Goal: Task Accomplishment & Management: Use online tool/utility

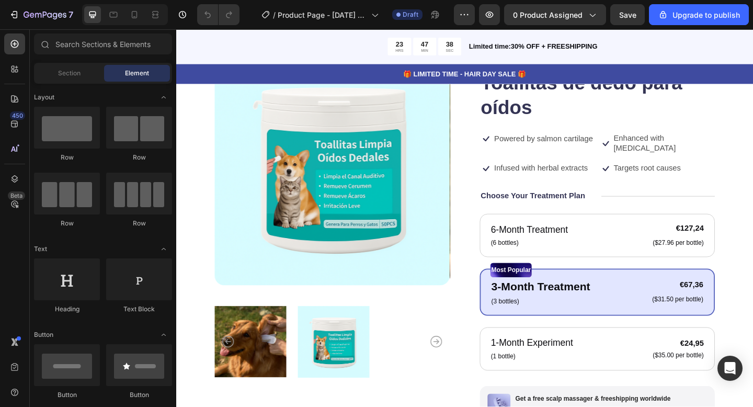
scroll to position [110, 0]
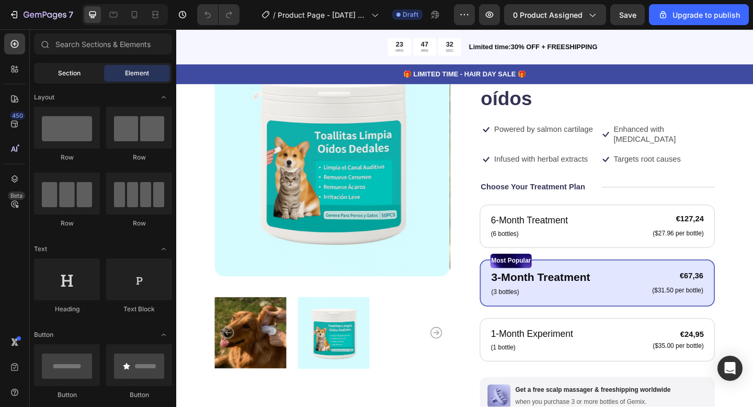
click at [62, 78] on div "Section" at bounding box center [69, 73] width 66 height 17
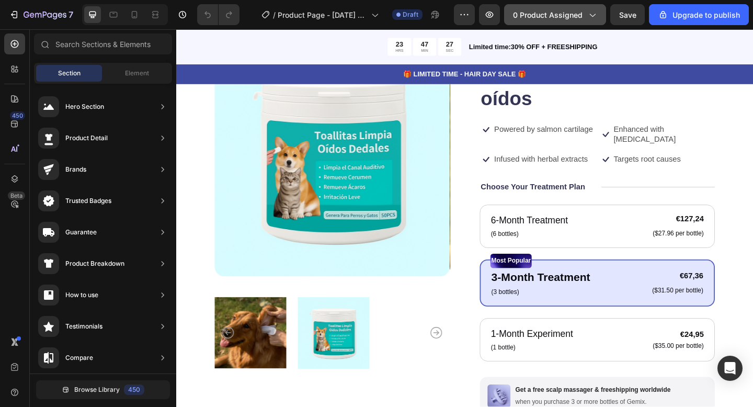
click at [547, 17] on span "0 product assigned" at bounding box center [548, 14] width 70 height 11
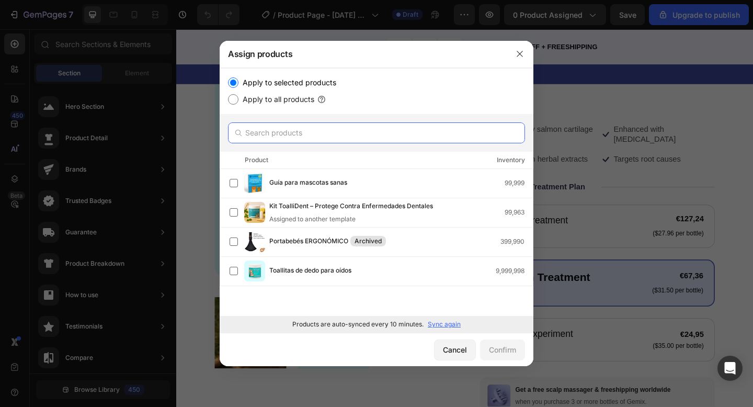
click at [289, 132] on input "text" at bounding box center [376, 132] width 297 height 21
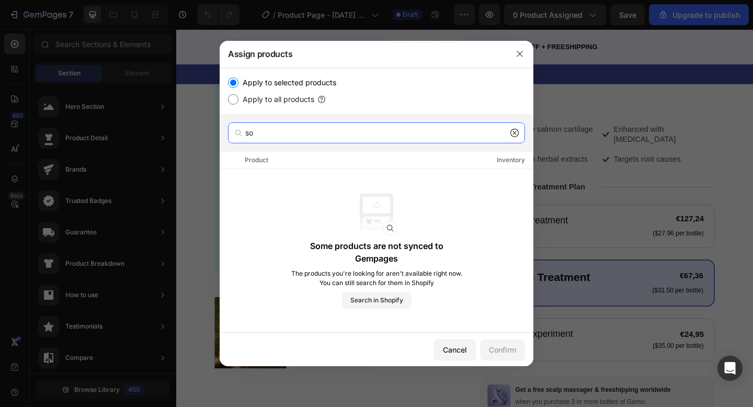
type input "s"
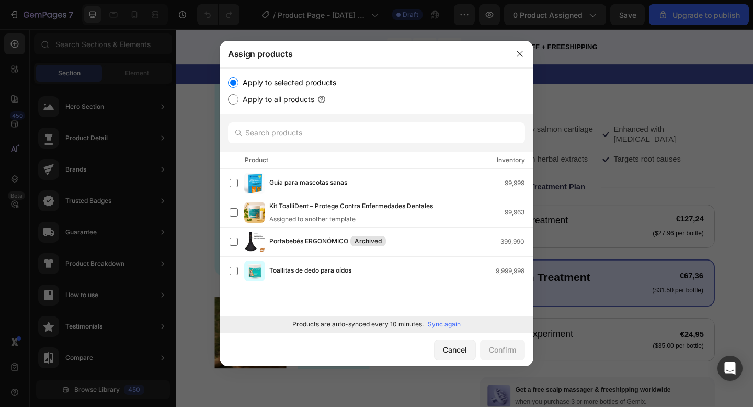
click at [455, 324] on p "Sync again" at bounding box center [444, 323] width 33 height 9
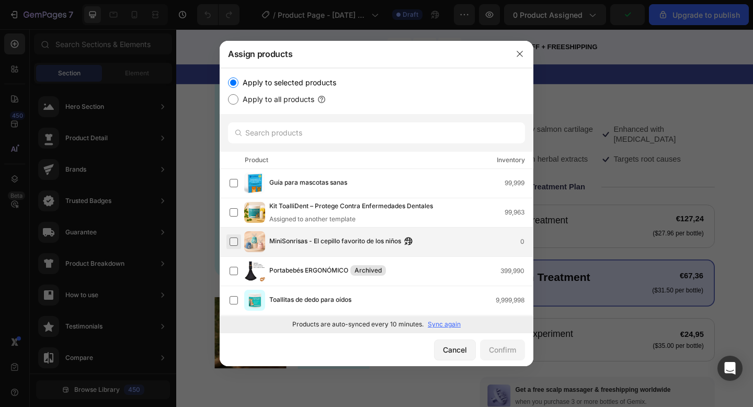
click at [238, 239] on label at bounding box center [233, 241] width 8 height 8
click at [506, 344] on div "Confirm" at bounding box center [502, 349] width 27 height 11
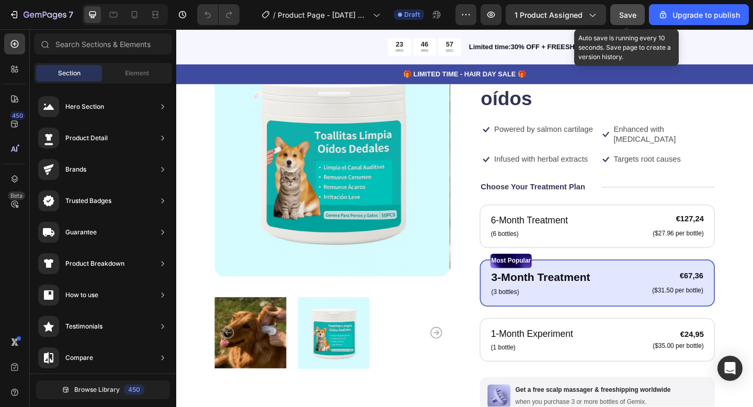
click at [619, 17] on span "Save" at bounding box center [627, 14] width 17 height 9
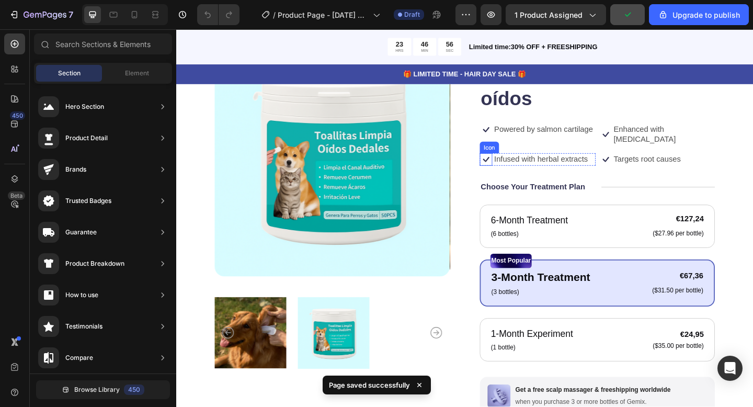
scroll to position [0, 0]
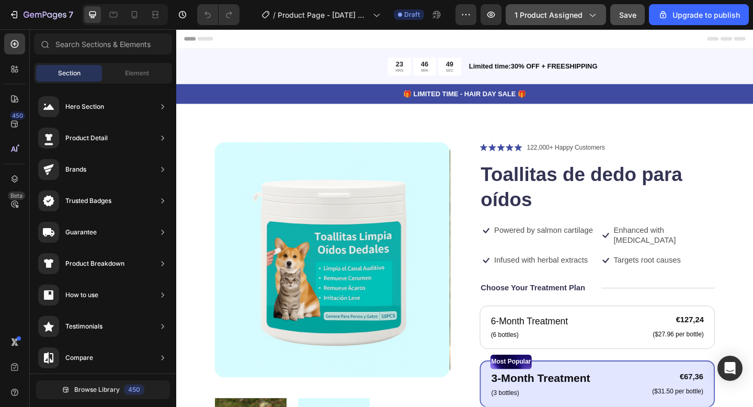
click at [562, 19] on span "1 product assigned" at bounding box center [548, 14] width 68 height 11
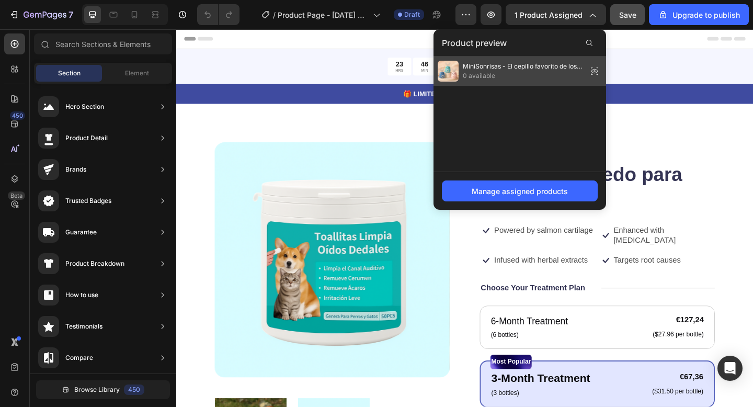
click at [508, 76] on span "0 available" at bounding box center [523, 75] width 120 height 9
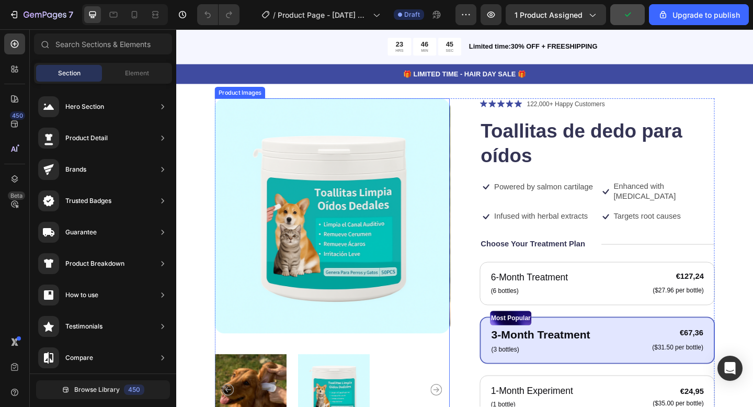
scroll to position [66, 0]
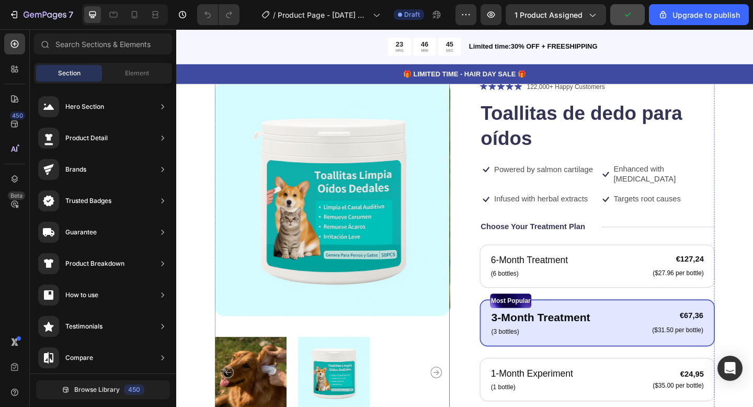
click at [401, 228] on img at bounding box center [346, 214] width 256 height 256
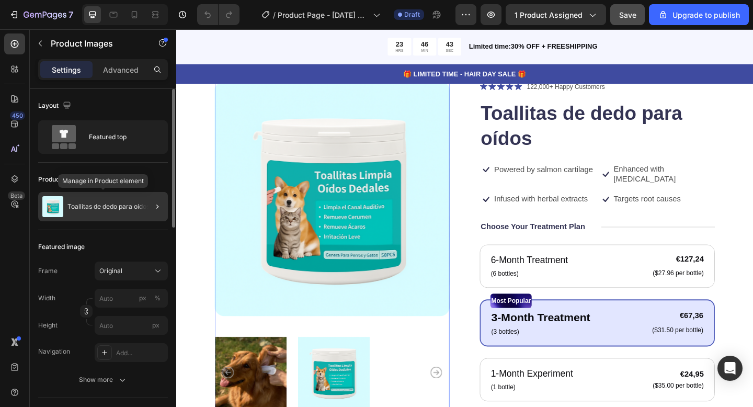
click at [104, 206] on p "Toallitas de dedo para oídos" at bounding box center [108, 206] width 82 height 7
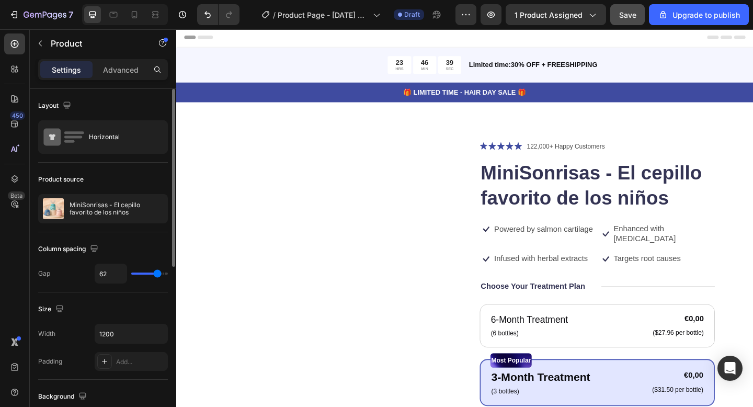
scroll to position [1, 0]
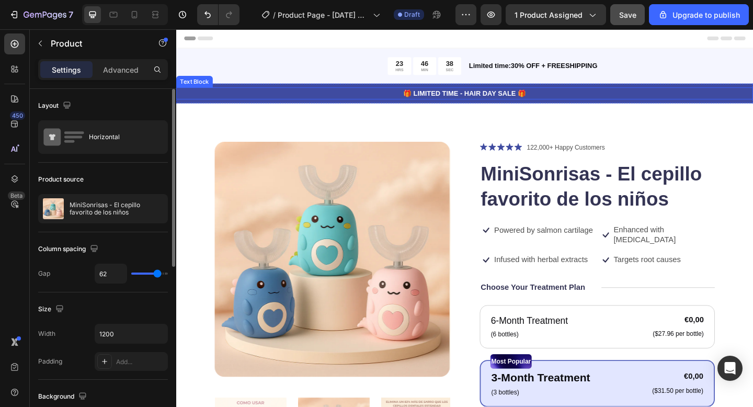
click at [597, 99] on p "🎁 LIMITED TIME - HAIR DAY SALE 🎁" at bounding box center [489, 99] width 625 height 11
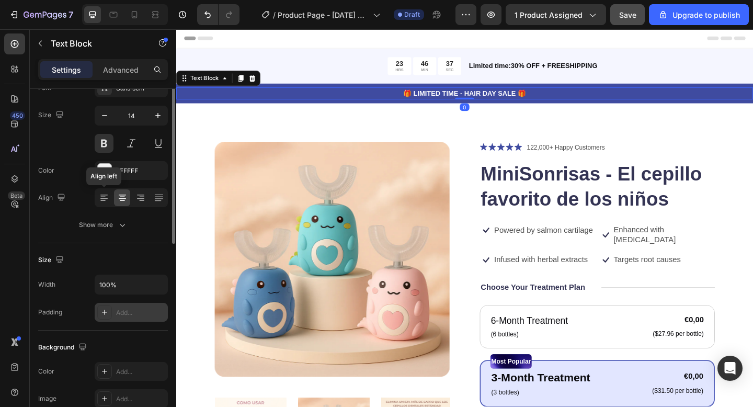
scroll to position [155, 0]
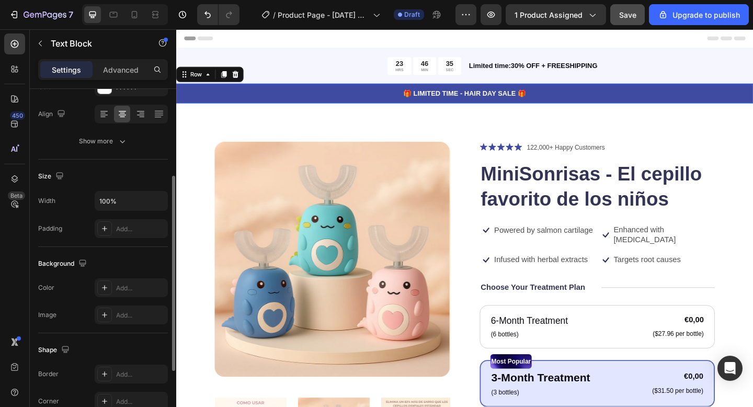
click at [294, 107] on div "🎁 LIMITED TIME - HAIR DAY SALE 🎁 Text Block Row 0" at bounding box center [489, 98] width 627 height 21
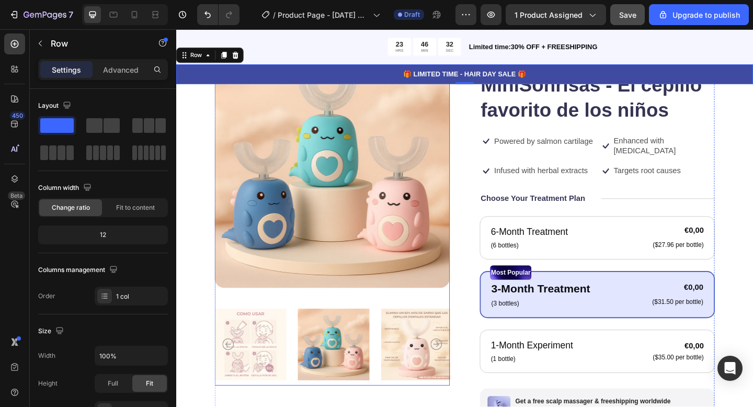
scroll to position [98, 0]
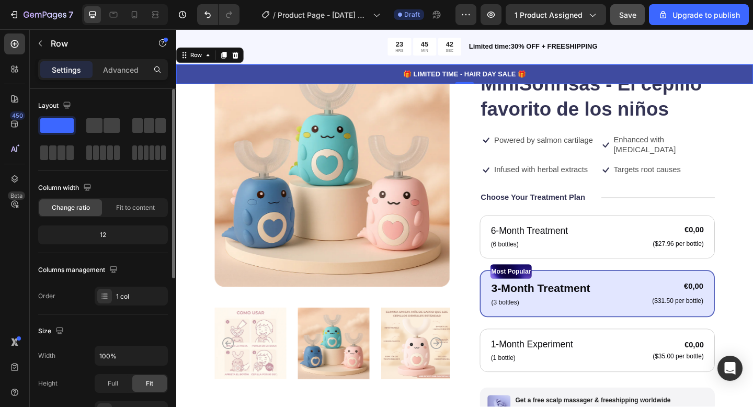
click at [63, 120] on span at bounding box center [56, 125] width 33 height 15
click at [52, 130] on span at bounding box center [56, 125] width 33 height 15
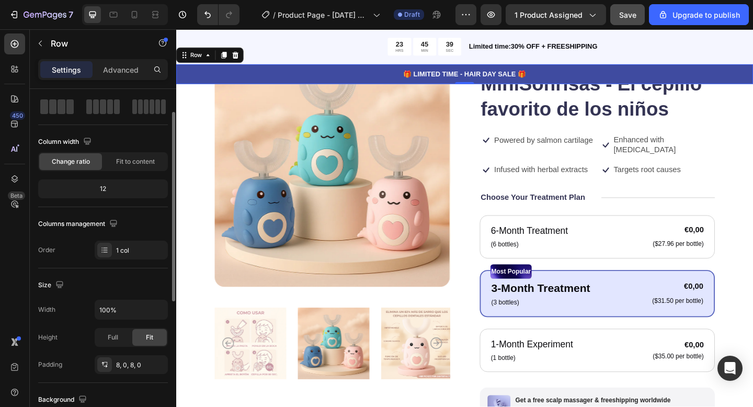
scroll to position [0, 0]
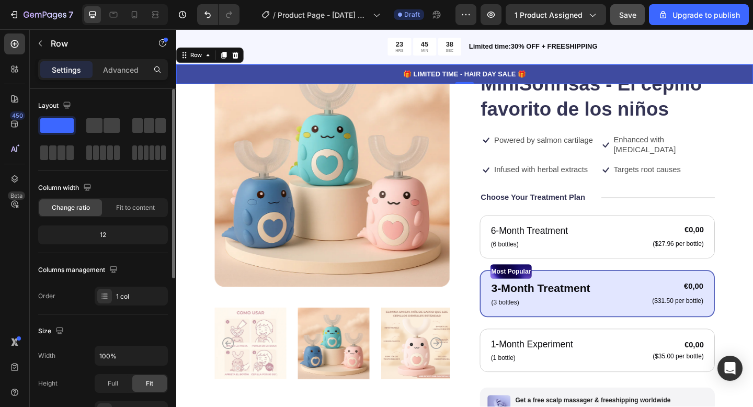
click at [54, 128] on span at bounding box center [56, 125] width 33 height 15
click at [238, 78] on p "🎁 LIMITED TIME - HAIR DAY SALE 🎁" at bounding box center [489, 78] width 625 height 11
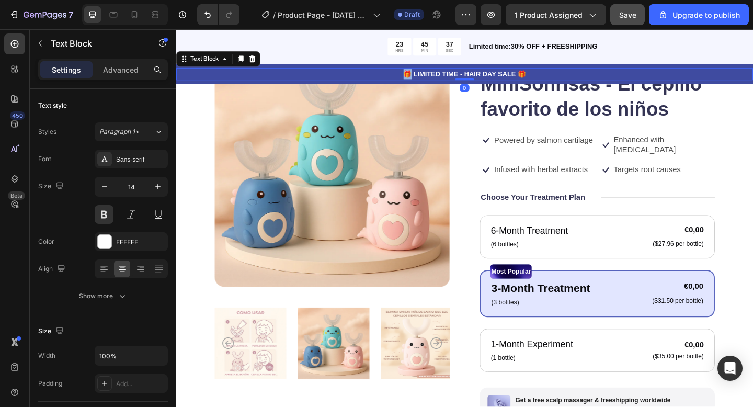
click at [238, 78] on p "🎁 LIMITED TIME - HAIR DAY SALE 🎁" at bounding box center [489, 78] width 625 height 11
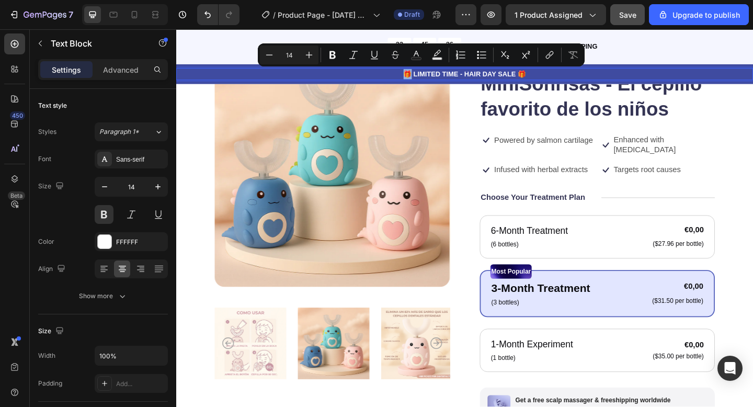
click at [258, 83] on p "🎁 LIMITED TIME - HAIR DAY SALE 🎁" at bounding box center [489, 78] width 625 height 11
click at [263, 88] on div "🎁 LIMITED TIME - HAIR DAY SALE 🎁 Text Block 0 Row" at bounding box center [489, 77] width 627 height 21
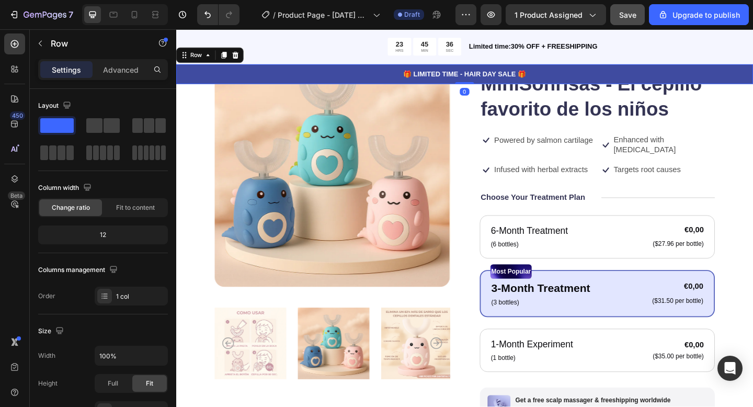
click at [266, 88] on div "🎁 LIMITED TIME - HAIR DAY SALE 🎁 Text Block Row 0" at bounding box center [489, 77] width 627 height 21
click at [53, 123] on span at bounding box center [56, 125] width 33 height 15
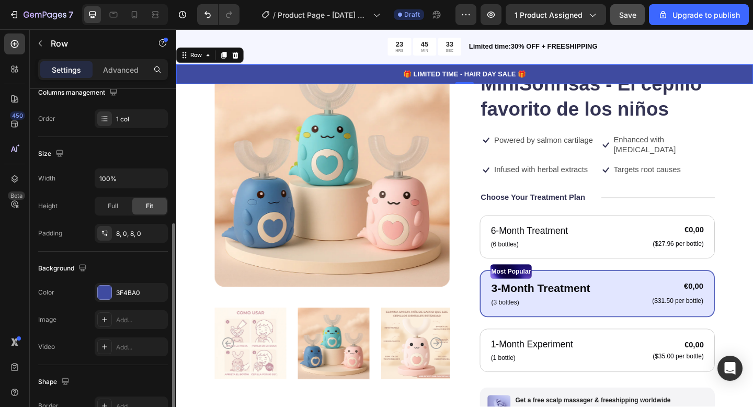
scroll to position [204, 0]
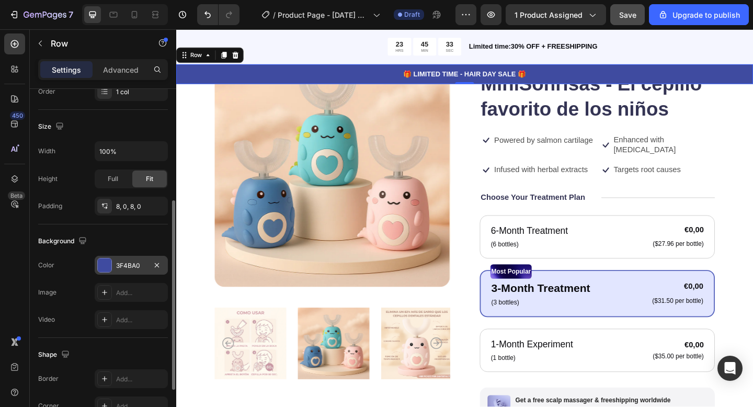
click at [121, 260] on div "3F4BA0" at bounding box center [131, 265] width 73 height 19
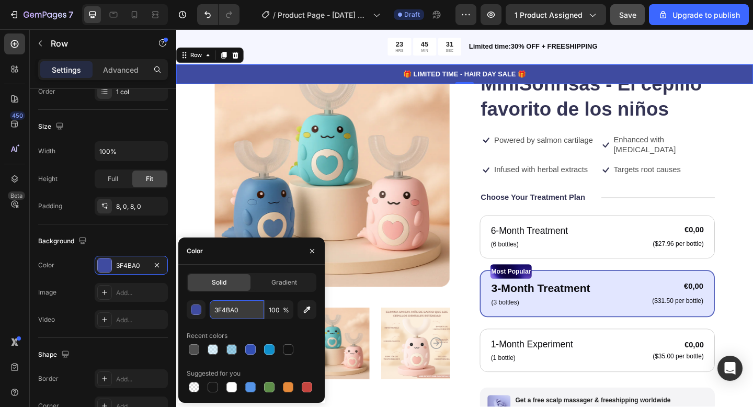
click at [225, 313] on input "3F4BA0" at bounding box center [237, 309] width 54 height 19
click at [230, 311] on input "3F4BA0" at bounding box center [237, 309] width 54 height 19
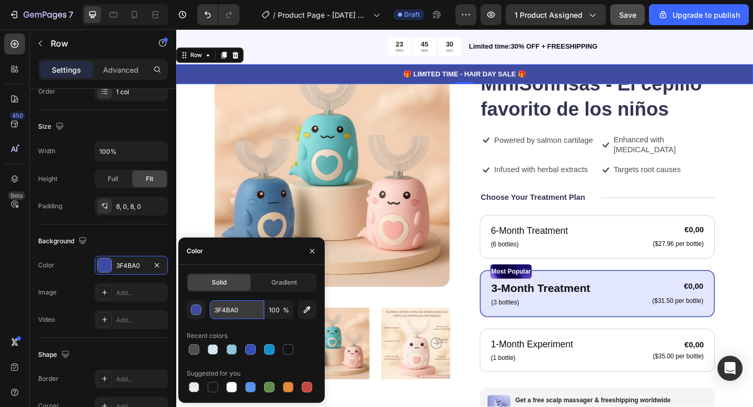
paste input "#f3c4d3"
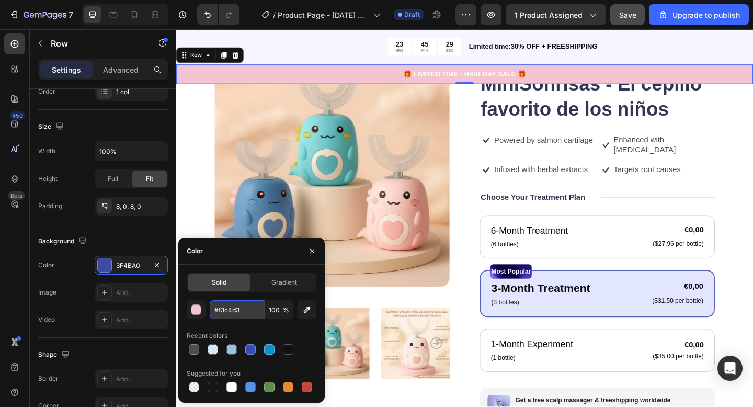
type input "F3C4D3"
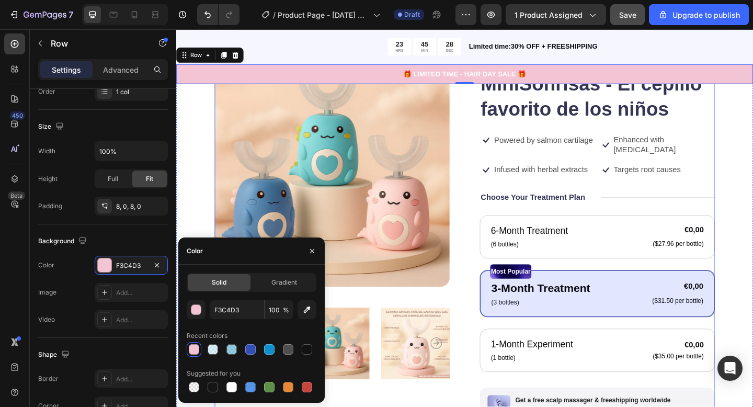
click at [477, 142] on div "Product Images Icon Icon Icon Icon Icon Icon List 122,000+ Happy Customers Text…" at bounding box center [490, 324] width 544 height 540
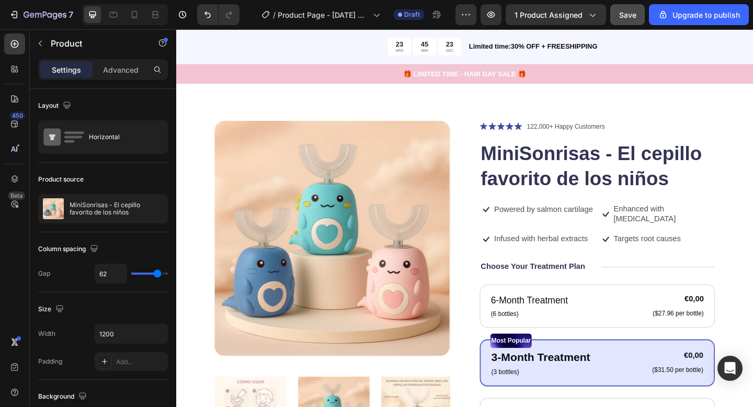
scroll to position [0, 0]
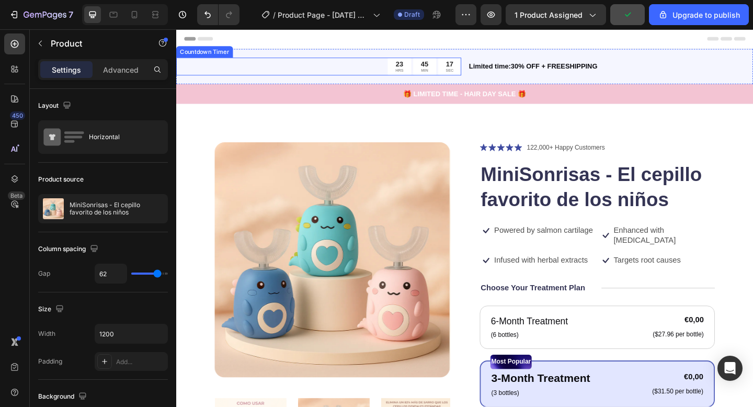
click at [434, 70] on div "45 MIN" at bounding box center [446, 69] width 25 height 19
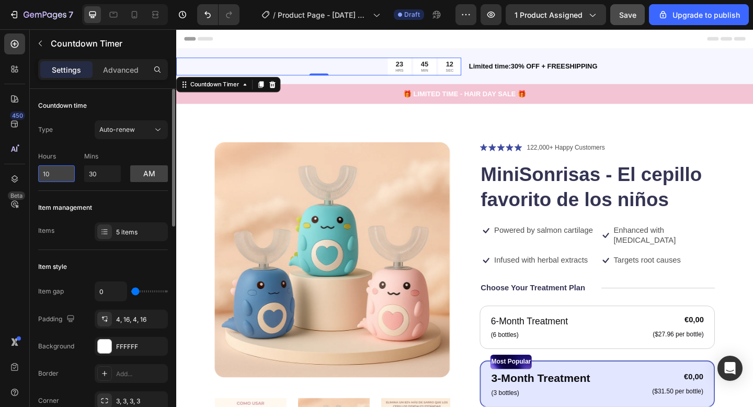
click at [57, 177] on input "10" at bounding box center [56, 173] width 37 height 17
type input "1"
click at [97, 176] on input "30" at bounding box center [102, 173] width 37 height 17
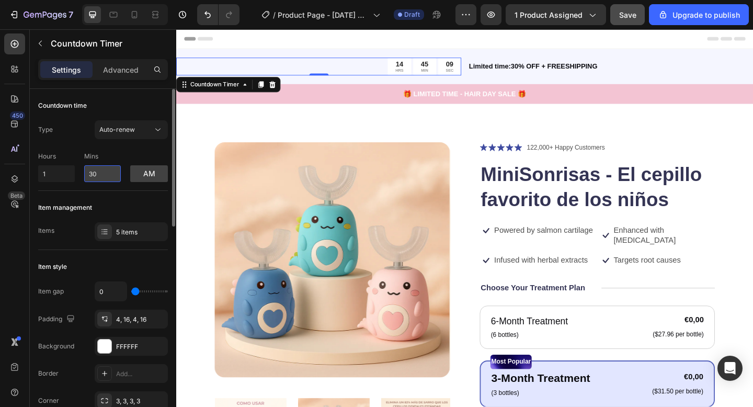
click at [97, 176] on input "30" at bounding box center [102, 173] width 37 height 17
type input "9"
click at [167, 152] on div "am" at bounding box center [149, 167] width 38 height 30
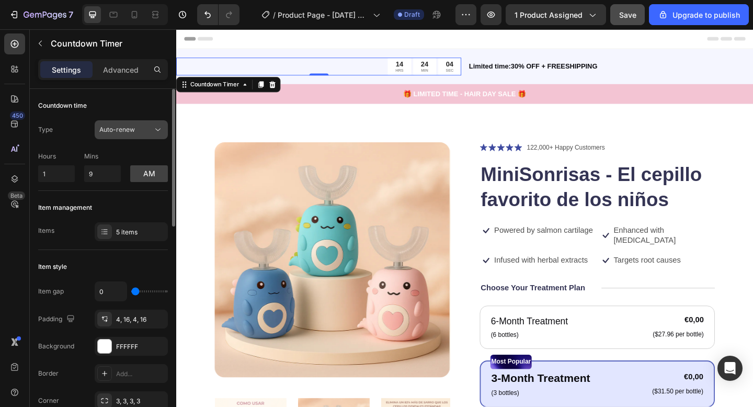
click at [146, 132] on div "Auto-renew" at bounding box center [125, 129] width 53 height 9
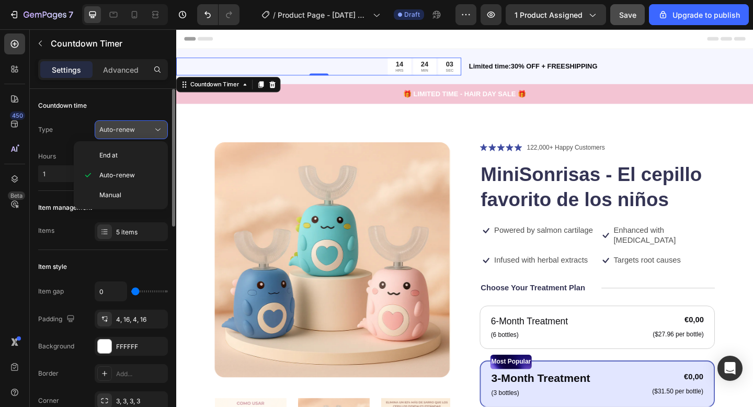
drag, startPoint x: 146, startPoint y: 132, endPoint x: 0, endPoint y: 108, distance: 148.4
click at [146, 132] on div "Auto-renew" at bounding box center [125, 129] width 53 height 9
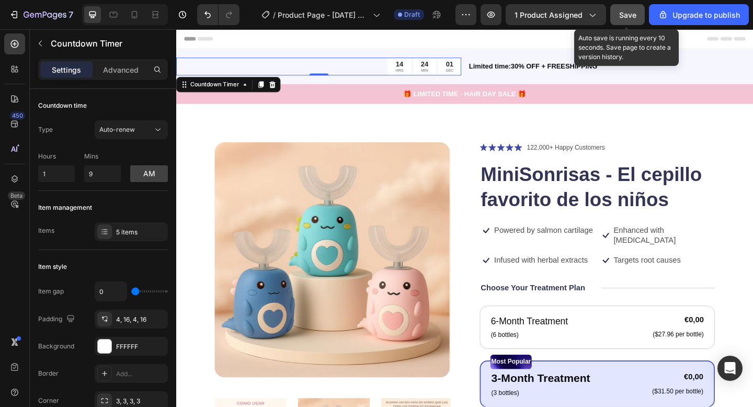
click at [629, 11] on span "Save" at bounding box center [627, 14] width 17 height 9
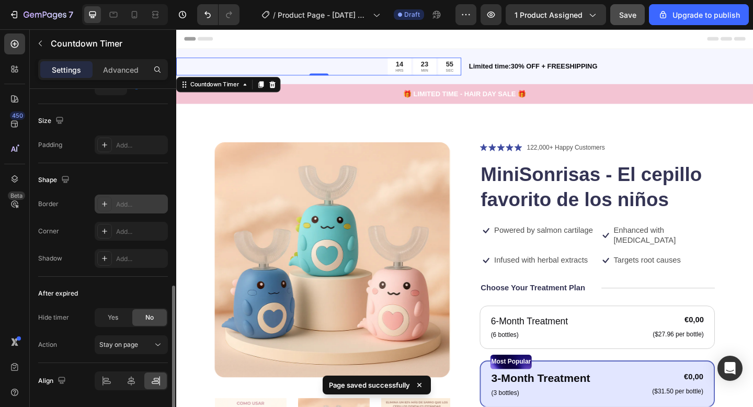
scroll to position [528, 0]
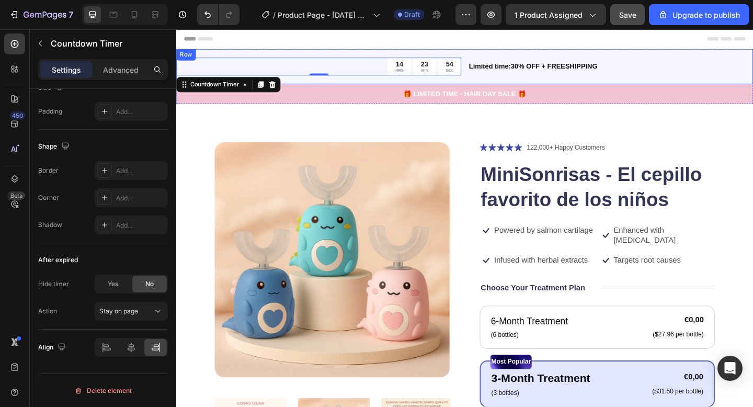
click at [573, 77] on div "Limited time:30% OFF + FREESHIPPING Text Block" at bounding box center [648, 69] width 310 height 19
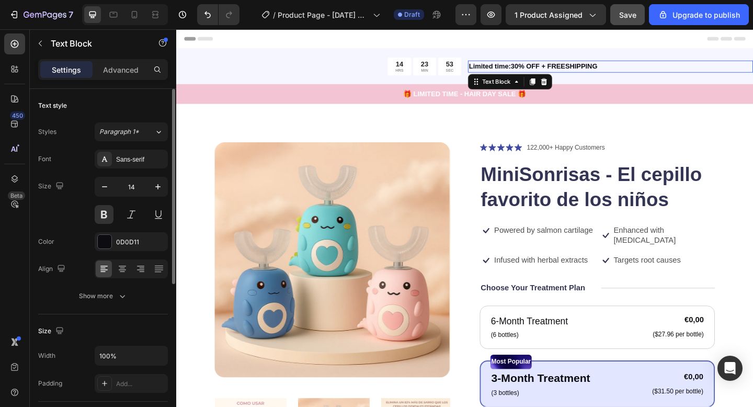
click at [542, 73] on p "Limited time:30% OFF + FREESHIPPING" at bounding box center [648, 69] width 308 height 11
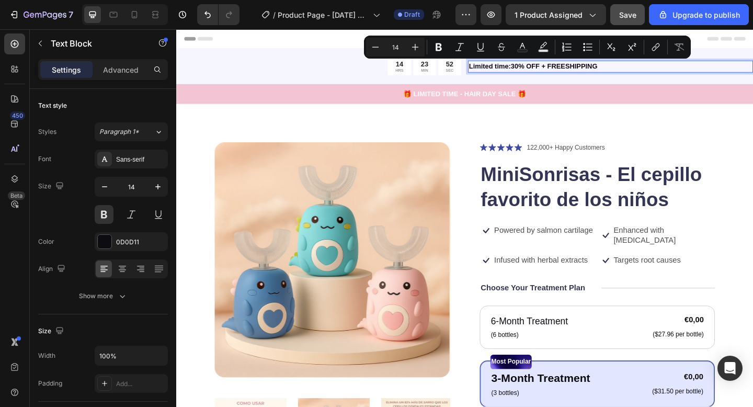
click at [531, 70] on p "Limited time:30% OFF + FREESHIPPING" at bounding box center [648, 69] width 308 height 11
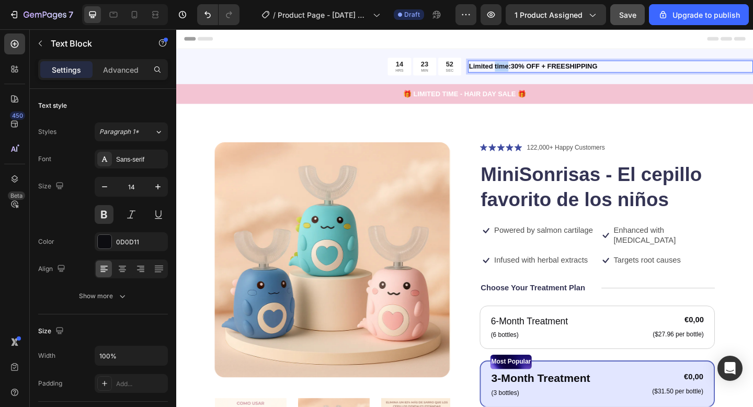
click at [531, 70] on p "Limited time:30% OFF + FREESHIPPING" at bounding box center [648, 69] width 308 height 11
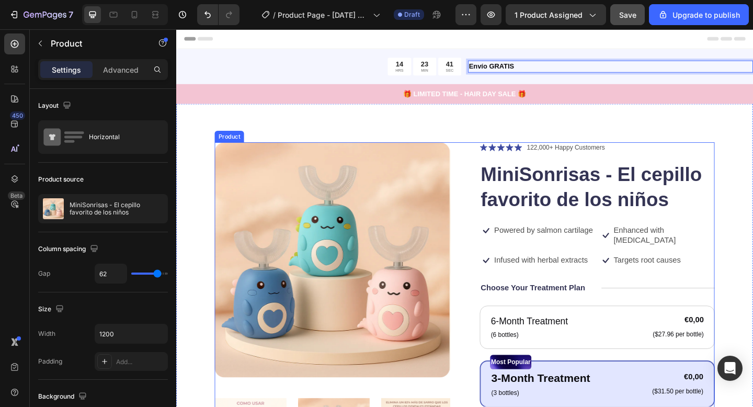
drag, startPoint x: 493, startPoint y: 171, endPoint x: 495, endPoint y: 165, distance: 6.6
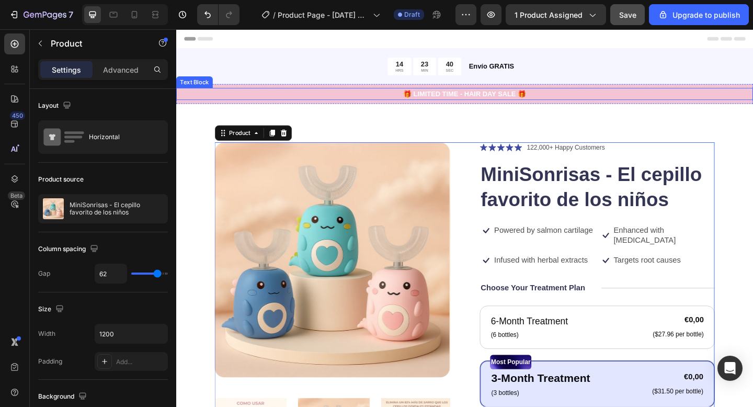
click at [482, 100] on p "🎁 LIMITED TIME - HAIR DAY SALE 🎁" at bounding box center [489, 99] width 625 height 11
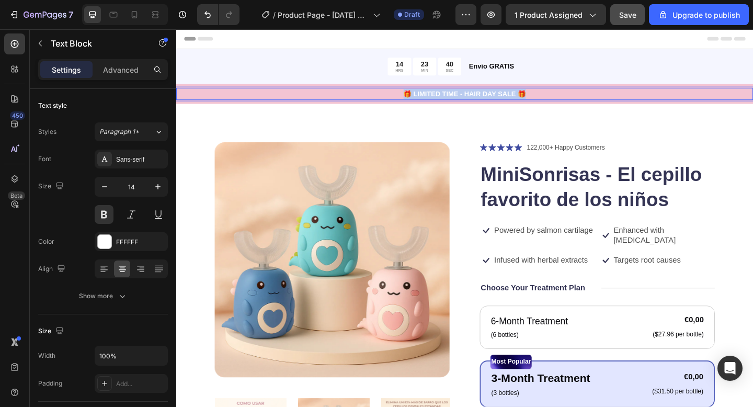
click at [482, 100] on p "🎁 LIMITED TIME - HAIR DAY SALE 🎁" at bounding box center [489, 99] width 625 height 11
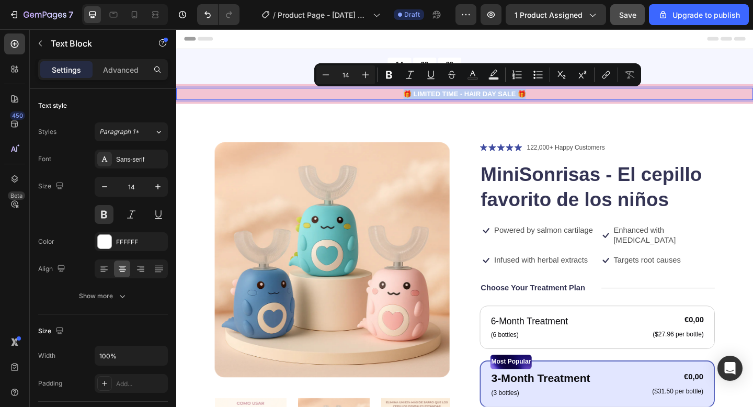
click at [451, 99] on p "🎁 LIMITED TIME - HAIR DAY SALE 🎁" at bounding box center [489, 99] width 625 height 11
click at [440, 99] on p "🎁 LIMITED TIME - HAIR DAY SALE 🎁" at bounding box center [489, 99] width 625 height 11
drag, startPoint x: 436, startPoint y: 99, endPoint x: 452, endPoint y: 103, distance: 16.6
click at [436, 100] on p "🎁 LIMITED TIME - HAIR DAY SALE 🎁" at bounding box center [489, 99] width 625 height 11
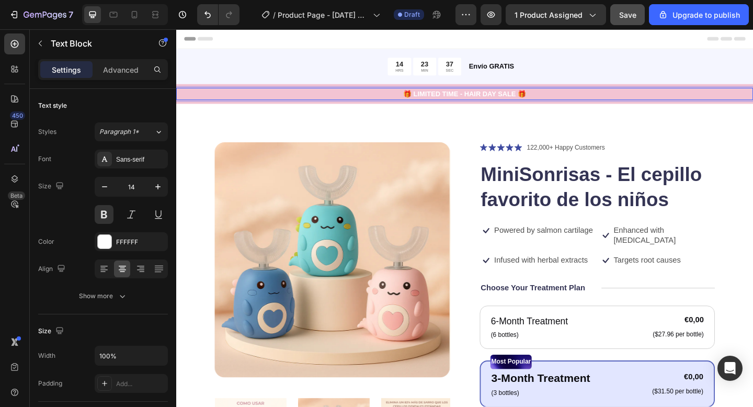
drag, startPoint x: 576, startPoint y: 98, endPoint x: 460, endPoint y: 98, distance: 116.0
click at [576, 98] on p "🎁 LIMITED TIME - HAIR DAY SALE 🎁" at bounding box center [489, 99] width 625 height 11
click at [435, 99] on p "🎁 LIMITED TIME - HAIR DAY SALE 🎁" at bounding box center [489, 99] width 625 height 11
drag, startPoint x: 434, startPoint y: 100, endPoint x: 481, endPoint y: 100, distance: 46.5
click at [481, 100] on p "🎁 LIMITED TIME - HAIR DAY SALE 🎁" at bounding box center [489, 99] width 625 height 11
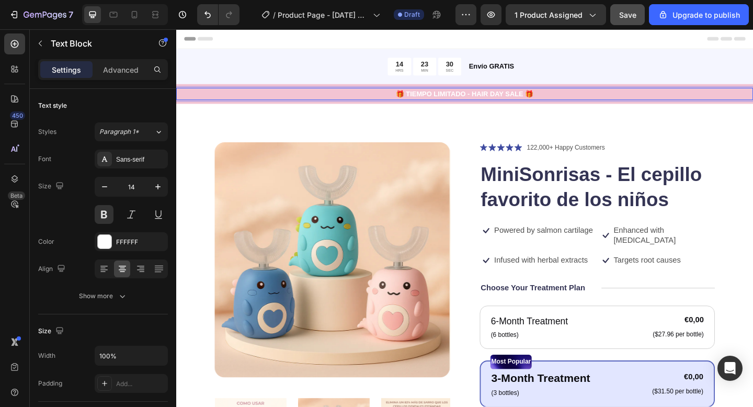
click at [496, 98] on p "🎁 TIEMPO LIMITADO - HAIR DAY SALE 🎁" at bounding box center [489, 99] width 625 height 11
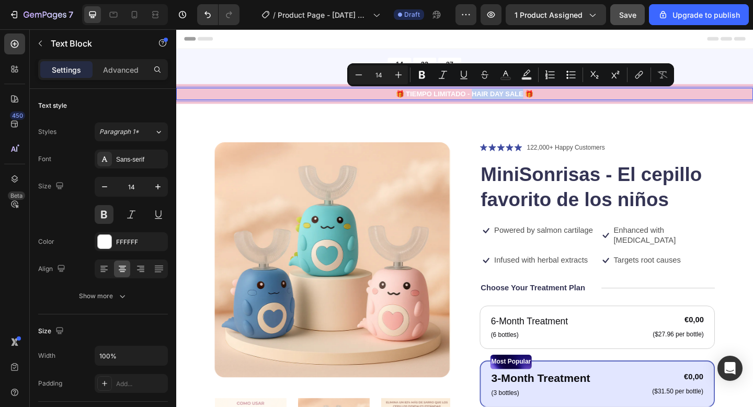
drag, startPoint x: 497, startPoint y: 100, endPoint x: 552, endPoint y: 102, distance: 54.9
click at [552, 102] on p "🎁 TIEMPO LIMITADO - HAIR DAY SALE 🎁" at bounding box center [489, 99] width 625 height 11
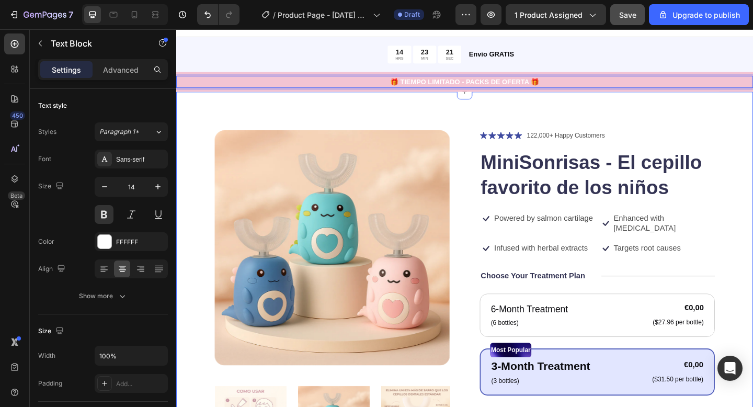
scroll to position [17, 0]
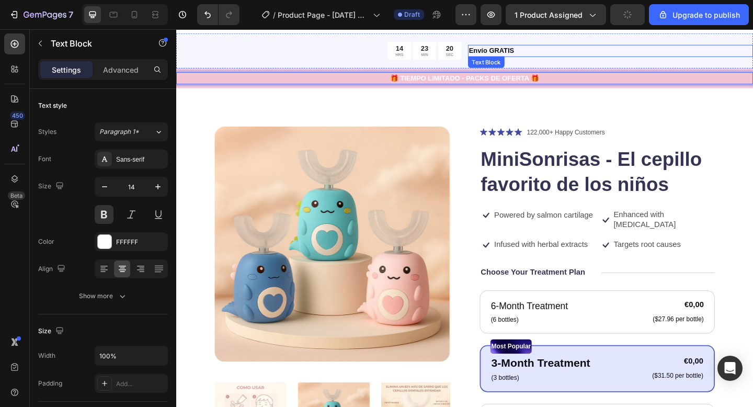
click at [505, 54] on p "Envío GRATIS" at bounding box center [648, 53] width 308 height 11
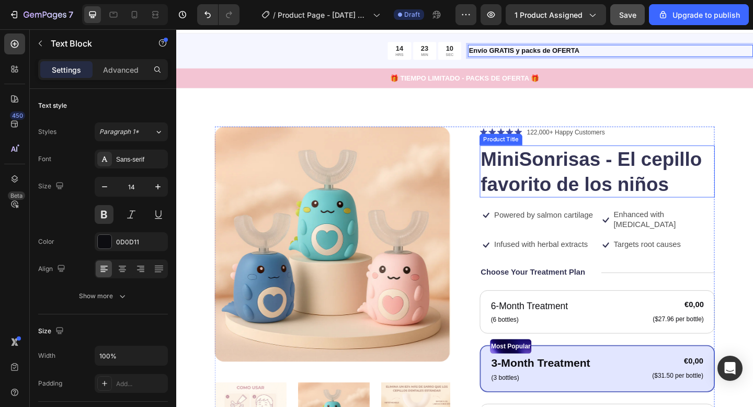
click at [514, 201] on h1 "MiniSonrisas - El cepillo favorito de los niños" at bounding box center [634, 184] width 256 height 56
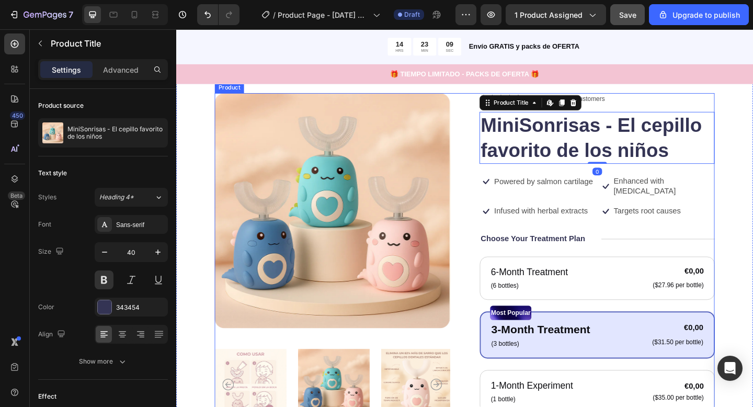
scroll to position [62, 0]
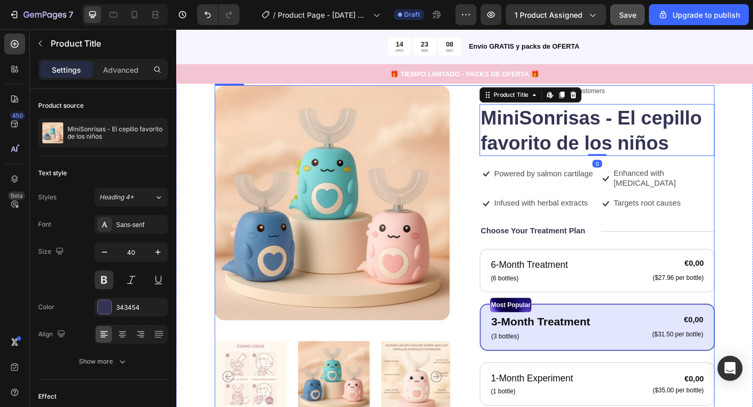
click at [575, 200] on div "Icon Icon Icon Icon Icon Icon List 122,000+ Happy Customers Text Block Row Mini…" at bounding box center [634, 360] width 256 height 540
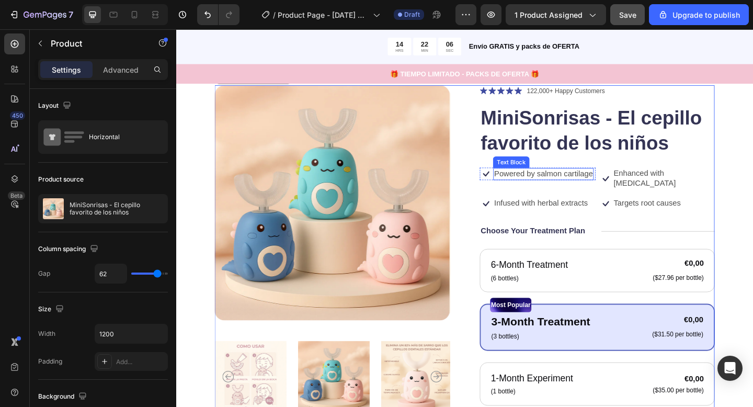
click at [552, 182] on p "Powered by salmon cartilage" at bounding box center [575, 186] width 107 height 11
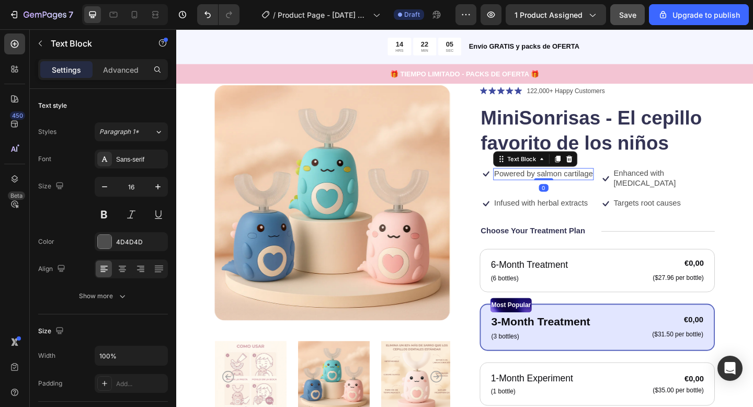
click at [533, 186] on p "Powered by salmon cartilage" at bounding box center [575, 186] width 107 height 11
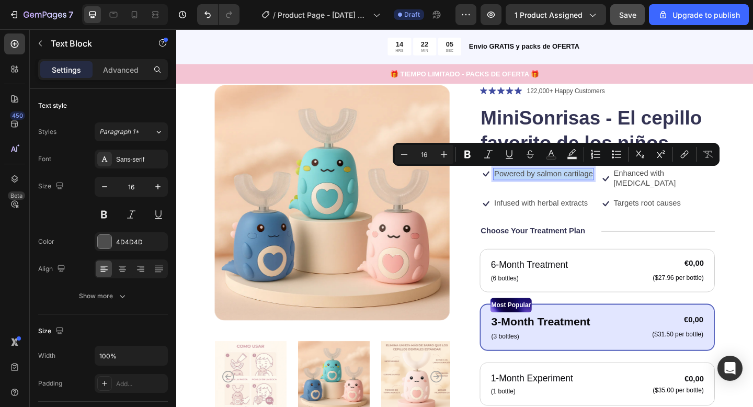
scroll to position [61, 0]
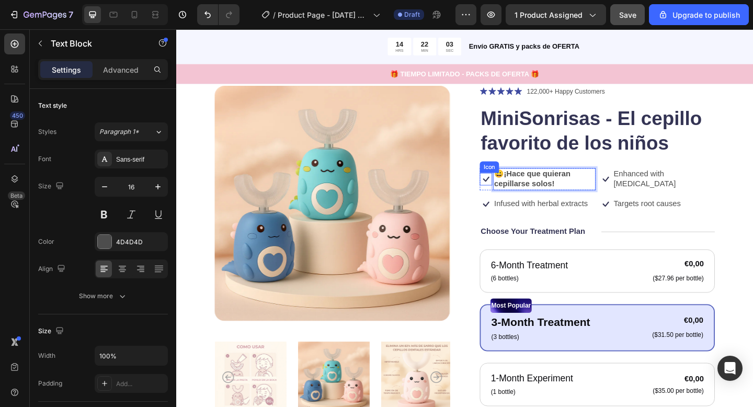
click at [512, 192] on icon at bounding box center [513, 193] width 14 height 14
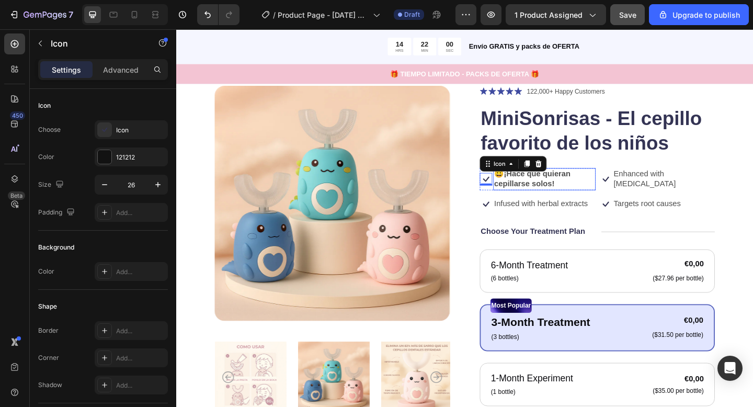
click at [544, 194] on strong "¡Hace que quieran cepillarse solos!" at bounding box center [563, 192] width 83 height 20
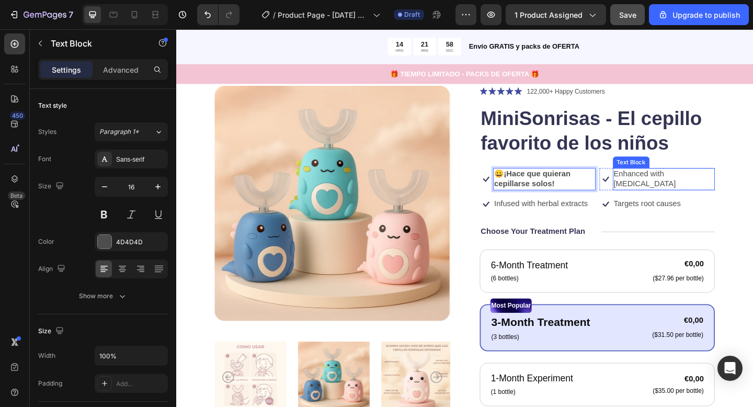
click at [670, 191] on p "Enhanced with biotin" at bounding box center [706, 192] width 109 height 22
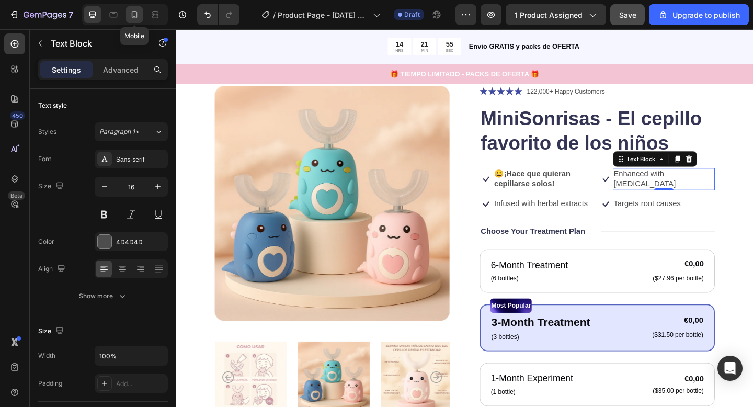
click at [130, 15] on icon at bounding box center [134, 14] width 10 height 10
type input "14"
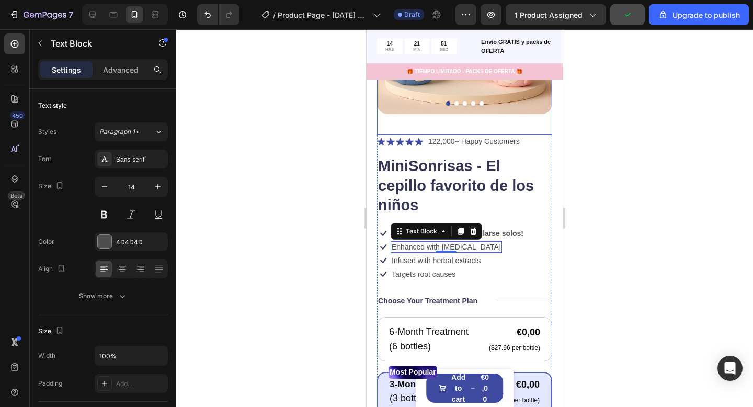
scroll to position [178, 0]
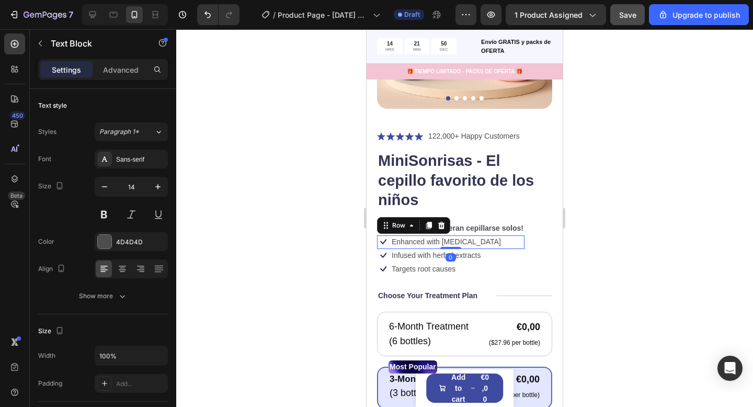
drag, startPoint x: 501, startPoint y: 242, endPoint x: 494, endPoint y: 241, distance: 6.8
click at [501, 242] on div "Icon Enhanced with biotin Text Block Row 0" at bounding box center [450, 242] width 147 height 14
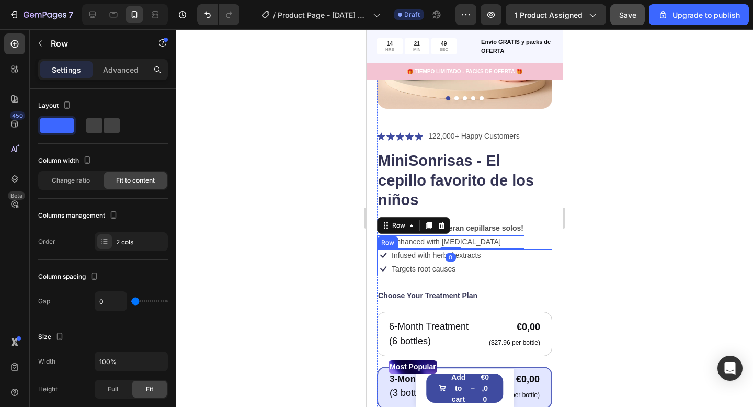
drag, startPoint x: 498, startPoint y: 260, endPoint x: 491, endPoint y: 261, distance: 7.0
click at [498, 260] on div "Icon Infused with herbal extracts Text Block Row Icon Targets root causes Text …" at bounding box center [464, 262] width 175 height 26
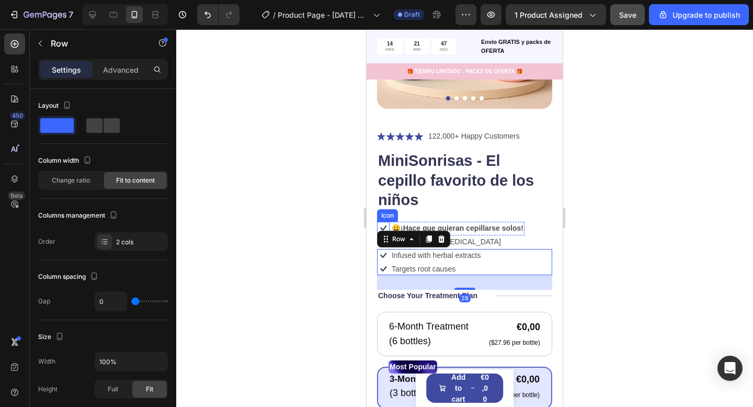
click at [380, 225] on icon at bounding box center [383, 228] width 13 height 13
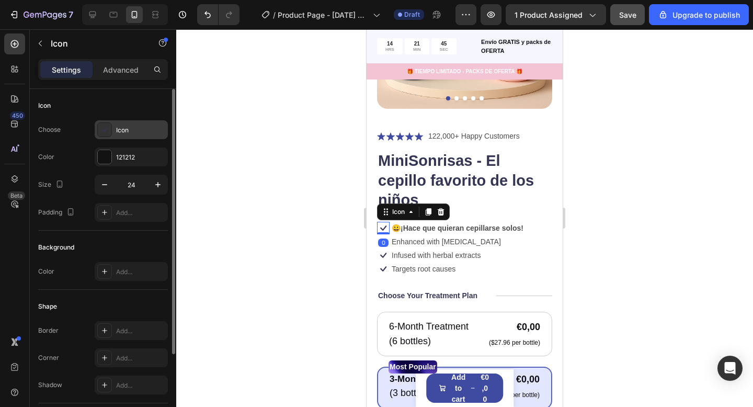
click at [103, 133] on icon at bounding box center [104, 129] width 10 height 10
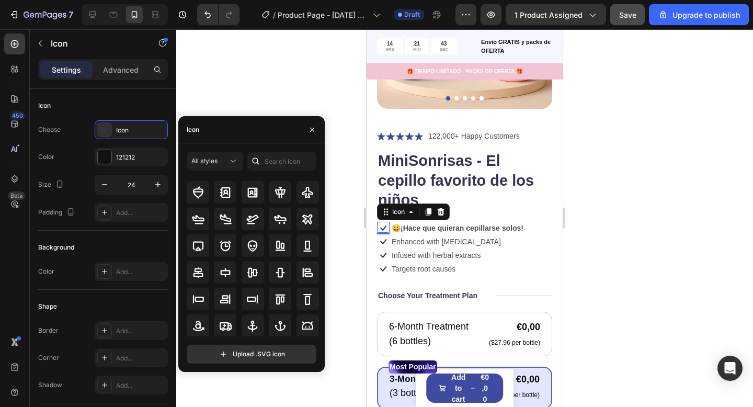
scroll to position [0, 0]
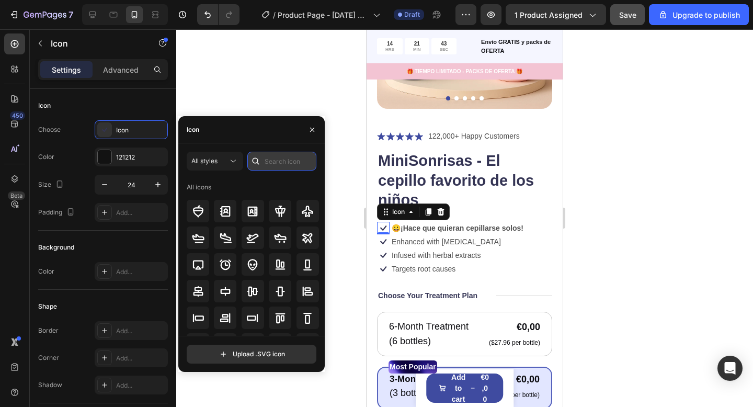
click at [271, 167] on input "text" at bounding box center [281, 161] width 69 height 19
click at [308, 131] on icon "button" at bounding box center [312, 129] width 8 height 8
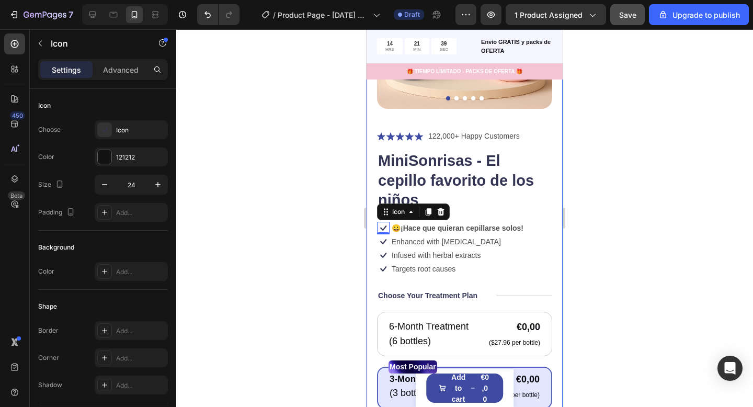
click at [348, 268] on div at bounding box center [464, 217] width 576 height 377
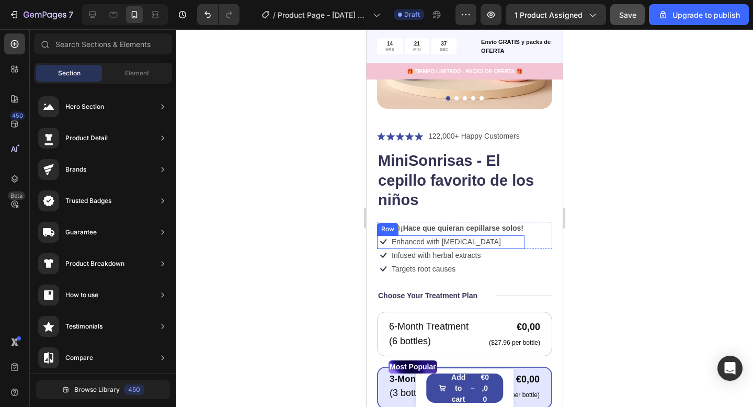
click at [468, 244] on div "Icon Enhanced with biotin Text Block Row" at bounding box center [450, 242] width 147 height 14
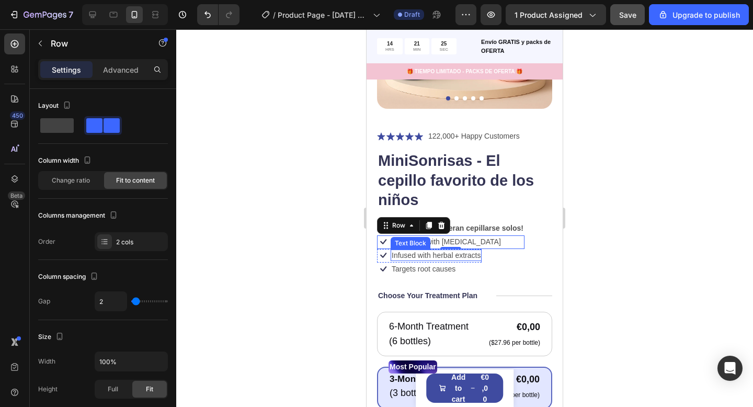
click at [393, 240] on div "Text Block" at bounding box center [410, 242] width 36 height 9
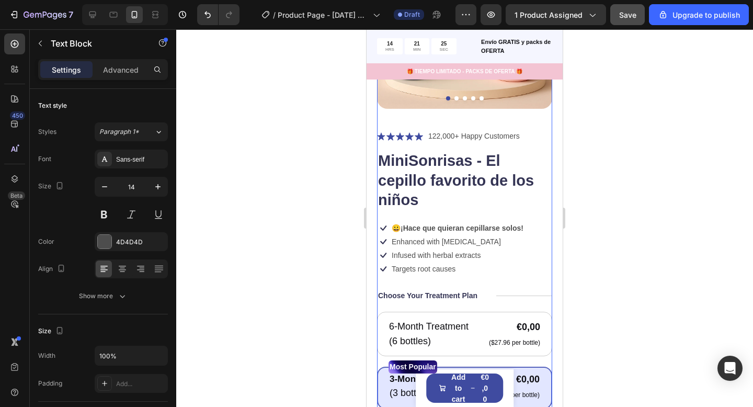
drag, startPoint x: 448, startPoint y: 276, endPoint x: 437, endPoint y: 255, distance: 24.1
click at [448, 275] on div "Icon Icon Icon Icon Icon Icon List 122,000+ Happy Customers Text Block Row Mini…" at bounding box center [464, 395] width 175 height 530
click at [448, 240] on p "Enhanced with biotin" at bounding box center [445, 241] width 109 height 9
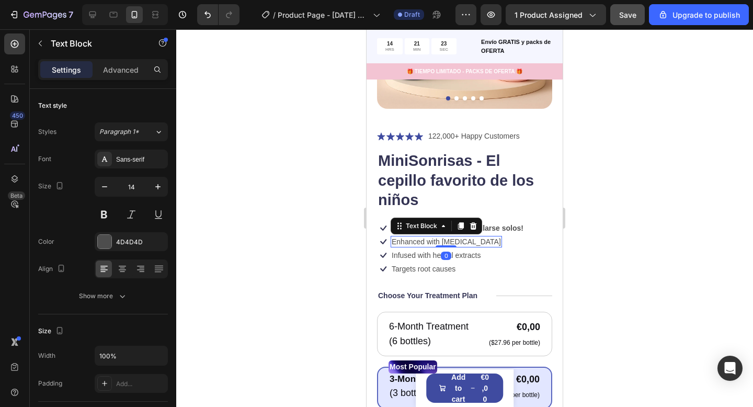
click at [419, 239] on p "Enhanced with biotin" at bounding box center [445, 241] width 109 height 9
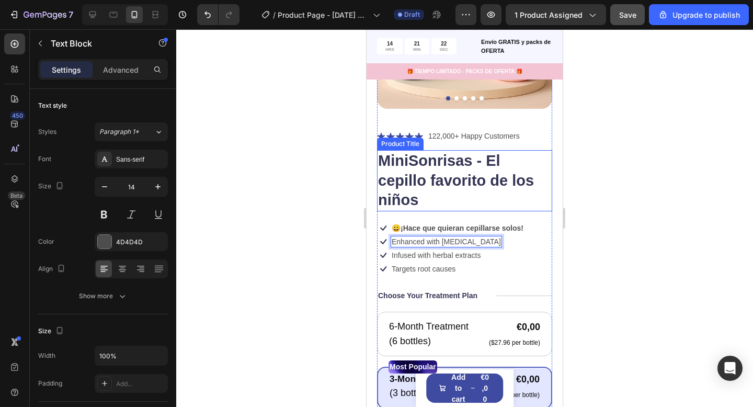
scroll to position [177, 0]
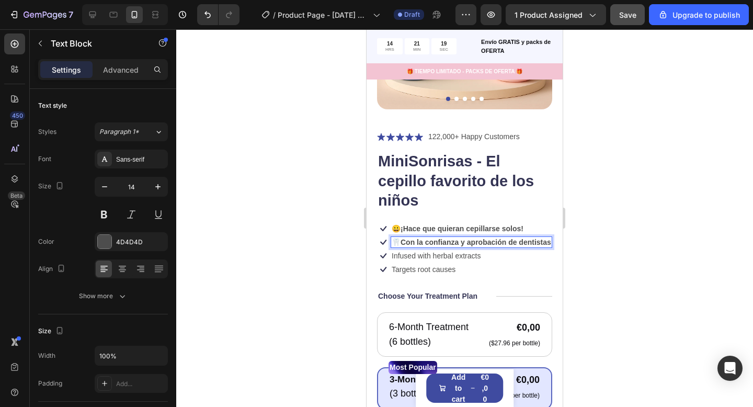
click at [427, 242] on strong "Con la confianza y aprobación de dentistas" at bounding box center [475, 242] width 151 height 8
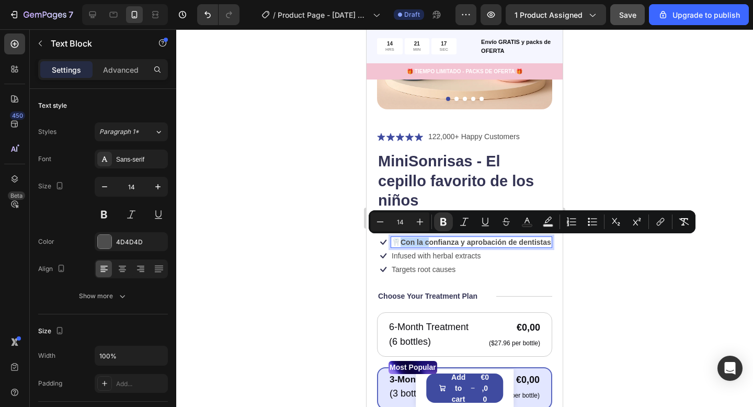
drag, startPoint x: 428, startPoint y: 242, endPoint x: 400, endPoint y: 242, distance: 27.7
click at [400, 242] on strong "Con la confianza y aprobación de dentistas" at bounding box center [475, 242] width 151 height 8
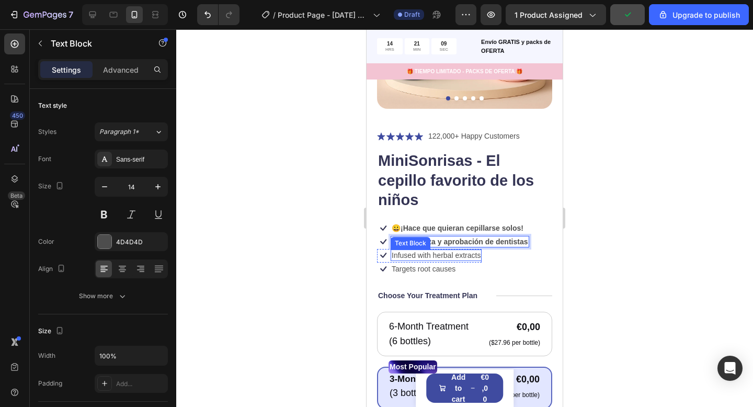
click at [420, 255] on p "Infused with herbal extracts" at bounding box center [435, 254] width 89 height 9
click at [412, 255] on p "Infused with herbal extracts" at bounding box center [435, 254] width 89 height 9
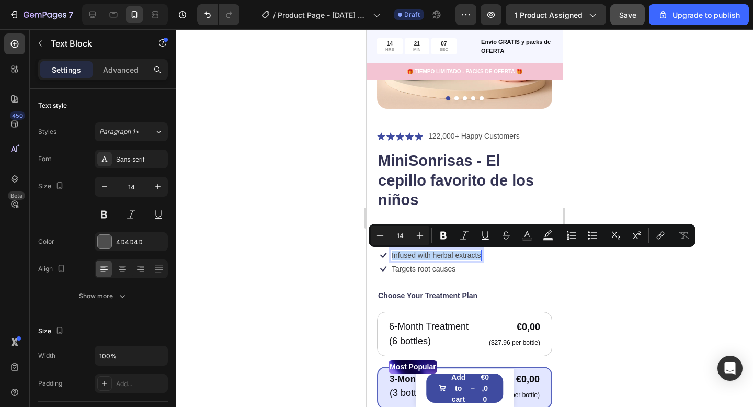
click at [412, 255] on p "Infused with herbal extracts" at bounding box center [435, 254] width 89 height 9
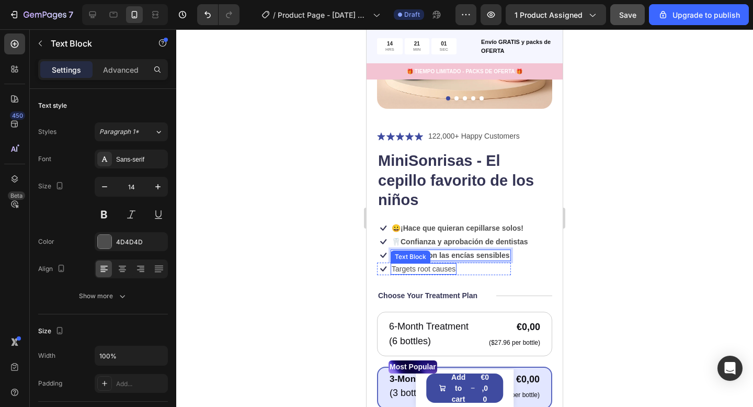
click at [411, 269] on p "Targets root causes" at bounding box center [423, 268] width 64 height 9
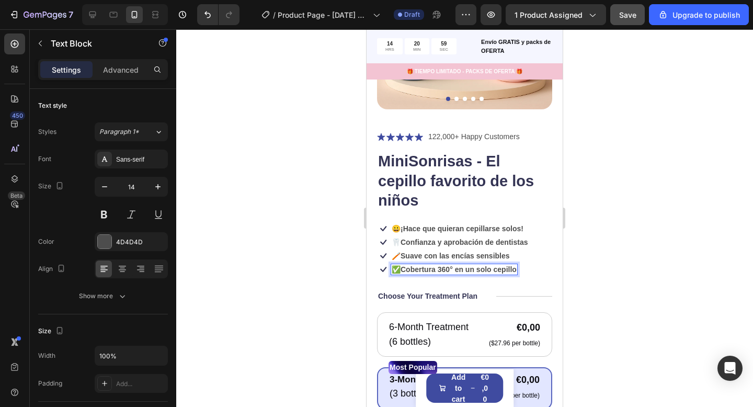
click at [610, 278] on div at bounding box center [464, 217] width 576 height 377
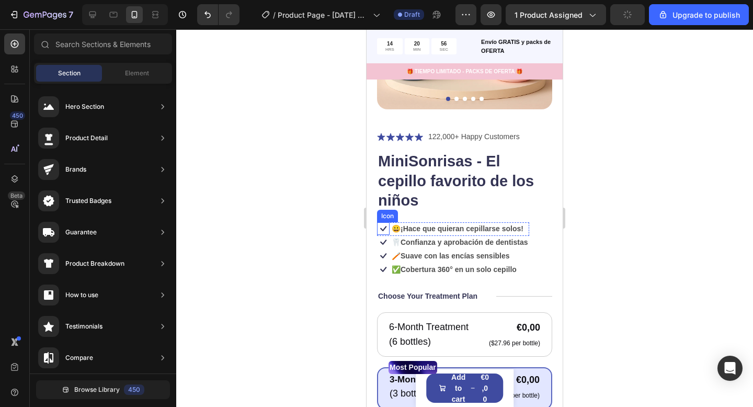
click at [385, 230] on icon at bounding box center [383, 228] width 13 height 13
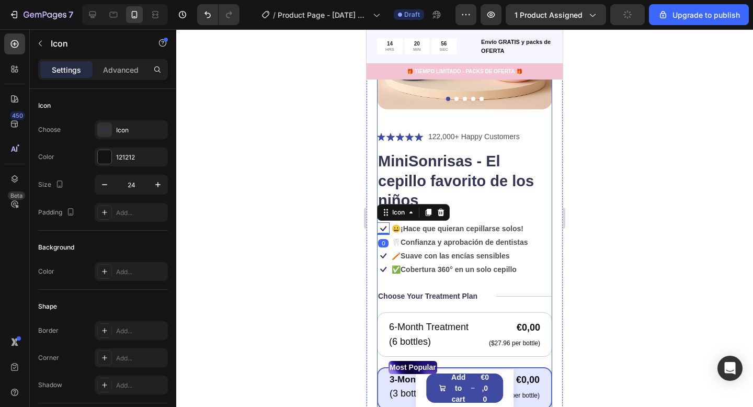
click at [633, 307] on div at bounding box center [464, 217] width 576 height 377
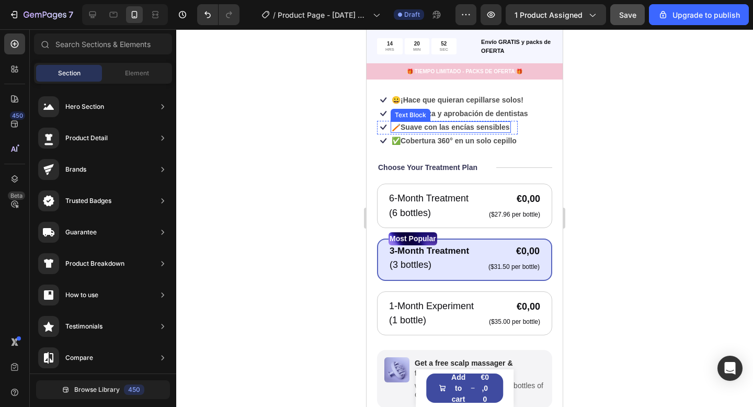
scroll to position [308, 0]
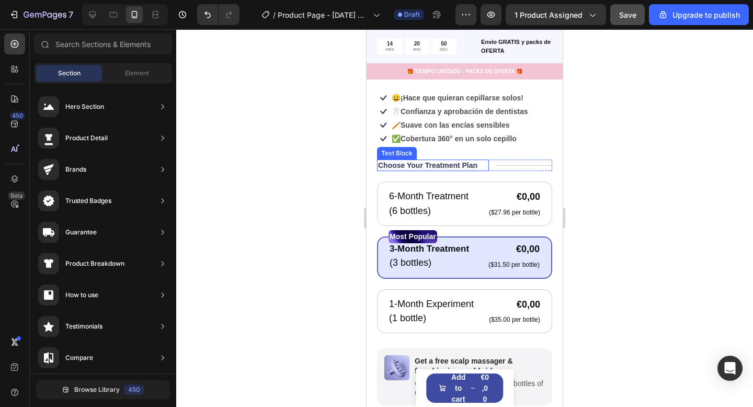
click at [471, 161] on p "Choose Your Treatment Plan" at bounding box center [427, 164] width 99 height 9
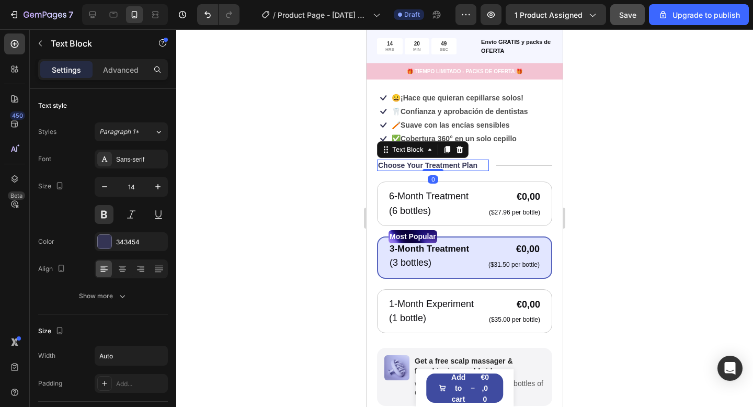
click at [398, 164] on p "Choose Your Treatment Plan" at bounding box center [427, 164] width 99 height 9
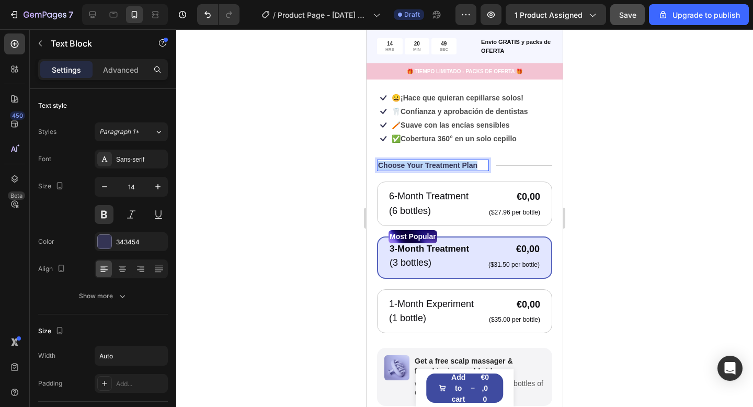
click at [398, 164] on p "Choose Your Treatment Plan" at bounding box center [427, 164] width 99 height 9
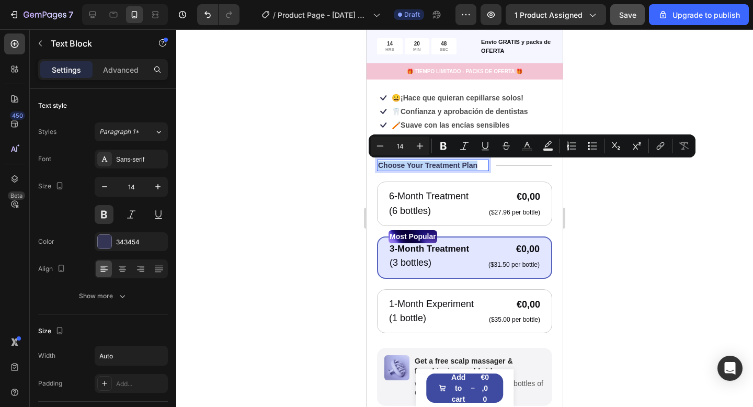
scroll to position [307, 0]
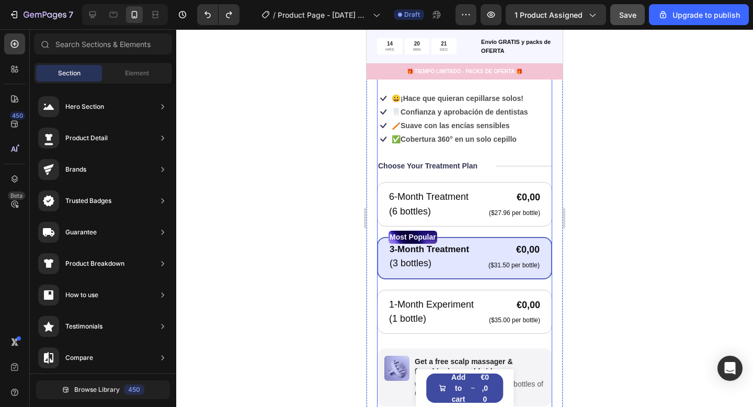
click at [422, 168] on p "Choose Your Treatment Plan" at bounding box center [427, 165] width 99 height 9
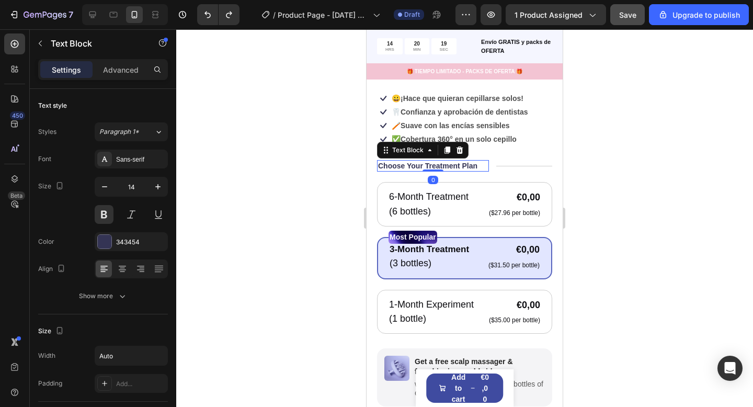
click at [401, 160] on div "Choose Your Treatment Plan" at bounding box center [427, 165] width 101 height 11
click at [400, 161] on p "Choose Your Treatment Plan" at bounding box center [427, 165] width 99 height 9
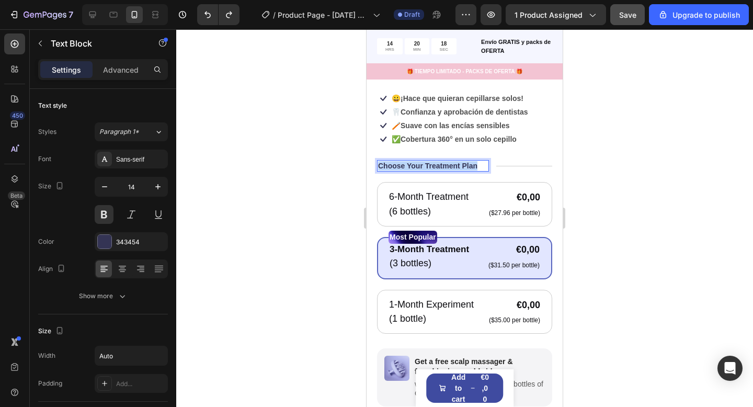
click at [400, 161] on p "Choose Your Treatment Plan" at bounding box center [427, 165] width 99 height 9
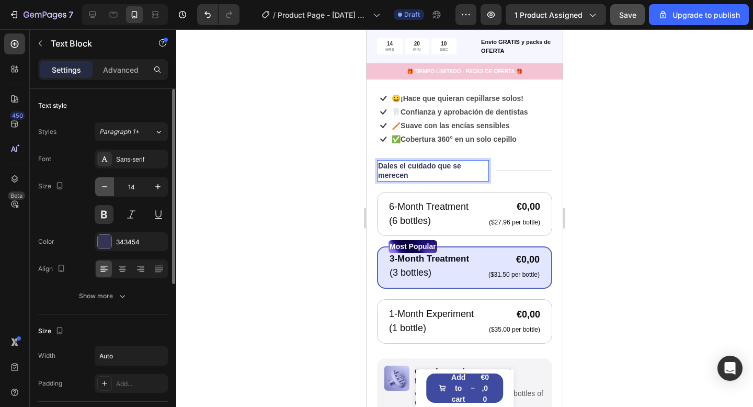
click at [106, 187] on icon "button" at bounding box center [104, 186] width 10 height 10
type input "13"
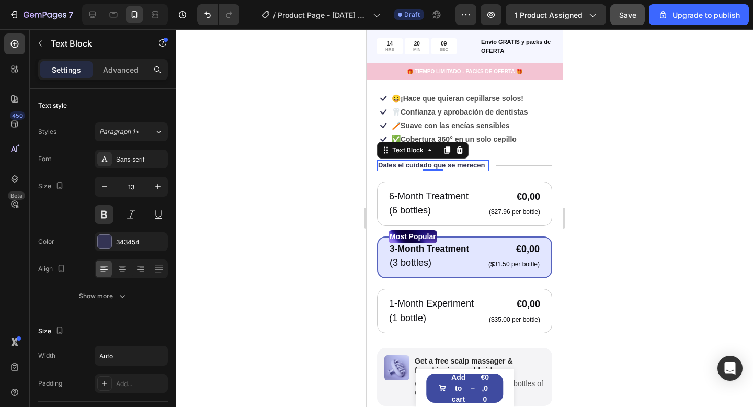
click at [323, 188] on div at bounding box center [464, 217] width 576 height 377
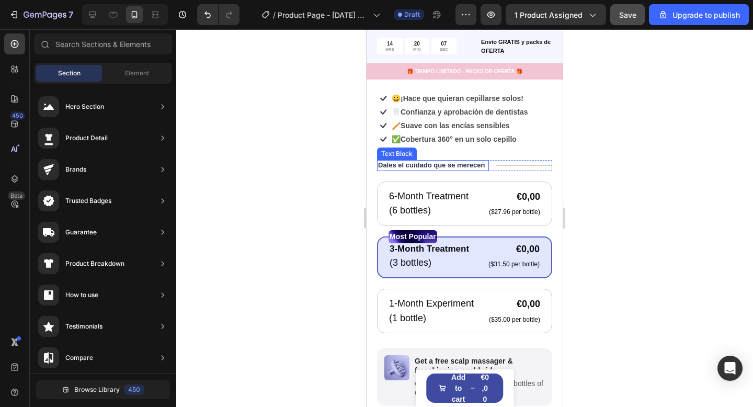
click at [476, 167] on p "Dales el cuidado que se merecen" at bounding box center [431, 165] width 107 height 9
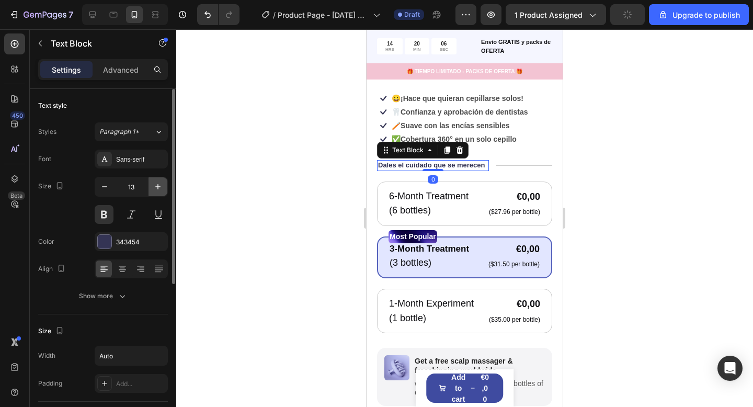
click at [159, 186] on icon "button" at bounding box center [157, 186] width 5 height 5
type input "14"
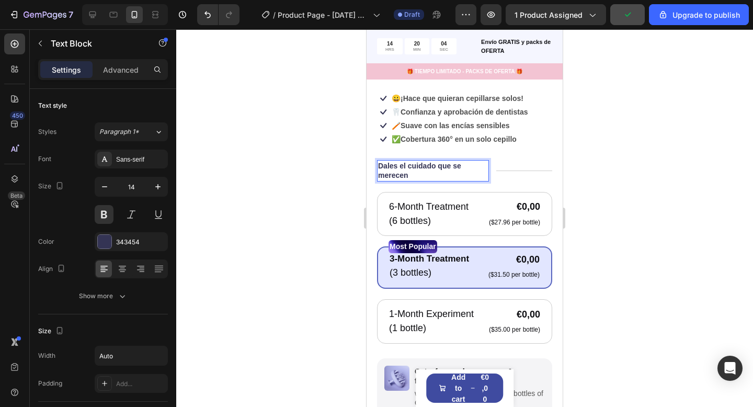
click at [407, 177] on p "Dales el cuidado que se merecen" at bounding box center [433, 170] width 110 height 19
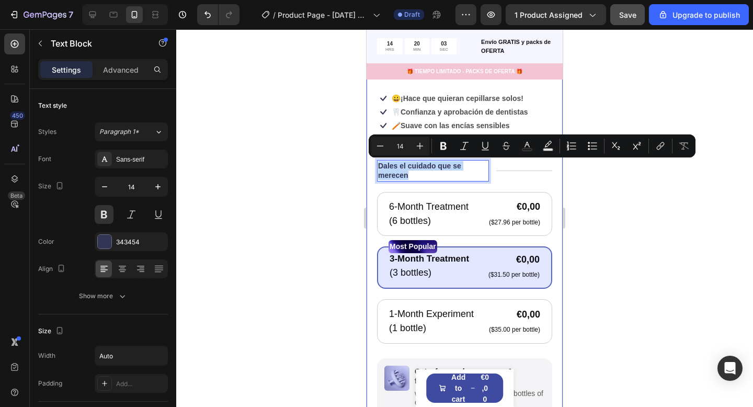
drag, startPoint x: 408, startPoint y: 177, endPoint x: 374, endPoint y: 167, distance: 35.9
click at [374, 167] on div "Product Images Icon Icon Icon Icon Icon Icon List 122,000+ Happy Customers Text…" at bounding box center [464, 186] width 196 height 784
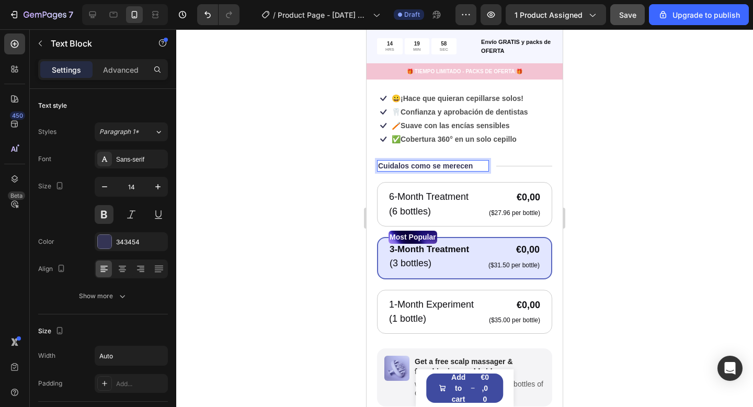
click at [628, 174] on div at bounding box center [464, 217] width 576 height 377
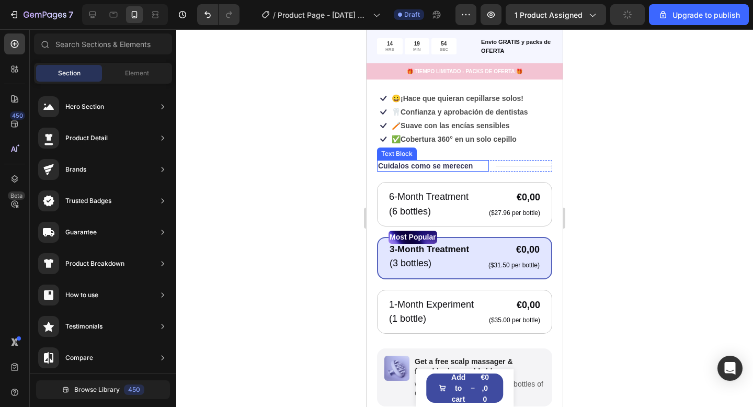
click at [399, 166] on p "Cuidalos como se merecen" at bounding box center [425, 165] width 95 height 9
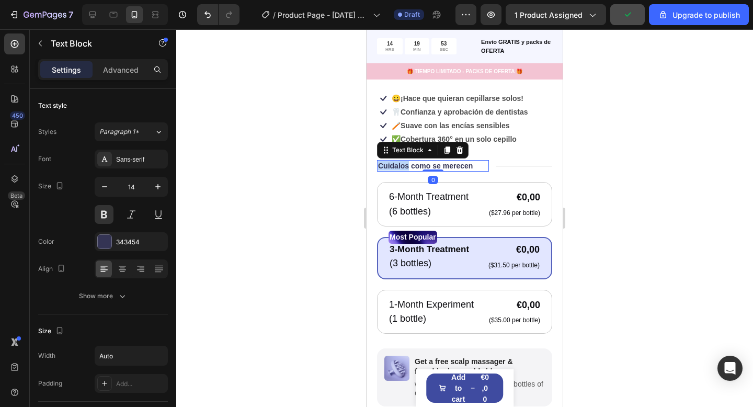
click at [392, 165] on p "Cuidalos como se merecen" at bounding box center [425, 165] width 95 height 9
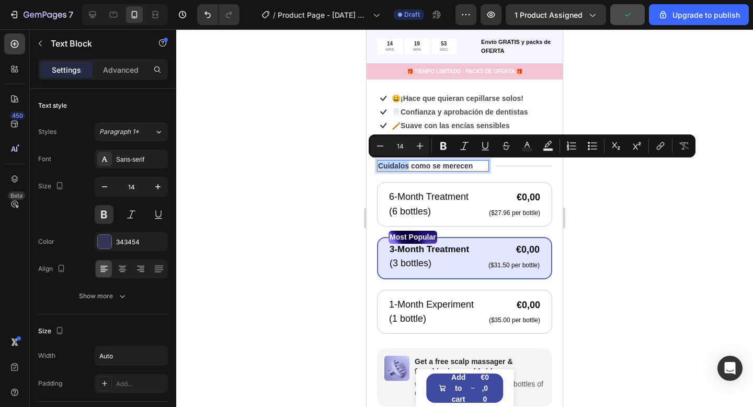
click at [391, 166] on p "Cuidalos como se merecen" at bounding box center [425, 165] width 95 height 9
click at [389, 166] on p "Cuidalos como se merecen" at bounding box center [425, 165] width 95 height 9
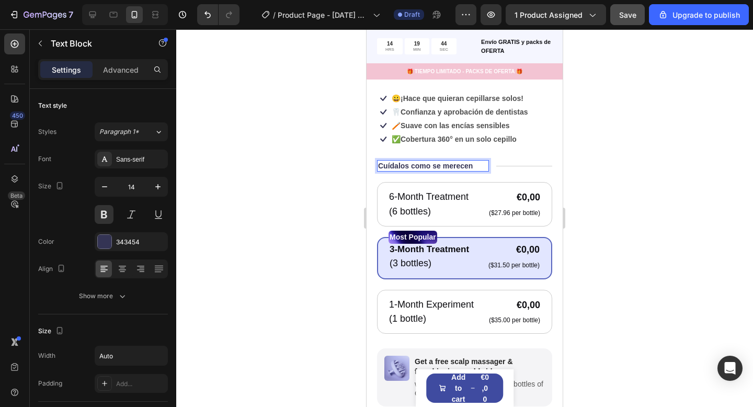
click at [477, 164] on div "Cuídalos como se merecen" at bounding box center [433, 165] width 112 height 11
click at [475, 167] on div "Cuídalos como se merecen" at bounding box center [433, 165] width 112 height 11
click at [472, 166] on div "Cuídalos como se merecen" at bounding box center [425, 165] width 97 height 11
drag, startPoint x: 590, startPoint y: 219, endPoint x: 585, endPoint y: 229, distance: 11.2
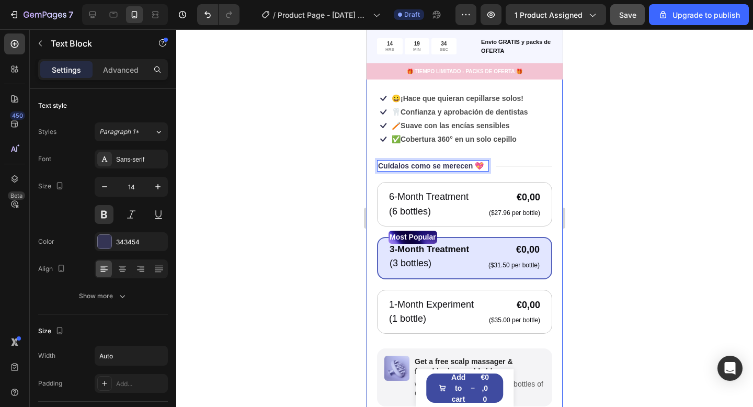
click at [590, 219] on div at bounding box center [464, 217] width 576 height 377
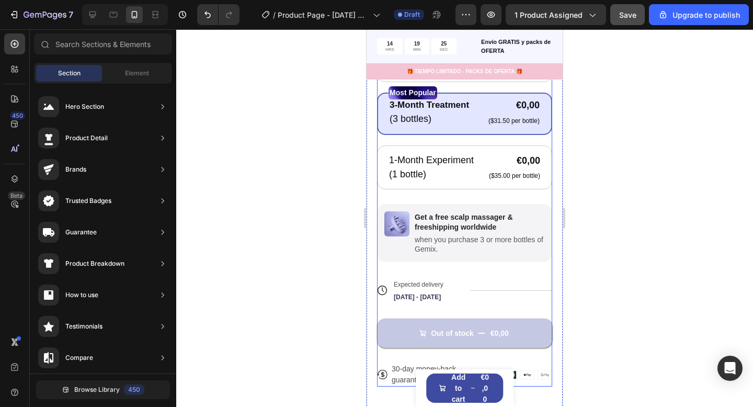
scroll to position [530, 0]
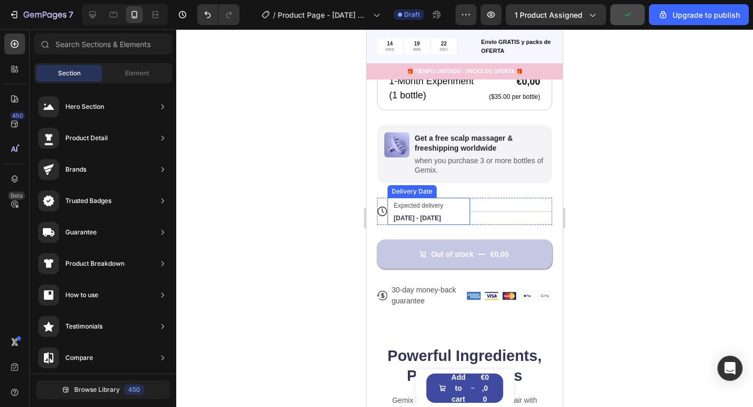
click at [421, 218] on span "Aug 28 - Aug 31" at bounding box center [417, 217] width 47 height 7
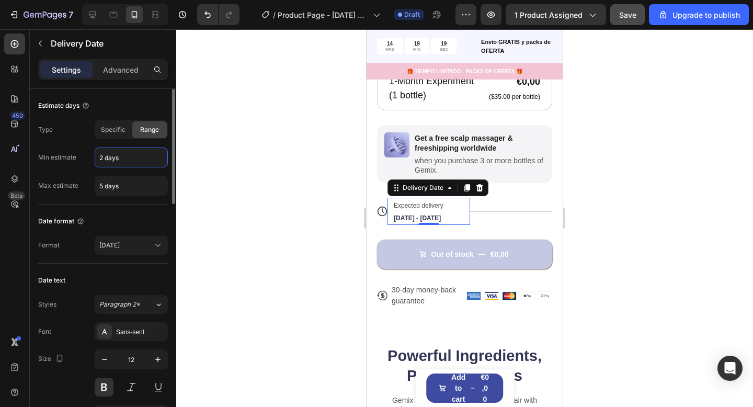
click at [103, 158] on input "2 days" at bounding box center [131, 157] width 72 height 19
type input "5 days"
click at [100, 189] on input "5 days" at bounding box center [131, 185] width 72 height 19
type input "8 days"
click at [232, 180] on div at bounding box center [464, 217] width 576 height 377
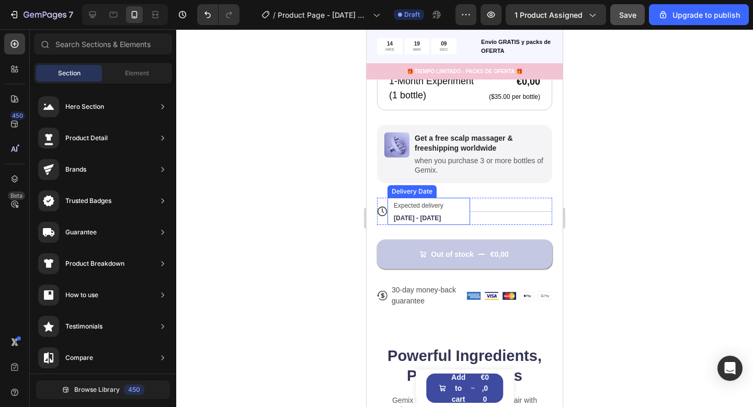
click at [431, 201] on div "Expected delivery Aug 31 - Sep 03" at bounding box center [423, 211] width 63 height 27
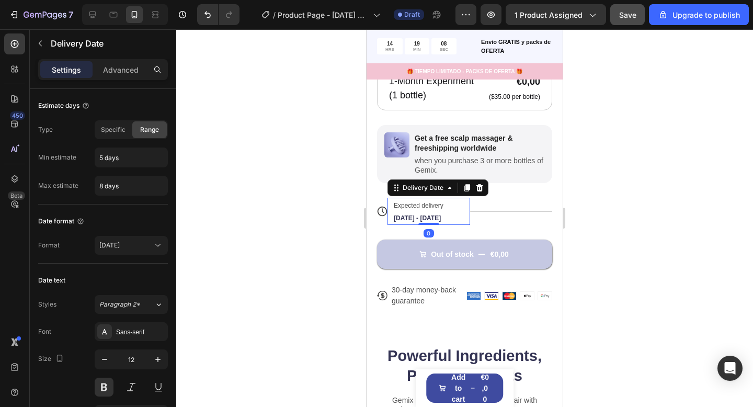
click at [434, 206] on span "Expected delivery" at bounding box center [419, 205] width 50 height 7
click at [427, 206] on span "Expected delivery" at bounding box center [419, 205] width 50 height 7
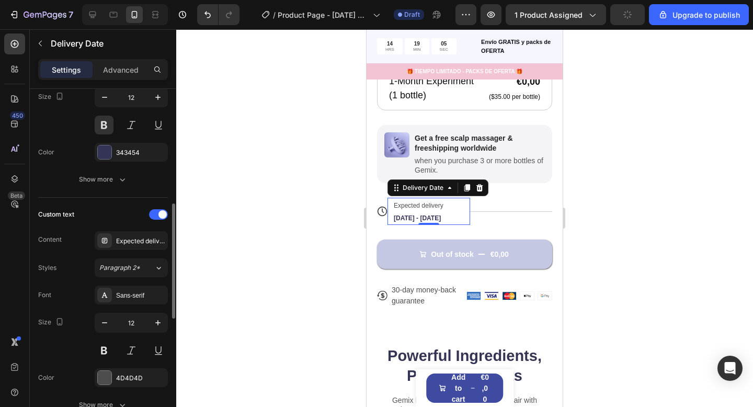
scroll to position [288, 0]
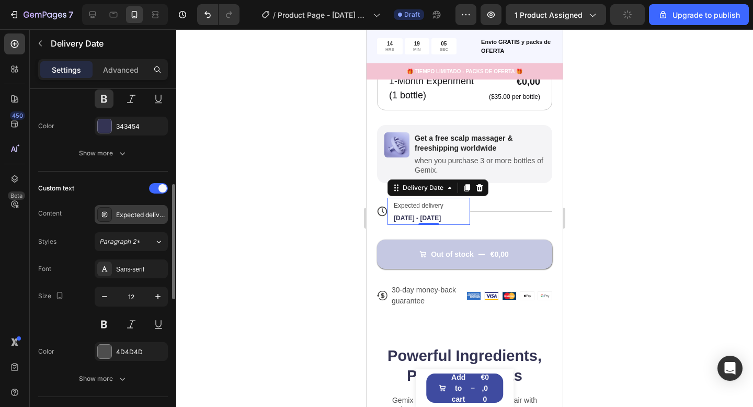
click at [134, 211] on div "Expected delivery" at bounding box center [140, 214] width 49 height 9
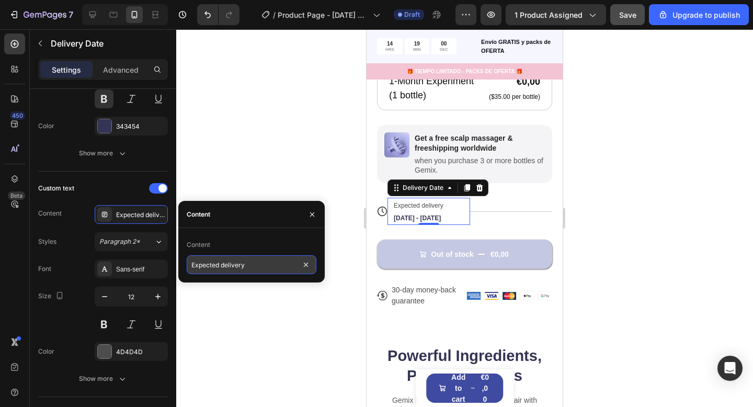
click at [245, 262] on input "Expected delivery" at bounding box center [252, 264] width 130 height 19
type input "Entrega Estimada"
click at [644, 285] on div at bounding box center [464, 217] width 576 height 377
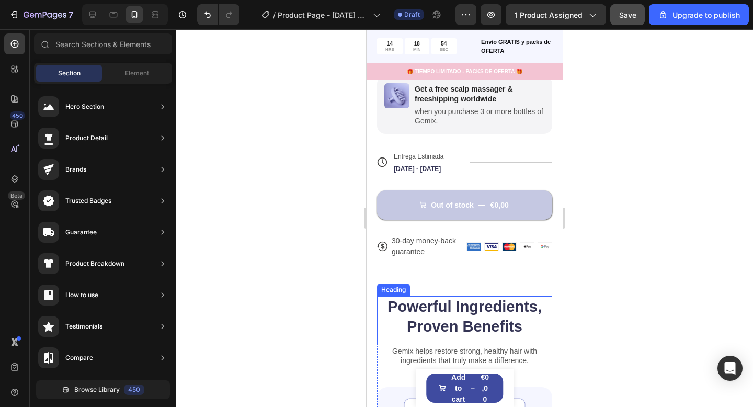
scroll to position [582, 0]
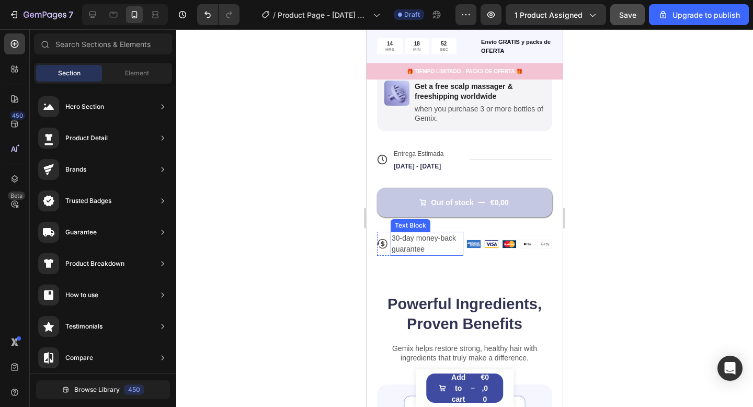
click at [422, 251] on p "30-day money-back guarantee" at bounding box center [426, 244] width 71 height 22
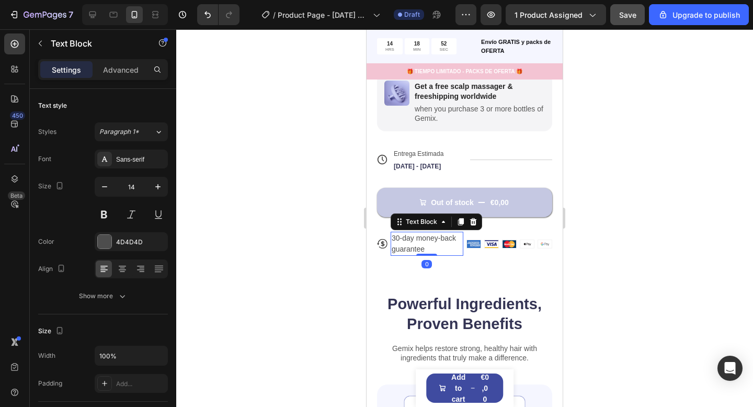
click at [422, 251] on p "30-day money-back guarantee" at bounding box center [426, 244] width 71 height 22
drag, startPoint x: 433, startPoint y: 248, endPoint x: 414, endPoint y: 248, distance: 19.3
click at [428, 248] on p "30-day money-back guarantee" at bounding box center [426, 244] width 71 height 22
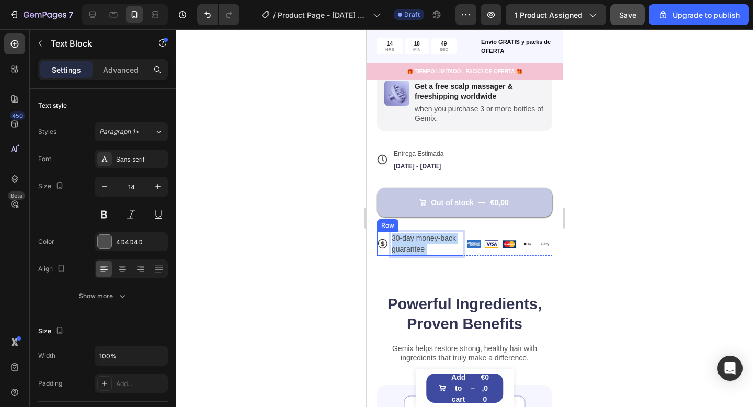
drag, startPoint x: 427, startPoint y: 246, endPoint x: 389, endPoint y: 239, distance: 38.2
click at [389, 239] on div "Icon 30-day money-back guarantee Text Block 0 Row" at bounding box center [420, 244] width 86 height 24
click at [415, 245] on p "30-day money-back guarantee" at bounding box center [426, 244] width 71 height 22
click at [425, 245] on p "30-day money-back guarantee" at bounding box center [426, 244] width 71 height 22
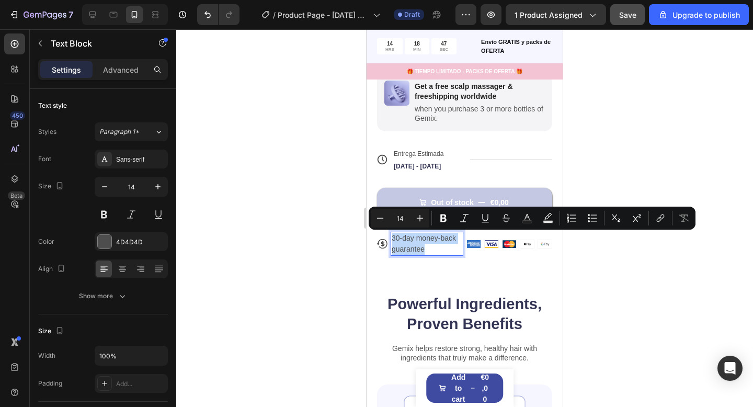
drag, startPoint x: 425, startPoint y: 248, endPoint x: 390, endPoint y: 240, distance: 36.0
click at [390, 240] on div "30-day money-back guarantee" at bounding box center [426, 244] width 73 height 24
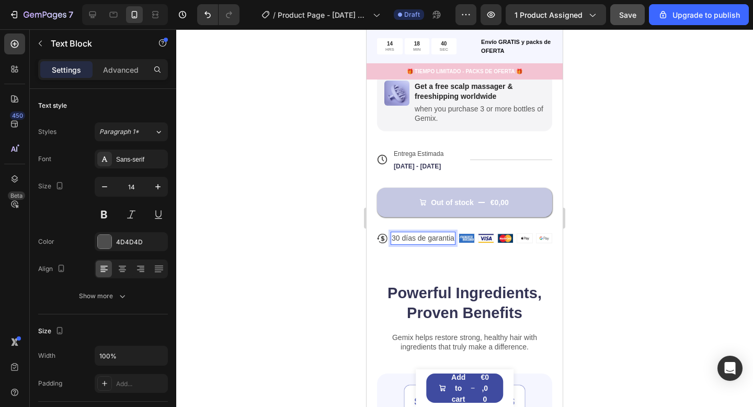
click at [424, 241] on p "30 días de garantia" at bounding box center [422, 238] width 63 height 11
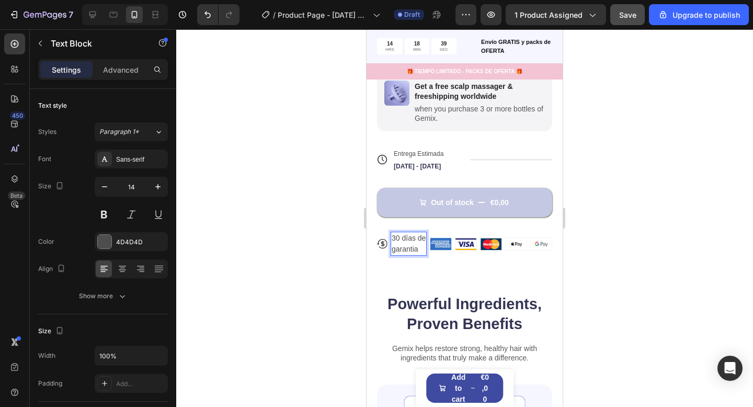
click at [627, 270] on div at bounding box center [464, 217] width 576 height 377
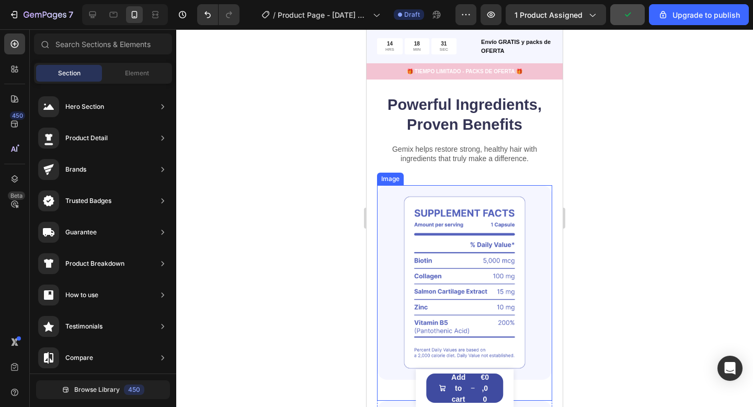
scroll to position [782, 0]
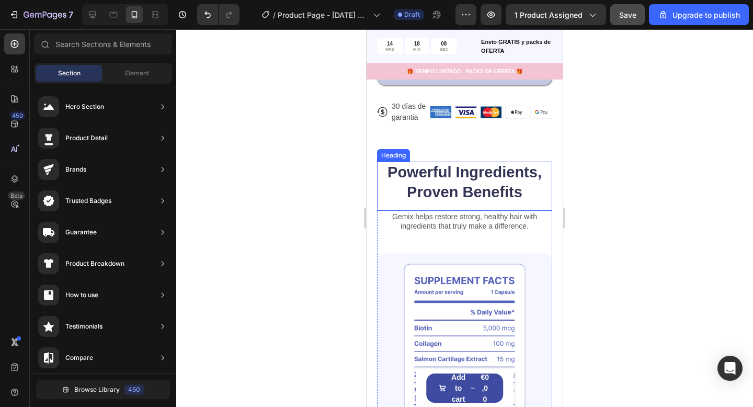
click at [460, 184] on h2 "Powerful Ingredients, Proven Benefits" at bounding box center [464, 181] width 175 height 41
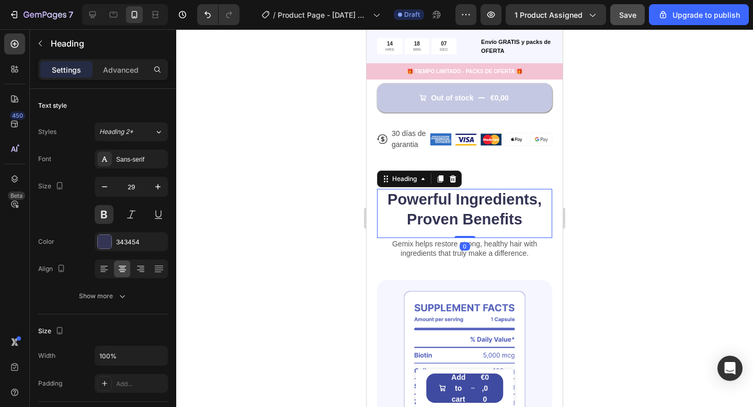
scroll to position [680, 0]
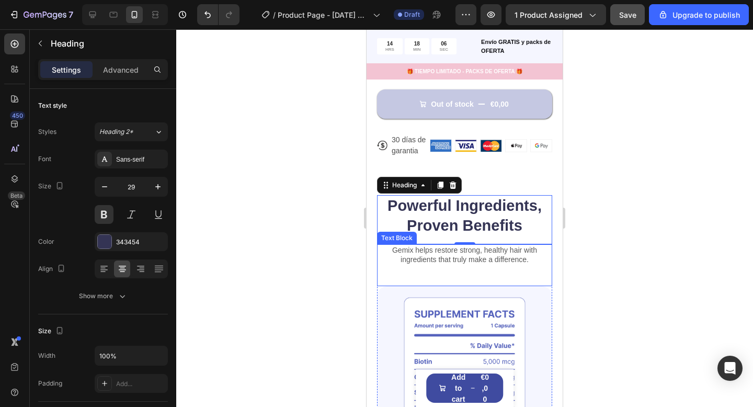
click at [488, 253] on p "Gemix helps restore strong, healthy hair with ingredients that truly make a dif…" at bounding box center [464, 254] width 173 height 19
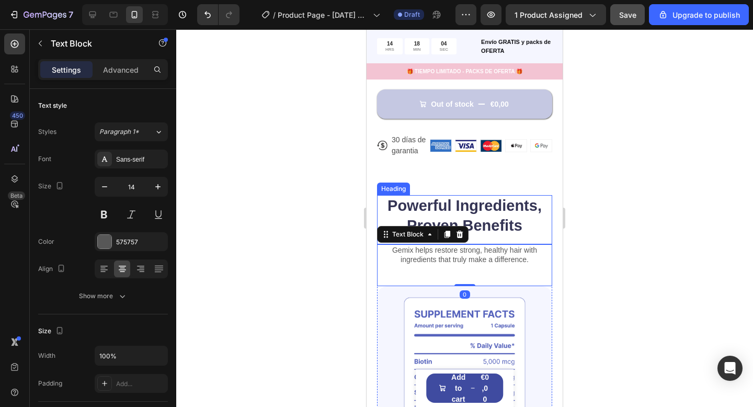
click at [491, 224] on h2 "Powerful Ingredients, Proven Benefits" at bounding box center [464, 215] width 175 height 41
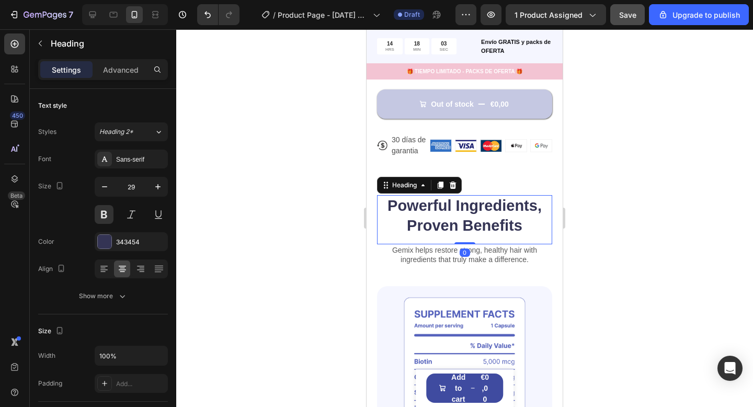
scroll to position [678, 0]
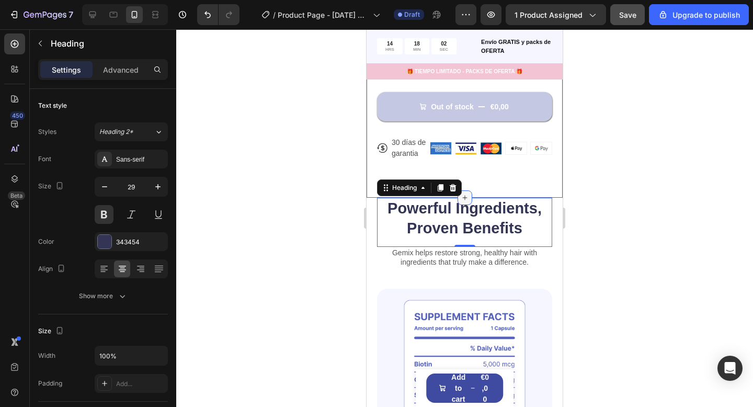
click at [468, 197] on icon at bounding box center [464, 197] width 8 height 8
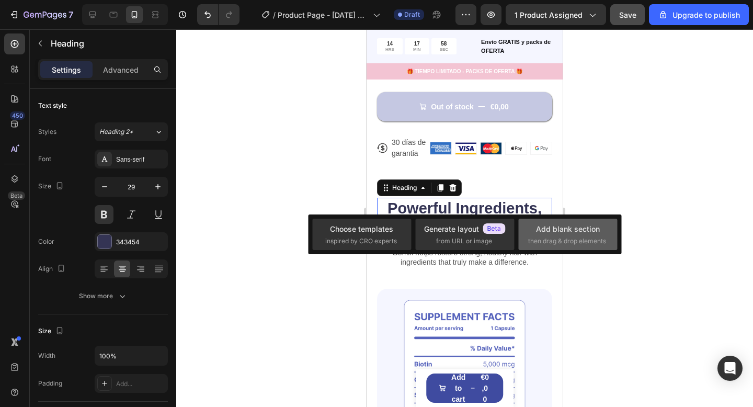
click at [573, 245] on span "then drag & drop elements" at bounding box center [567, 240] width 78 height 9
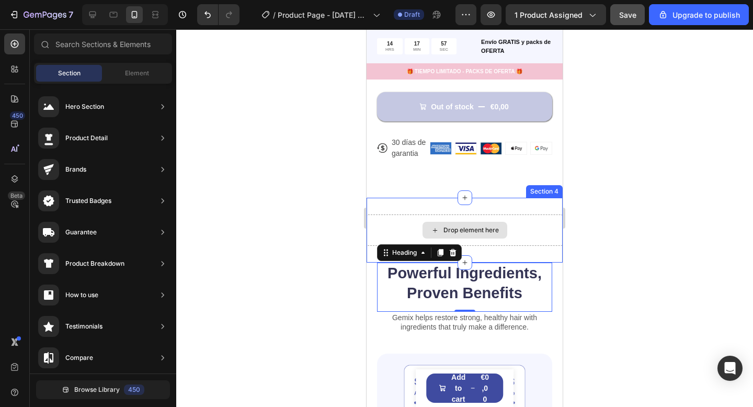
click at [453, 226] on div "Drop element here" at bounding box center [470, 230] width 55 height 8
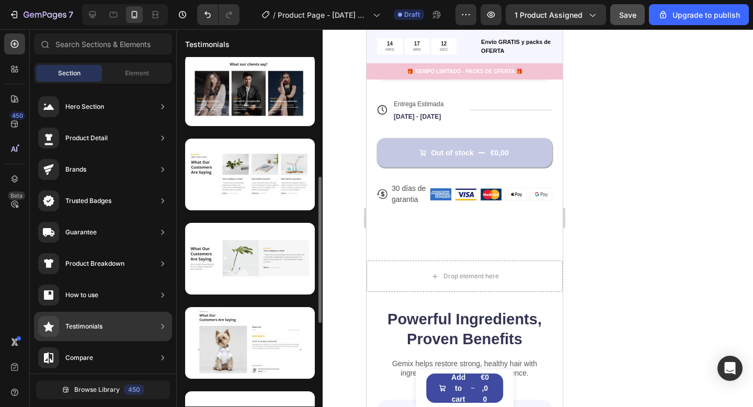
scroll to position [235, 0]
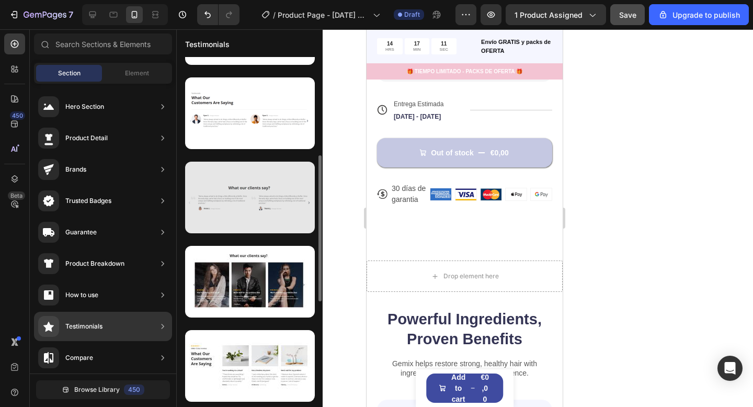
click at [256, 203] on div at bounding box center [250, 197] width 130 height 72
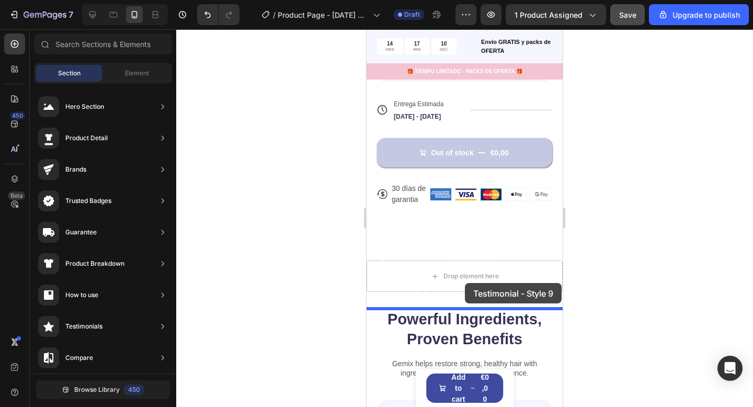
drag, startPoint x: 622, startPoint y: 233, endPoint x: 464, endPoint y: 282, distance: 165.8
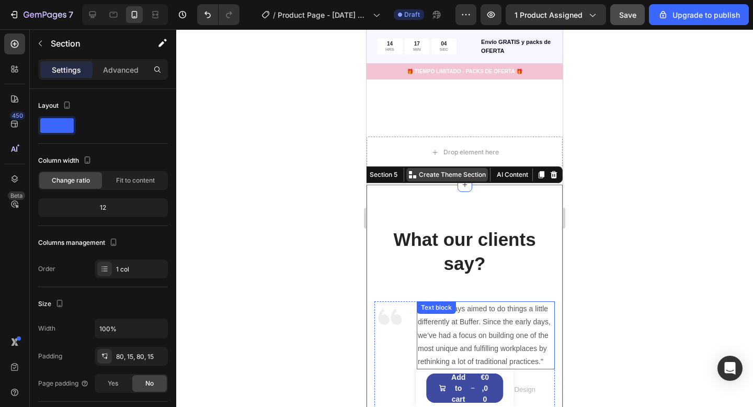
scroll to position [754, 0]
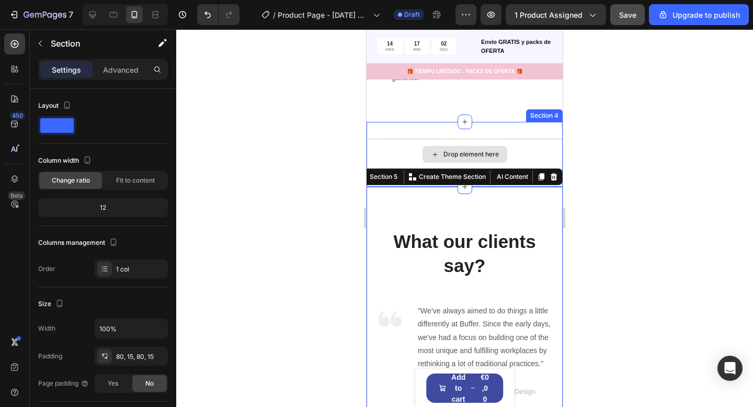
click at [513, 146] on div "Drop element here" at bounding box center [464, 153] width 196 height 31
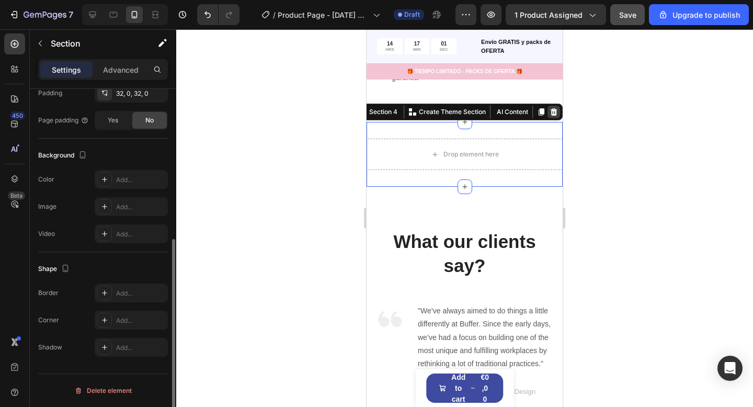
click at [551, 113] on icon at bounding box center [553, 111] width 7 height 7
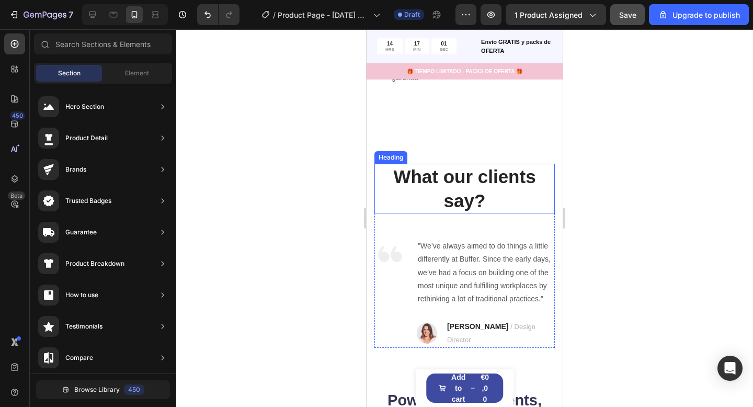
scroll to position [710, 0]
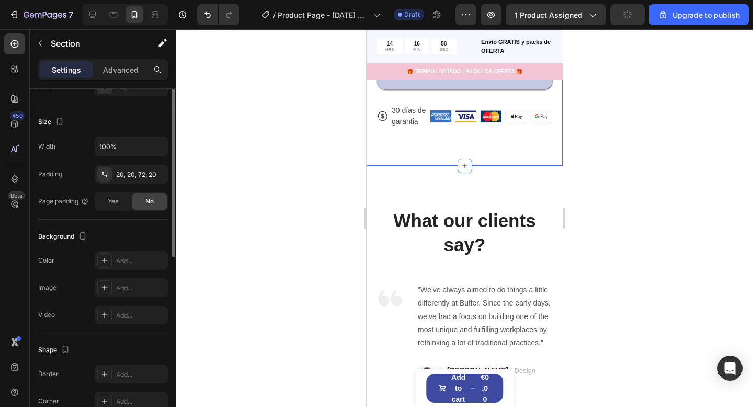
scroll to position [240, 0]
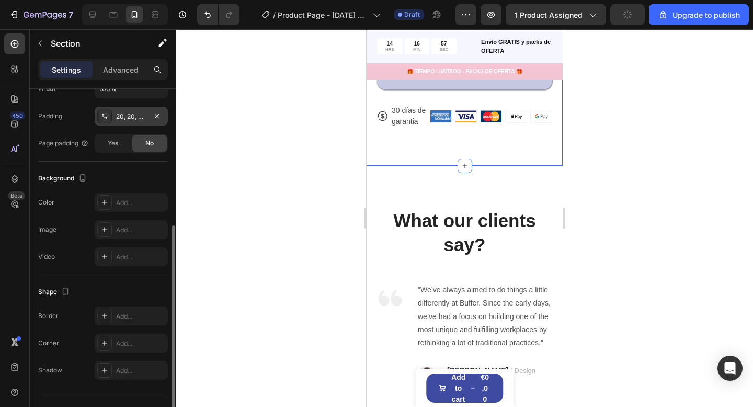
click at [125, 115] on div "20, 20, 72, 20" at bounding box center [131, 116] width 30 height 9
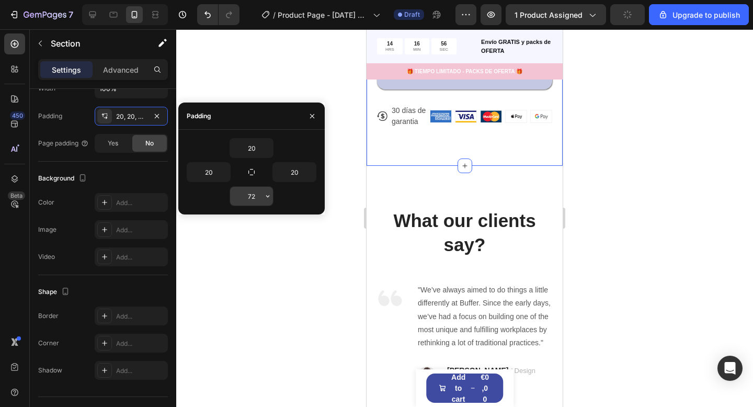
click at [257, 193] on input "72" at bounding box center [251, 196] width 43 height 19
type input "0"
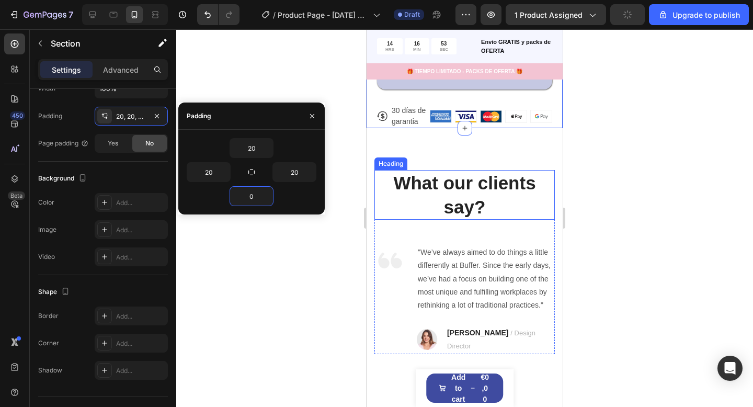
click at [456, 193] on p "What our clients say?" at bounding box center [464, 195] width 178 height 48
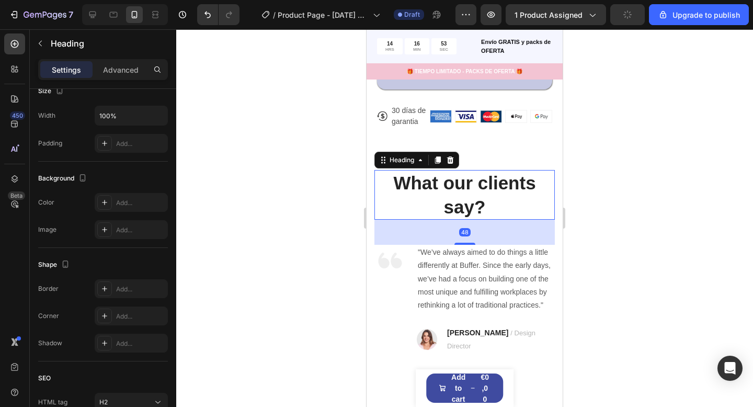
scroll to position [0, 0]
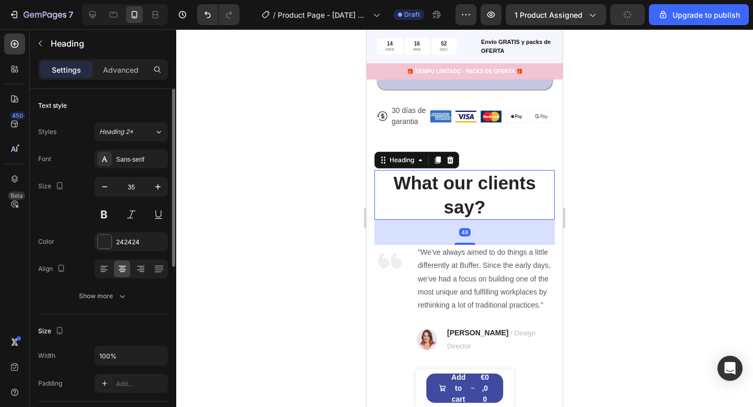
click at [454, 167] on div "Heading" at bounding box center [416, 160] width 85 height 17
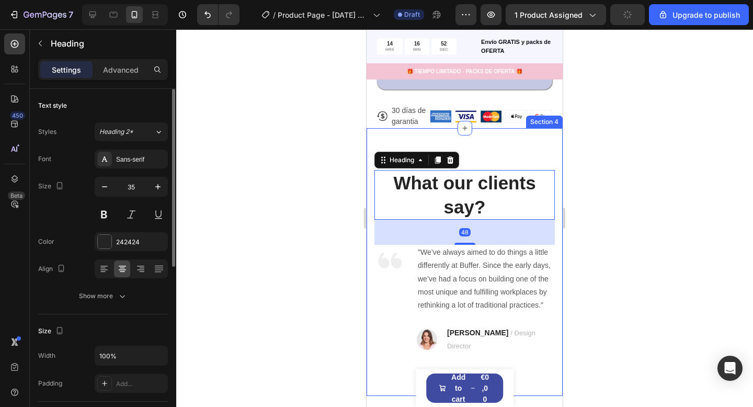
click at [484, 160] on div "What our clients say? Heading 48 Image "We’ve always aimed to do things a littl…" at bounding box center [464, 261] width 196 height 267
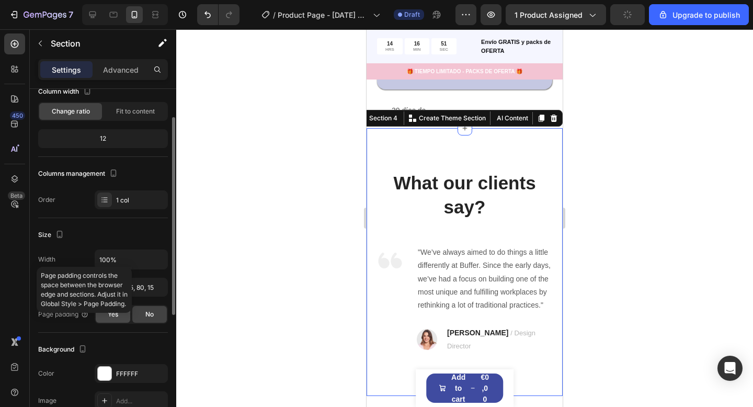
scroll to position [76, 0]
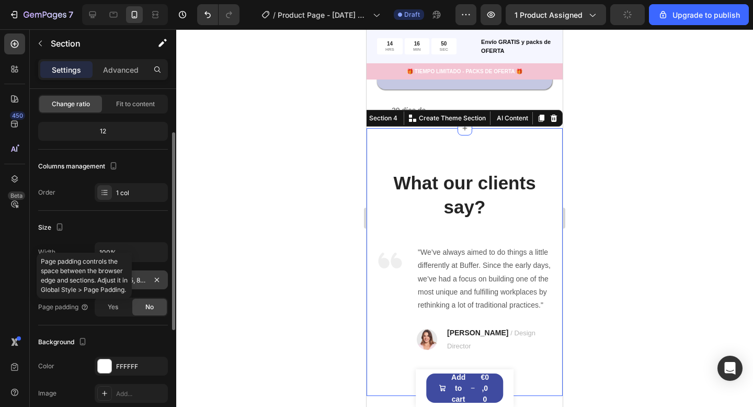
click at [140, 284] on div "80, 15, 80, 15" at bounding box center [131, 279] width 30 height 9
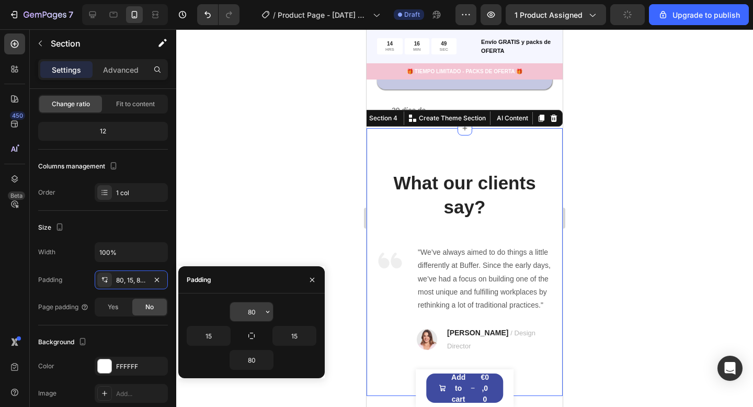
click at [260, 313] on input "80" at bounding box center [251, 311] width 43 height 19
type input "0"
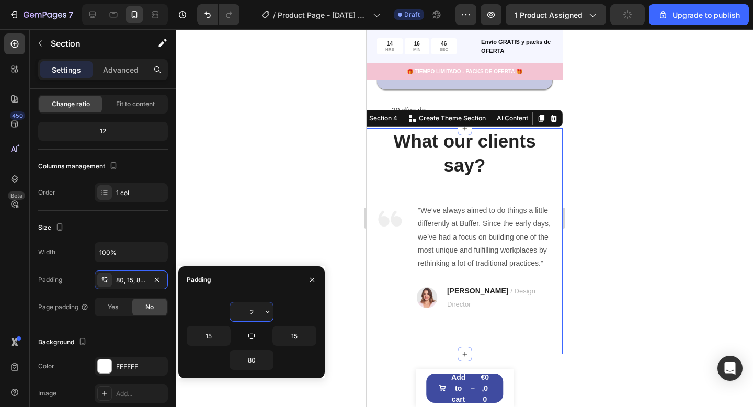
type input "20"
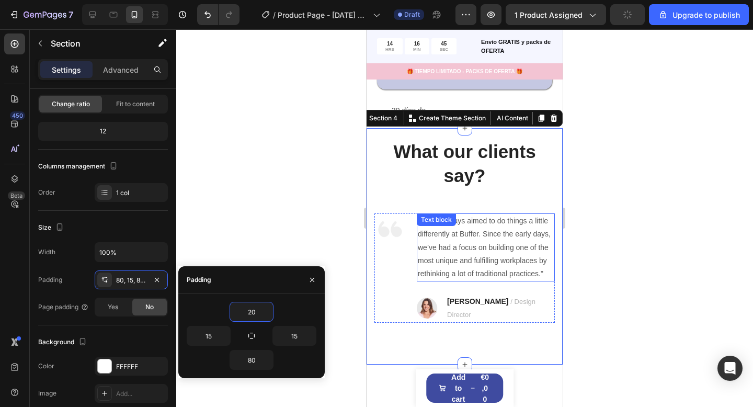
click at [597, 250] on div at bounding box center [464, 217] width 576 height 377
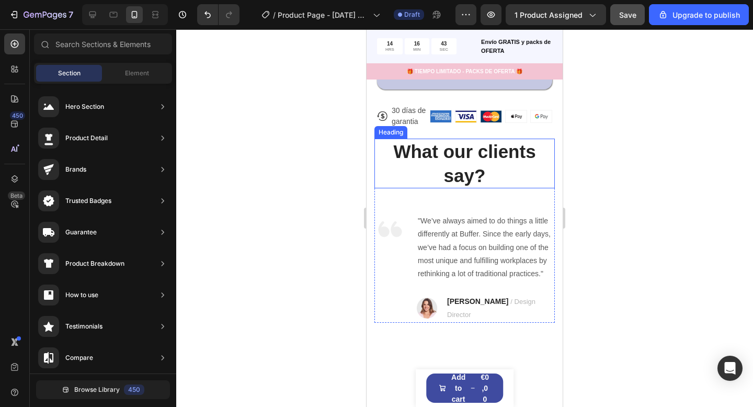
click at [493, 167] on p "What our clients say?" at bounding box center [464, 164] width 178 height 48
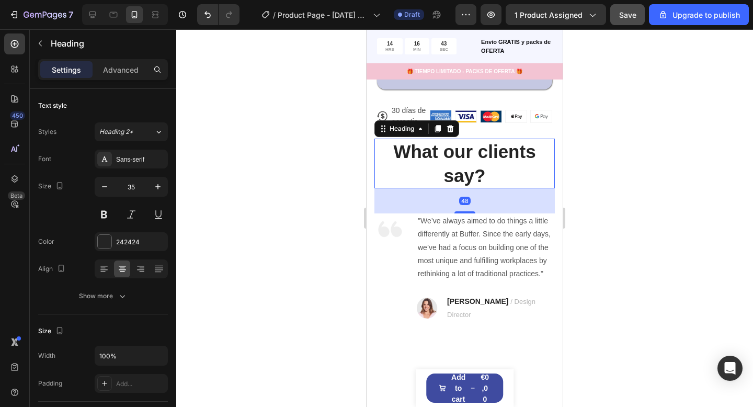
click at [493, 167] on p "What our clients say?" at bounding box center [464, 164] width 178 height 48
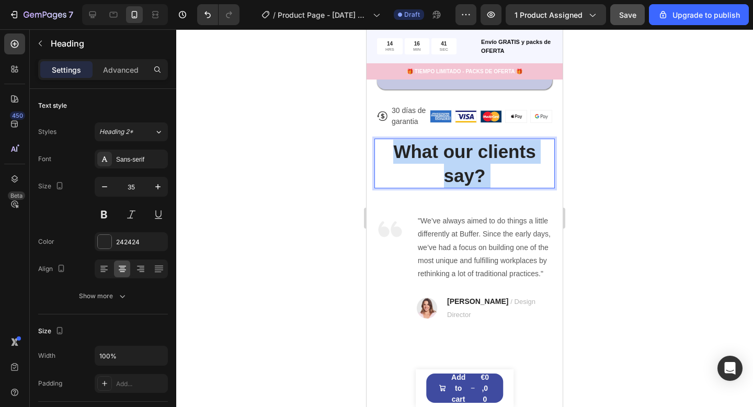
drag, startPoint x: 485, startPoint y: 175, endPoint x: 395, endPoint y: 165, distance: 90.4
click at [395, 165] on p "What our clients say?" at bounding box center [464, 164] width 178 height 48
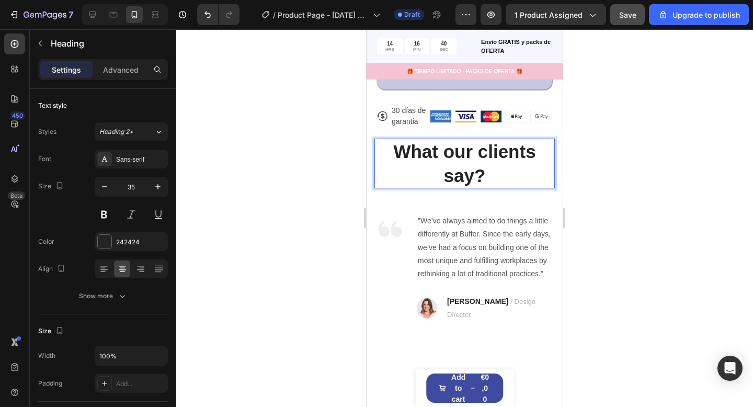
click at [435, 175] on p "What our clients say?" at bounding box center [464, 164] width 178 height 48
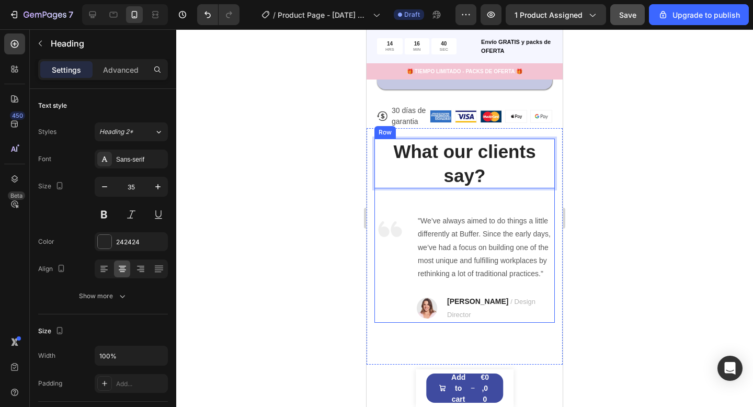
click at [505, 187] on h2 "What our clients say?" at bounding box center [464, 163] width 180 height 50
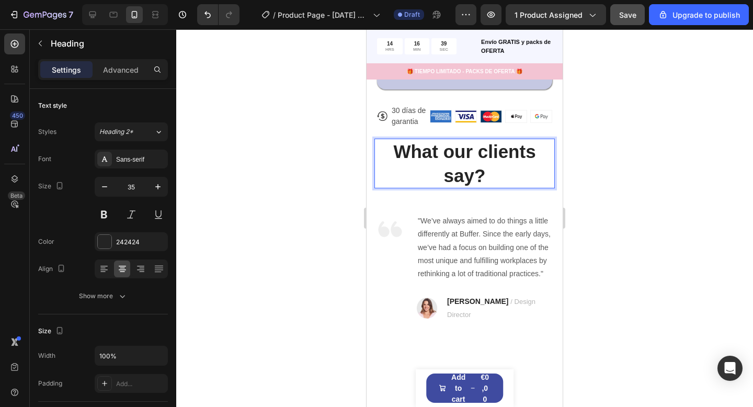
click at [502, 179] on p "What our clients say?" at bounding box center [464, 164] width 178 height 48
click at [502, 210] on div "What our clients say? Heading 48 Image "We’ve always aimed to do things a littl…" at bounding box center [464, 229] width 180 height 183
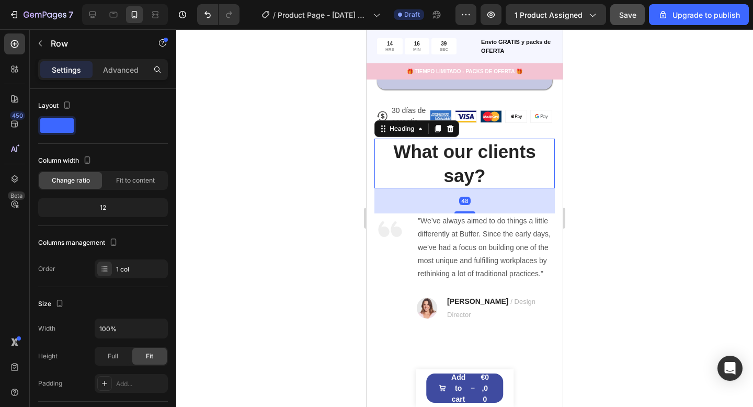
click at [502, 171] on p "What our clients say?" at bounding box center [464, 164] width 178 height 48
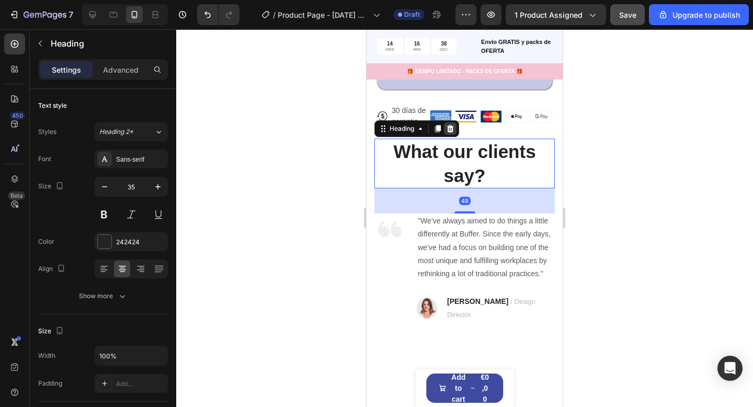
click at [449, 125] on icon at bounding box center [450, 128] width 7 height 7
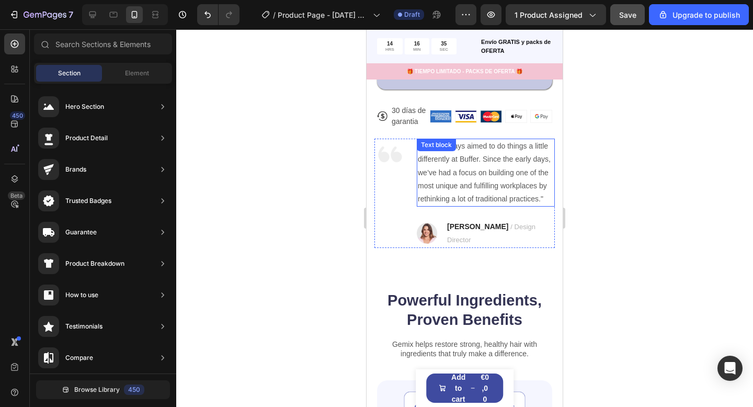
scroll to position [697, 0]
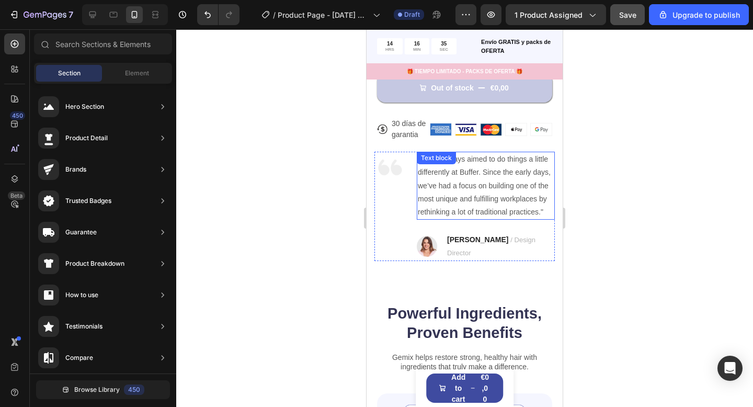
click at [471, 188] on p ""We’ve always aimed to do things a little differently at Buffer. Since the earl…" at bounding box center [486, 186] width 136 height 66
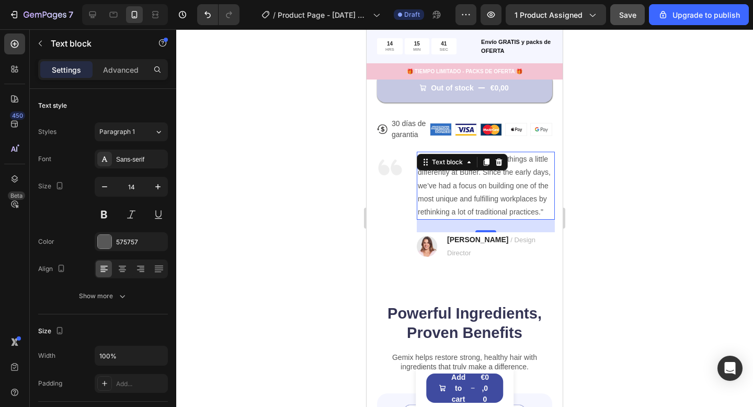
click at [470, 185] on p ""We’ve always aimed to do things a little differently at Buffer. Since the earl…" at bounding box center [486, 186] width 136 height 66
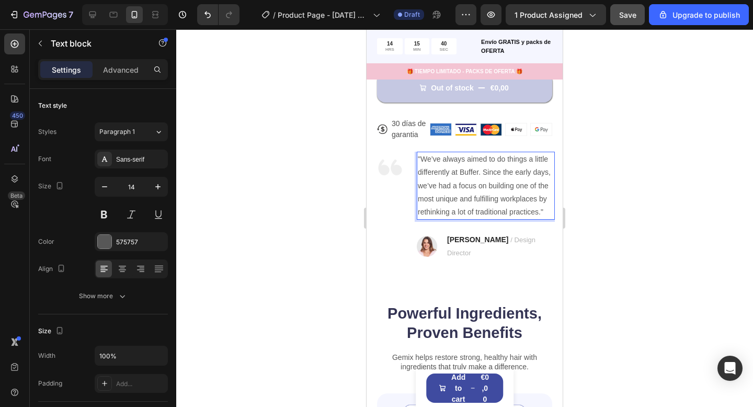
click at [492, 195] on p ""We’ve always aimed to do things a little differently at Buffer. Since the earl…" at bounding box center [486, 186] width 136 height 66
click at [527, 200] on p ""We’ve always aimed to do things a little differently at Buffer. Since the earl…" at bounding box center [486, 186] width 136 height 66
click at [539, 207] on p ""We’ve always aimed to do things a little differently at Buffer. Since the earl…" at bounding box center [486, 186] width 136 height 66
click at [543, 212] on p ""We’ve always aimed to do things a little differently at Buffer. Since the earl…" at bounding box center [486, 186] width 136 height 66
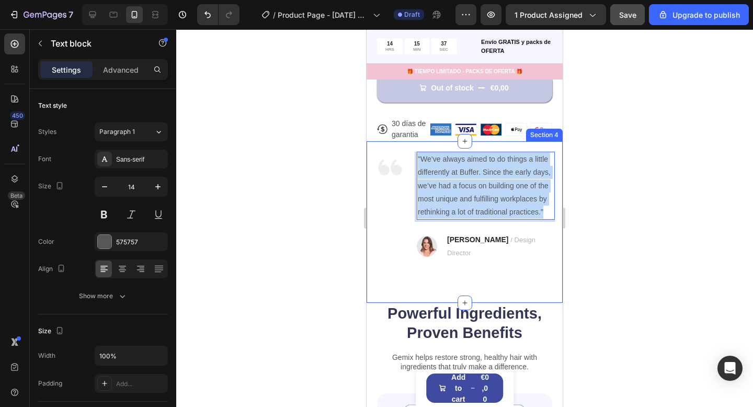
drag, startPoint x: 543, startPoint y: 212, endPoint x: 368, endPoint y: 151, distance: 185.0
click at [368, 151] on div "Image "We’ve always aimed to do things a little differently at Buffer. Since th…" at bounding box center [464, 221] width 196 height 161
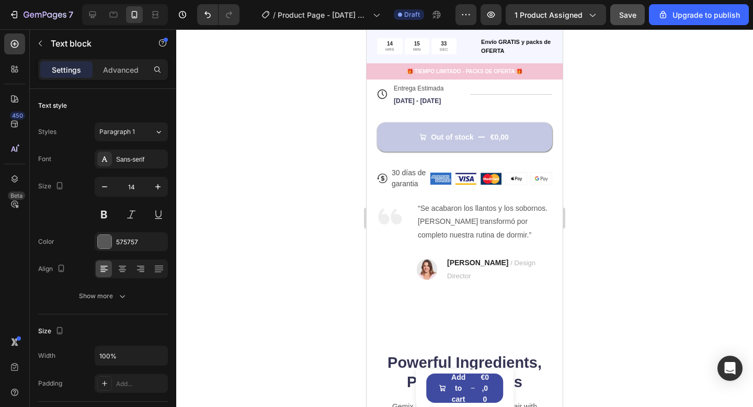
scroll to position [648, 0]
click at [432, 223] on p "“Se acabaron los llantos y los sobornos. Toddla transformó por completo nuestra…" at bounding box center [486, 221] width 136 height 40
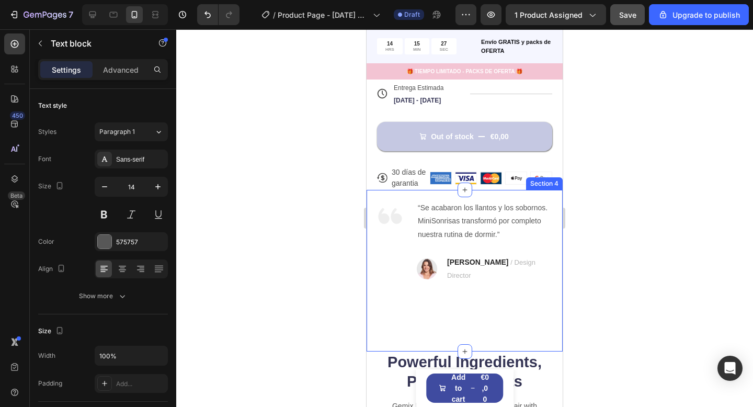
click at [593, 278] on div at bounding box center [464, 217] width 576 height 377
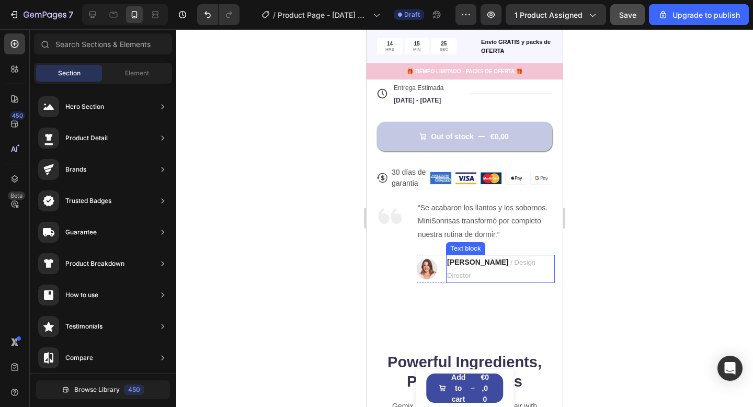
click at [509, 265] on span "/ Design Director" at bounding box center [491, 268] width 88 height 21
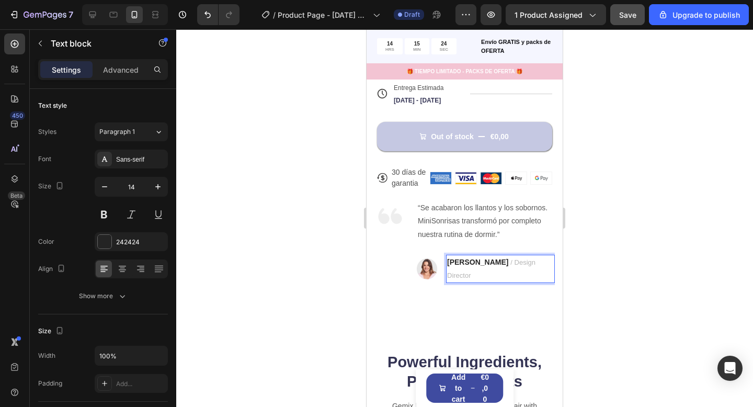
click at [509, 265] on span "/ Design Director" at bounding box center [491, 268] width 88 height 21
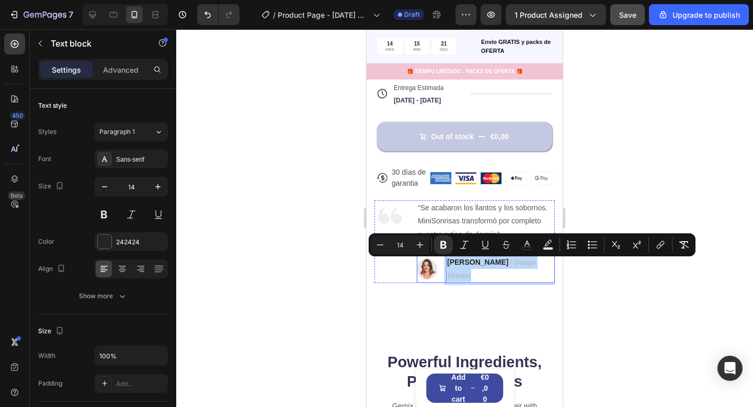
drag, startPoint x: 449, startPoint y: 265, endPoint x: 534, endPoint y: 265, distance: 84.7
click at [534, 265] on div "Image RYAN S. / Design Director Text block 0 Row" at bounding box center [486, 269] width 138 height 28
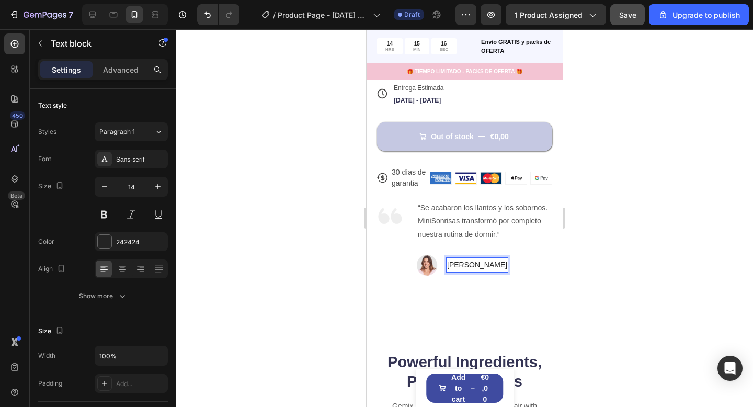
click at [437, 261] on img at bounding box center [427, 265] width 21 height 21
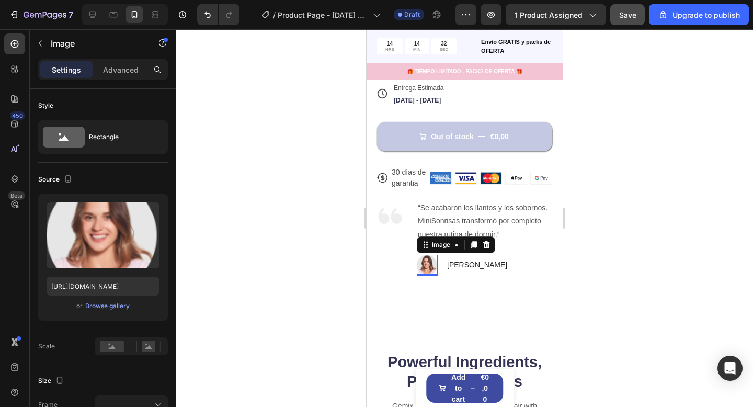
click at [446, 251] on div "Image" at bounding box center [456, 244] width 78 height 17
click at [449, 244] on div "Image" at bounding box center [441, 244] width 22 height 9
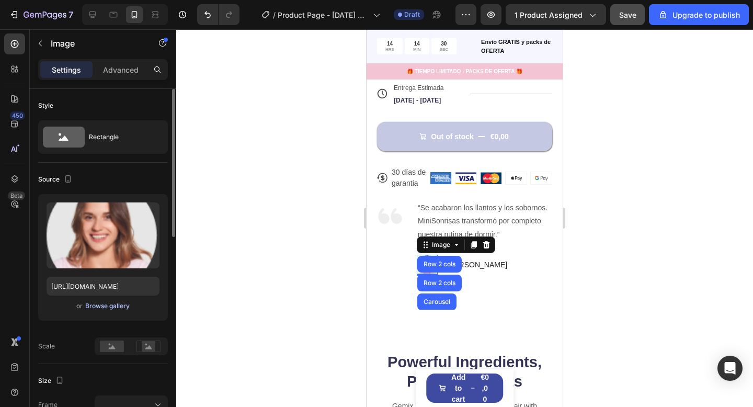
click at [99, 307] on div "Browse gallery" at bounding box center [107, 305] width 44 height 9
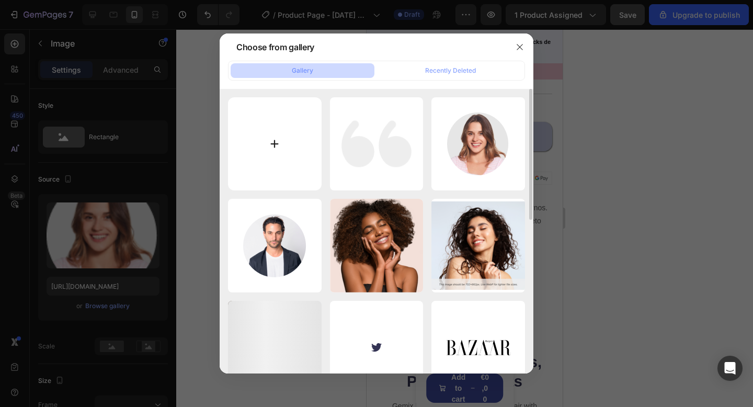
click at [284, 153] on input "file" at bounding box center [275, 144] width 94 height 94
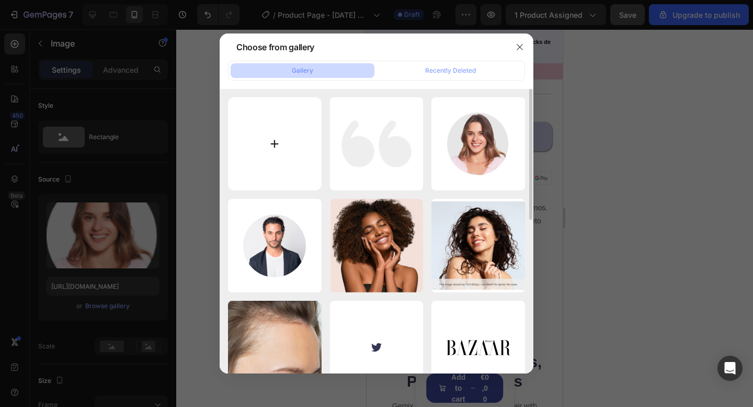
type input "C:\fakepath\rev.webp"
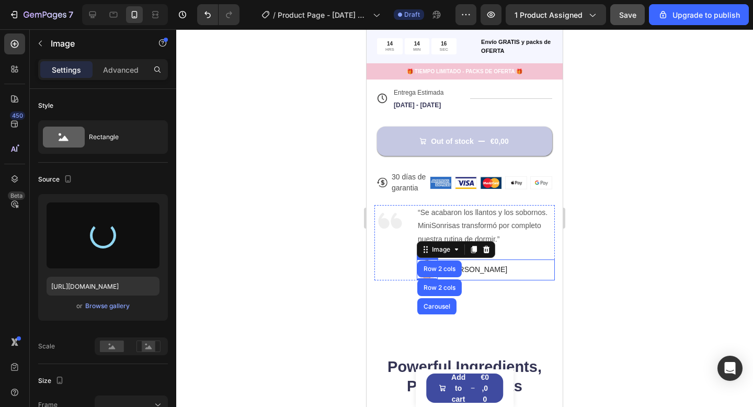
scroll to position [651, 0]
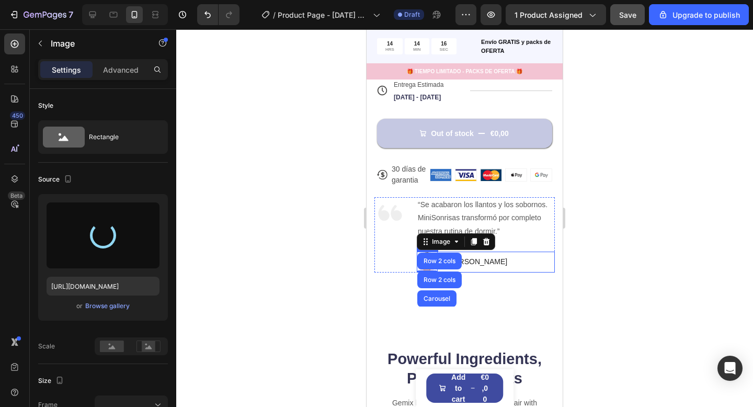
type input "https://cdn.shopify.com/s/files/1/0974/8430/8818/files/gempages_576604532558005…"
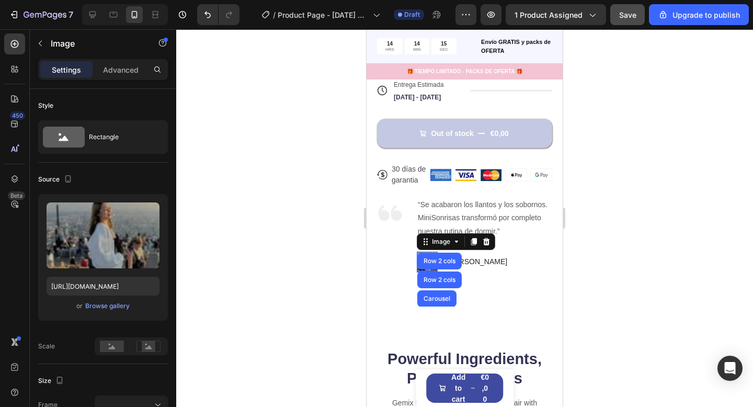
click at [593, 306] on div at bounding box center [464, 217] width 576 height 377
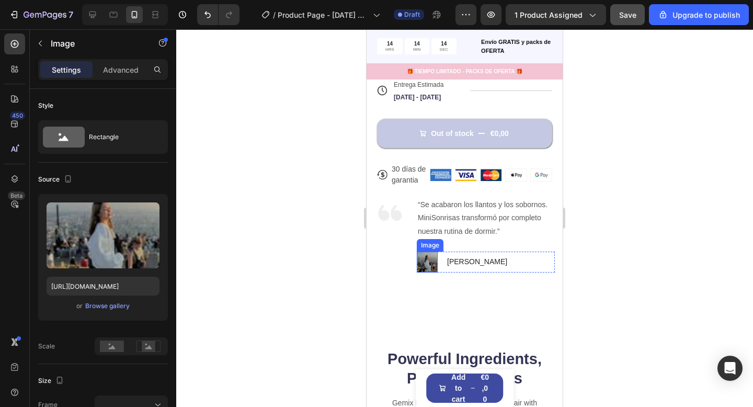
click at [431, 264] on img at bounding box center [427, 261] width 21 height 21
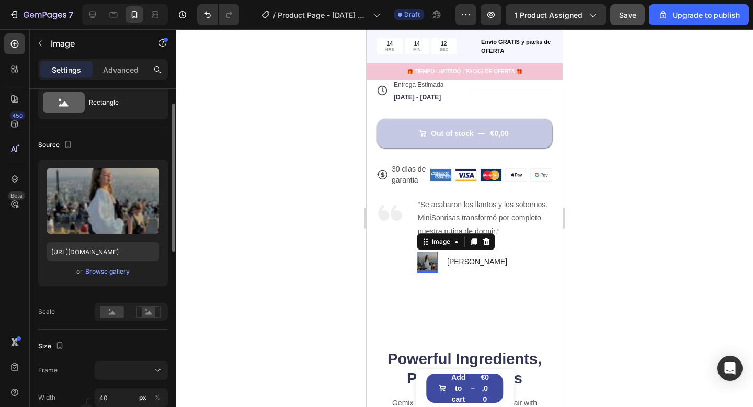
scroll to position [36, 0]
click at [101, 102] on div "Rectangle" at bounding box center [121, 101] width 64 height 24
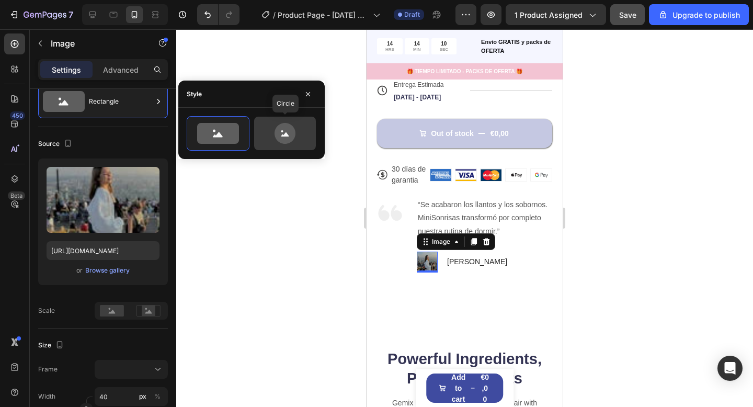
click at [283, 131] on icon at bounding box center [284, 133] width 21 height 21
type input "80"
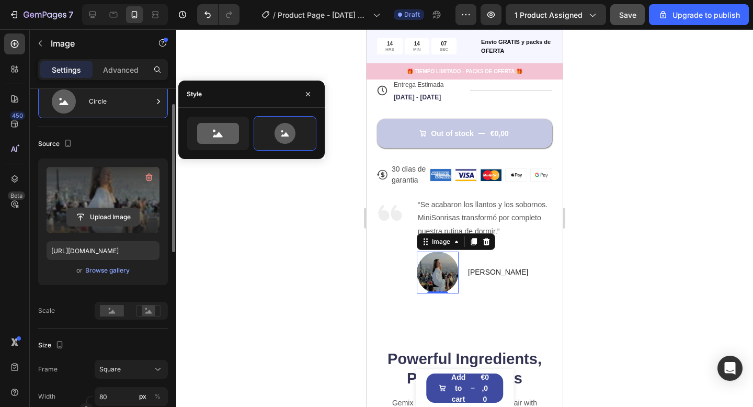
scroll to position [0, 0]
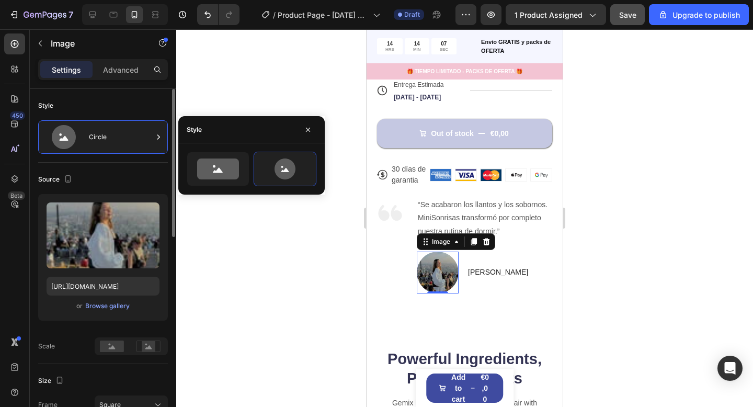
click at [299, 301] on div at bounding box center [464, 217] width 576 height 377
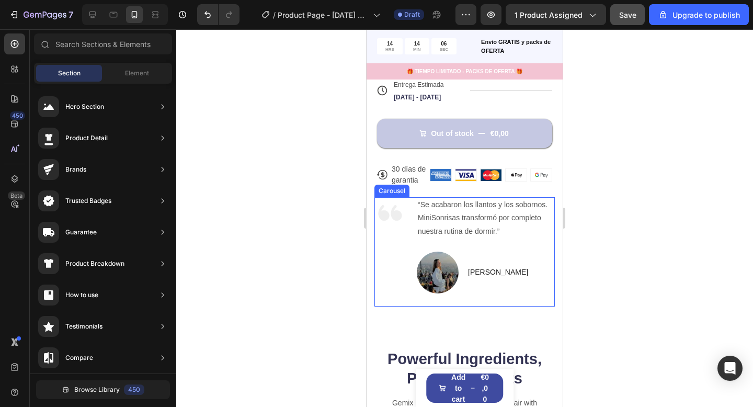
click at [455, 286] on div at bounding box center [438, 272] width 42 height 42
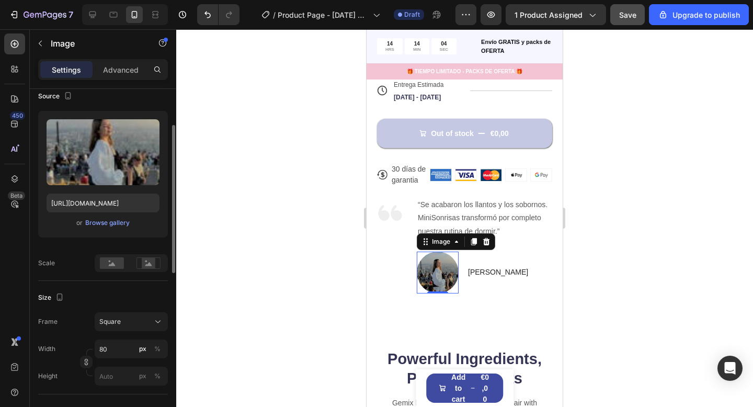
scroll to position [133, 0]
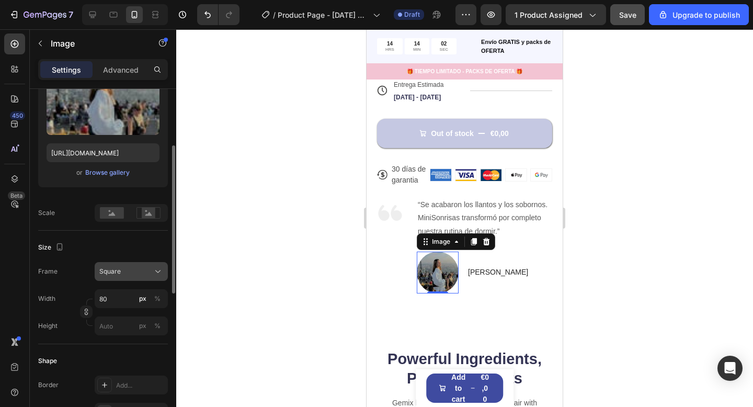
click at [139, 274] on div "Square" at bounding box center [124, 271] width 51 height 9
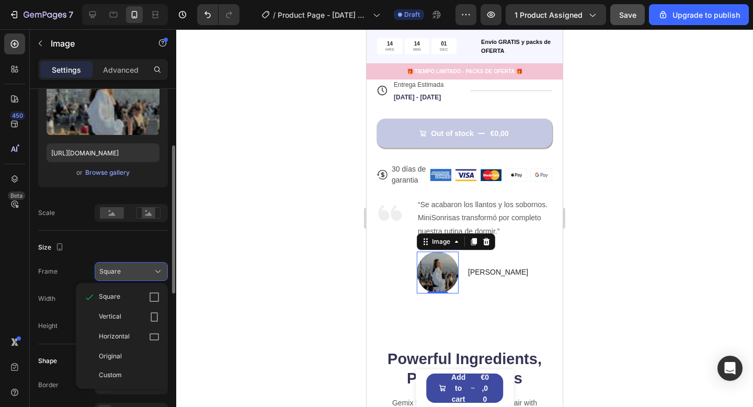
click at [152, 262] on button "Square" at bounding box center [131, 271] width 73 height 19
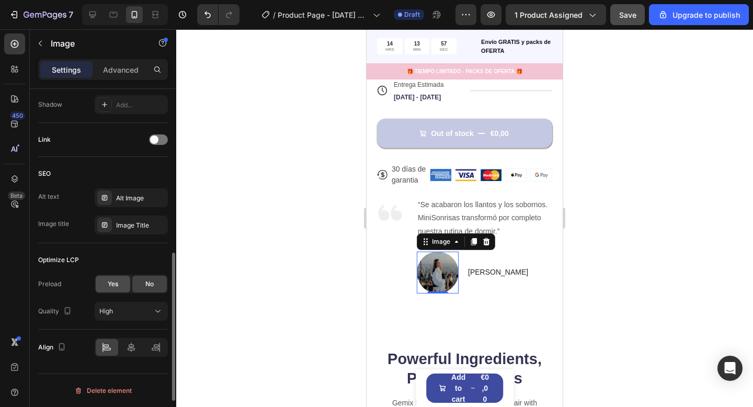
scroll to position [0, 0]
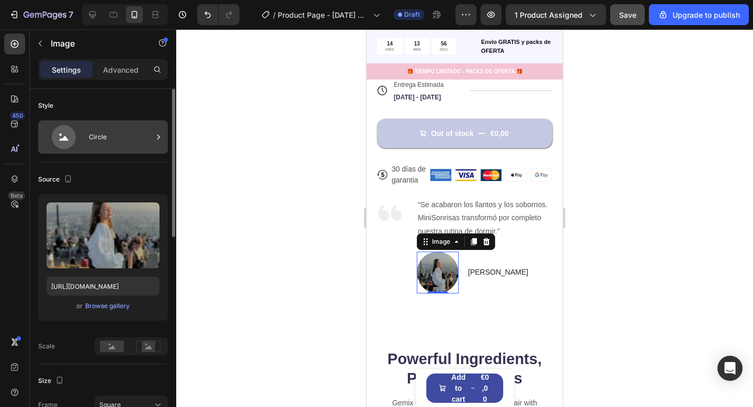
click at [90, 135] on div "Circle" at bounding box center [121, 137] width 64 height 24
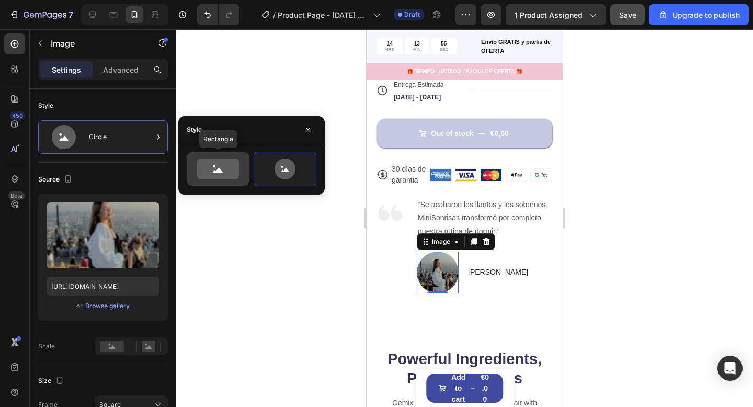
click at [228, 173] on icon at bounding box center [218, 168] width 42 height 21
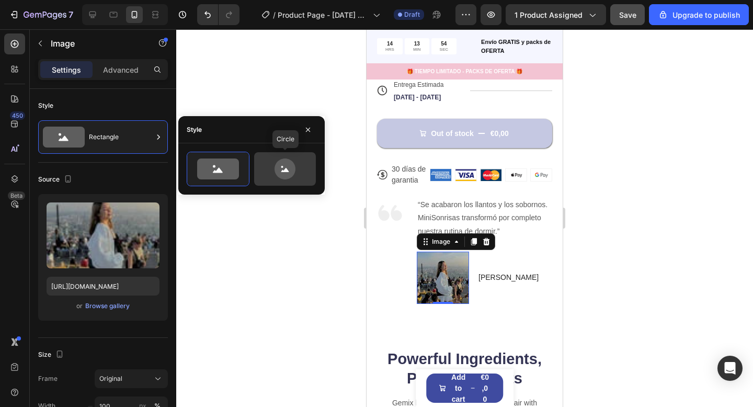
click at [273, 181] on div at bounding box center [285, 168] width 62 height 33
type input "80"
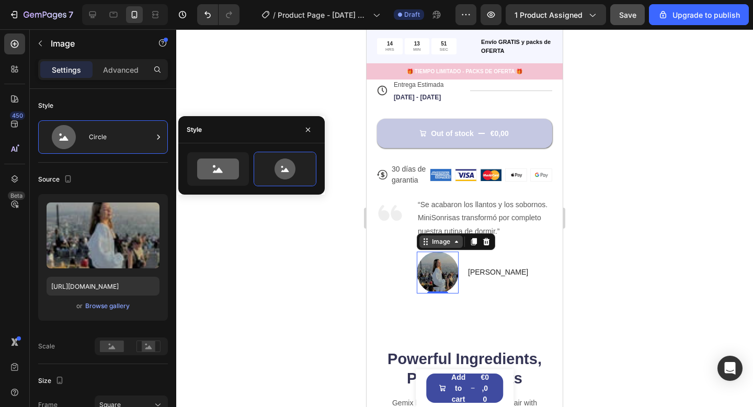
click at [456, 240] on icon at bounding box center [456, 241] width 8 height 8
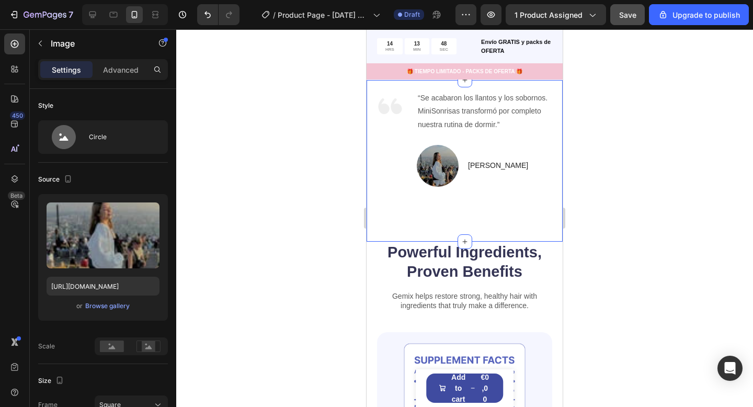
click at [430, 227] on div "Image “Se acabaron los llantos y los sobornos. MiniSonrisas transformó por comp…" at bounding box center [464, 160] width 196 height 161
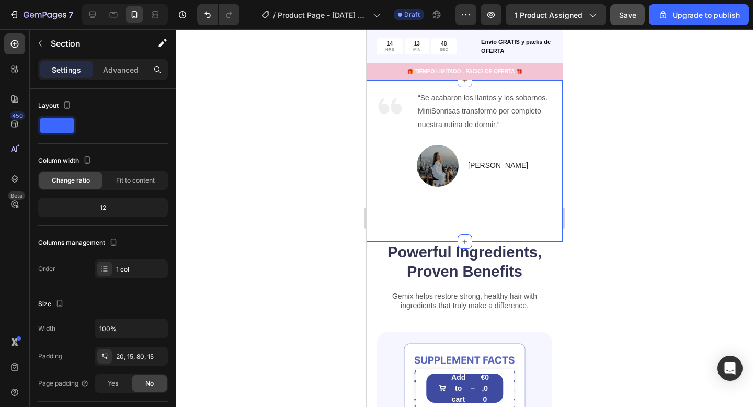
scroll to position [734, 0]
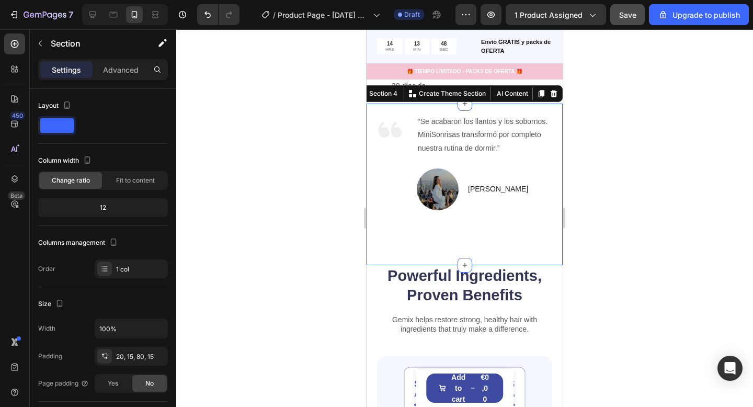
click at [438, 198] on img at bounding box center [438, 189] width 42 height 42
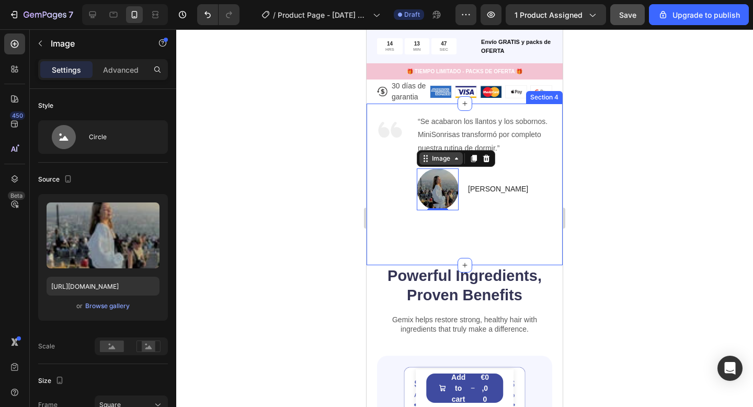
scroll to position [731, 0]
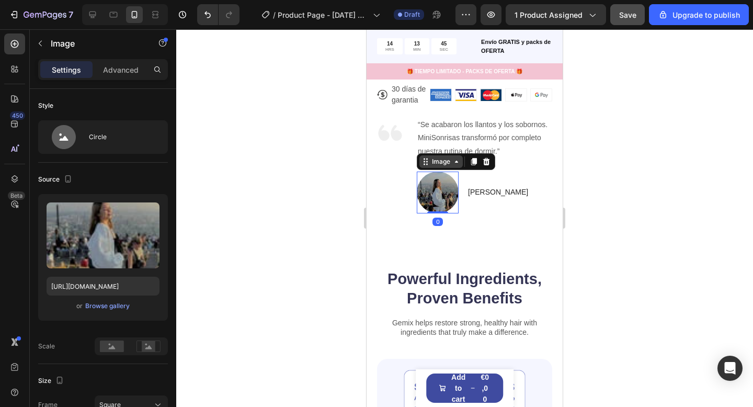
drag, startPoint x: 443, startPoint y: 211, endPoint x: 444, endPoint y: 192, distance: 19.4
click at [444, 192] on div "Image 0" at bounding box center [438, 192] width 42 height 42
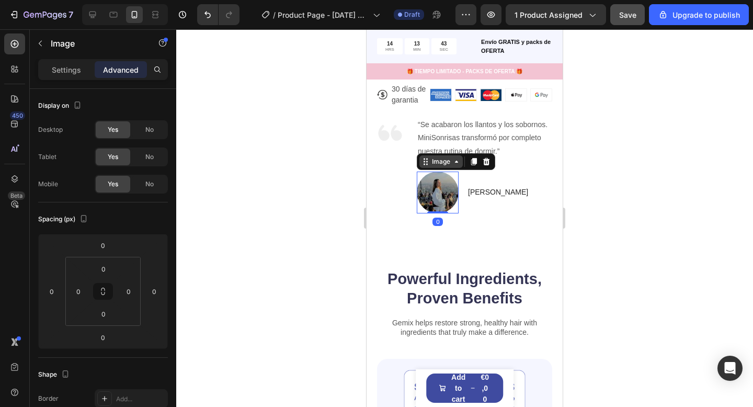
drag, startPoint x: 437, startPoint y: 213, endPoint x: 438, endPoint y: 199, distance: 13.6
click at [438, 199] on div "Image 0" at bounding box center [438, 192] width 42 height 42
click at [440, 209] on img at bounding box center [438, 192] width 42 height 42
click at [440, 211] on div at bounding box center [437, 211] width 21 height 3
click at [434, 197] on img at bounding box center [438, 192] width 42 height 42
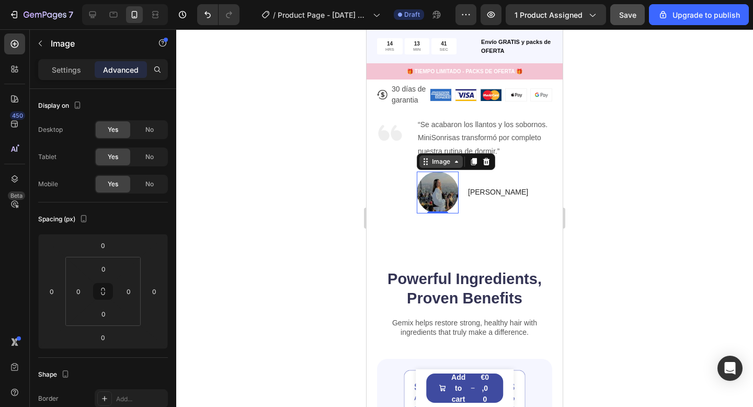
click at [434, 197] on img at bounding box center [438, 192] width 42 height 42
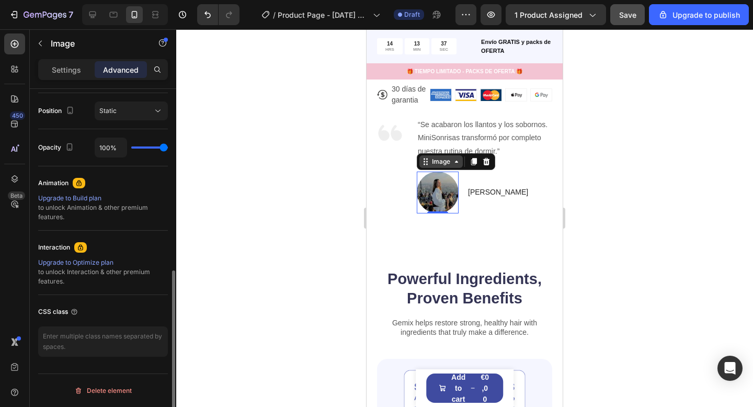
scroll to position [0, 0]
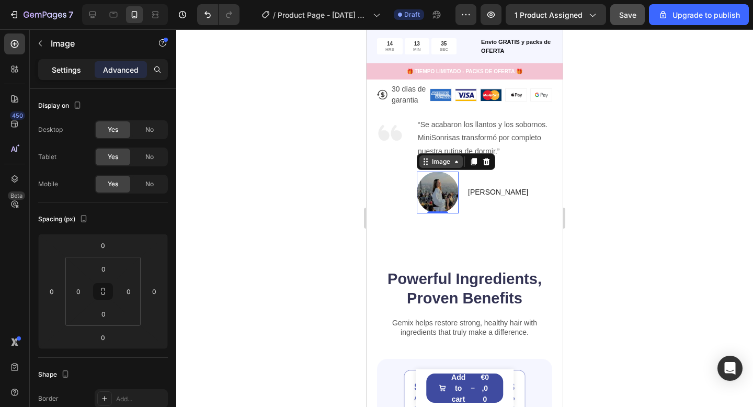
click at [81, 70] on div "Settings" at bounding box center [66, 69] width 52 height 17
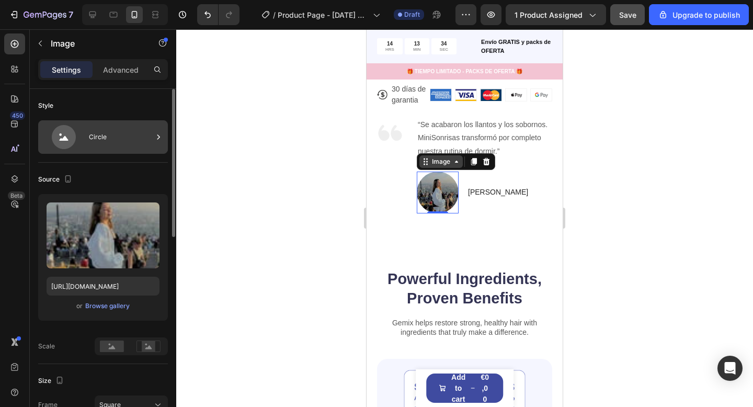
click at [103, 141] on div "Circle" at bounding box center [121, 137] width 64 height 24
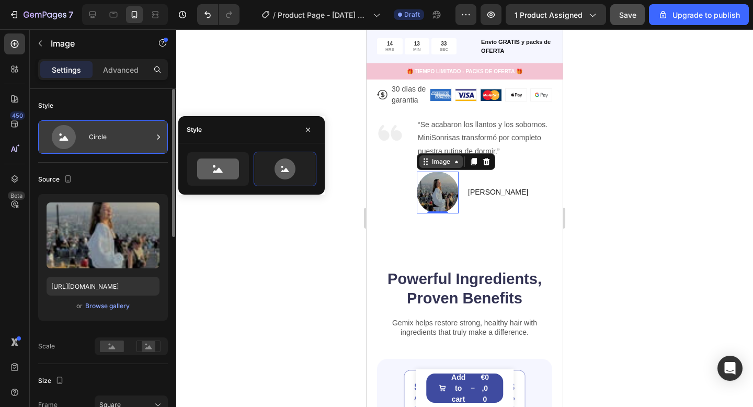
click at [103, 141] on div "Circle" at bounding box center [121, 137] width 64 height 24
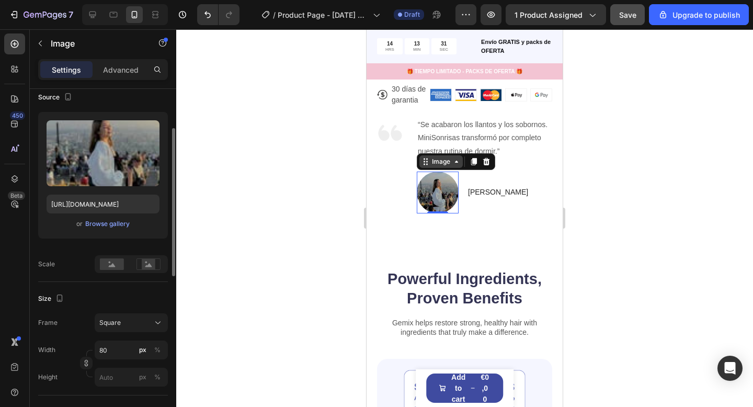
scroll to position [93, 0]
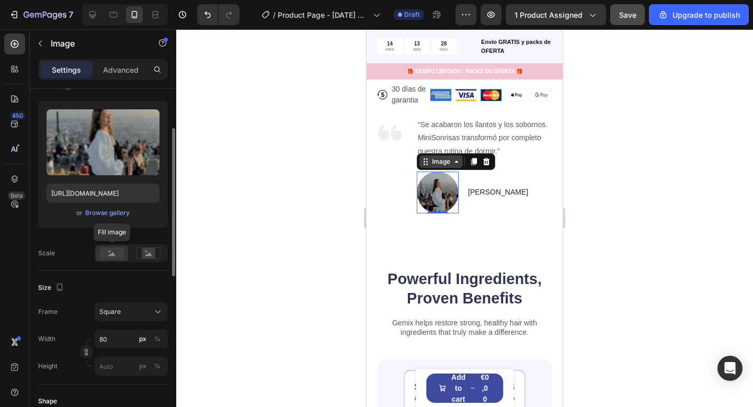
click at [118, 255] on rect at bounding box center [112, 252] width 24 height 11
click at [142, 256] on rect at bounding box center [149, 253] width 14 height 10
click at [125, 259] on div at bounding box center [112, 253] width 32 height 16
click at [138, 317] on button "Square" at bounding box center [131, 311] width 73 height 19
click at [121, 345] on input "80" at bounding box center [131, 338] width 73 height 19
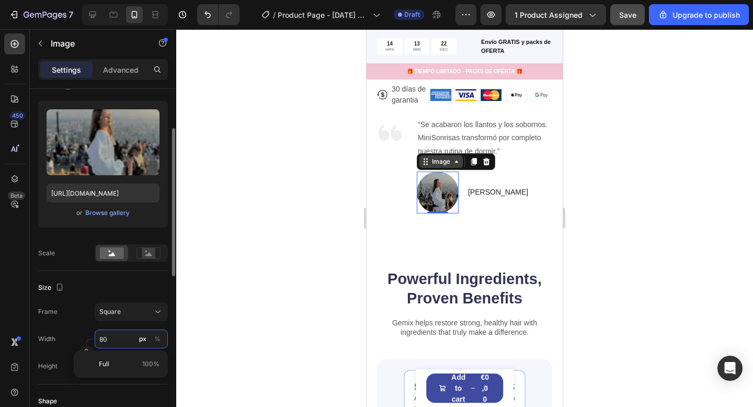
type input "4"
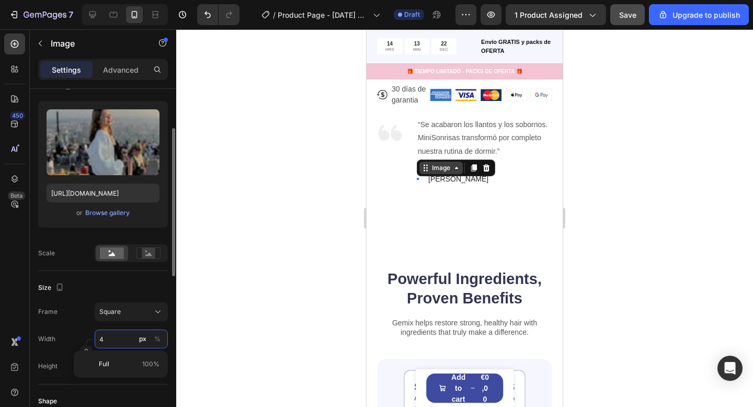
type input "40"
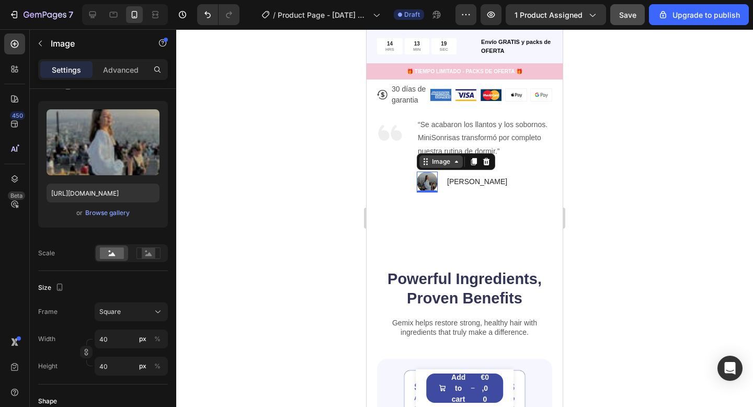
click at [640, 261] on div at bounding box center [464, 217] width 576 height 377
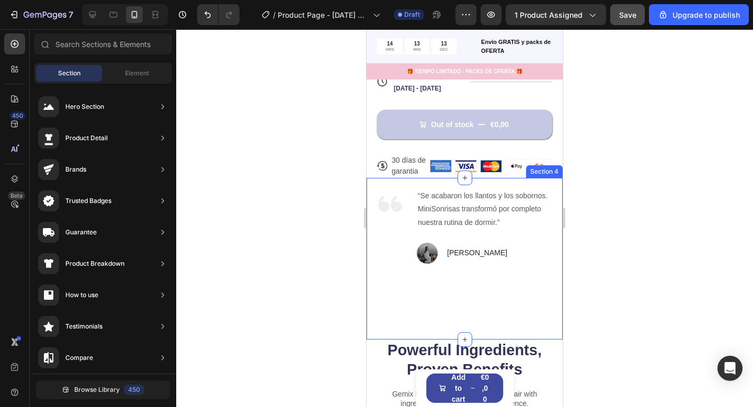
scroll to position [660, 0]
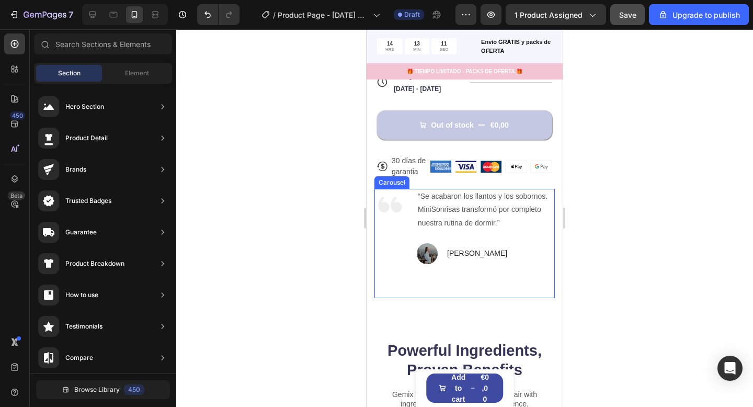
click at [503, 291] on div "Image “Se acabaron los llantos y los sobornos. MiniSonrisas transformó por comp…" at bounding box center [464, 258] width 196 height 161
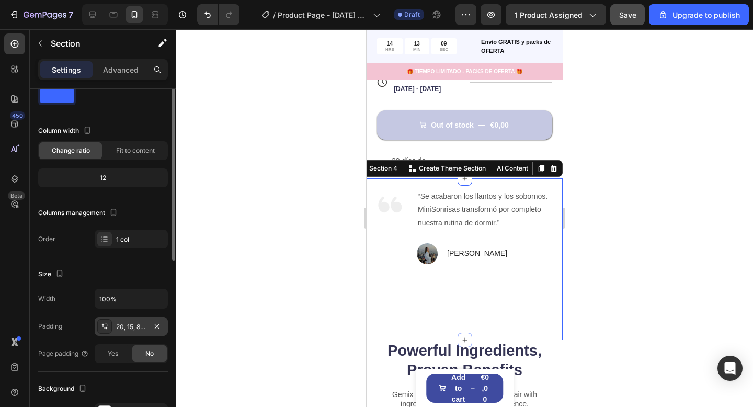
scroll to position [54, 0]
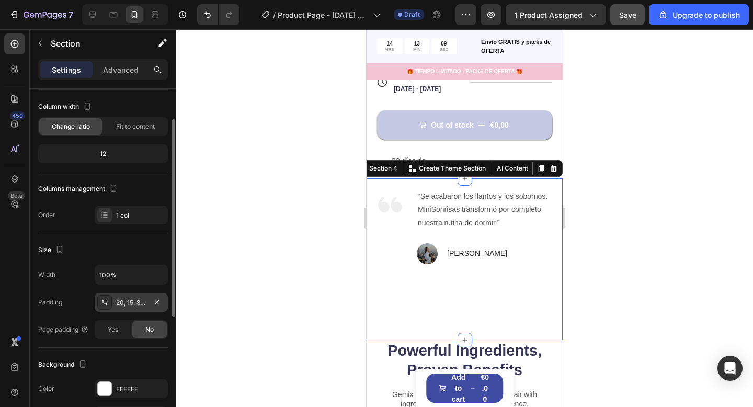
click at [134, 294] on div "20, 15, 80, 15" at bounding box center [131, 302] width 73 height 19
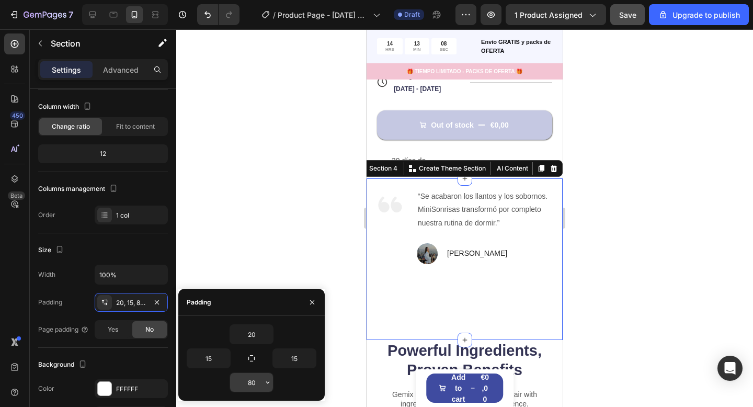
click at [248, 384] on input "80" at bounding box center [251, 382] width 43 height 19
type input "0"
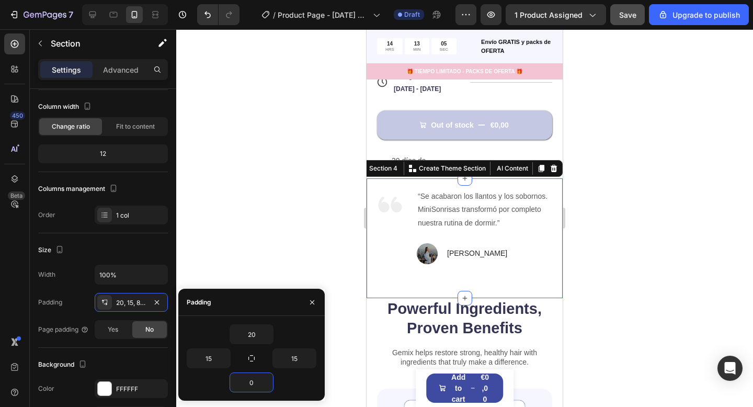
click at [611, 291] on div at bounding box center [464, 217] width 576 height 377
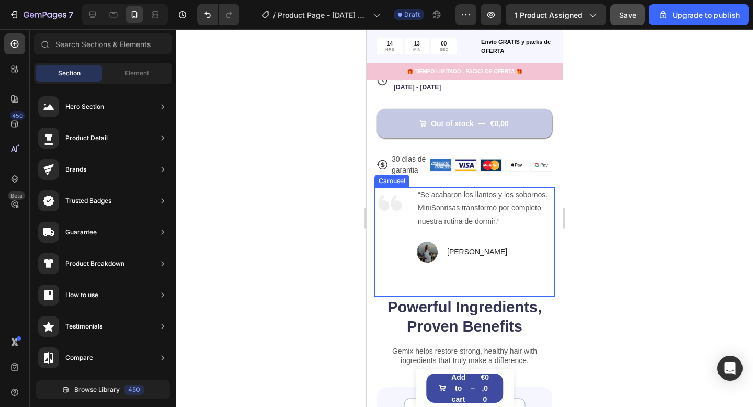
scroll to position [671, 0]
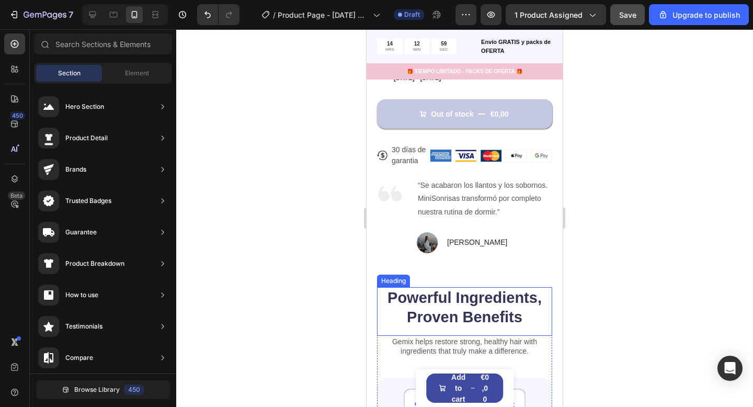
click at [465, 302] on h2 "Powerful Ingredients, Proven Benefits" at bounding box center [464, 307] width 175 height 41
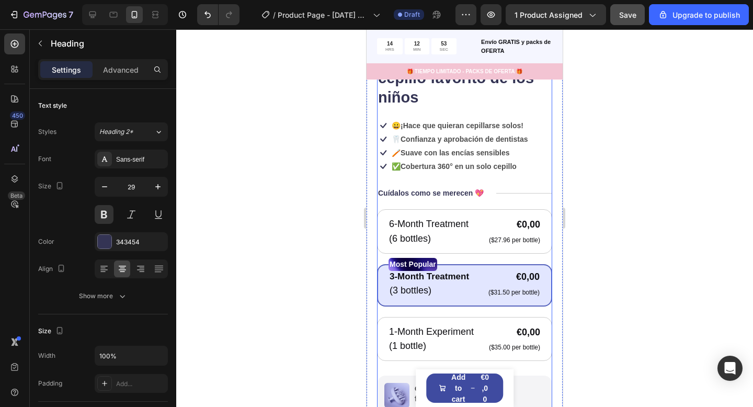
scroll to position [296, 0]
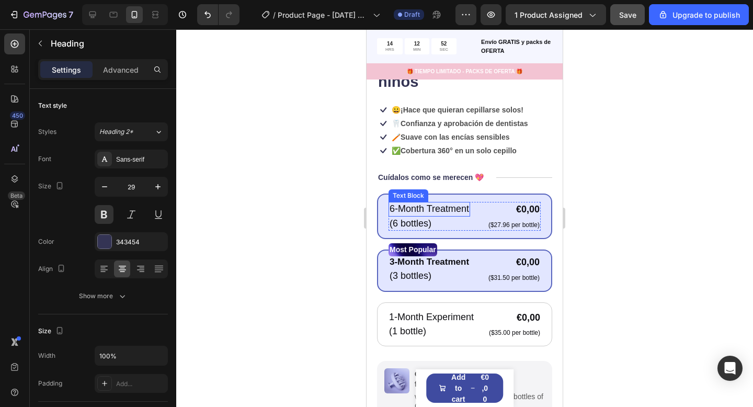
click at [452, 229] on div "(6 bottles)" at bounding box center [429, 223] width 82 height 14
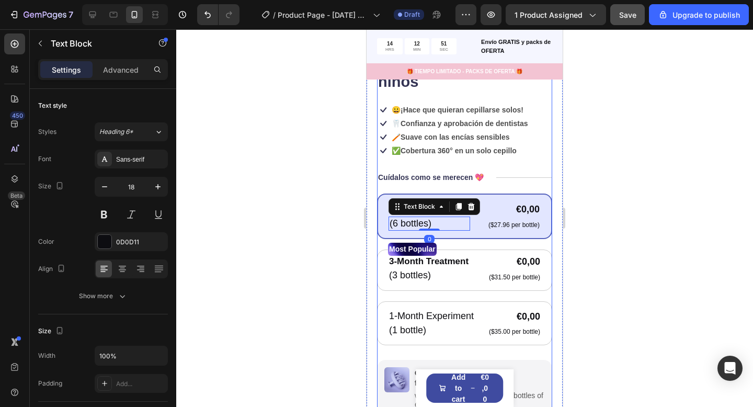
click at [493, 189] on div "Icon Icon Icon Icon Icon Icon List 122,000+ Happy Customers Text Block Row Mini…" at bounding box center [464, 276] width 175 height 530
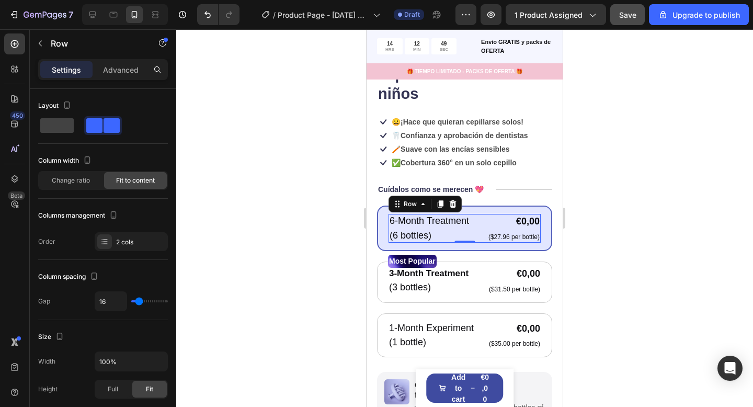
click at [479, 225] on div "6-Month Treatment Text Block (6 bottles) Text Block €0,00 Product Price Product…" at bounding box center [464, 228] width 152 height 29
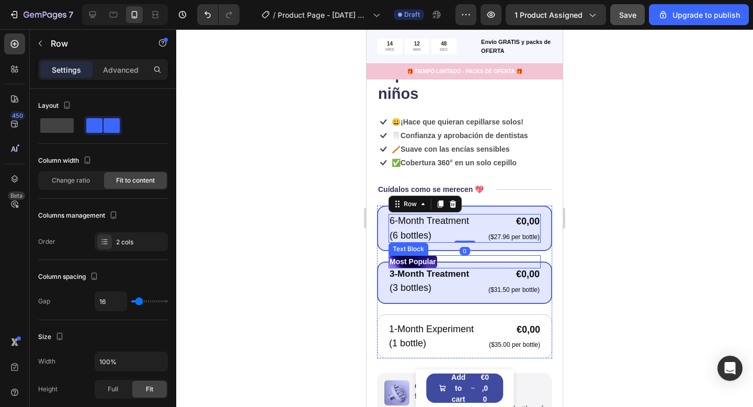
scroll to position [306, 0]
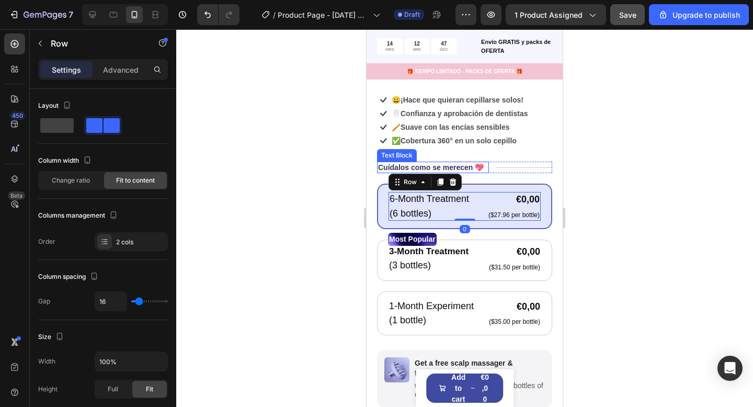
click at [487, 172] on div "Cuídalos como se merecen 💖" at bounding box center [433, 166] width 112 height 11
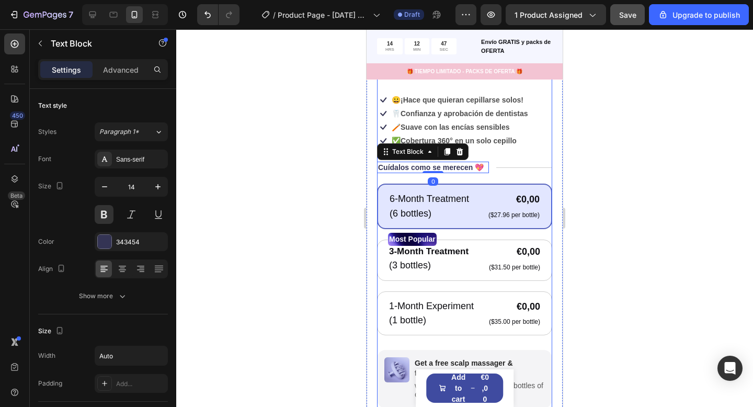
click at [487, 177] on div "Icon Icon Icon Icon Icon Icon List 122,000+ Happy Customers Text Block Row Mini…" at bounding box center [464, 267] width 175 height 530
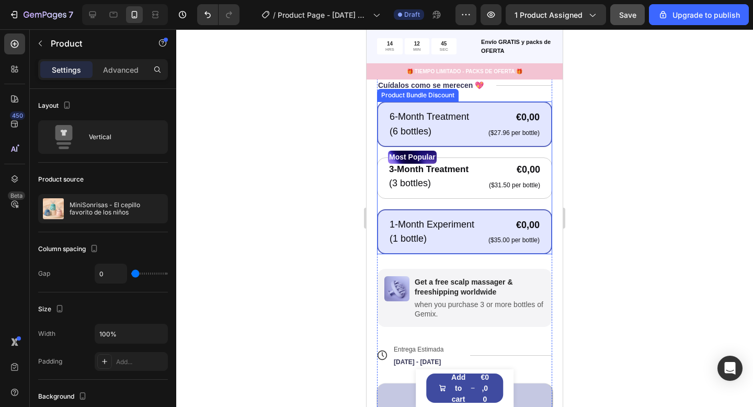
scroll to position [387, 0]
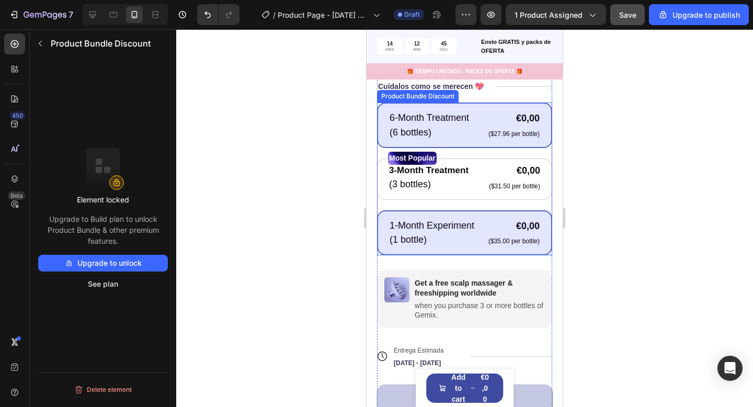
click at [469, 250] on div "1-Month Experiment Text Block (1 bottle) Text Block €0,00 Product Price Product…" at bounding box center [464, 232] width 175 height 45
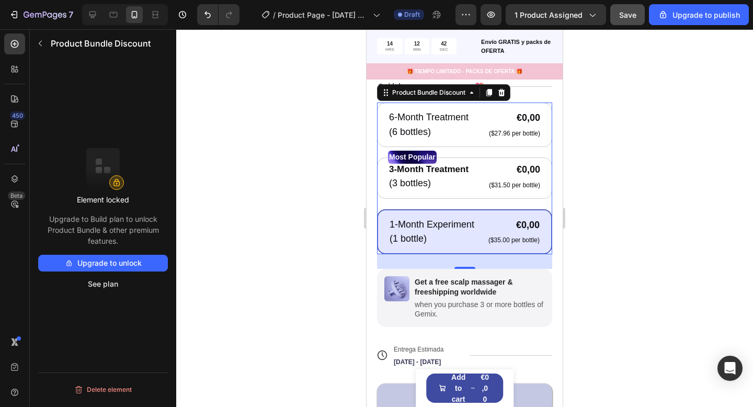
click at [469, 250] on div "1-Month Experiment Text Block (1 bottle) Text Block €0,00 Product Price Product…" at bounding box center [464, 231] width 175 height 45
click at [102, 392] on button "Delete element" at bounding box center [103, 389] width 130 height 17
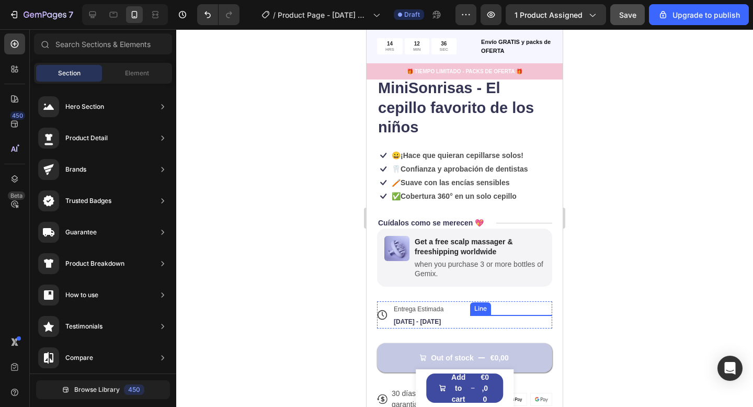
scroll to position [235, 0]
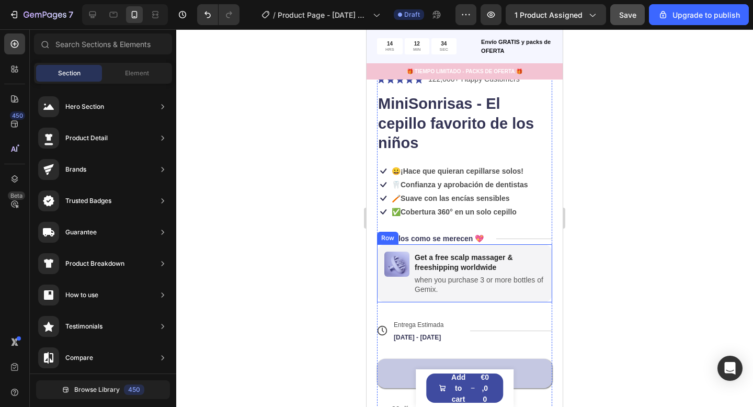
click at [515, 297] on div "Image Get a free scalp massager & freeshipping worldwide Text Block when you pu…" at bounding box center [464, 273] width 175 height 58
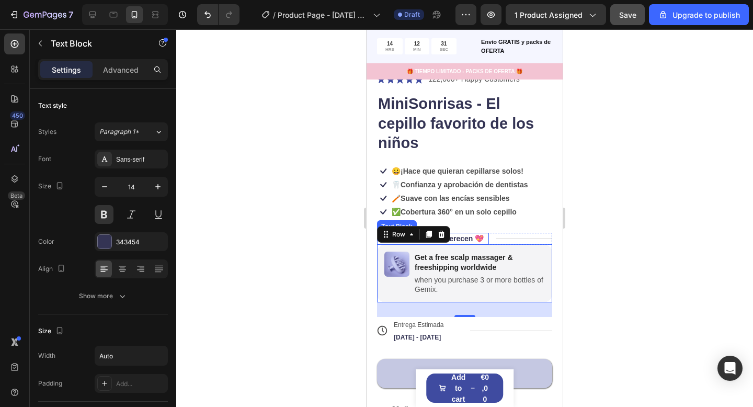
click at [485, 238] on div "Cuídalos como se merecen 💖" at bounding box center [433, 238] width 112 height 11
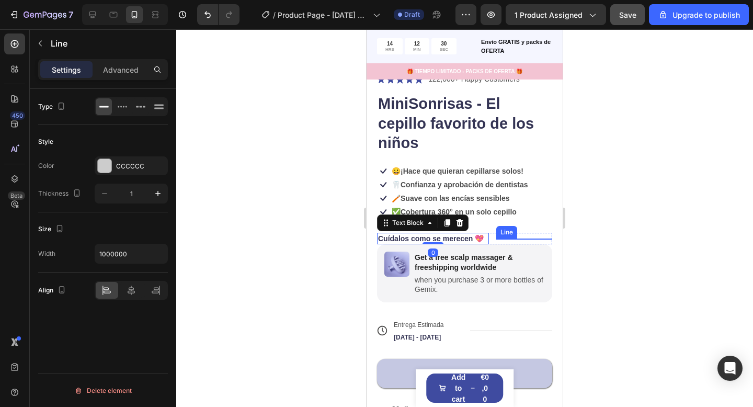
click at [500, 237] on div "Title Line" at bounding box center [524, 238] width 56 height 11
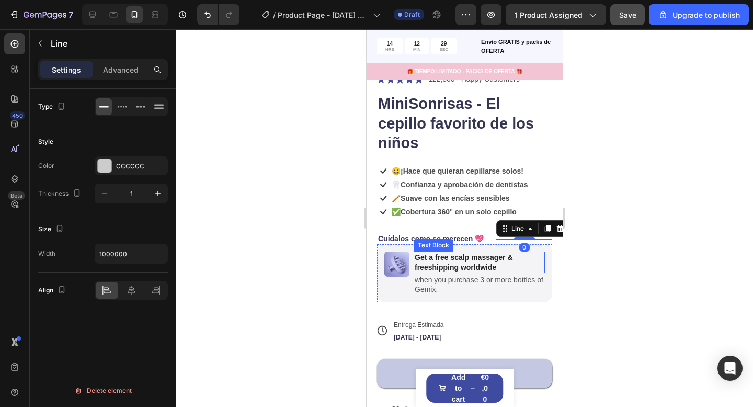
click at [496, 254] on p "Get a free scalp massager & freeshipping worldwide" at bounding box center [478, 261] width 129 height 19
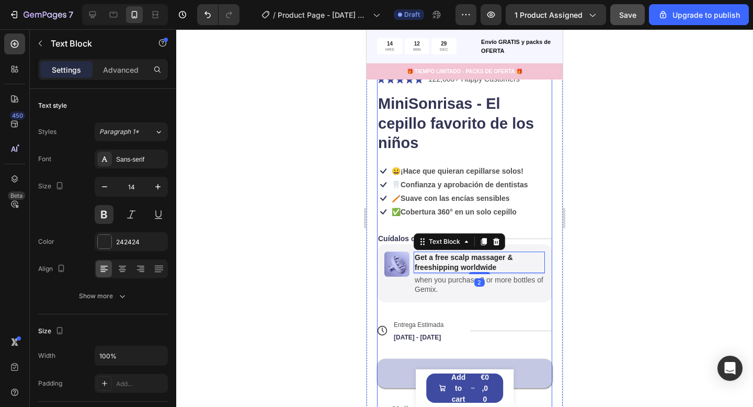
click at [455, 225] on div "Icon Icon Icon Icon Icon Icon List 122,000+ Happy Customers Text Block Row Mini…" at bounding box center [464, 250] width 175 height 354
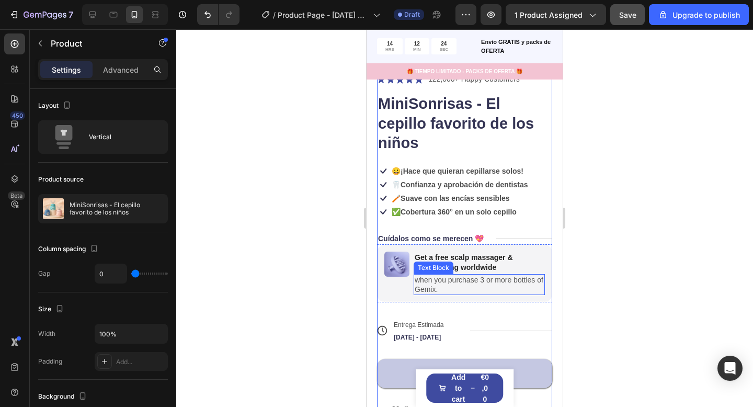
scroll to position [266, 0]
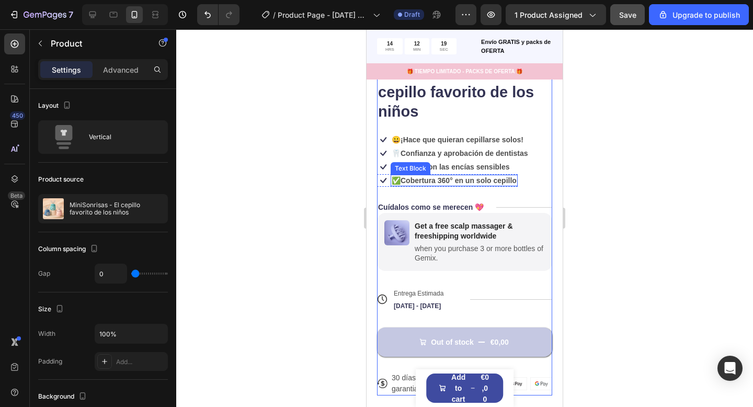
click at [17, 79] on div "450 Beta" at bounding box center [14, 182] width 21 height 298
click at [17, 76] on div at bounding box center [14, 69] width 21 height 21
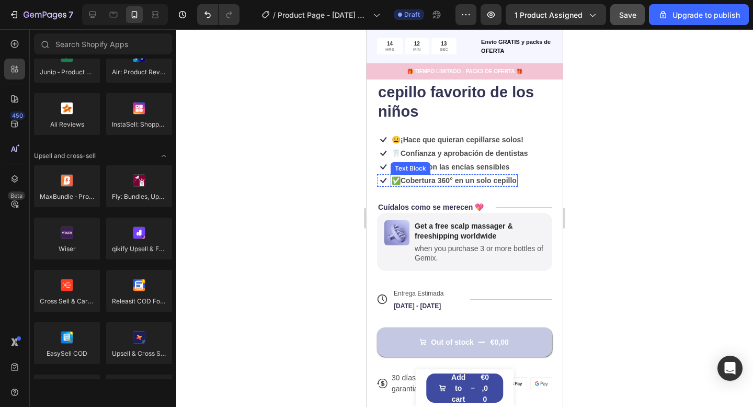
scroll to position [0, 0]
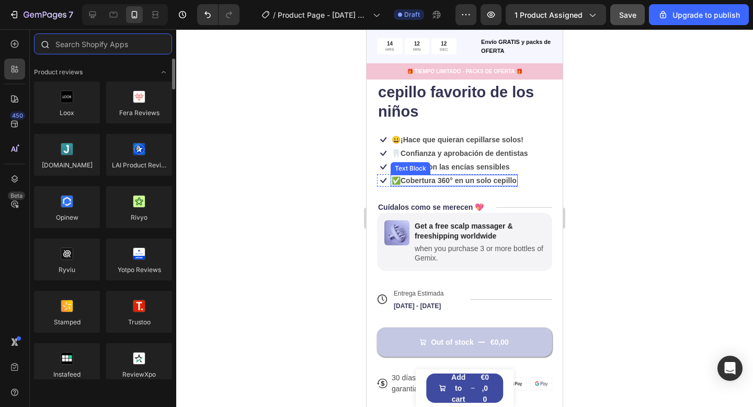
click at [105, 41] on input "text" at bounding box center [103, 43] width 138 height 21
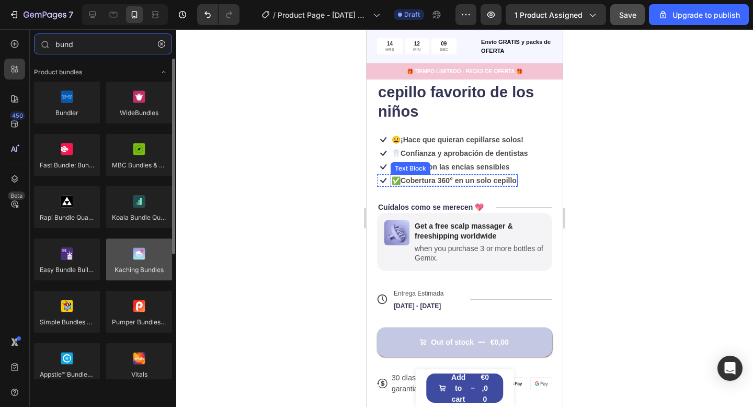
type input "bund"
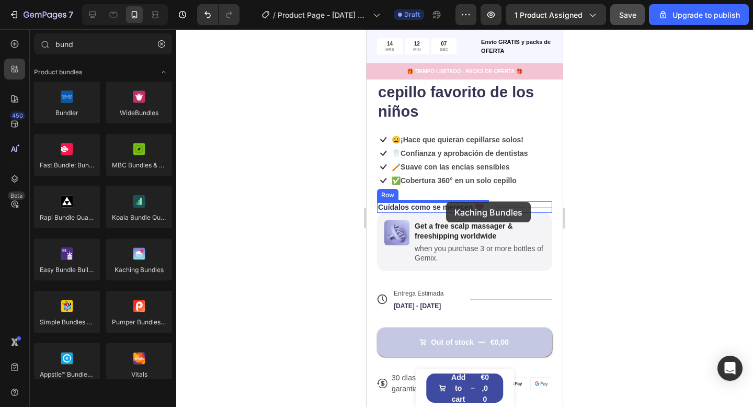
drag, startPoint x: 513, startPoint y: 291, endPoint x: 446, endPoint y: 202, distance: 111.2
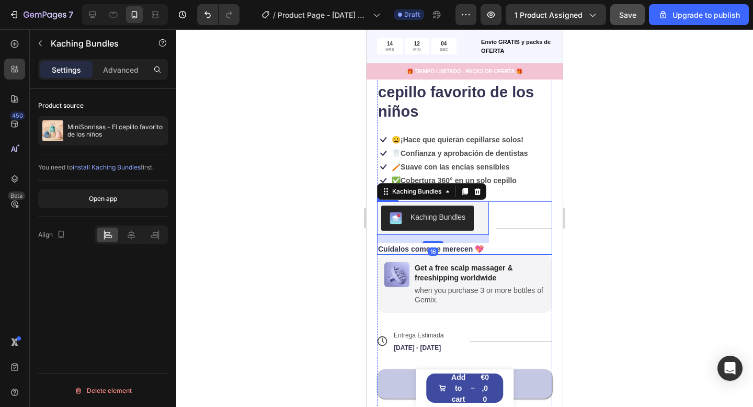
click at [517, 235] on div "Title Line" at bounding box center [524, 227] width 56 height 53
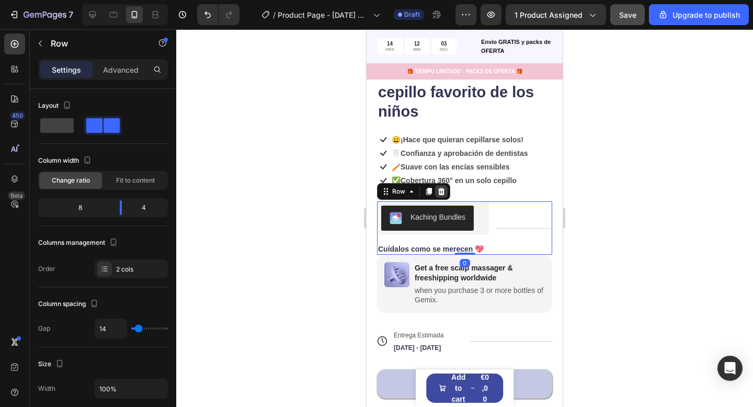
click at [442, 197] on div at bounding box center [441, 191] width 13 height 13
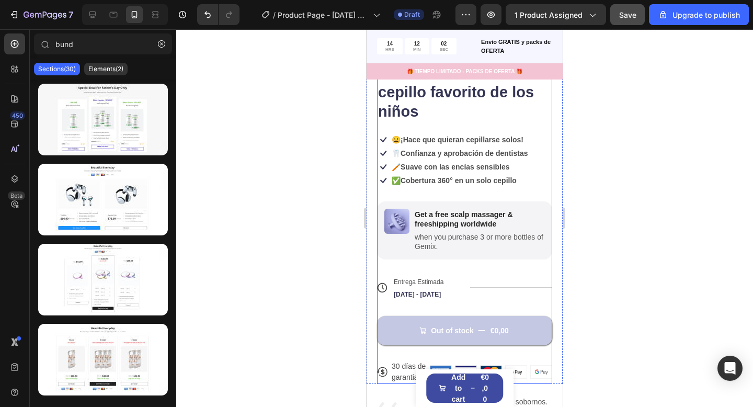
click at [468, 236] on p "when you purchase 3 or more bottles of Gemix." at bounding box center [478, 241] width 129 height 19
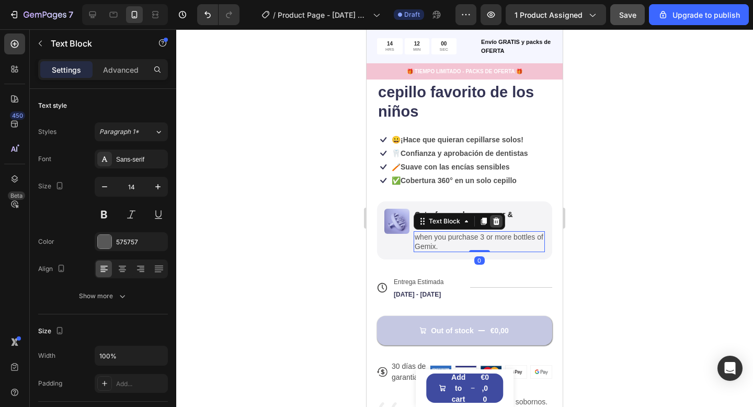
click at [498, 223] on icon at bounding box center [496, 220] width 7 height 7
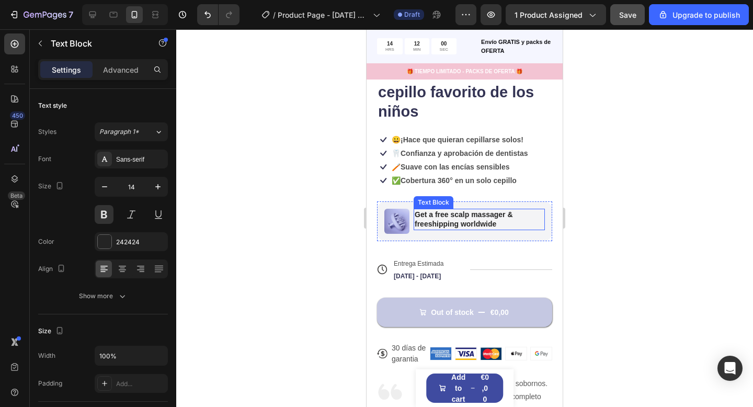
click at [522, 222] on p "Get a free scalp massager & freeshipping worldwide" at bounding box center [478, 219] width 129 height 19
click at [493, 199] on icon at bounding box center [496, 198] width 8 height 8
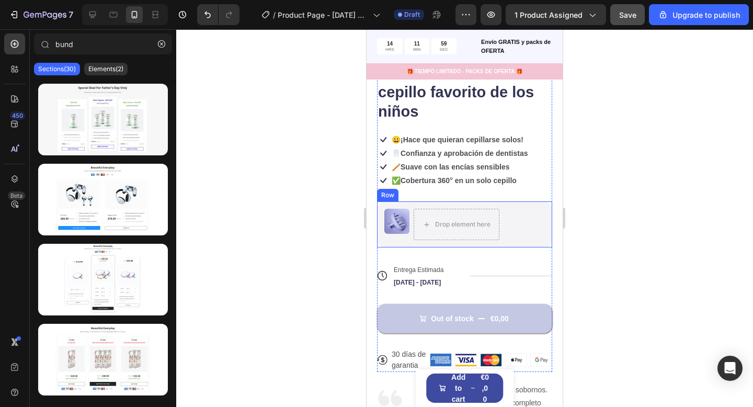
click at [534, 206] on div "Image Drop element here Row" at bounding box center [464, 224] width 175 height 46
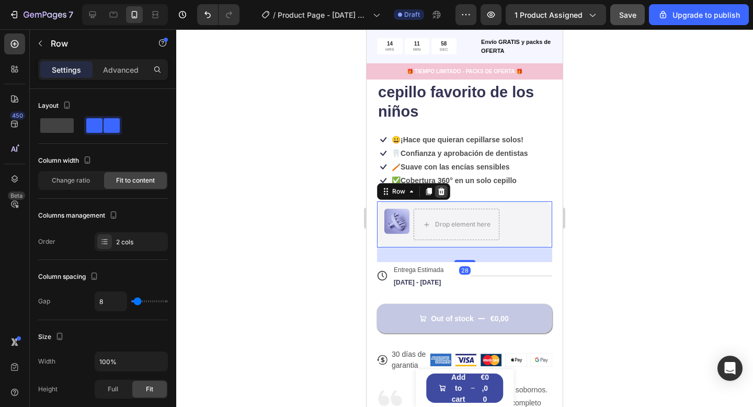
click at [446, 192] on div at bounding box center [441, 191] width 13 height 13
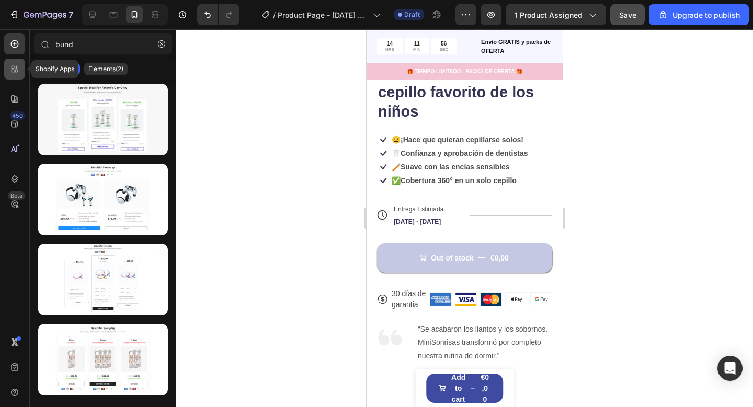
click at [17, 75] on div at bounding box center [14, 69] width 21 height 21
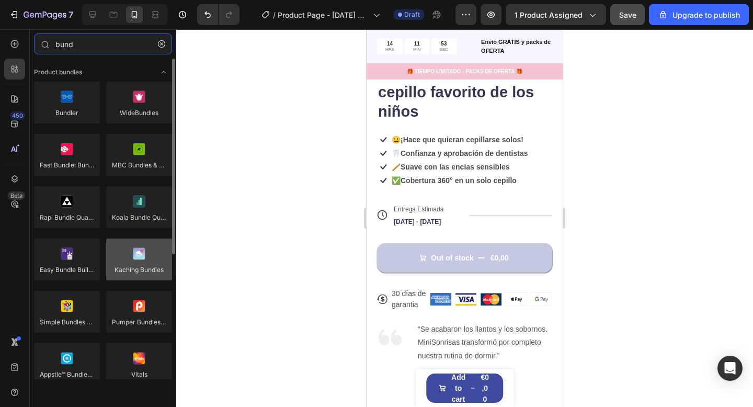
type input "bund"
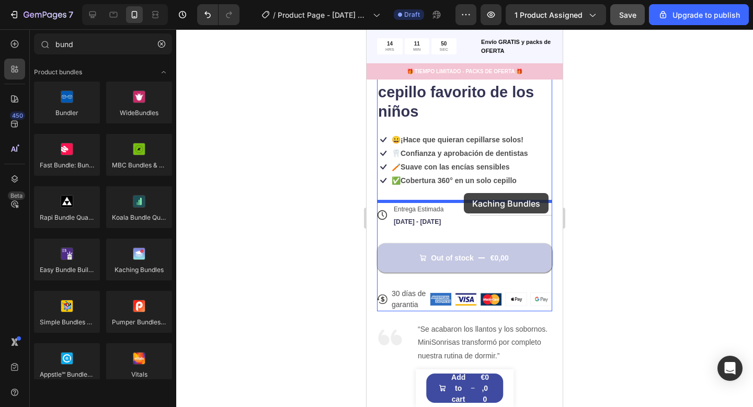
drag, startPoint x: 497, startPoint y: 303, endPoint x: 464, endPoint y: 193, distance: 114.7
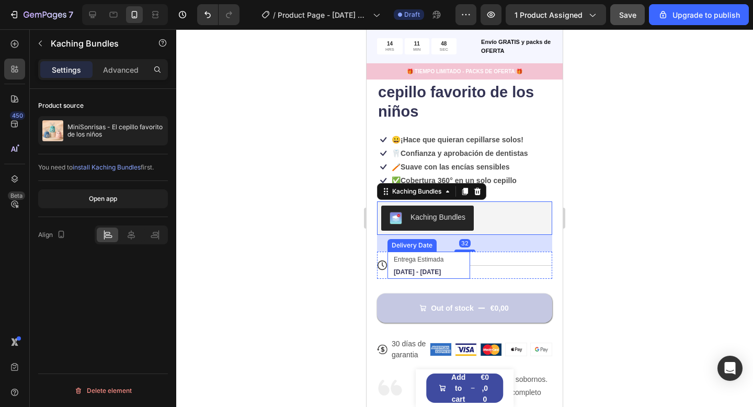
click at [457, 274] on div "Entrega Estimada Aug 31 - Sep 03 Delivery Date" at bounding box center [428, 264] width 83 height 27
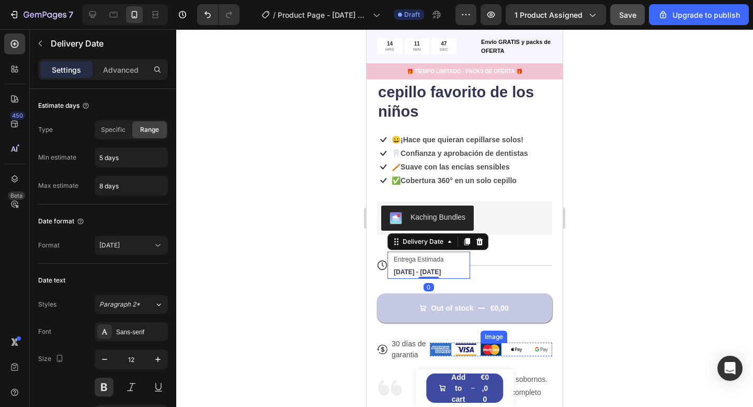
scroll to position [243, 0]
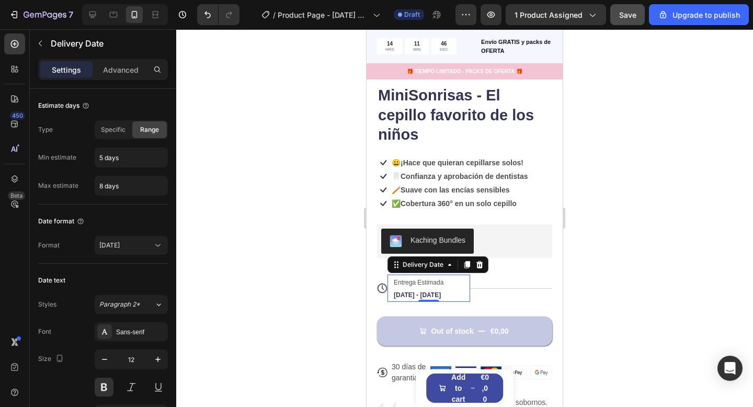
click at [636, 296] on div at bounding box center [464, 217] width 576 height 377
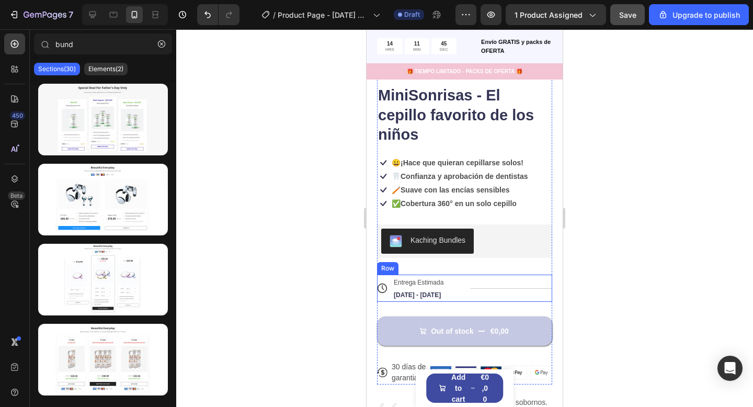
click at [467, 270] on div "Icon Icon Icon Icon Icon Icon List 122,000+ Happy Customers Text Block Row Mini…" at bounding box center [464, 224] width 175 height 320
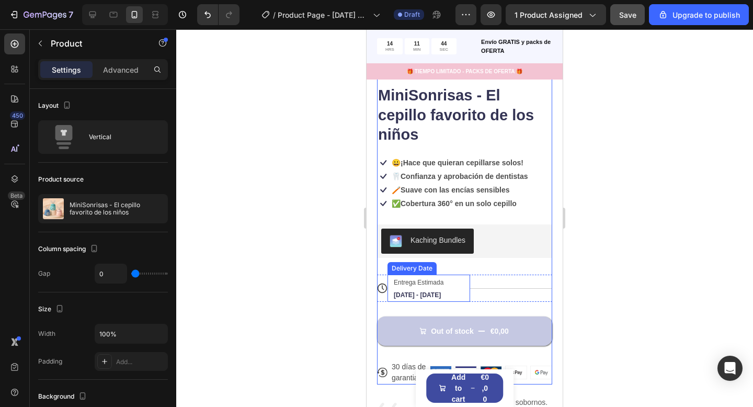
click at [467, 287] on div "Entrega Estimada Aug 31 - Sep 03 Delivery Date" at bounding box center [428, 287] width 83 height 27
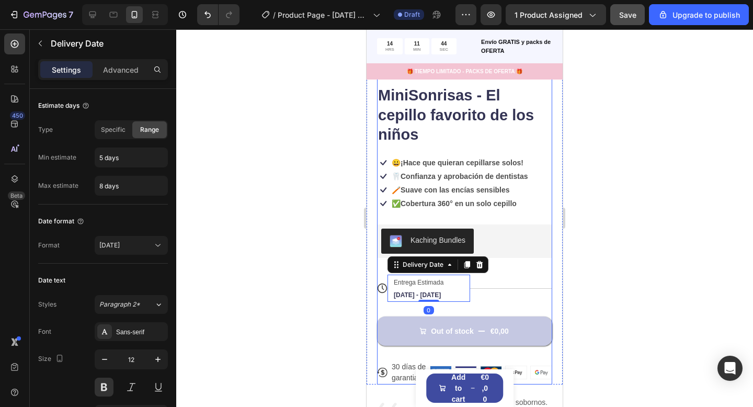
click at [507, 262] on div "Icon Icon Icon Icon Icon Icon List 122,000+ Happy Customers Text Block Row Mini…" at bounding box center [464, 224] width 175 height 320
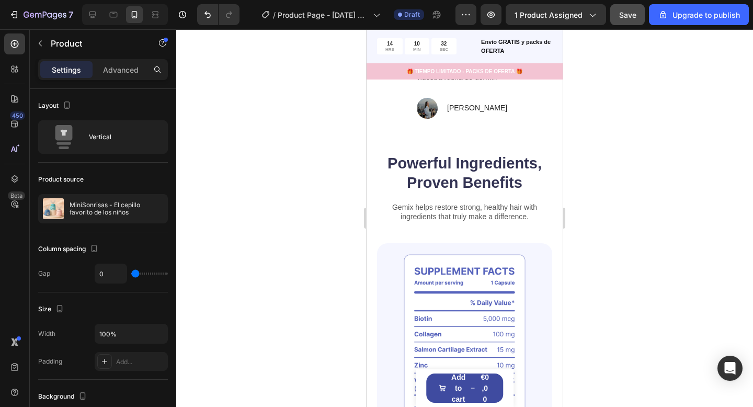
scroll to position [487, 0]
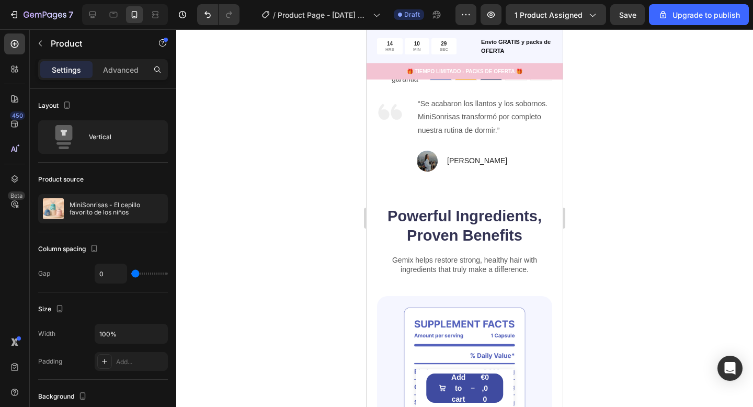
scroll to position [553, 0]
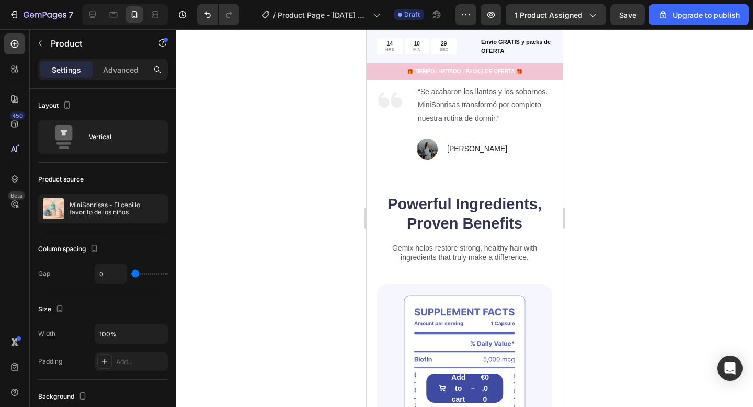
click at [464, 205] on h2 "Powerful Ingredients, Proven Benefits" at bounding box center [464, 213] width 175 height 41
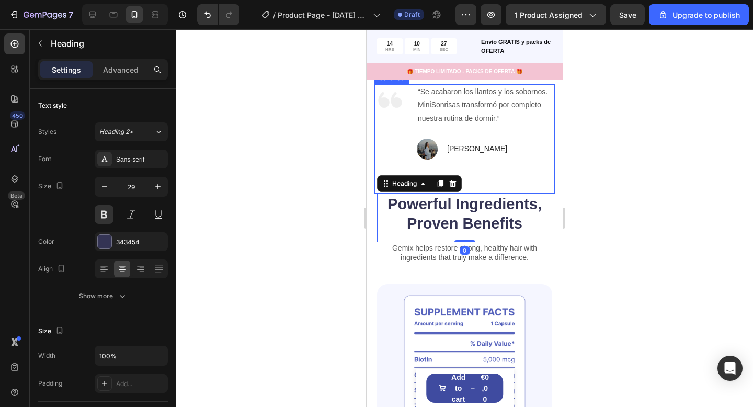
click at [475, 184] on div "Image “Se acabaron los llantos y los sobornos. MiniSonrisas transformó por comp…" at bounding box center [464, 138] width 180 height 109
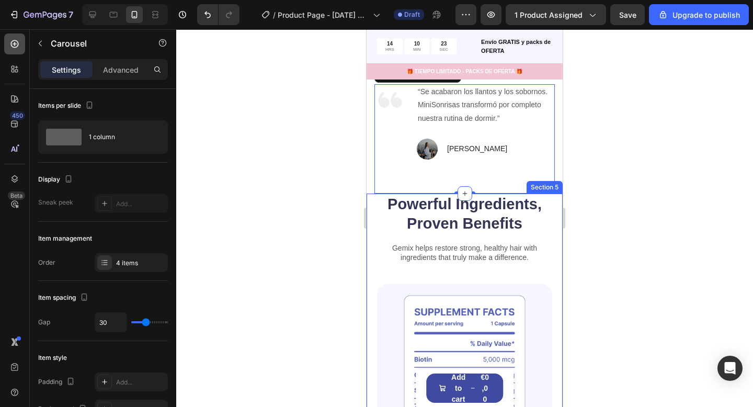
click at [13, 50] on div at bounding box center [14, 43] width 21 height 21
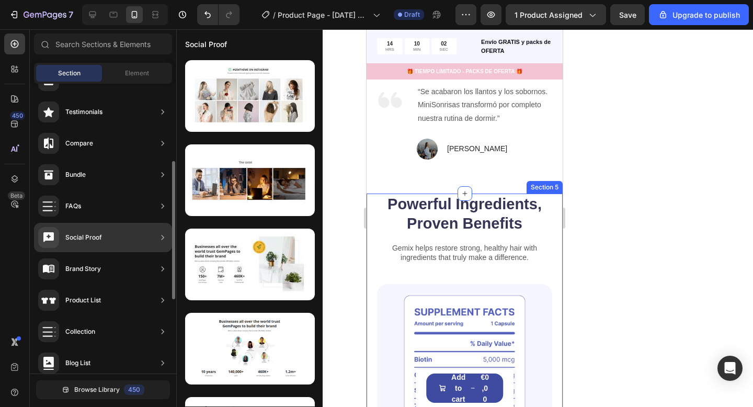
scroll to position [215, 0]
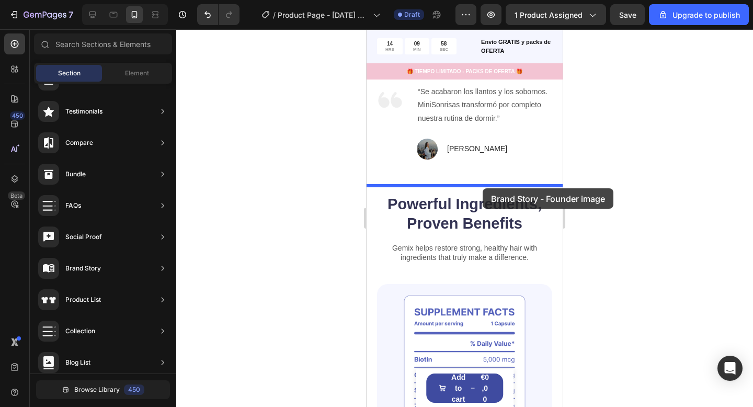
drag, startPoint x: 586, startPoint y: 307, endPoint x: 482, endPoint y: 188, distance: 157.8
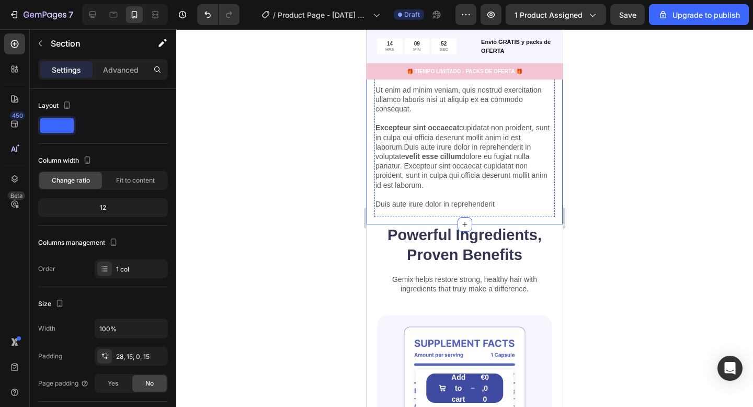
scroll to position [765, 0]
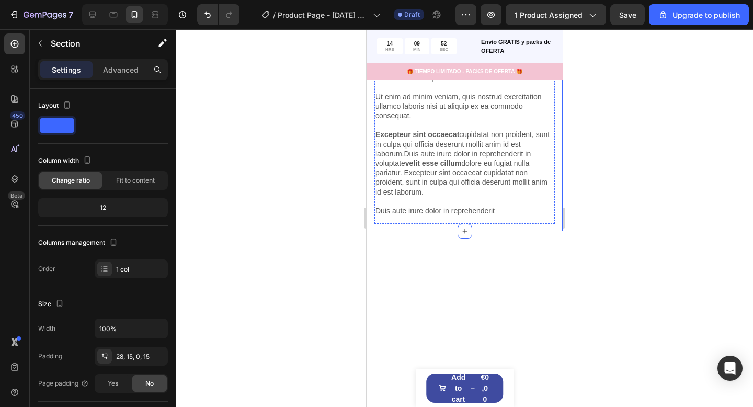
click at [456, 26] on h2 "Lorem ipsum" at bounding box center [464, 13] width 180 height 26
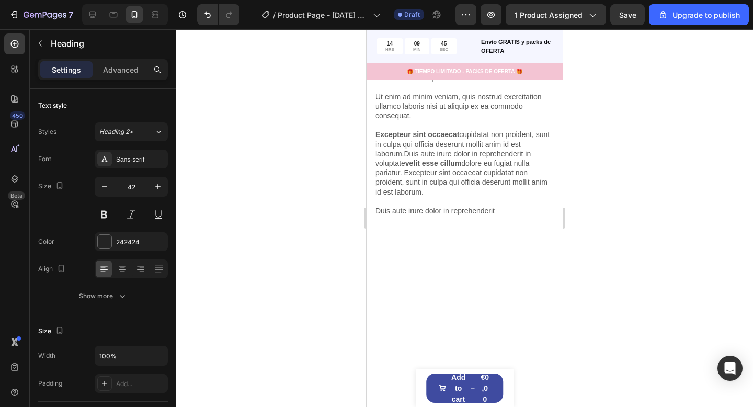
click at [452, 26] on h2 "Lorem ipsum" at bounding box center [464, 13] width 180 height 26
click at [452, 25] on p "Lorem ipsum" at bounding box center [464, 13] width 178 height 24
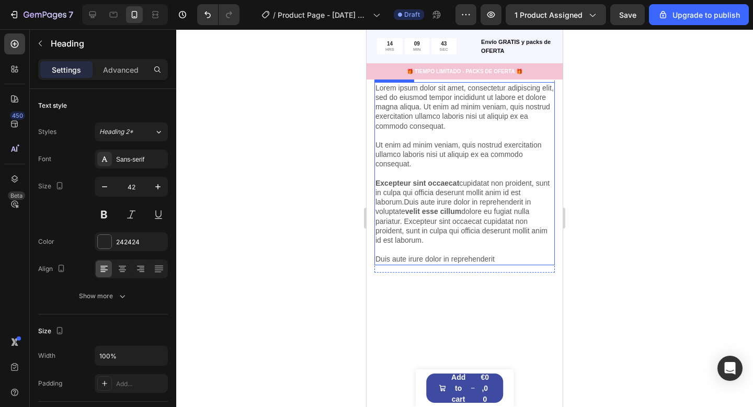
drag, startPoint x: 649, startPoint y: 252, endPoint x: 575, endPoint y: 246, distance: 74.0
click at [649, 252] on div at bounding box center [464, 217] width 576 height 377
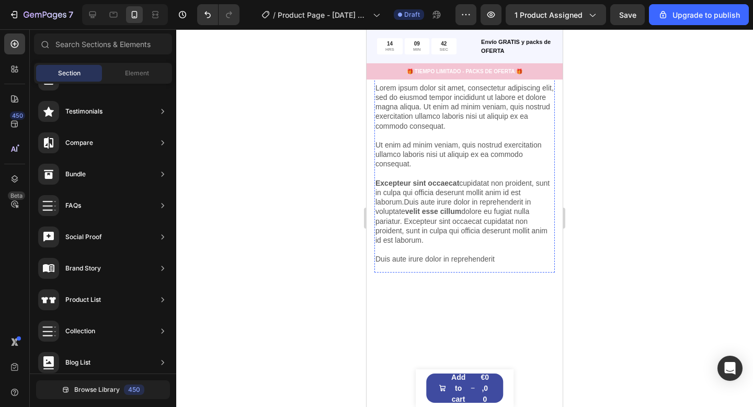
drag, startPoint x: 471, startPoint y: 232, endPoint x: 460, endPoint y: 233, distance: 11.0
click at [471, 74] on p "¿Batallas para cepillarse? Ya no, mamá" at bounding box center [464, 37] width 178 height 73
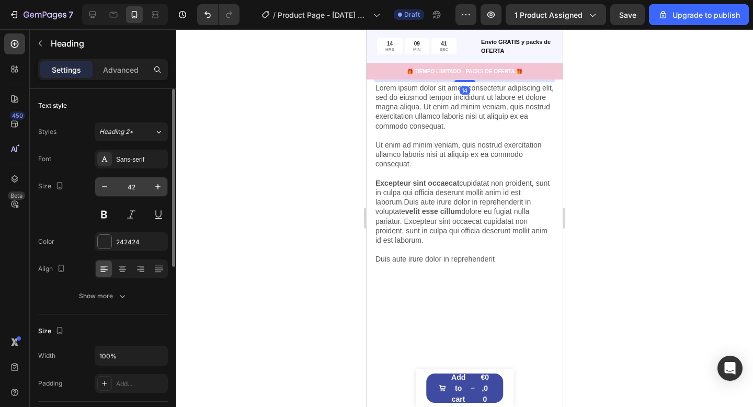
click at [127, 186] on input "42" at bounding box center [131, 186] width 34 height 19
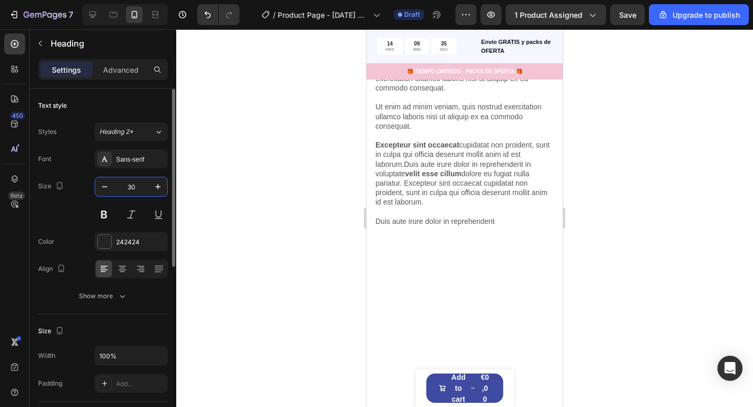
click at [139, 188] on input "30" at bounding box center [131, 186] width 34 height 19
type input "29"
click at [658, 239] on div at bounding box center [464, 217] width 576 height 377
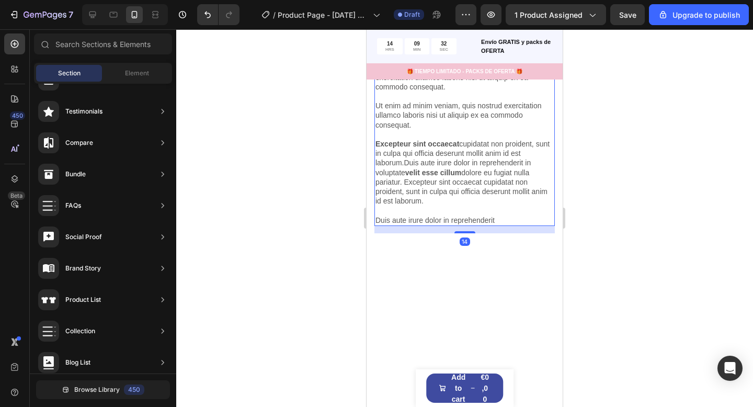
click at [477, 225] on p "Lorem ipsum dolor sit amet, consectetur adipiscing elit, sed do eiusmod tempor …" at bounding box center [464, 134] width 178 height 181
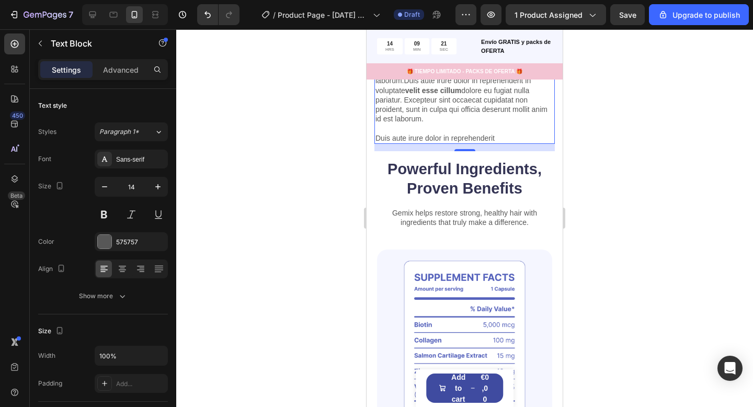
scroll to position [849, 0]
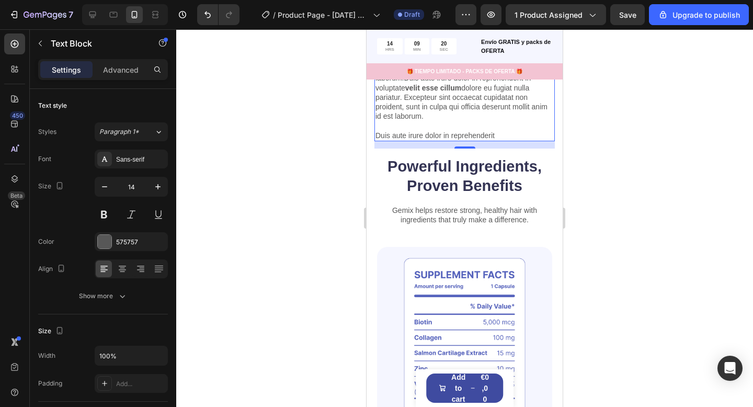
drag, startPoint x: 479, startPoint y: 292, endPoint x: 485, endPoint y: 294, distance: 6.8
click at [479, 140] on p "Lorem ipsum dolor sit amet, consectetur adipiscing elit, sed do eiusmod tempor …" at bounding box center [464, 49] width 178 height 181
click at [501, 140] on p "Lorem ipsum dolor sit amet, consectetur adipiscing elit, sed do eiusmod tempor …" at bounding box center [464, 49] width 178 height 181
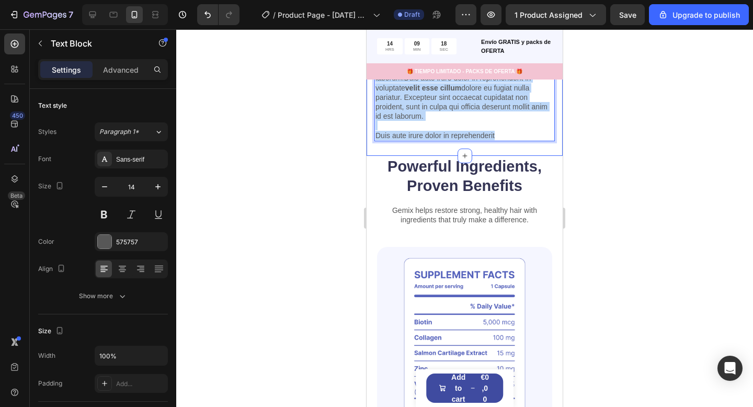
drag, startPoint x: 501, startPoint y: 315, endPoint x: 377, endPoint y: 147, distance: 208.1
click at [373, 146] on div "¿Batallas para cepillarse? Ya no, mamá Heading Lorem ipsum dolor sit amet, cons…" at bounding box center [464, 23] width 196 height 266
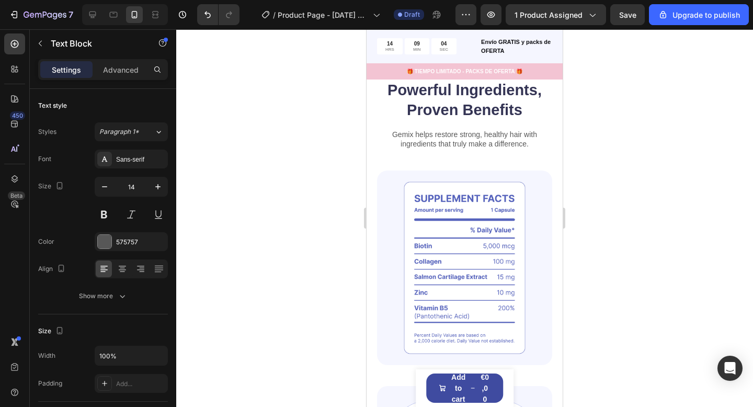
drag, startPoint x: 620, startPoint y: 175, endPoint x: 604, endPoint y: 220, distance: 47.1
click at [620, 175] on div at bounding box center [464, 217] width 576 height 377
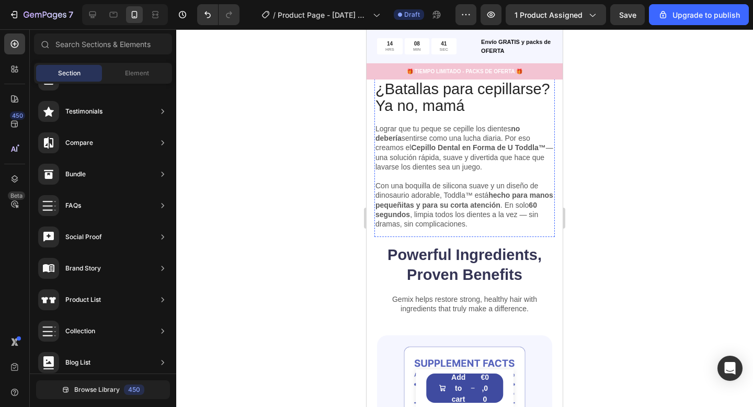
scroll to position [868, 0]
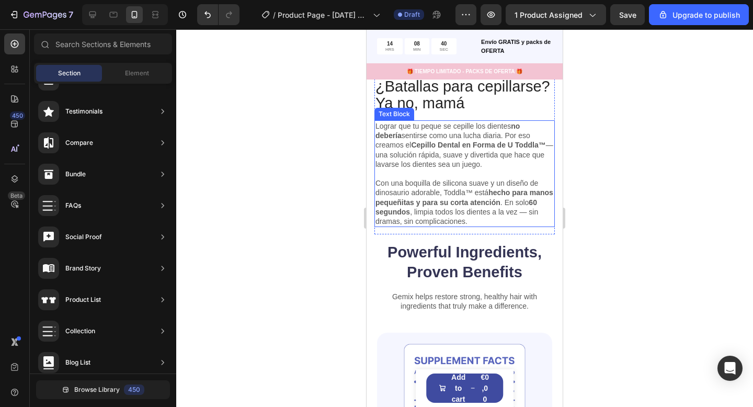
click at [460, 145] on strong "Cepillo Dental en Forma de U Toddla™" at bounding box center [478, 145] width 134 height 8
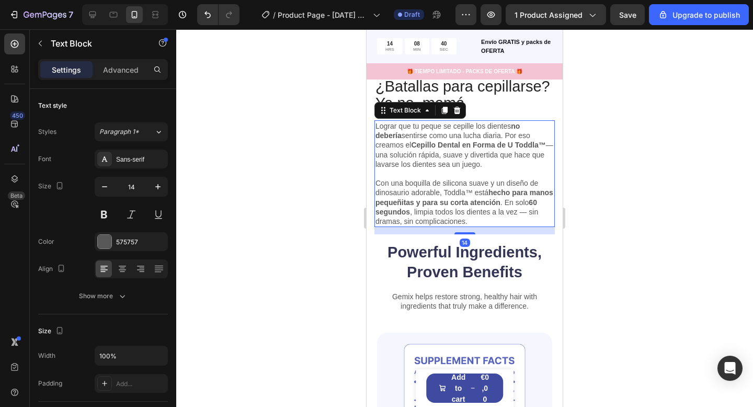
drag, startPoint x: 489, startPoint y: 144, endPoint x: 510, endPoint y: 146, distance: 20.5
click at [495, 145] on strong "Cepillo Dental en Forma de U Toddla™" at bounding box center [478, 145] width 134 height 8
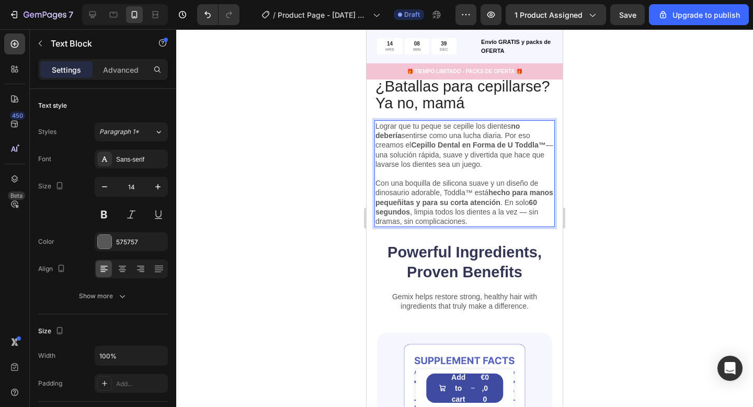
click at [504, 146] on strong "Cepillo Dental en Forma de U Toddla™" at bounding box center [478, 145] width 134 height 8
click at [507, 144] on strong "Cepillo Dental en Forma de U Toddla™" at bounding box center [478, 145] width 134 height 8
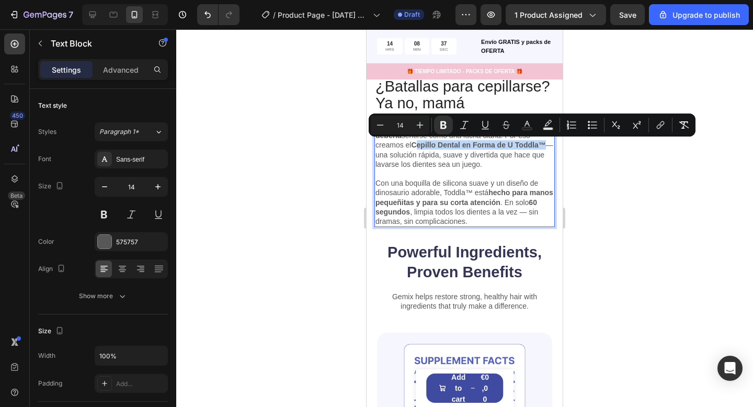
drag, startPoint x: 509, startPoint y: 146, endPoint x: 380, endPoint y: 146, distance: 128.6
click at [411, 146] on strong "Cepillo Dental en Forma de U Toddla™" at bounding box center [478, 145] width 134 height 8
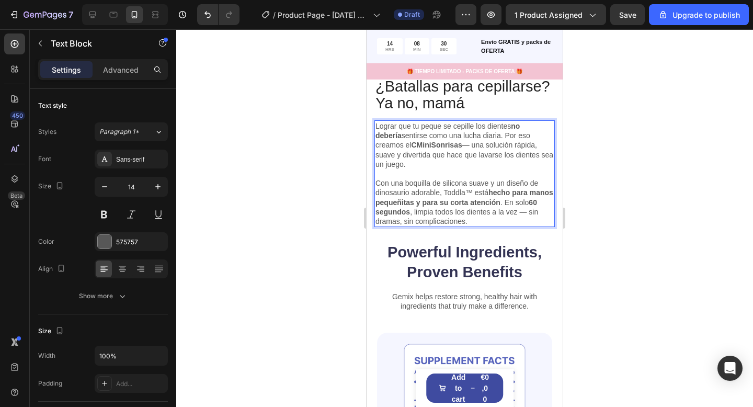
click at [411, 143] on strong "CMiniSonrisas" at bounding box center [436, 145] width 51 height 8
click at [464, 194] on p "Con una boquilla de silicona suave y un diseño de dinosaurio adorable, Toddla™ …" at bounding box center [464, 202] width 178 height 48
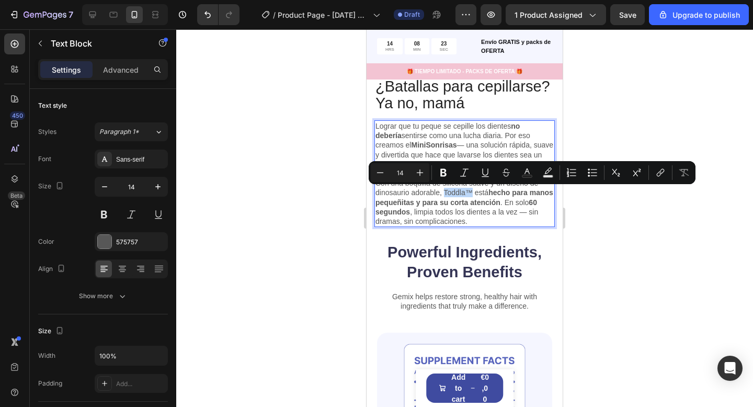
drag, startPoint x: 469, startPoint y: 194, endPoint x: 443, endPoint y: 194, distance: 26.1
click at [443, 194] on p "Con una boquilla de silicona suave y un diseño de dinosaurio adorable, Toddla™ …" at bounding box center [464, 202] width 178 height 48
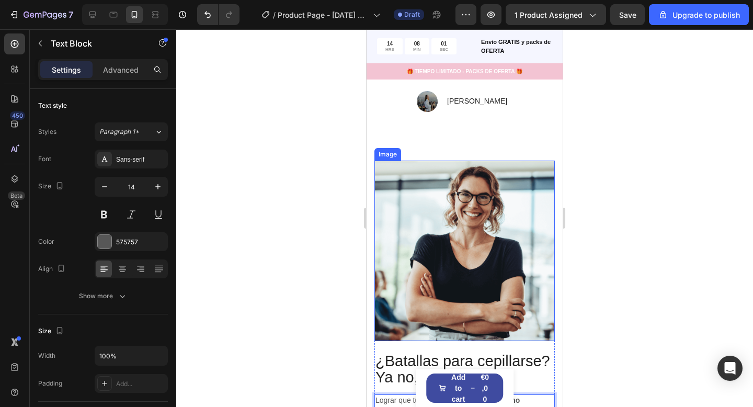
scroll to position [596, 0]
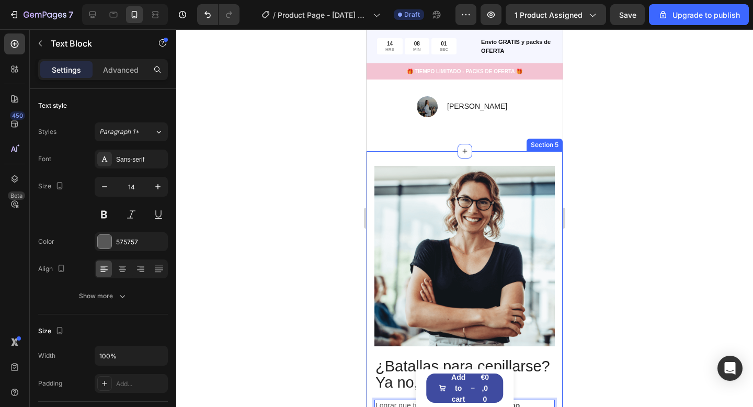
click at [486, 151] on div "¿Batallas para cepillarse? Ya no, mamá Heading Lograr que tu peque se cepille l…" at bounding box center [464, 336] width 196 height 370
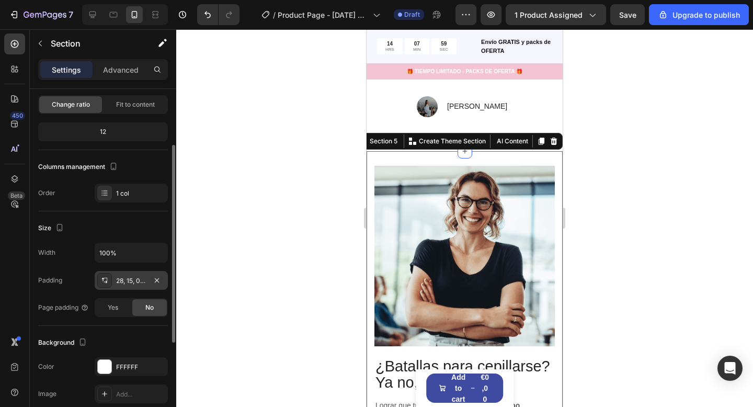
scroll to position [85, 0]
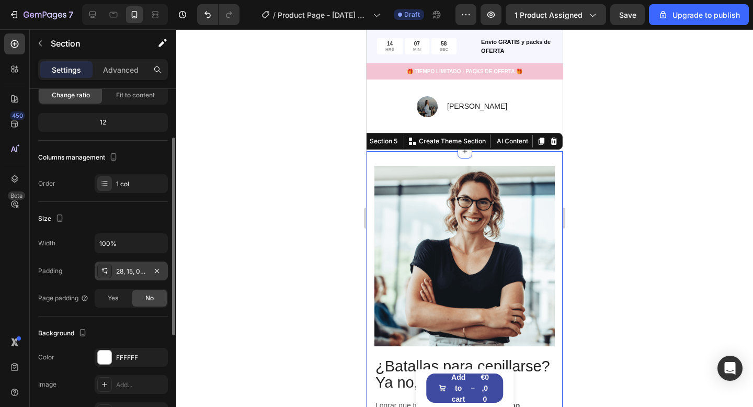
click at [120, 269] on div "28, 15, 0, 15" at bounding box center [131, 271] width 30 height 9
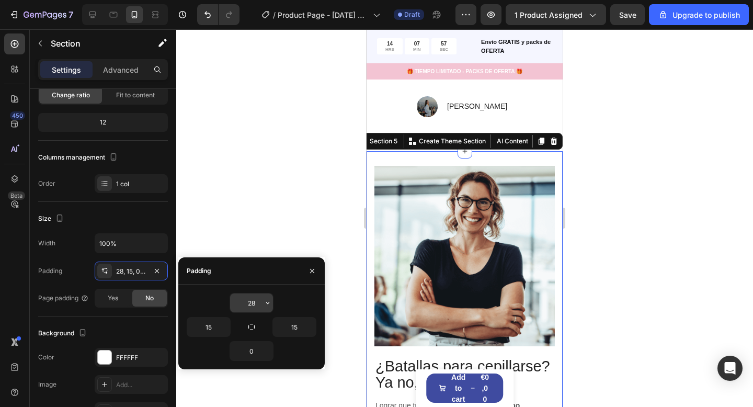
click at [253, 303] on input "28" at bounding box center [251, 302] width 43 height 19
type input "08"
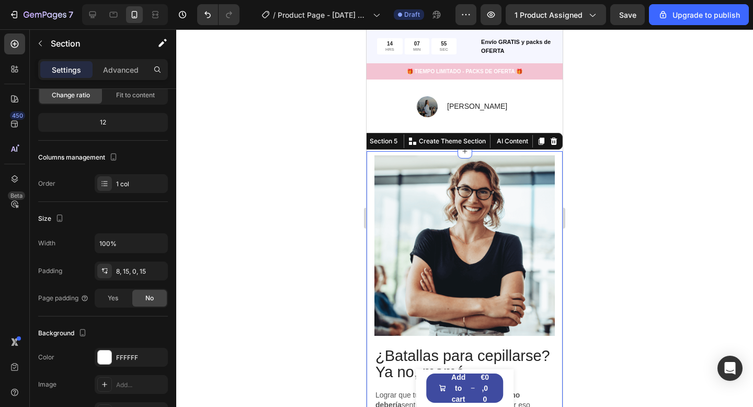
drag, startPoint x: 656, startPoint y: 253, endPoint x: 592, endPoint y: 192, distance: 88.7
click at [655, 252] on div at bounding box center [464, 217] width 576 height 377
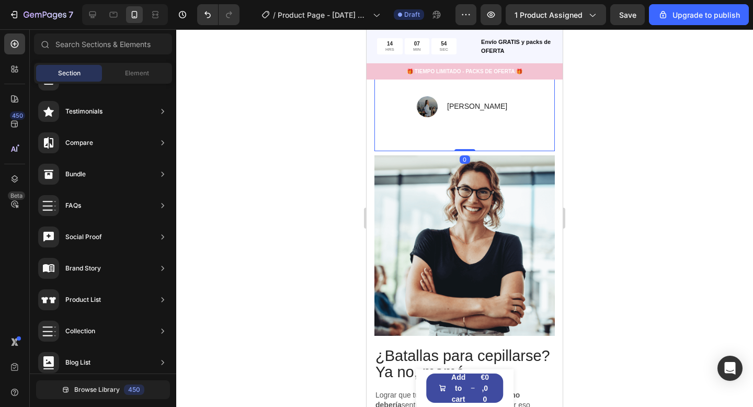
click at [509, 129] on div "Image “Se acabaron los llantos y los sobornos. MiniSonrisas transformó por comp…" at bounding box center [464, 96] width 180 height 109
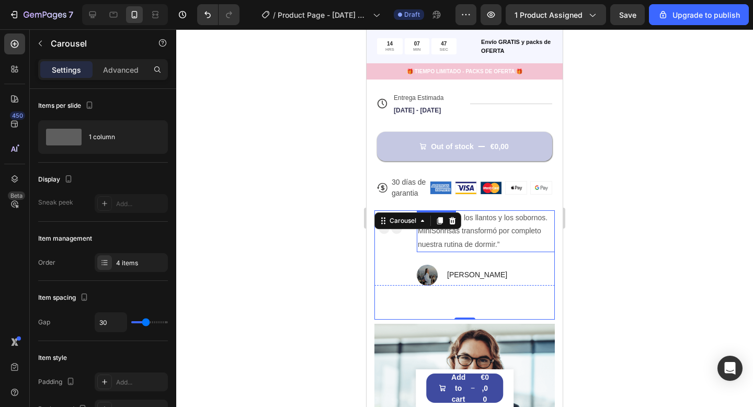
scroll to position [387, 0]
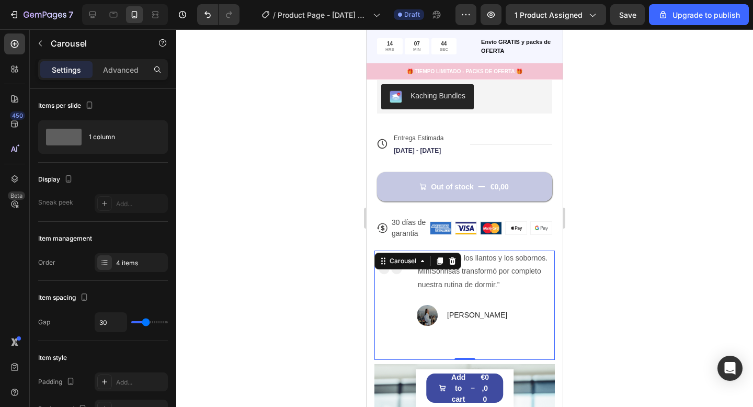
click at [489, 338] on div "Image “Se acabaron los llantos y los sobornos. MiniSonrisas transformó por comp…" at bounding box center [464, 304] width 180 height 109
click at [123, 64] on p "Advanced" at bounding box center [121, 69] width 36 height 11
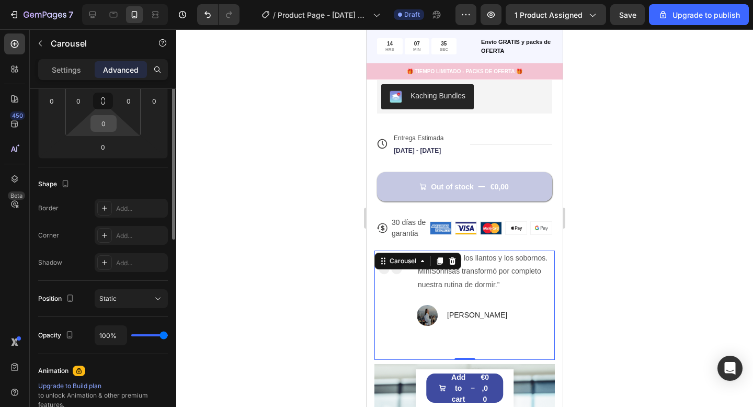
scroll to position [118, 0]
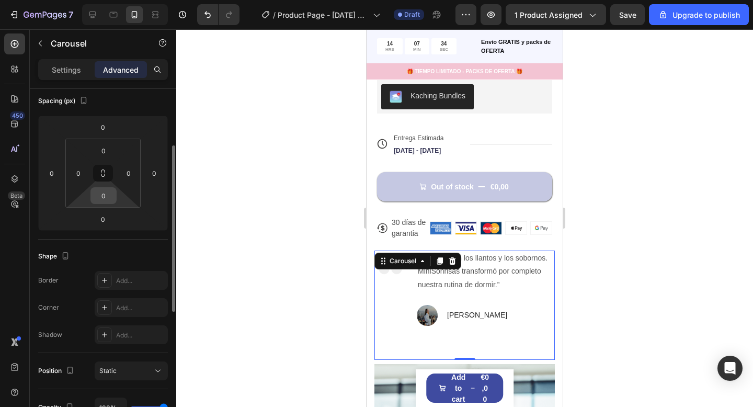
click at [107, 201] on input "0" at bounding box center [103, 196] width 21 height 16
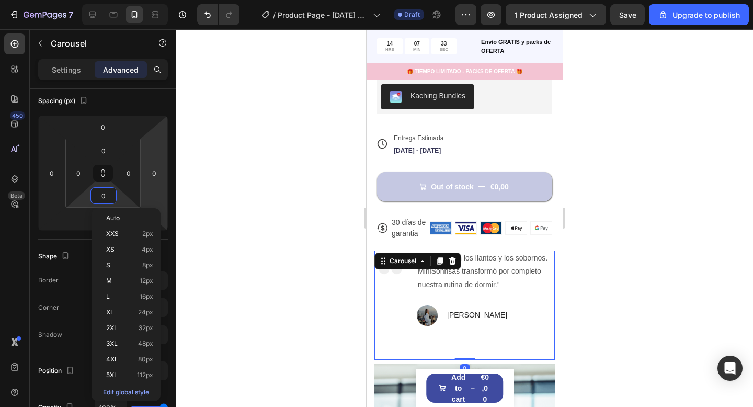
drag, startPoint x: 184, startPoint y: 181, endPoint x: 199, endPoint y: 187, distance: 15.4
click at [184, 181] on div at bounding box center [464, 217] width 576 height 377
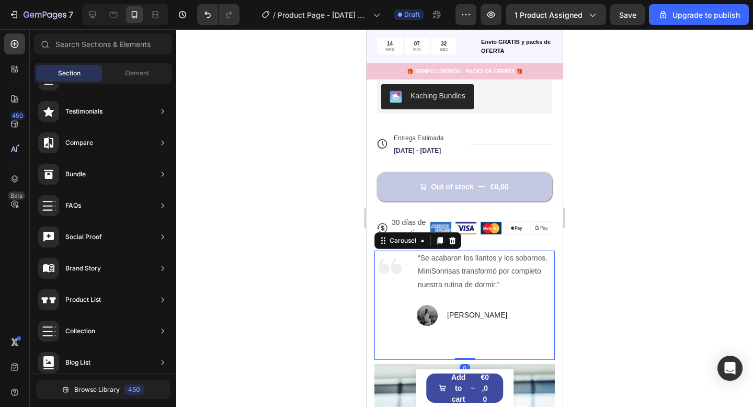
click at [465, 329] on div "Image “Se acabaron los llantos y los sobornos. MiniSonrisas transformó por comp…" at bounding box center [464, 304] width 180 height 109
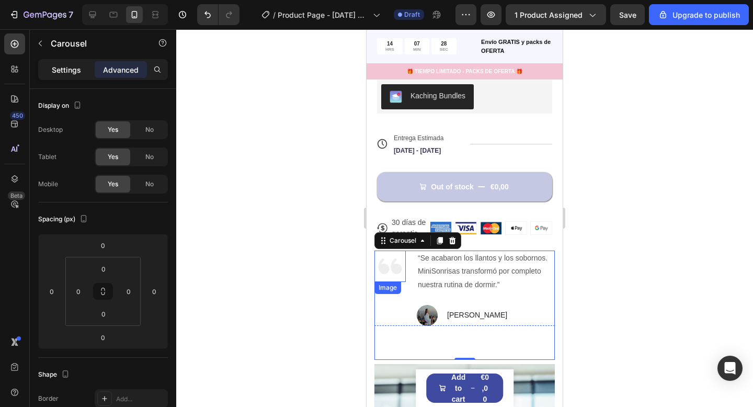
click at [52, 64] on p "Settings" at bounding box center [66, 69] width 29 height 11
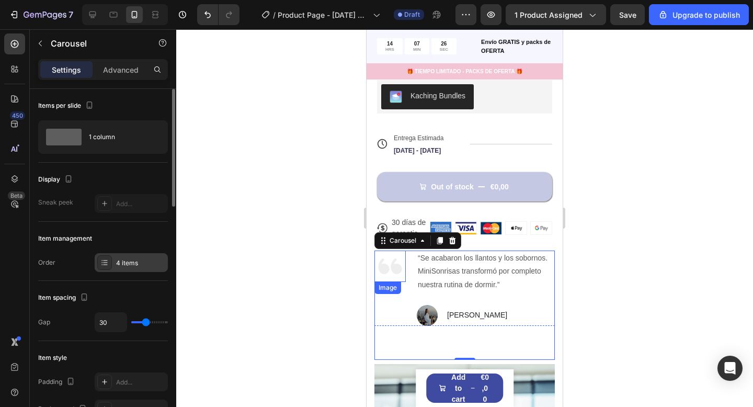
click at [130, 257] on div "4 items" at bounding box center [131, 262] width 73 height 19
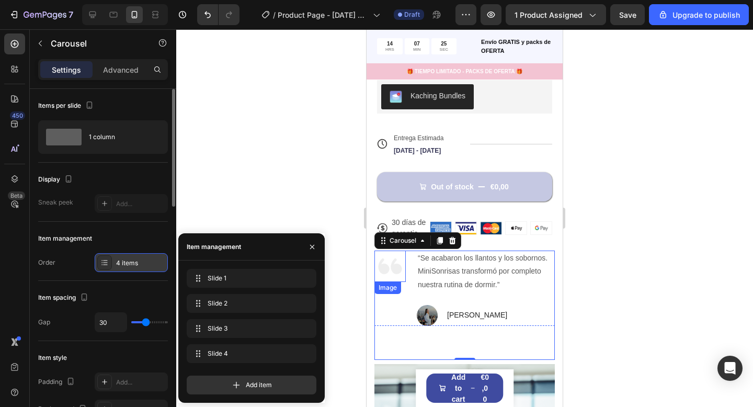
click at [130, 257] on div "4 items" at bounding box center [131, 262] width 73 height 19
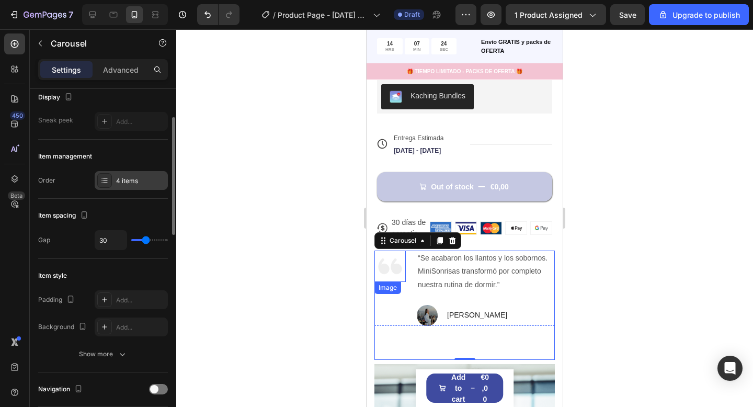
scroll to position [83, 0]
type input "27"
type input "0"
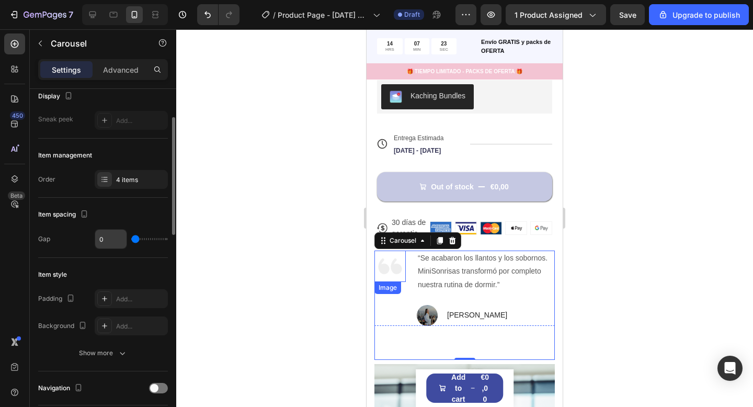
drag, startPoint x: 146, startPoint y: 240, endPoint x: 124, endPoint y: 244, distance: 22.8
click at [121, 243] on div "0" at bounding box center [131, 239] width 73 height 20
type input "80"
drag, startPoint x: 134, startPoint y: 240, endPoint x: 187, endPoint y: 236, distance: 53.5
type input "80"
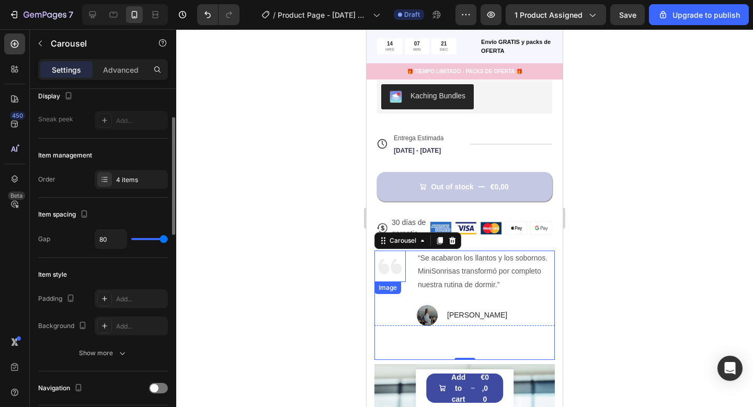
click at [168, 238] on input "range" at bounding box center [149, 239] width 37 height 2
type input "0"
drag, startPoint x: 98, startPoint y: 242, endPoint x: 98, endPoint y: 264, distance: 22.0
click at [97, 242] on div "0" at bounding box center [131, 239] width 73 height 20
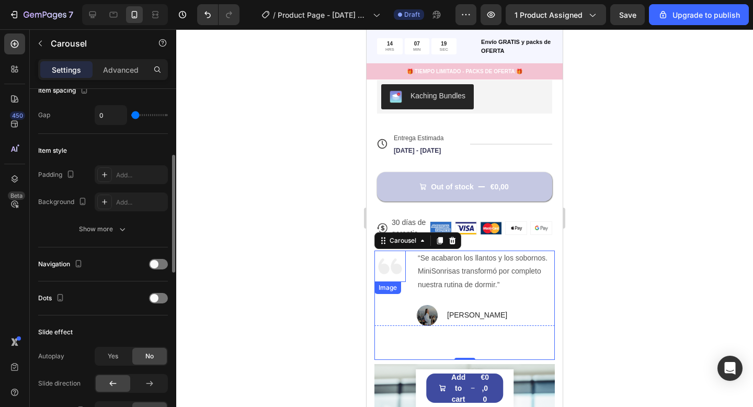
scroll to position [236, 0]
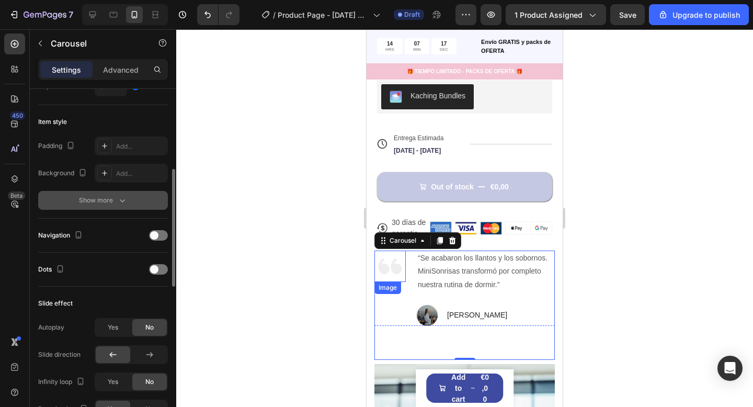
click at [123, 199] on icon "button" at bounding box center [122, 200] width 10 height 10
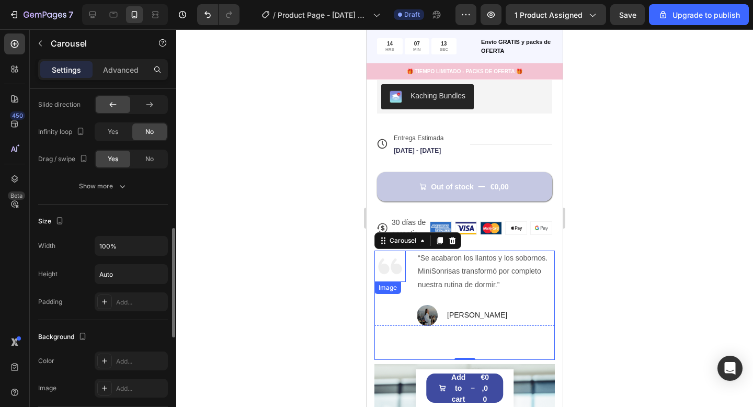
scroll to position [576, 0]
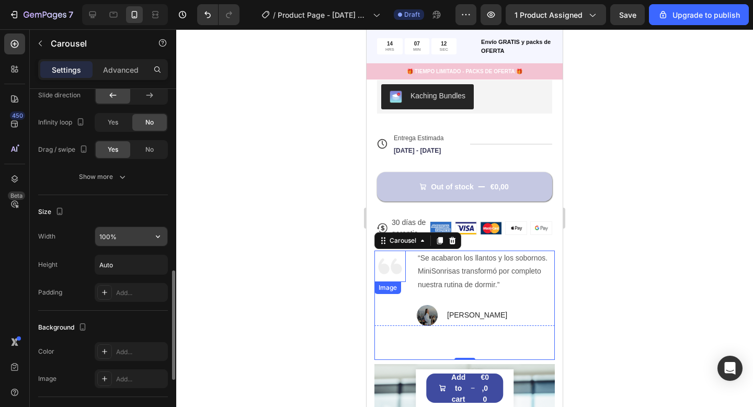
click at [123, 239] on input "100%" at bounding box center [131, 236] width 72 height 19
click at [152, 239] on button "button" at bounding box center [157, 236] width 19 height 19
click at [140, 205] on div "Size" at bounding box center [103, 211] width 130 height 17
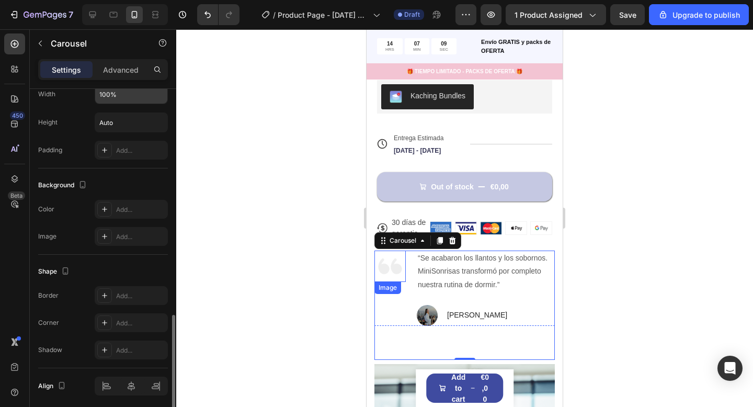
scroll to position [757, 0]
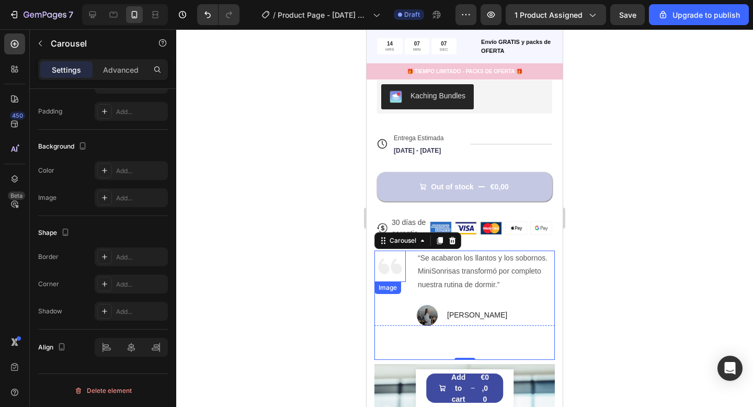
drag, startPoint x: 233, startPoint y: 318, endPoint x: 251, endPoint y: 312, distance: 19.2
click at [233, 318] on div at bounding box center [464, 217] width 576 height 377
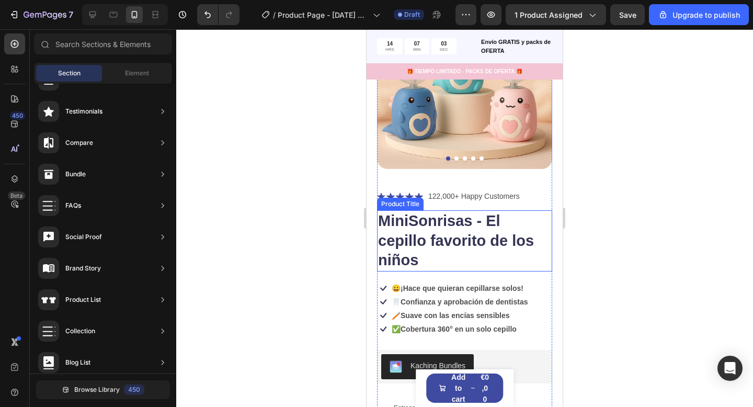
scroll to position [123, 0]
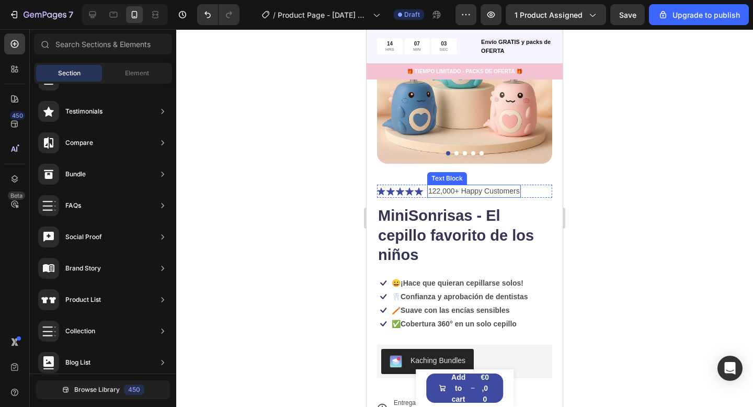
click at [488, 191] on p "122,000+ Happy Customers" at bounding box center [473, 191] width 91 height 11
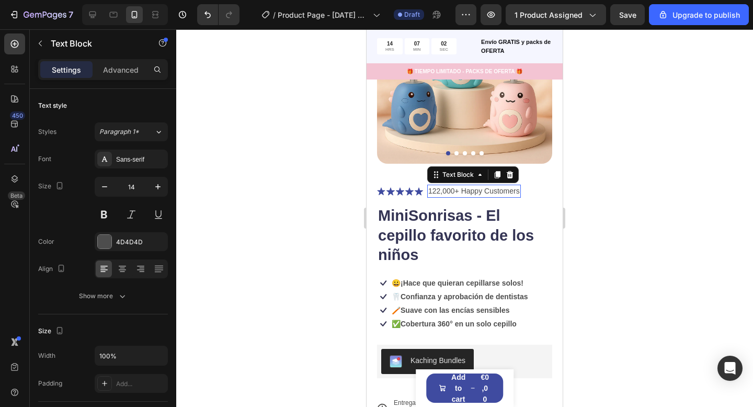
click at [488, 191] on p "122,000+ Happy Customers" at bounding box center [473, 191] width 91 height 11
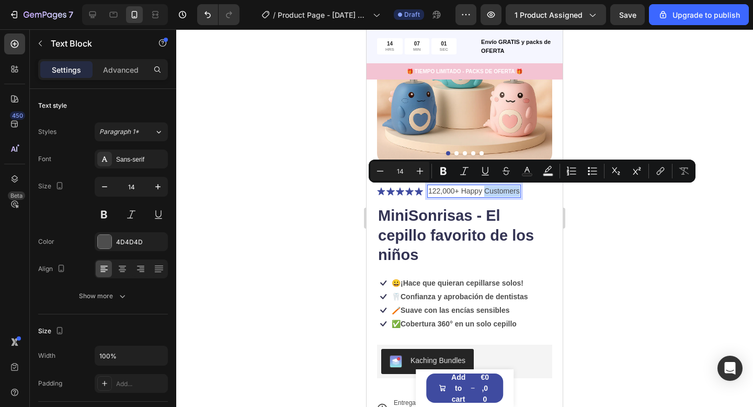
click at [486, 191] on p "122,000+ Happy Customers" at bounding box center [473, 191] width 91 height 11
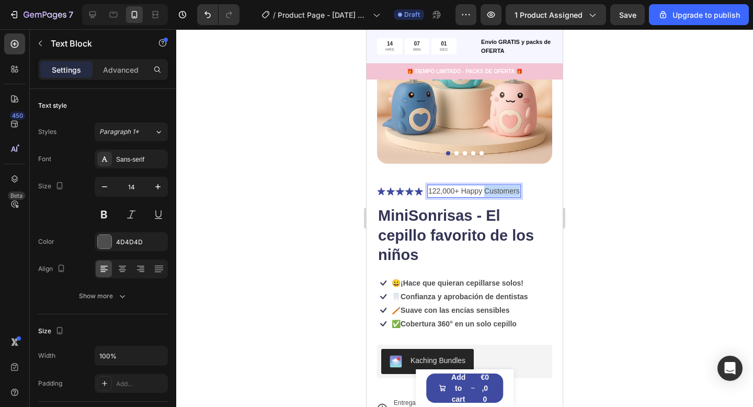
click at [486, 191] on p "122,000+ Happy Customers" at bounding box center [473, 191] width 91 height 11
click at [455, 186] on p "122,000+ Happy Customers" at bounding box center [473, 191] width 91 height 11
click at [431, 190] on p "122,000+ Happy Customers" at bounding box center [473, 191] width 91 height 11
click at [430, 191] on p "122,000+ Happy Customers" at bounding box center [473, 191] width 91 height 11
drag, startPoint x: 429, startPoint y: 191, endPoint x: 521, endPoint y: 192, distance: 92.0
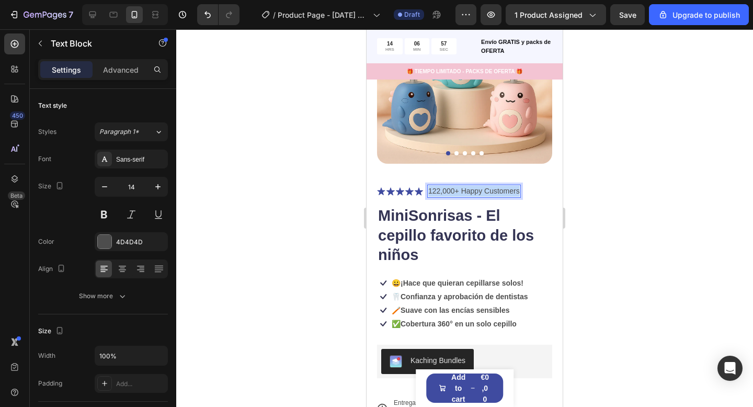
click at [518, 192] on p "122,000+ Happy Customers" at bounding box center [473, 191] width 91 height 11
click at [666, 206] on div at bounding box center [464, 217] width 576 height 377
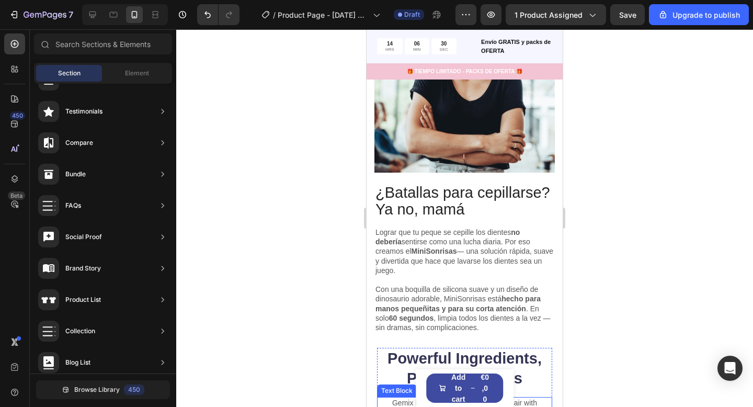
scroll to position [725, 0]
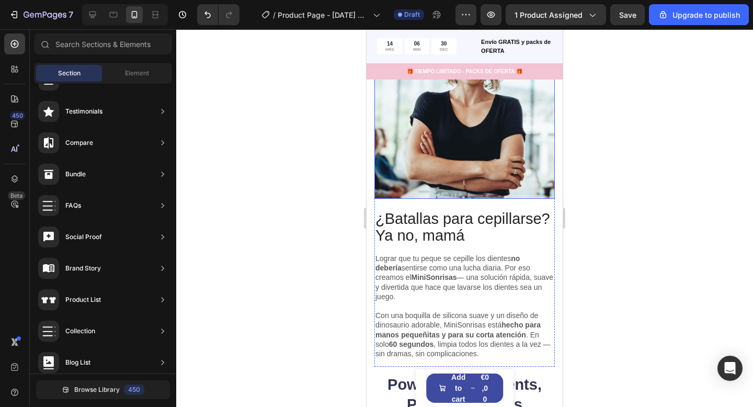
click at [452, 153] on img at bounding box center [464, 108] width 180 height 180
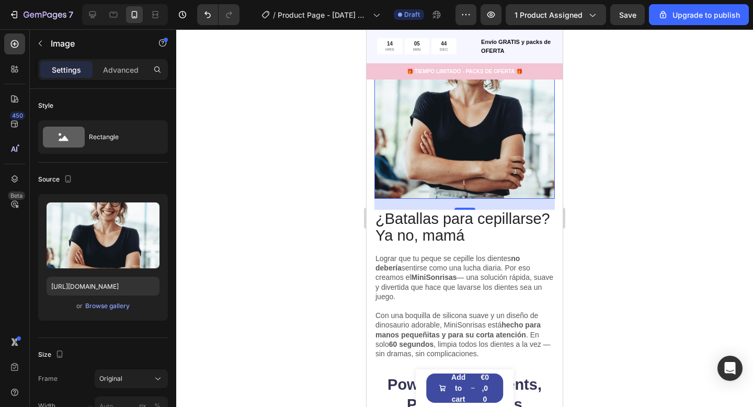
click at [470, 161] on img at bounding box center [464, 108] width 180 height 180
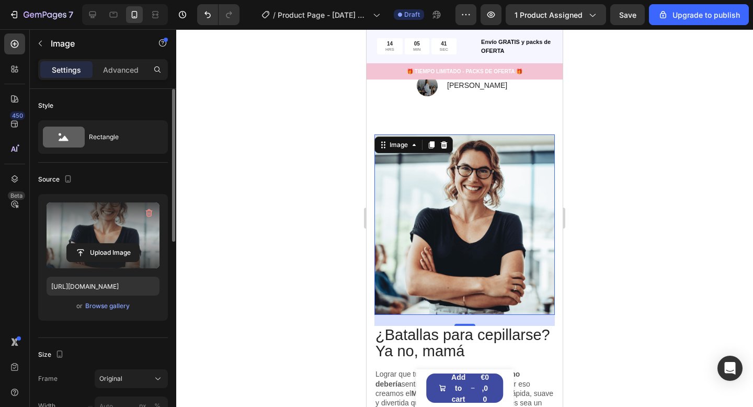
scroll to position [613, 0]
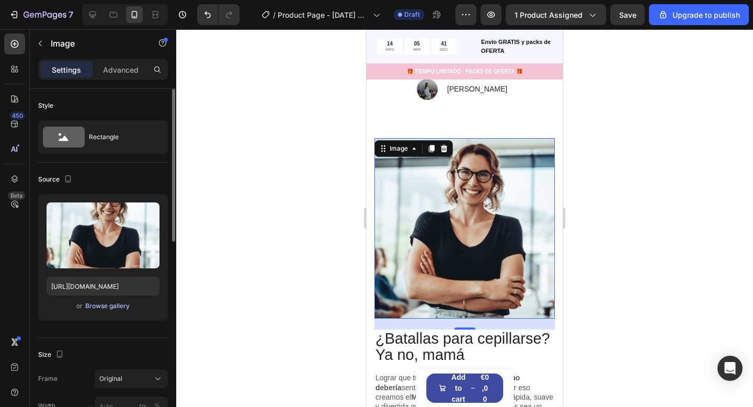
click at [98, 308] on div "Browse gallery" at bounding box center [107, 305] width 44 height 9
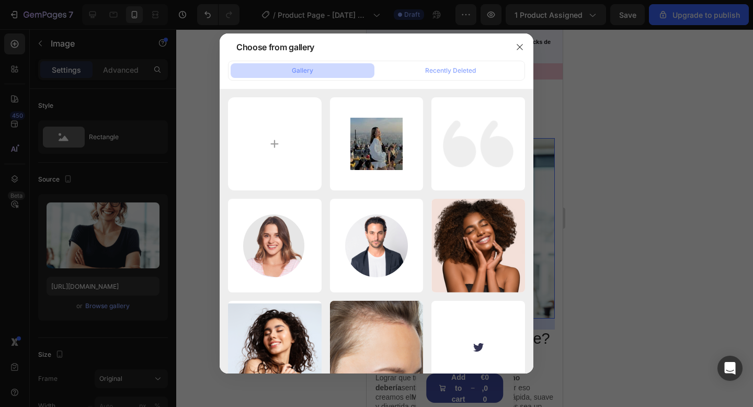
click at [130, 301] on div at bounding box center [376, 203] width 753 height 407
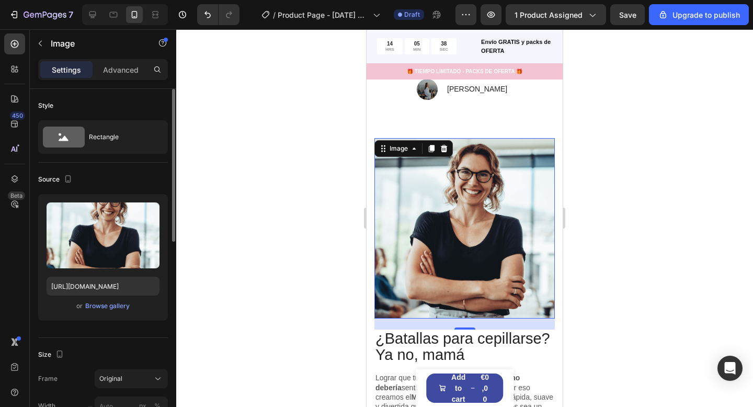
click at [102, 311] on div "or Browse gallery" at bounding box center [103, 305] width 113 height 13
click at [105, 307] on div "Browse gallery" at bounding box center [107, 305] width 44 height 9
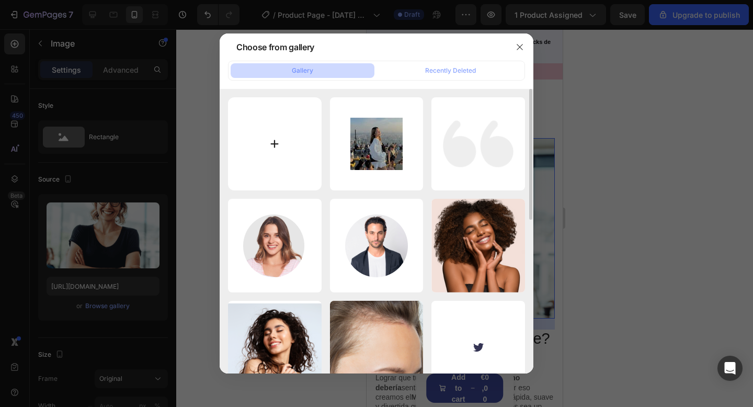
click at [285, 129] on input "file" at bounding box center [275, 144] width 94 height 94
type input "C:\fakepath\Gif_1.webp"
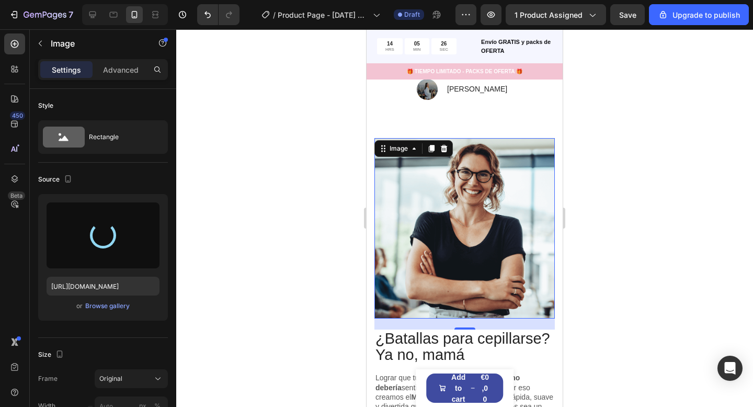
type input "[URL][DOMAIN_NAME]"
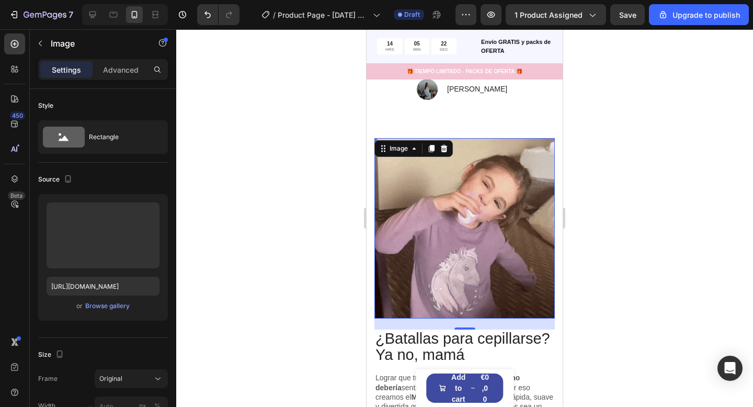
click at [652, 344] on div at bounding box center [464, 217] width 576 height 377
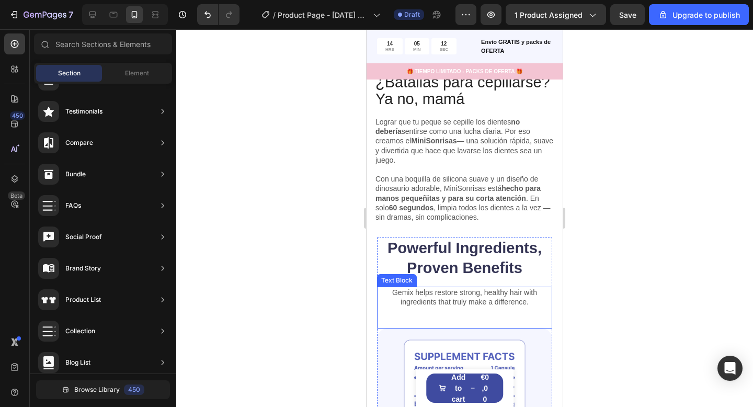
scroll to position [862, 0]
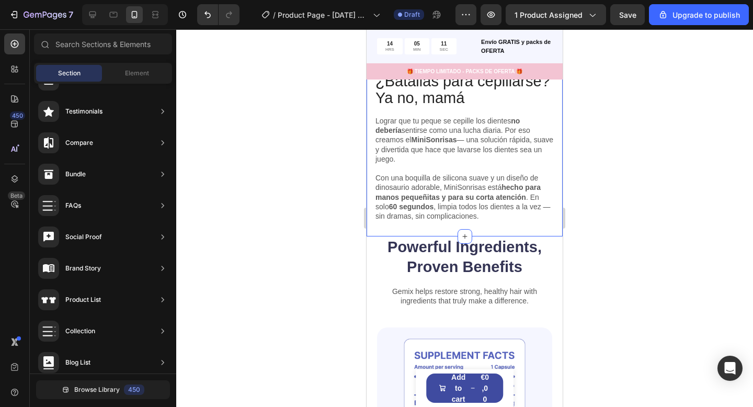
click at [506, 231] on div "¿Batallas para cepillarse? Ya no, mamá Heading Lograr que tu peque se cepille l…" at bounding box center [464, 58] width 180 height 355
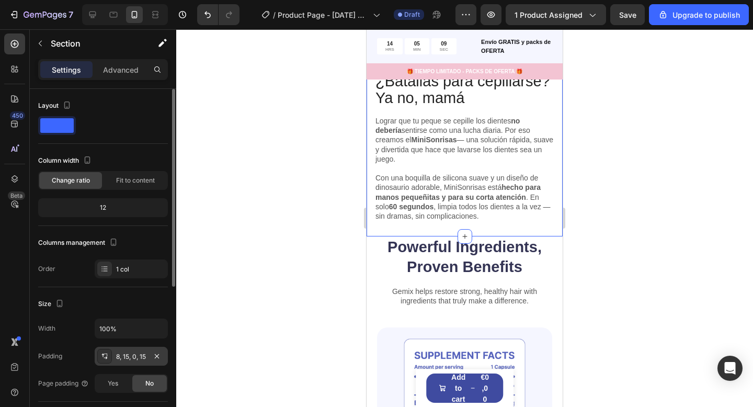
click at [131, 363] on div "8, 15, 0, 15" at bounding box center [131, 355] width 73 height 19
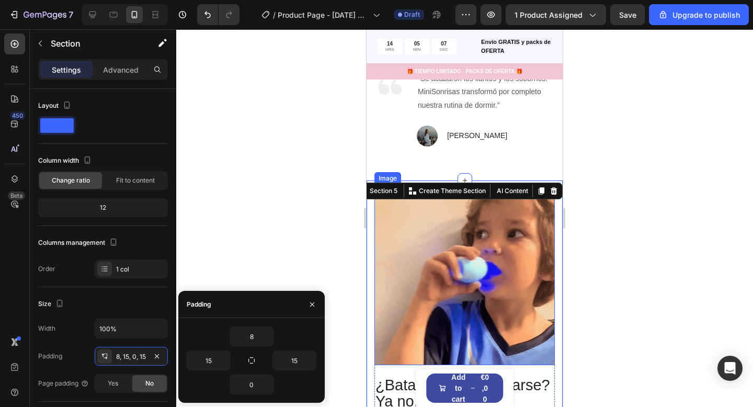
scroll to position [565, 0]
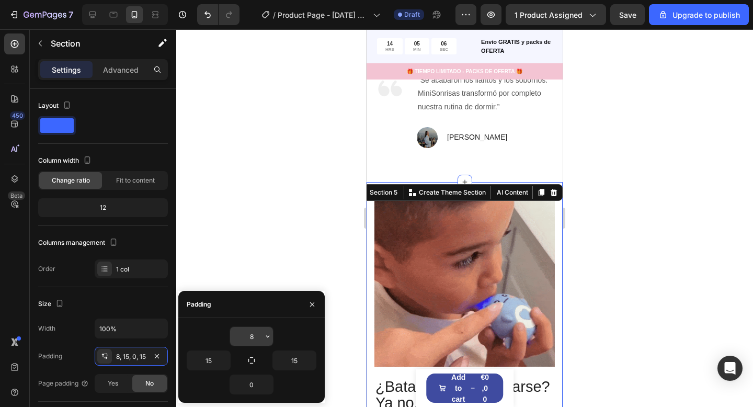
click at [247, 333] on input "8" at bounding box center [251, 336] width 43 height 19
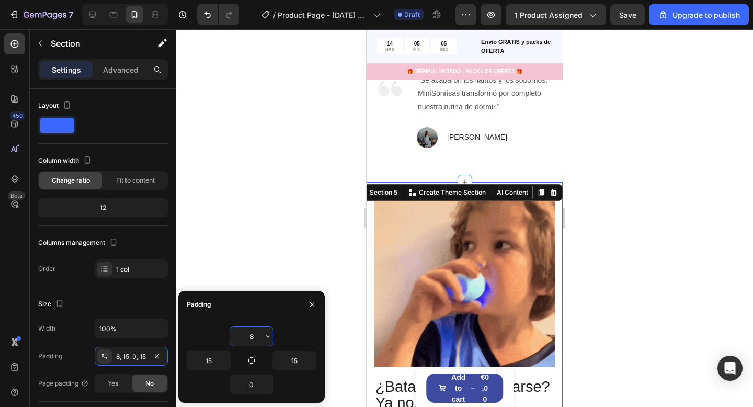
type input "0"
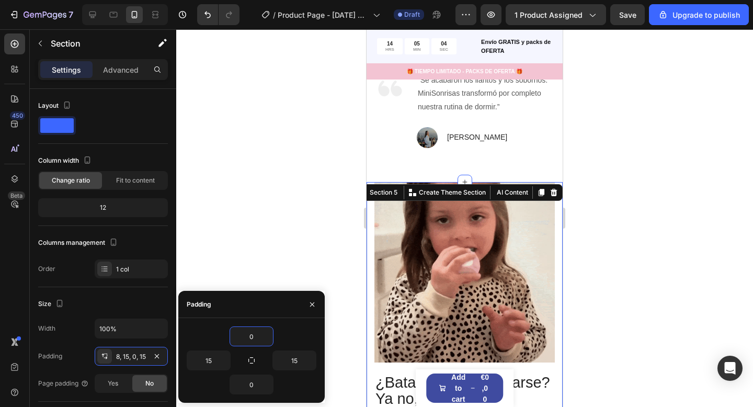
drag, startPoint x: 715, startPoint y: 292, endPoint x: 667, endPoint y: 287, distance: 48.3
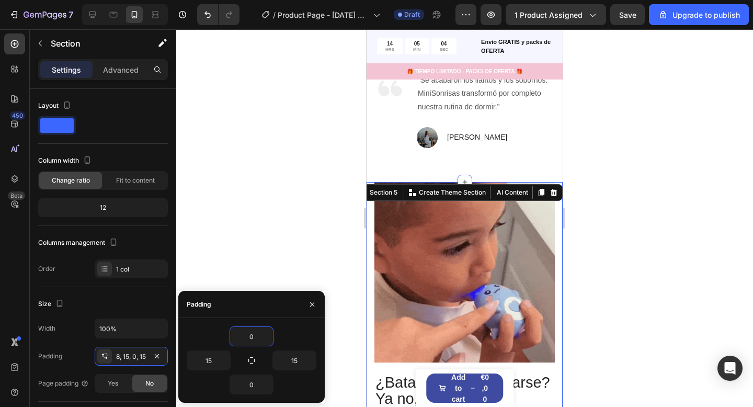
click at [714, 292] on div at bounding box center [464, 217] width 576 height 377
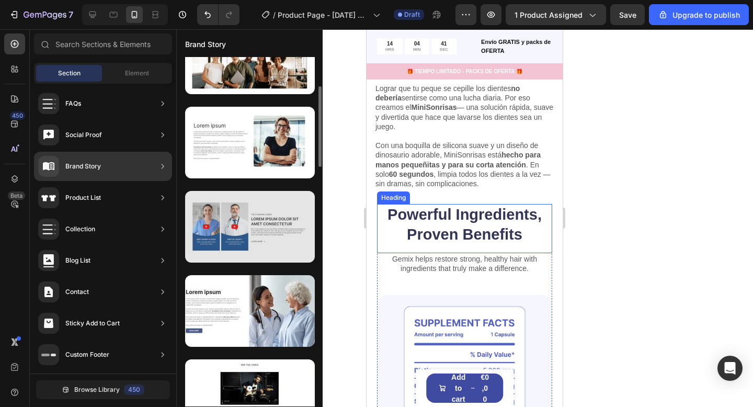
scroll to position [121, 0]
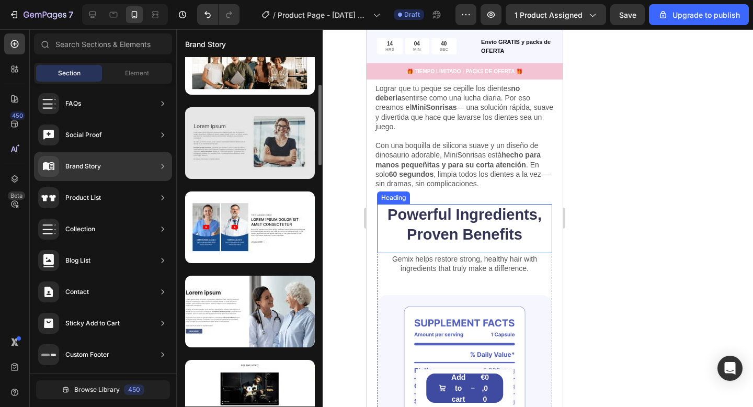
click at [246, 172] on div at bounding box center [250, 143] width 130 height 72
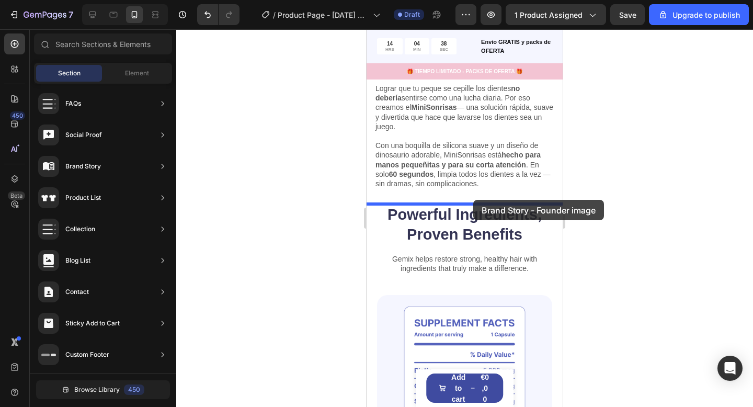
drag, startPoint x: 642, startPoint y: 198, endPoint x: 469, endPoint y: 202, distance: 173.6
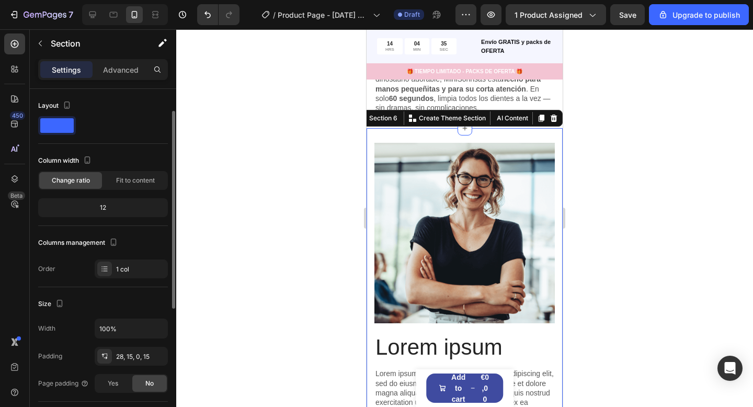
scroll to position [43, 0]
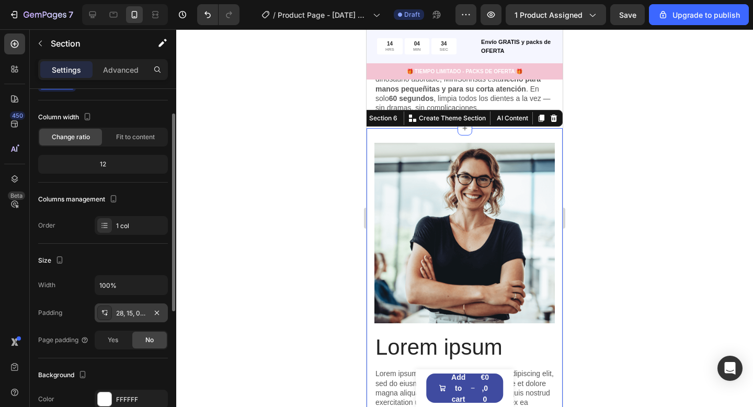
click at [126, 311] on div "28, 15, 0, 15" at bounding box center [131, 312] width 30 height 9
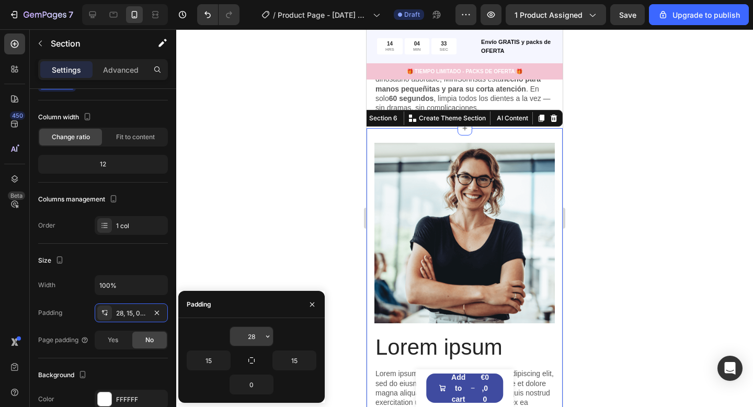
click at [261, 337] on input "28" at bounding box center [251, 336] width 43 height 19
type input "0"
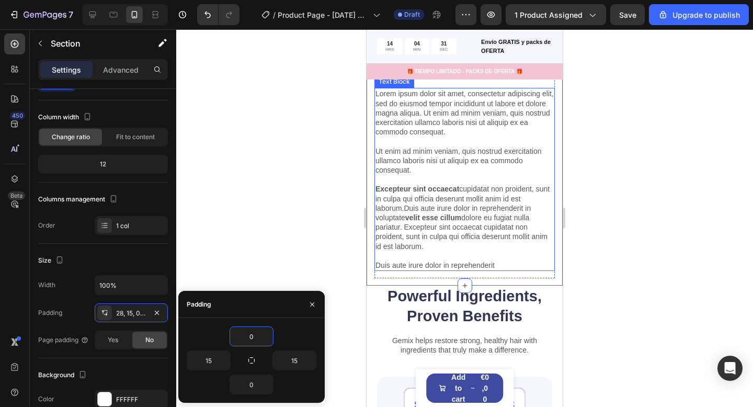
scroll to position [1232, 0]
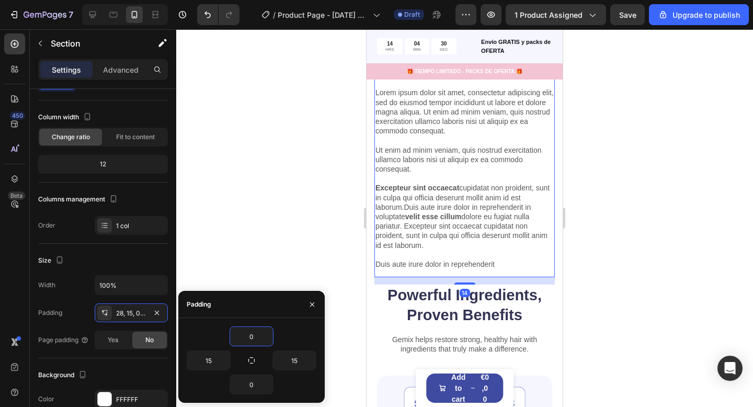
click at [520, 274] on div "Lorem ipsum Heading Lorem ipsum dolor sit amet, consectetur adipiscing elit, se…" at bounding box center [464, 165] width 180 height 224
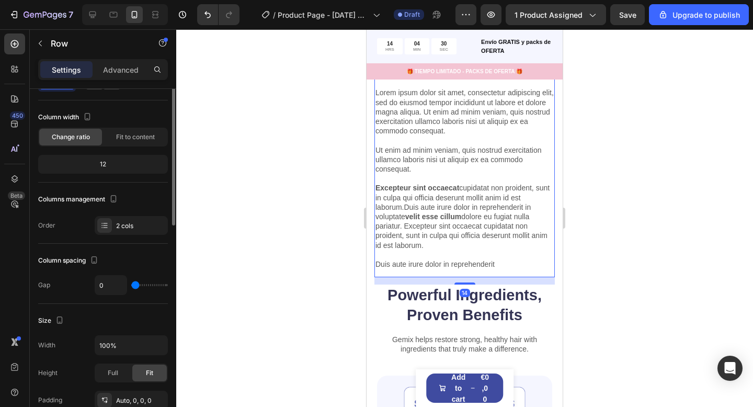
scroll to position [0, 0]
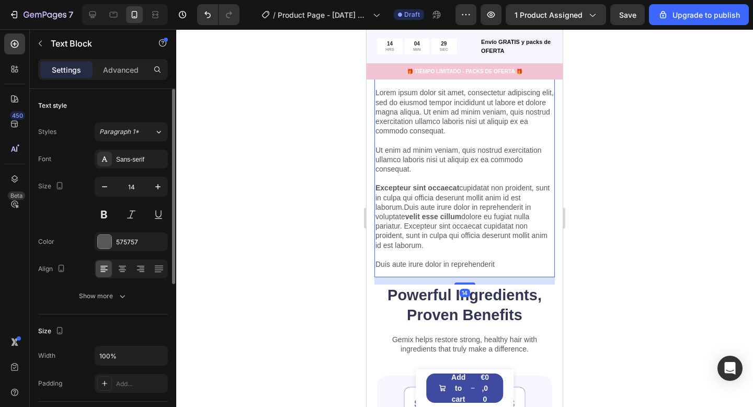
click at [516, 268] on p "Lorem ipsum dolor sit amet, consectetur adipiscing elit, sed do eiusmod tempor …" at bounding box center [464, 178] width 178 height 181
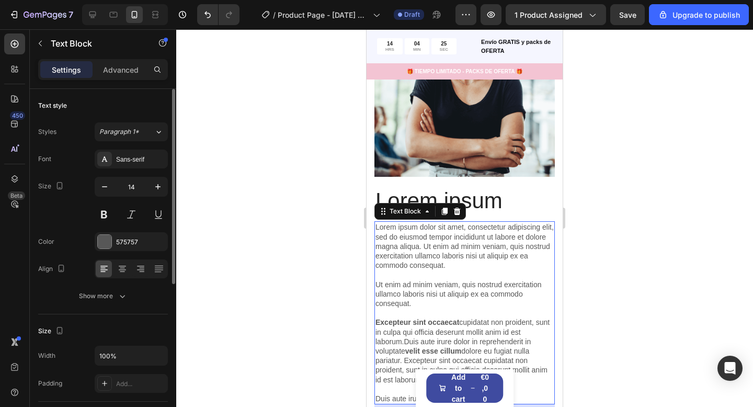
scroll to position [1008, 0]
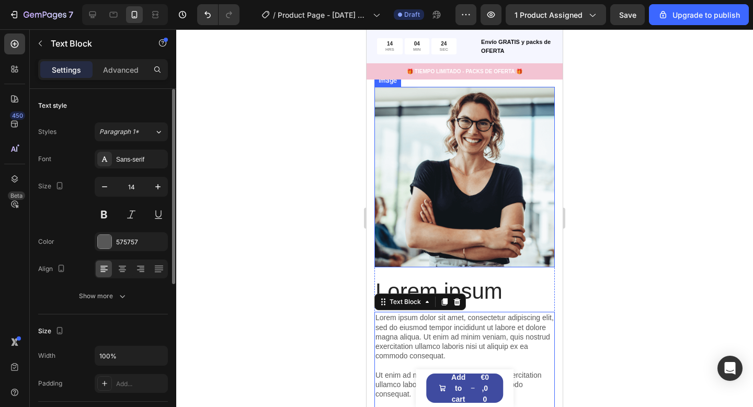
click at [467, 242] on img at bounding box center [464, 177] width 180 height 180
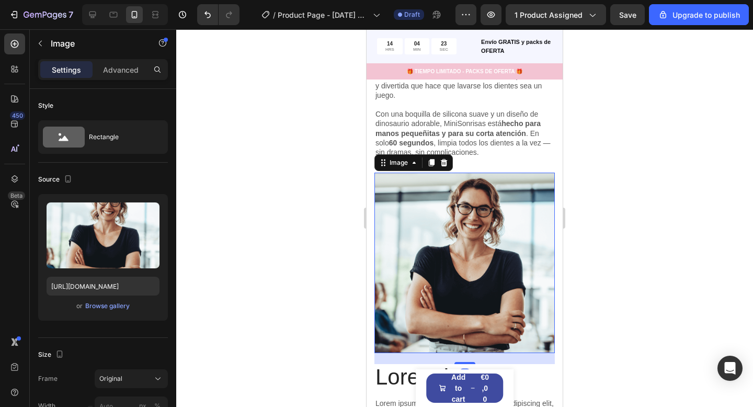
scroll to position [920, 0]
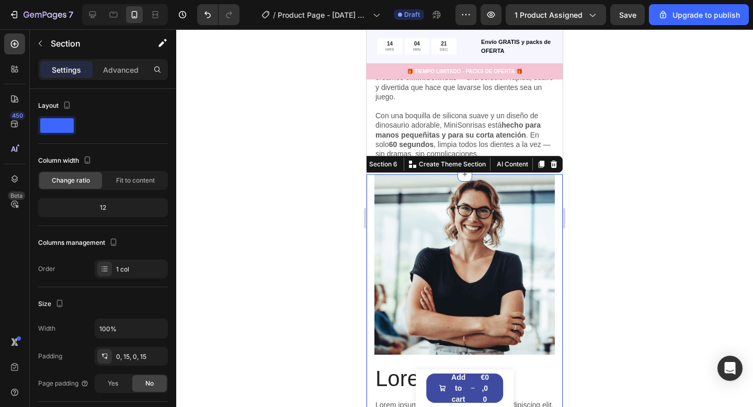
click at [559, 184] on div "Lorem ipsum Heading Lorem ipsum dolor sit amet, consectetur adipiscing elit, se…" at bounding box center [464, 385] width 196 height 422
click at [55, 120] on span at bounding box center [56, 125] width 33 height 15
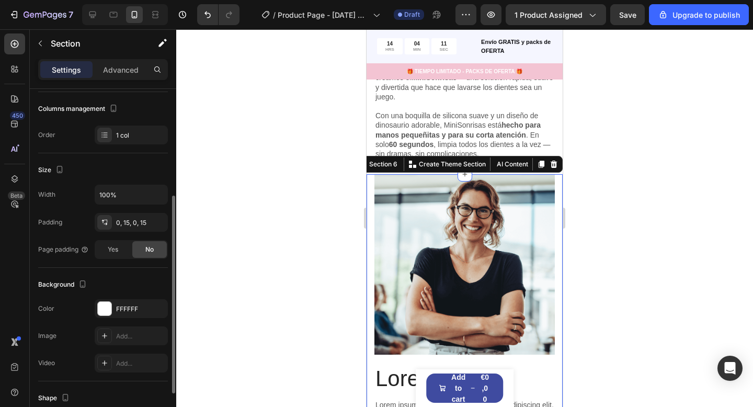
scroll to position [153, 0]
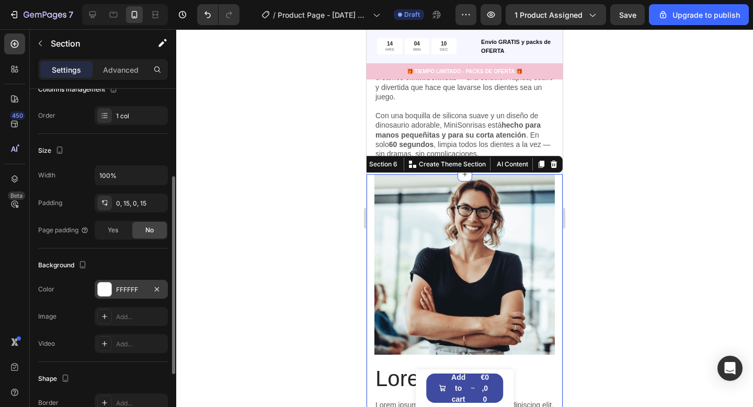
click at [124, 288] on div "FFFFFF" at bounding box center [131, 289] width 30 height 9
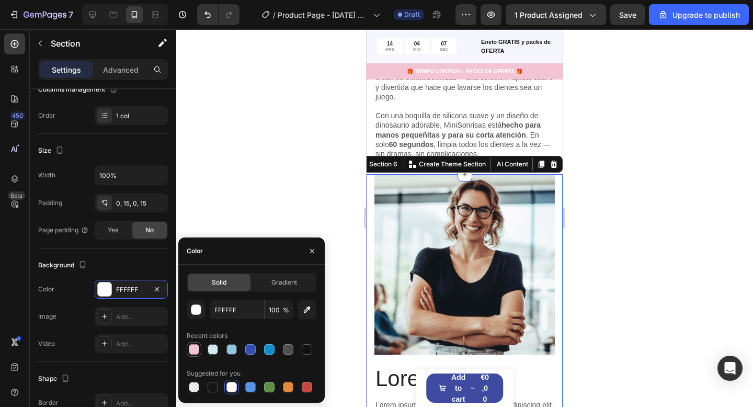
click at [189, 349] on div at bounding box center [194, 349] width 10 height 10
type input "F3C4D3"
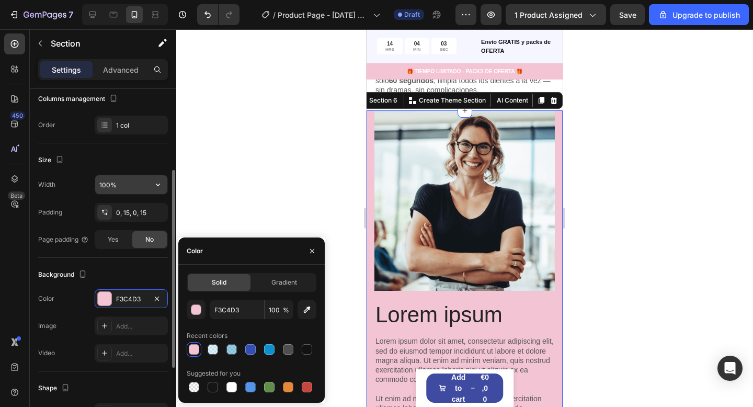
scroll to position [143, 0]
click at [124, 210] on div "0, 15, 0, 15" at bounding box center [131, 213] width 30 height 9
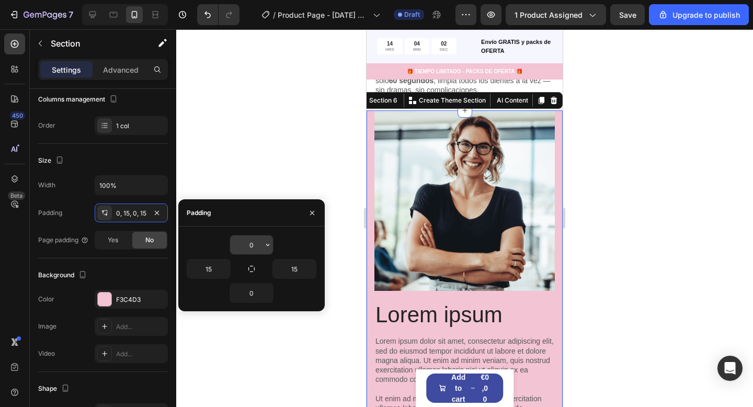
click at [257, 246] on input "0" at bounding box center [251, 244] width 43 height 19
type input "15"
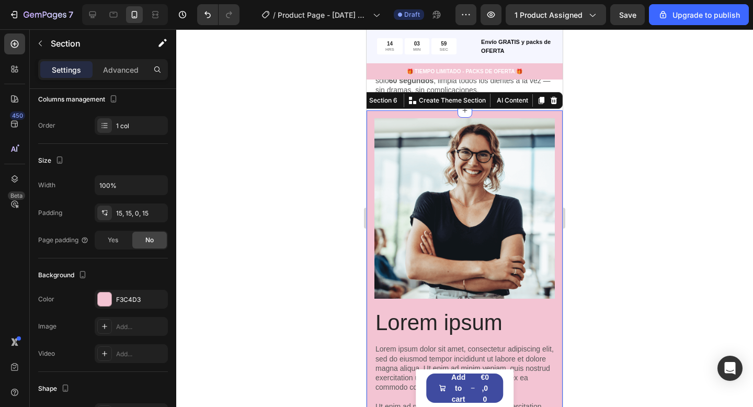
click at [640, 243] on div at bounding box center [464, 217] width 576 height 377
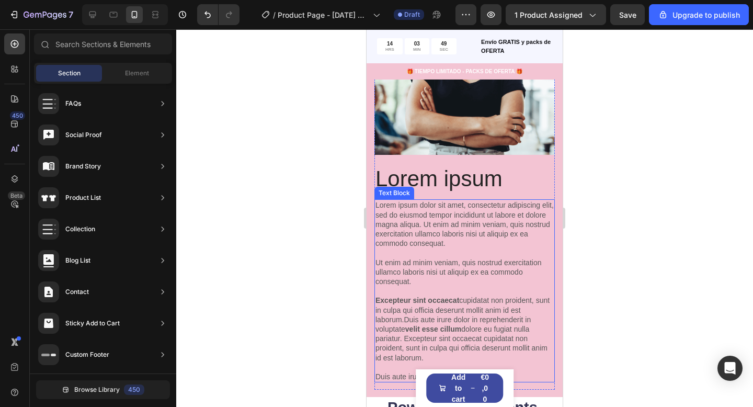
scroll to position [1141, 0]
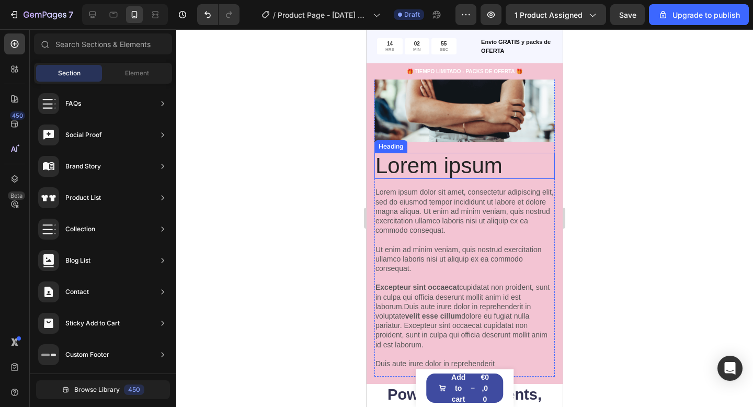
click at [428, 168] on h2 "Lorem ipsum" at bounding box center [464, 166] width 180 height 26
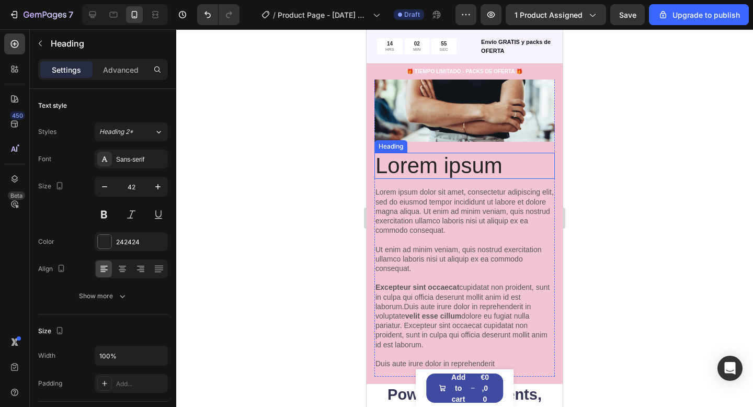
click at [428, 168] on h2 "Lorem ipsum" at bounding box center [464, 166] width 180 height 26
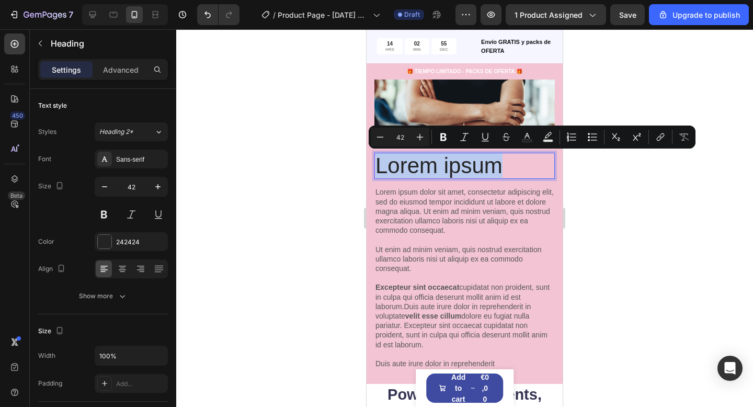
click at [428, 168] on p "Lorem ipsum" at bounding box center [464, 166] width 178 height 24
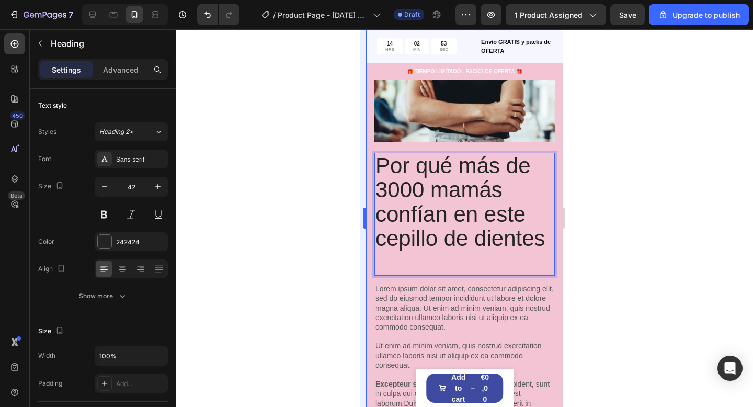
drag, startPoint x: 340, startPoint y: 276, endPoint x: 361, endPoint y: 267, distance: 22.7
click at [340, 275] on div at bounding box center [464, 217] width 576 height 377
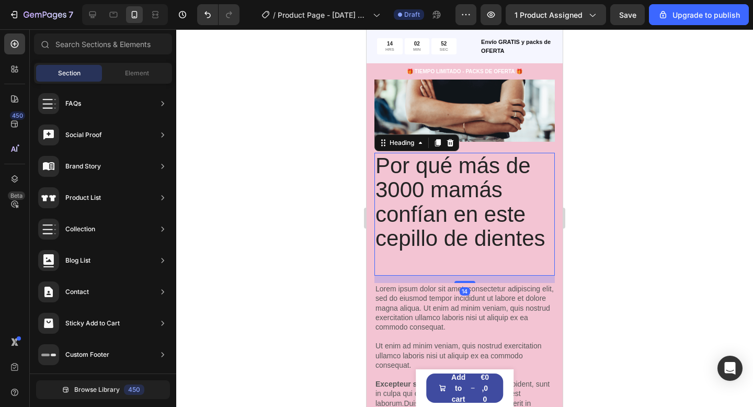
drag, startPoint x: 405, startPoint y: 248, endPoint x: 366, endPoint y: 238, distance: 39.8
click at [405, 248] on p "Por qué más de 3000 mamás confían en este cepillo de dientes" at bounding box center [464, 214] width 178 height 121
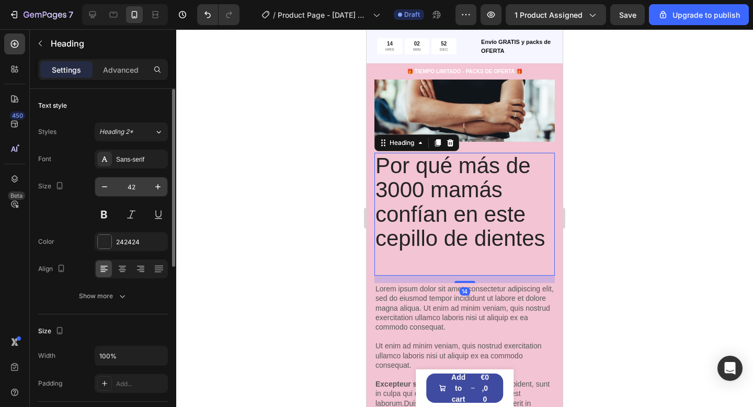
click at [142, 186] on input "42" at bounding box center [131, 186] width 34 height 19
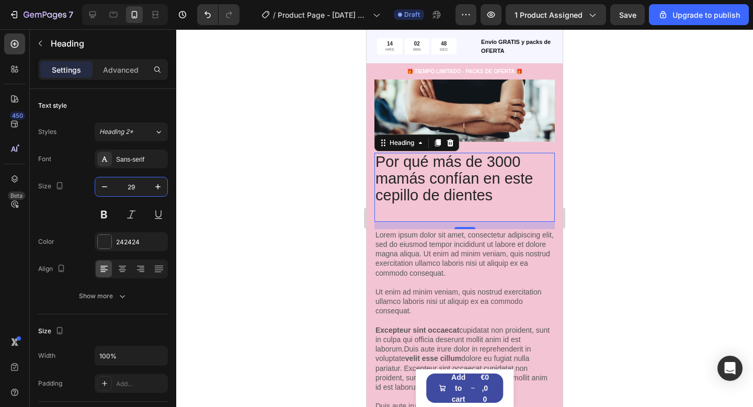
type input "29"
click at [487, 163] on h2 "Por qué más de 3000 mamás confían en este cepillo de dientes" at bounding box center [464, 187] width 180 height 69
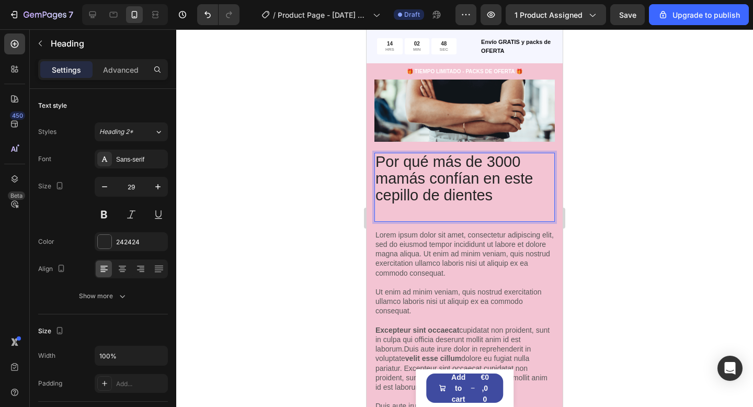
click at [489, 163] on p "Por qué más de 3000 mamás confían en este cepillo de dientes" at bounding box center [464, 187] width 178 height 67
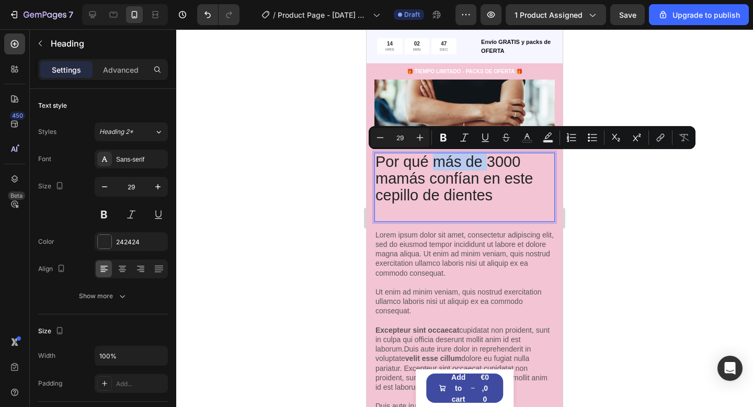
drag, startPoint x: 486, startPoint y: 163, endPoint x: 435, endPoint y: 168, distance: 50.4
click at [435, 168] on p "Por qué más de 3000 mamás confían en este cepillo de dientes" at bounding box center [464, 187] width 178 height 67
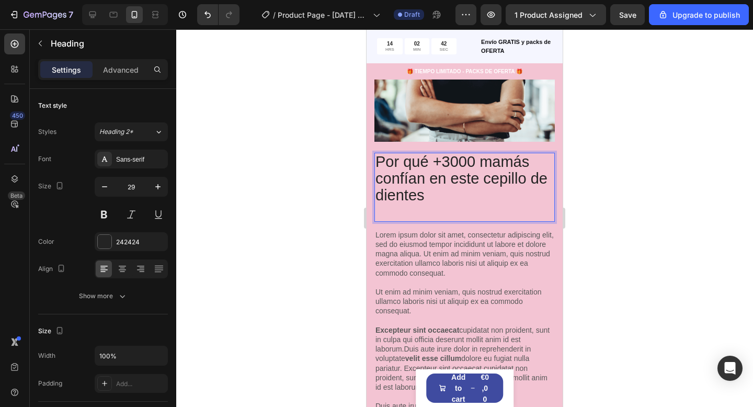
drag, startPoint x: 527, startPoint y: 178, endPoint x: 533, endPoint y: 181, distance: 7.0
click at [527, 179] on p "Por qué +3000 mamás confían en este cepillo de dientes" at bounding box center [464, 187] width 178 height 67
drag, startPoint x: 525, startPoint y: 181, endPoint x: 516, endPoint y: 198, distance: 18.7
click at [525, 201] on p "Por qué +3000 mamás confían en este cepillo de dientes" at bounding box center [464, 187] width 178 height 67
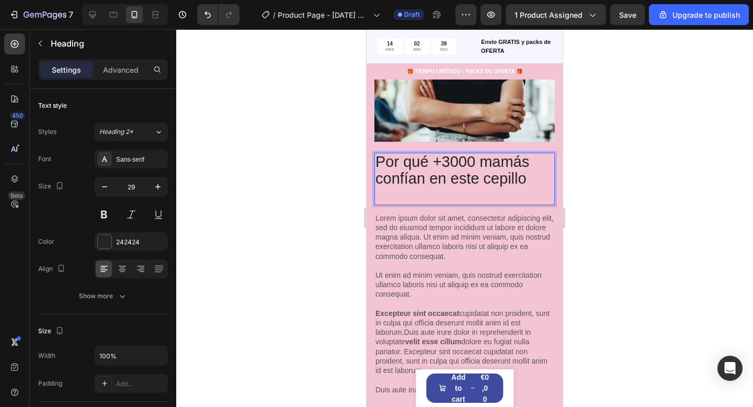
drag, startPoint x: 488, startPoint y: 200, endPoint x: 522, endPoint y: 203, distance: 34.2
click at [488, 200] on p "Por qué +3000 mamás confían en este cepillo" at bounding box center [464, 179] width 178 height 50
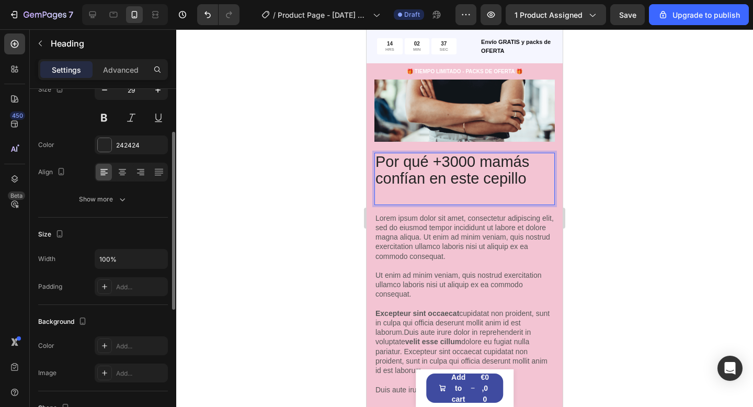
scroll to position [107, 0]
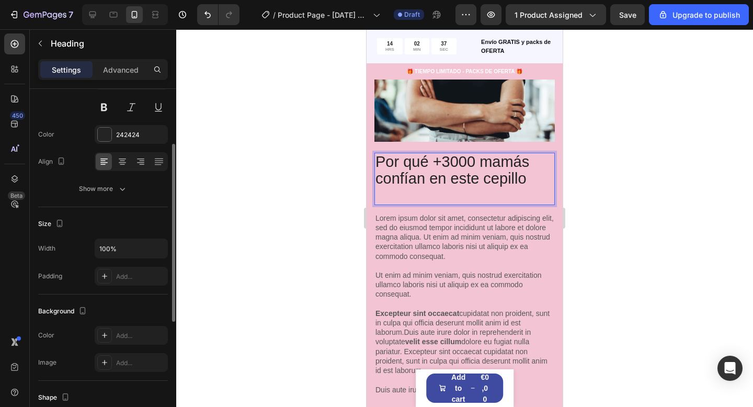
click at [675, 211] on div at bounding box center [464, 217] width 576 height 377
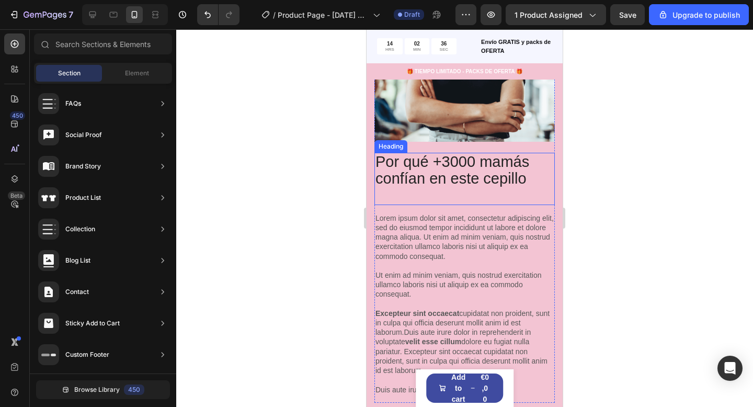
click at [524, 194] on p "Por qué +3000 mamás confían en este cepillo" at bounding box center [464, 179] width 178 height 50
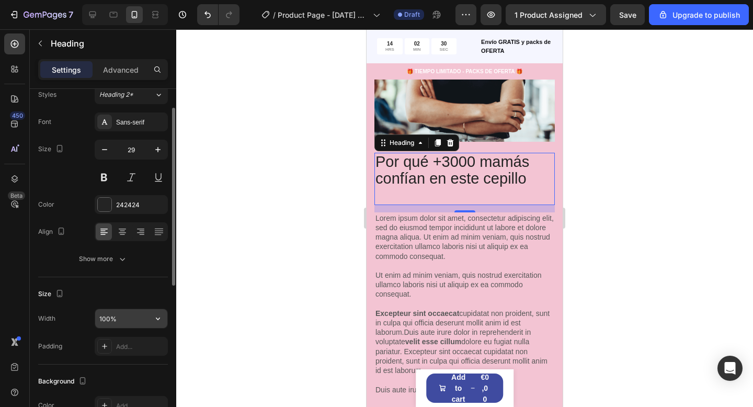
scroll to position [0, 0]
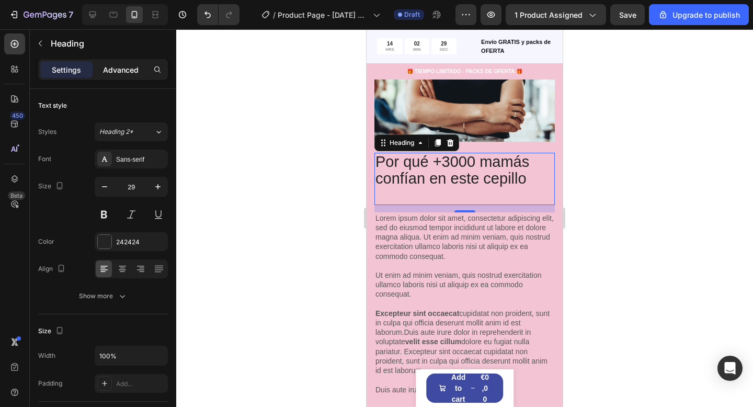
click at [118, 67] on p "Advanced" at bounding box center [121, 69] width 36 height 11
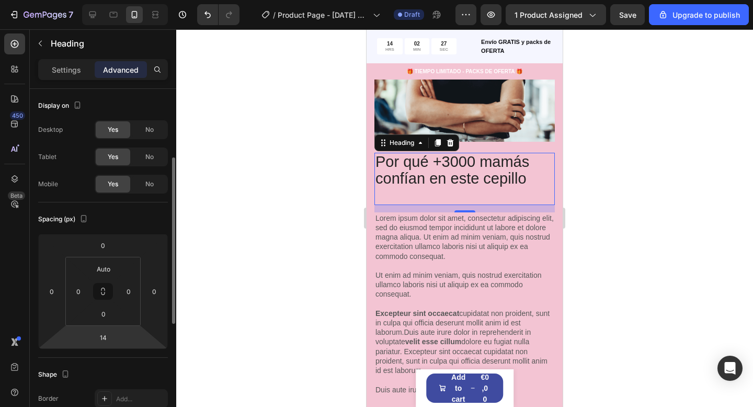
scroll to position [47, 0]
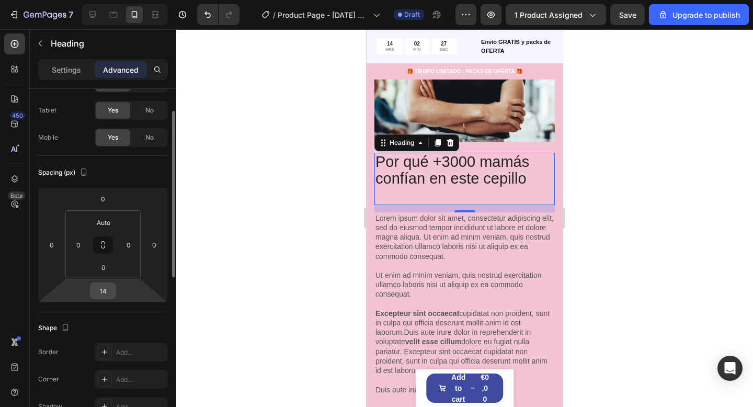
click at [110, 291] on input "14" at bounding box center [103, 291] width 21 height 16
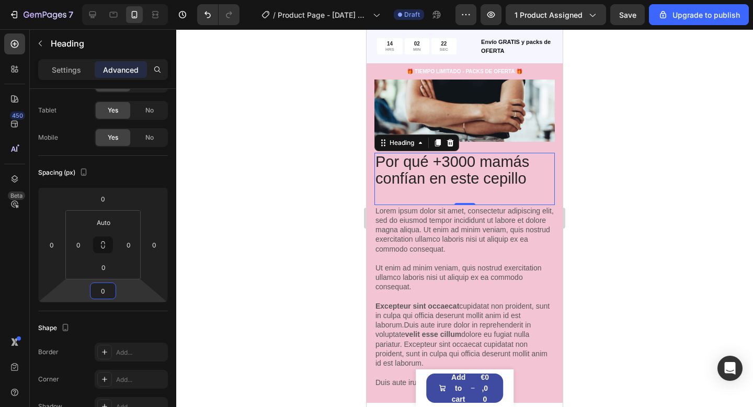
type input "0"
click at [612, 201] on div at bounding box center [464, 217] width 576 height 377
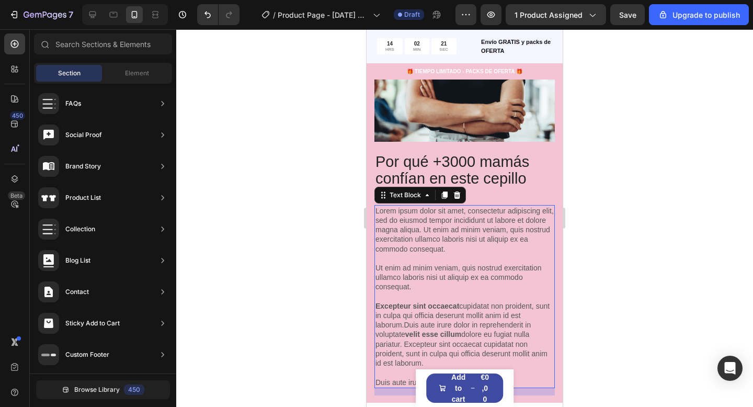
click at [438, 252] on p "Lorem ipsum dolor sit amet, consectetur adipiscing elit, sed do eiusmod tempor …" at bounding box center [464, 296] width 178 height 181
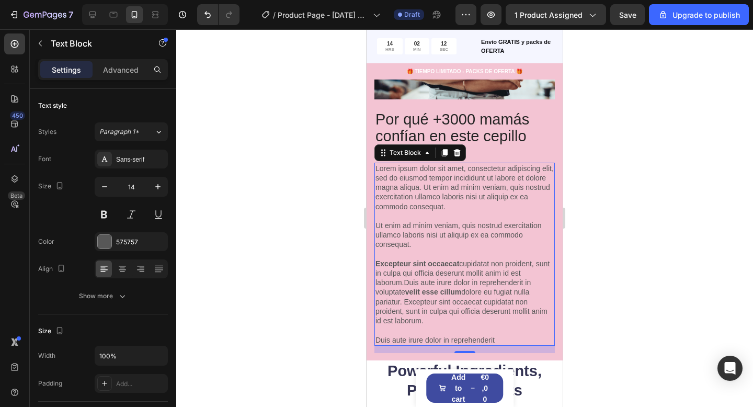
scroll to position [1190, 0]
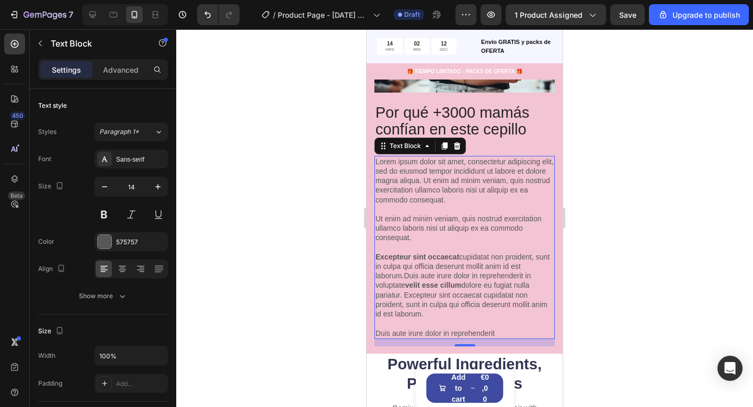
click at [502, 325] on p "Lorem ipsum dolor sit amet, consectetur adipiscing elit, sed do eiusmod tempor …" at bounding box center [464, 247] width 178 height 181
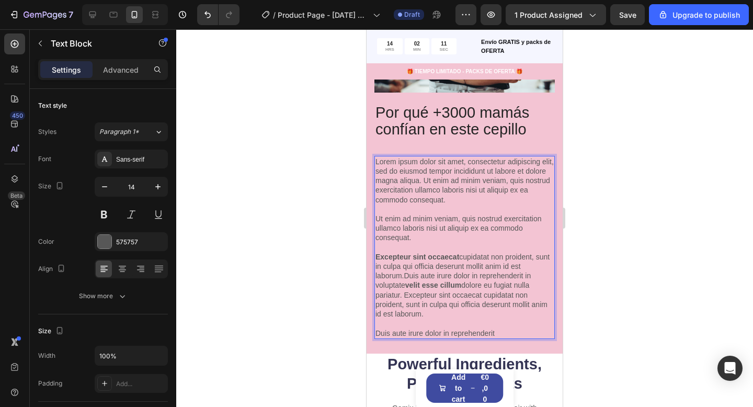
click at [502, 330] on p "Lorem ipsum dolor sit amet, consectetur adipiscing elit, sed do eiusmod tempor …" at bounding box center [464, 247] width 178 height 181
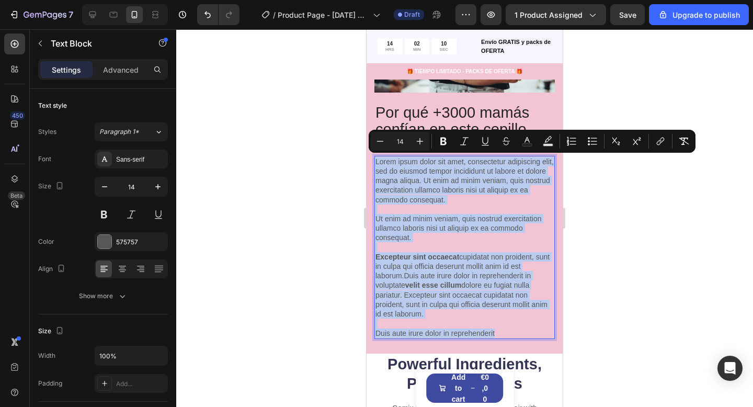
drag, startPoint x: 501, startPoint y: 332, endPoint x: 362, endPoint y: 163, distance: 219.1
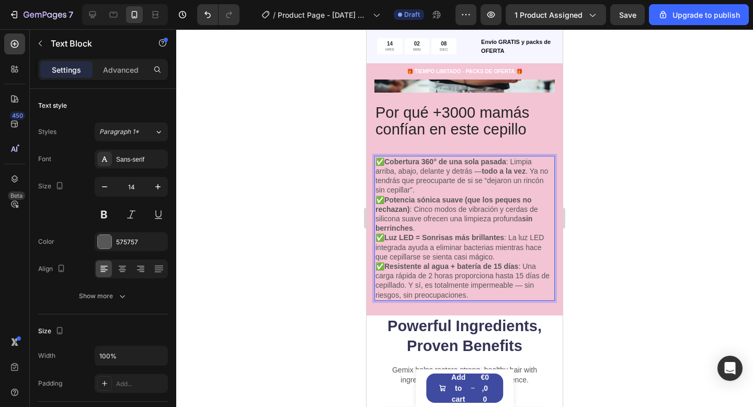
click at [425, 188] on p "✅ Cobertura 360° de una sola pasada : Limpia arriba, abajo, delante y detrás — …" at bounding box center [464, 176] width 178 height 38
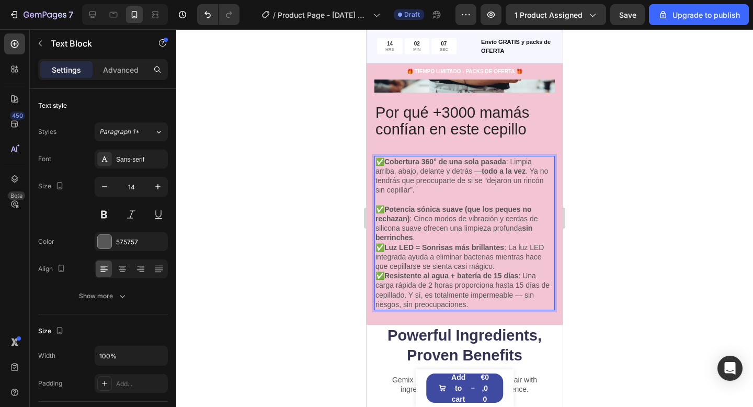
drag, startPoint x: 429, startPoint y: 236, endPoint x: 435, endPoint y: 239, distance: 7.0
click at [429, 237] on p "✅ Potencia sónica suave (que los peques no rechazan) : Cinco modos de vibración…" at bounding box center [464, 223] width 178 height 38
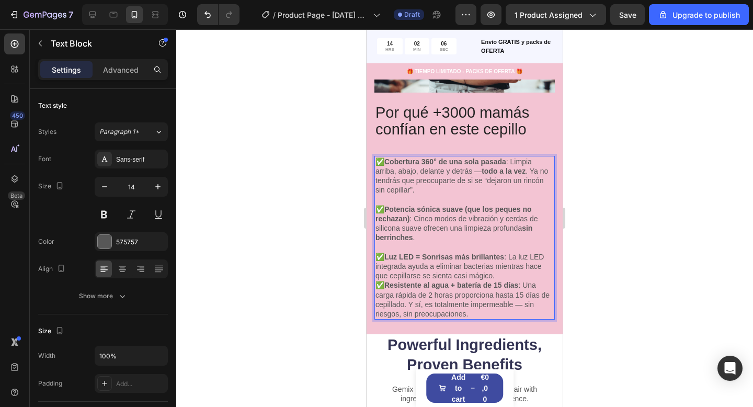
click at [519, 275] on p "✅ Luz LED = Sonrisas más brillantes : La luz LED integrada ayuda a eliminar bac…" at bounding box center [464, 266] width 178 height 29
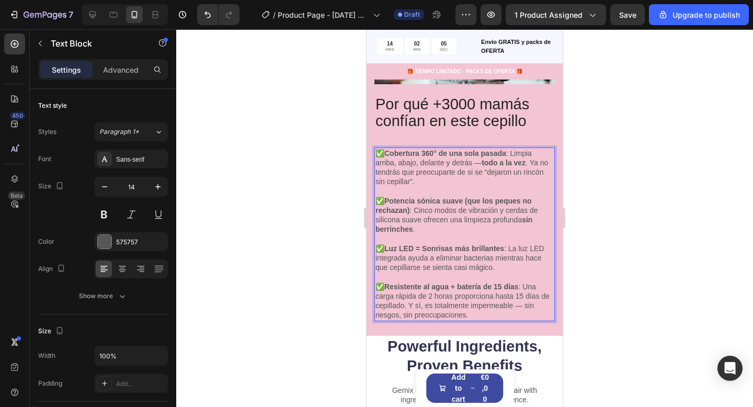
scroll to position [1209, 0]
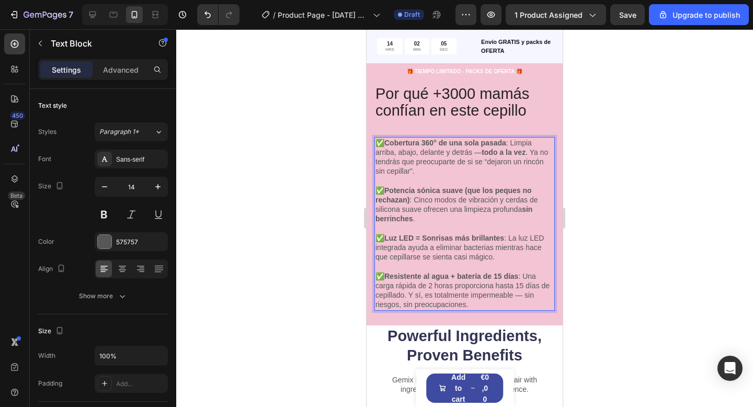
click at [653, 258] on div at bounding box center [464, 217] width 576 height 377
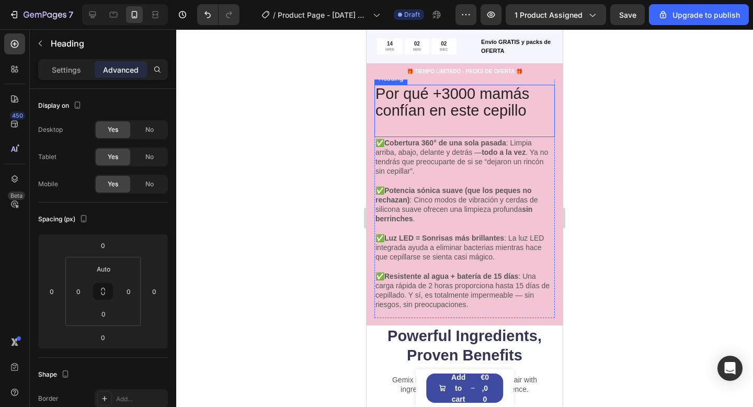
click at [445, 131] on p "Por qué +3000 mamás confían en este cepillo" at bounding box center [464, 111] width 178 height 50
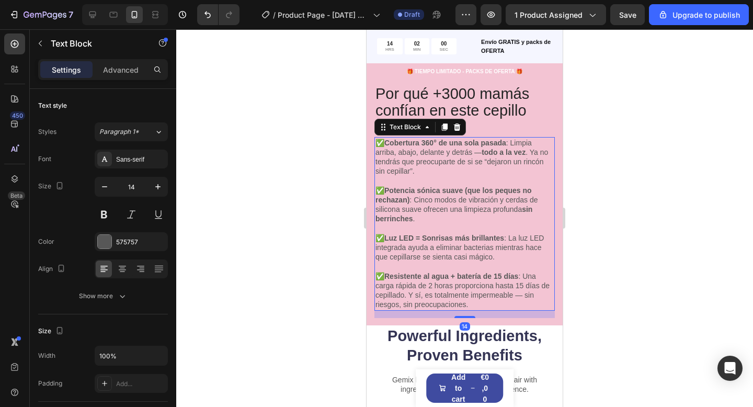
click at [464, 137] on div "✅ Cobertura 360° de una sola pasada : Limpia arriba, abajo, delante y detrás — …" at bounding box center [464, 224] width 180 height 174
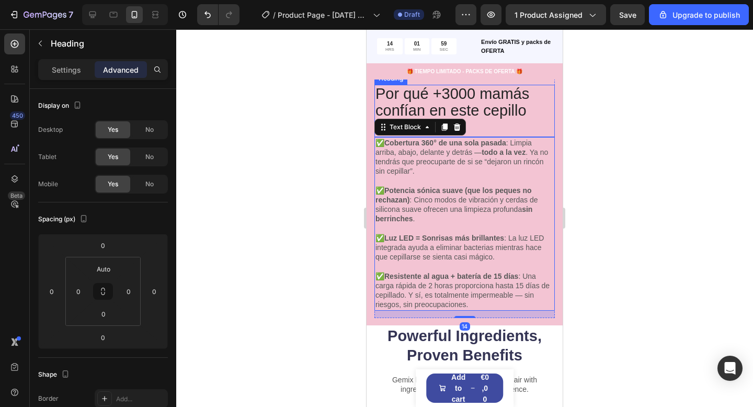
click at [476, 128] on p "Por qué +3000 mamás confían en este cepillo" at bounding box center [464, 111] width 178 height 50
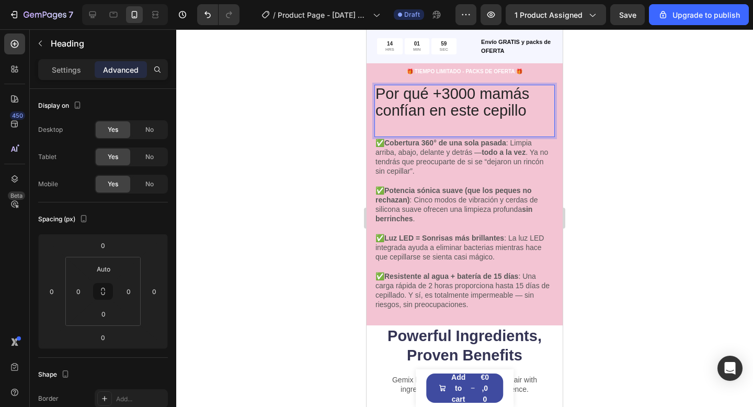
click at [481, 126] on p "Por qué +3000 mamás confían en este cepillo" at bounding box center [464, 111] width 178 height 50
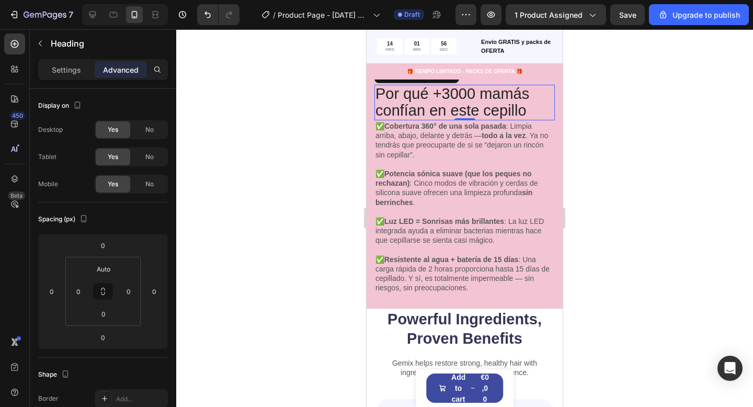
drag, startPoint x: 619, startPoint y: 109, endPoint x: 573, endPoint y: 144, distance: 58.2
click at [612, 111] on div at bounding box center [464, 217] width 576 height 377
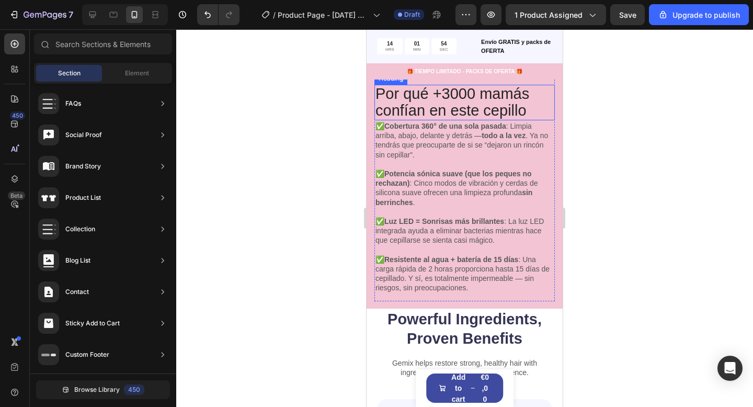
click at [490, 113] on p "Por qué +3000 mamás confían en este cepillo" at bounding box center [464, 102] width 178 height 33
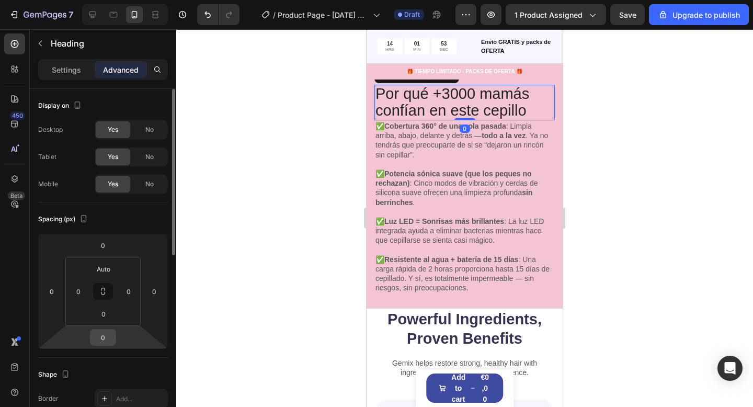
click at [106, 338] on input "0" at bounding box center [103, 337] width 21 height 16
type input "14"
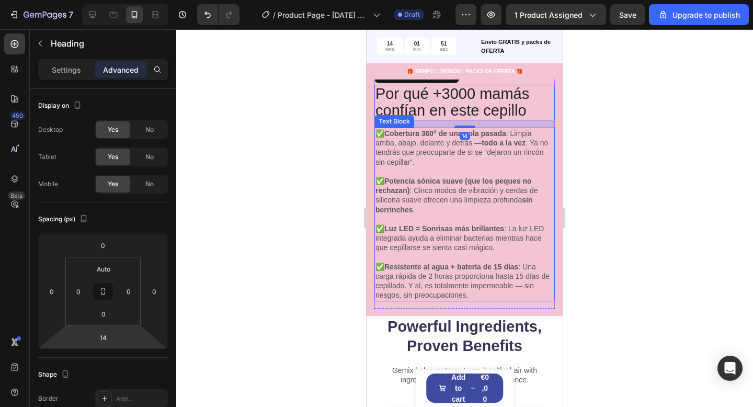
drag, startPoint x: 648, startPoint y: 201, endPoint x: 604, endPoint y: 198, distance: 44.0
click at [648, 201] on div at bounding box center [464, 217] width 576 height 377
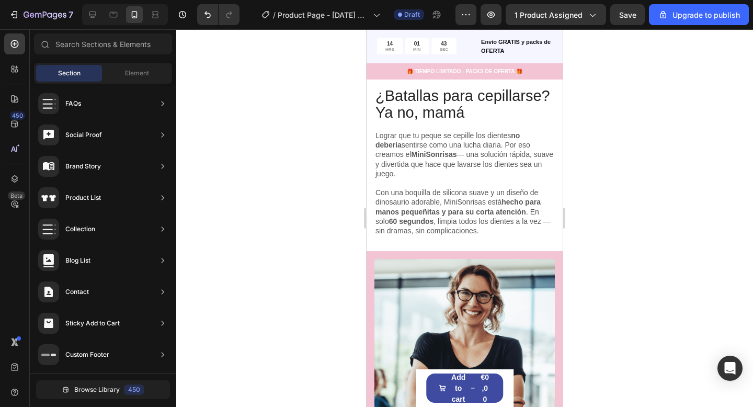
scroll to position [876, 0]
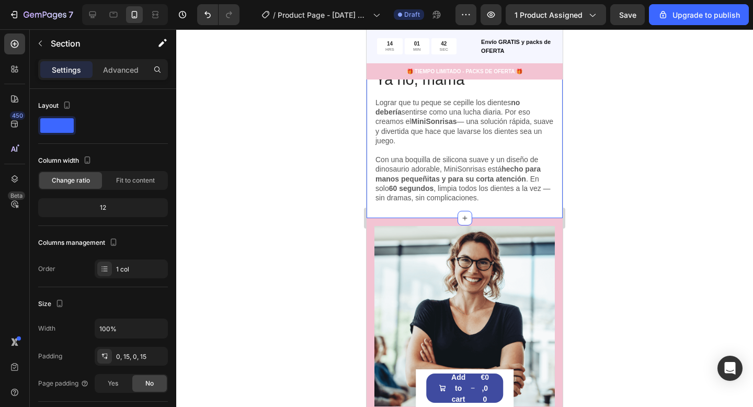
click at [555, 212] on div "¿Batallas para cepillarse? Ya no, mamá Heading Lograr que tu peque se cepille l…" at bounding box center [464, 40] width 196 height 355
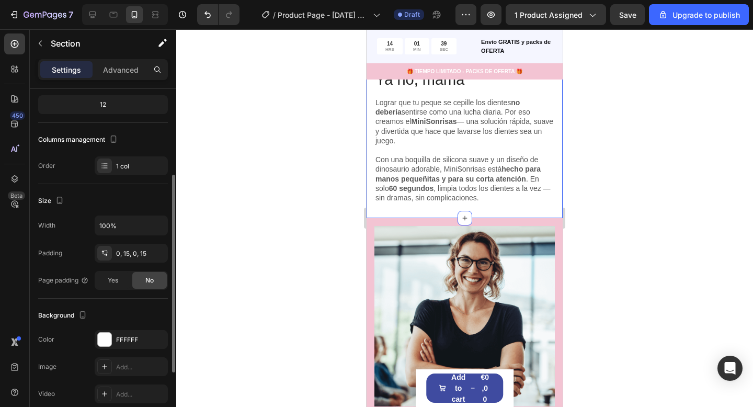
scroll to position [122, 0]
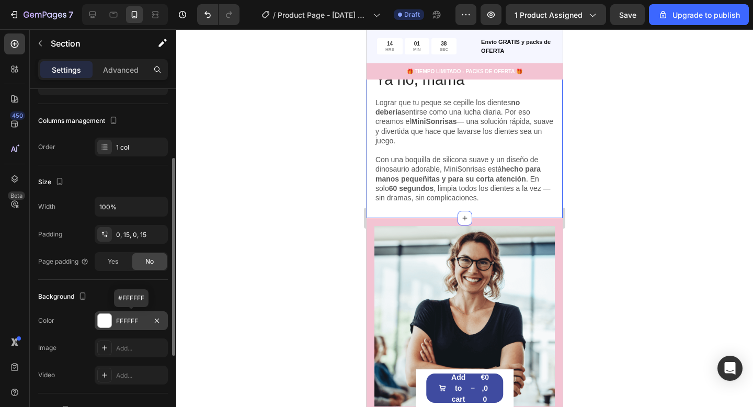
click at [127, 319] on div "FFFFFF" at bounding box center [131, 320] width 30 height 9
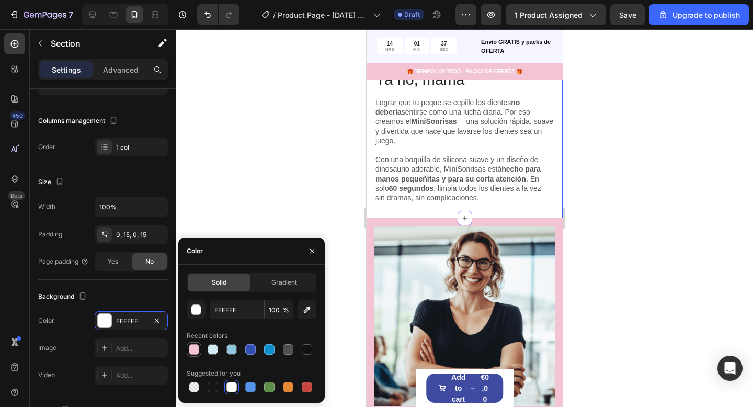
click at [192, 355] on div at bounding box center [194, 349] width 13 height 13
type input "F3C4D3"
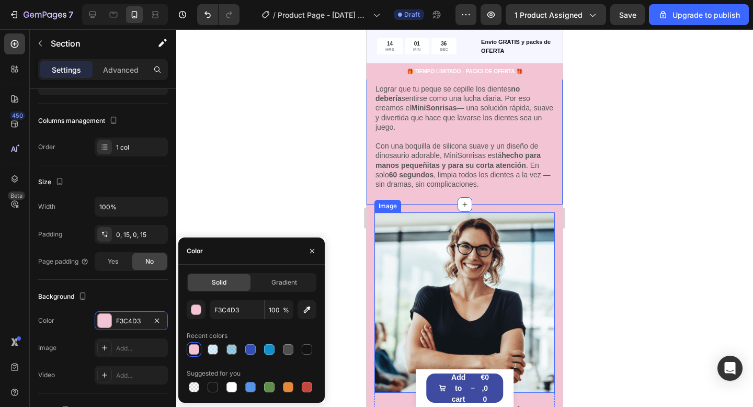
scroll to position [891, 0]
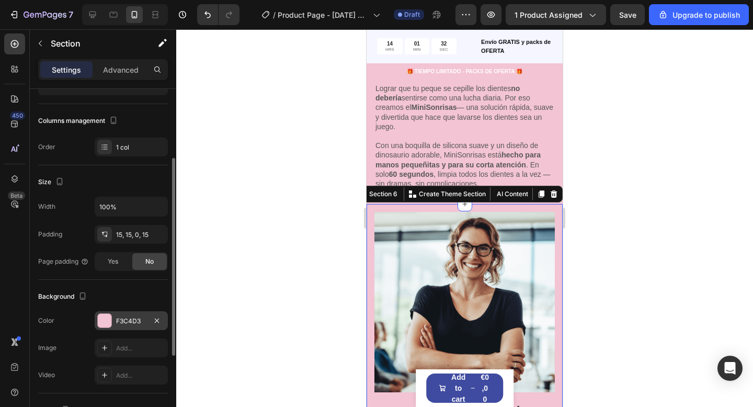
click at [140, 316] on div "F3C4D3" at bounding box center [131, 320] width 30 height 9
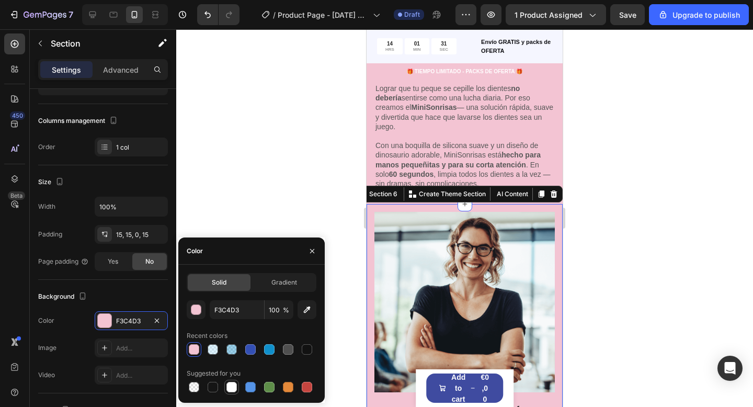
click at [227, 388] on div at bounding box center [231, 387] width 10 height 10
type input "FFFFFF"
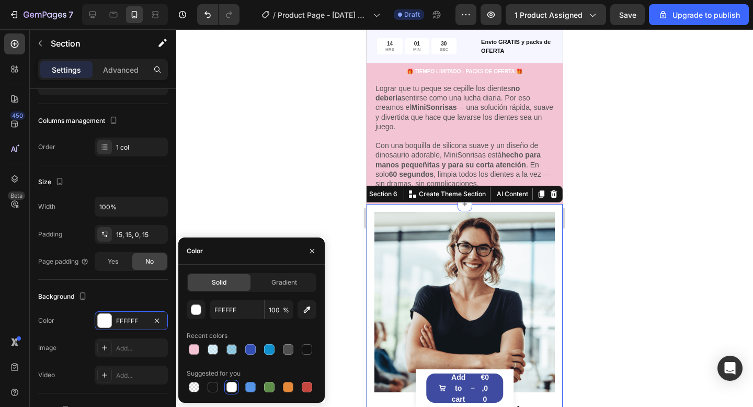
click at [316, 156] on div at bounding box center [464, 217] width 576 height 377
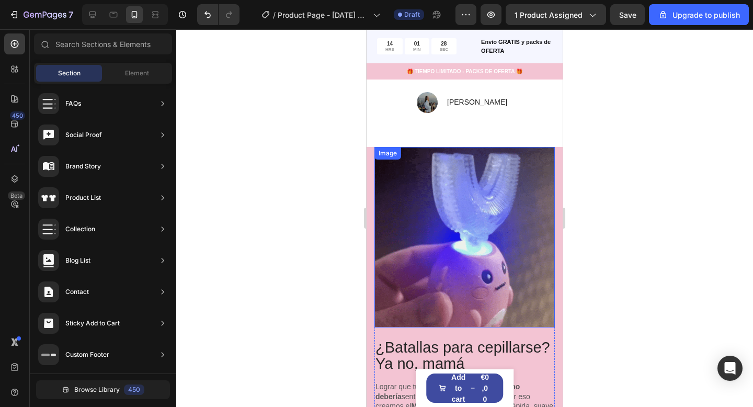
scroll to position [607, 0]
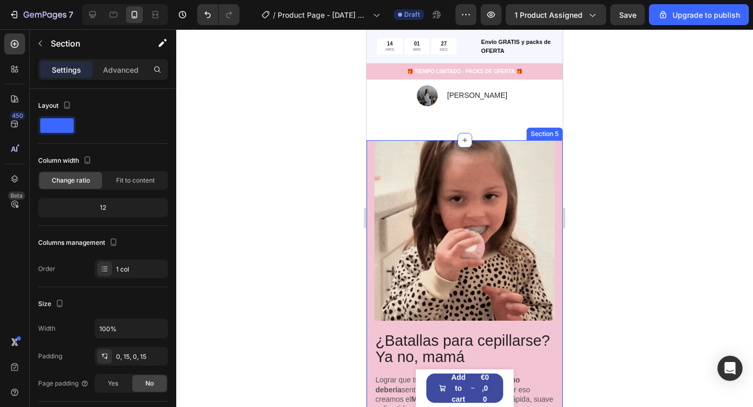
click at [557, 153] on div "¿Batallas para cepillarse? Ya no, mamá Heading Lograr que tu peque se cepille l…" at bounding box center [464, 317] width 196 height 355
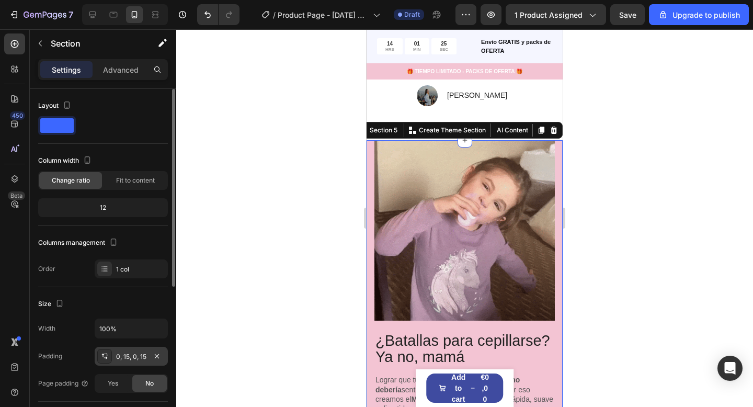
click at [129, 362] on div "0, 15, 0, 15" at bounding box center [131, 355] width 73 height 19
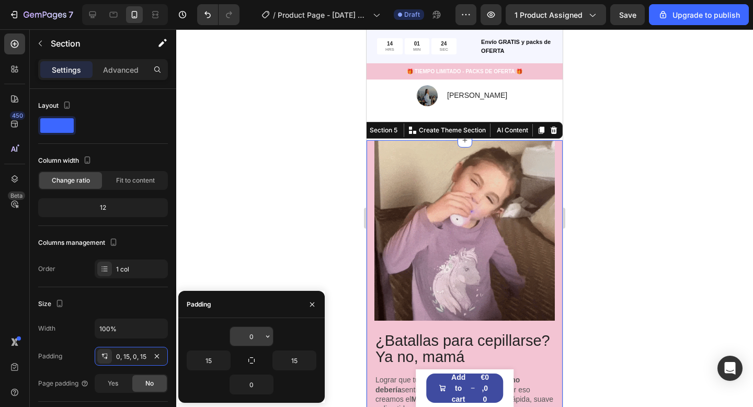
click at [251, 337] on input "0" at bounding box center [251, 336] width 43 height 19
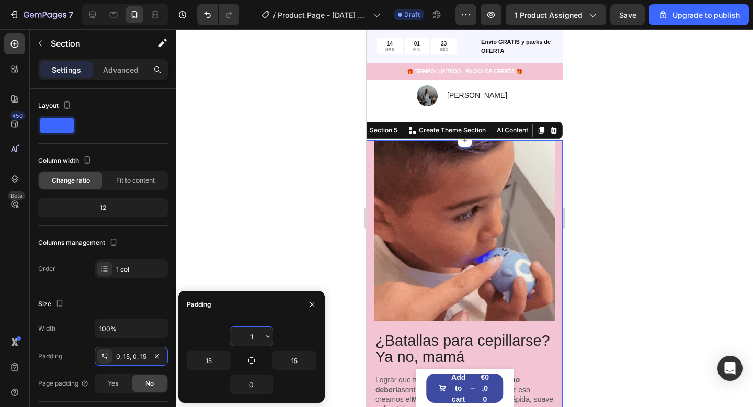
type input "15"
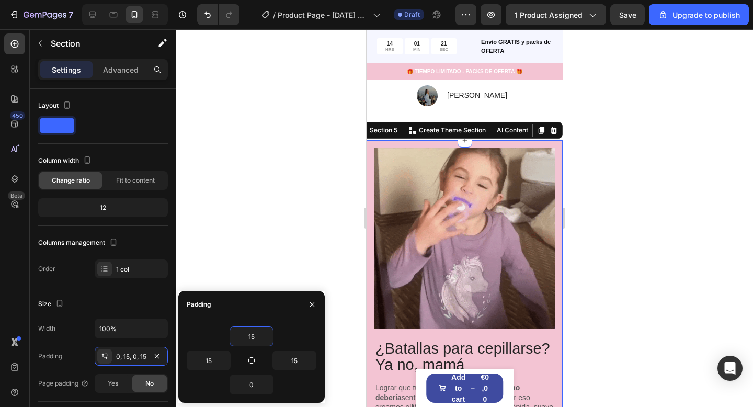
click at [640, 257] on div at bounding box center [464, 217] width 576 height 377
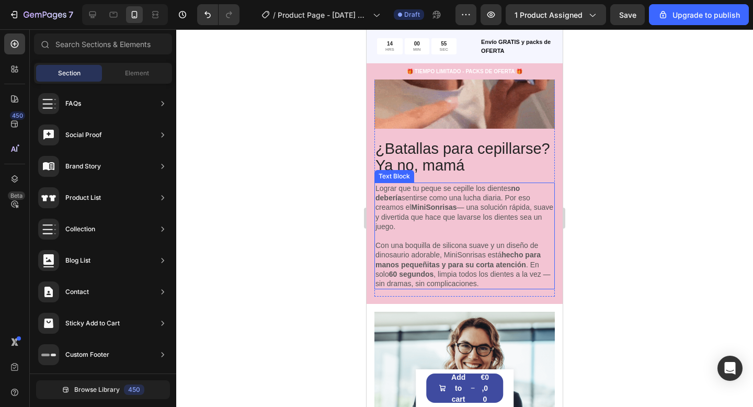
scroll to position [954, 0]
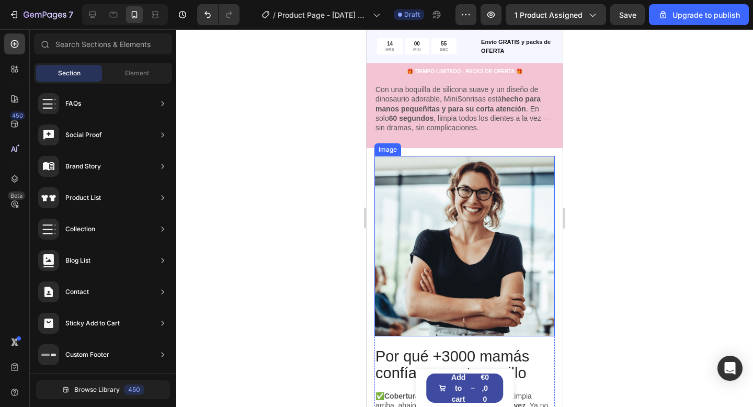
click at [429, 264] on img at bounding box center [464, 246] width 180 height 180
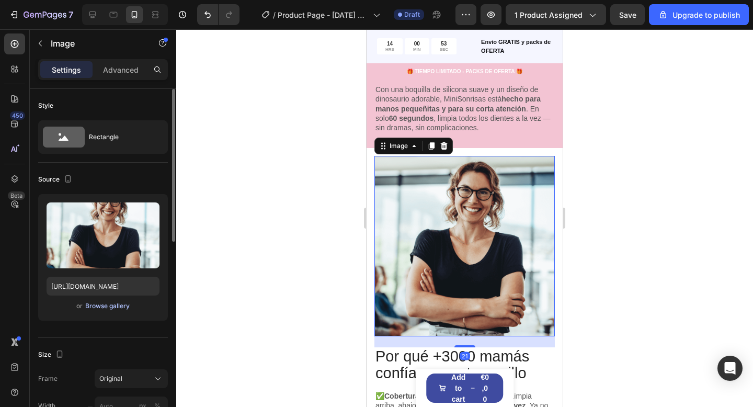
click at [115, 304] on div "Browse gallery" at bounding box center [107, 305] width 44 height 9
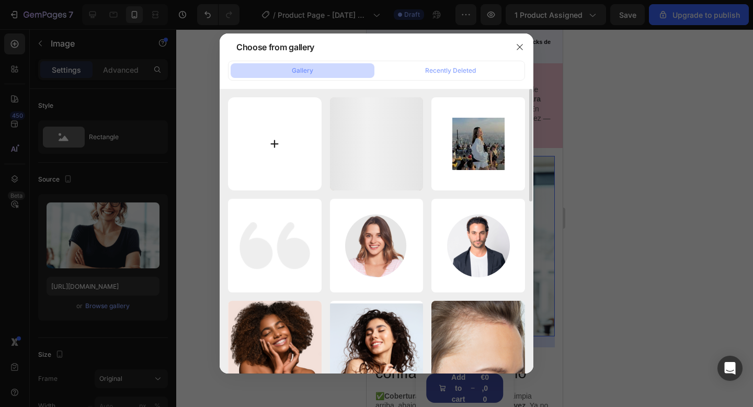
click at [251, 151] on input "file" at bounding box center [275, 144] width 94 height 94
type input "C:\fakepath\Gif_2.webp"
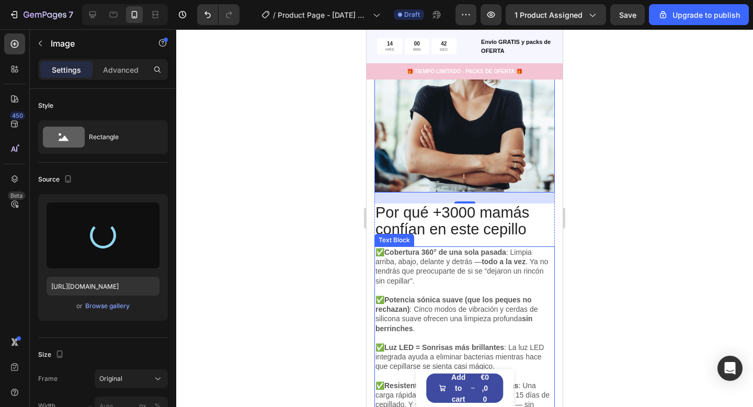
scroll to position [1098, 0]
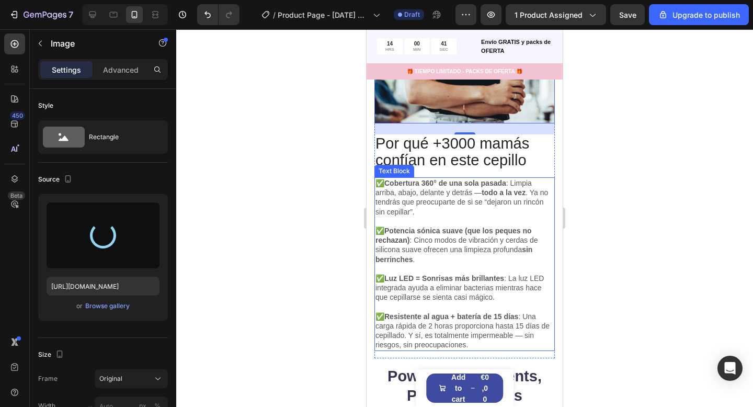
type input "[URL][DOMAIN_NAME]"
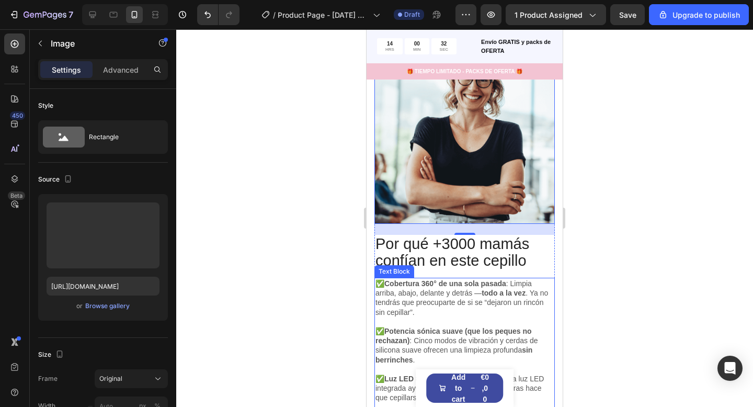
scroll to position [973, 0]
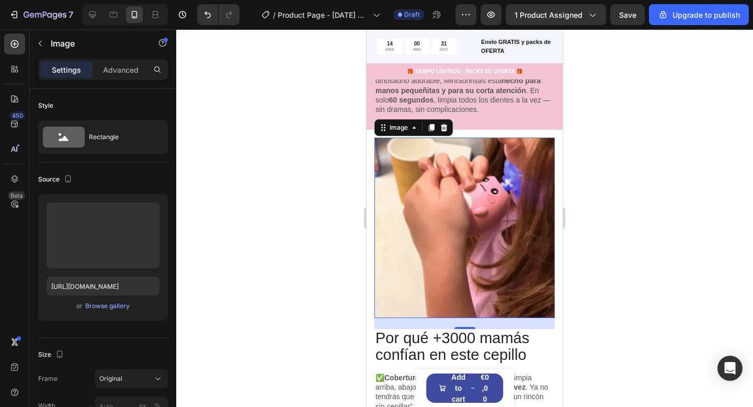
click at [482, 311] on img at bounding box center [464, 227] width 180 height 180
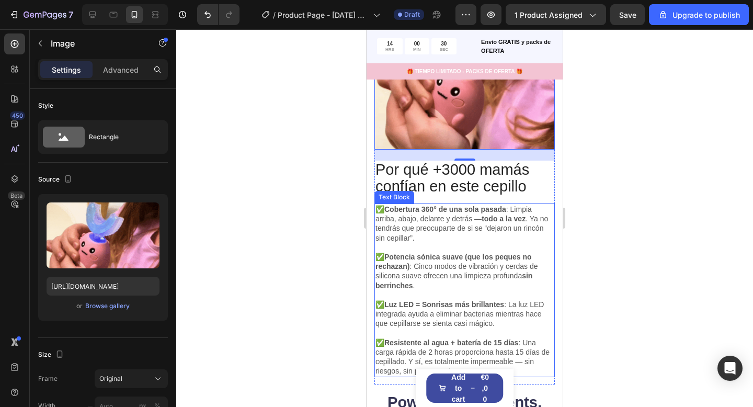
click at [445, 326] on p "✅ Luz LED = Sonrisas más brillantes : La luz LED integrada ayuda a eliminar bac…" at bounding box center [464, 313] width 178 height 29
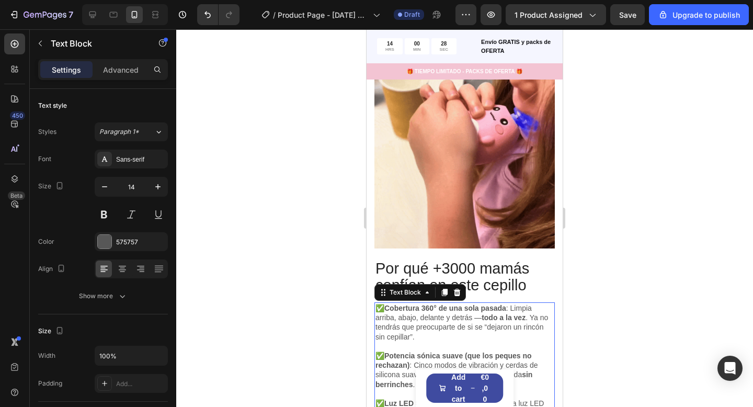
scroll to position [1007, 0]
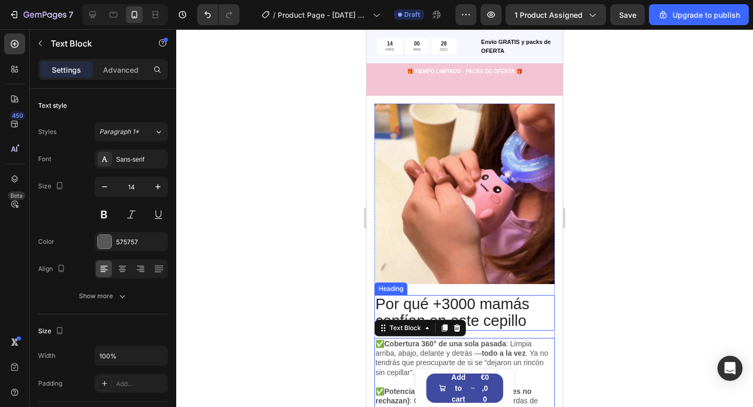
click at [477, 213] on img at bounding box center [464, 193] width 180 height 180
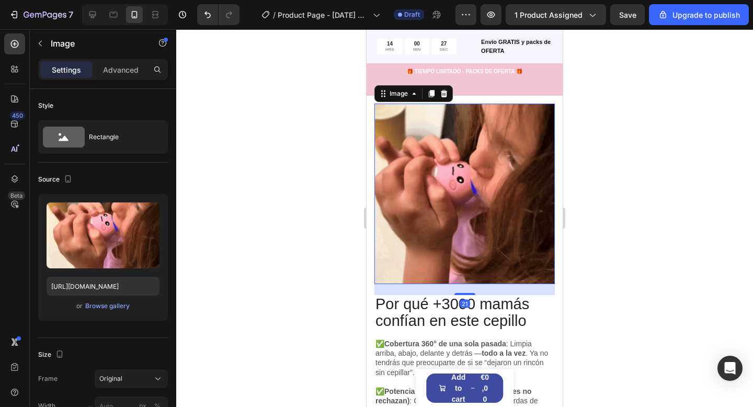
click at [477, 213] on img at bounding box center [464, 193] width 180 height 180
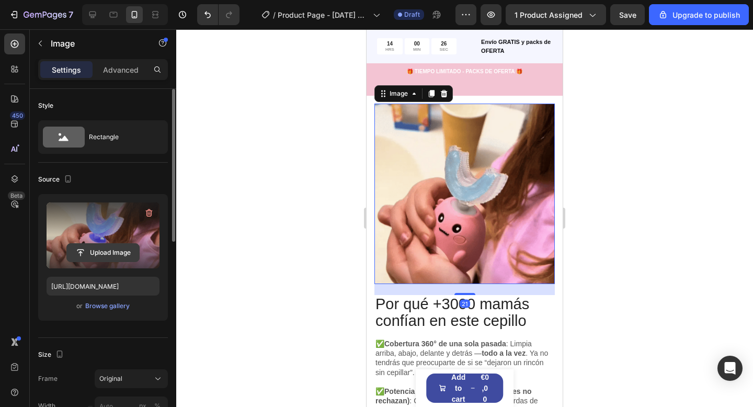
click at [94, 247] on input "file" at bounding box center [103, 253] width 72 height 18
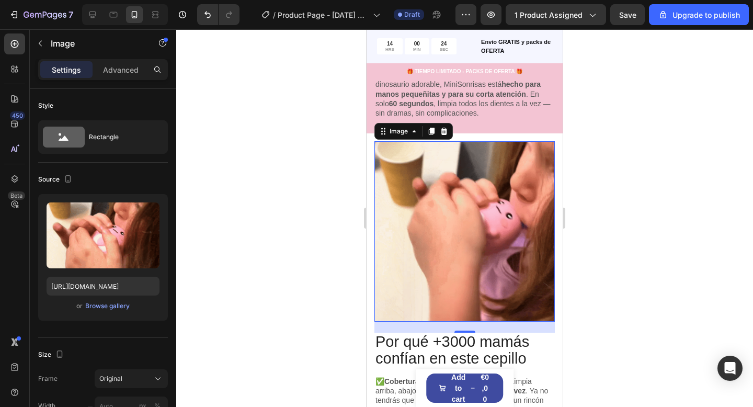
scroll to position [988, 0]
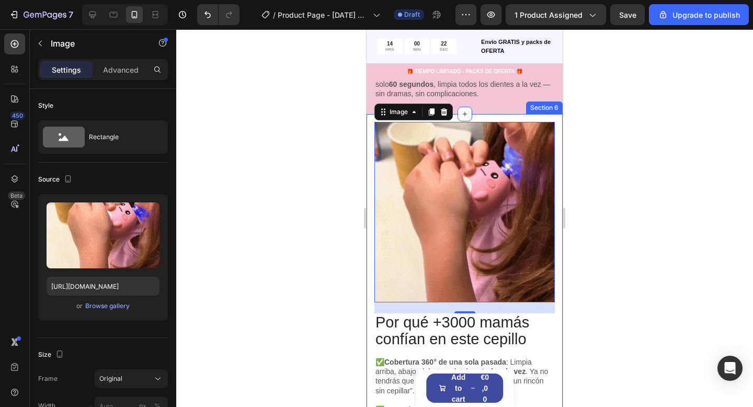
click at [581, 308] on div at bounding box center [464, 217] width 576 height 377
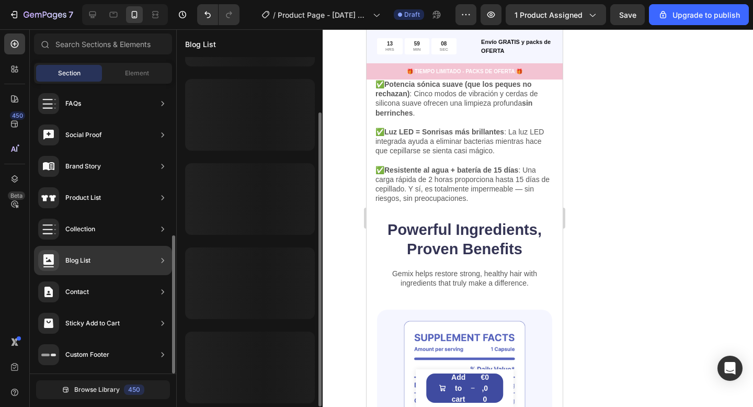
scroll to position [65, 0]
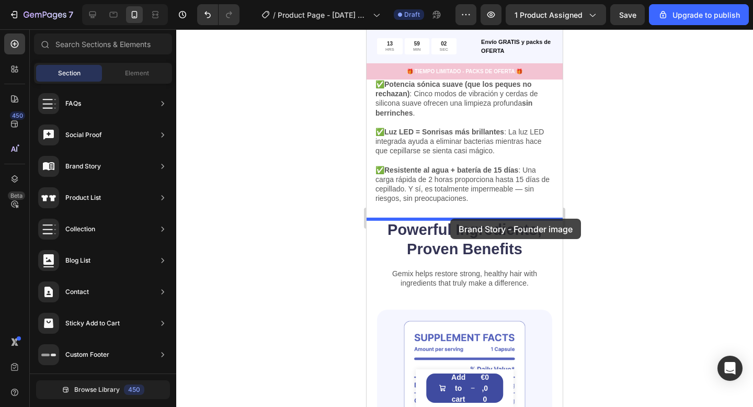
drag, startPoint x: 607, startPoint y: 228, endPoint x: 450, endPoint y: 218, distance: 157.1
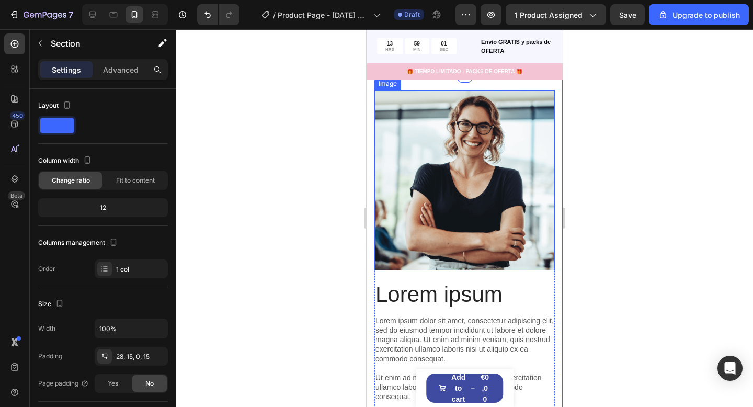
scroll to position [1466, 0]
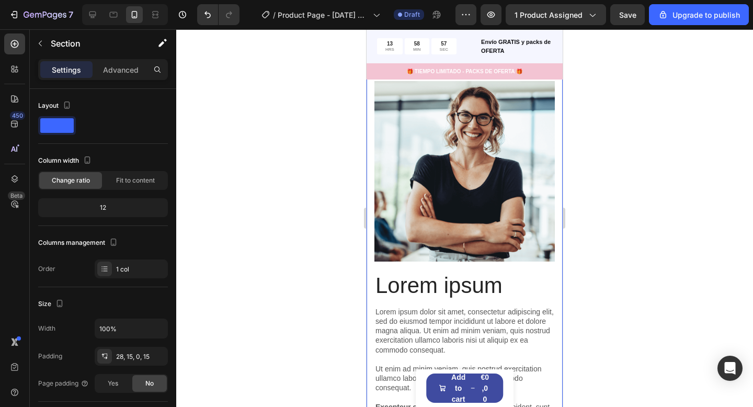
click at [558, 233] on div "Lorem ipsum Heading Lorem ipsum dolor sit amet, consectetur adipiscing elit, se…" at bounding box center [464, 284] width 196 height 437
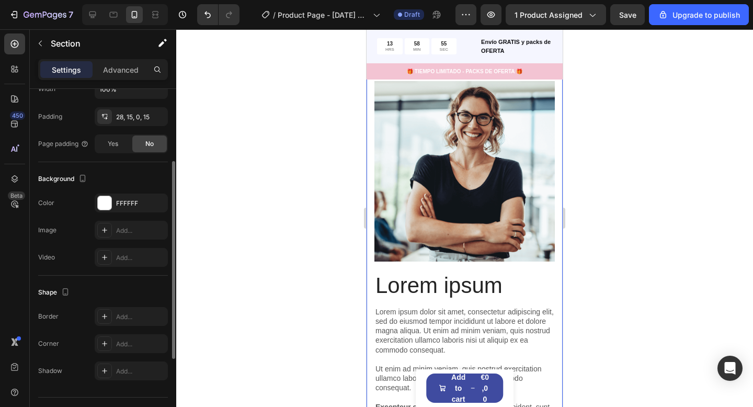
scroll to position [255, 0]
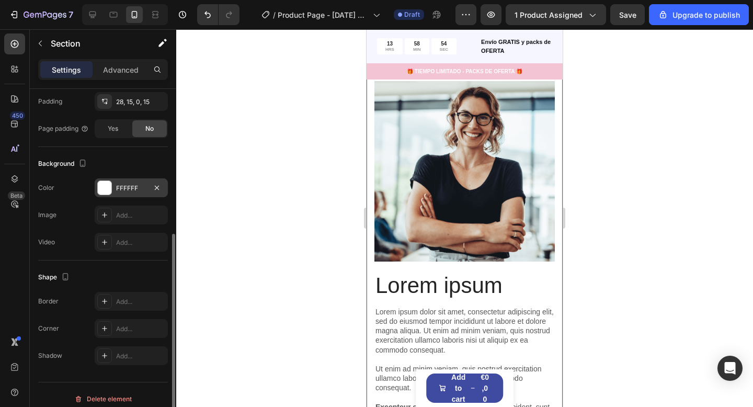
click at [111, 186] on div at bounding box center [105, 188] width 14 height 14
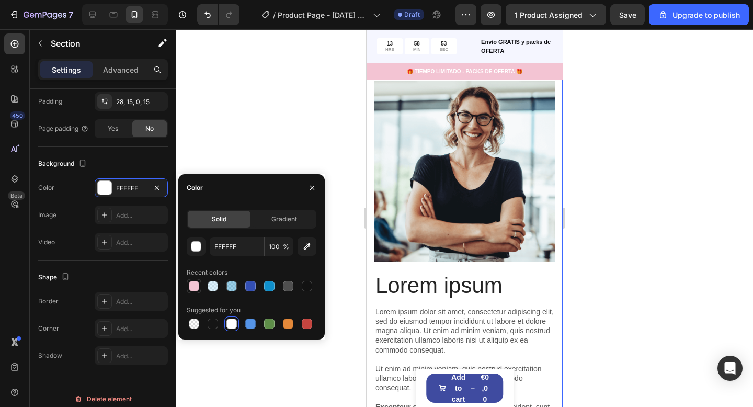
click at [193, 287] on div at bounding box center [194, 286] width 10 height 10
type input "F3C4D3"
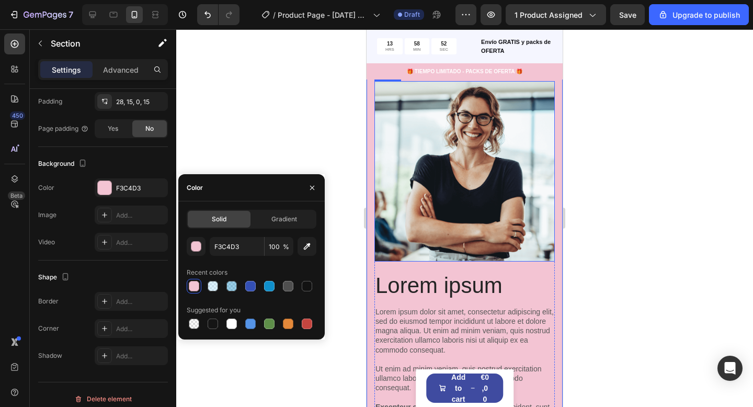
drag, startPoint x: 590, startPoint y: 188, endPoint x: 584, endPoint y: 189, distance: 6.3
click at [590, 188] on div at bounding box center [464, 217] width 576 height 377
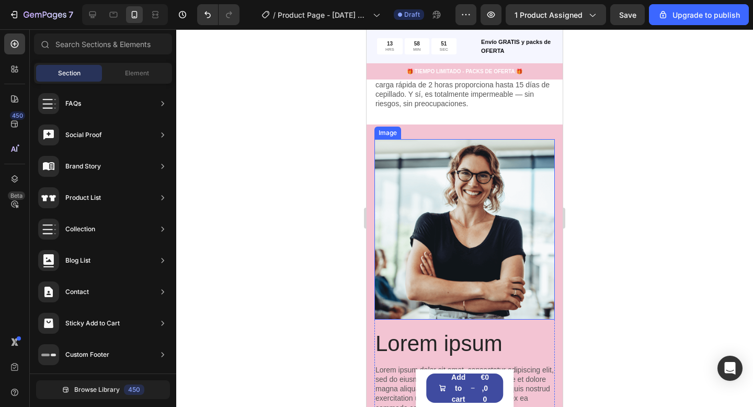
scroll to position [1405, 0]
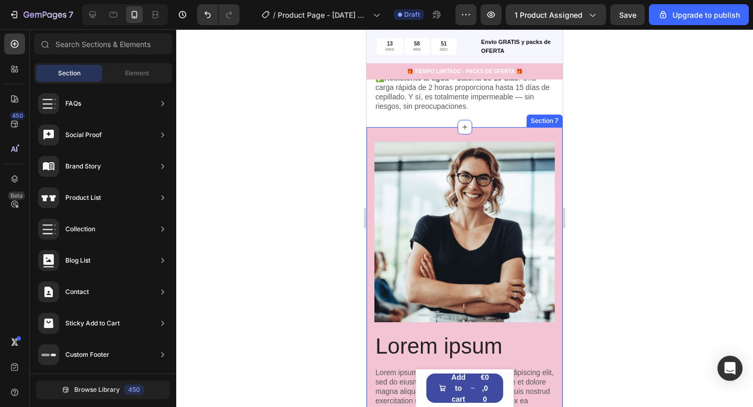
click at [445, 134] on div "Lorem ipsum Heading Lorem ipsum dolor sit amet, consectetur adipiscing elit, se…" at bounding box center [464, 345] width 196 height 437
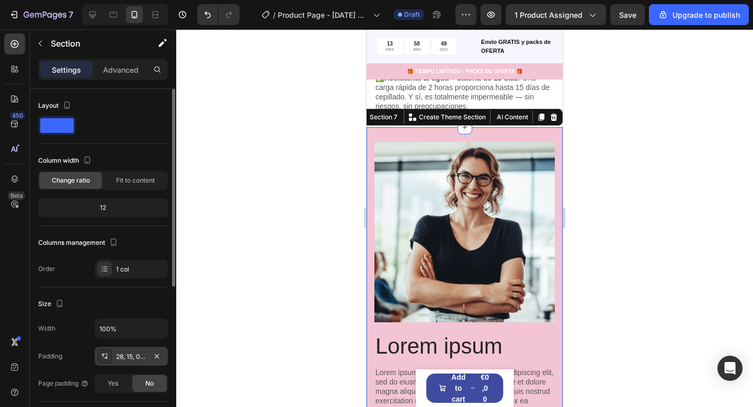
click at [121, 358] on div "28, 15, 0, 15" at bounding box center [131, 356] width 30 height 9
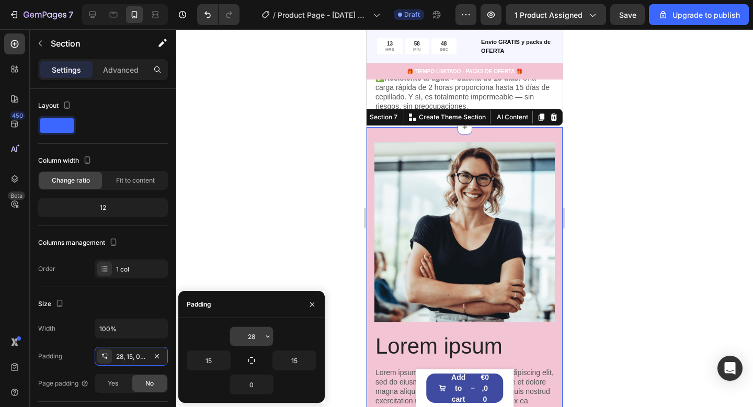
click at [244, 332] on input "28" at bounding box center [251, 336] width 43 height 19
type input "15"
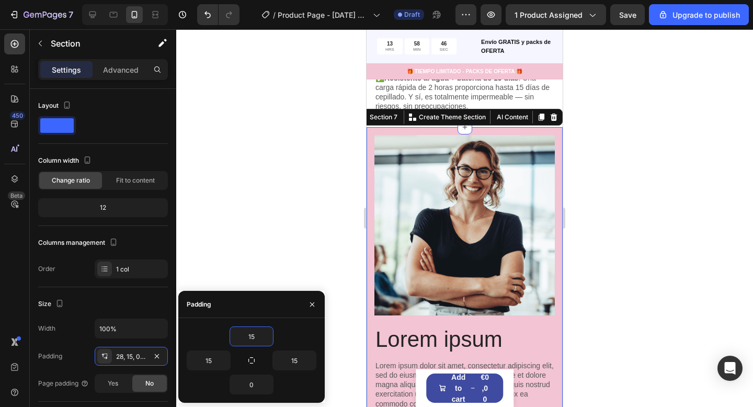
click at [655, 247] on div at bounding box center [464, 217] width 576 height 377
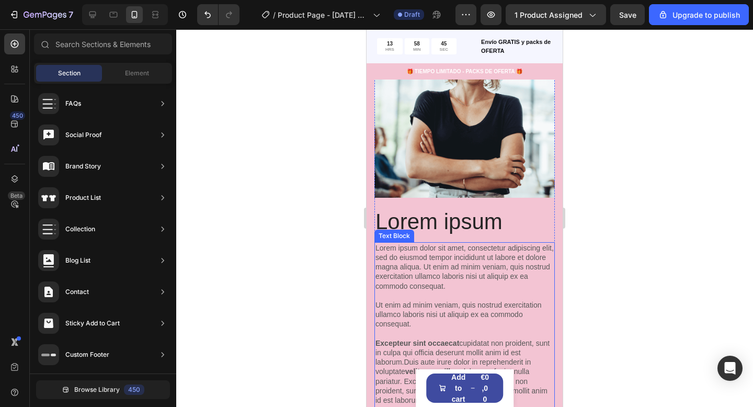
scroll to position [1524, 0]
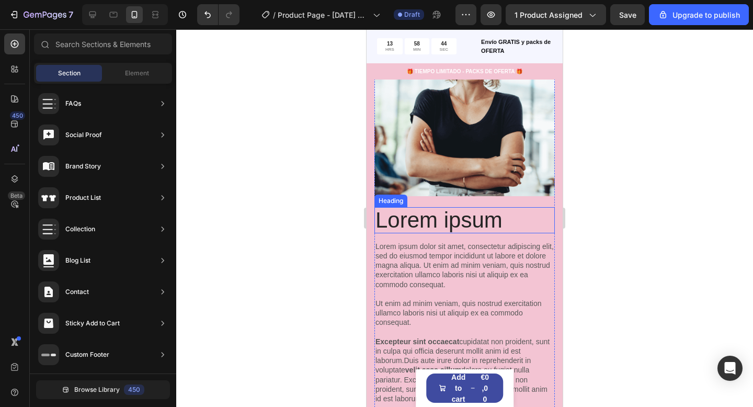
click at [456, 215] on h2 "Lorem ipsum" at bounding box center [464, 220] width 180 height 26
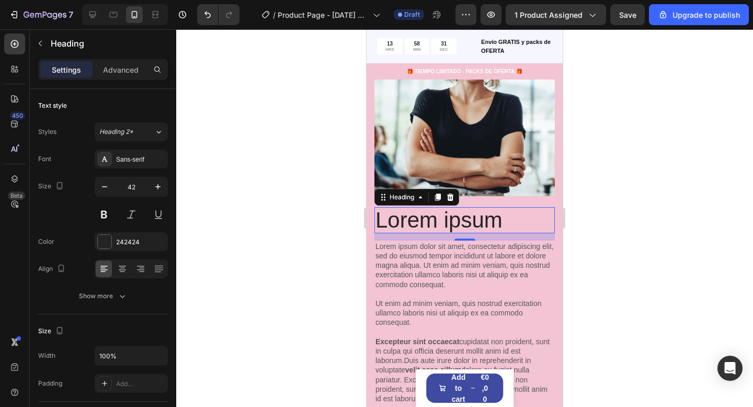
click at [398, 214] on h2 "Lorem ipsum" at bounding box center [464, 220] width 180 height 26
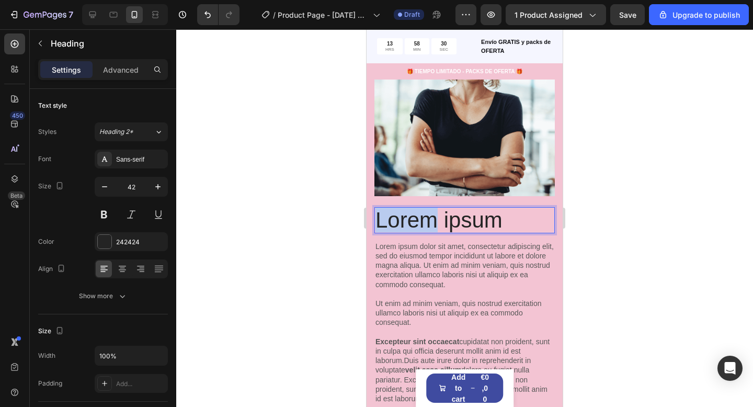
click at [398, 214] on p "Lorem ipsum" at bounding box center [464, 220] width 178 height 24
click at [398, 215] on p "Lorem ipsum" at bounding box center [464, 220] width 178 height 24
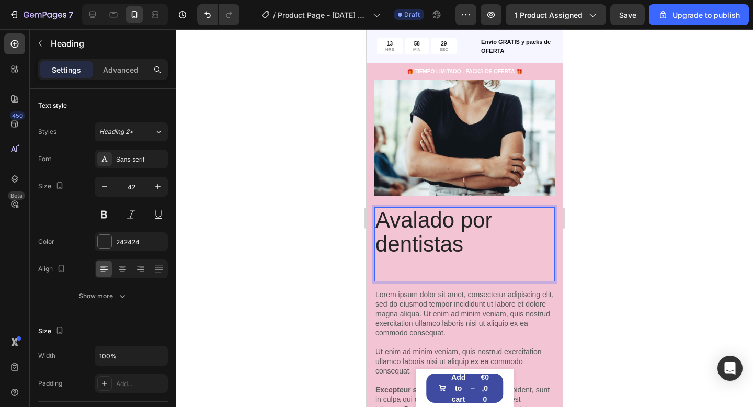
click at [435, 264] on p "Rich Text Editor. Editing area: main" at bounding box center [464, 268] width 178 height 24
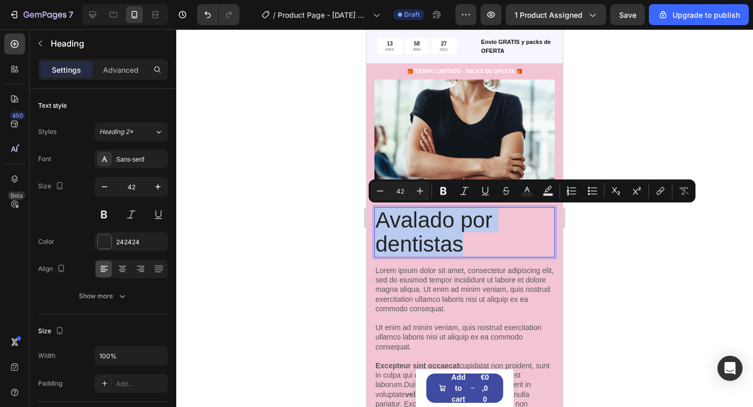
drag, startPoint x: 466, startPoint y: 241, endPoint x: 353, endPoint y: 224, distance: 114.3
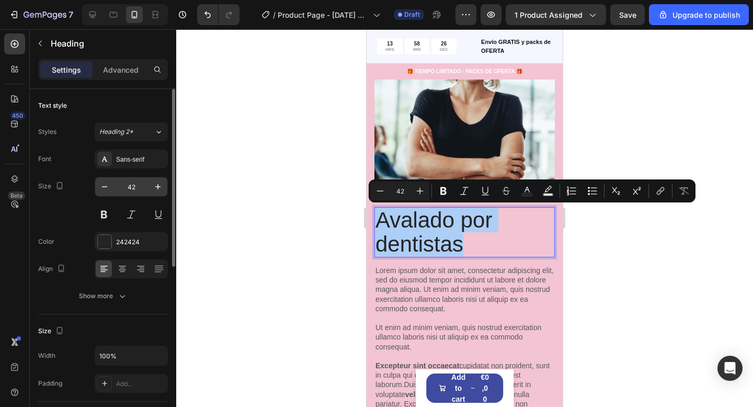
click at [136, 195] on input "42" at bounding box center [131, 186] width 34 height 19
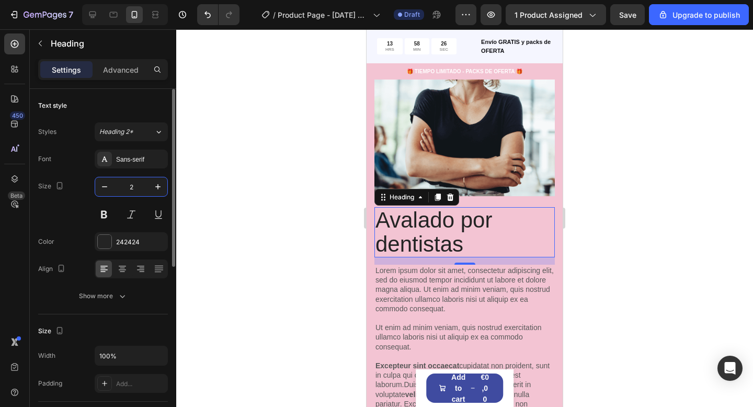
type input "29"
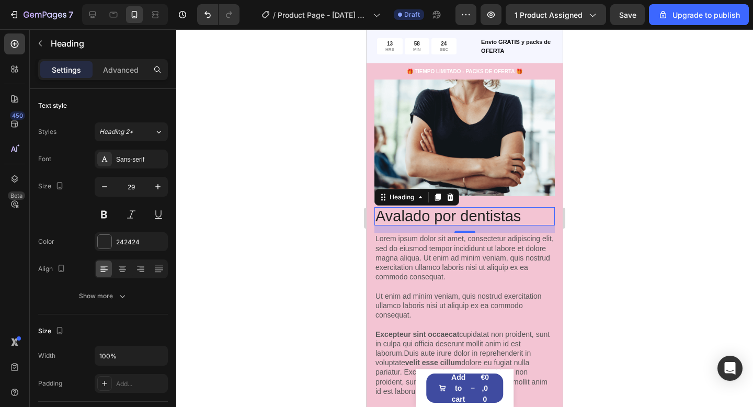
drag, startPoint x: 680, startPoint y: 230, endPoint x: 564, endPoint y: 241, distance: 116.6
click at [680, 230] on div at bounding box center [464, 217] width 576 height 377
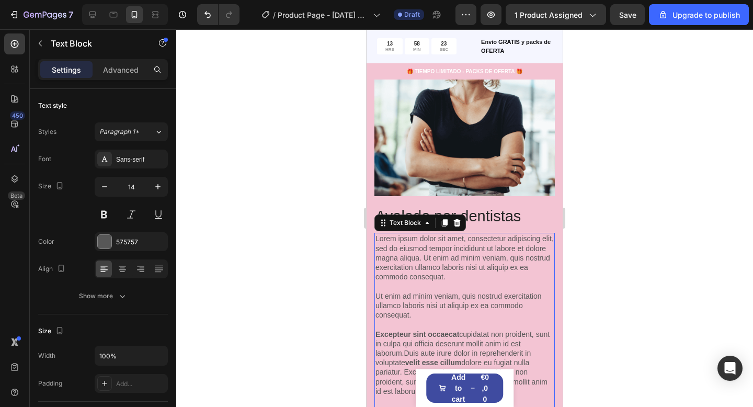
click at [421, 250] on p "Lorem ipsum dolor sit amet, consectetur adipiscing elit, sed do eiusmod tempor …" at bounding box center [464, 324] width 178 height 181
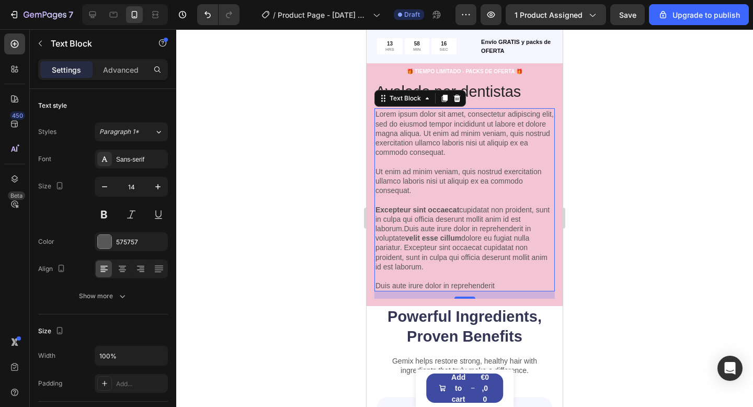
scroll to position [1655, 0]
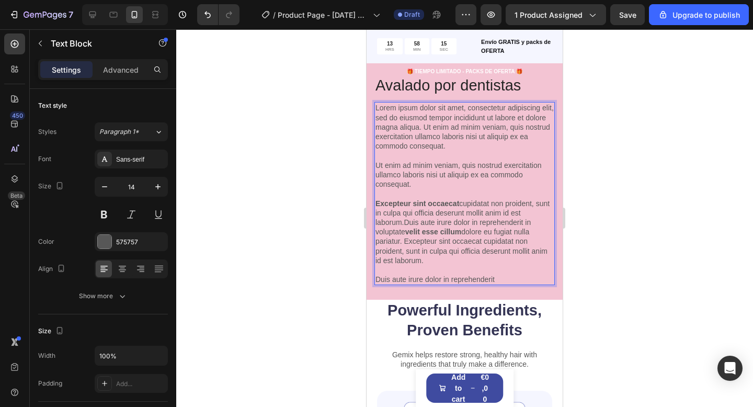
click at [506, 271] on p "Lorem ipsum dolor sit amet, consectetur adipiscing elit, sed do eiusmod tempor …" at bounding box center [464, 193] width 178 height 181
click at [503, 276] on p "Lorem ipsum dolor sit amet, consectetur adipiscing elit, sed do eiusmod tempor …" at bounding box center [464, 193] width 178 height 181
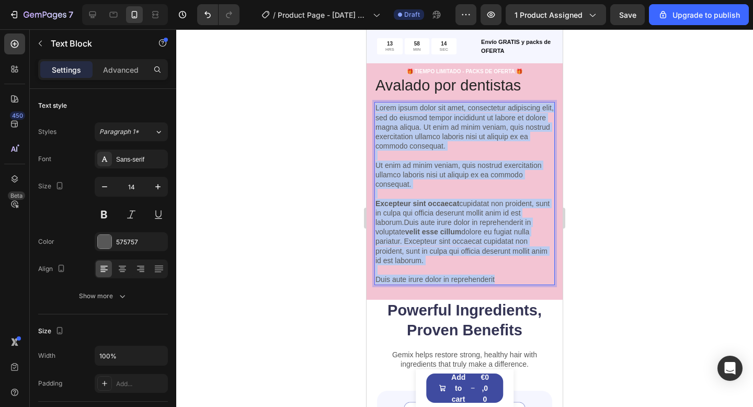
drag, startPoint x: 501, startPoint y: 276, endPoint x: 366, endPoint y: 82, distance: 237.0
click at [366, 82] on div "Avalado por dentistas Heading Lorem ipsum dolor sit amet, consectetur adipiscin…" at bounding box center [464, 88] width 196 height 423
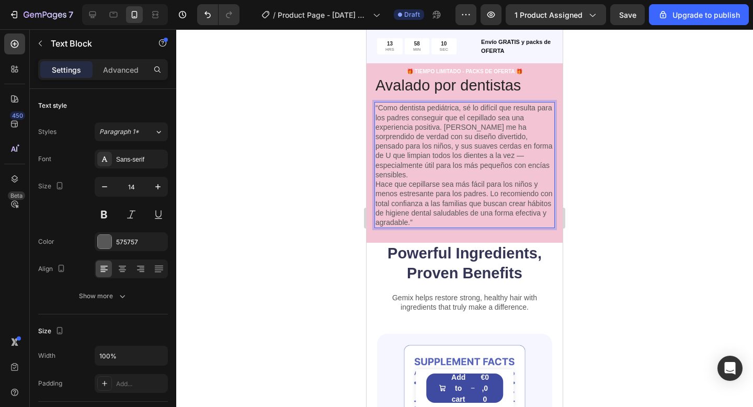
drag, startPoint x: 443, startPoint y: 125, endPoint x: 426, endPoint y: 101, distance: 29.7
click at [443, 125] on p "“Como dentista pediátrica, sé lo difícil que resulta para los padres conseguir …" at bounding box center [464, 141] width 178 height 76
click at [522, 163] on p "“Como dentista pediátrica, sé lo difícil que resulta para los padres conseguir …" at bounding box center [464, 141] width 178 height 76
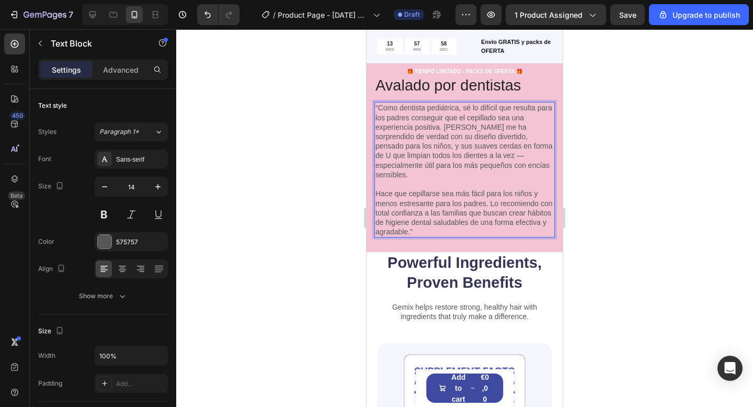
click at [454, 123] on p "“Como dentista pediátrica, sé lo difícil que resulta para los padres conseguir …" at bounding box center [464, 141] width 178 height 76
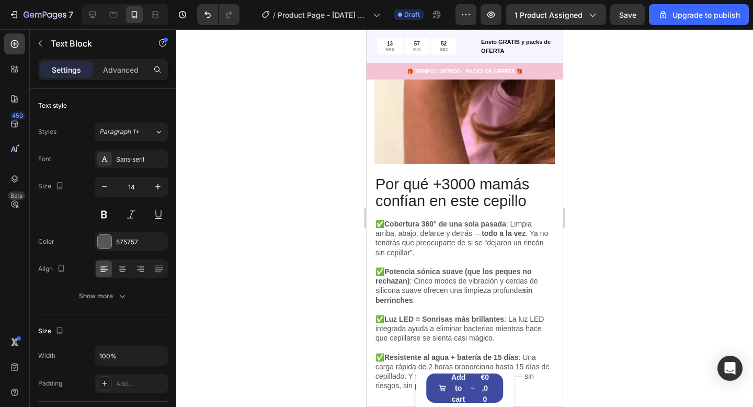
type input "16"
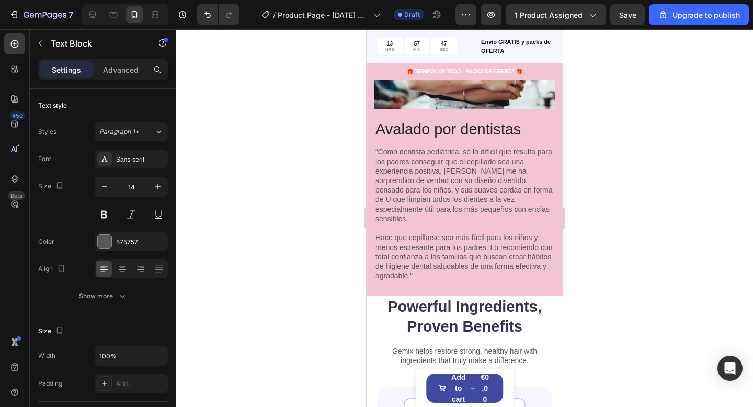
scroll to position [1560, 0]
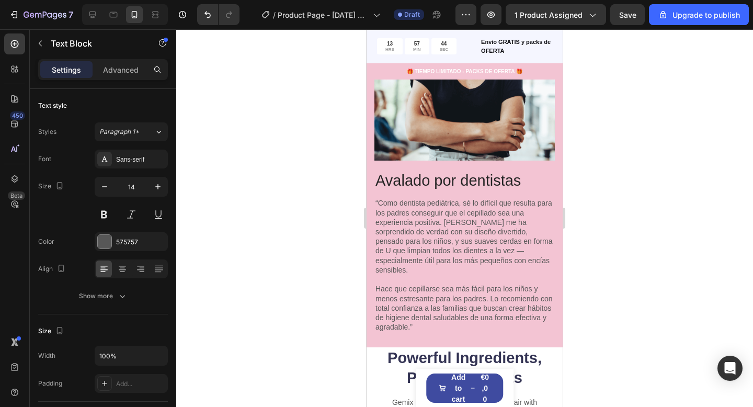
click at [419, 216] on p "“Como dentista pediátrica, sé lo difícil que resulta para los padres conseguir …" at bounding box center [464, 236] width 178 height 76
click at [448, 217] on p "“Como dentista pediátrica, sé lo difícil que resulta para los padres conseguir …" at bounding box center [464, 236] width 178 height 76
click at [448, 218] on p "“Como dentista pediátrica, sé lo difícil que resulta para los padres conseguir …" at bounding box center [464, 236] width 178 height 76
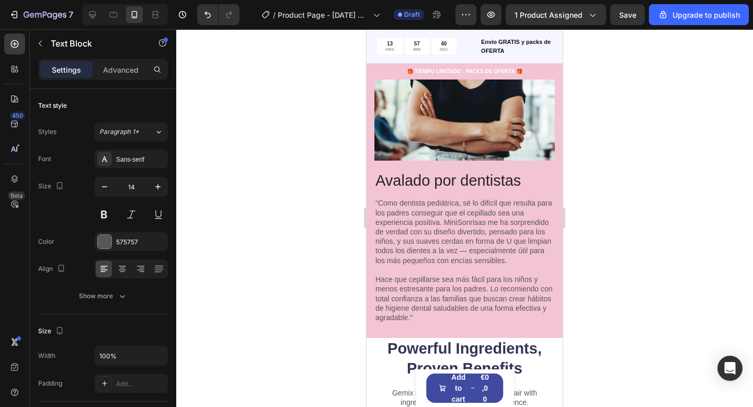
click at [463, 221] on p "“Como dentista pediátrica, sé lo difícil que resulta para los padres conseguir …" at bounding box center [464, 231] width 178 height 66
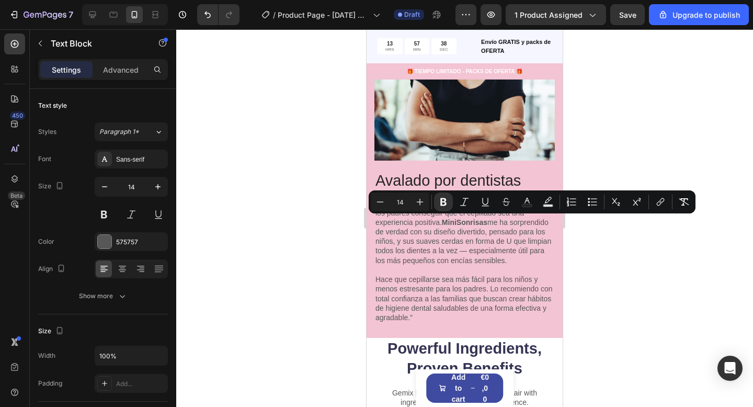
click at [499, 240] on p "“Como dentista pediátrica, sé lo difícil que resulta para los padres conseguir …" at bounding box center [464, 231] width 178 height 66
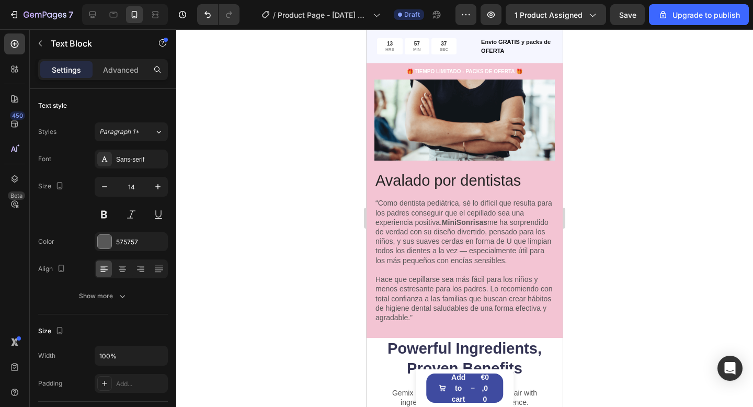
click at [480, 265] on p "Rich Text Editor. Editing area: main" at bounding box center [464, 269] width 178 height 9
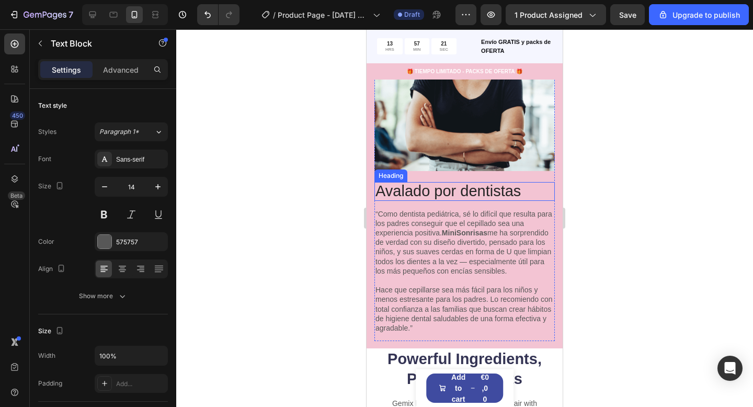
scroll to position [1604, 0]
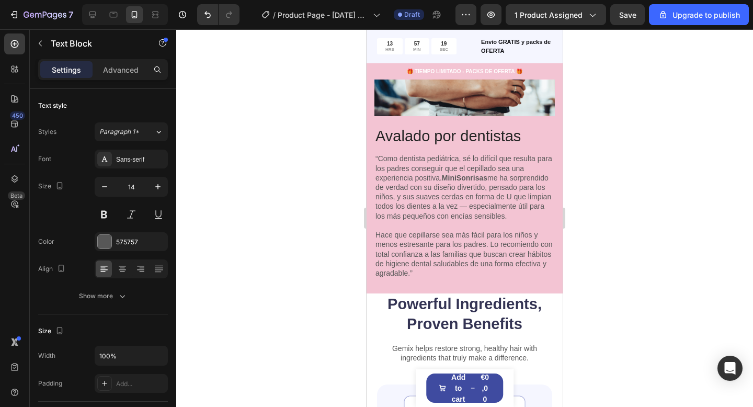
click at [432, 270] on p "Hace que cepillarse sea más fácil para los niños y menos estresante para los pa…" at bounding box center [464, 254] width 178 height 48
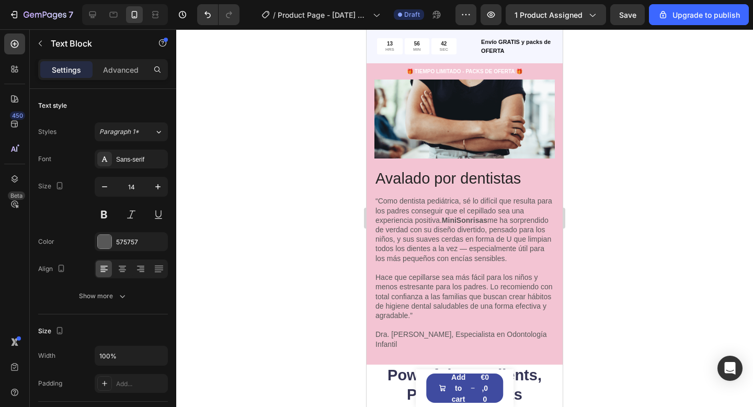
scroll to position [1564, 0]
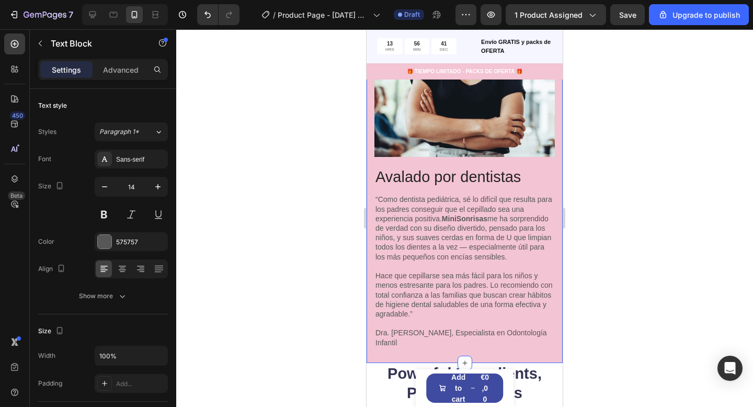
click at [484, 349] on div "Avalado por dentistas Heading “Como dentista pediátrica, sé lo difícil que resu…" at bounding box center [464, 169] width 180 height 386
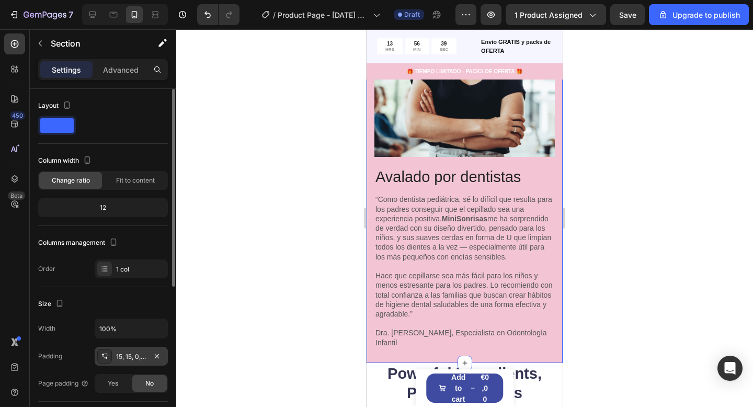
click at [120, 356] on div "15, 15, 0, 15" at bounding box center [131, 356] width 30 height 9
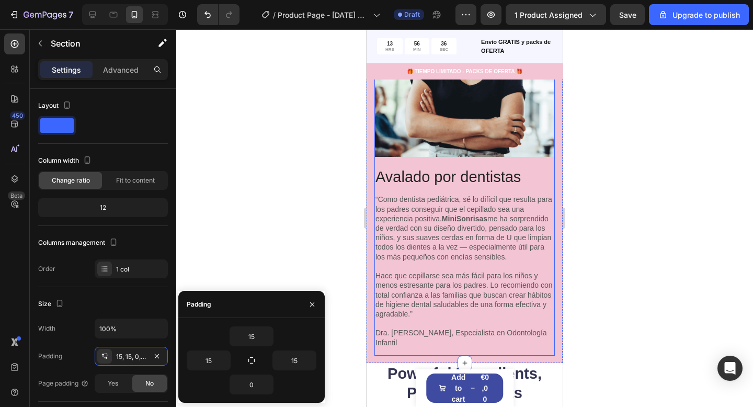
click at [421, 344] on div "Avalado por dentistas Heading “Como dentista pediátrica, sé lo difícil que resu…" at bounding box center [464, 262] width 180 height 188
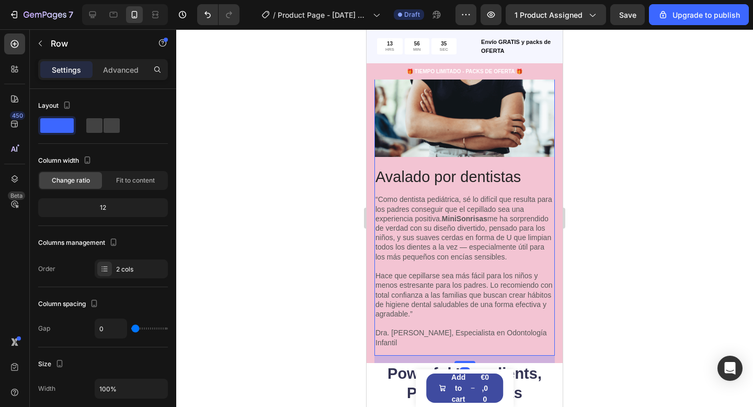
click at [400, 355] on div "14" at bounding box center [464, 358] width 180 height 7
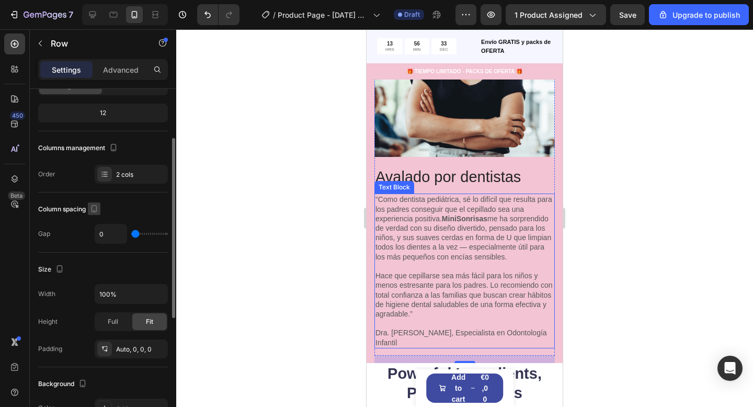
scroll to position [96, 0]
click at [129, 348] on div "Auto, 0, 0, 0" at bounding box center [131, 347] width 30 height 9
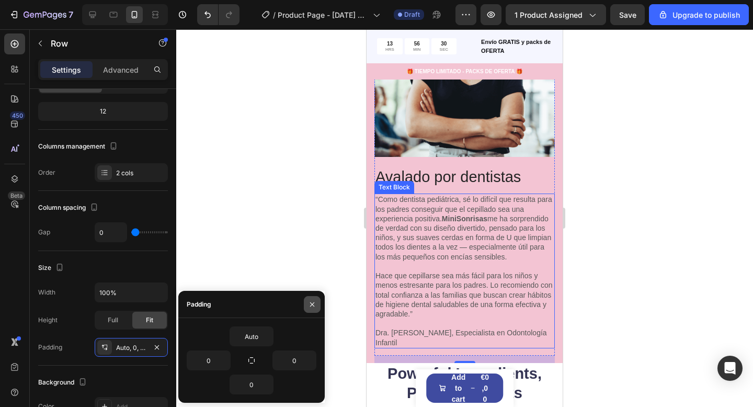
click at [307, 303] on button "button" at bounding box center [312, 304] width 17 height 17
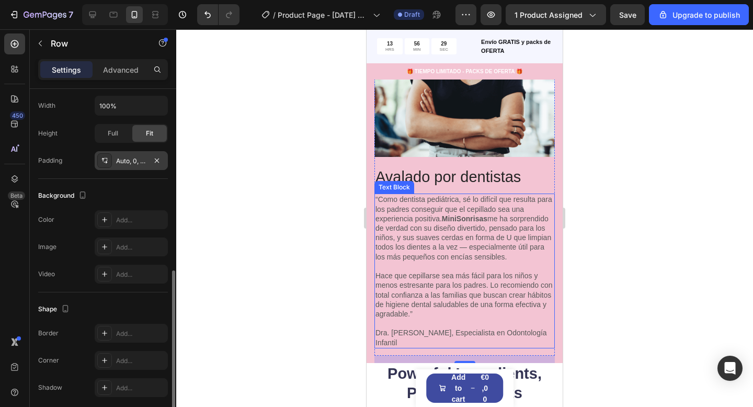
scroll to position [323, 0]
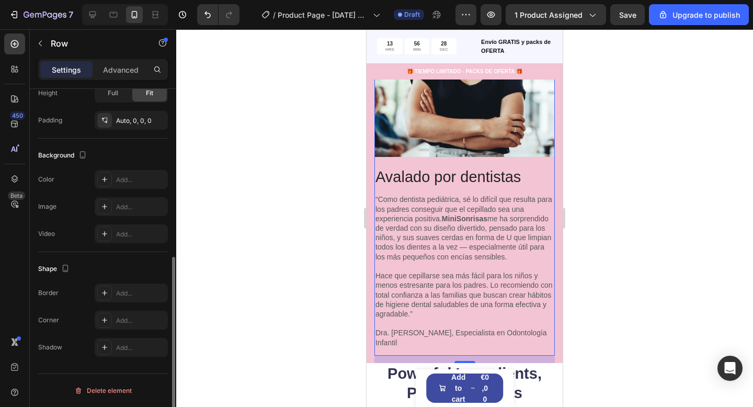
click at [655, 259] on div at bounding box center [464, 217] width 576 height 377
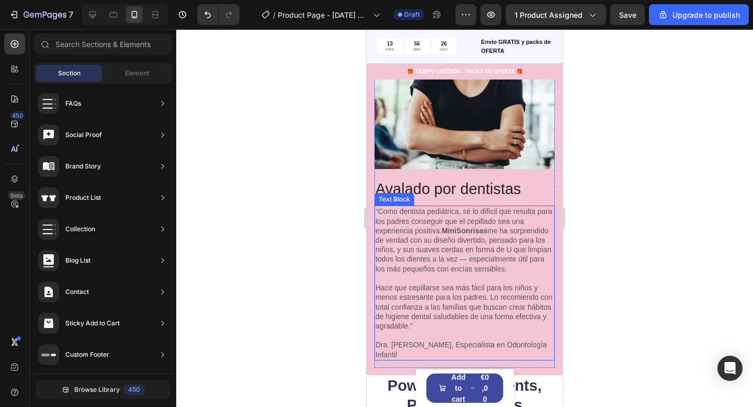
scroll to position [1385, 0]
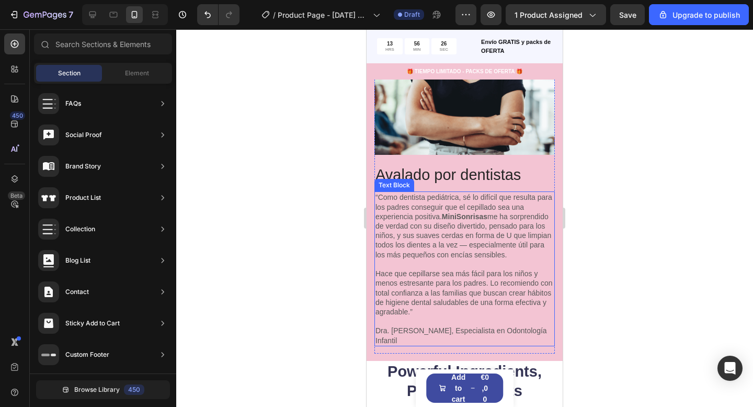
click at [441, 131] on img at bounding box center [464, 64] width 180 height 180
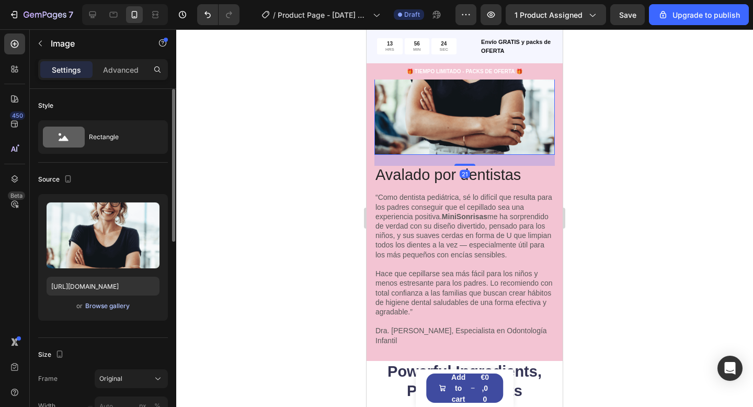
click at [100, 303] on div "Browse gallery" at bounding box center [107, 305] width 44 height 9
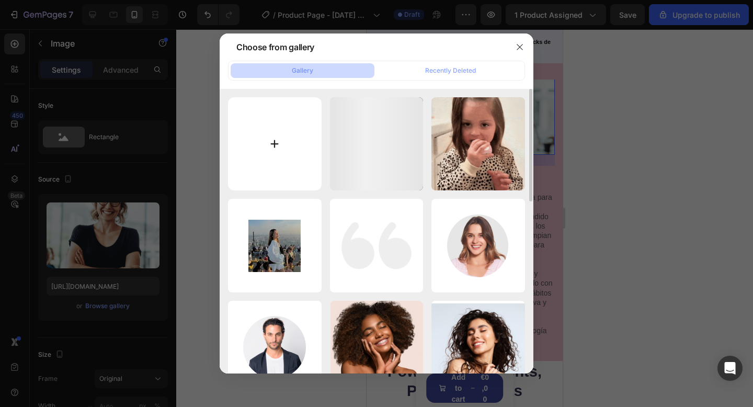
click at [275, 175] on input "file" at bounding box center [275, 144] width 94 height 94
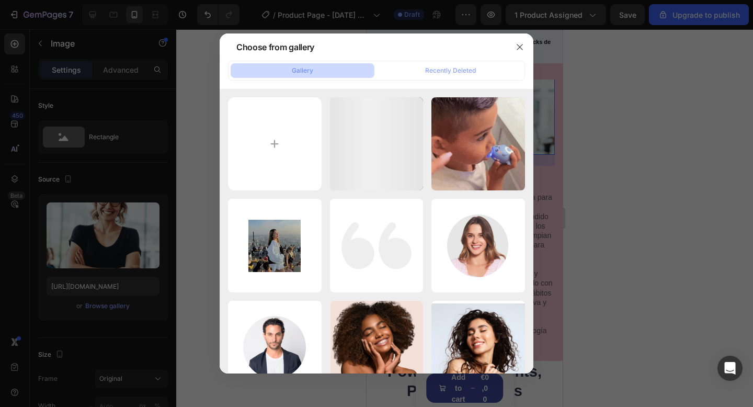
type input "C:\fakepath\img3.webp"
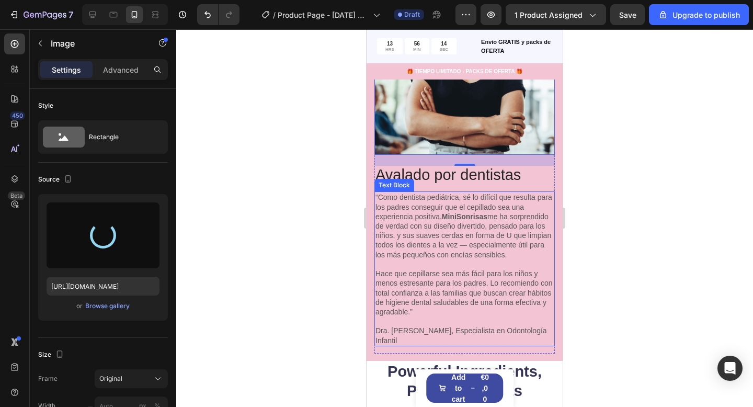
type input "https://cdn.shopify.com/s/files/1/0974/8430/8818/files/gempages_576604532558005…"
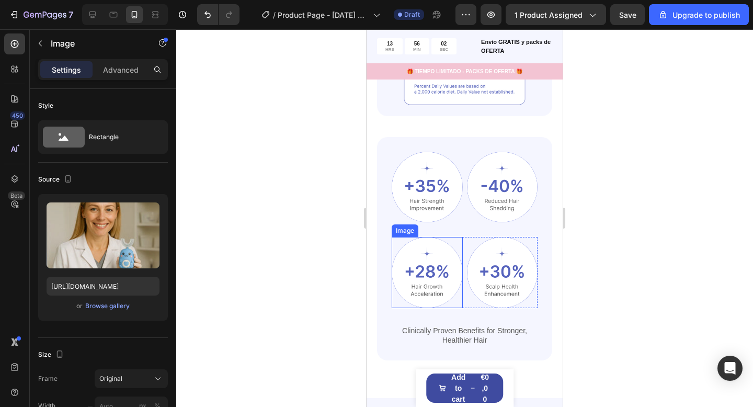
scroll to position [2083, 0]
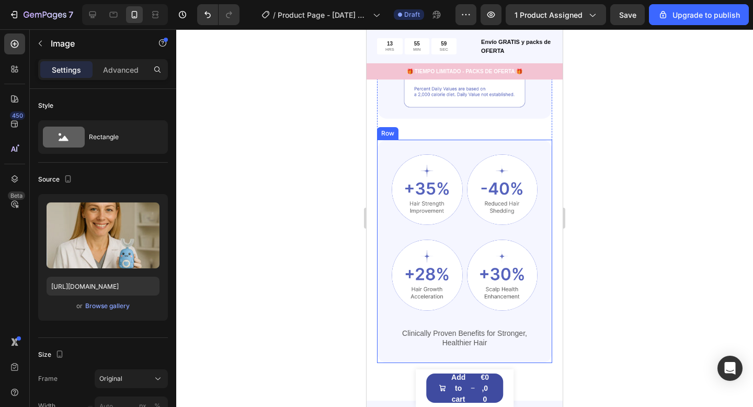
click at [540, 217] on div "Image Image Row Image Image Row Clinically Proven Benefits for Stronger, Health…" at bounding box center [464, 251] width 175 height 223
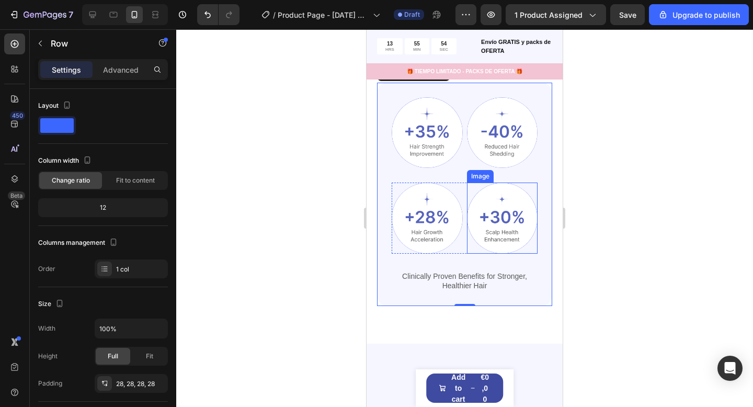
scroll to position [2143, 0]
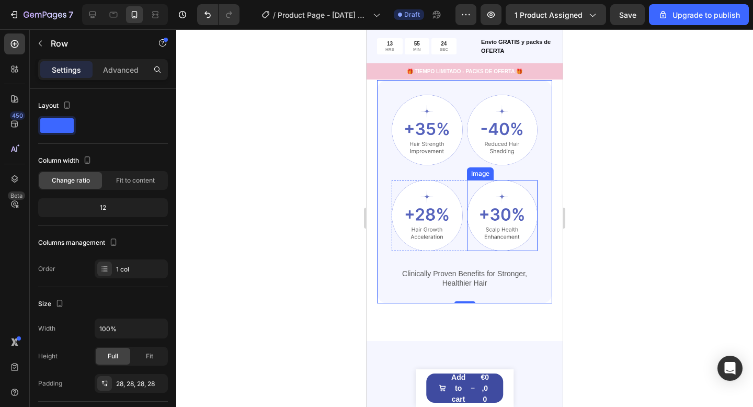
click at [491, 226] on img at bounding box center [502, 215] width 71 height 71
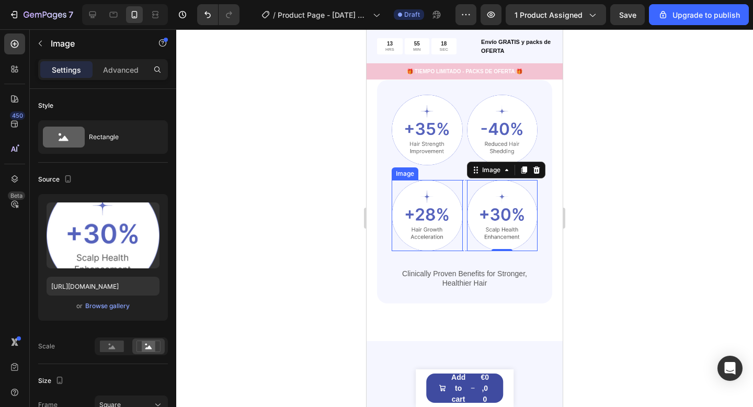
click at [425, 227] on img at bounding box center [426, 215] width 71 height 71
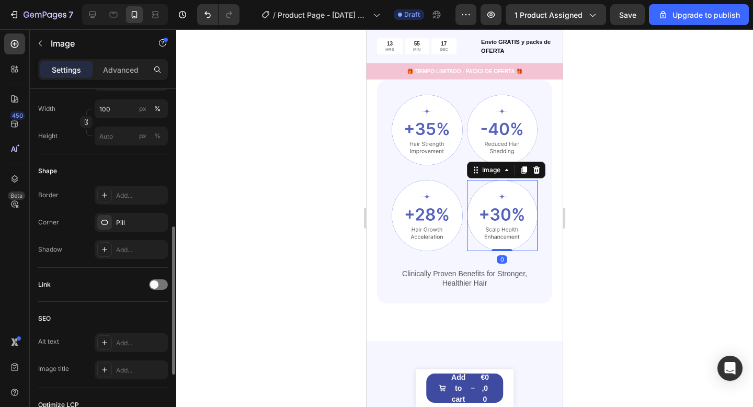
click at [490, 224] on img at bounding box center [502, 215] width 71 height 71
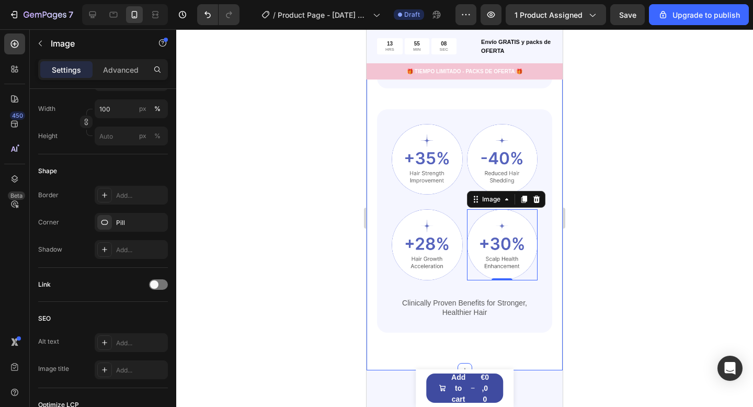
scroll to position [2112, 0]
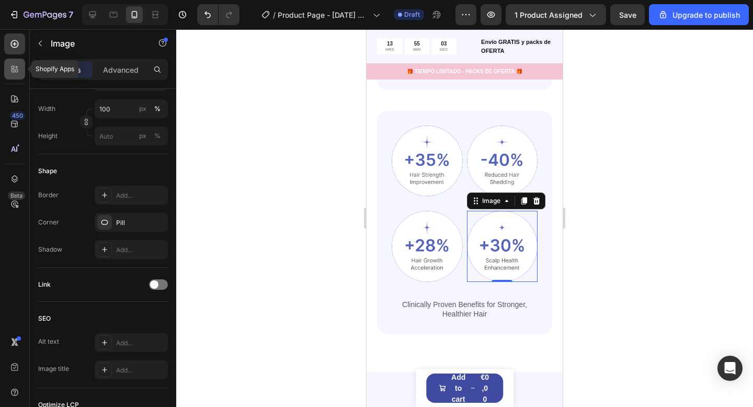
click at [8, 62] on div at bounding box center [14, 69] width 21 height 21
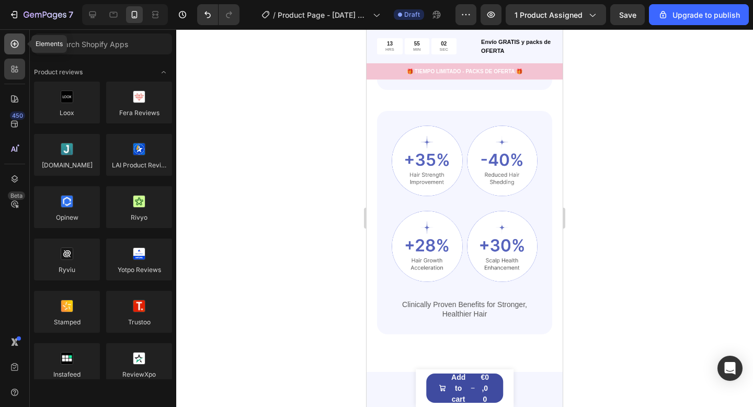
click at [15, 48] on icon at bounding box center [14, 44] width 10 height 10
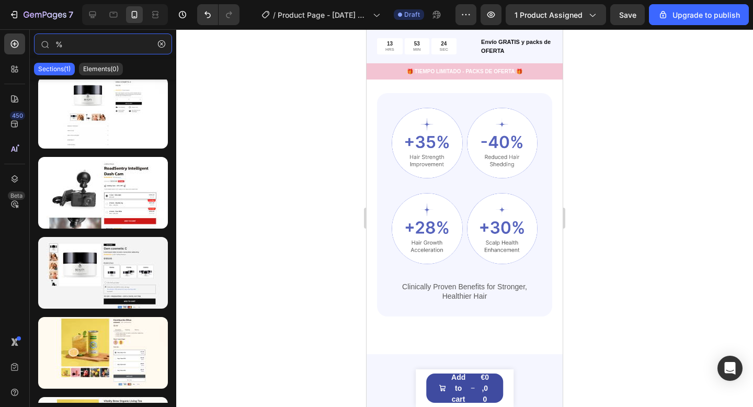
scroll to position [271, 0]
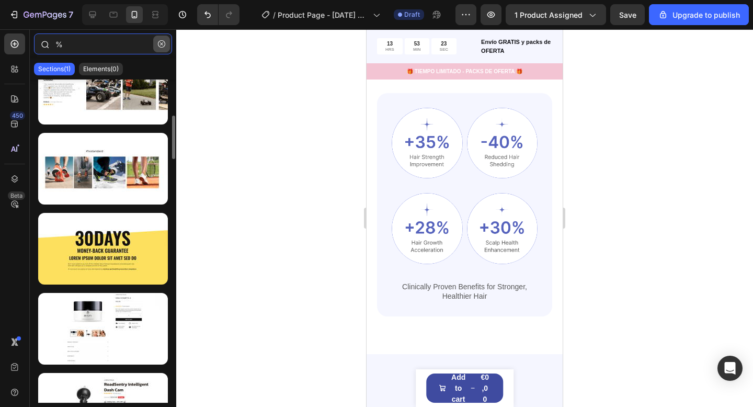
type input "%"
click at [159, 40] on button "button" at bounding box center [161, 44] width 17 height 17
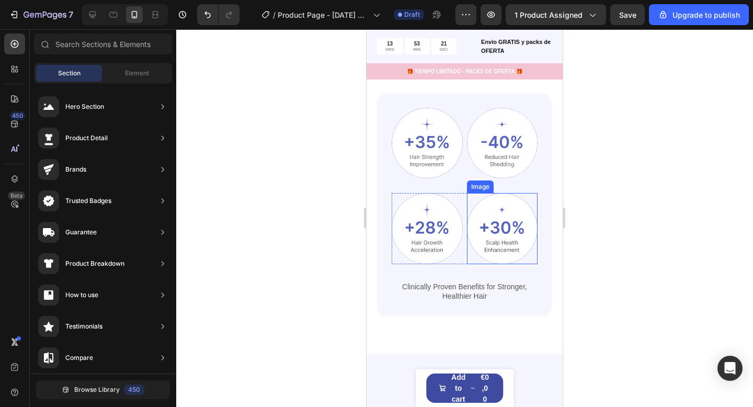
click at [519, 226] on img at bounding box center [502, 228] width 71 height 71
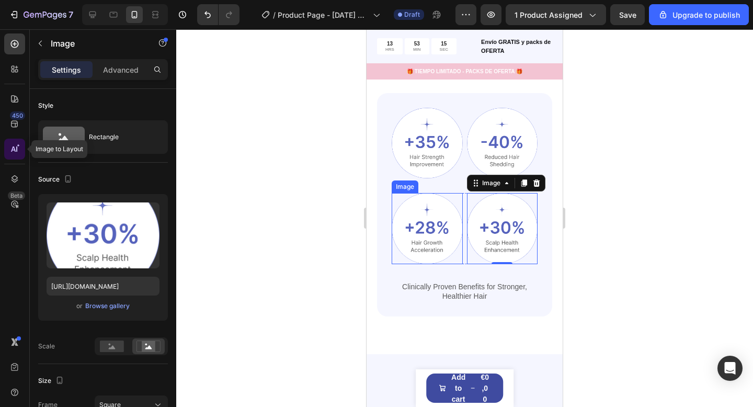
click at [17, 149] on icon at bounding box center [14, 149] width 10 height 10
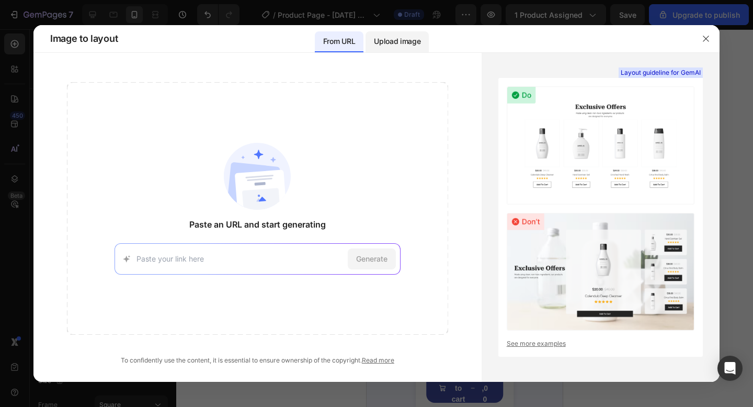
click at [386, 34] on div "Upload image" at bounding box center [396, 41] width 63 height 21
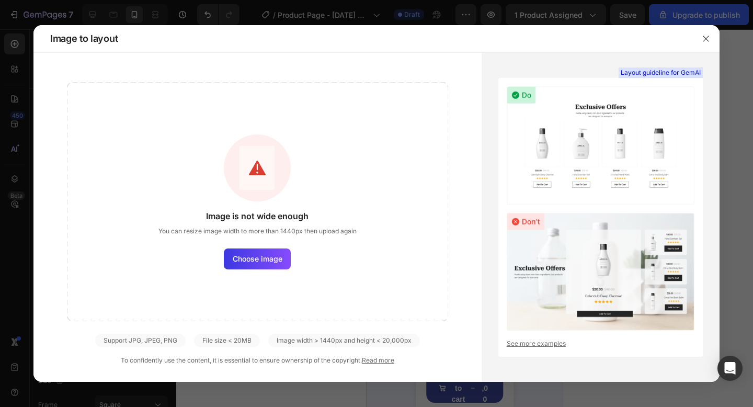
click at [700, 45] on button "button" at bounding box center [705, 38] width 17 height 17
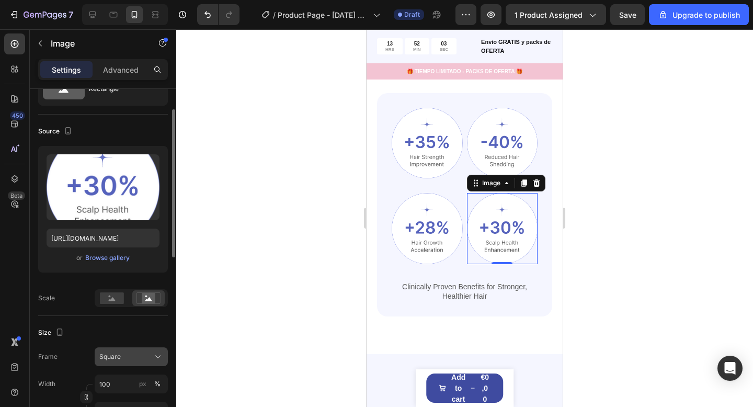
scroll to position [111, 0]
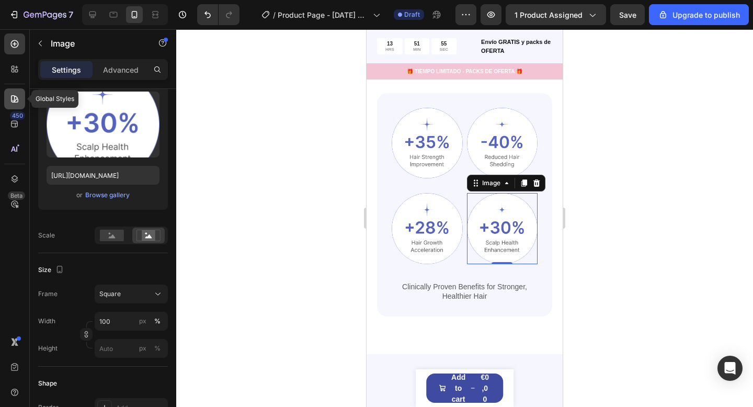
click at [19, 103] on icon at bounding box center [14, 99] width 10 height 10
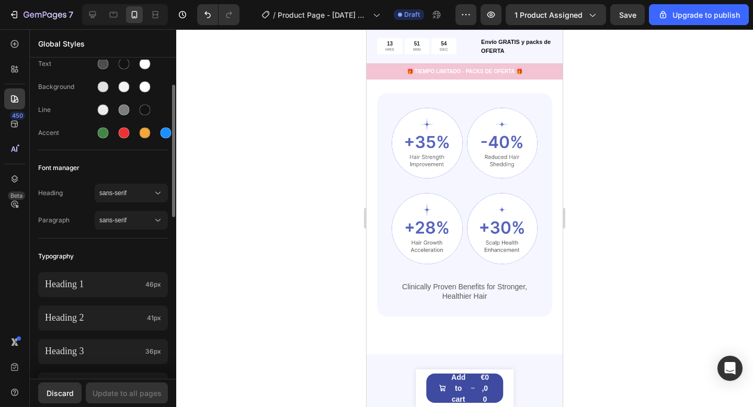
scroll to position [71, 0]
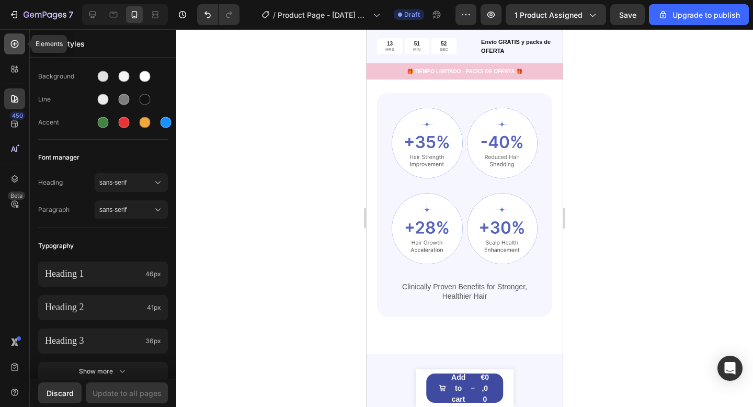
click at [12, 49] on icon at bounding box center [14, 44] width 10 height 10
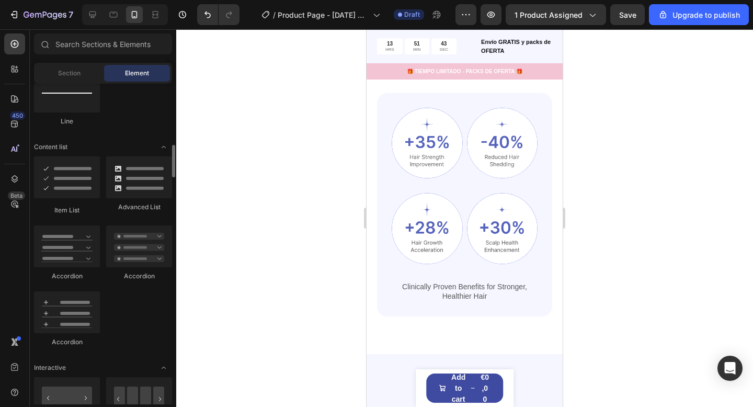
scroll to position [782, 0]
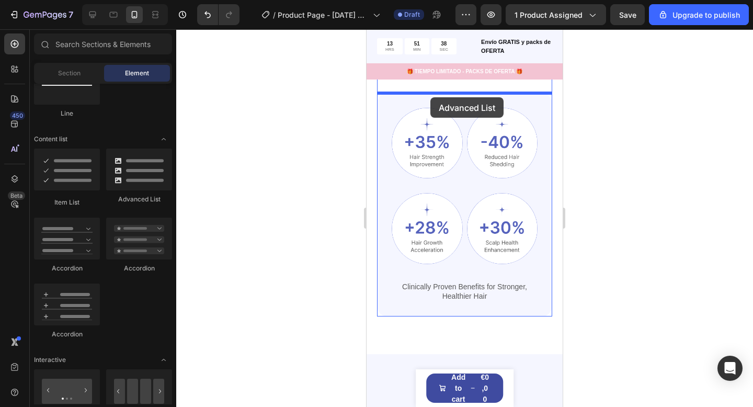
drag, startPoint x: 637, startPoint y: 174, endPoint x: 471, endPoint y: 171, distance: 165.7
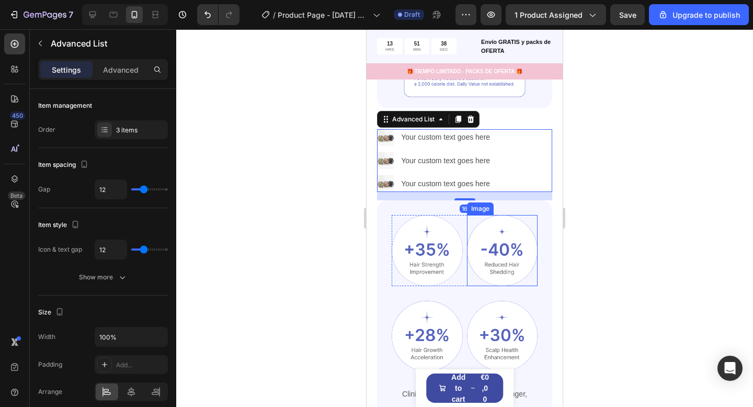
scroll to position [2093, 0]
click at [394, 138] on li "Image Your custom text goes here Text Block" at bounding box center [436, 138] width 118 height 17
click at [389, 138] on img at bounding box center [385, 138] width 17 height 17
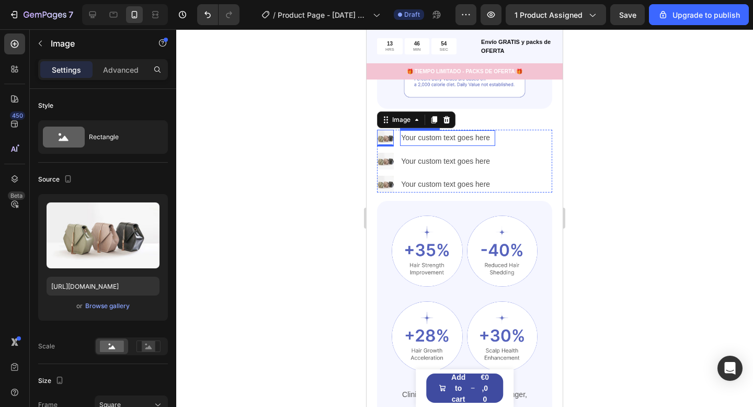
click at [449, 137] on div "Your custom text goes here" at bounding box center [447, 137] width 95 height 15
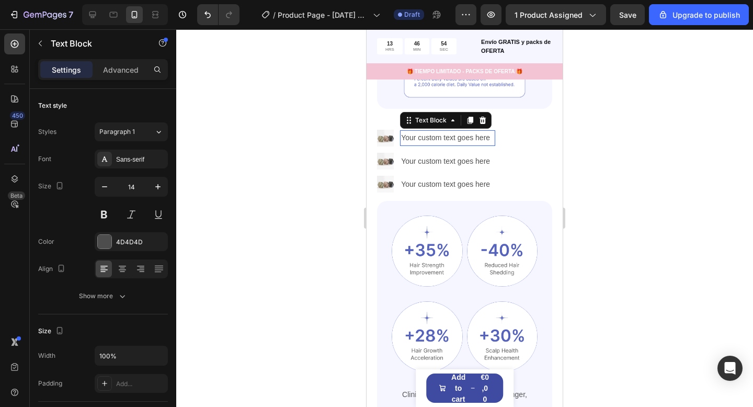
click at [449, 137] on div "Your custom text goes here" at bounding box center [447, 137] width 95 height 15
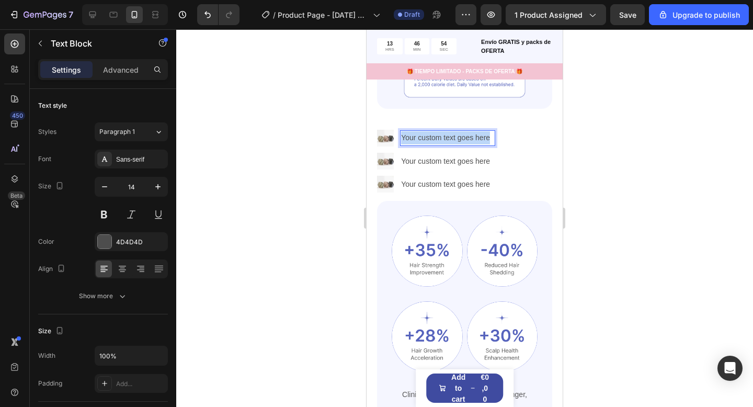
click at [449, 137] on p "Your custom text goes here" at bounding box center [447, 137] width 93 height 13
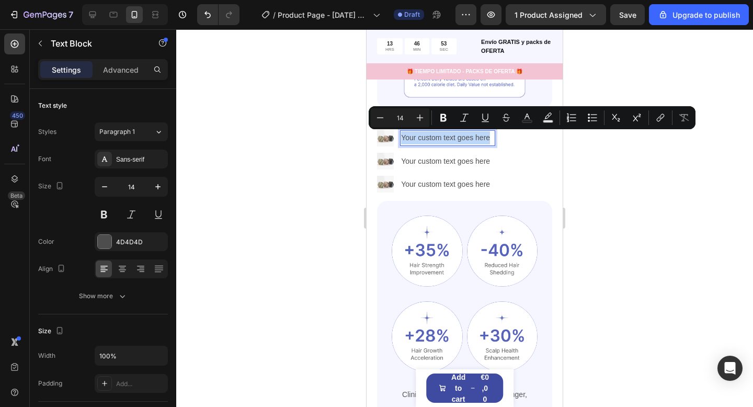
scroll to position [2093, 0]
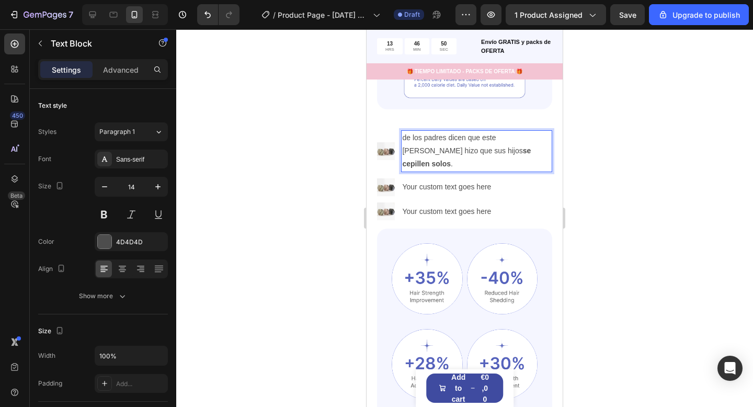
click at [407, 137] on p "de los padres dicen que este cepillo hizo que sus hijos se cepillen solos ." at bounding box center [476, 151] width 149 height 40
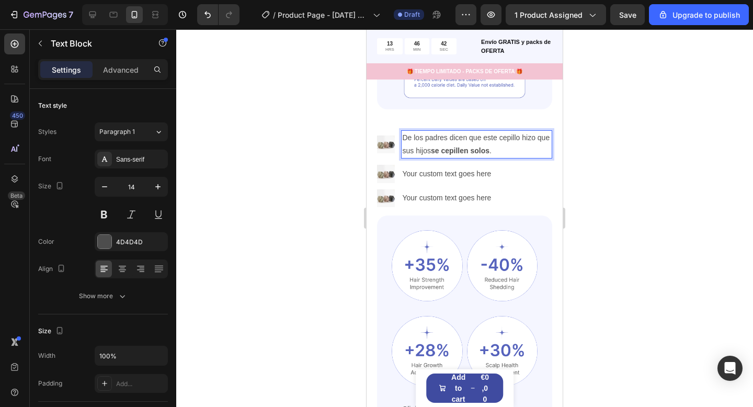
click at [409, 169] on div "Your custom text goes here" at bounding box center [476, 173] width 151 height 15
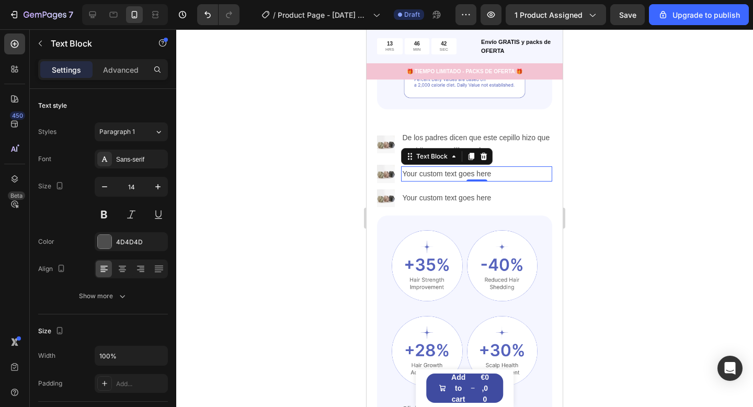
scroll to position [111, 0]
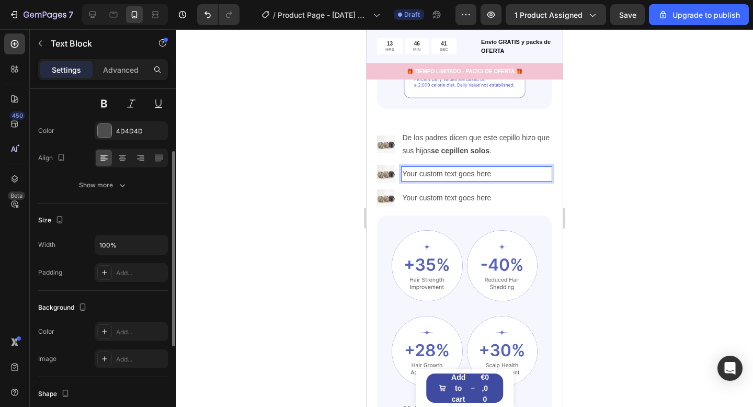
click at [409, 169] on div "Your custom text goes here" at bounding box center [476, 173] width 151 height 15
click at [409, 169] on p "Your custom text goes here" at bounding box center [476, 173] width 149 height 13
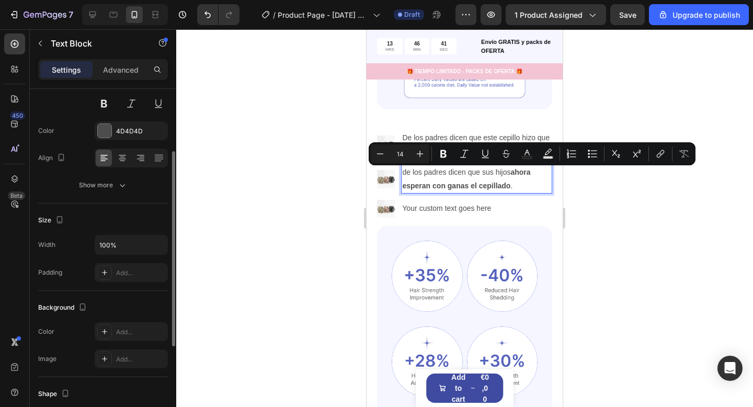
scroll to position [2091, 0]
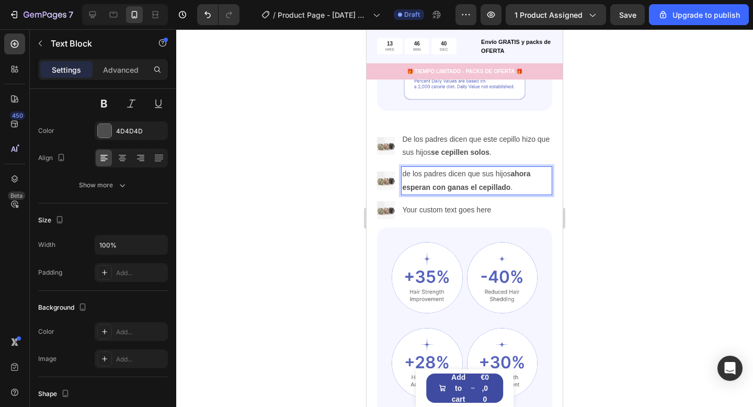
click at [406, 176] on p "de los padres dicen que sus hijos ahora esperan con ganas el cepillado ." at bounding box center [476, 180] width 149 height 26
click at [433, 213] on div "Your custom text goes here" at bounding box center [476, 209] width 151 height 15
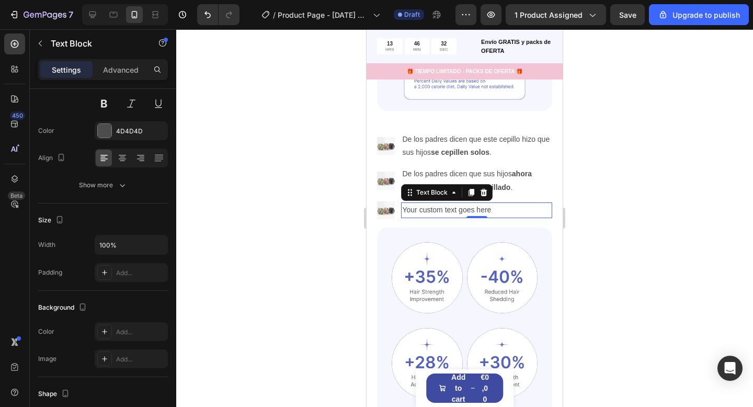
click at [412, 208] on div "Your custom text goes here" at bounding box center [476, 209] width 151 height 15
click at [412, 208] on p "Your custom text goes here" at bounding box center [476, 209] width 149 height 13
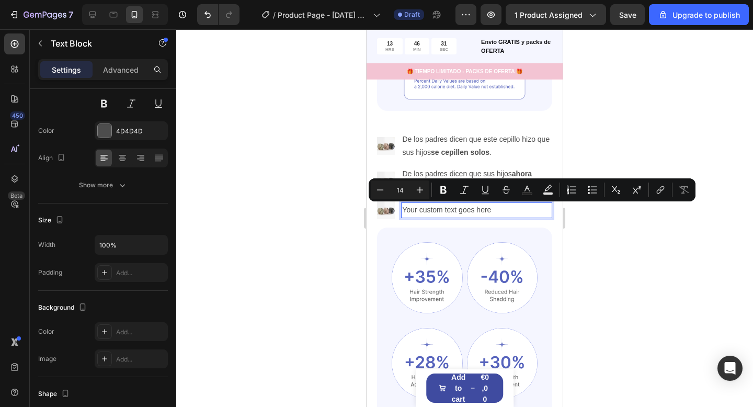
scroll to position [2090, 0]
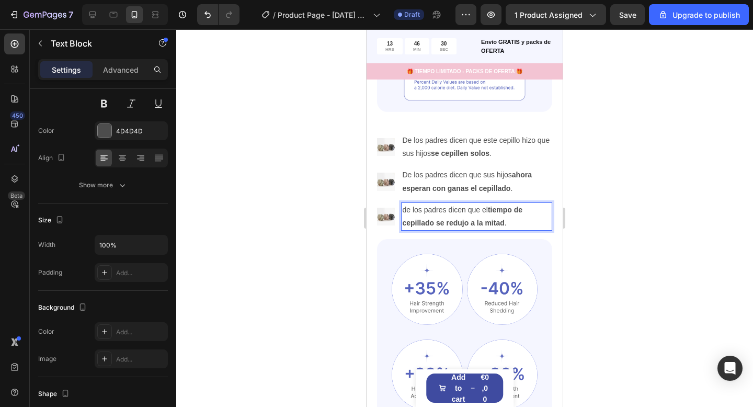
click at [407, 209] on p "de los padres dicen que el tiempo de cepillado se redujo a la mitad ." at bounding box center [476, 216] width 149 height 26
click at [389, 151] on img at bounding box center [386, 147] width 18 height 18
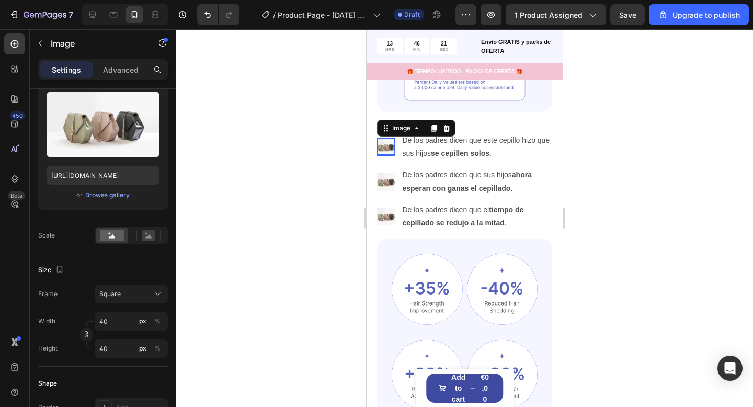
scroll to position [0, 0]
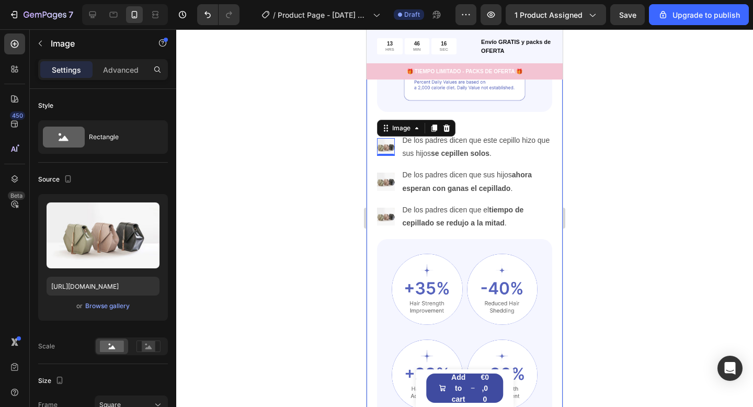
click at [345, 165] on div at bounding box center [464, 217] width 576 height 377
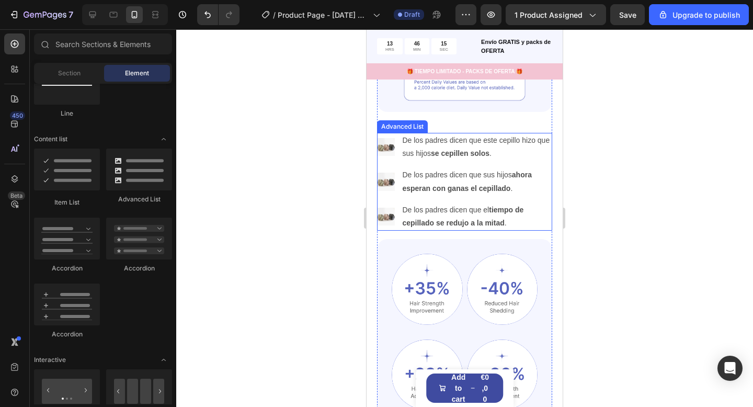
click at [385, 148] on img at bounding box center [386, 147] width 18 height 18
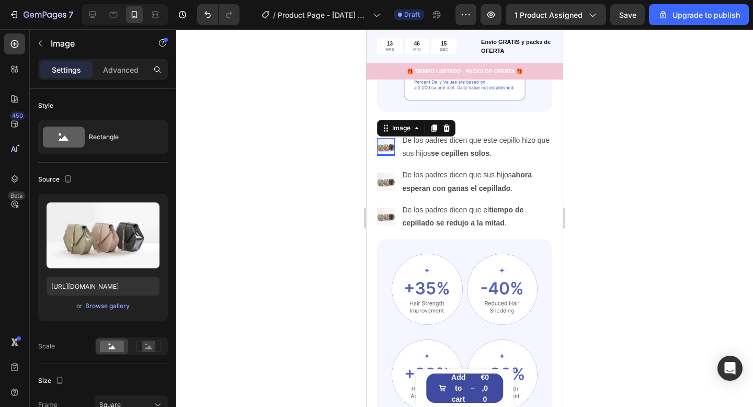
click at [223, 200] on div at bounding box center [464, 217] width 576 height 377
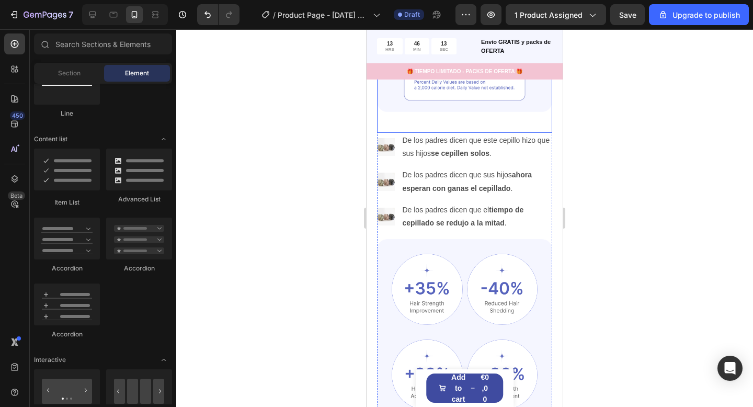
click at [389, 145] on img at bounding box center [386, 147] width 18 height 18
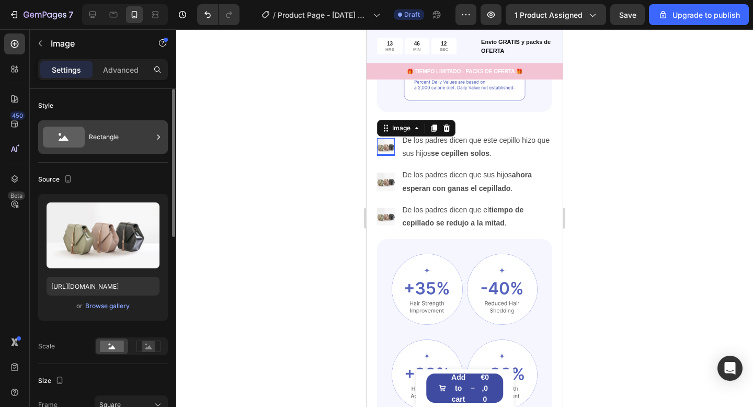
click at [115, 131] on div "Rectangle" at bounding box center [121, 137] width 64 height 24
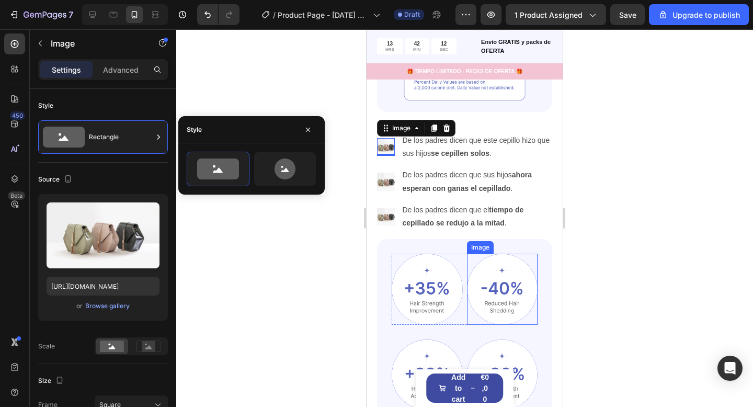
scroll to position [2070, 0]
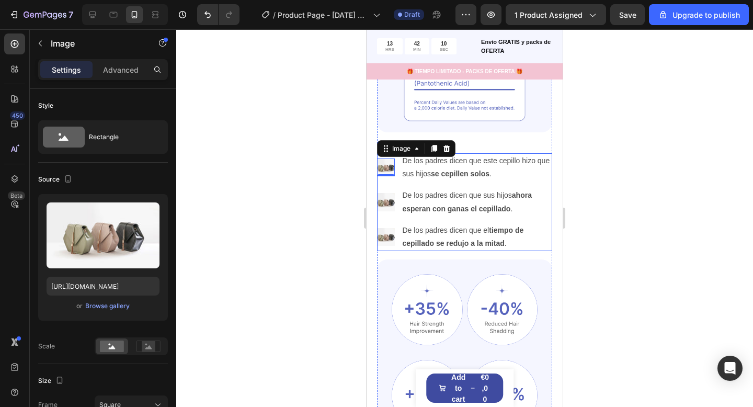
click at [384, 170] on img at bounding box center [386, 167] width 18 height 18
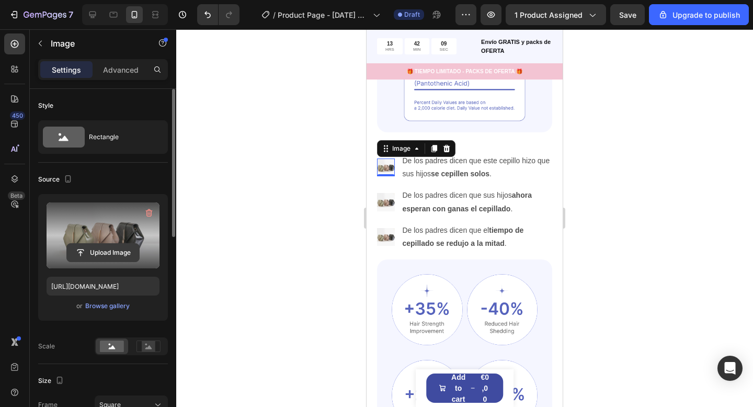
click at [114, 248] on input "file" at bounding box center [103, 253] width 72 height 18
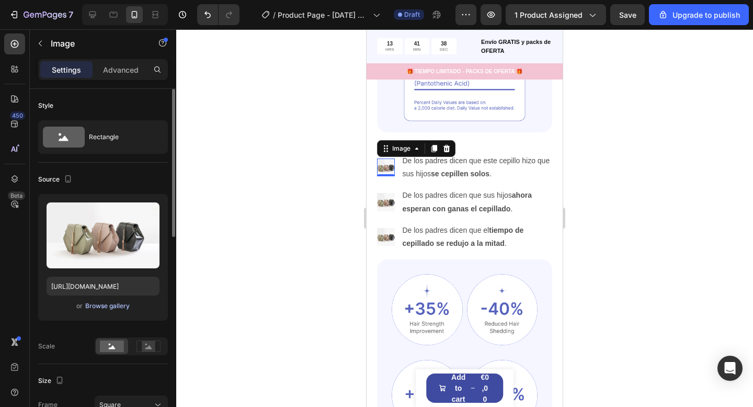
click at [104, 307] on div "Browse gallery" at bounding box center [107, 305] width 44 height 9
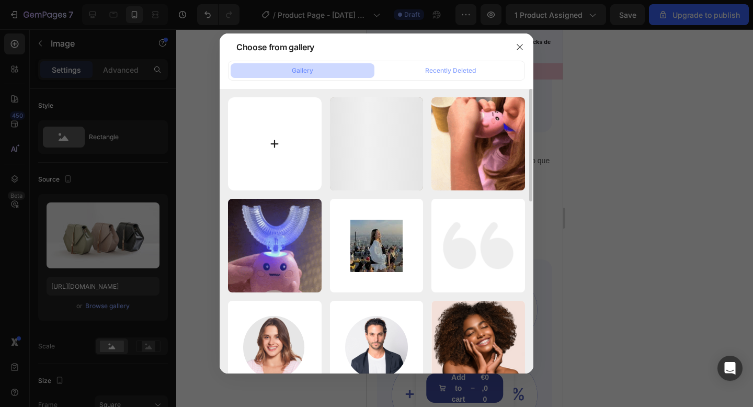
click at [270, 144] on input "file" at bounding box center [275, 144] width 94 height 94
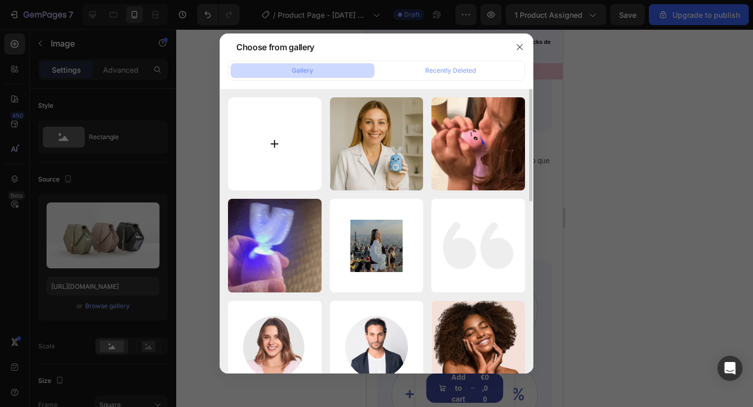
type input "C:\fakepath\1.png"
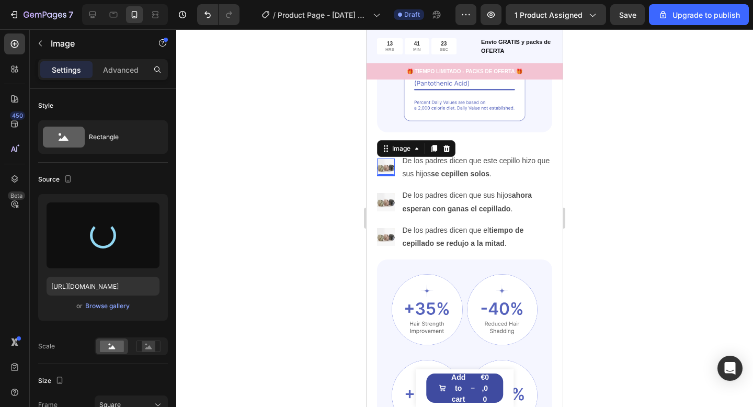
type input "https://cdn.shopify.com/s/files/1/0974/8430/8818/files/gempages_576604532558005…"
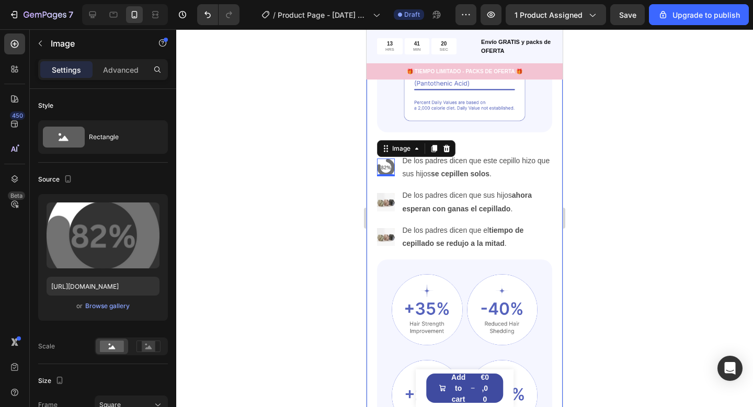
click at [327, 246] on div at bounding box center [464, 217] width 576 height 377
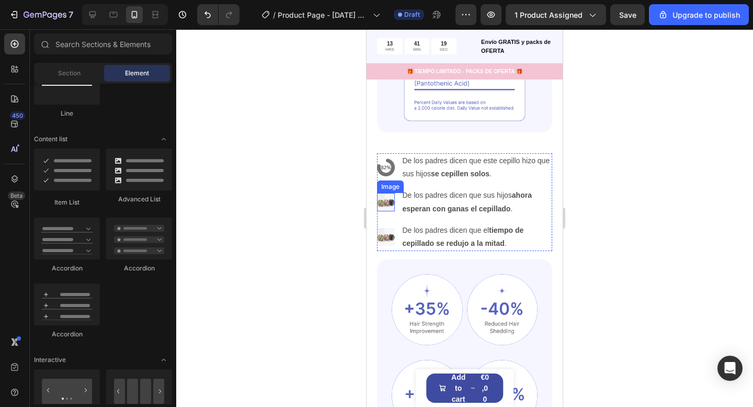
click at [387, 204] on img at bounding box center [386, 202] width 18 height 18
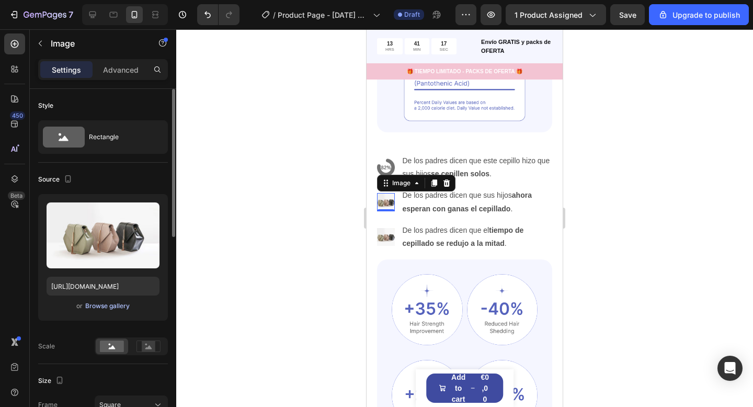
click at [112, 306] on div "Browse gallery" at bounding box center [107, 305] width 44 height 9
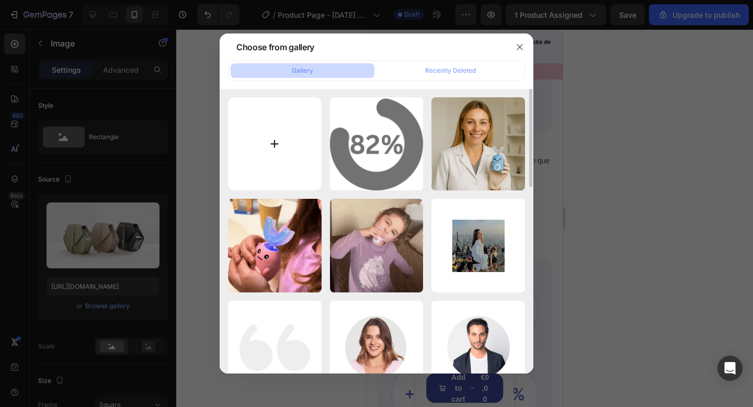
click at [257, 146] on input "file" at bounding box center [275, 144] width 94 height 94
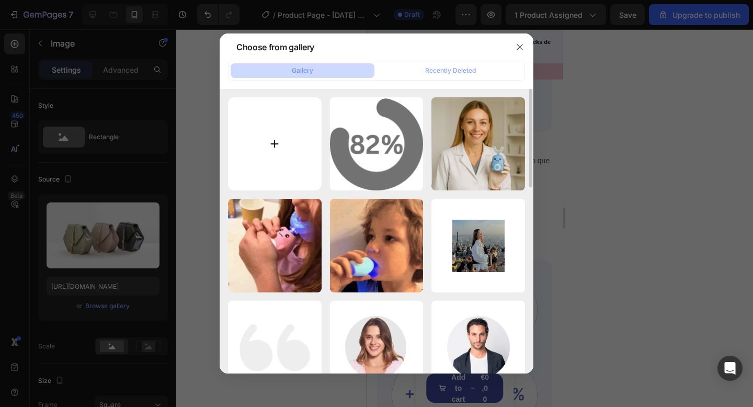
type input "C:\fakepath\2.png"
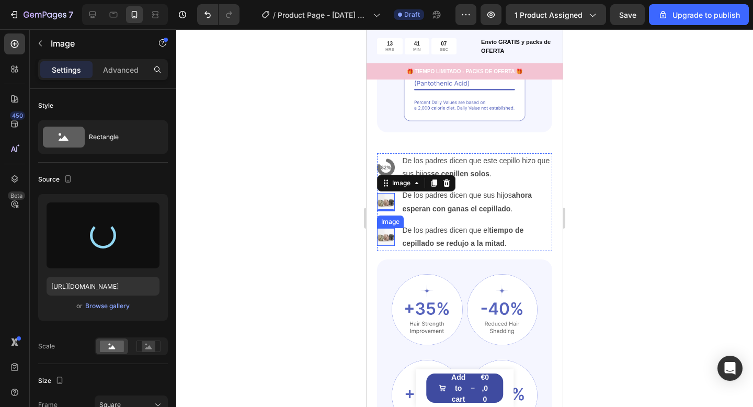
type input "https://cdn.shopify.com/s/files/1/0974/8430/8818/files/gempages_576604532558005…"
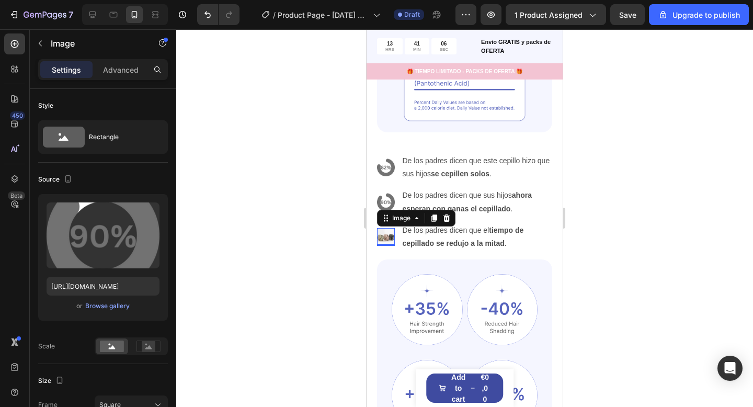
click at [385, 236] on img at bounding box center [386, 237] width 18 height 18
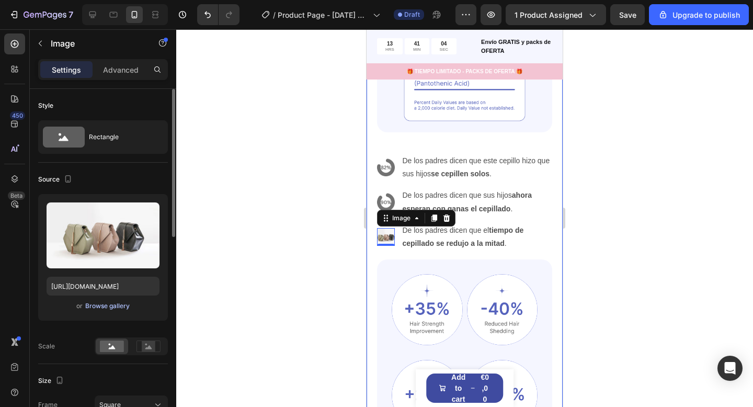
click at [109, 308] on div "Browse gallery" at bounding box center [107, 305] width 44 height 9
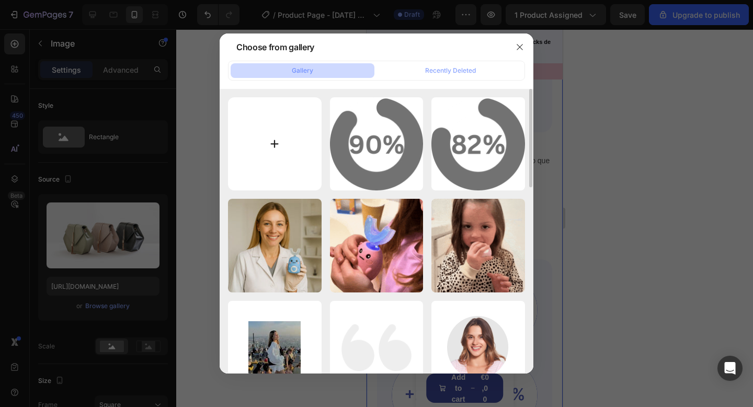
click at [288, 160] on input "file" at bounding box center [275, 144] width 94 height 94
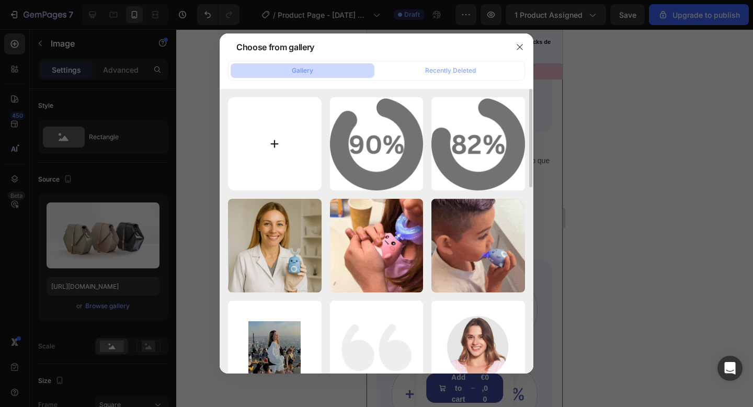
type input "C:\fakepath\3.png"
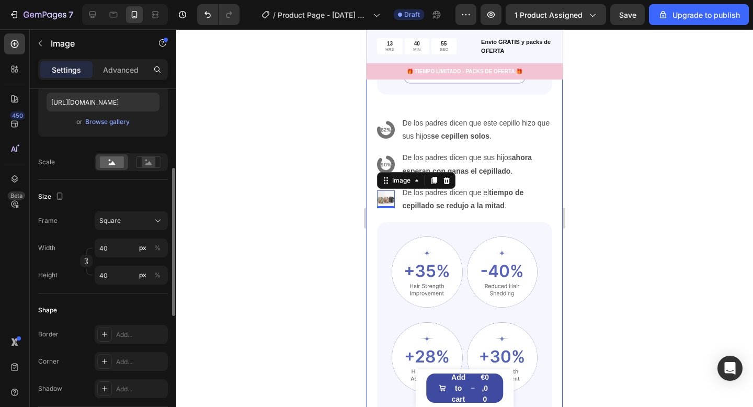
scroll to position [184, 0]
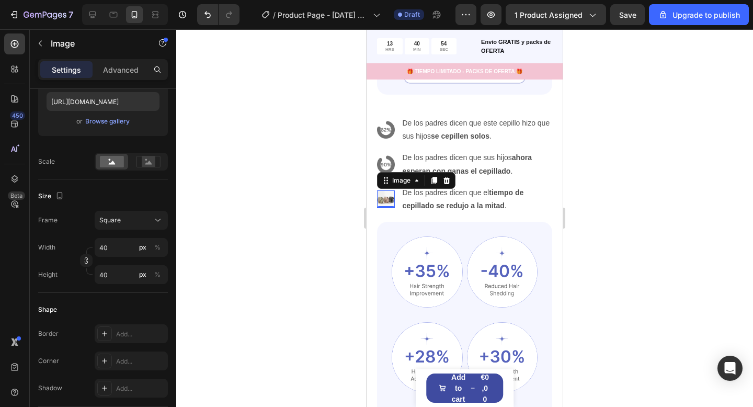
drag, startPoint x: 654, startPoint y: 272, endPoint x: 636, endPoint y: 275, distance: 18.7
click at [654, 272] on div at bounding box center [464, 217] width 576 height 377
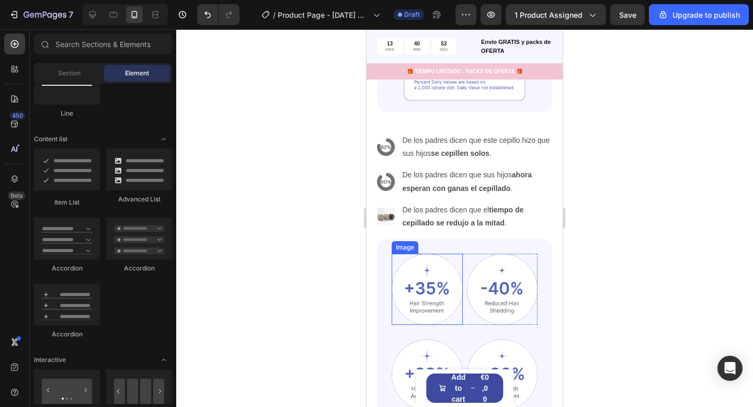
scroll to position [2083, 0]
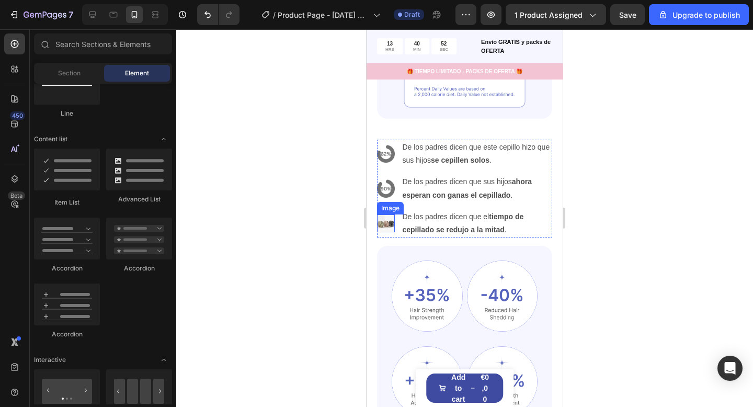
click at [386, 216] on img at bounding box center [386, 223] width 18 height 18
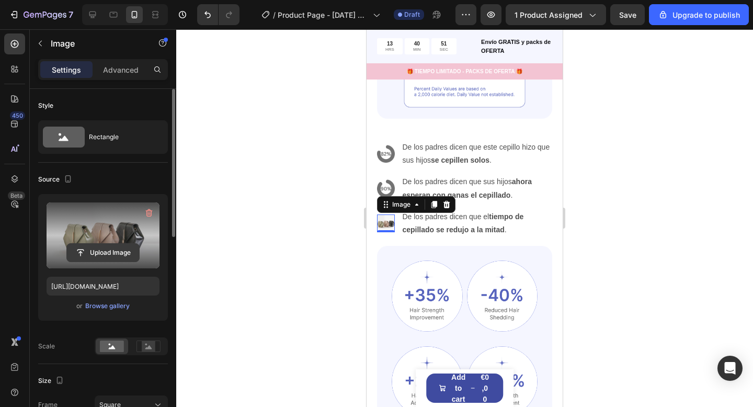
click at [118, 248] on input "file" at bounding box center [103, 253] width 72 height 18
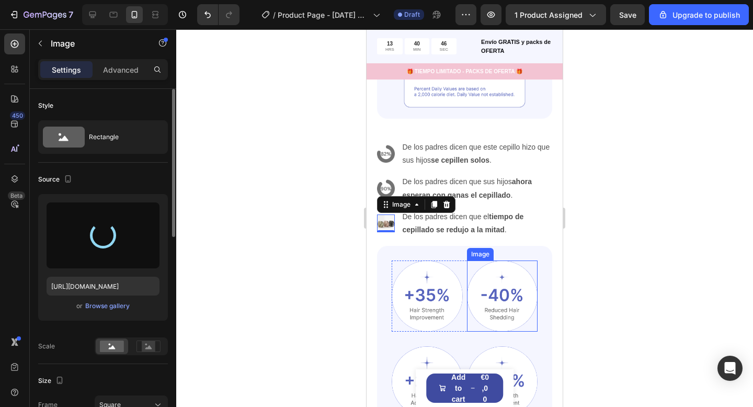
type input "https://cdn.shopify.com/s/files/1/0974/8430/8818/files/gempages_576604532558005…"
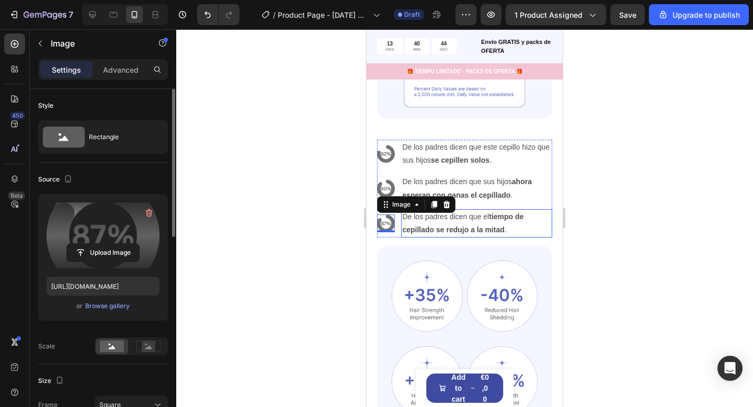
click at [496, 211] on p "De los padres dicen que el tiempo de cepillado se redujo a la mitad ." at bounding box center [476, 223] width 149 height 26
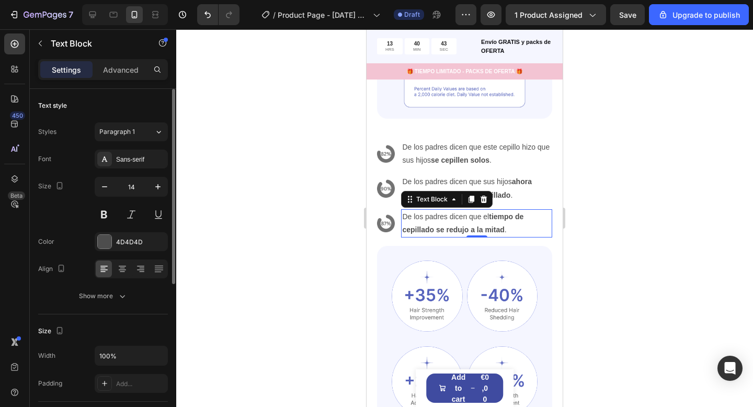
drag, startPoint x: 635, startPoint y: 215, endPoint x: 620, endPoint y: 282, distance: 68.0
click at [635, 215] on div at bounding box center [464, 217] width 576 height 377
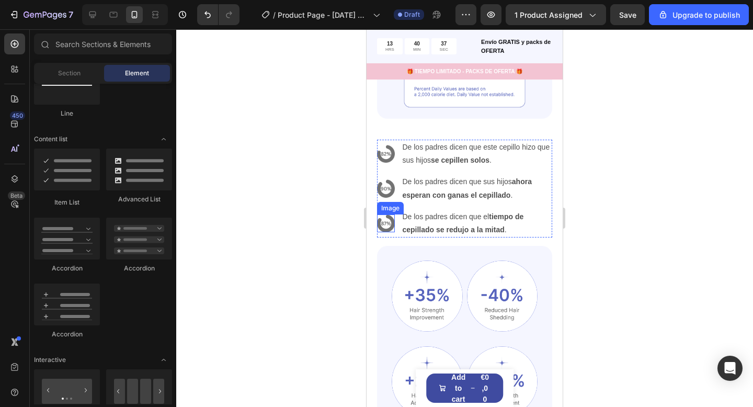
click at [389, 222] on img at bounding box center [386, 223] width 18 height 18
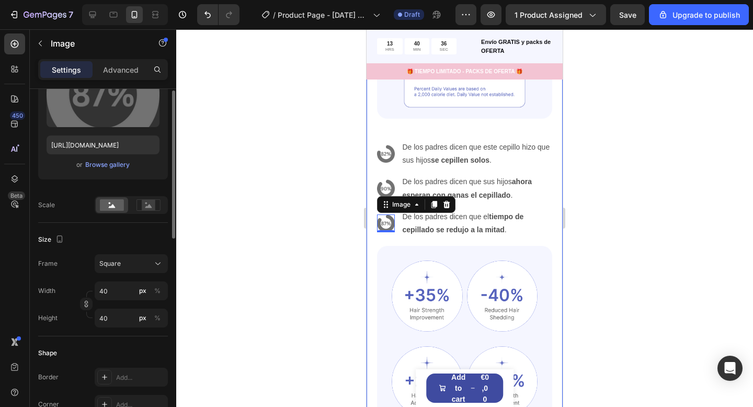
scroll to position [144, 0]
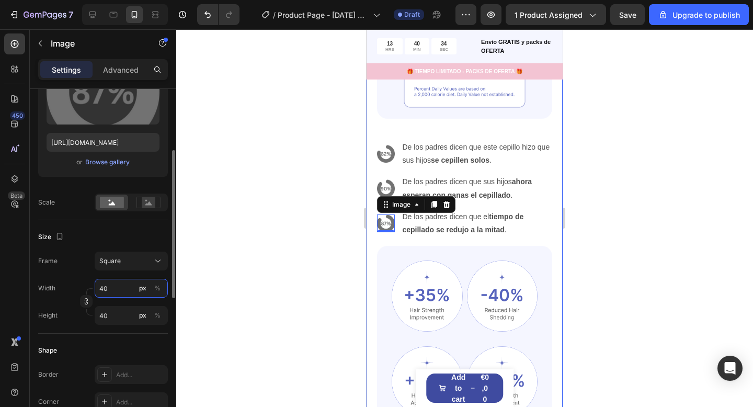
click at [114, 289] on input "40" at bounding box center [131, 288] width 73 height 19
type input "50"
type input "5"
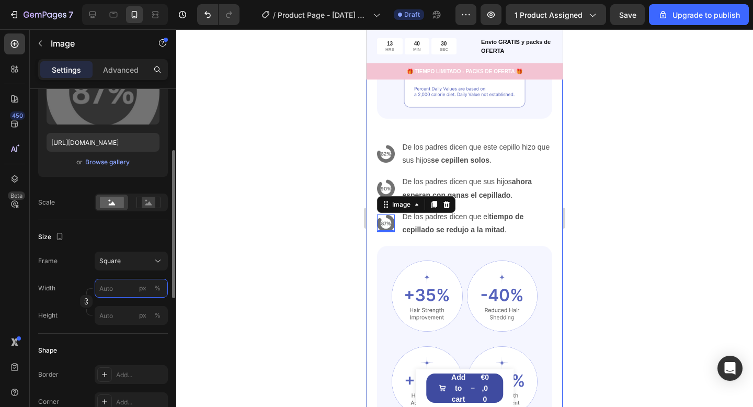
type input "5"
type input "54"
type input "545"
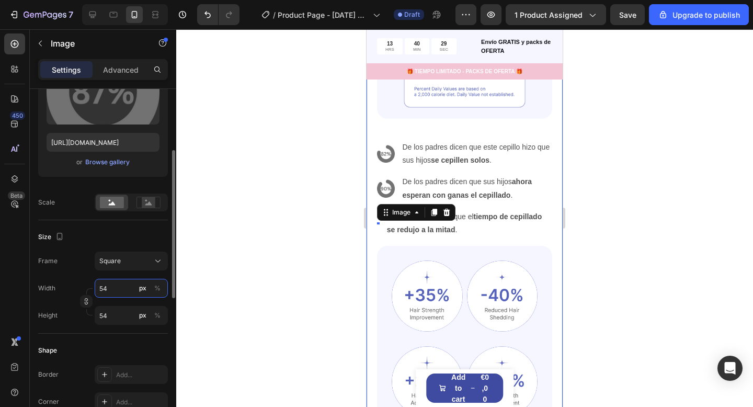
type input "545"
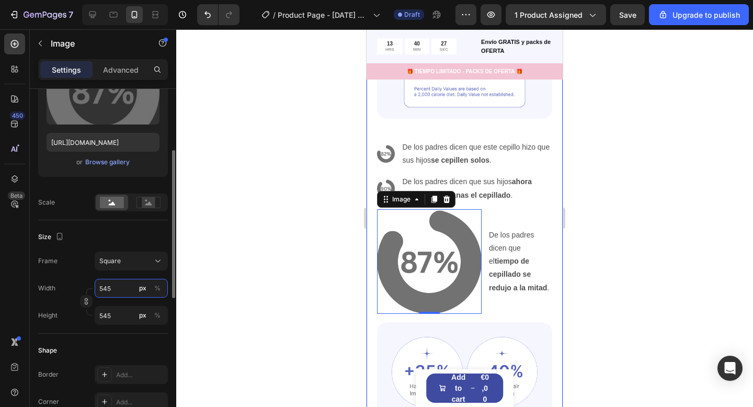
click at [108, 287] on input "545" at bounding box center [131, 288] width 73 height 19
type input "4"
type input "45"
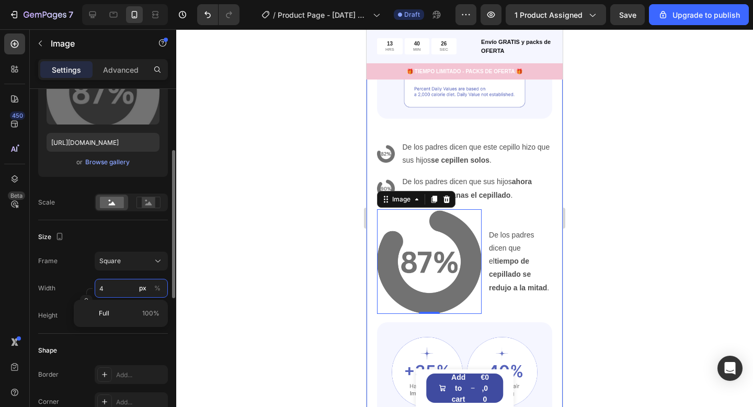
type input "45"
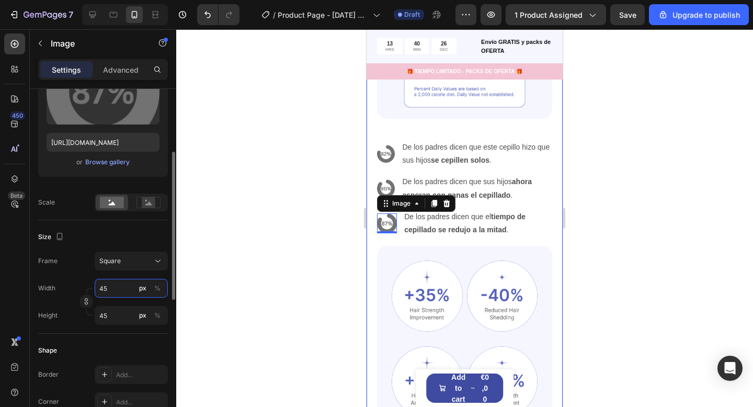
scroll to position [145, 0]
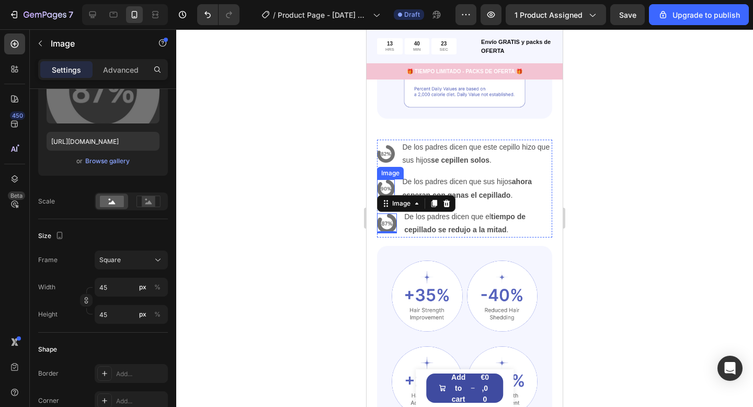
click at [383, 181] on img at bounding box center [386, 188] width 18 height 18
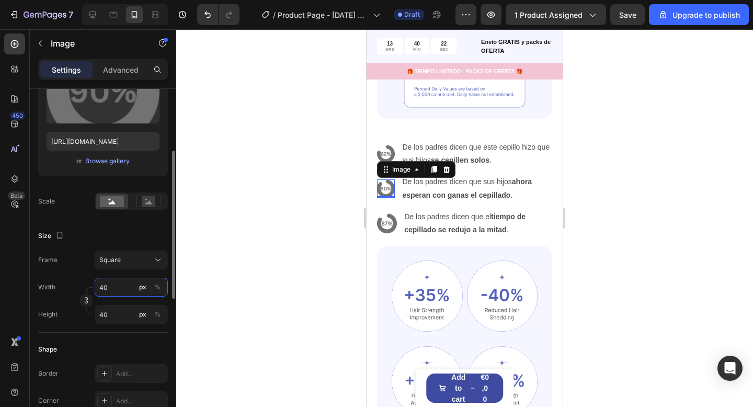
click at [112, 284] on input "40" at bounding box center [131, 287] width 73 height 19
type input "4"
type input "45"
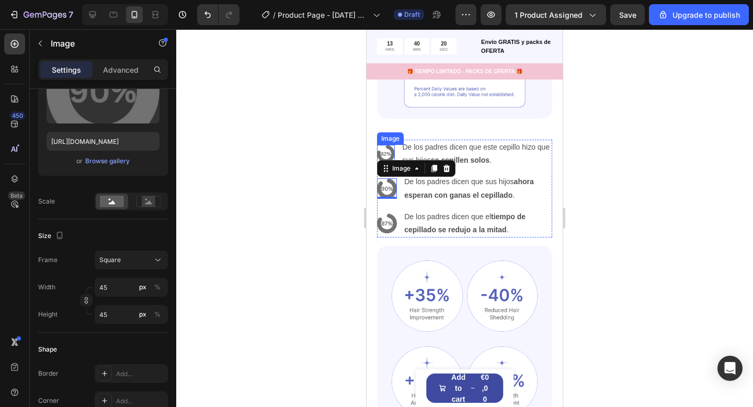
click at [387, 148] on img at bounding box center [386, 154] width 18 height 18
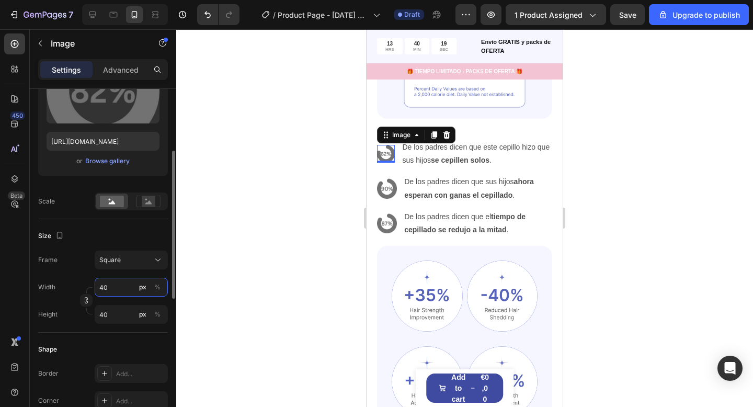
click at [112, 285] on input "40" at bounding box center [131, 287] width 73 height 19
type input "4"
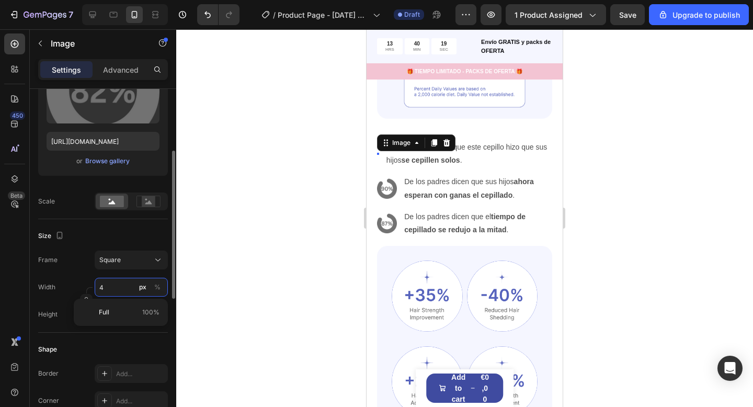
type input "45"
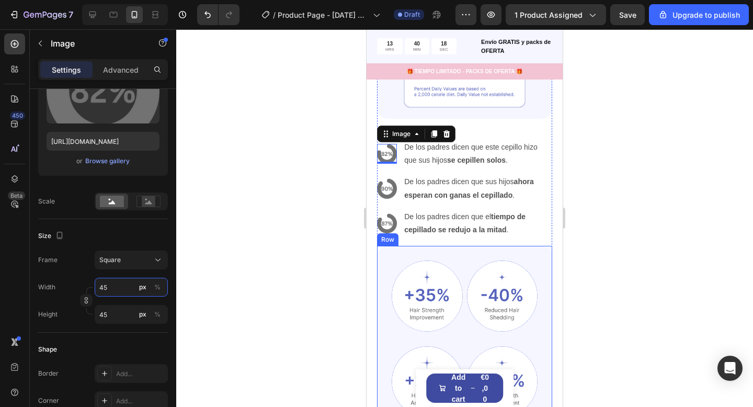
type input "45"
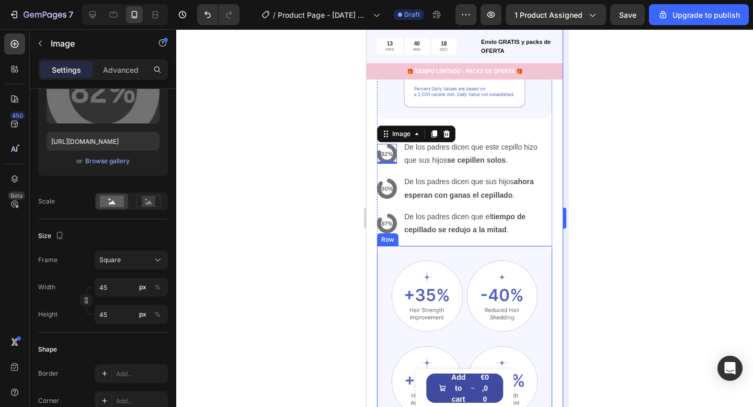
drag, startPoint x: 581, startPoint y: 248, endPoint x: 567, endPoint y: 251, distance: 14.1
click at [581, 248] on div at bounding box center [464, 217] width 576 height 377
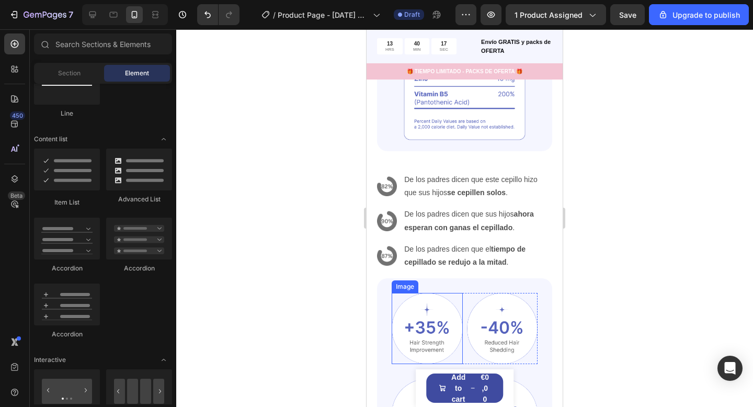
scroll to position [2048, 0]
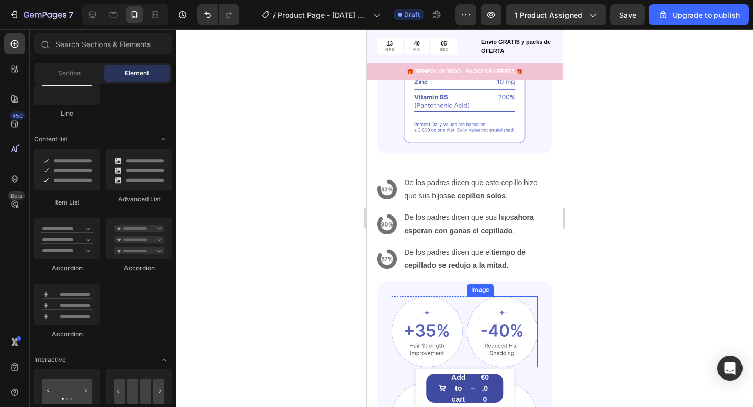
click at [494, 304] on img at bounding box center [502, 331] width 71 height 71
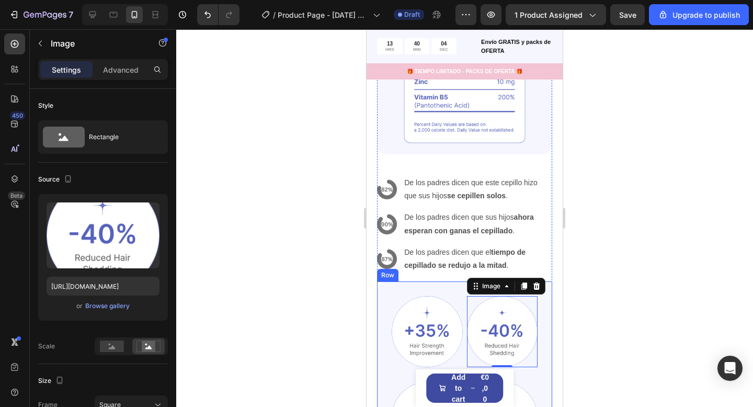
click at [545, 303] on div "Image Image 0 Row Image Image Row Clinically Proven Benefits for Stronger, Heal…" at bounding box center [464, 392] width 175 height 223
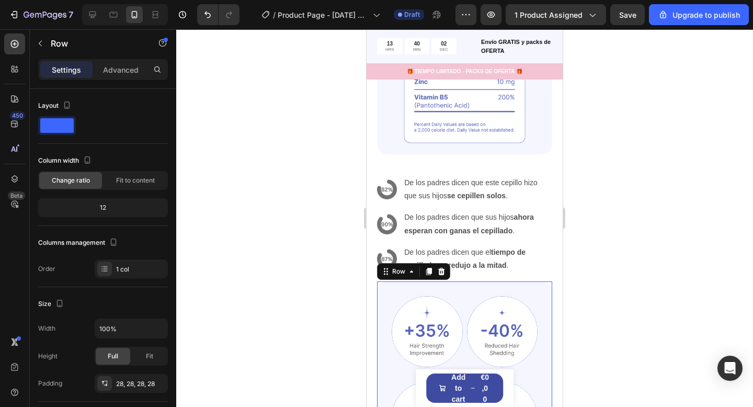
click at [443, 272] on icon at bounding box center [441, 271] width 7 height 7
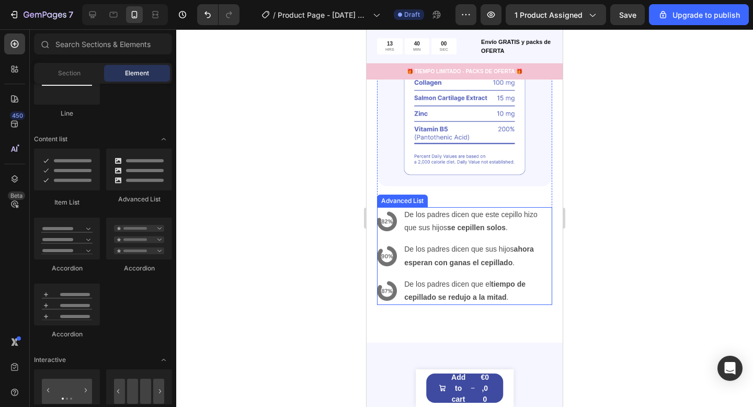
scroll to position [2017, 0]
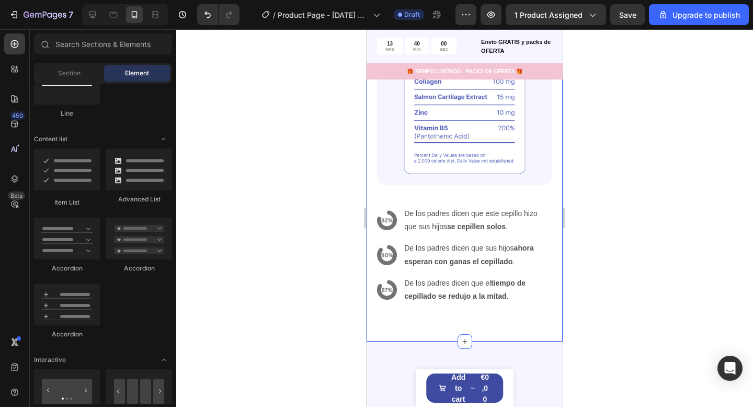
click at [504, 316] on div "Powerful Ingredients, Proven Benefits Heading Gemix helps restore strong, healt…" at bounding box center [464, 121] width 196 height 442
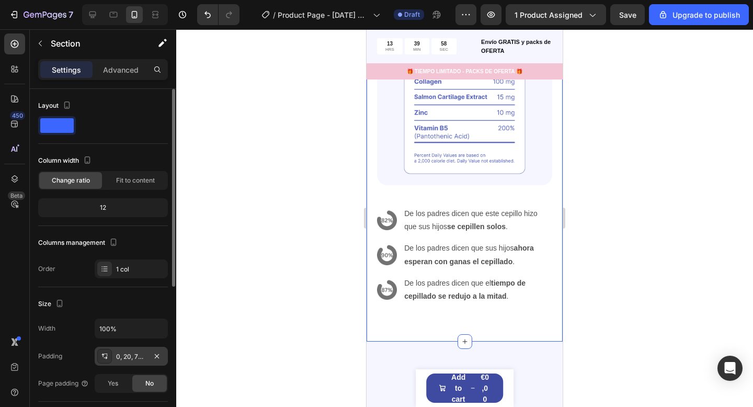
click at [138, 350] on div "0, 20, 72, 20" at bounding box center [131, 355] width 73 height 19
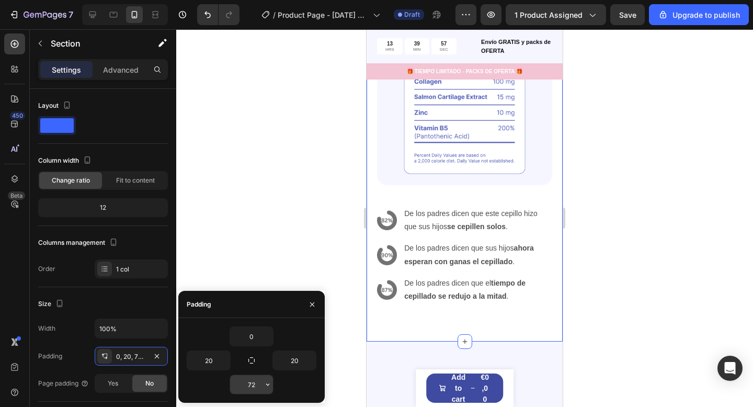
click at [249, 378] on input "72" at bounding box center [251, 384] width 43 height 19
click at [249, 379] on input "72" at bounding box center [251, 384] width 43 height 19
type input "0"
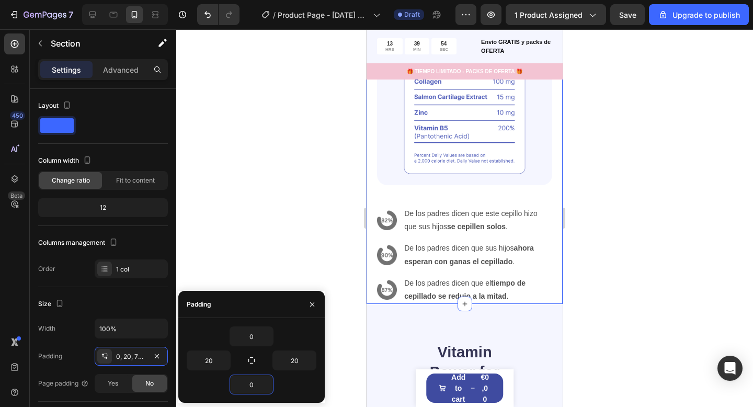
drag, startPoint x: 669, startPoint y: 267, endPoint x: 643, endPoint y: 280, distance: 29.7
click at [669, 268] on div at bounding box center [464, 217] width 576 height 377
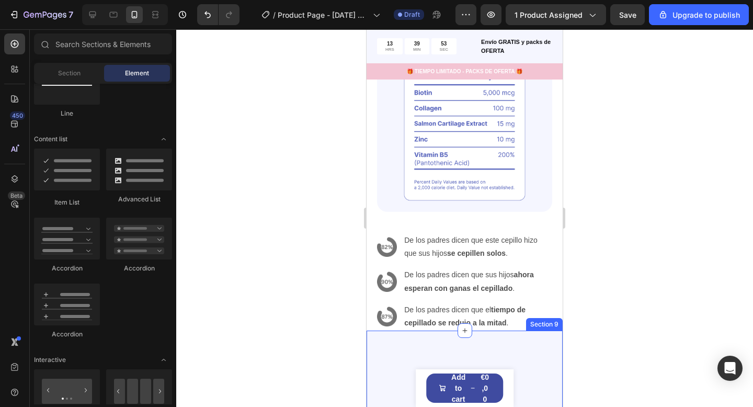
scroll to position [1986, 0]
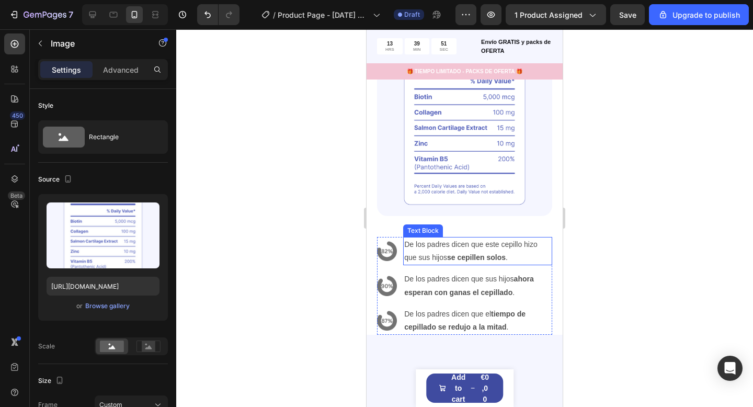
click at [483, 232] on div "Image" at bounding box center [464, 128] width 175 height 215
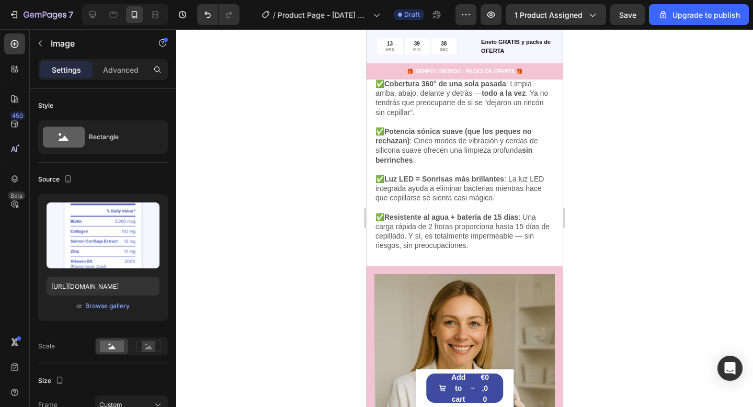
scroll to position [1285, 0]
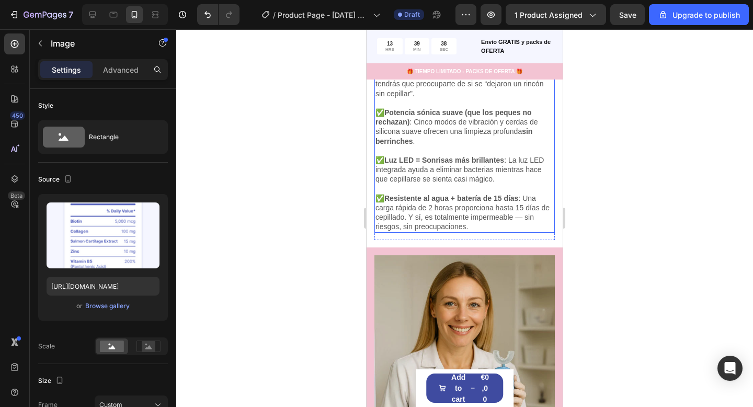
click at [461, 236] on div "Por qué +3000 mamás confían en este cepillo Heading ✅ Cobertura 360° de una sol…" at bounding box center [464, 127] width 180 height 223
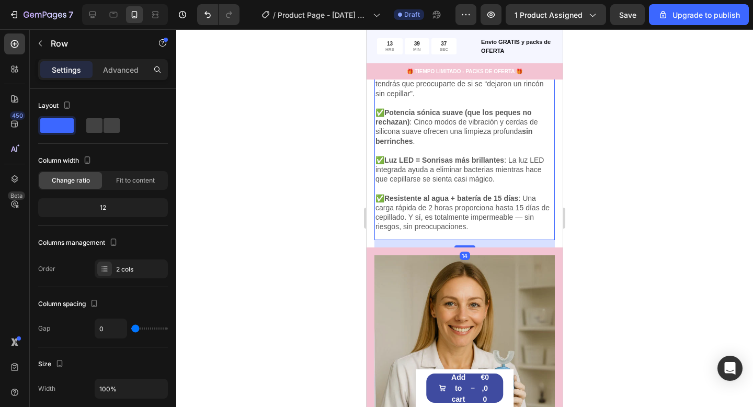
click at [470, 237] on div "Por qué +3000 mamás confían en este cepillo Heading ✅ Cobertura 360° de una sol…" at bounding box center [464, 127] width 180 height 223
click at [471, 240] on div "14" at bounding box center [464, 243] width 180 height 7
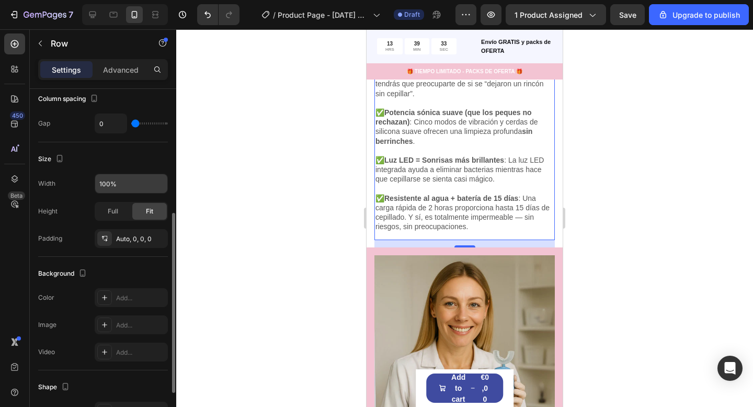
scroll to position [217, 0]
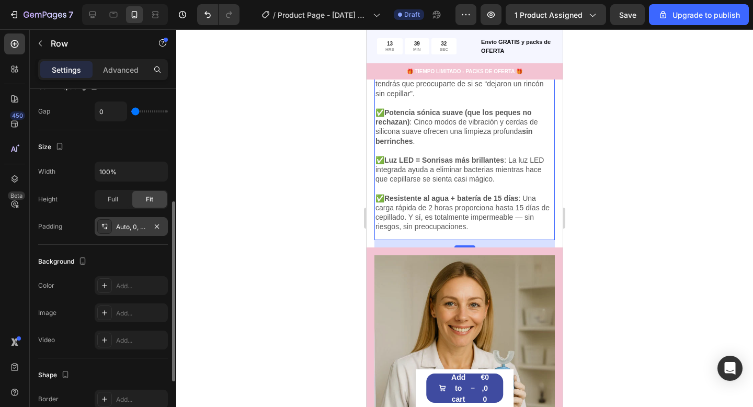
click at [120, 232] on div "Auto, 0, 0, 0" at bounding box center [131, 226] width 73 height 19
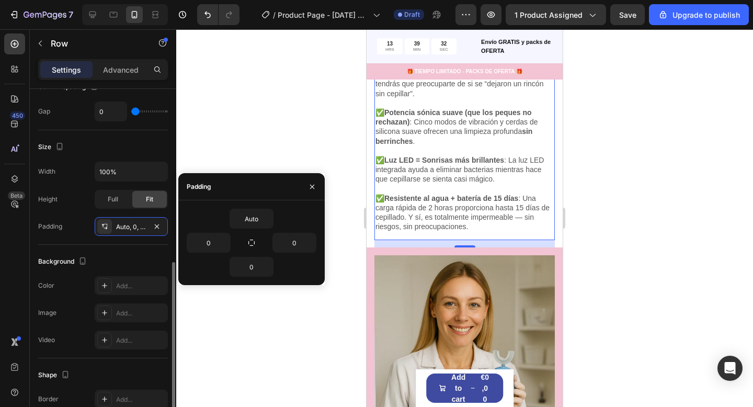
scroll to position [323, 0]
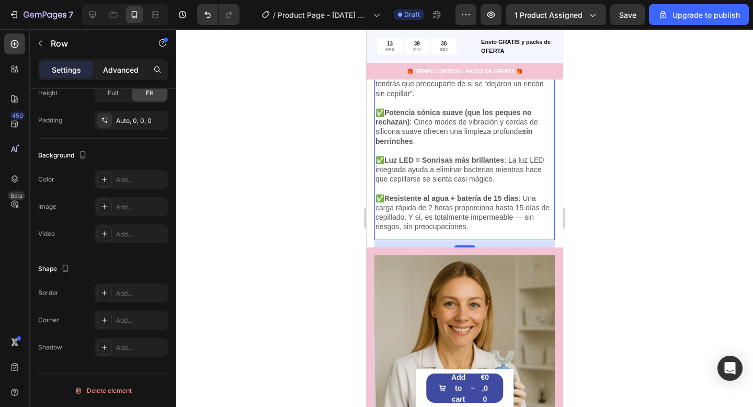
click at [110, 68] on p "Advanced" at bounding box center [121, 69] width 36 height 11
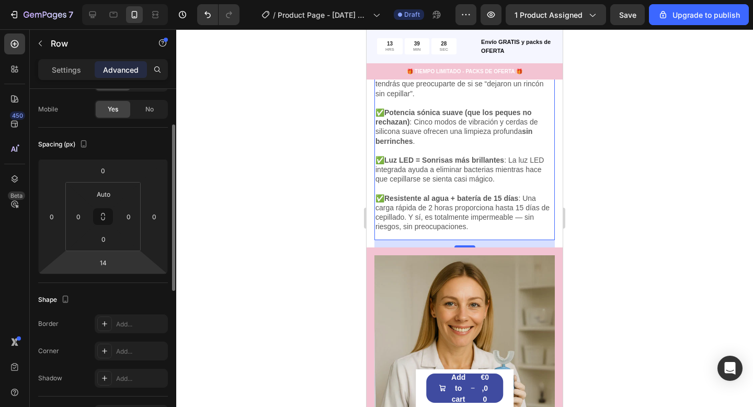
click at [121, 0] on html "7 / Product Page - Aug 26, 08:59:21 Draft Preview 1 product assigned Save Upgra…" at bounding box center [376, 0] width 753 height 0
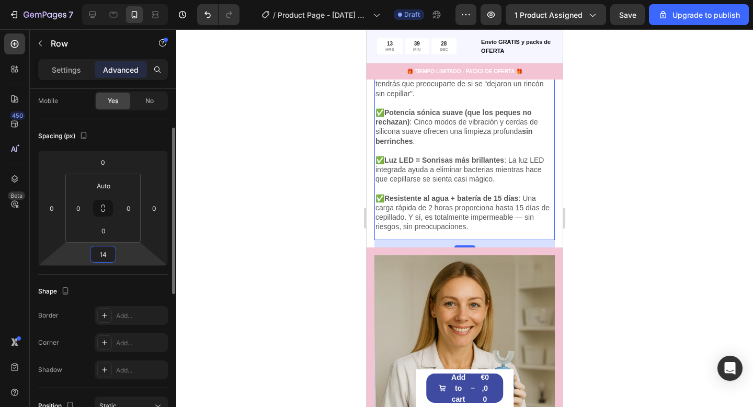
scroll to position [80, 0]
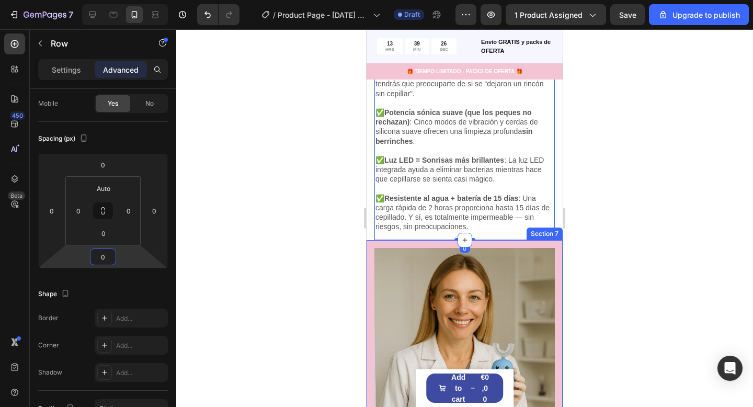
type input "0"
click at [598, 220] on div at bounding box center [464, 217] width 576 height 377
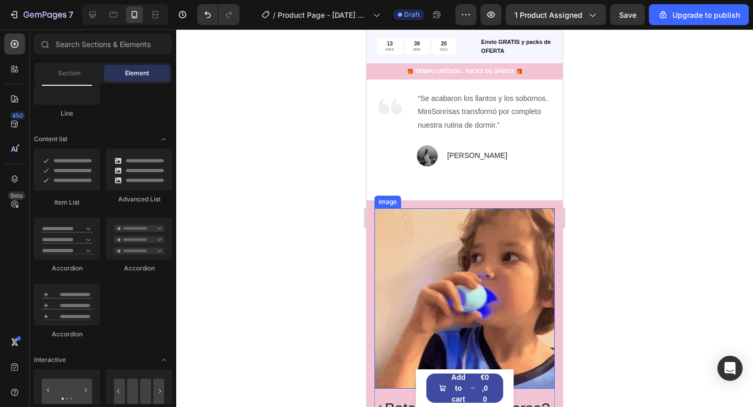
scroll to position [533, 0]
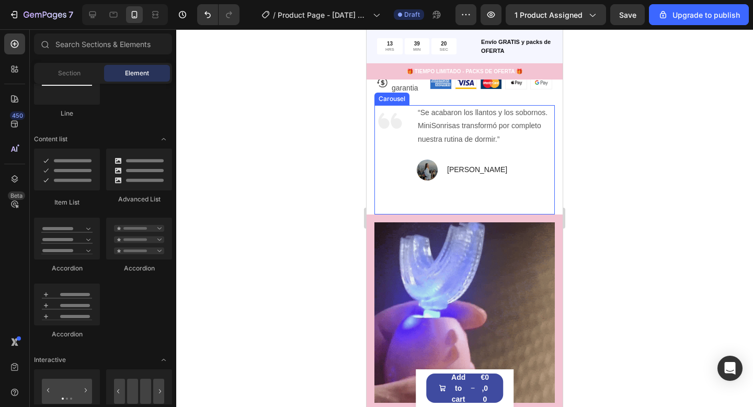
click at [516, 182] on div "Image “Se acabaron los llantos y los sobornos. MiniSonrisas transformó por comp…" at bounding box center [464, 159] width 180 height 109
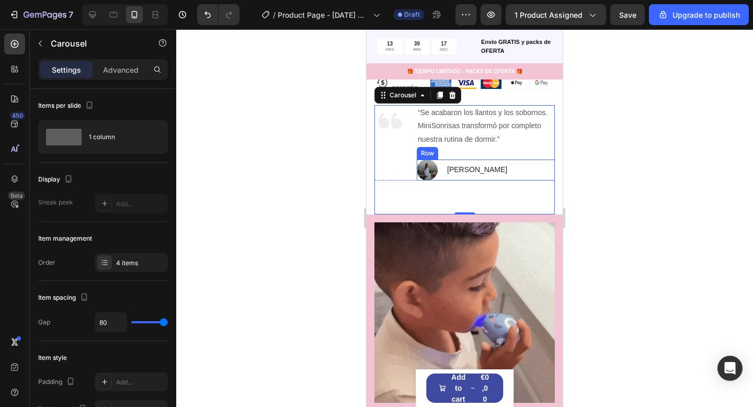
click at [501, 165] on div "Image Alba Vela Text block Row" at bounding box center [486, 169] width 138 height 21
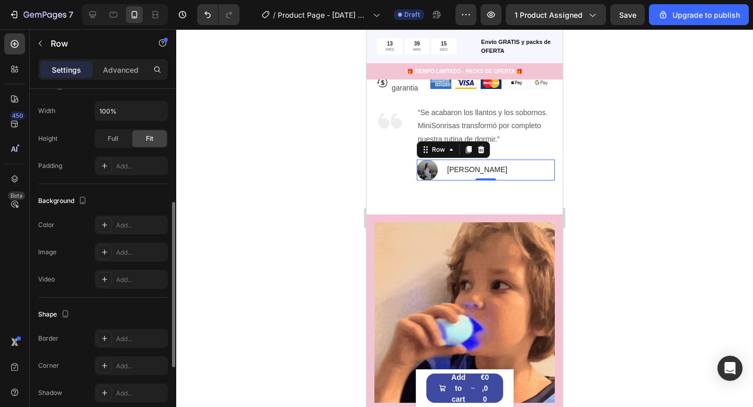
scroll to position [261, 0]
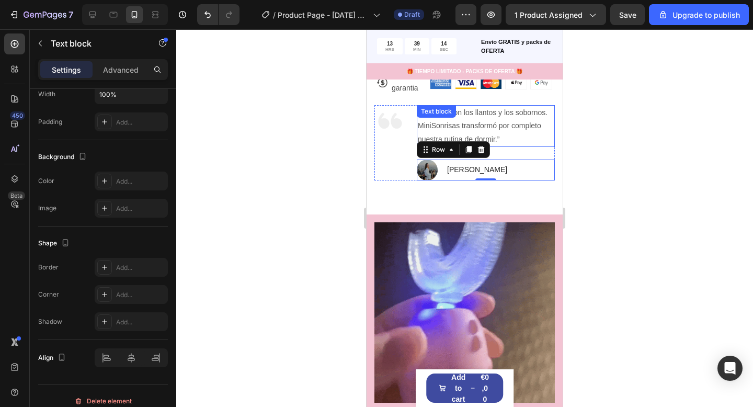
click at [550, 121] on p "“Se acabaron los llantos y los sobornos. MiniSonrisas transformó por completo n…" at bounding box center [486, 126] width 136 height 40
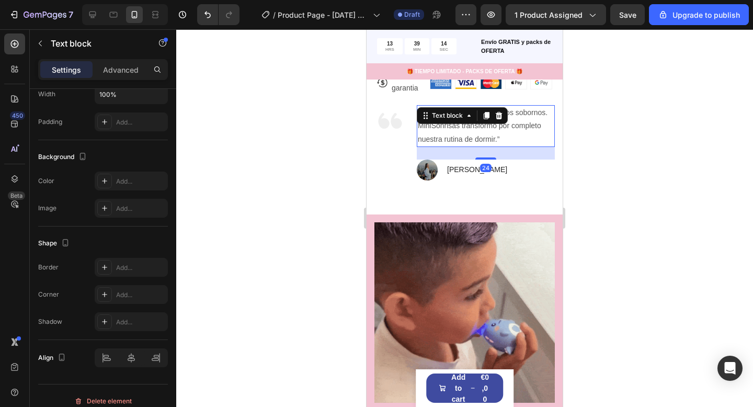
scroll to position [0, 0]
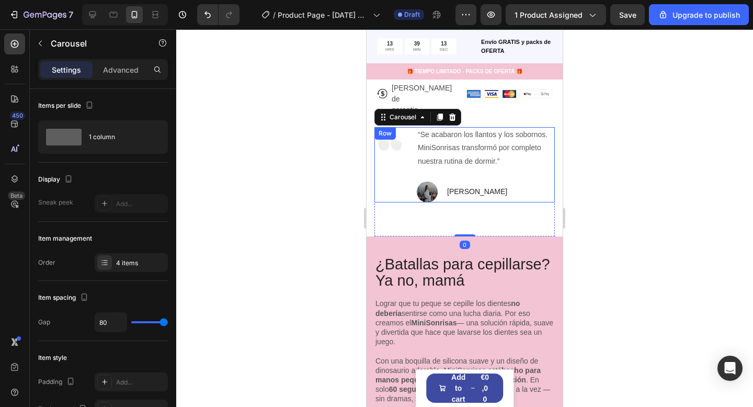
click at [397, 127] on img at bounding box center [389, 142] width 31 height 31
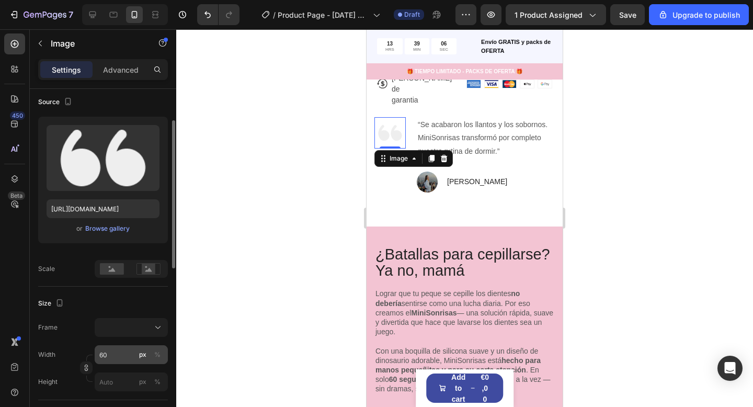
scroll to position [85, 0]
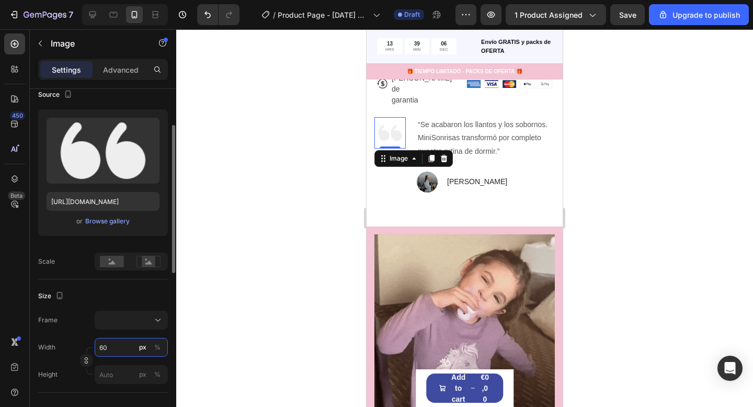
click at [119, 352] on input "60" at bounding box center [131, 347] width 73 height 19
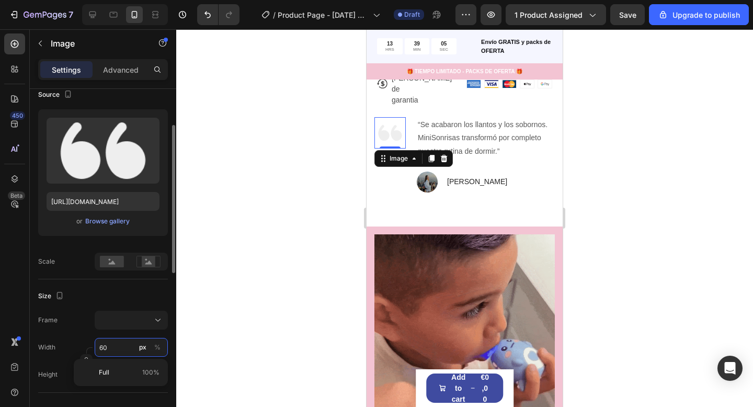
type input "5"
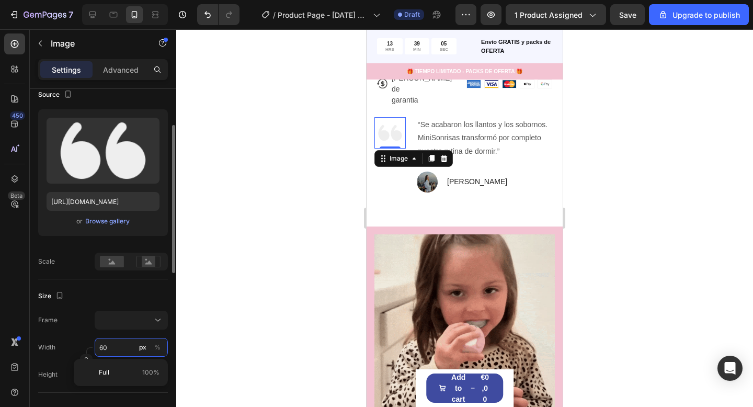
type input "5"
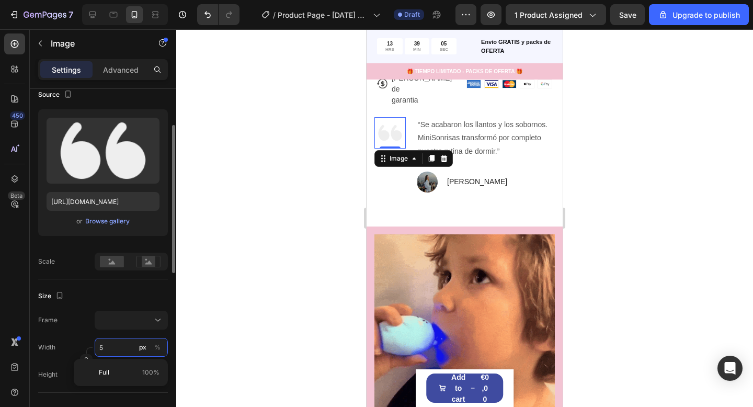
type input "50"
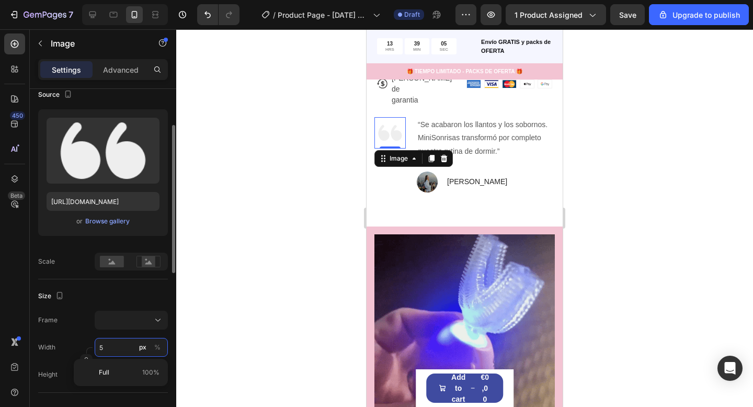
type input "50"
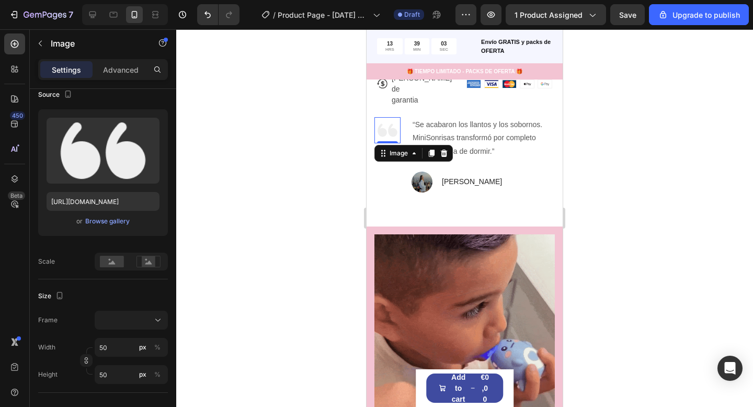
click at [623, 237] on div at bounding box center [464, 217] width 576 height 377
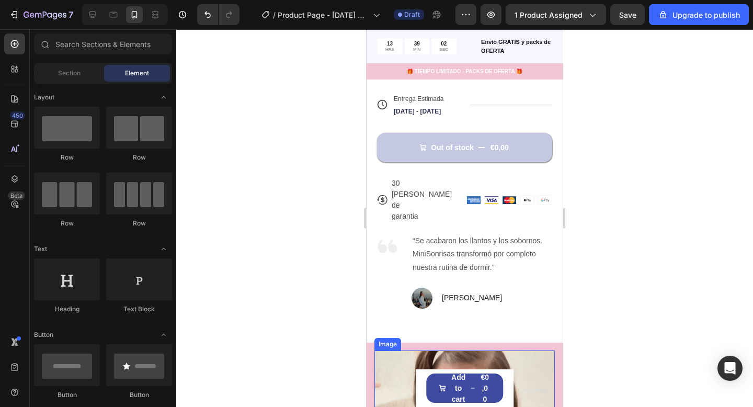
scroll to position [425, 0]
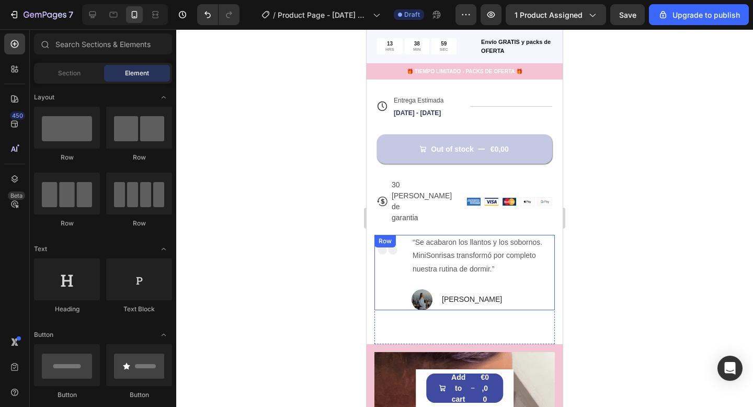
click at [504, 261] on div "“Se acabaron los llantos y los sobornos. MiniSonrisas transformó por completo n…" at bounding box center [482, 272] width 143 height 75
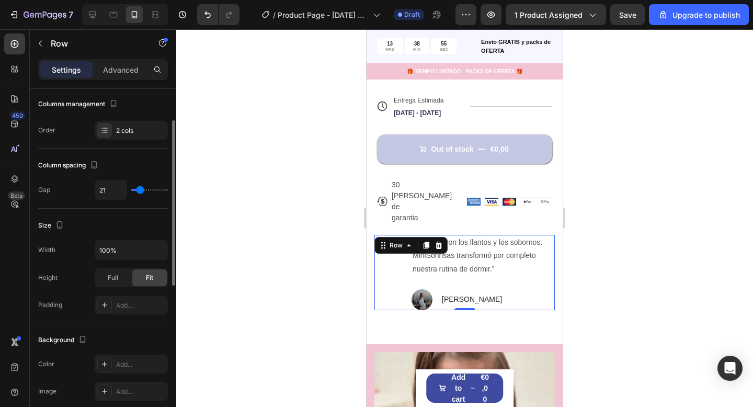
scroll to position [21, 0]
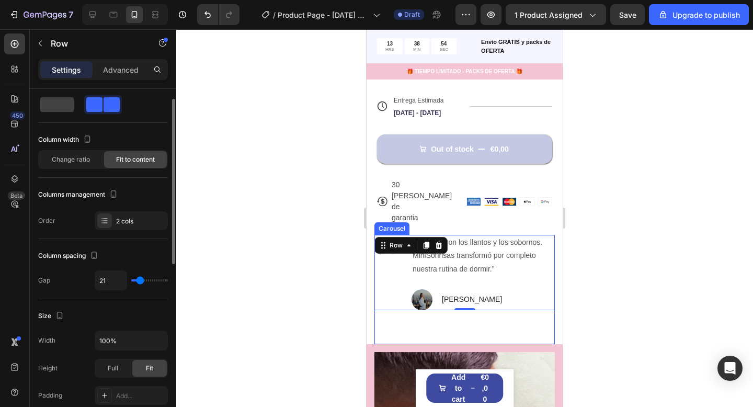
click at [517, 302] on div "Image “Se acabaron los llantos y los sobornos. MiniSonrisas transformó por comp…" at bounding box center [464, 289] width 180 height 109
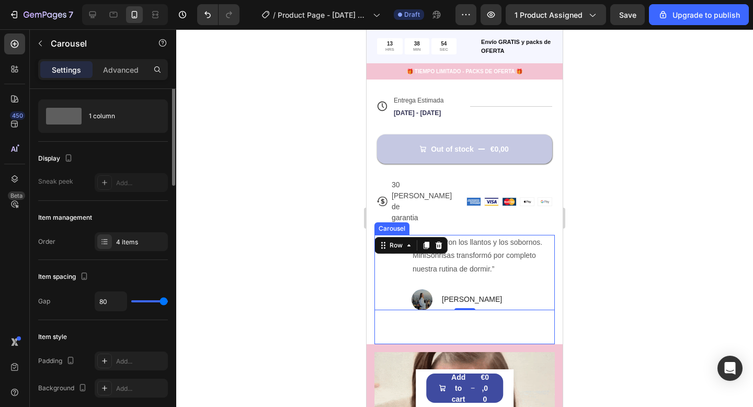
scroll to position [0, 0]
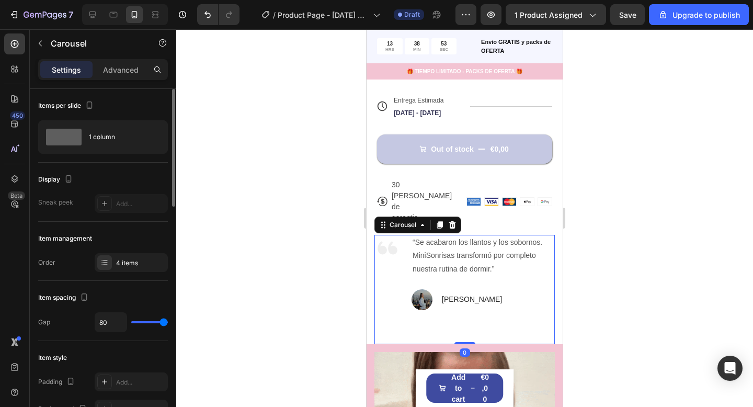
click at [510, 299] on div "Image “Se acabaron los llantos y los sobornos. MiniSonrisas transformó por comp…" at bounding box center [464, 289] width 180 height 109
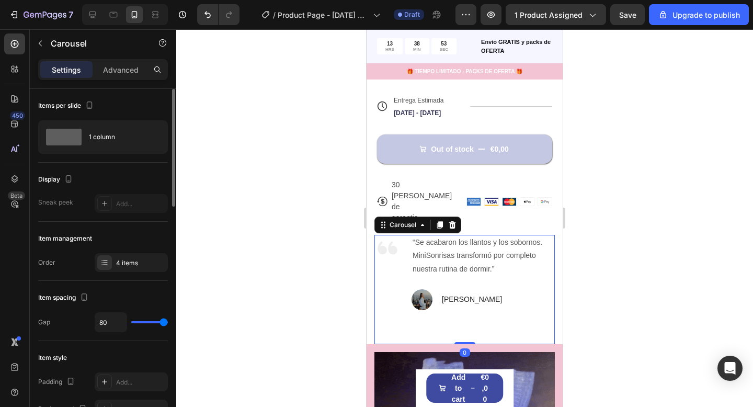
drag, startPoint x: 510, startPoint y: 299, endPoint x: 466, endPoint y: 304, distance: 44.2
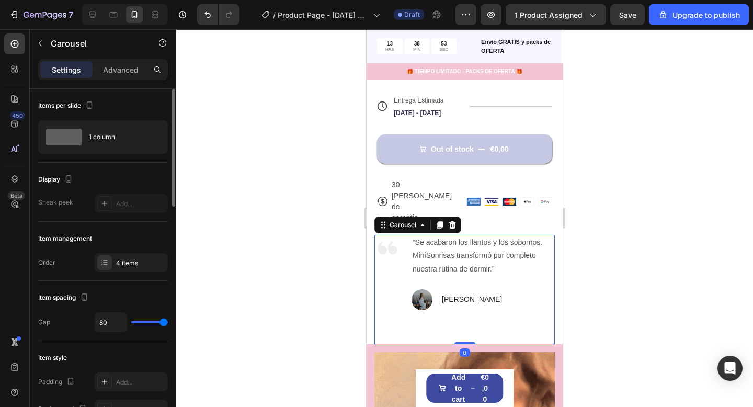
click at [508, 299] on div "Image “Se acabaron los llantos y los sobornos. MiniSonrisas transformó por comp…" at bounding box center [464, 289] width 180 height 109
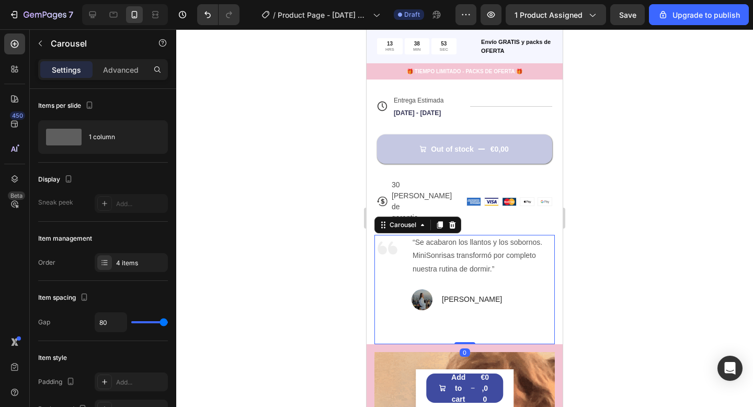
click at [466, 304] on div "Image “Se acabaron los llantos y los sobornos. MiniSonrisas transformó por comp…" at bounding box center [464, 289] width 180 height 109
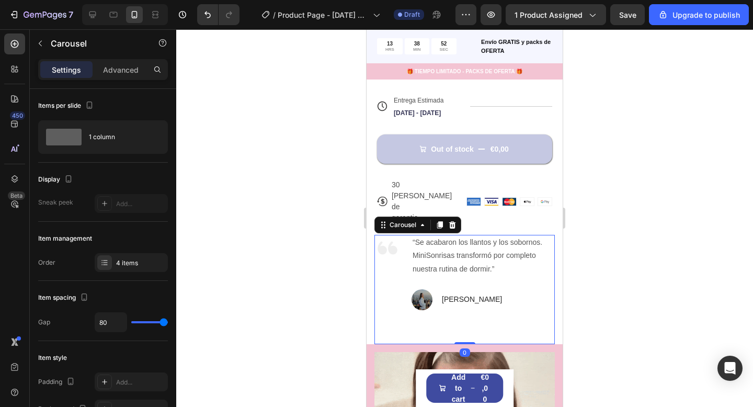
click at [466, 304] on div "Image “Se acabaron los llantos y los sobornos. MiniSonrisas transformó por comp…" at bounding box center [464, 289] width 180 height 109
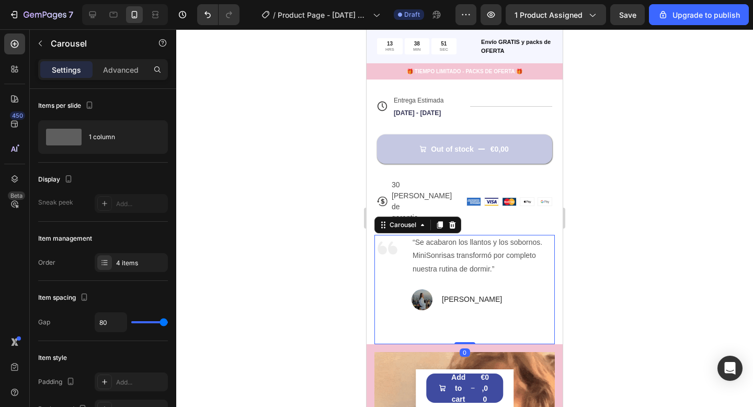
drag, startPoint x: 460, startPoint y: 313, endPoint x: 460, endPoint y: 293, distance: 19.3
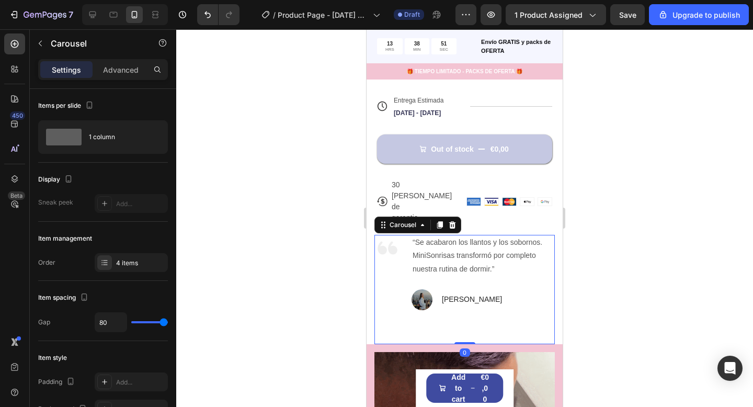
click at [460, 293] on div "Image “Se acabaron los llantos y los sobornos. MiniSonrisas transformó por comp…" at bounding box center [464, 289] width 180 height 109
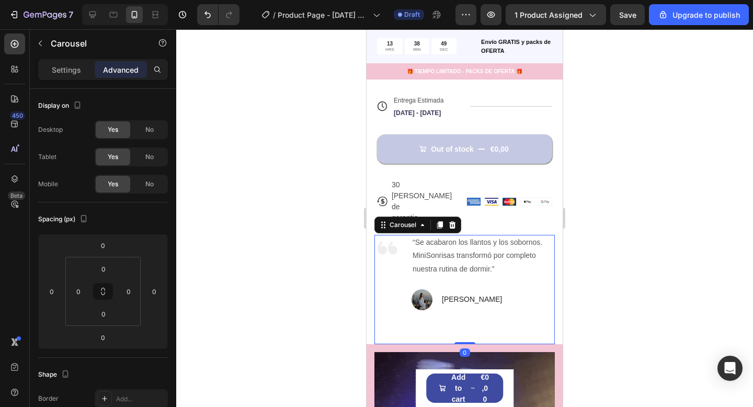
click at [467, 308] on div "Image “Se acabaron los llantos y los sobornos. MiniSonrisas transformó por comp…" at bounding box center [464, 289] width 180 height 109
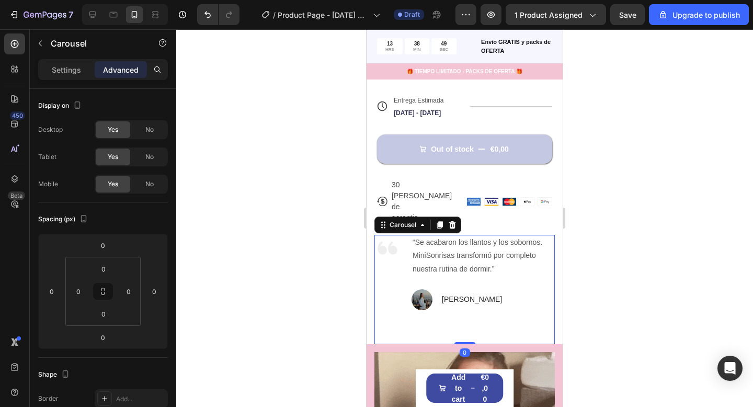
click at [466, 300] on div "Image “Se acabaron los llantos y los sobornos. MiniSonrisas transformó por comp…" at bounding box center [464, 289] width 180 height 109
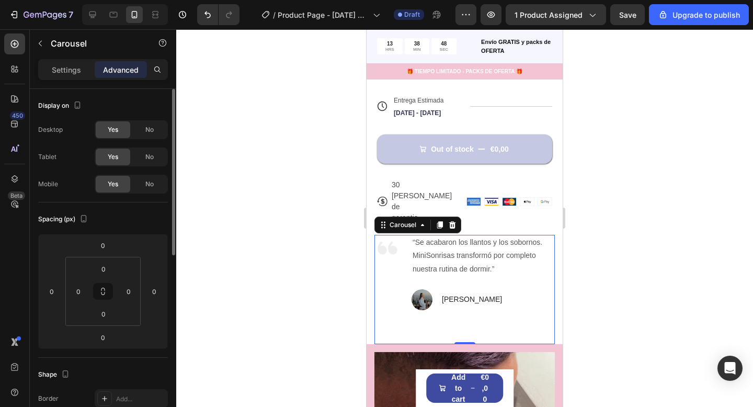
click at [119, 0] on html "7 / Product Page - [DATE] 08:59:21 Draft Preview 1 product assigned Save Upgrad…" at bounding box center [376, 0] width 753 height 0
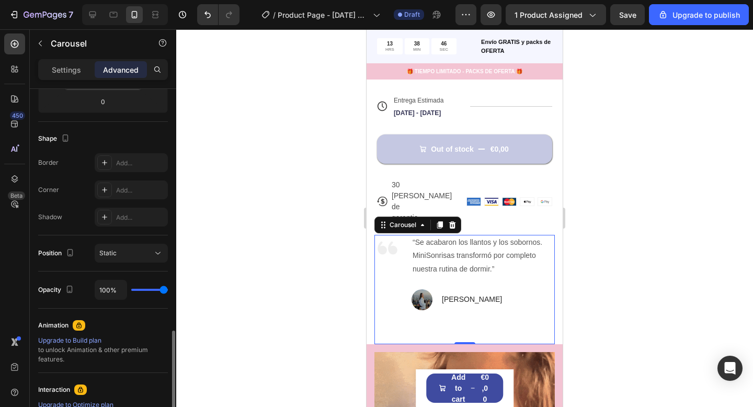
scroll to position [378, 0]
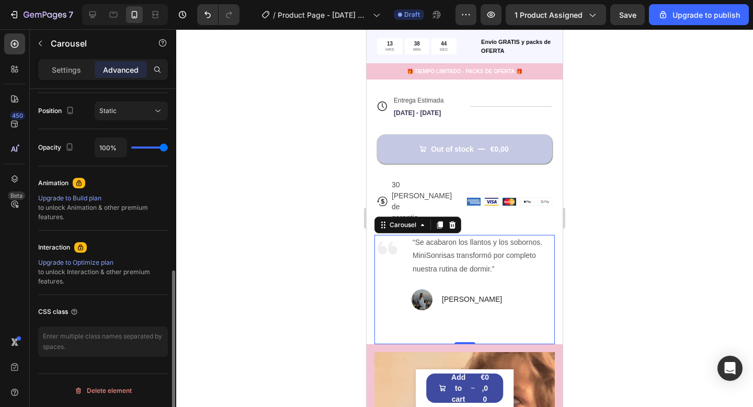
click at [274, 321] on div at bounding box center [464, 217] width 576 height 377
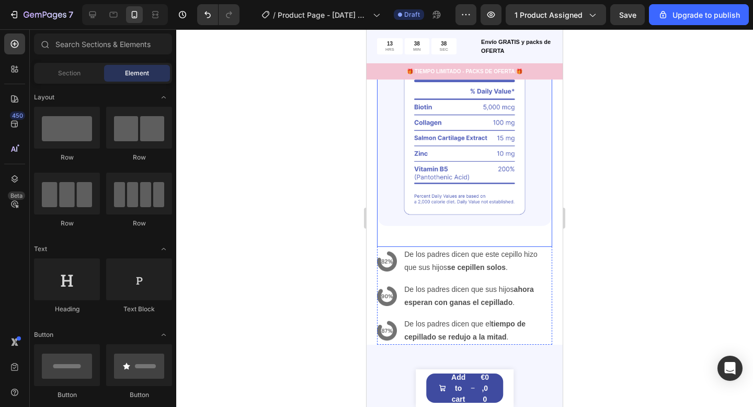
scroll to position [1749, 0]
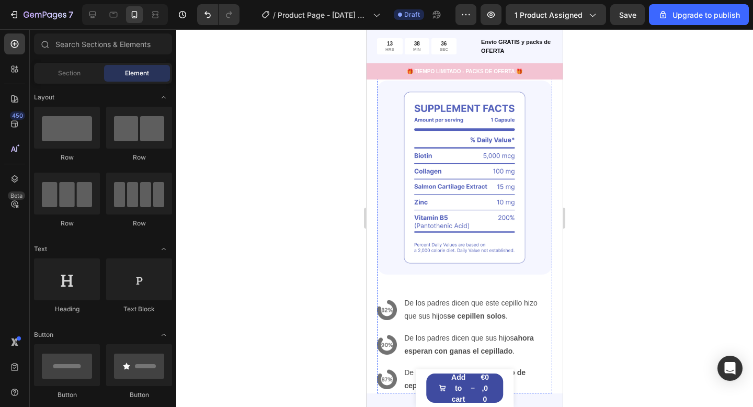
click at [475, 31] on h2 "Powerful Ingredients, Proven Benefits" at bounding box center [464, 10] width 175 height 41
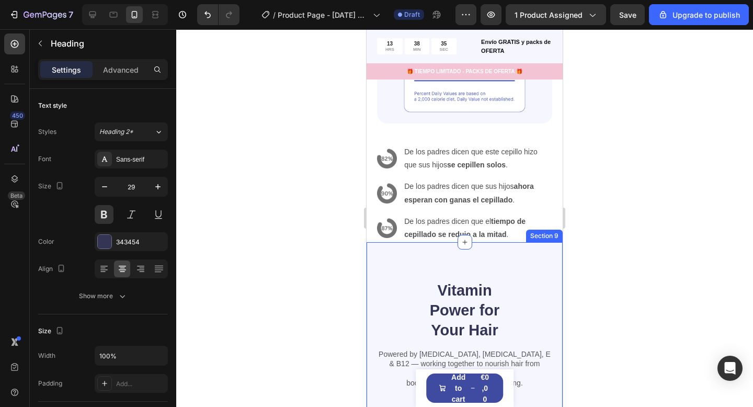
scroll to position [2063, 0]
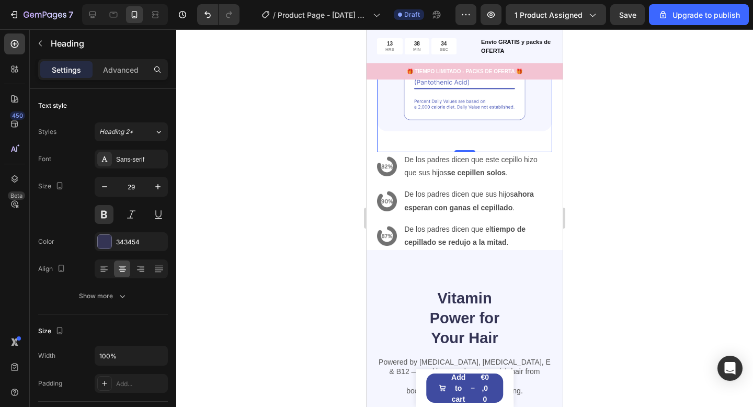
click at [442, 136] on div "Image 0" at bounding box center [464, 44] width 175 height 215
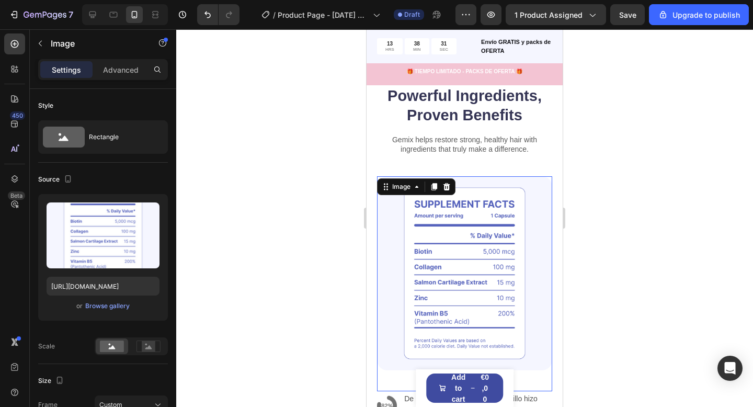
scroll to position [1826, 0]
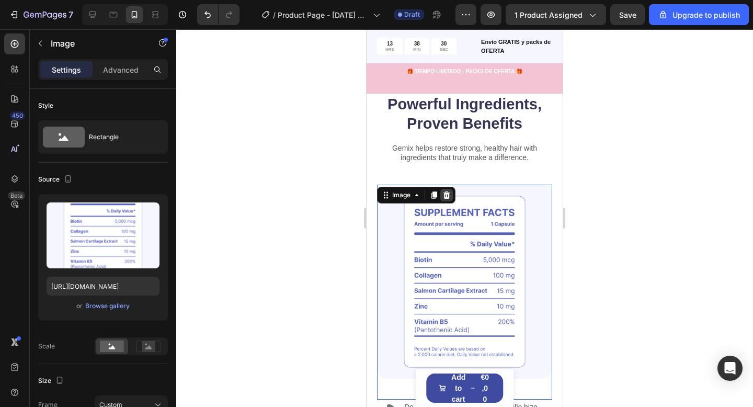
click at [444, 191] on icon at bounding box center [446, 195] width 8 height 8
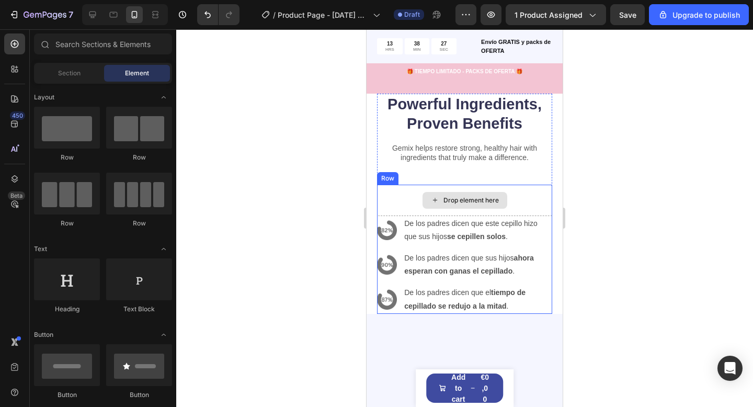
click at [528, 186] on div "Drop element here" at bounding box center [464, 199] width 175 height 31
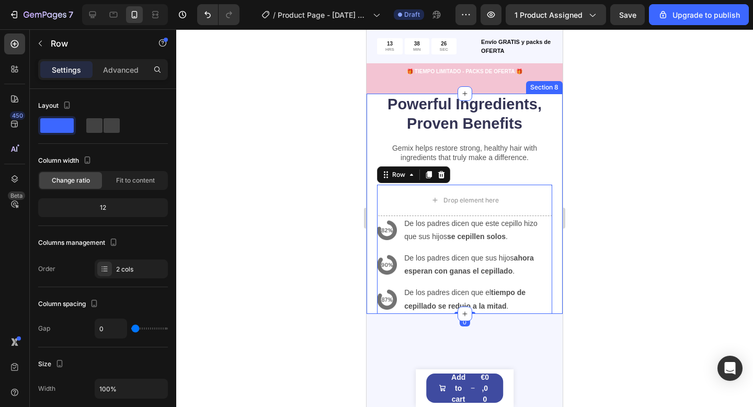
click at [603, 226] on div at bounding box center [464, 217] width 576 height 377
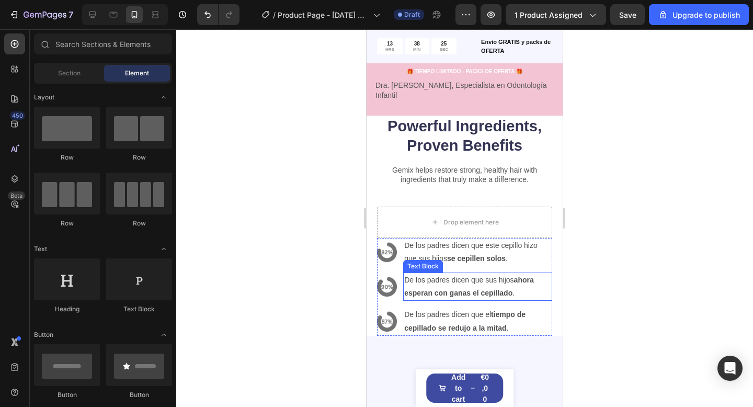
scroll to position [1799, 0]
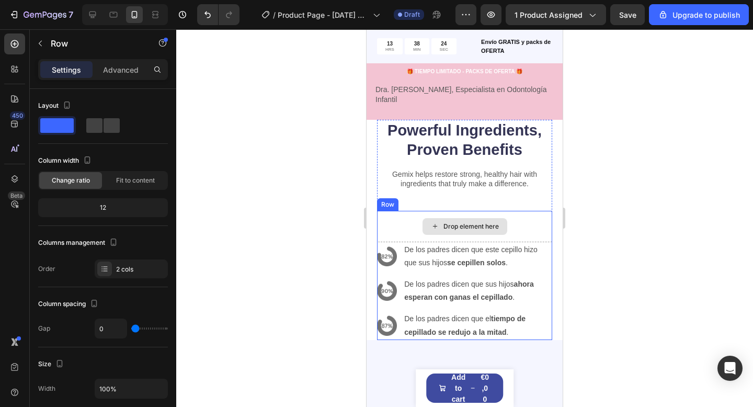
click at [515, 211] on div "Drop element here" at bounding box center [464, 226] width 175 height 31
click at [516, 211] on div "Drop element here" at bounding box center [464, 226] width 175 height 31
click at [499, 218] on div "Drop element here" at bounding box center [464, 226] width 85 height 17
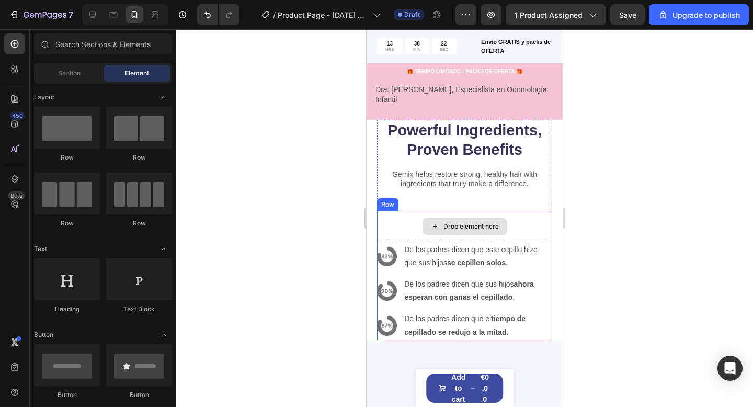
click at [495, 227] on div "Drop element here" at bounding box center [464, 226] width 175 height 31
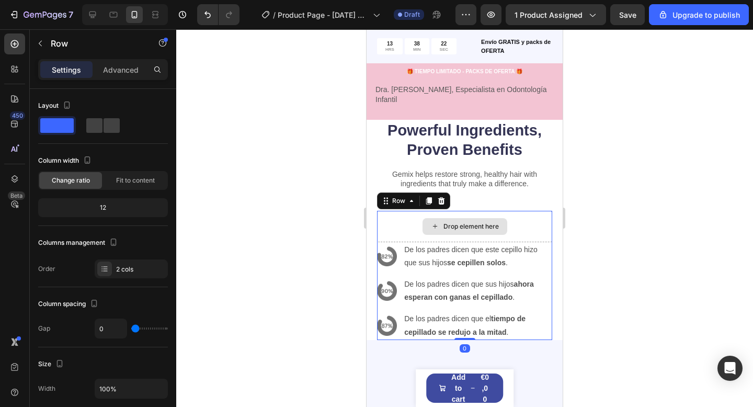
click at [501, 222] on div "Drop element here" at bounding box center [464, 226] width 85 height 17
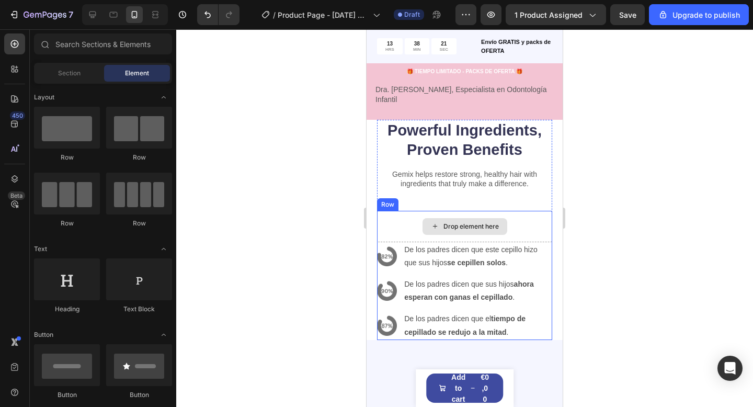
click at [503, 220] on div "Drop element here" at bounding box center [464, 226] width 85 height 17
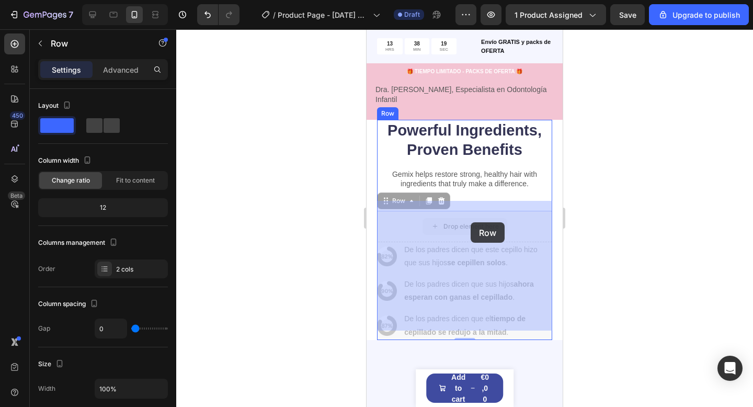
drag, startPoint x: 500, startPoint y: 220, endPoint x: 462, endPoint y: 222, distance: 37.7
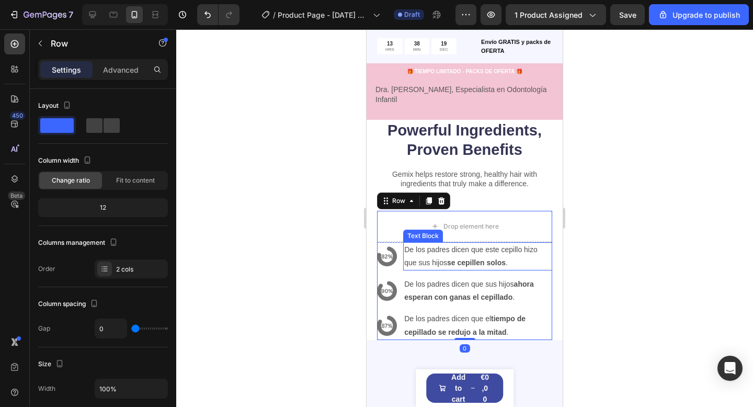
click at [424, 243] on p "De los padres dicen que este cepillo hizo que sus hijos se cepillen solos ." at bounding box center [477, 256] width 147 height 26
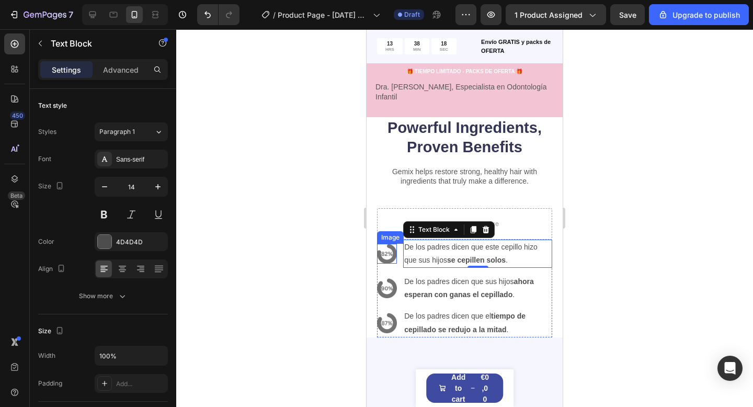
click at [382, 251] on div "Image" at bounding box center [387, 254] width 20 height 20
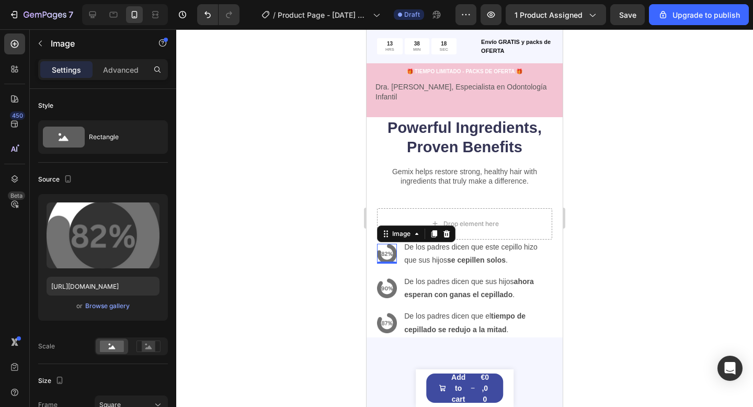
scroll to position [1800, 0]
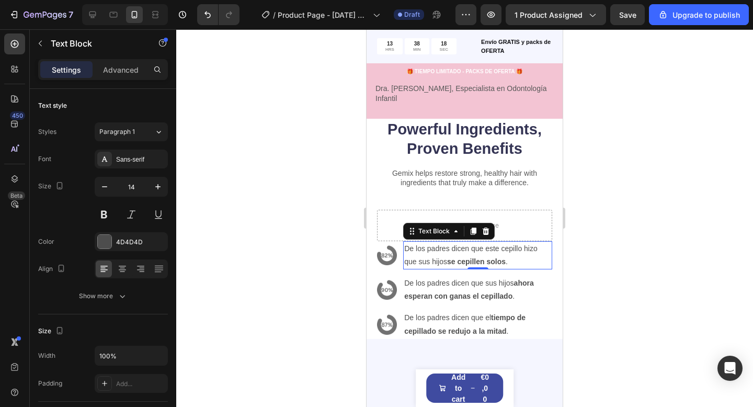
click at [418, 246] on p "De los padres dicen que este cepillo hizo que sus hijos se cepillen solos ." at bounding box center [477, 255] width 147 height 26
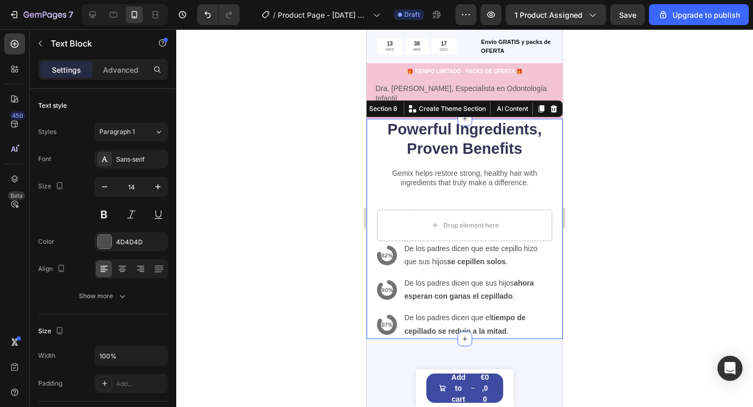
click at [374, 215] on div "Powerful Ingredients, Proven Benefits Heading Gemix helps restore strong, healt…" at bounding box center [464, 229] width 196 height 220
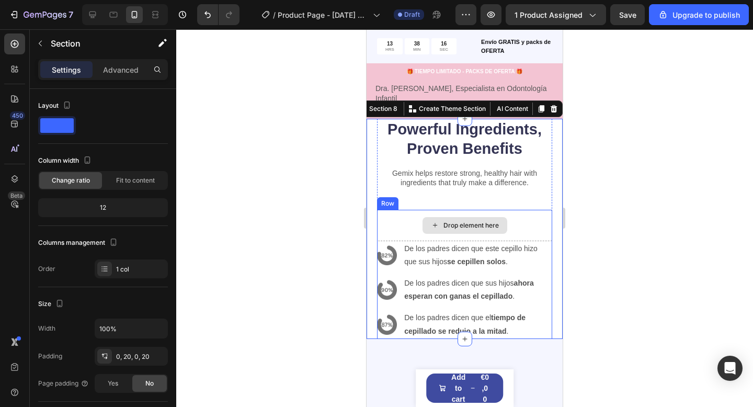
click at [390, 212] on div "Drop element here" at bounding box center [464, 225] width 175 height 31
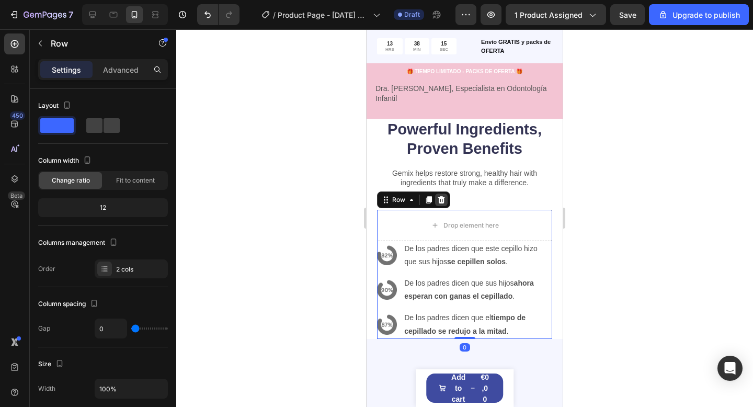
click at [445, 191] on div "Row" at bounding box center [413, 199] width 73 height 17
click at [443, 195] on icon at bounding box center [441, 198] width 7 height 7
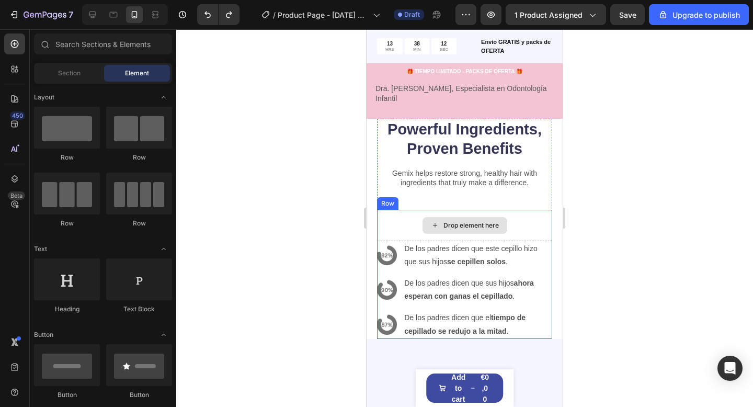
click at [505, 223] on div "Drop element here" at bounding box center [464, 225] width 175 height 31
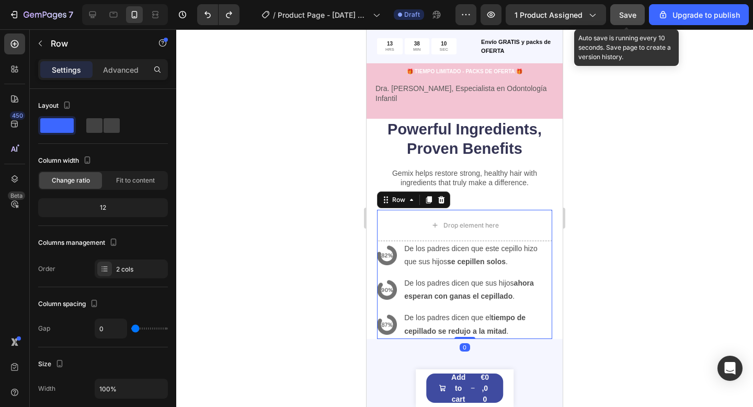
click at [628, 19] on div "Save" at bounding box center [627, 14] width 17 height 11
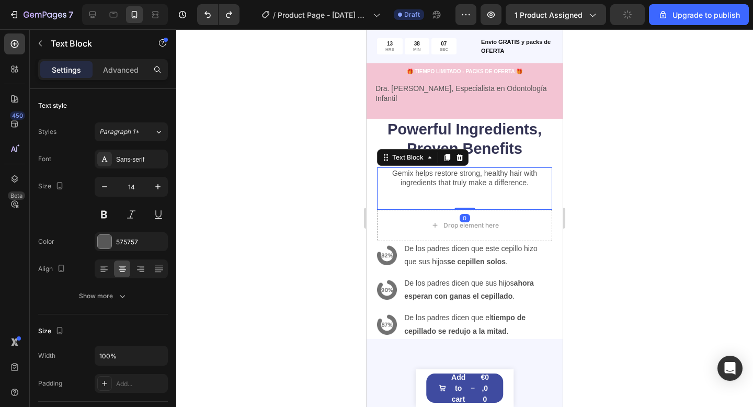
click at [535, 187] on div "Gemix helps restore strong, healthy hair with ingredients that truly make a dif…" at bounding box center [464, 188] width 175 height 42
click at [459, 153] on icon at bounding box center [459, 157] width 8 height 8
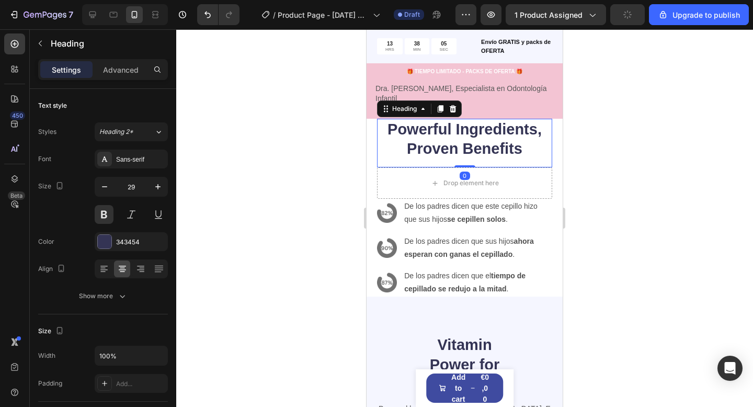
drag, startPoint x: 488, startPoint y: 139, endPoint x: 504, endPoint y: 136, distance: 16.0
click at [488, 139] on h2 "Powerful Ingredients, Proven Benefits" at bounding box center [464, 139] width 175 height 41
click at [452, 105] on icon at bounding box center [452, 109] width 8 height 8
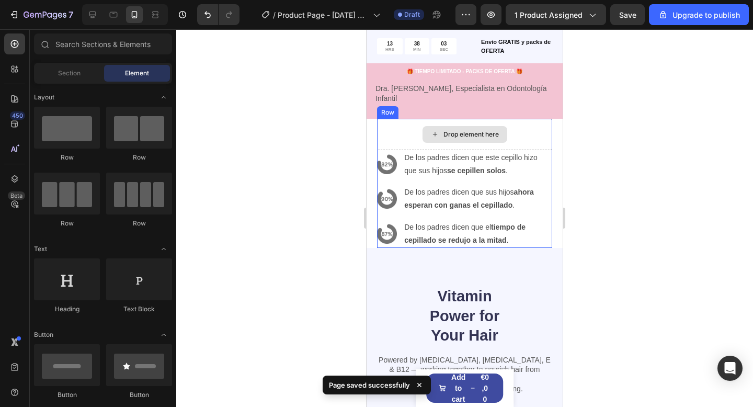
click at [505, 126] on div "Drop element here" at bounding box center [464, 134] width 85 height 17
click at [501, 126] on div "Drop element here" at bounding box center [464, 134] width 85 height 17
click at [466, 130] on div "Drop element here" at bounding box center [470, 134] width 55 height 8
click at [435, 130] on icon at bounding box center [435, 134] width 8 height 9
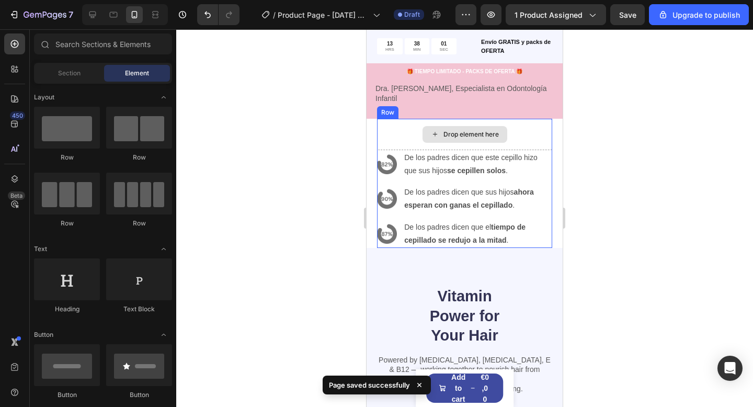
click at [435, 130] on icon at bounding box center [435, 134] width 8 height 9
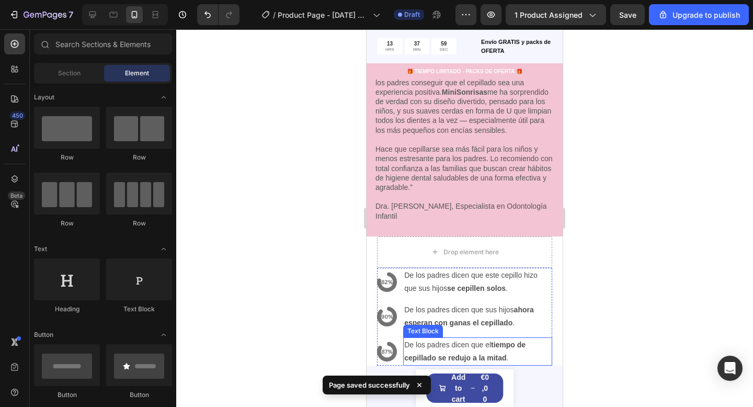
scroll to position [1675, 0]
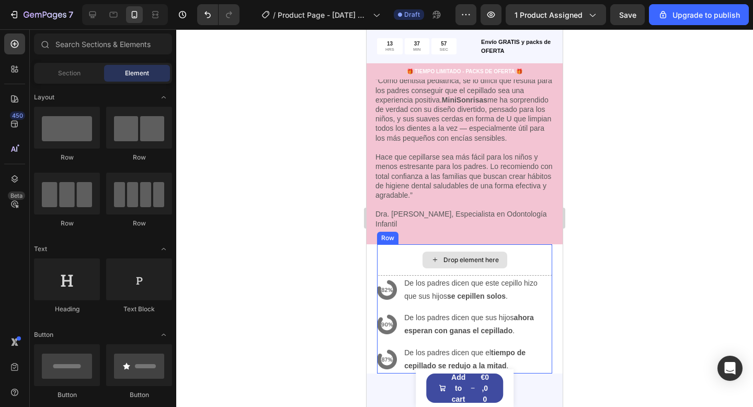
click at [493, 256] on div "Drop element here" at bounding box center [470, 260] width 55 height 8
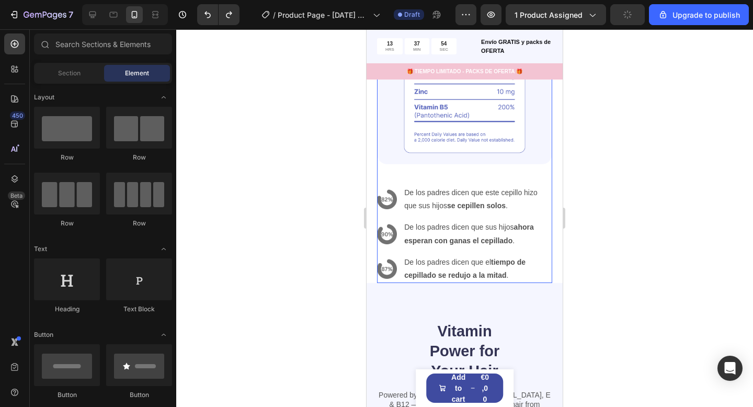
scroll to position [2031, 0]
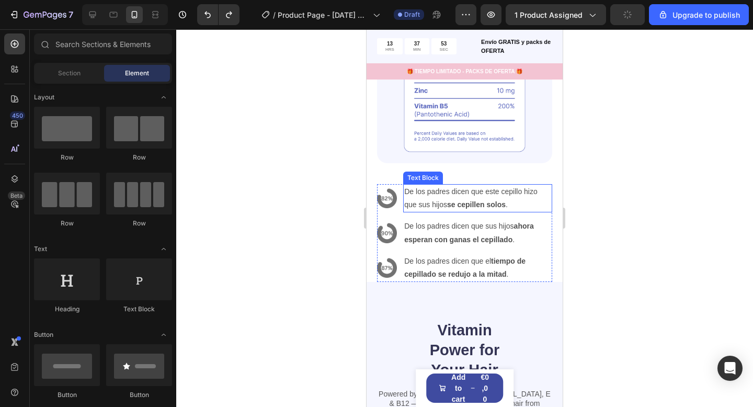
click at [476, 184] on div "De los padres dicen que este cepillo hizo que sus hijos se cepillen solos ." at bounding box center [477, 198] width 149 height 28
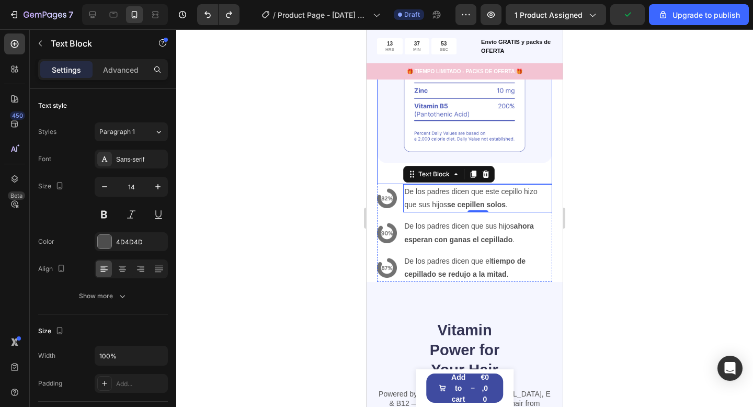
click at [516, 172] on div "Image" at bounding box center [464, 76] width 175 height 215
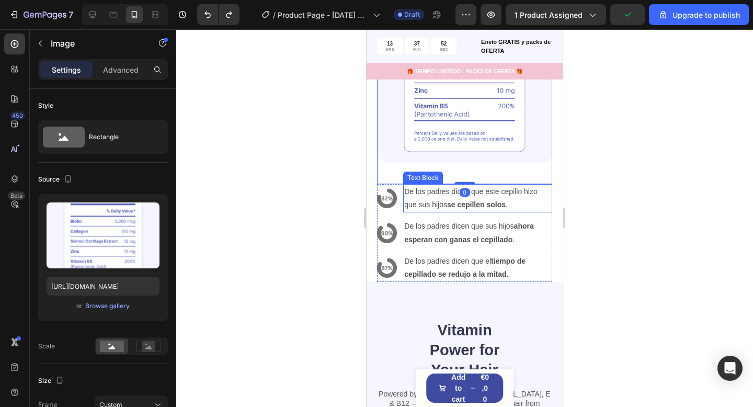
click at [496, 188] on p "De los padres dicen que este cepillo hizo que sus hijos se cepillen solos ." at bounding box center [477, 198] width 147 height 26
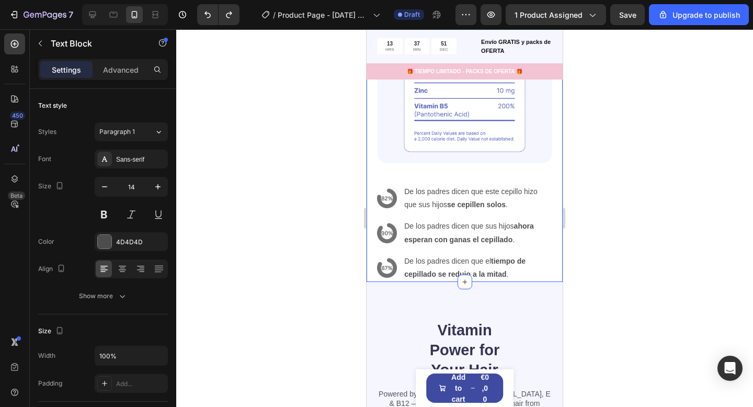
click at [557, 226] on div "Powerful Ingredients, Proven Benefits Heading Gemix helps restore strong, healt…" at bounding box center [464, 80] width 196 height 404
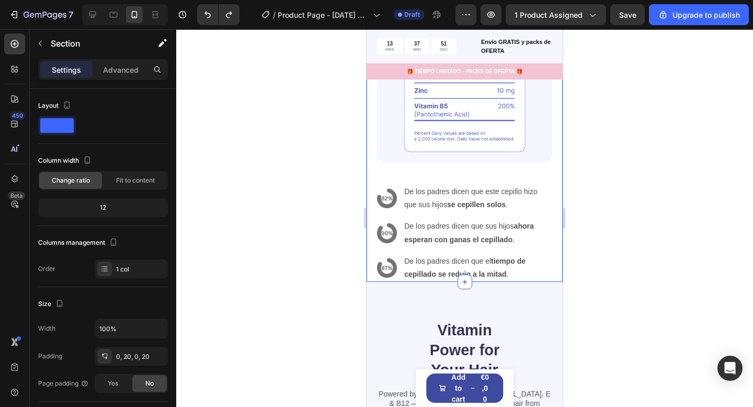
click at [556, 232] on div "Powerful Ingredients, Proven Benefits Heading Gemix helps restore strong, healt…" at bounding box center [464, 80] width 196 height 404
click at [550, 238] on p "De los padres dicen que sus hijos ahora esperan con ganas el cepillado ." at bounding box center [477, 233] width 147 height 26
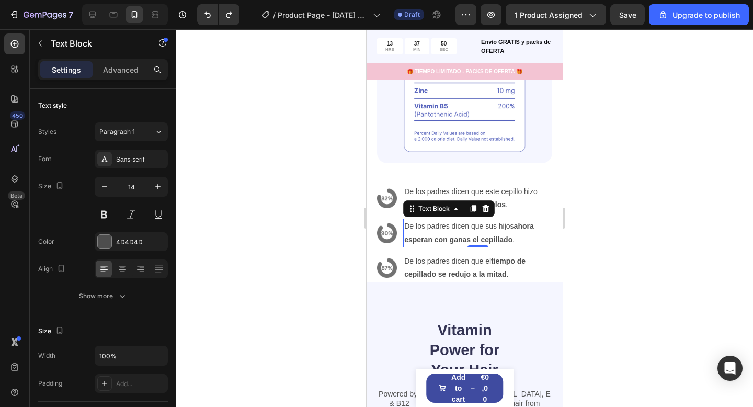
click at [544, 204] on p "De los padres dicen que este cepillo hizo que sus hijos se cepillen solos ." at bounding box center [477, 198] width 147 height 26
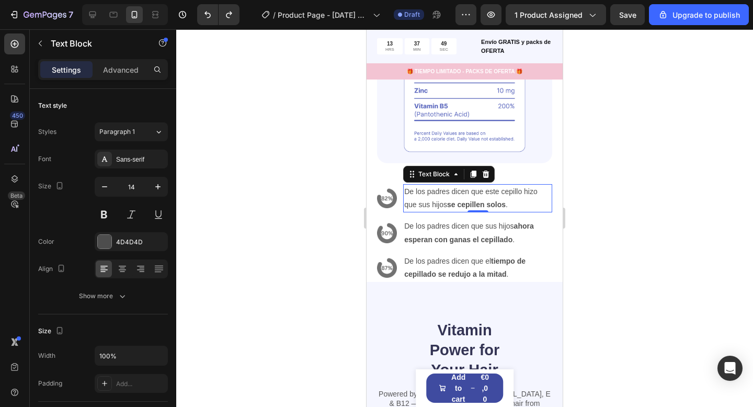
scroll to position [272, 0]
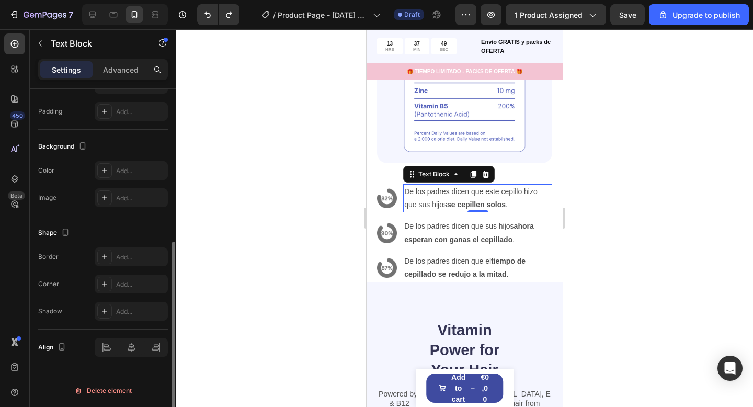
click at [523, 204] on p "De los padres dicen que este cepillo hizo que sus hijos se cepillen solos ." at bounding box center [477, 198] width 147 height 26
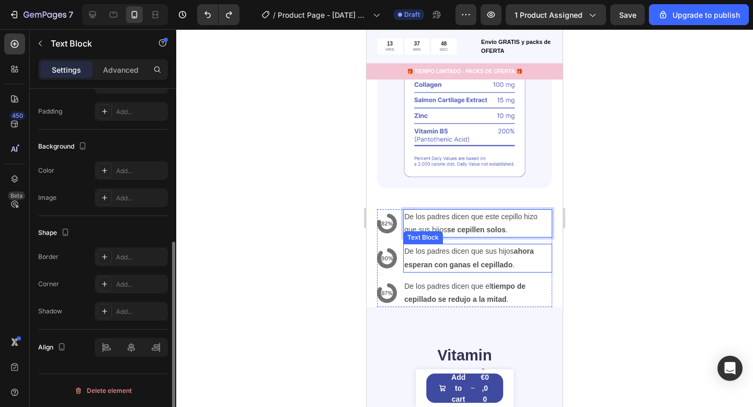
scroll to position [2003, 0]
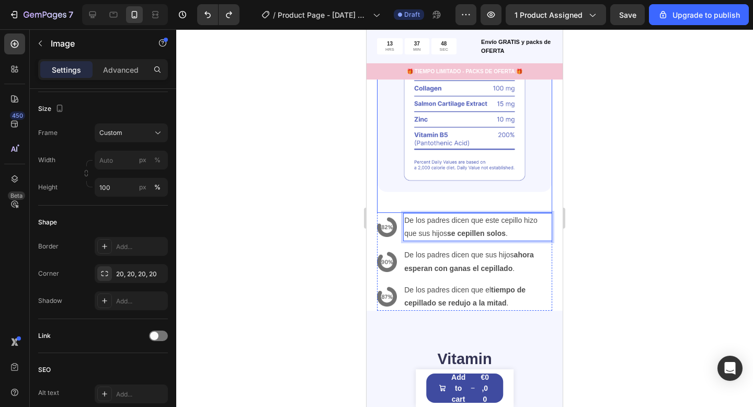
click at [505, 195] on div "Image" at bounding box center [464, 104] width 175 height 215
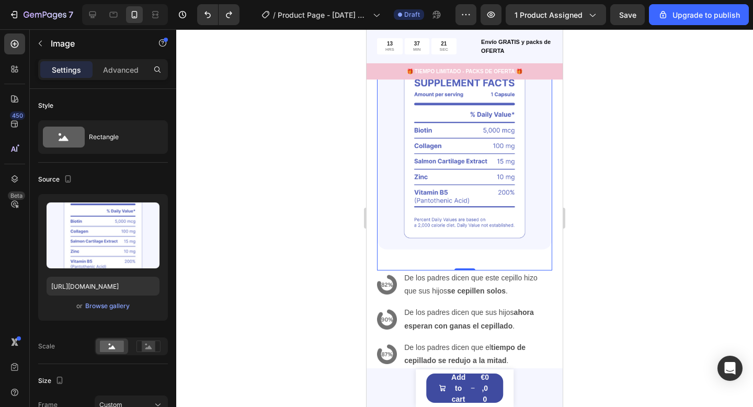
scroll to position [1960, 0]
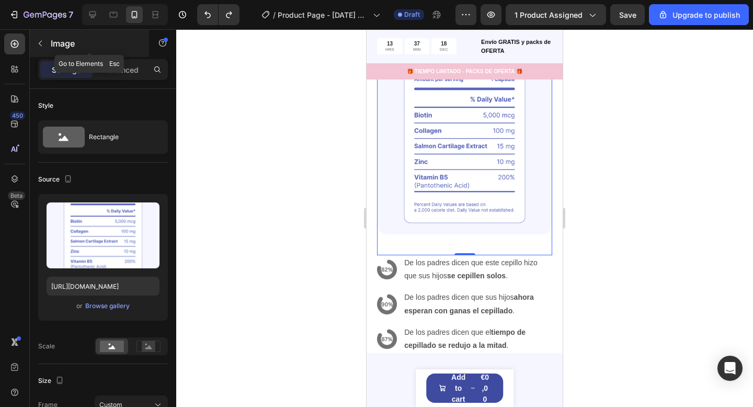
click at [40, 43] on icon "button" at bounding box center [40, 43] width 8 height 8
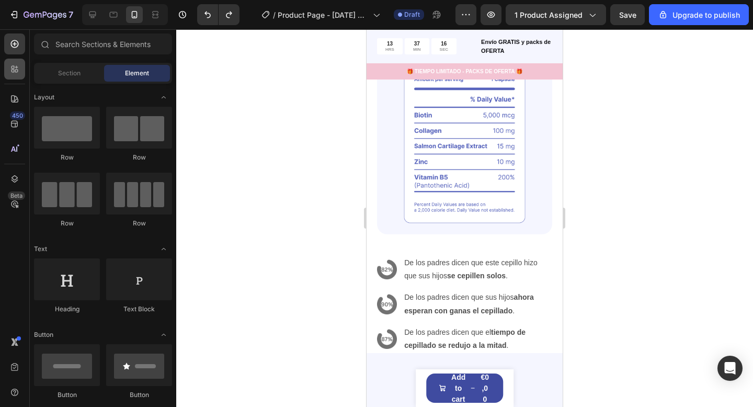
click at [6, 75] on div at bounding box center [14, 69] width 21 height 21
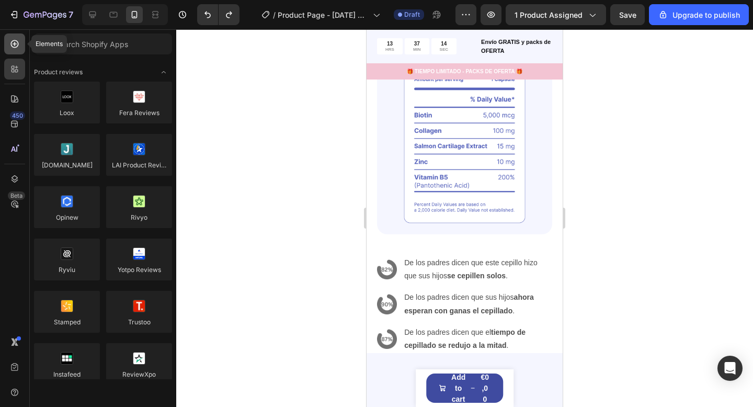
click at [21, 44] on div at bounding box center [14, 43] width 21 height 21
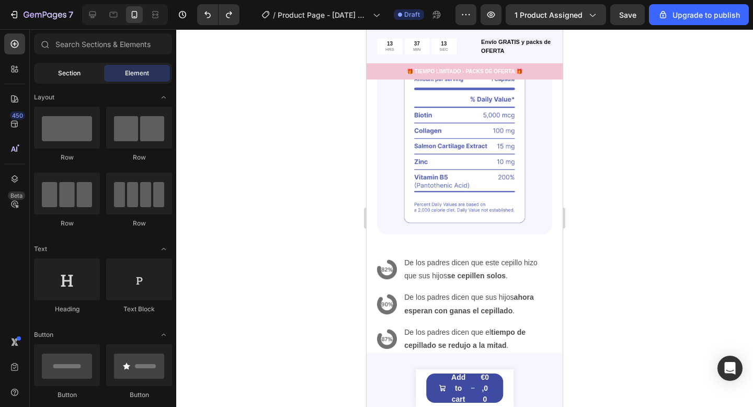
click at [54, 68] on div "Section" at bounding box center [69, 73] width 66 height 17
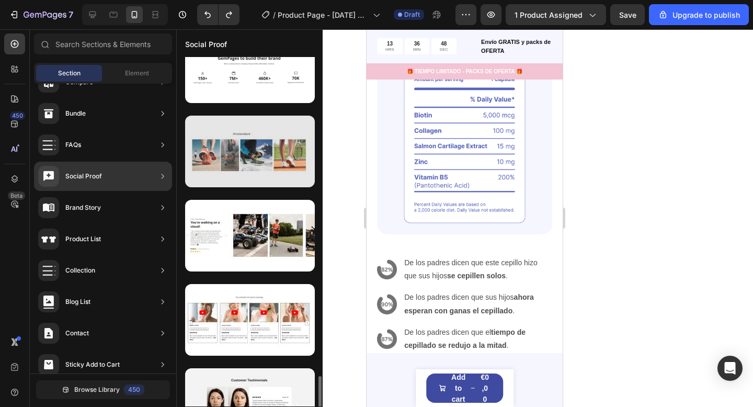
scroll to position [3263, 0]
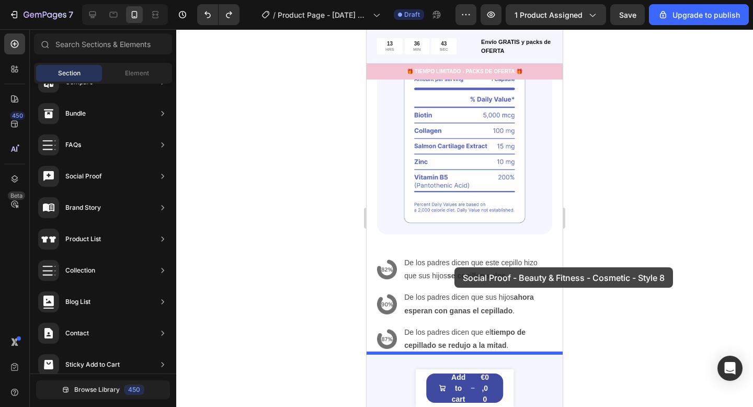
drag, startPoint x: 604, startPoint y: 325, endPoint x: 466, endPoint y: 290, distance: 141.8
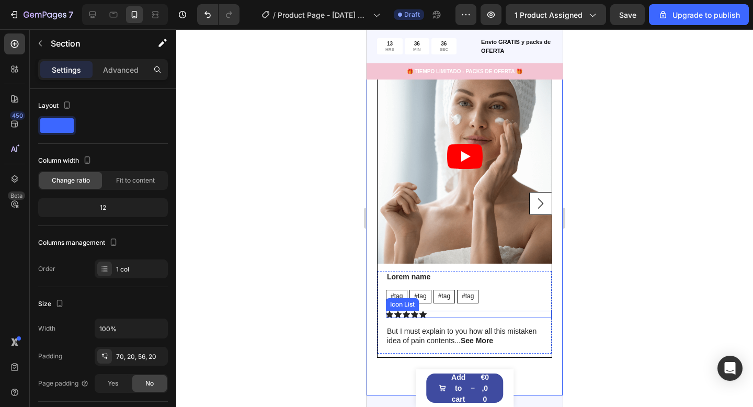
scroll to position [2289, 0]
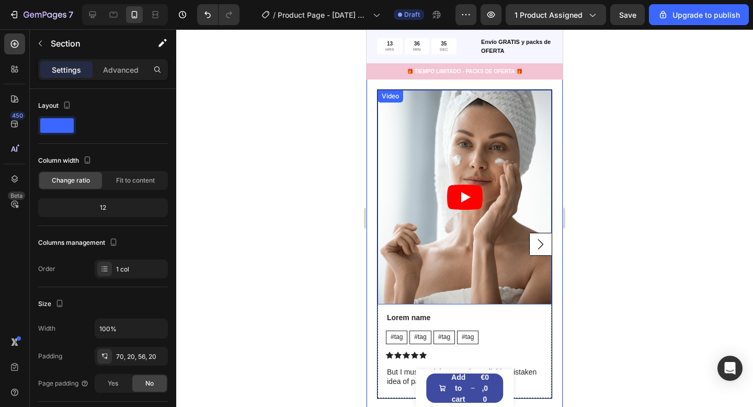
click at [448, 197] on icon "Play" at bounding box center [465, 196] width 36 height 25
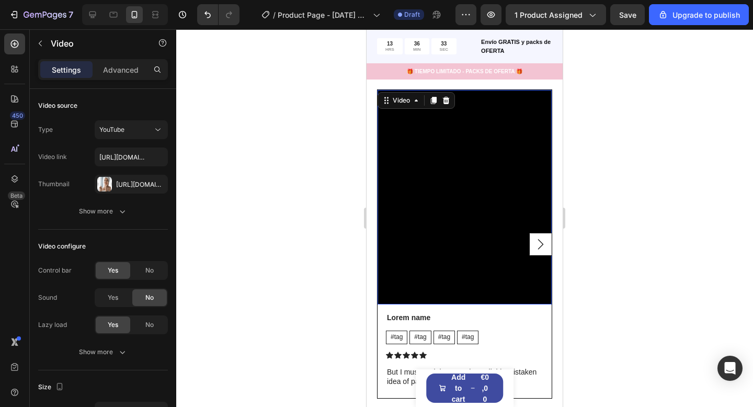
click at [535, 236] on rect "Carousel Next Arrow" at bounding box center [540, 244] width 22 height 22
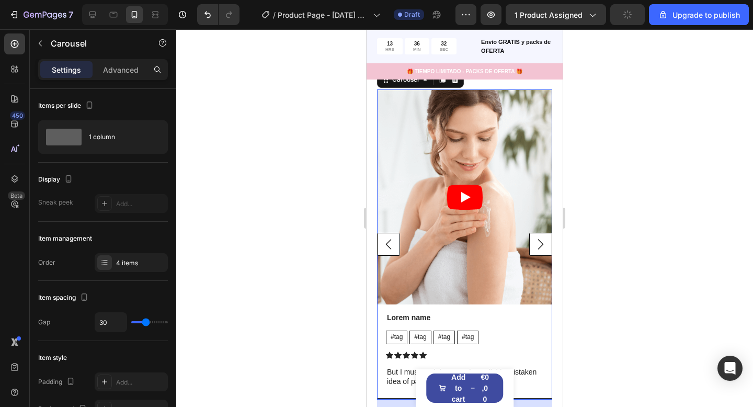
click at [539, 243] on rect "Carousel Next Arrow" at bounding box center [540, 244] width 22 height 22
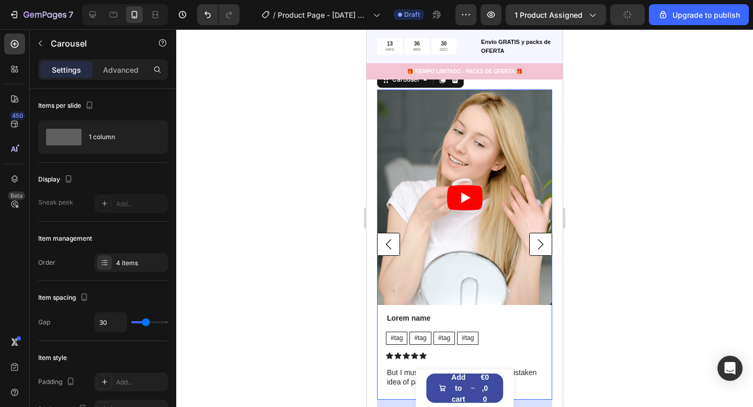
click at [389, 249] on rect "Carousel Back Arrow" at bounding box center [388, 244] width 22 height 22
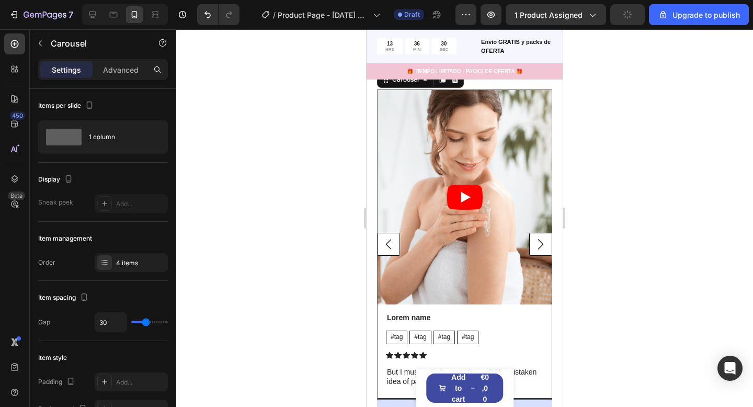
click at [389, 249] on rect "Carousel Back Arrow" at bounding box center [388, 244] width 22 height 22
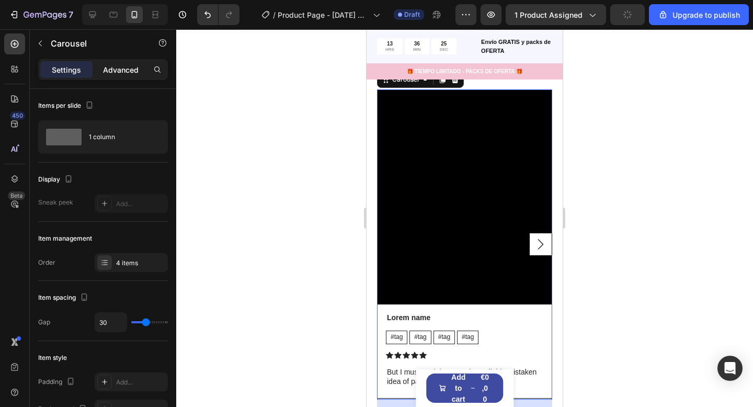
drag, startPoint x: 107, startPoint y: 73, endPoint x: 99, endPoint y: 73, distance: 8.4
click at [107, 73] on p "Advanced" at bounding box center [121, 69] width 36 height 11
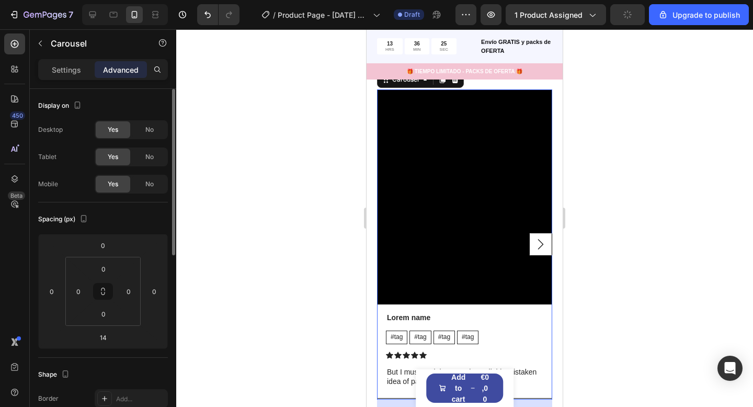
click at [70, 70] on p "Settings" at bounding box center [66, 69] width 29 height 11
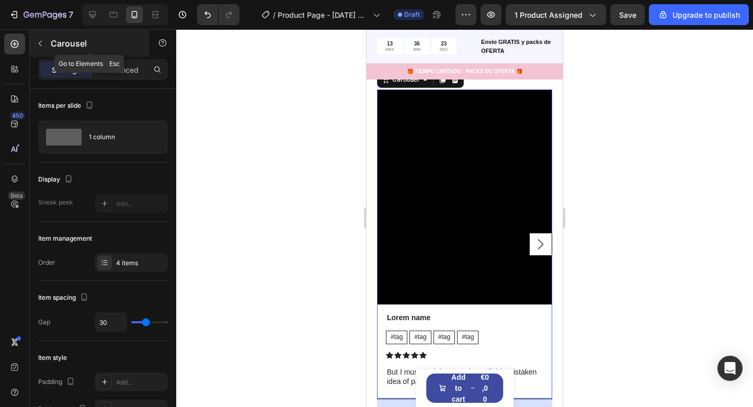
click at [39, 44] on icon "button" at bounding box center [40, 43] width 8 height 8
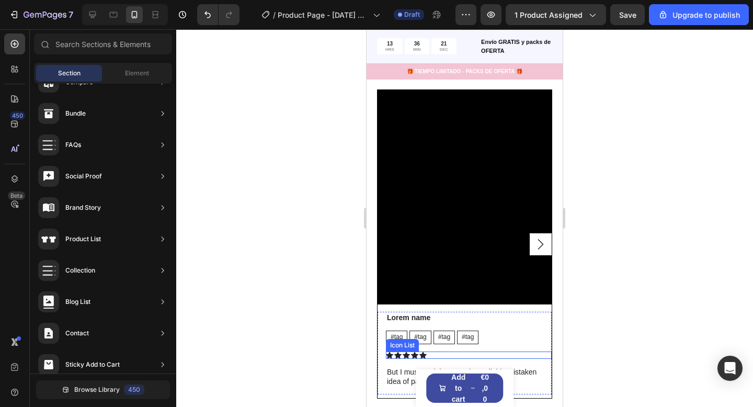
click at [537, 357] on div "Icon Icon Icon Icon Icon" at bounding box center [469, 354] width 166 height 7
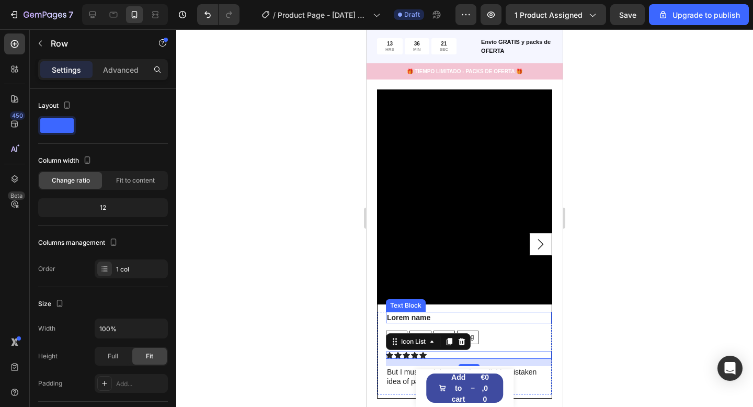
click at [513, 308] on div "Video Lorem name Text Block #tag Text Block #tag Text Block #tag Text Block #ta…" at bounding box center [464, 244] width 174 height 308
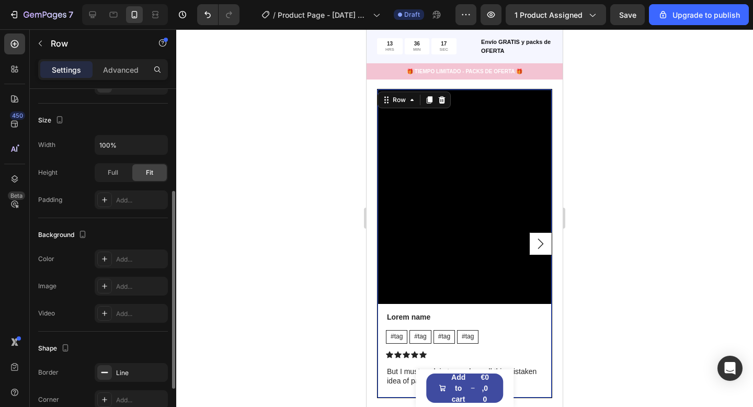
scroll to position [0, 0]
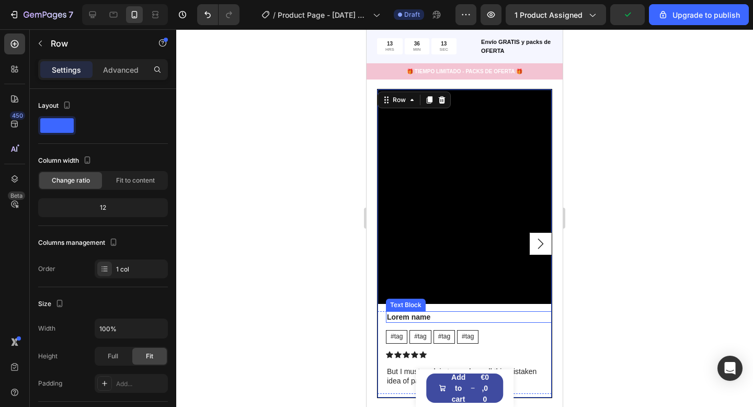
click at [525, 318] on p "Lorem name" at bounding box center [469, 316] width 164 height 9
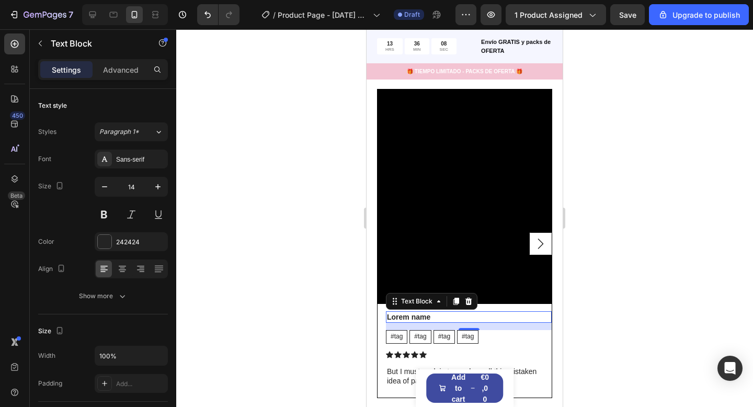
drag, startPoint x: 294, startPoint y: 342, endPoint x: 357, endPoint y: 261, distance: 102.4
click at [294, 342] on div at bounding box center [464, 217] width 576 height 377
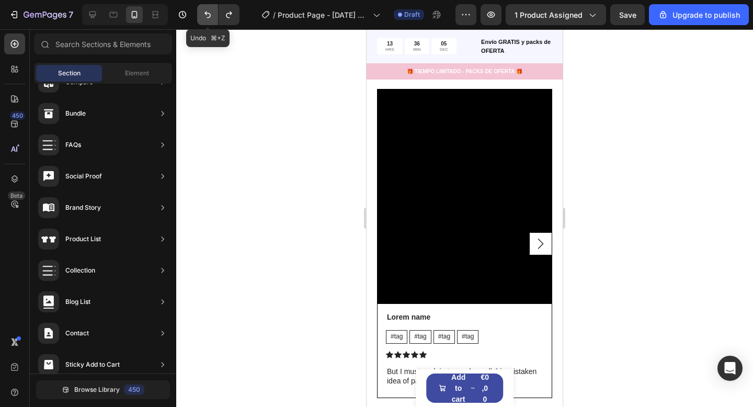
click at [210, 11] on icon "Undo/Redo" at bounding box center [207, 14] width 10 height 10
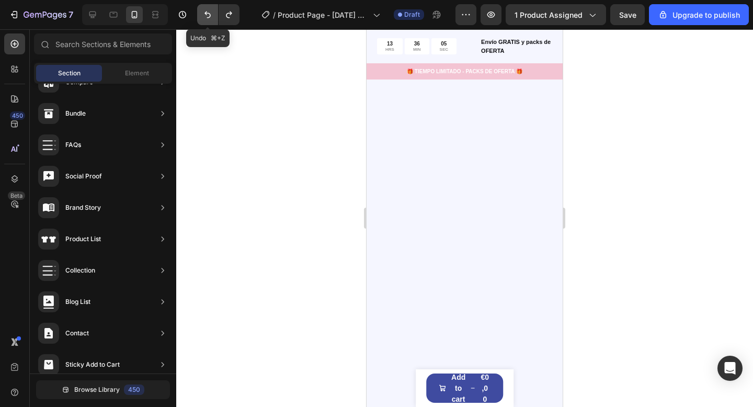
click at [210, 11] on icon "Undo/Redo" at bounding box center [207, 14] width 10 height 10
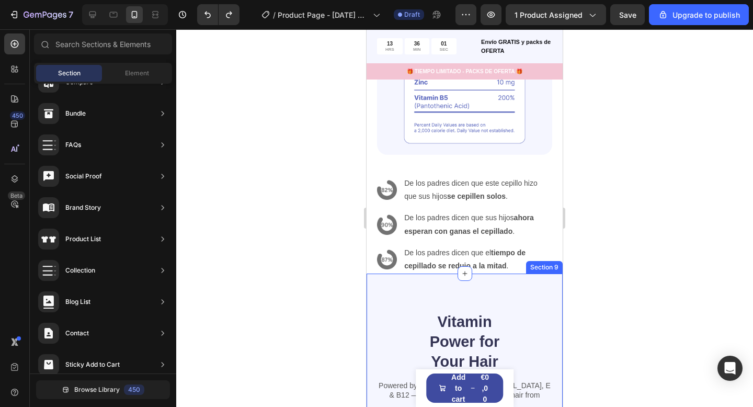
scroll to position [2040, 0]
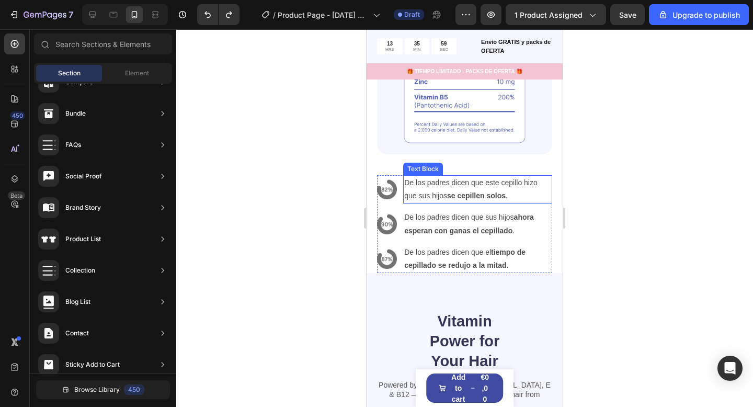
click at [540, 202] on p "De los padres dicen que este cepillo hizo que sus hijos se cepillen solos ." at bounding box center [477, 189] width 147 height 26
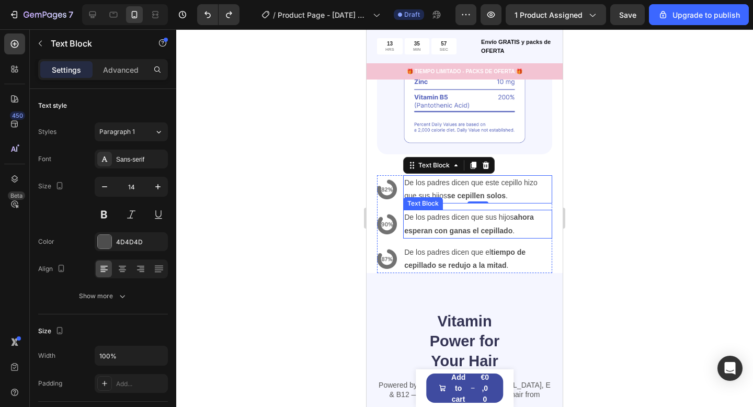
click at [483, 224] on p "De los padres dicen que sus hijos ahora esperan con ganas el cepillado ." at bounding box center [477, 224] width 147 height 26
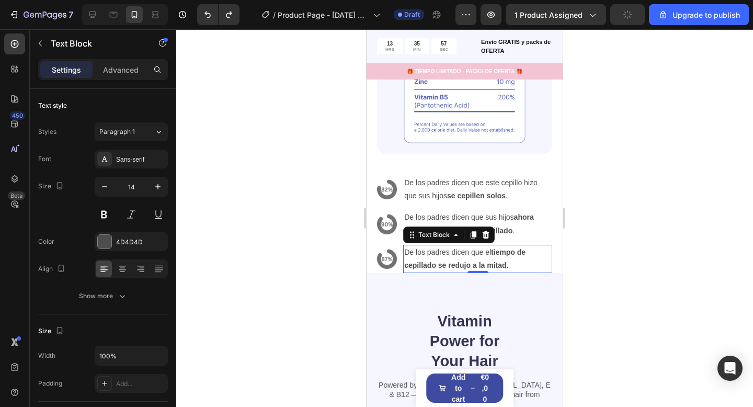
drag, startPoint x: 482, startPoint y: 246, endPoint x: 441, endPoint y: 251, distance: 41.6
click at [482, 246] on p "De los padres dicen que el tiempo de cepillado se redujo a la mitad ." at bounding box center [477, 259] width 147 height 26
click at [392, 252] on img at bounding box center [387, 259] width 20 height 20
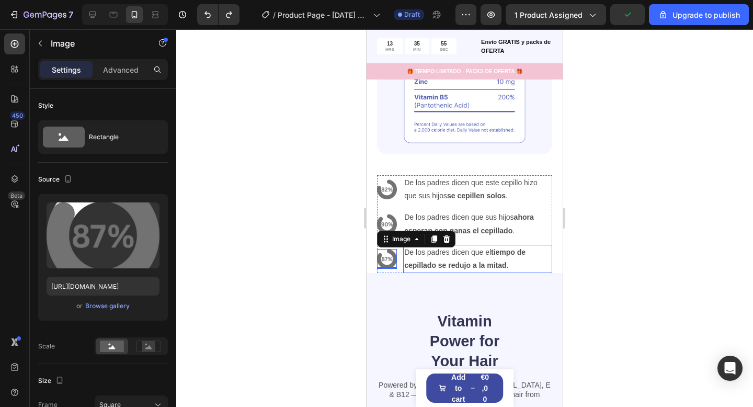
click at [518, 248] on strong "tiempo de cepillado se redujo a la mitad" at bounding box center [464, 258] width 121 height 21
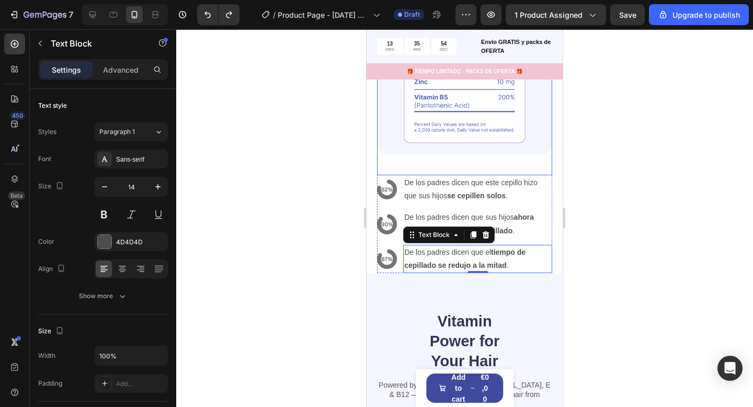
click at [472, 164] on div "Image" at bounding box center [464, 67] width 175 height 215
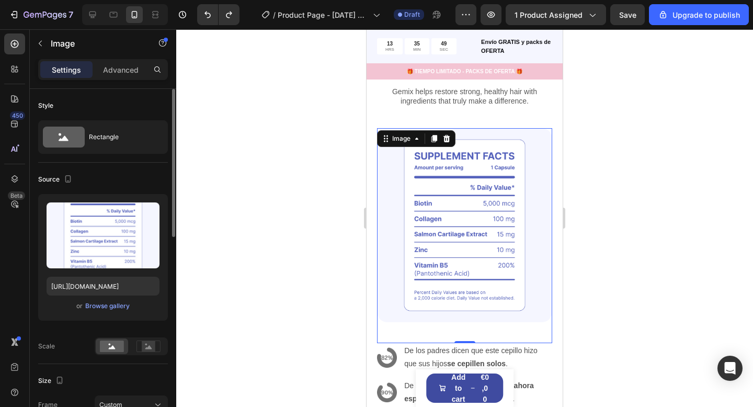
scroll to position [1853, 0]
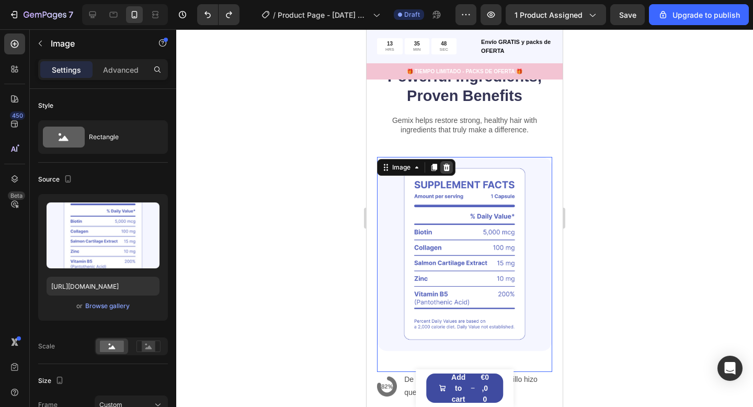
click at [444, 163] on icon at bounding box center [446, 166] width 7 height 7
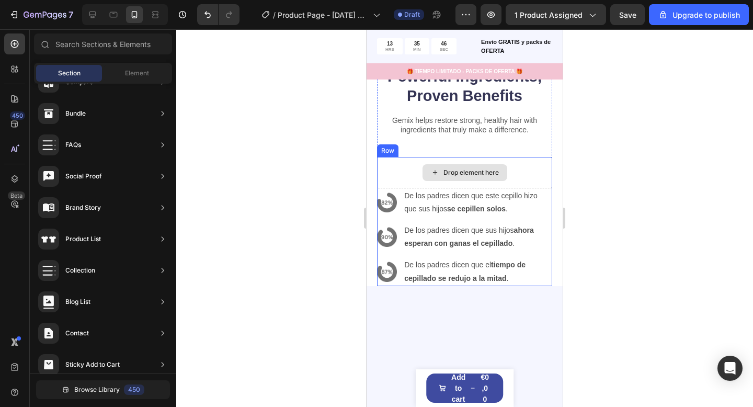
click at [454, 168] on div "Drop element here" at bounding box center [470, 172] width 55 height 8
click at [450, 167] on div "Drop element here" at bounding box center [464, 172] width 85 height 17
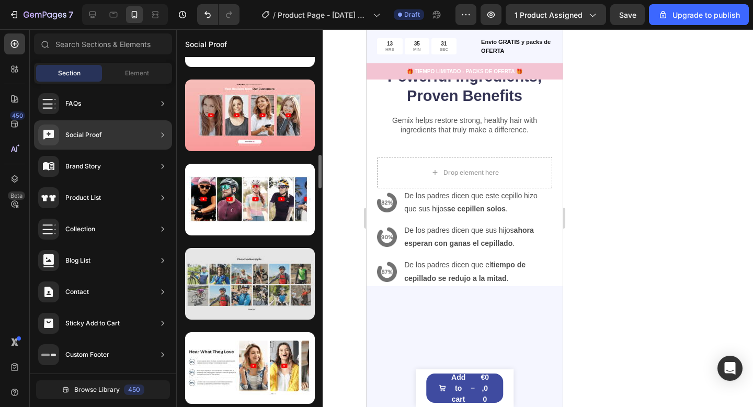
scroll to position [1069, 0]
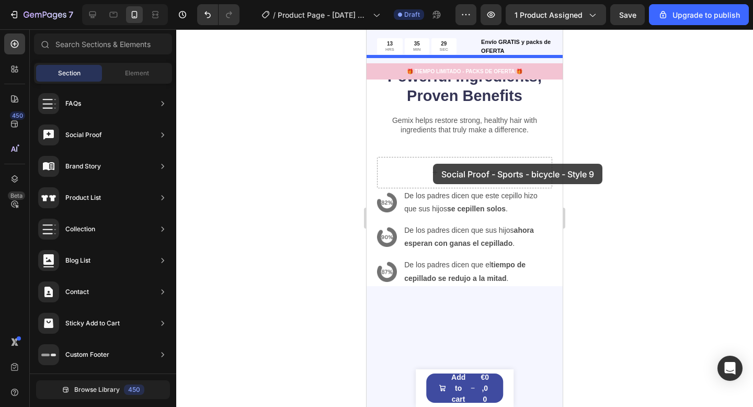
drag, startPoint x: 599, startPoint y: 252, endPoint x: 433, endPoint y: 164, distance: 188.5
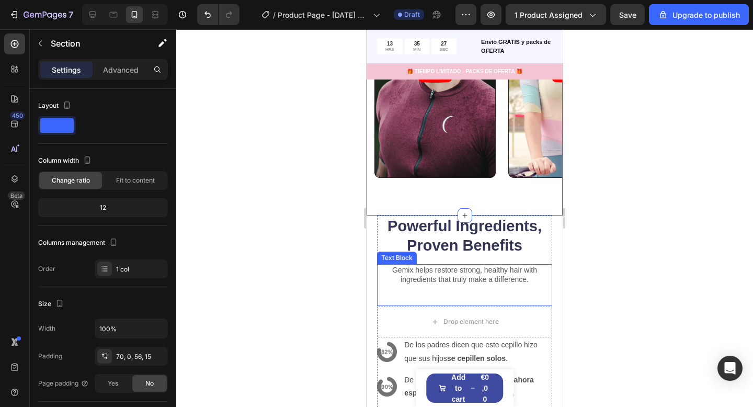
scroll to position [1985, 0]
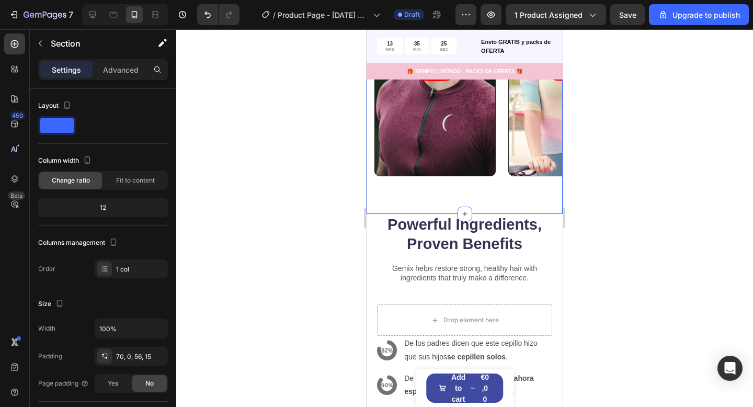
click at [469, 190] on div "Video Video Video Video Video Carousel Section 8 You can create reusable sectio…" at bounding box center [464, 69] width 196 height 289
click at [463, 215] on icon at bounding box center [464, 214] width 8 height 8
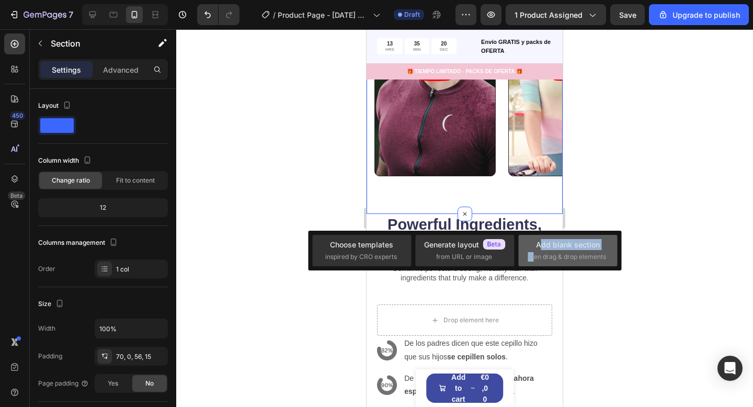
drag, startPoint x: 533, startPoint y: 255, endPoint x: 540, endPoint y: 248, distance: 10.0
click at [540, 248] on div "Add blank section then drag & drop elements" at bounding box center [567, 250] width 79 height 22
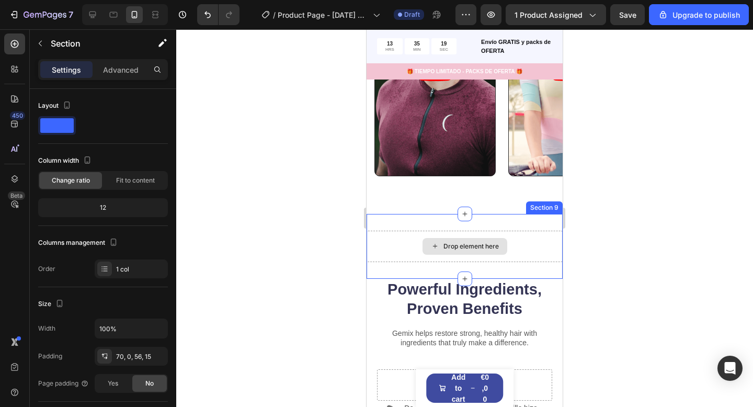
click at [488, 251] on div "Drop element here" at bounding box center [464, 246] width 85 height 17
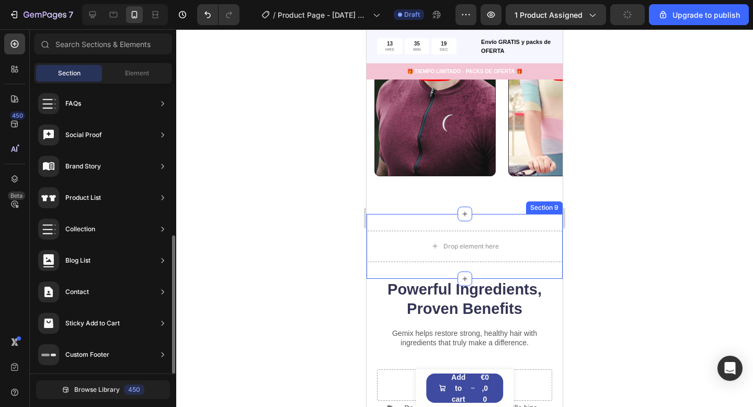
scroll to position [0, 0]
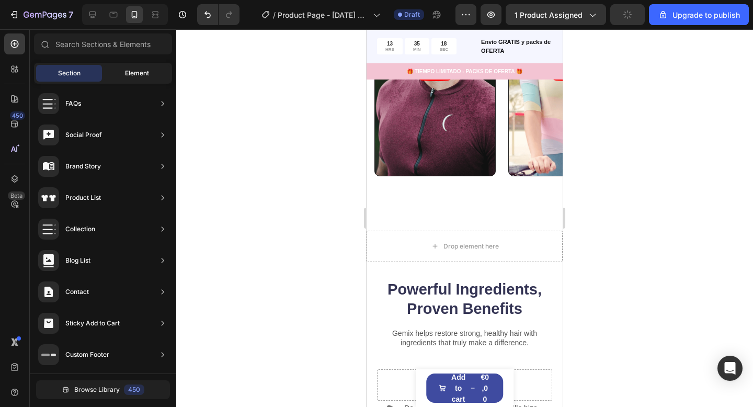
click at [137, 78] on div "Element" at bounding box center [137, 73] width 66 height 17
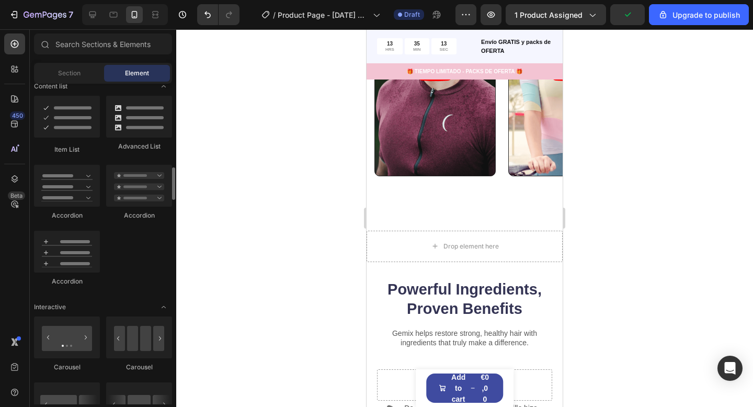
scroll to position [818, 0]
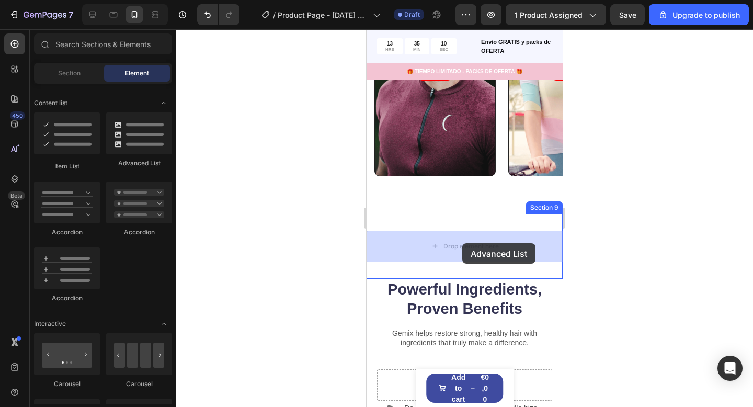
drag, startPoint x: 508, startPoint y: 169, endPoint x: 461, endPoint y: 243, distance: 87.6
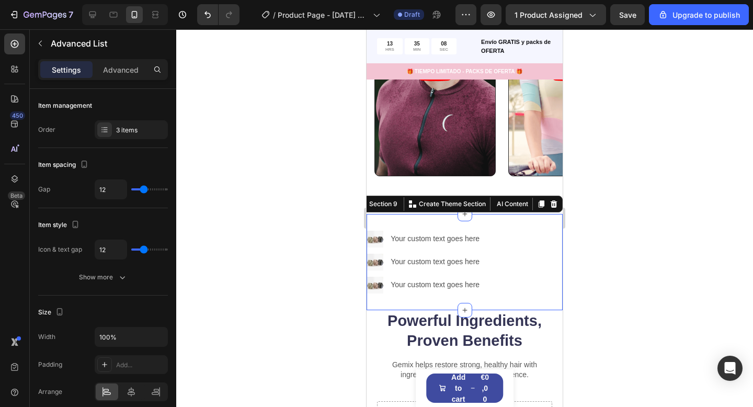
click at [513, 220] on div "Image Your custom text goes here Text Block Image Your custom text goes here Te…" at bounding box center [464, 262] width 196 height 97
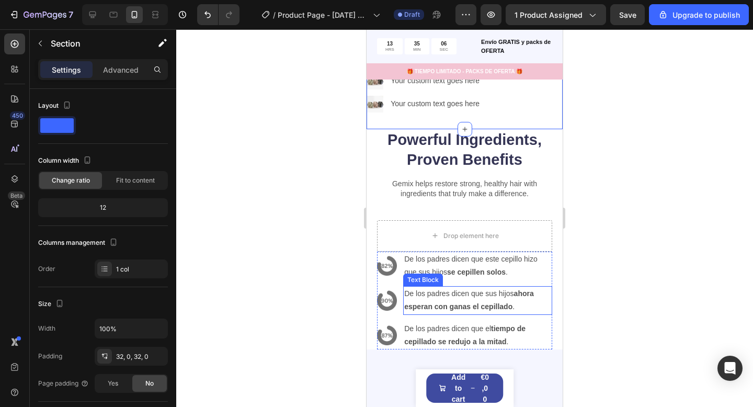
scroll to position [2165, 0]
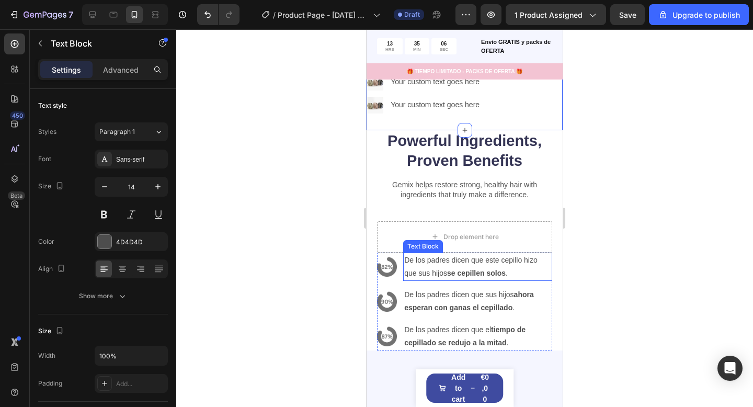
click at [456, 270] on strong "se cepillen solos" at bounding box center [476, 273] width 59 height 8
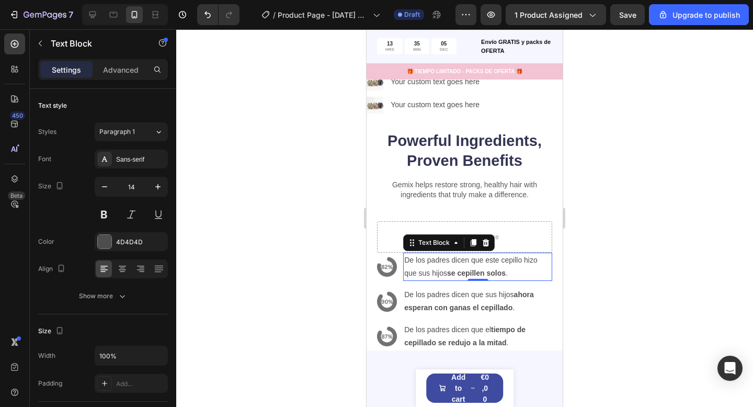
click at [456, 270] on strong "se cepillen solos" at bounding box center [476, 273] width 59 height 8
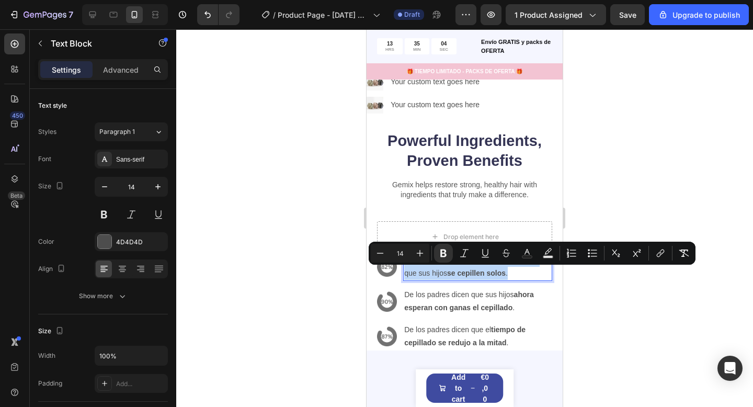
click at [456, 270] on strong "se cepillen solos" at bounding box center [476, 273] width 59 height 8
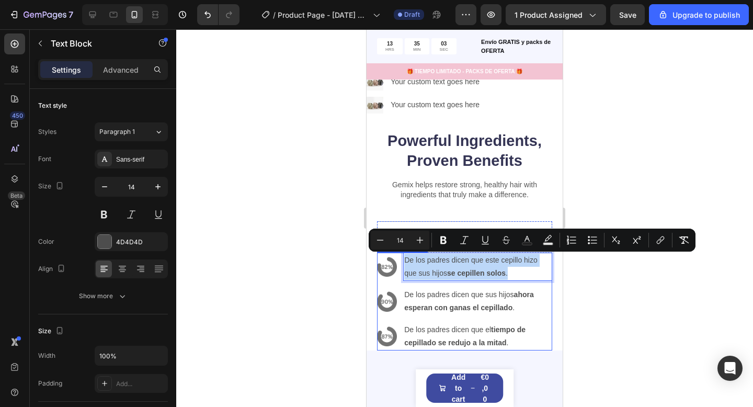
copy p "De los padres dicen que este cepillo hizo que sus hijos se cepillen solos ."
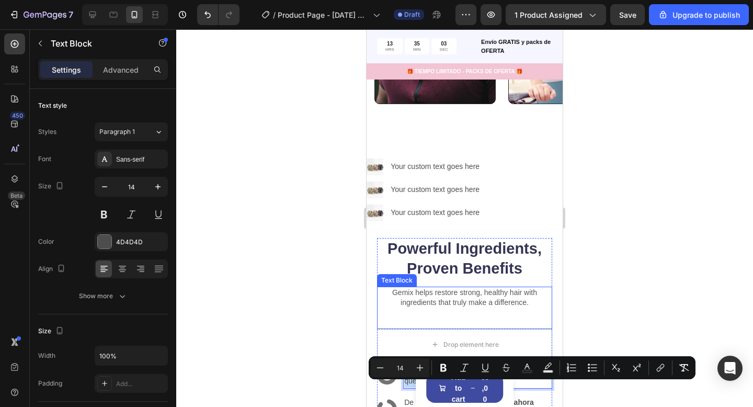
scroll to position [2037, 0]
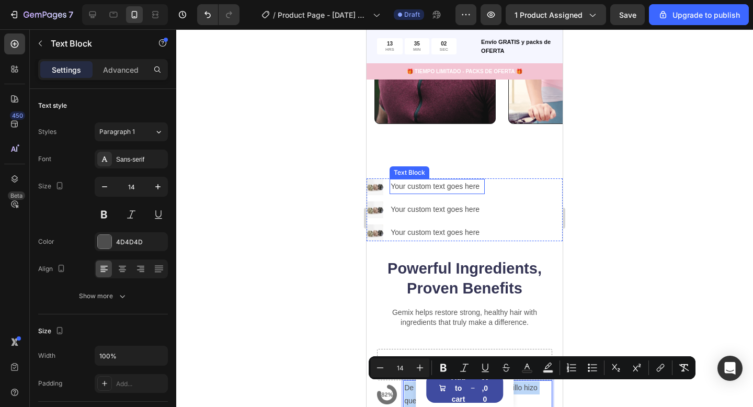
click at [426, 177] on div "Text Block" at bounding box center [409, 172] width 40 height 13
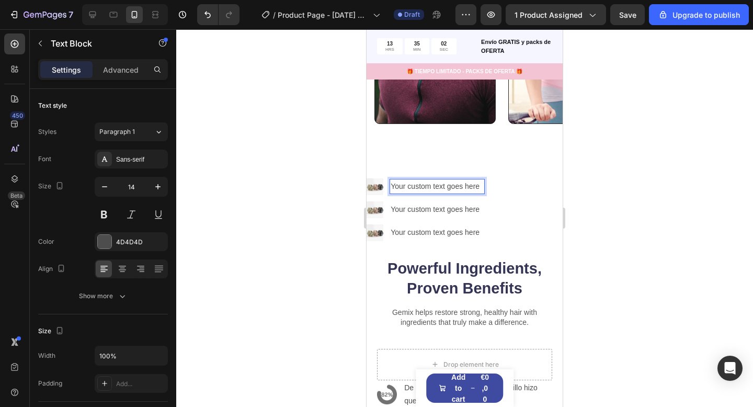
click at [432, 183] on p "Your custom text goes here" at bounding box center [436, 186] width 93 height 13
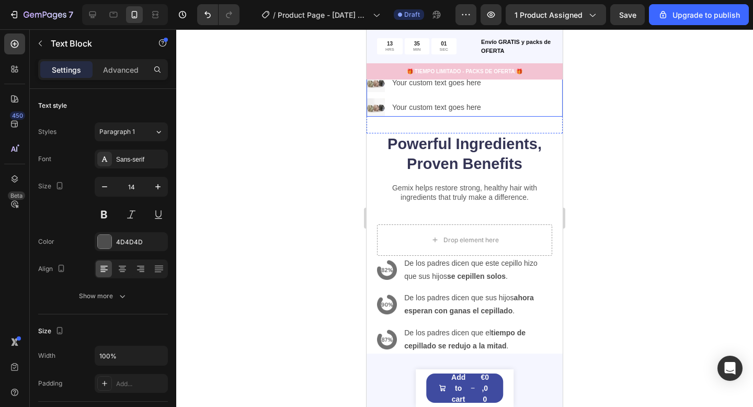
scroll to position [2185, 0]
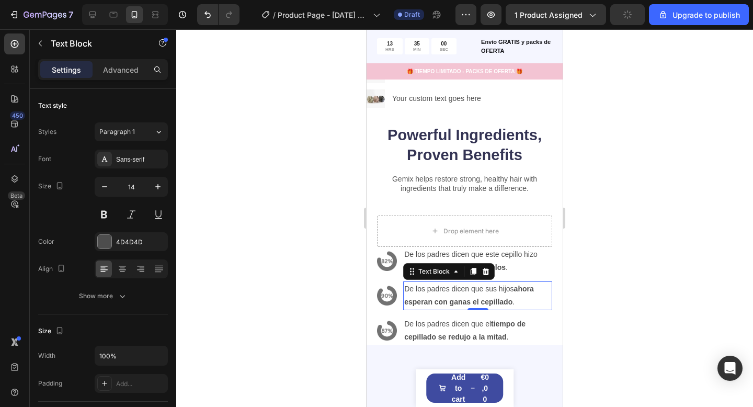
click at [490, 292] on p "De los padres dicen que sus hijos ahora esperan con ganas el cepillado ." at bounding box center [477, 295] width 147 height 26
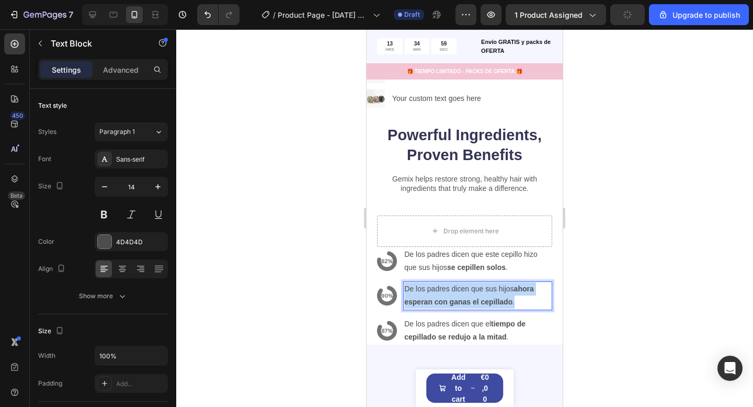
click at [490, 292] on p "De los padres dicen que sus hijos ahora esperan con ganas el cepillado ." at bounding box center [477, 295] width 147 height 26
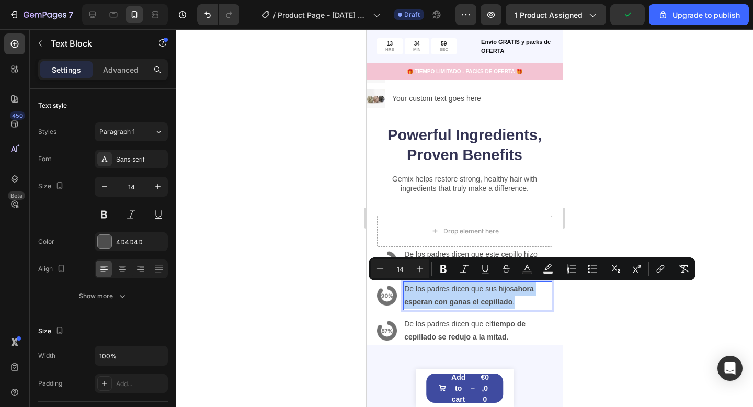
copy p "De los padres dicen que sus hijos ahora esperan con ganas el cepillado ."
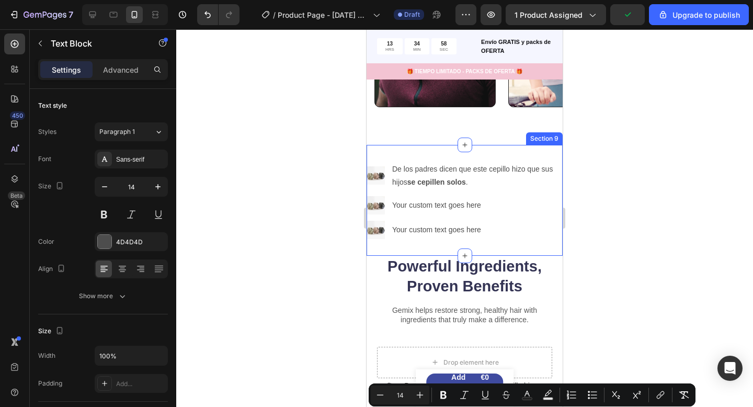
scroll to position [2049, 0]
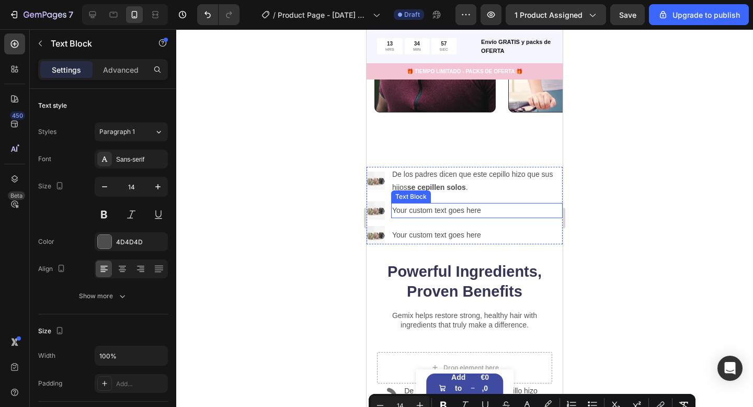
click at [448, 206] on div "Your custom text goes here" at bounding box center [476, 210] width 171 height 15
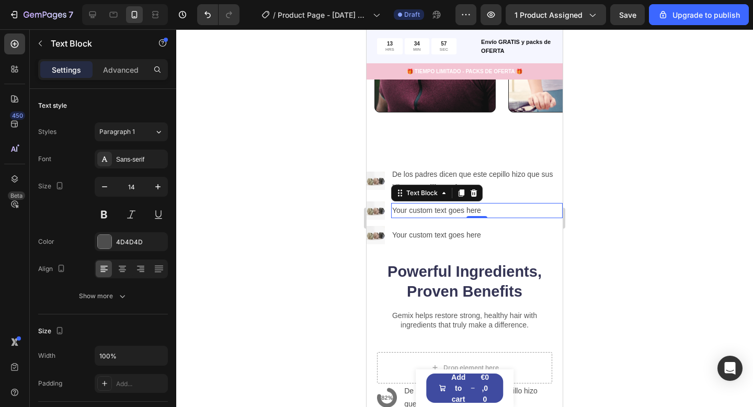
click at [448, 206] on div "Your custom text goes here" at bounding box center [476, 210] width 171 height 15
click at [448, 206] on p "Your custom text goes here" at bounding box center [476, 210] width 169 height 13
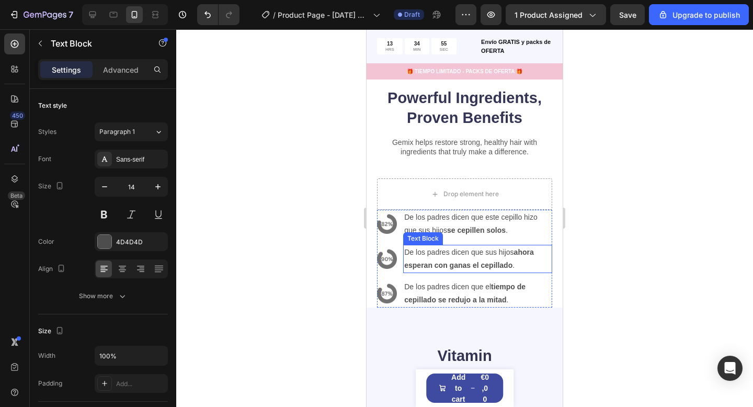
scroll to position [2244, 0]
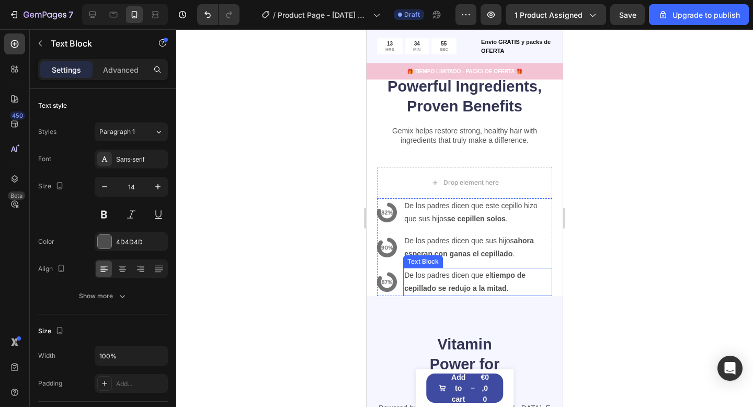
click at [461, 276] on p "De los padres dicen que el tiempo de cepillado se redujo a la mitad ." at bounding box center [477, 282] width 147 height 26
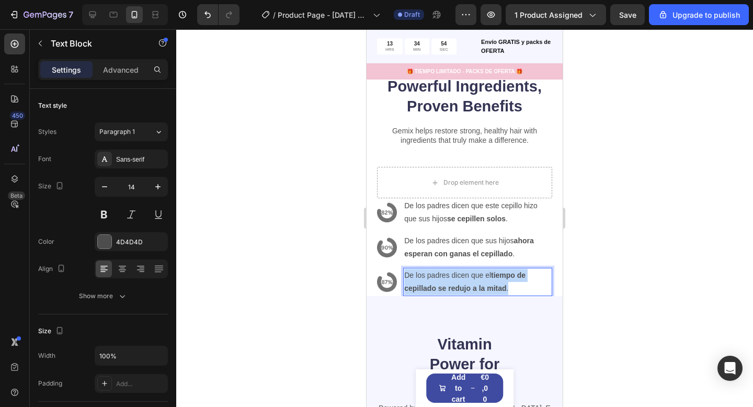
click at [461, 276] on p "De los padres dicen que el tiempo de cepillado se redujo a la mitad ." at bounding box center [477, 282] width 147 height 26
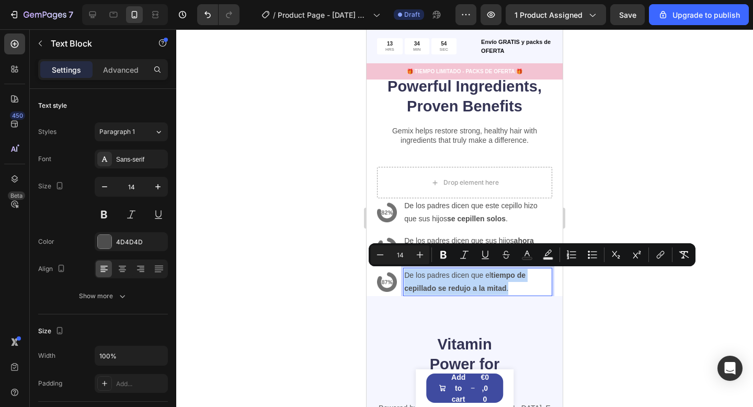
copy p "De los padres dicen que el tiempo de cepillado se redujo a la mitad ."
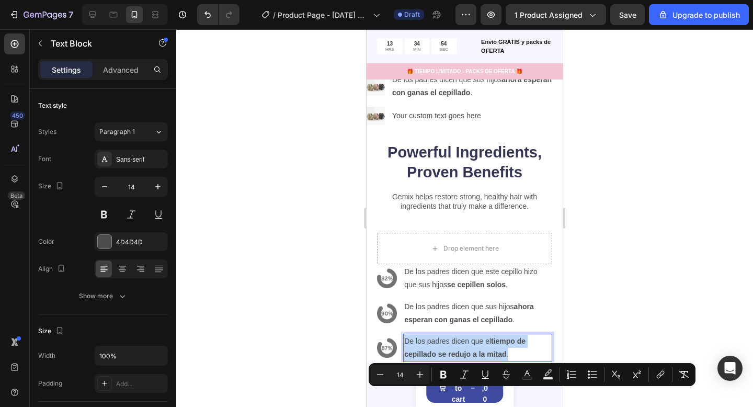
scroll to position [2124, 0]
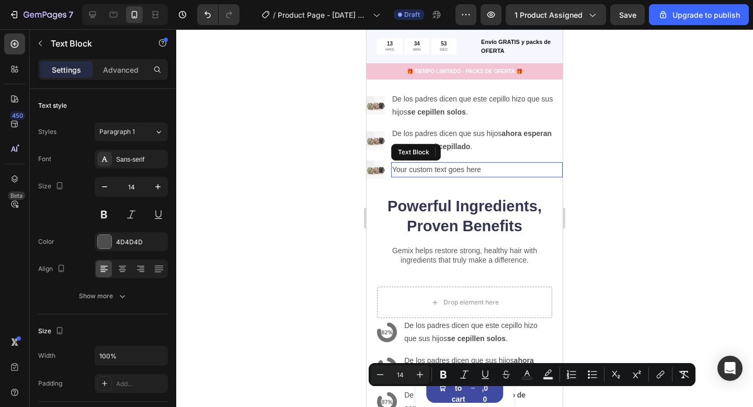
click at [443, 167] on div "Your custom text goes here" at bounding box center [476, 169] width 171 height 15
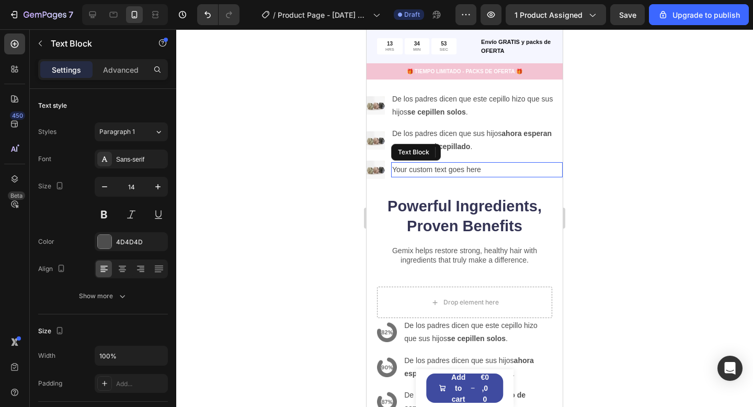
click at [443, 167] on div "Your custom text goes here" at bounding box center [476, 169] width 171 height 15
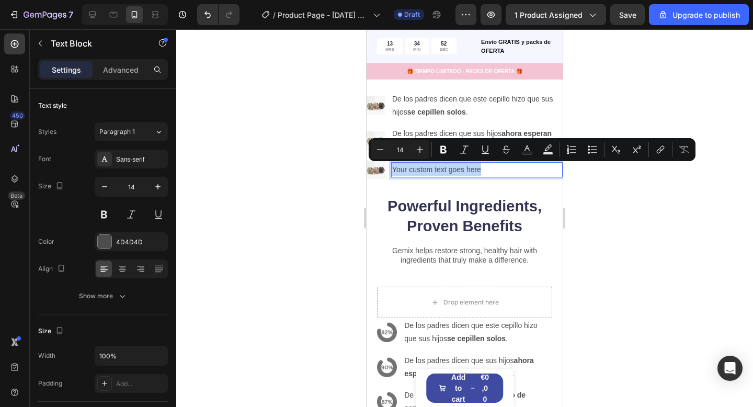
click at [443, 166] on p "Your custom text goes here" at bounding box center [476, 169] width 169 height 13
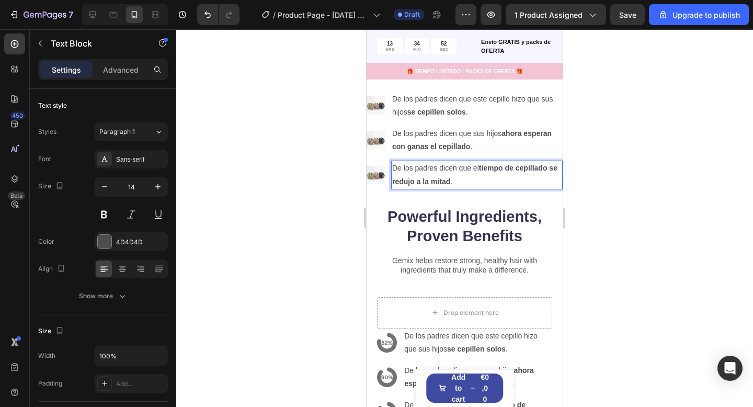
scroll to position [2122, 0]
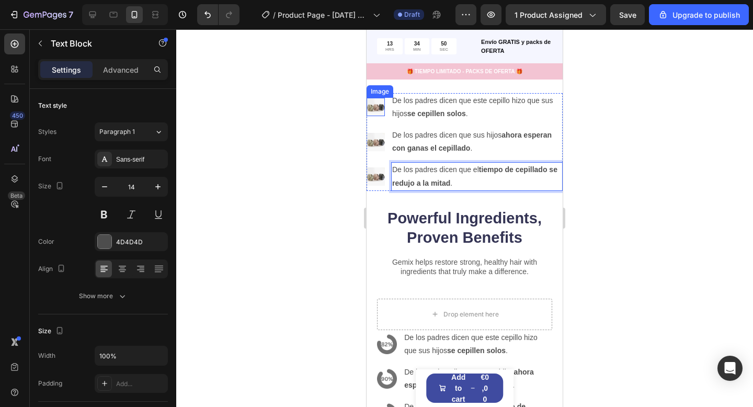
click at [372, 109] on img at bounding box center [375, 107] width 18 height 18
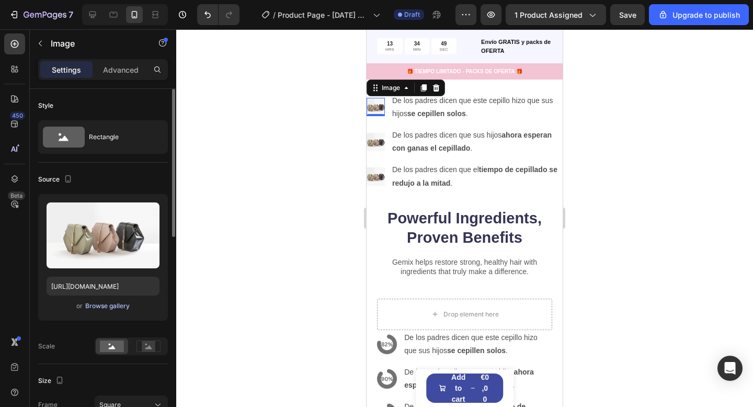
click at [112, 308] on div "Browse gallery" at bounding box center [107, 305] width 44 height 9
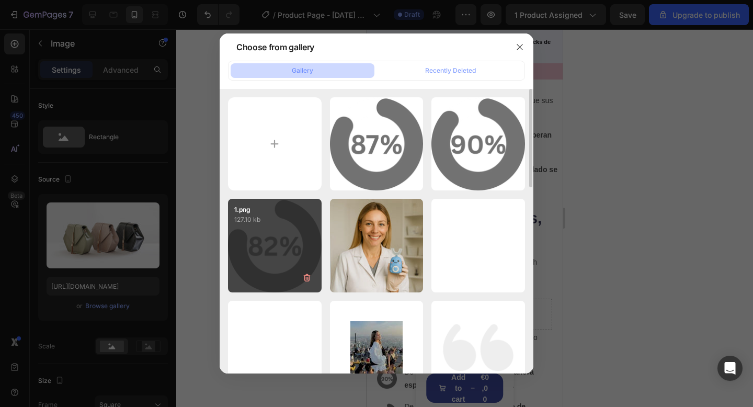
drag, startPoint x: 244, startPoint y: 259, endPoint x: 259, endPoint y: 268, distance: 17.6
click at [244, 259] on div "1.png 127.10 kb" at bounding box center [275, 246] width 94 height 94
type input "[URL][DOMAIN_NAME]"
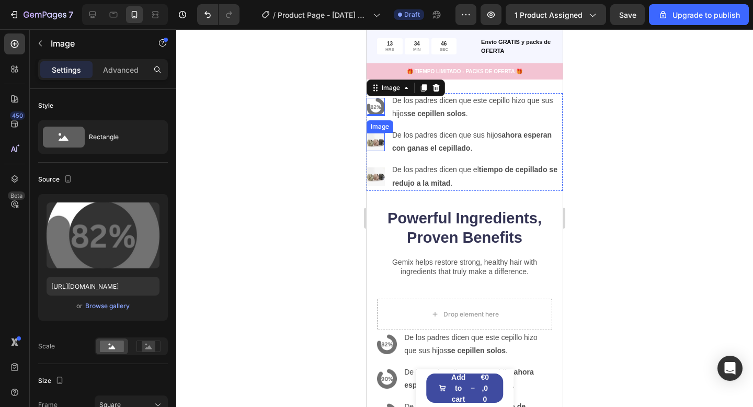
click at [373, 139] on img at bounding box center [375, 142] width 18 height 18
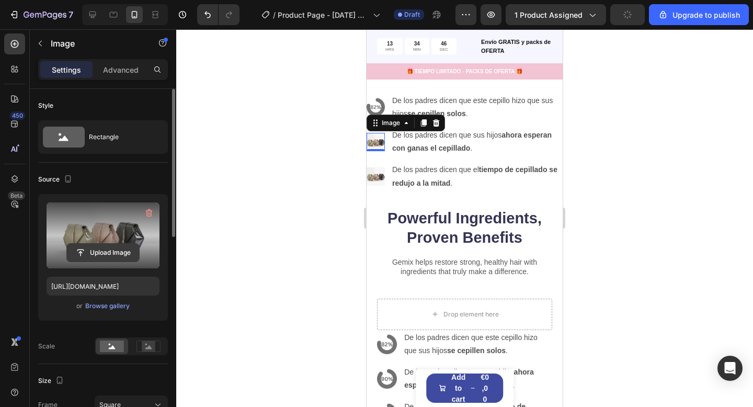
click at [127, 251] on input "file" at bounding box center [103, 253] width 72 height 18
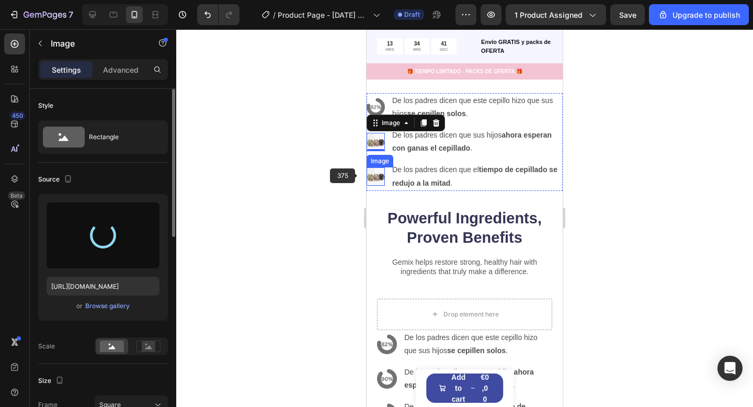
type input "[URL][DOMAIN_NAME]"
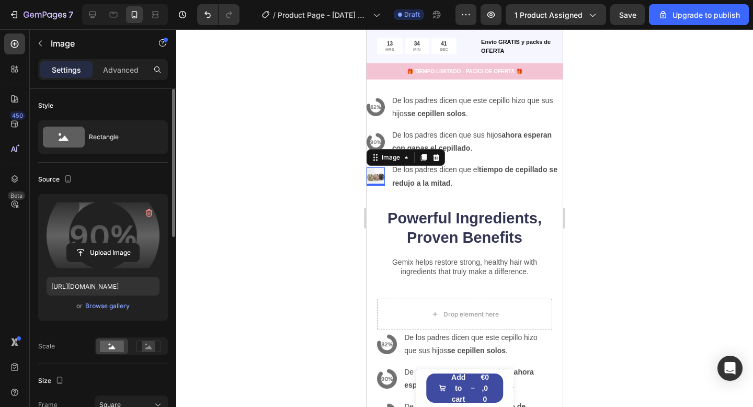
click at [379, 178] on img at bounding box center [375, 176] width 18 height 18
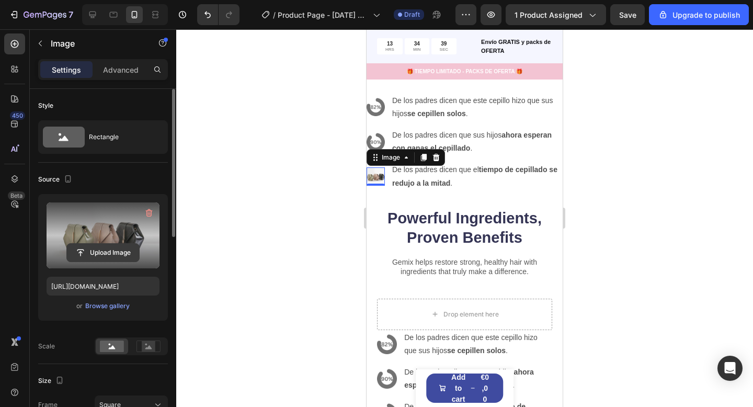
click at [107, 253] on input "file" at bounding box center [103, 253] width 72 height 18
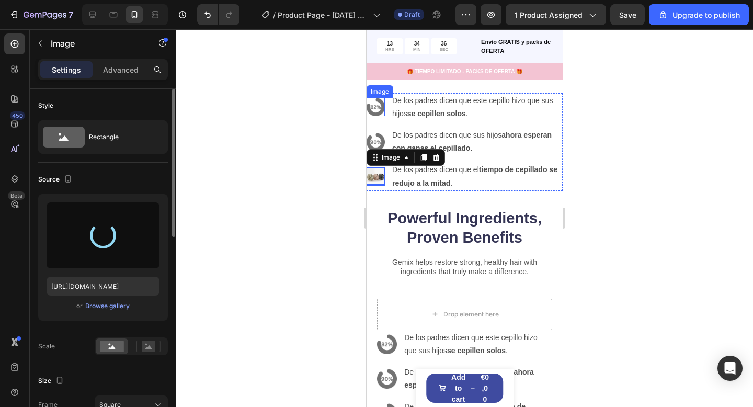
click at [372, 110] on img at bounding box center [375, 107] width 18 height 18
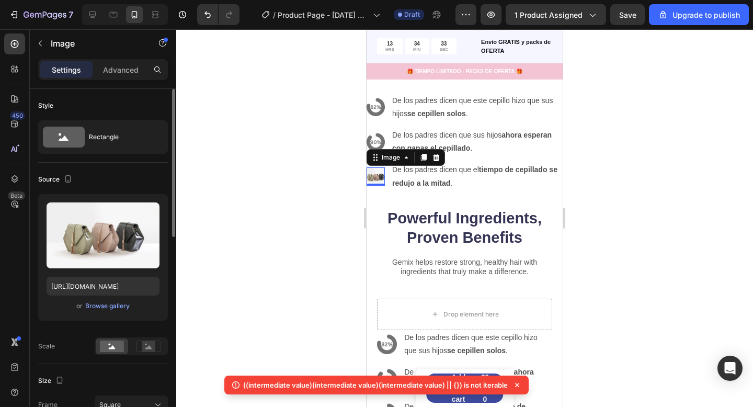
drag, startPoint x: 376, startPoint y: 176, endPoint x: 367, endPoint y: 177, distance: 8.5
click at [376, 176] on img at bounding box center [375, 176] width 18 height 18
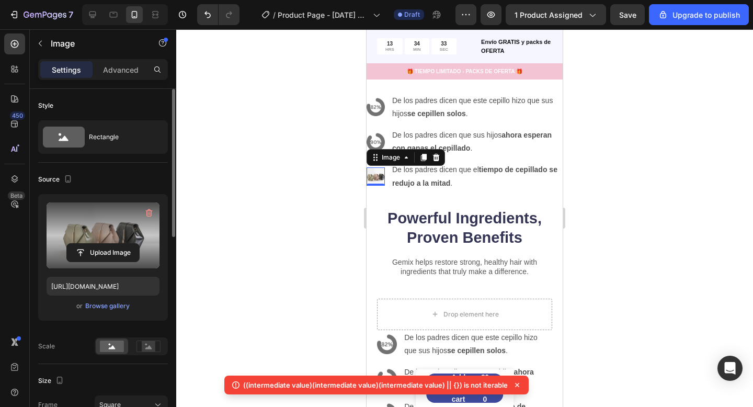
click at [123, 231] on label at bounding box center [103, 235] width 113 height 66
click at [123, 244] on input "file" at bounding box center [103, 253] width 72 height 18
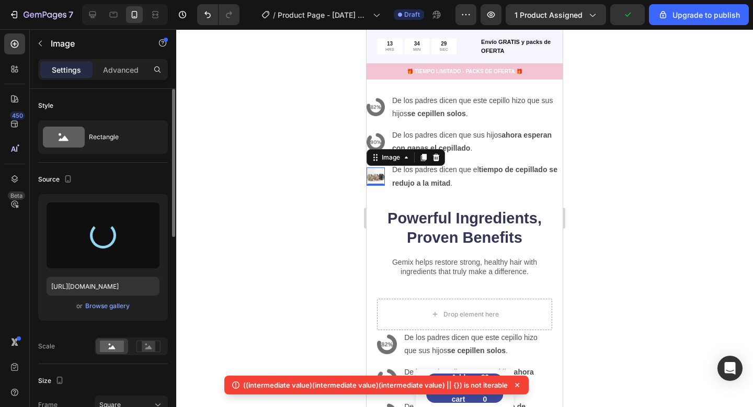
type input "[URL][DOMAIN_NAME]"
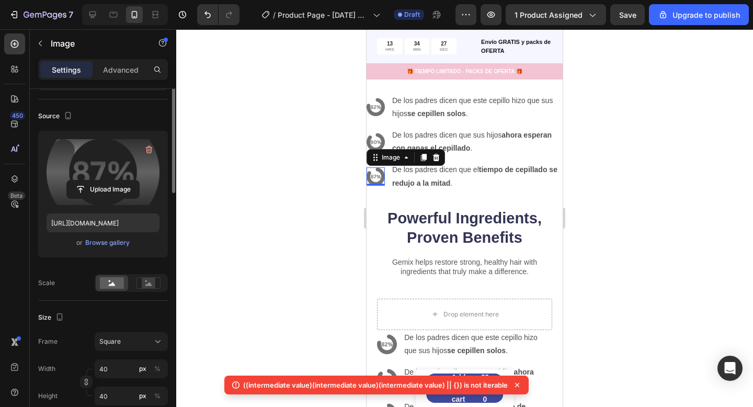
scroll to position [156, 0]
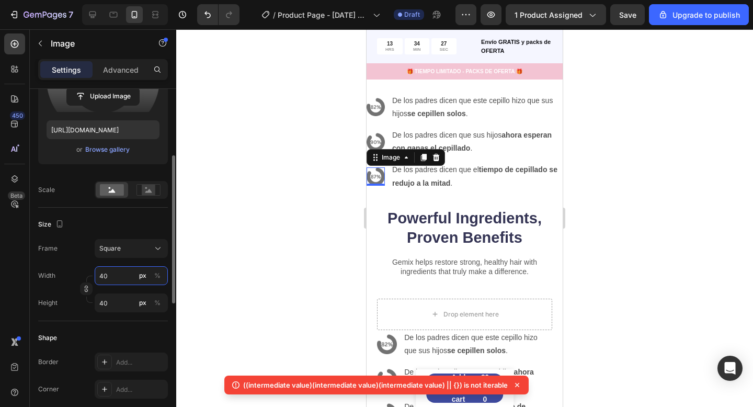
click at [112, 267] on input "40" at bounding box center [131, 275] width 73 height 19
click at [115, 272] on input "40" at bounding box center [131, 275] width 73 height 19
type input "4"
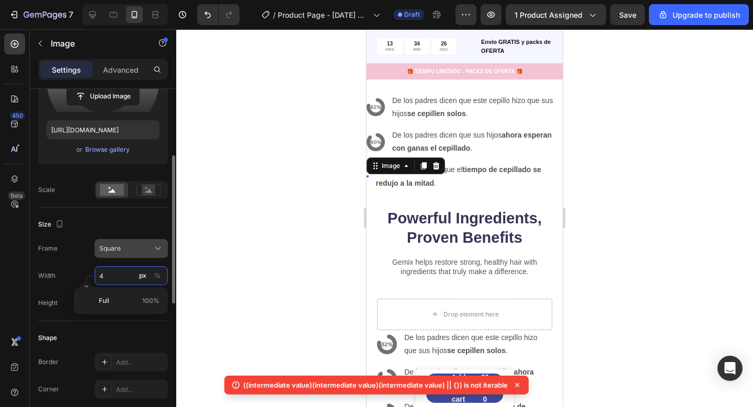
type input "45"
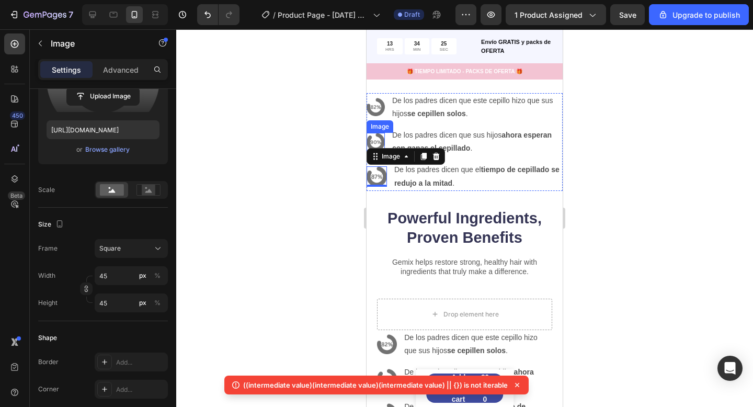
click at [377, 133] on img at bounding box center [375, 142] width 18 height 18
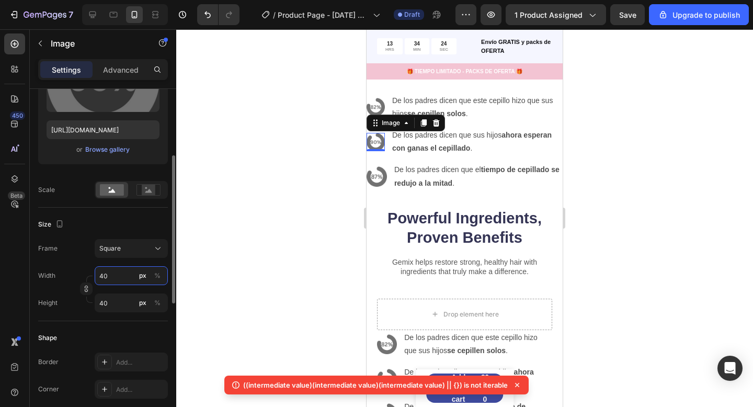
click at [113, 273] on input "40" at bounding box center [131, 275] width 73 height 19
click at [114, 273] on input "40" at bounding box center [131, 275] width 73 height 19
type input "4"
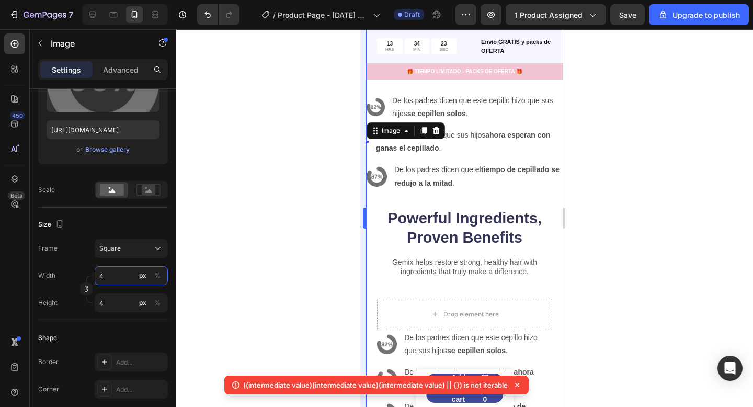
type input "45"
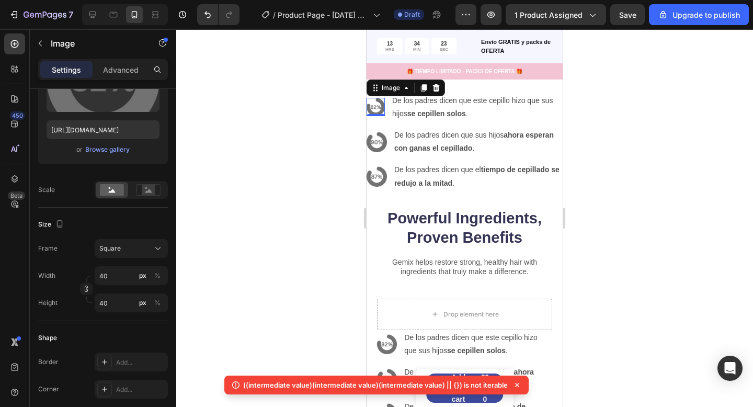
click at [379, 105] on img at bounding box center [375, 107] width 18 height 18
click at [116, 280] on input "40" at bounding box center [131, 275] width 73 height 19
type input "4"
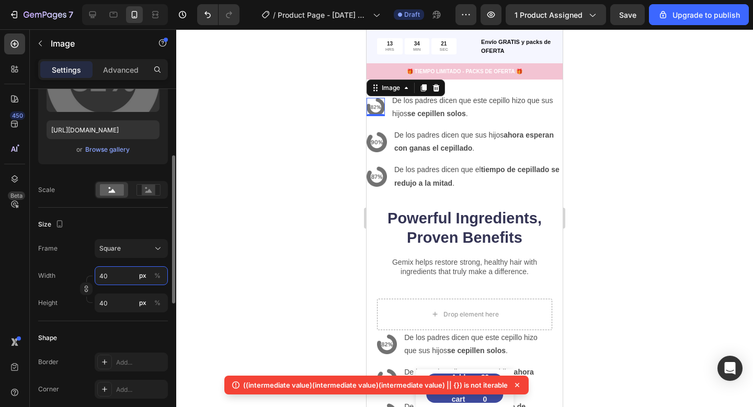
type input "4"
type input "45"
click at [323, 205] on div at bounding box center [464, 217] width 576 height 377
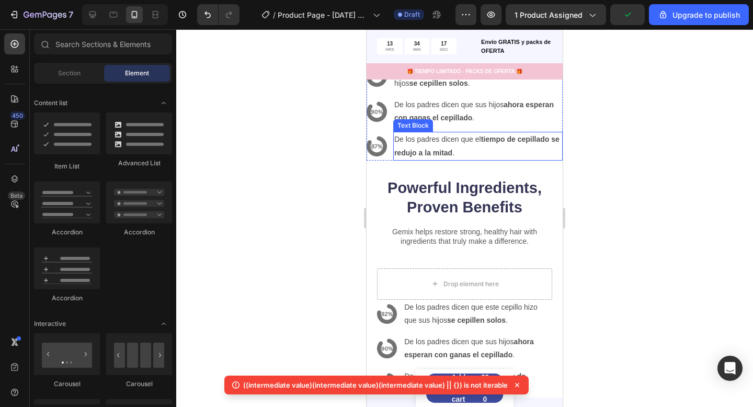
scroll to position [2123, 0]
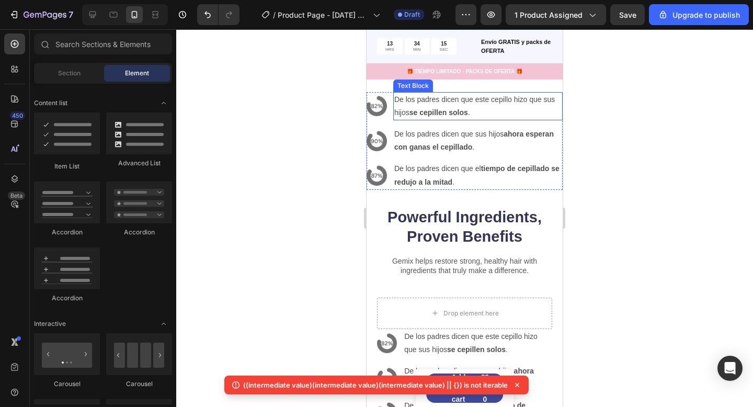
click at [526, 99] on p "De los padres dicen que este cepillo hizo que sus hijos se cepillen solos ." at bounding box center [477, 106] width 167 height 26
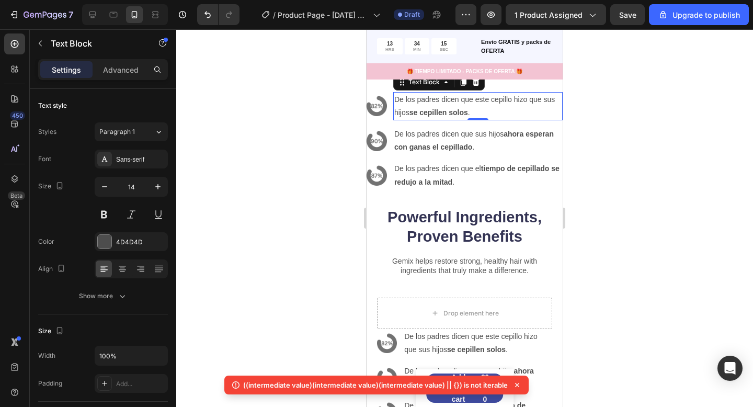
click at [527, 100] on p "De los padres dicen que este cepillo hizo que sus hijos se cepillen solos ." at bounding box center [477, 106] width 167 height 26
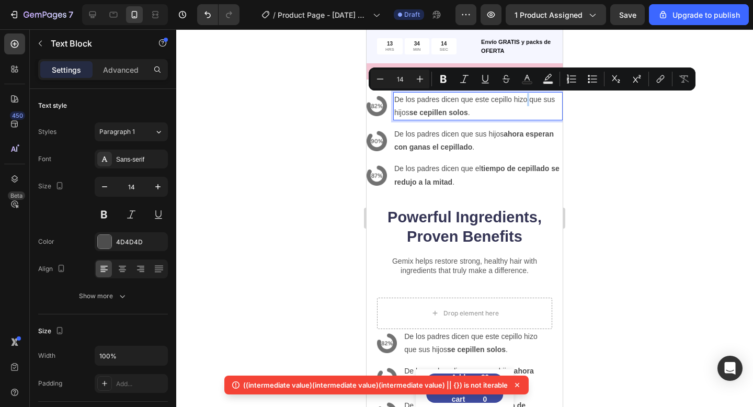
click at [526, 100] on p "De los padres dicen que este cepillo hizo que sus hijos se cepillen solos ." at bounding box center [477, 106] width 167 height 26
click at [526, 101] on p "De los padres dicen que este cepillo hizo que sus hijos se cepillen solos ." at bounding box center [477, 106] width 167 height 26
click at [527, 105] on p "De los padres dicen que este cepillo hizo que sus hijos se cepillen solos ." at bounding box center [477, 106] width 167 height 26
drag, startPoint x: 512, startPoint y: 113, endPoint x: 521, endPoint y: 106, distance: 11.6
click at [512, 113] on p "De los padres dicen que este cepillo hizo que sus hijos se cepillen solos ." at bounding box center [477, 106] width 167 height 26
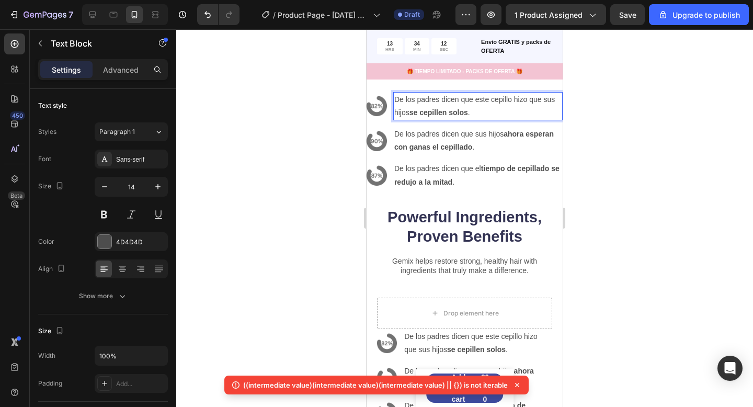
click at [526, 102] on p "De los padres dicen que este cepillo hizo que sus hijos se cepillen solos ." at bounding box center [477, 106] width 167 height 26
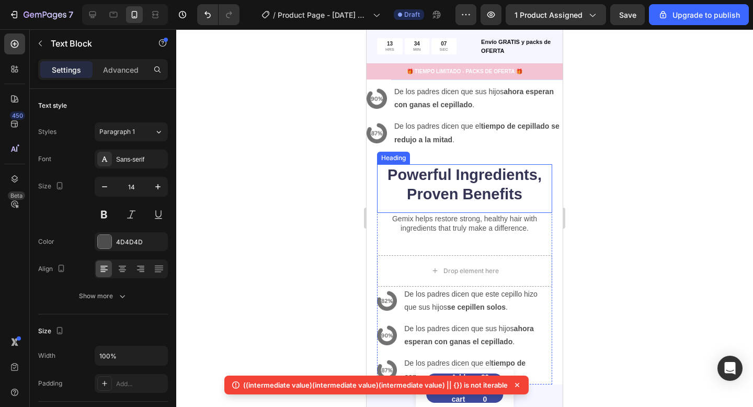
scroll to position [2147, 0]
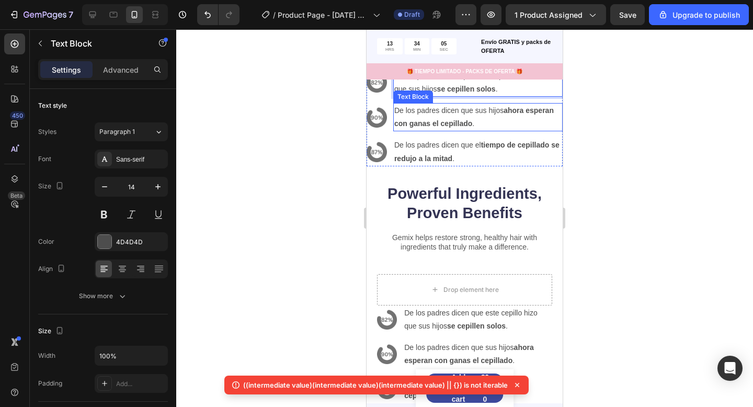
click at [526, 111] on strong "ahora esperan con ganas el cepillado" at bounding box center [473, 116] width 159 height 21
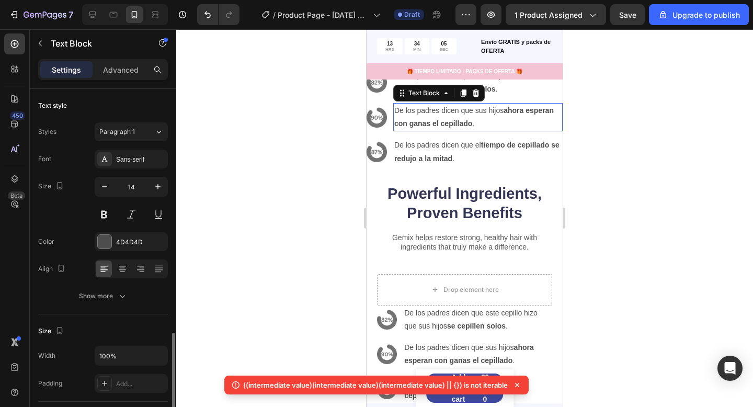
scroll to position [156, 0]
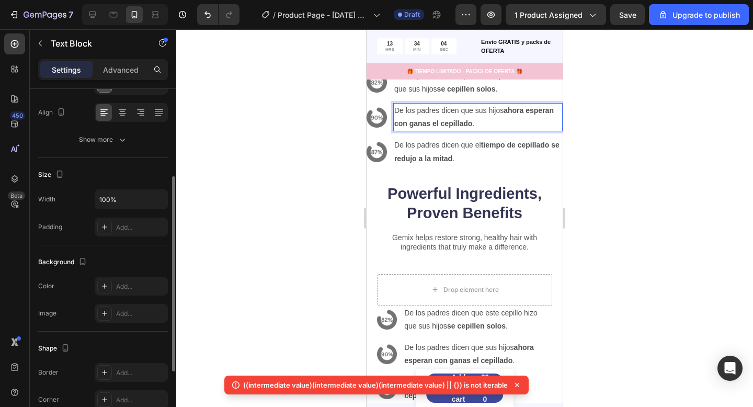
click at [526, 111] on strong "ahora esperan con ganas el cepillado" at bounding box center [473, 116] width 159 height 21
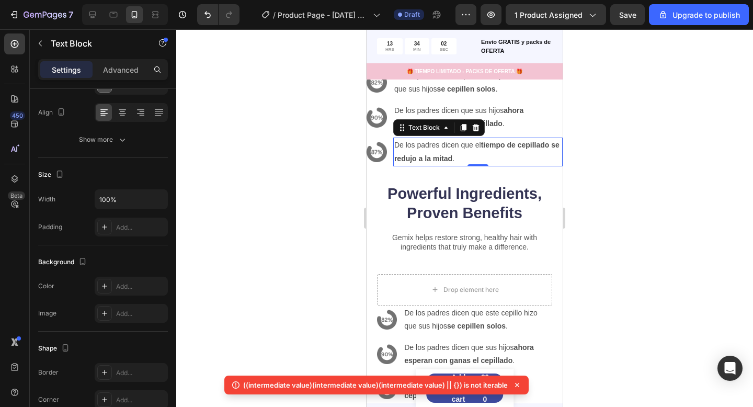
click at [507, 147] on strong "tiempo de cepillado se redujo a la mitad" at bounding box center [476, 151] width 165 height 21
click at [519, 145] on strong "tiempo de cepillado se redujo a la mitad" at bounding box center [476, 151] width 165 height 21
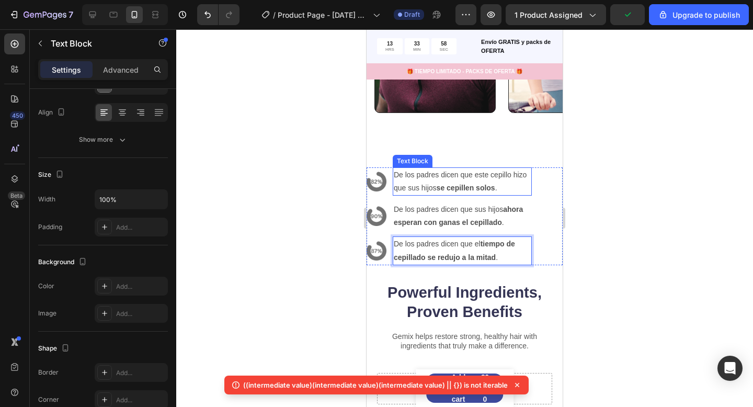
scroll to position [2043, 0]
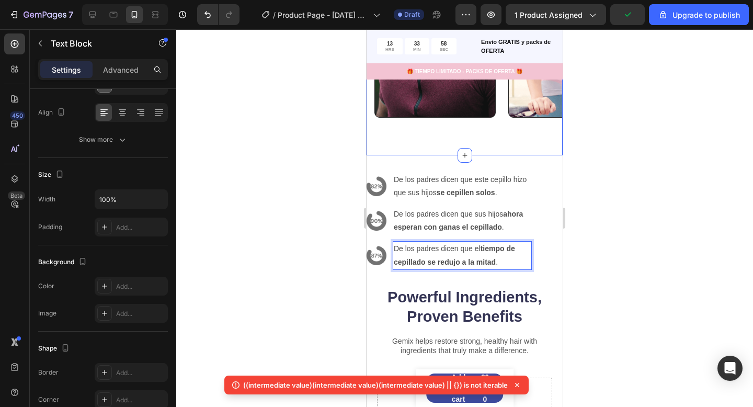
click at [504, 143] on div "Video Video Video Video Video Carousel Section 8" at bounding box center [464, 10] width 196 height 289
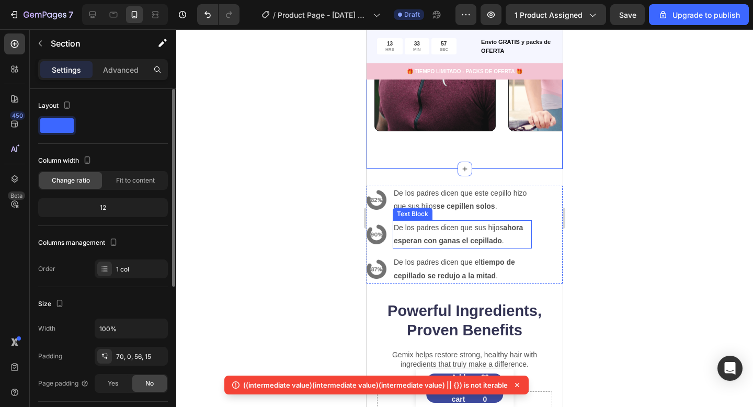
scroll to position [2023, 0]
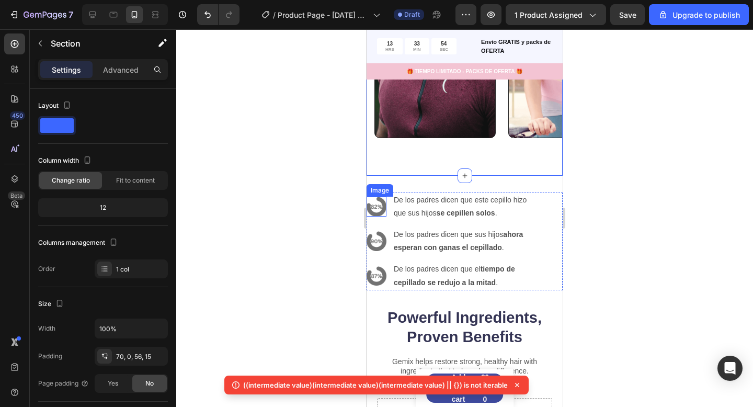
click at [378, 206] on img at bounding box center [376, 207] width 20 height 20
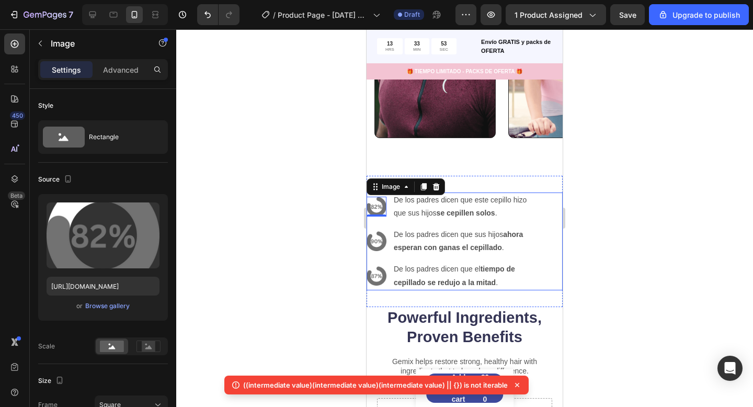
drag, startPoint x: 532, startPoint y: 215, endPoint x: 550, endPoint y: 223, distance: 20.1
click at [532, 215] on div "Image 0 De los padres dicen que este cepillo hizo que sus hijos se cepillen sol…" at bounding box center [464, 241] width 196 height 98
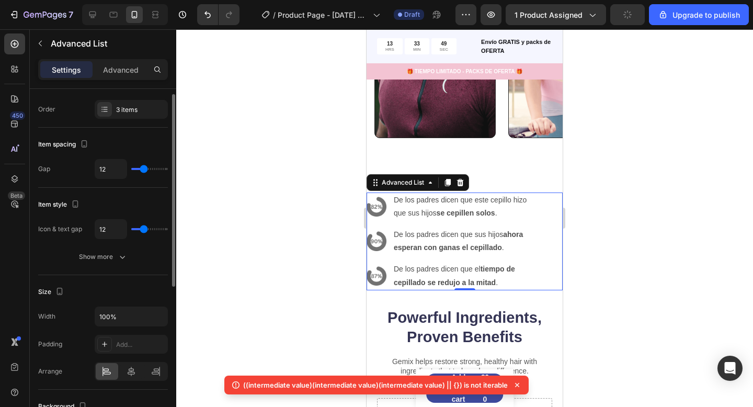
scroll to position [0, 0]
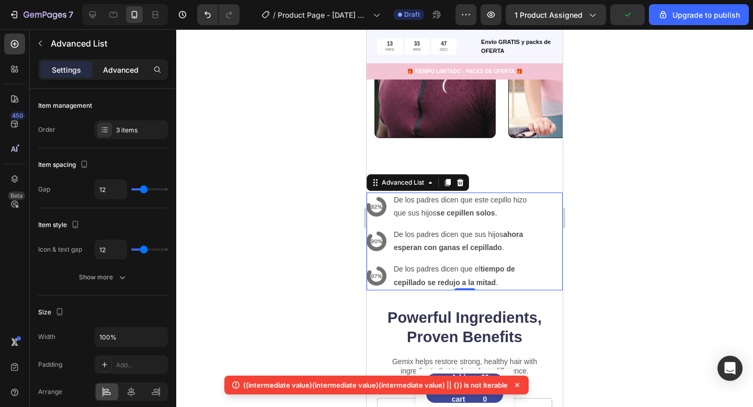
click at [117, 72] on p "Advanced" at bounding box center [121, 69] width 36 height 11
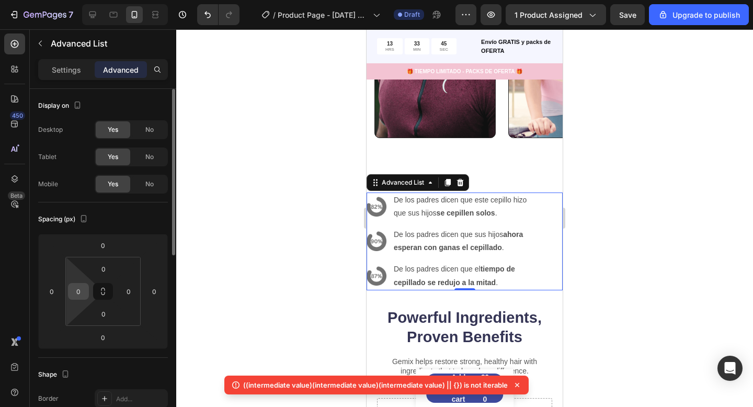
click at [77, 289] on input "0" at bounding box center [79, 291] width 16 height 16
click at [76, 292] on input "1" at bounding box center [79, 291] width 16 height 16
click at [78, 291] on input "1" at bounding box center [79, 291] width 16 height 16
click at [79, 291] on input "1" at bounding box center [79, 291] width 16 height 16
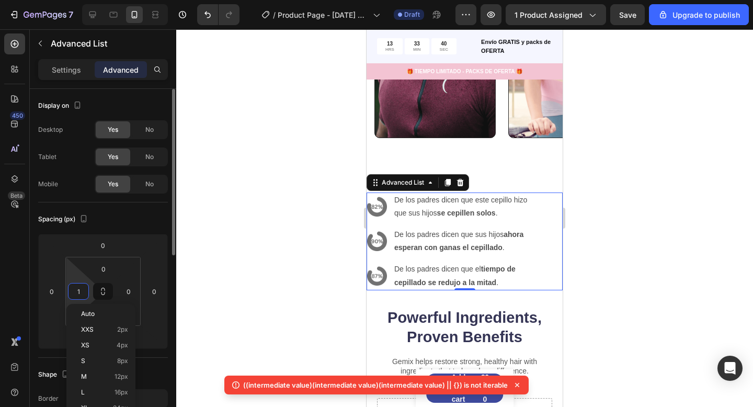
type input "5"
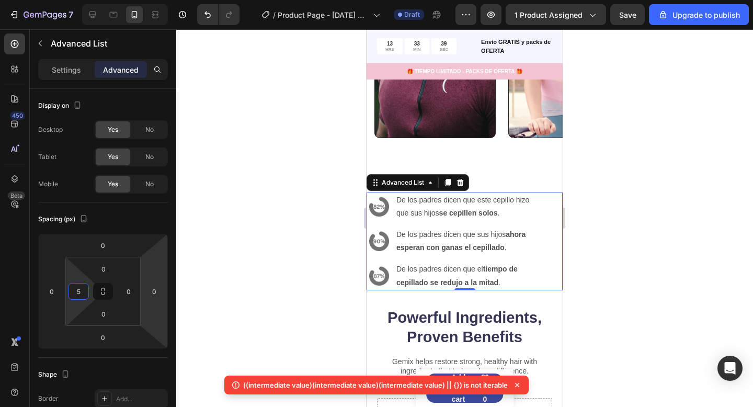
click at [673, 240] on div at bounding box center [464, 217] width 576 height 377
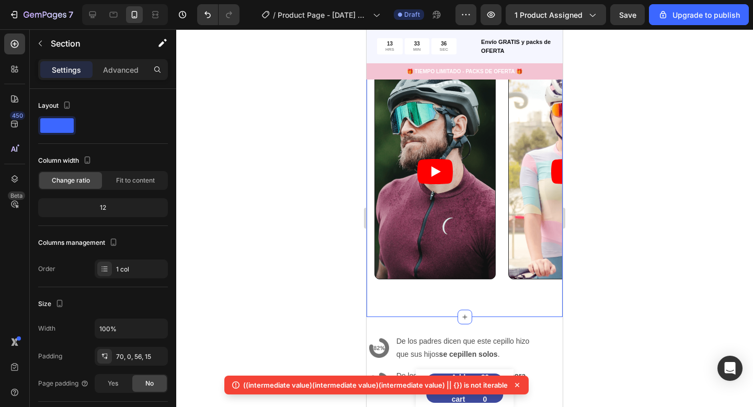
click at [502, 289] on div "Video Video Video Video Video Carousel Section 8" at bounding box center [464, 172] width 196 height 289
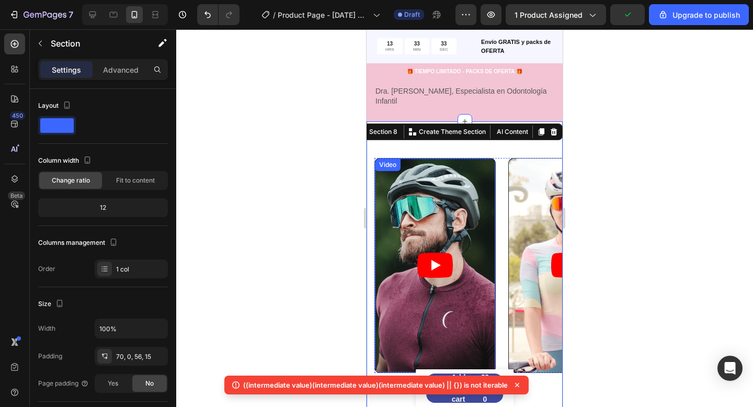
scroll to position [1750, 0]
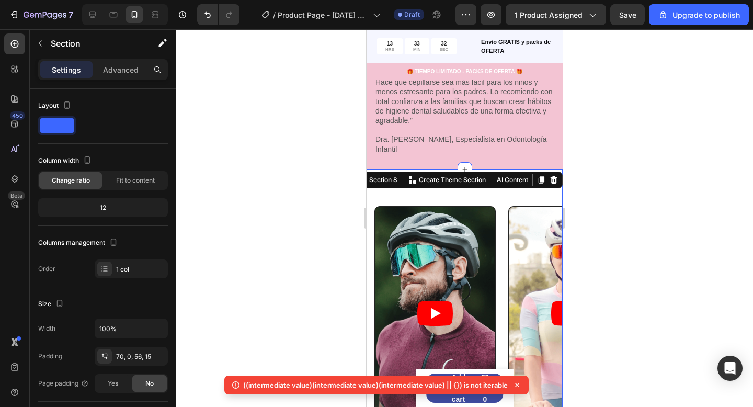
click at [471, 186] on div "Video Video Video Video Video Carousel Section 8 You can create reusable sectio…" at bounding box center [464, 313] width 196 height 289
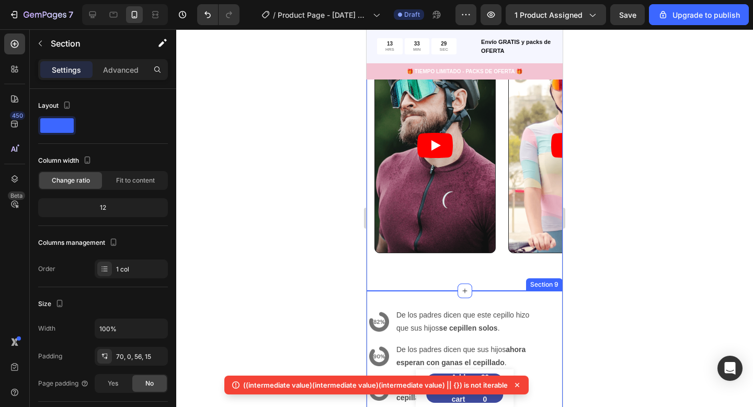
scroll to position [1912, 0]
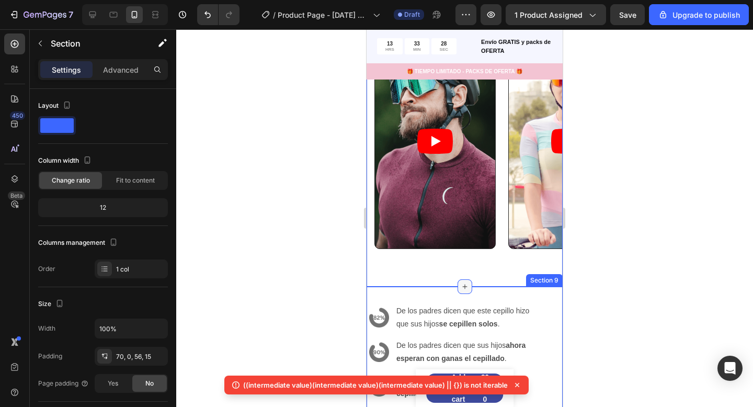
click at [463, 284] on icon at bounding box center [464, 286] width 8 height 8
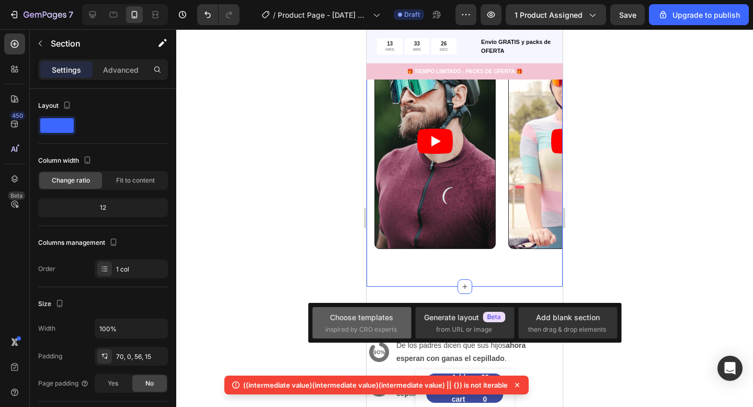
click at [415, 325] on div "Choose templates inspired by CRO experts" at bounding box center [464, 322] width 99 height 31
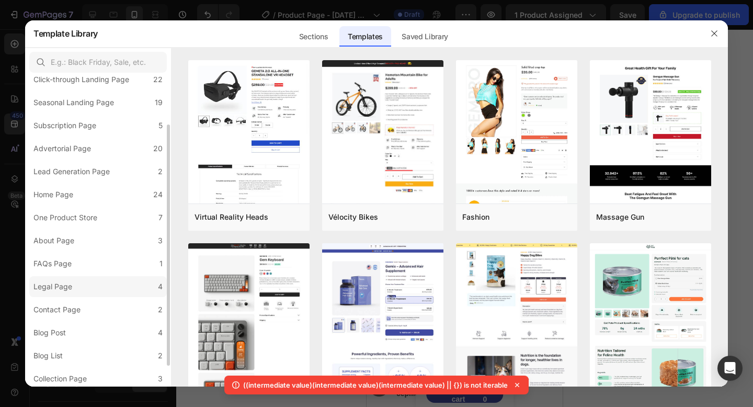
scroll to position [88, 0]
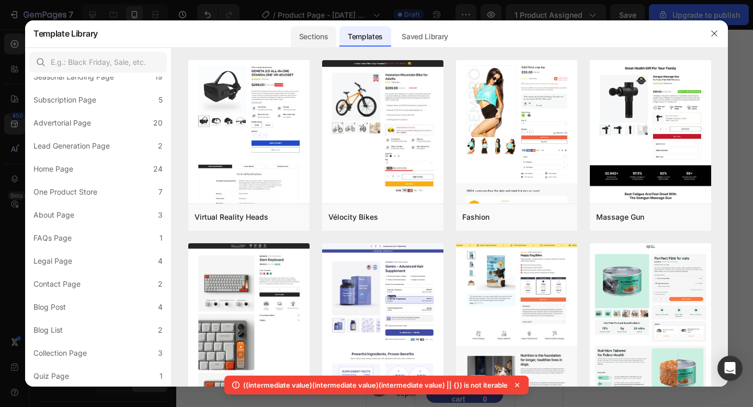
click at [331, 36] on div "Sections" at bounding box center [313, 36] width 45 height 21
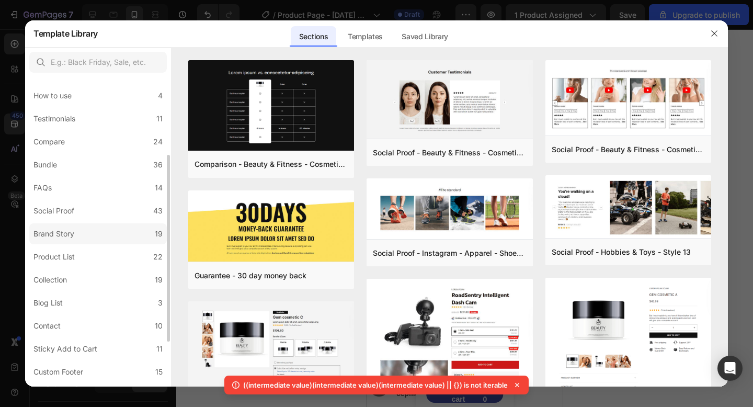
scroll to position [167, 0]
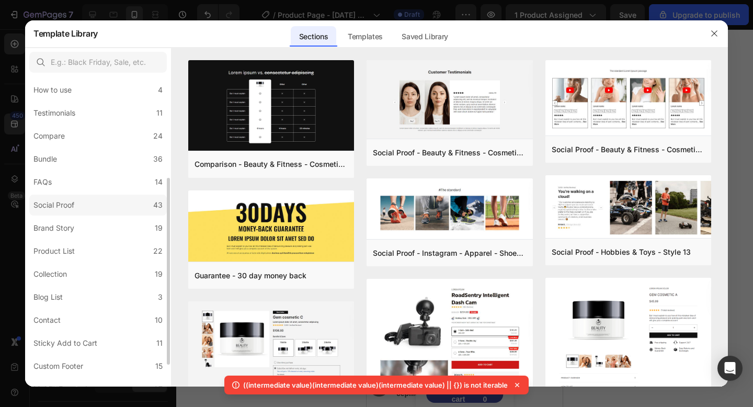
click at [127, 205] on label "Social Proof 43" at bounding box center [97, 204] width 137 height 21
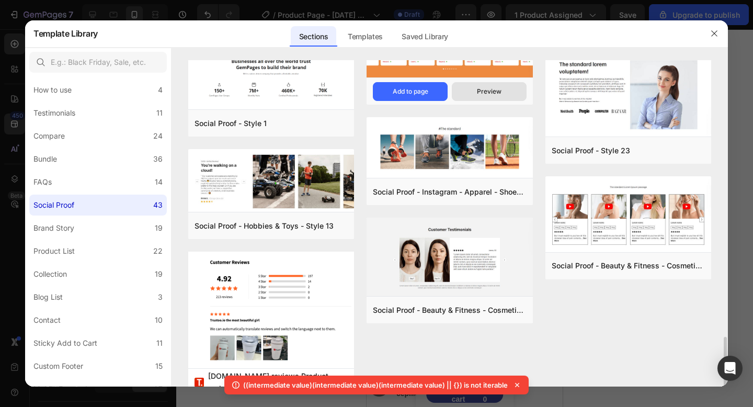
scroll to position [1484, 0]
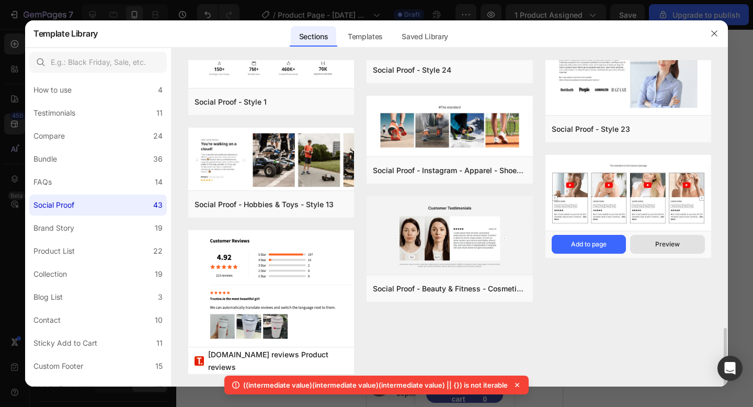
click at [649, 239] on button "Preview" at bounding box center [667, 244] width 75 height 19
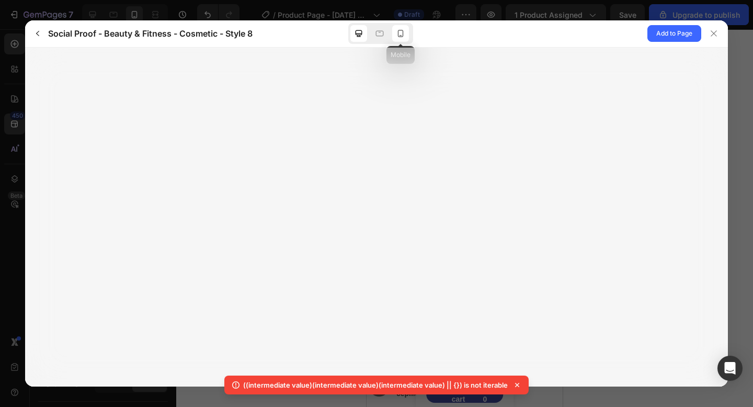
click at [398, 34] on icon at bounding box center [401, 33] width 6 height 7
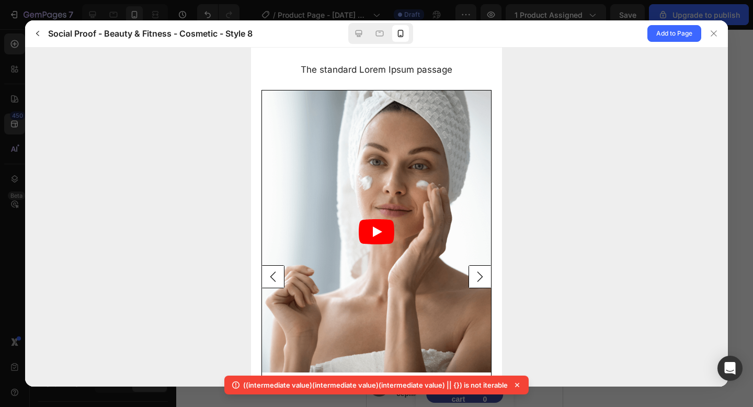
scroll to position [0, 0]
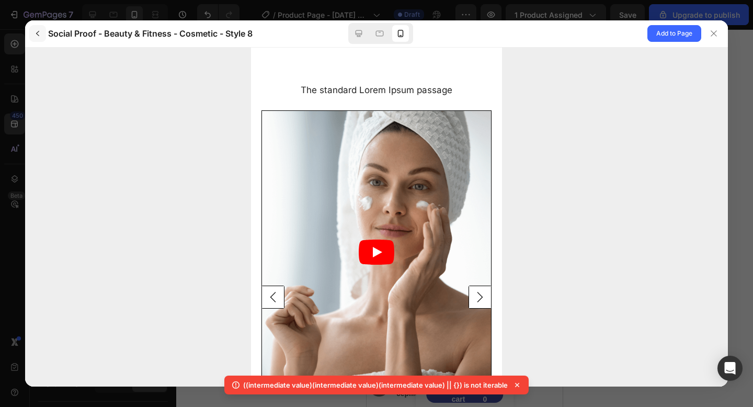
click at [35, 33] on icon "button" at bounding box center [37, 33] width 8 height 8
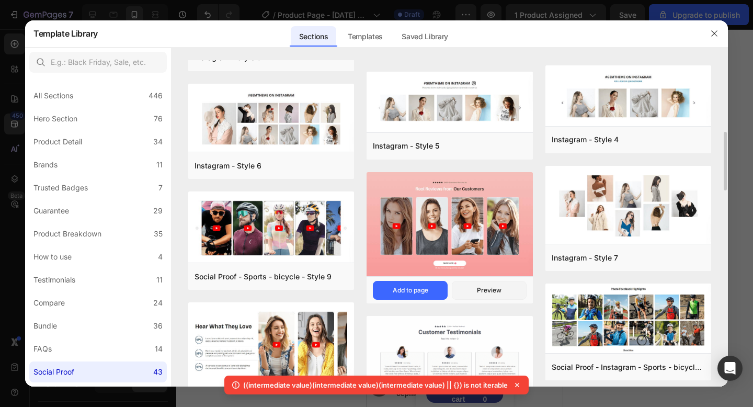
scroll to position [365, 0]
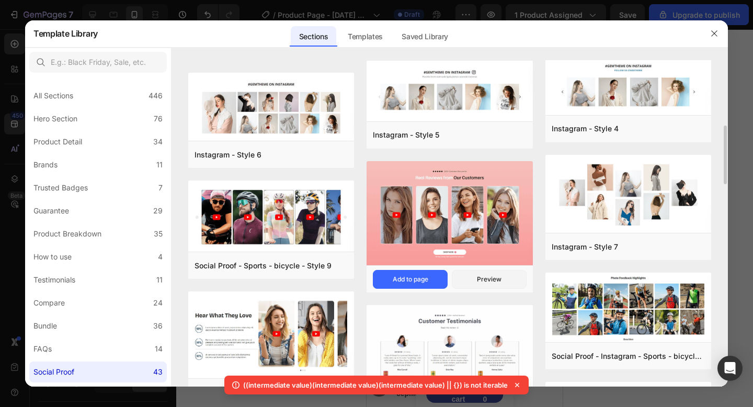
click at [476, 190] on img at bounding box center [449, 214] width 166 height 106
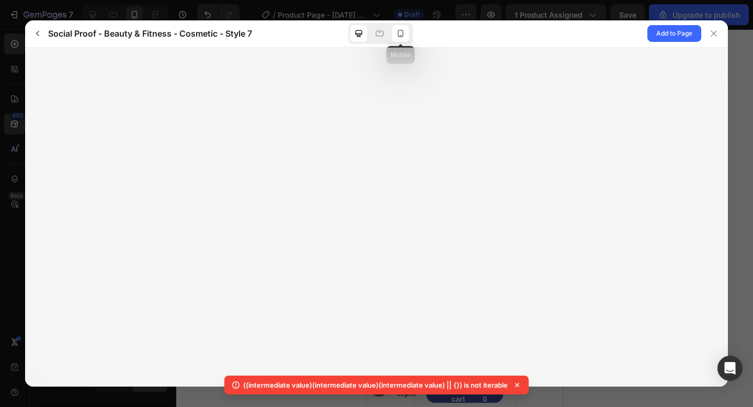
click at [405, 30] on icon at bounding box center [400, 33] width 10 height 10
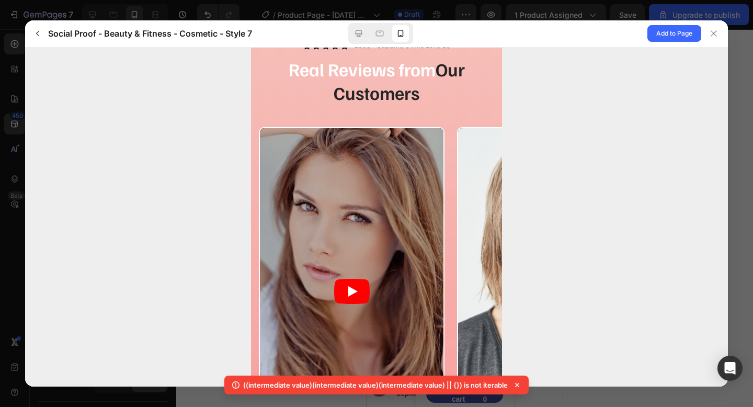
scroll to position [0, 0]
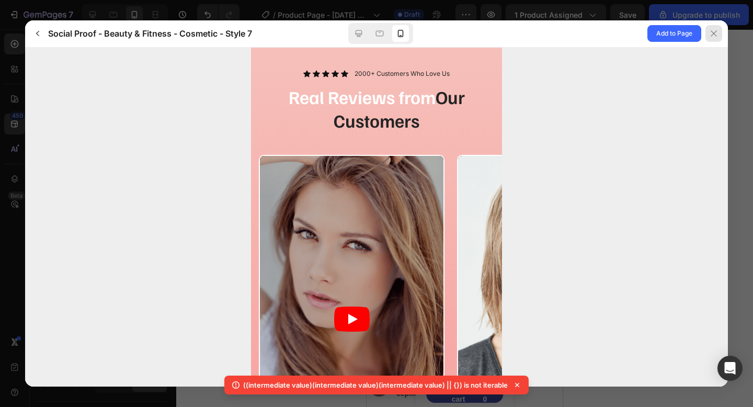
click at [714, 31] on icon at bounding box center [713, 33] width 8 height 8
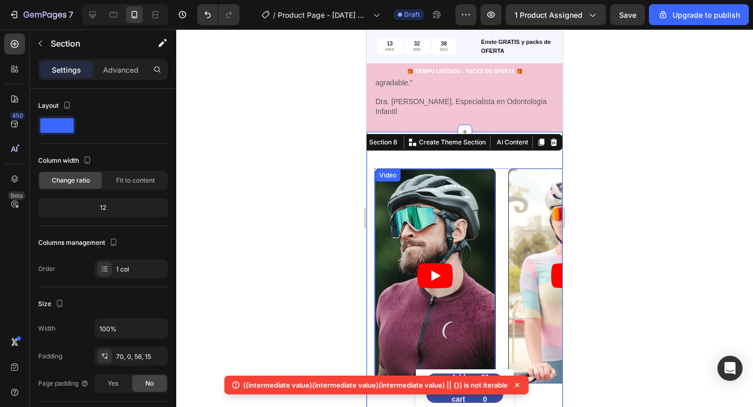
scroll to position [1783, 0]
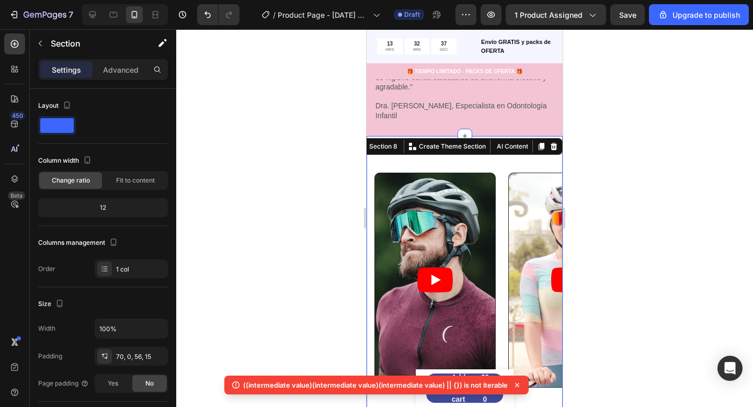
click at [490, 151] on div "Video Video Video Video Video Carousel Section 8 You can create reusable sectio…" at bounding box center [464, 280] width 196 height 289
click at [295, 181] on div at bounding box center [464, 217] width 576 height 377
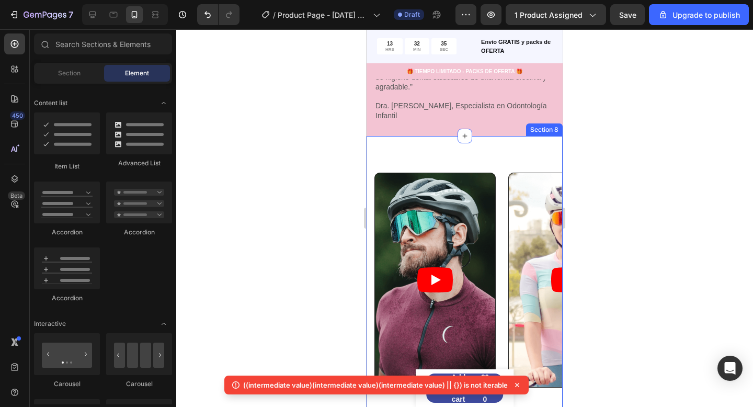
click at [499, 150] on div "Video Video Video Video Video Carousel Section 8" at bounding box center [464, 280] width 196 height 289
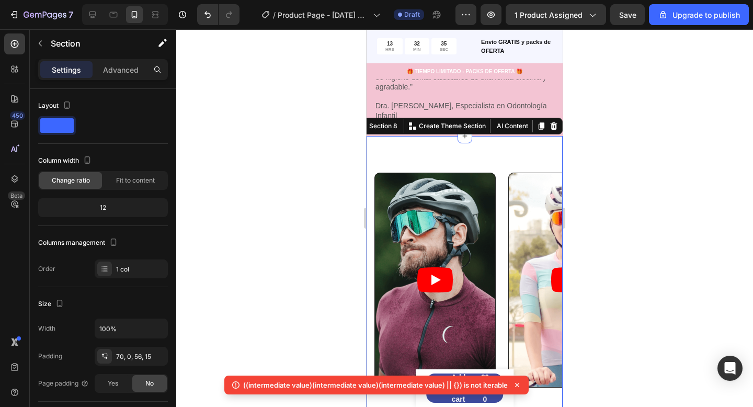
click at [486, 149] on div "Video Video Video Video Video Carousel Section 8 You can create reusable sectio…" at bounding box center [464, 280] width 196 height 289
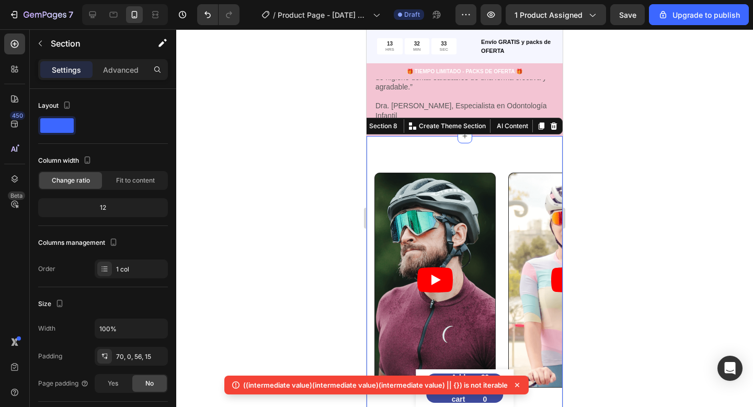
click at [486, 149] on div "Video Video Video Video Video Carousel Section 8 You can create reusable sectio…" at bounding box center [464, 280] width 196 height 289
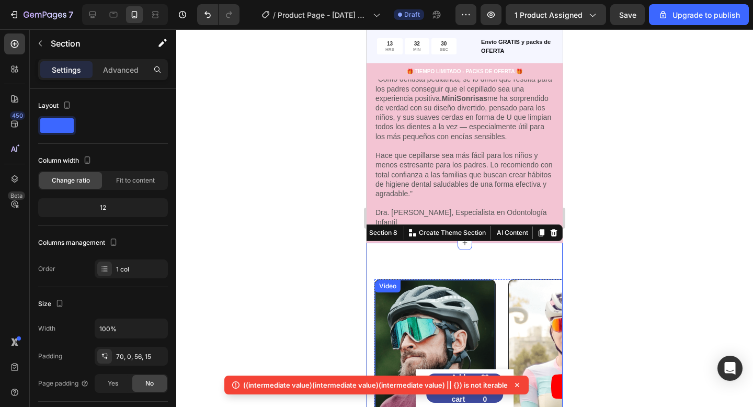
scroll to position [1678, 0]
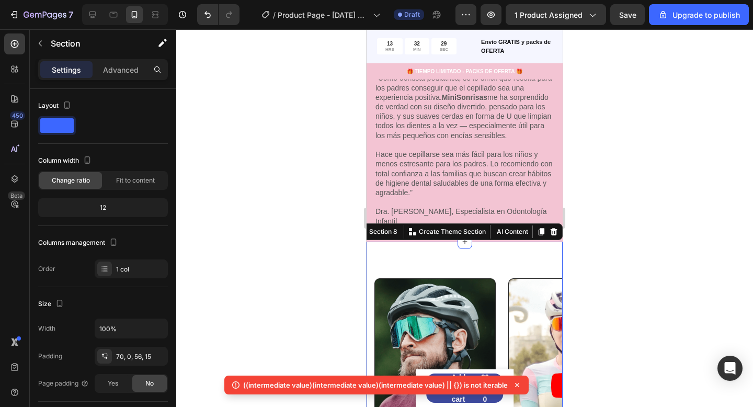
click at [459, 243] on div "Video Video Video Video Video Carousel Section 8 You can create reusable sectio…" at bounding box center [464, 385] width 196 height 289
click at [122, 359] on div "70, 0, 56, 15" at bounding box center [131, 356] width 30 height 9
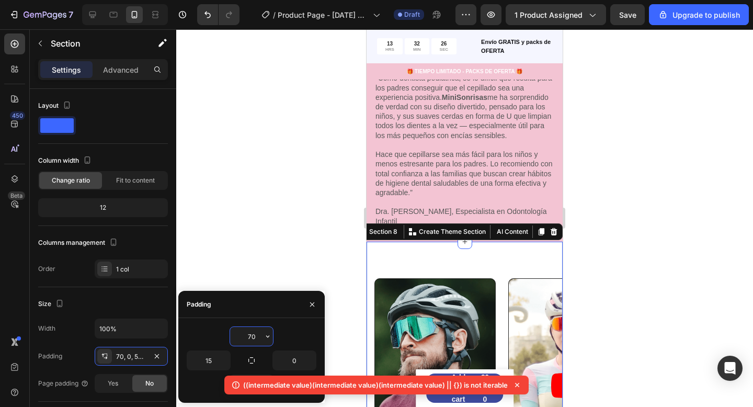
click at [256, 340] on input "70" at bounding box center [251, 336] width 43 height 19
type input "0"
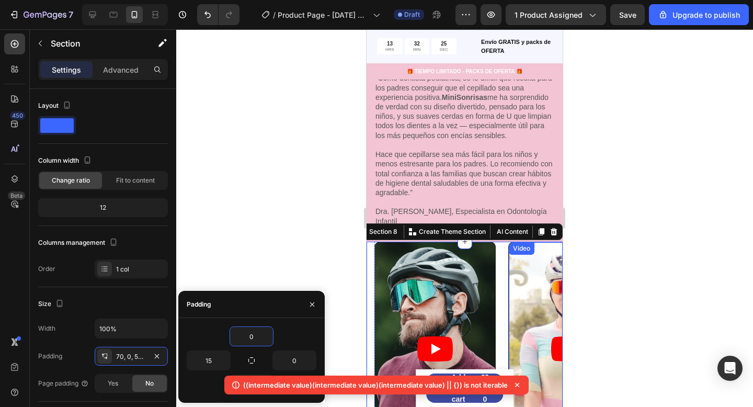
click at [626, 281] on div at bounding box center [464, 217] width 576 height 377
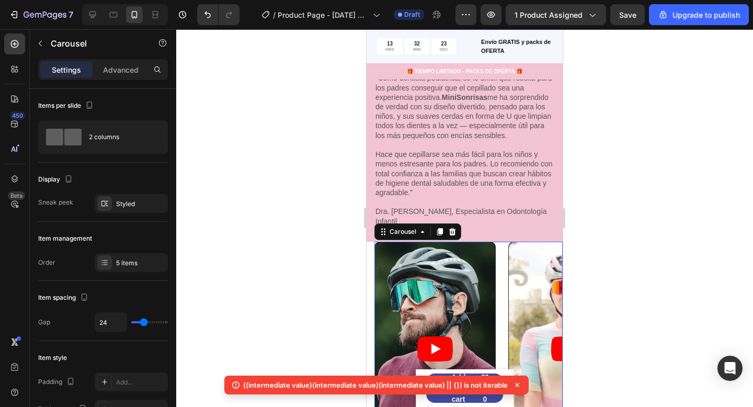
click at [499, 241] on div "Video Video Video Video Video" at bounding box center [468, 348] width 188 height 215
drag, startPoint x: 752, startPoint y: 257, endPoint x: 714, endPoint y: 264, distance: 38.8
click at [752, 257] on div at bounding box center [464, 217] width 576 height 377
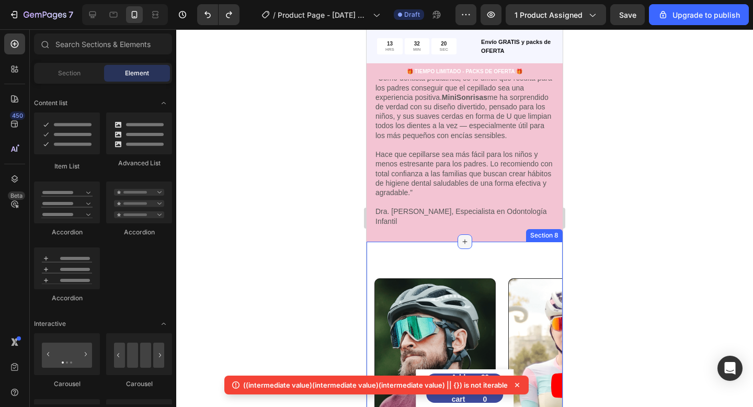
click at [463, 237] on icon at bounding box center [464, 241] width 8 height 8
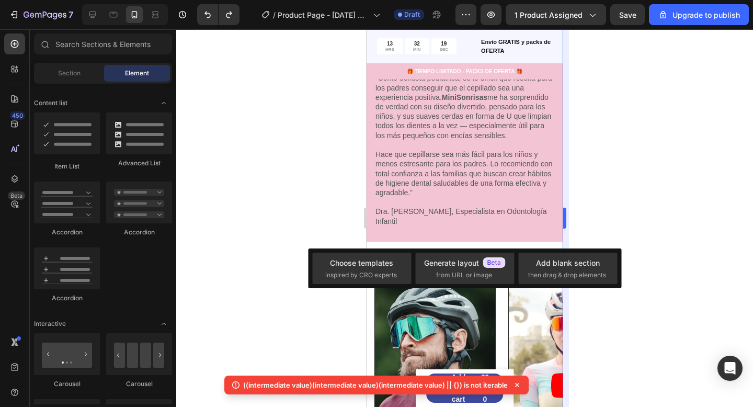
click at [563, 273] on span "then drag & drop elements" at bounding box center [567, 274] width 78 height 9
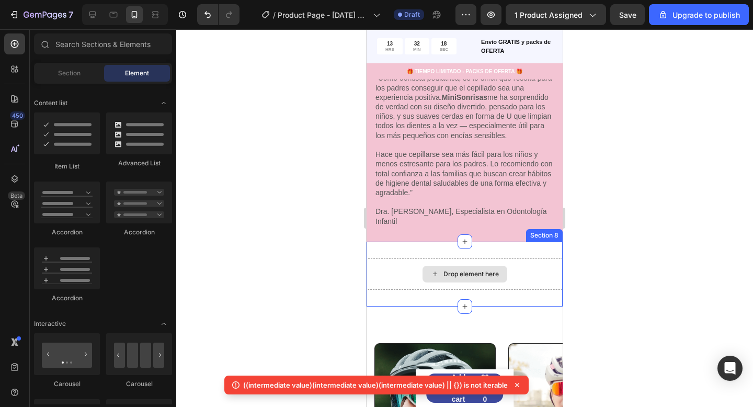
click at [455, 270] on div "Drop element here" at bounding box center [470, 274] width 55 height 8
click at [430, 265] on div "Drop element here" at bounding box center [464, 273] width 85 height 17
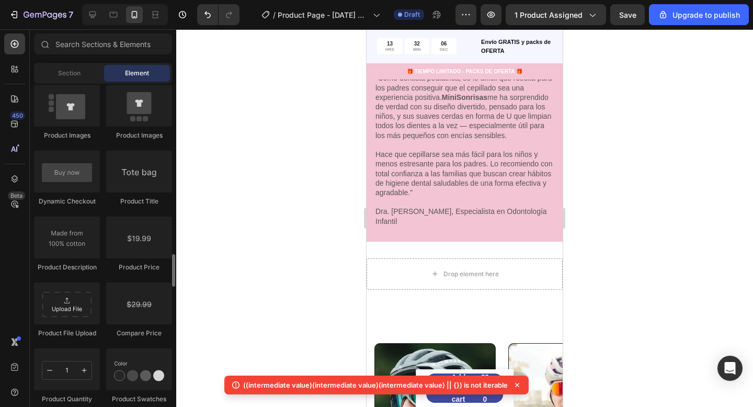
scroll to position [1628, 0]
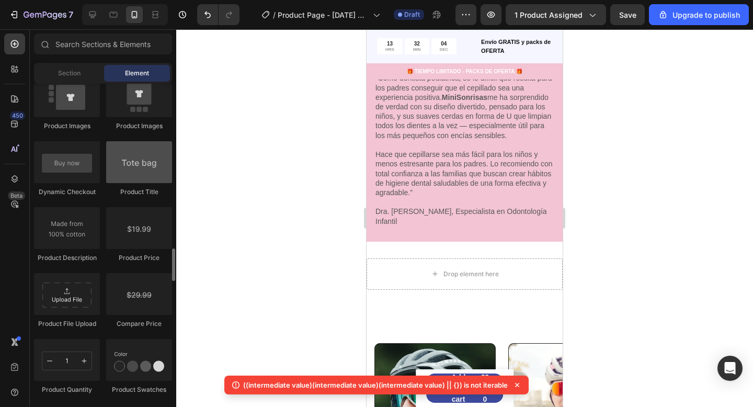
click at [151, 166] on div at bounding box center [139, 162] width 66 height 42
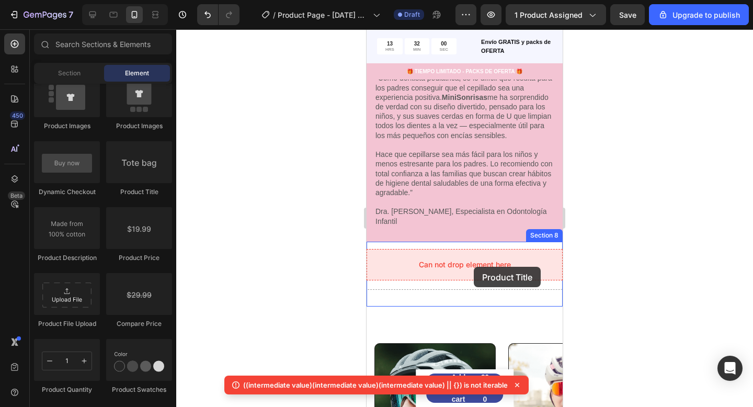
drag, startPoint x: 512, startPoint y: 194, endPoint x: 473, endPoint y: 267, distance: 81.6
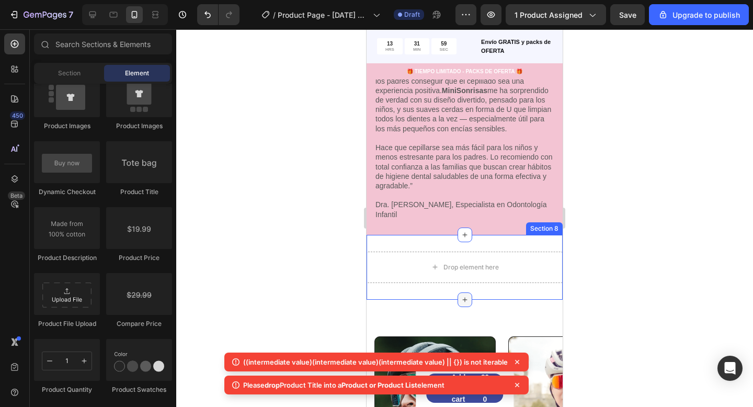
scroll to position [1689, 0]
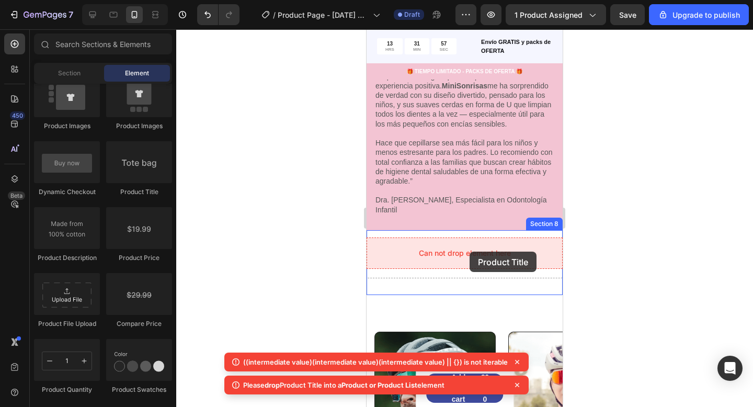
drag, startPoint x: 618, startPoint y: 215, endPoint x: 469, endPoint y: 251, distance: 153.3
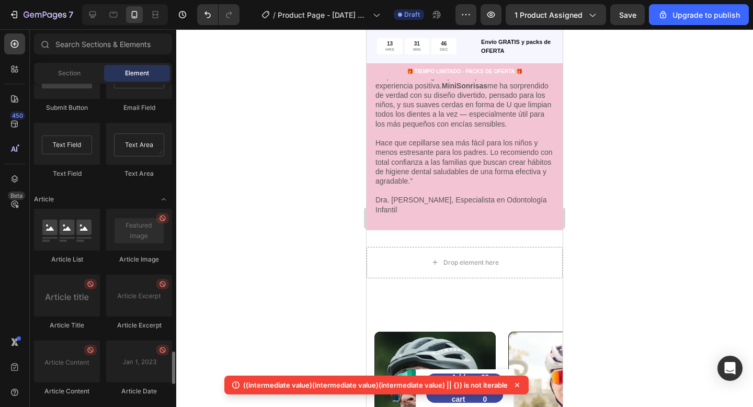
scroll to position [2629, 0]
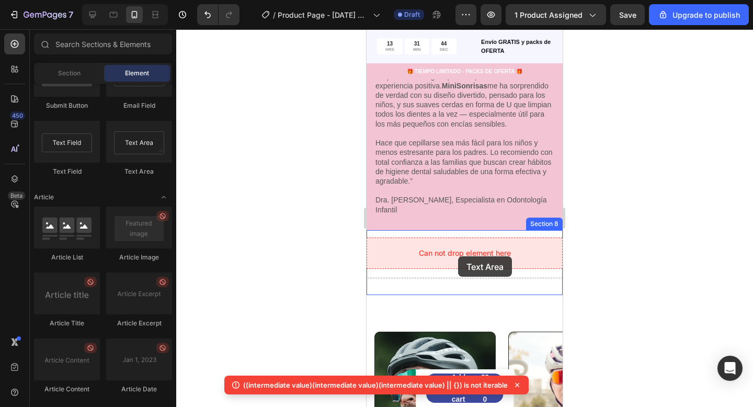
drag, startPoint x: 505, startPoint y: 179, endPoint x: 457, endPoint y: 256, distance: 91.4
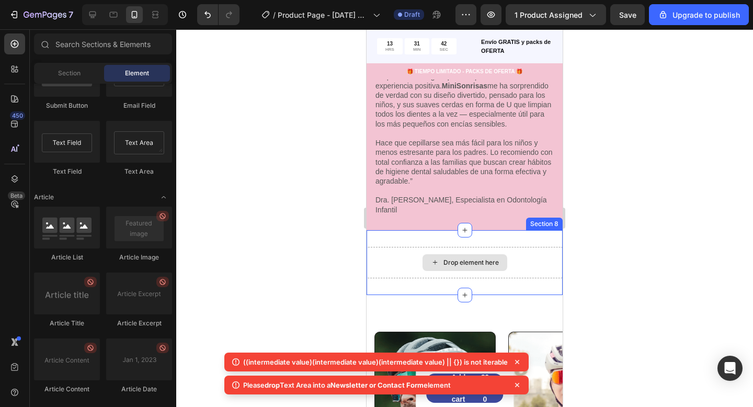
click at [454, 258] on div "Drop element here" at bounding box center [470, 262] width 55 height 8
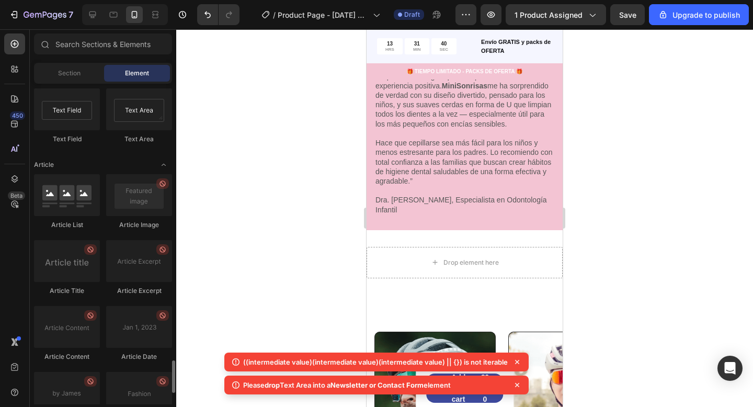
scroll to position [2701, 0]
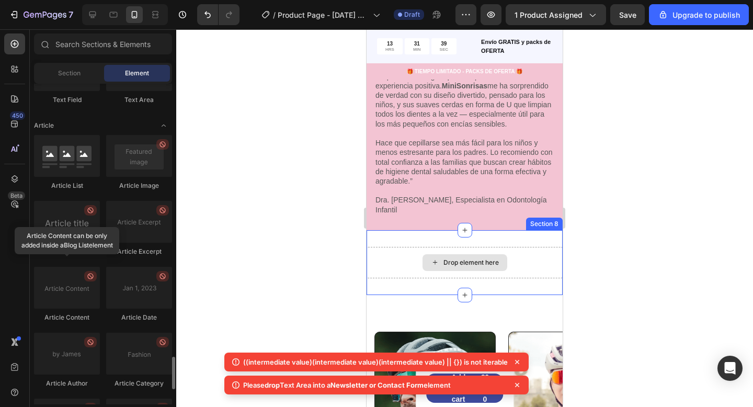
click at [519, 247] on div "Drop element here" at bounding box center [464, 262] width 196 height 31
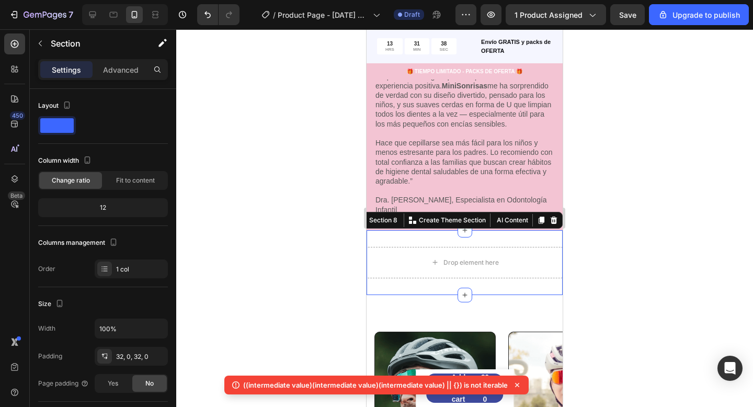
click at [558, 214] on div at bounding box center [553, 220] width 13 height 13
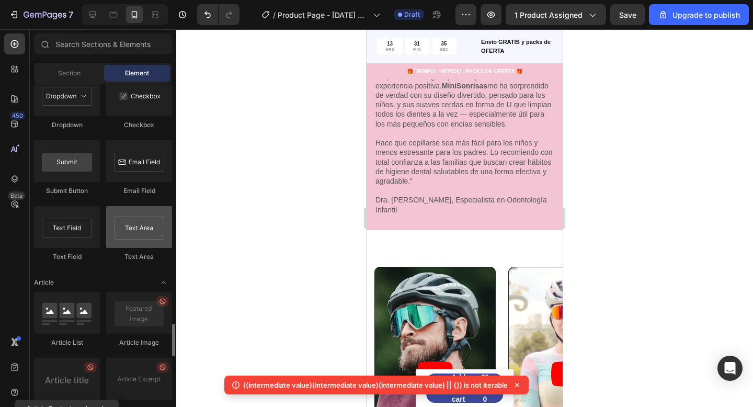
scroll to position [2528, 0]
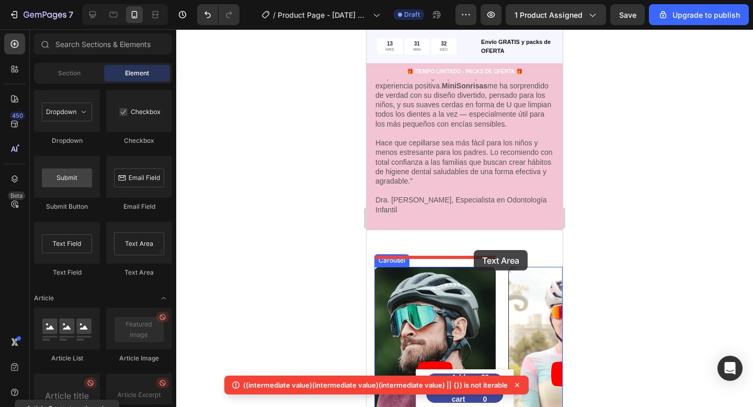
drag, startPoint x: 530, startPoint y: 264, endPoint x: 474, endPoint y: 250, distance: 58.2
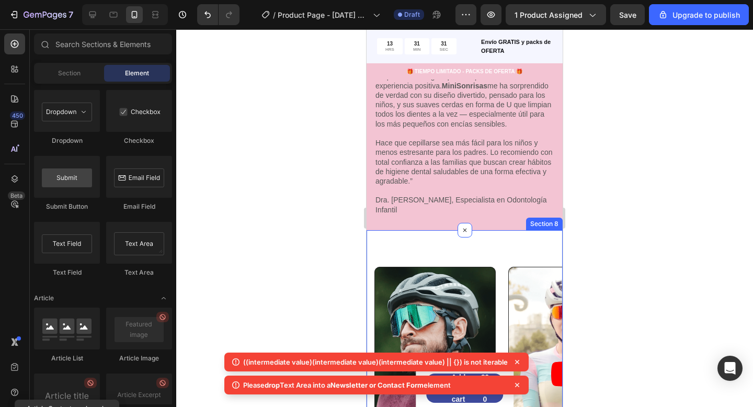
click at [463, 236] on div "Video Video Video Video Video Carousel Section 8" at bounding box center [464, 374] width 196 height 289
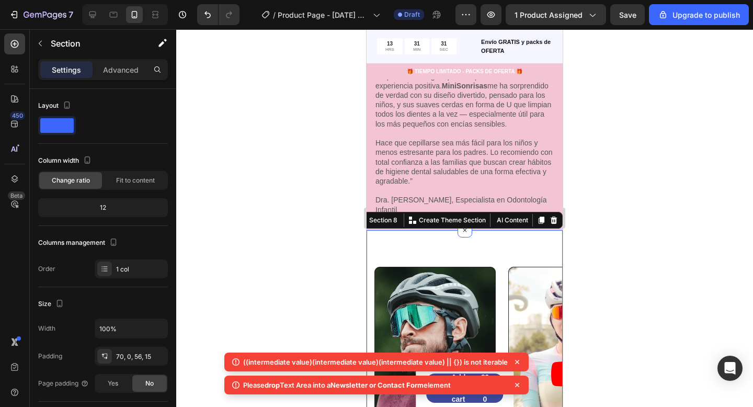
click at [463, 236] on div "Video Video Video Video Video Carousel Section 8 You can create reusable sectio…" at bounding box center [464, 374] width 196 height 289
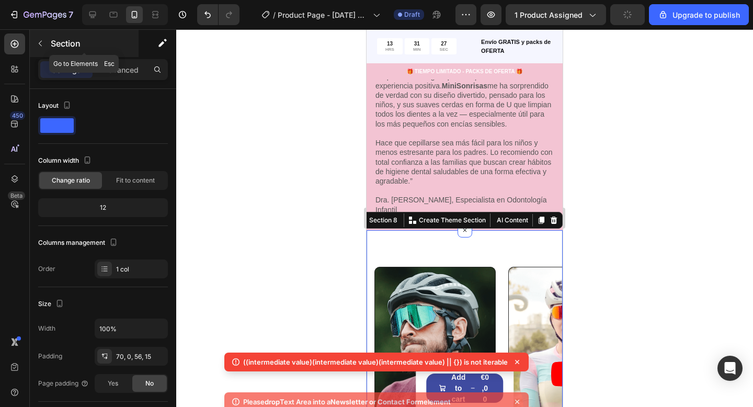
click at [39, 42] on icon "button" at bounding box center [40, 44] width 3 height 6
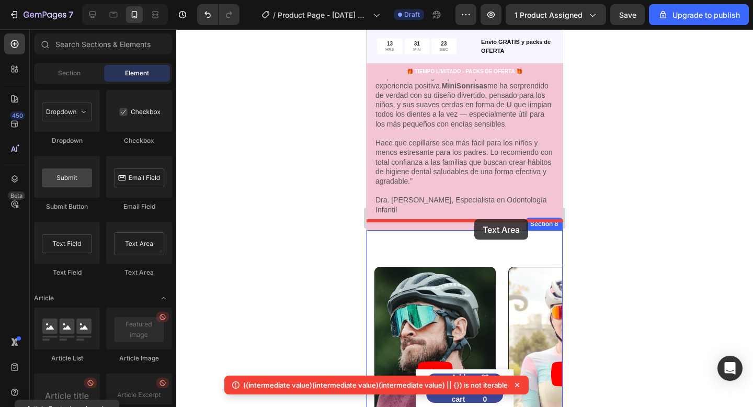
drag, startPoint x: 584, startPoint y: 259, endPoint x: 474, endPoint y: 219, distance: 116.9
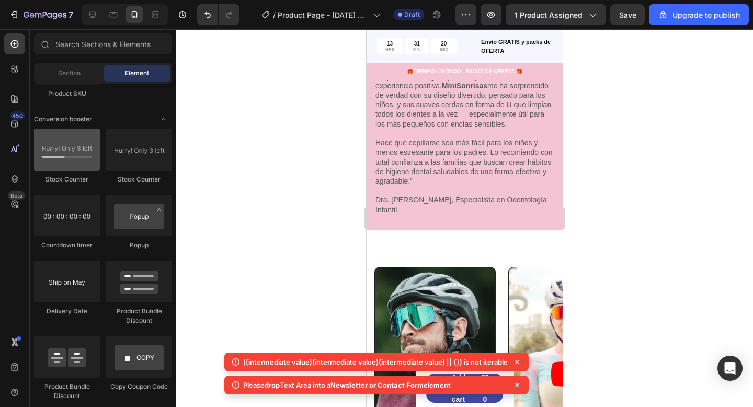
scroll to position [2006, 0]
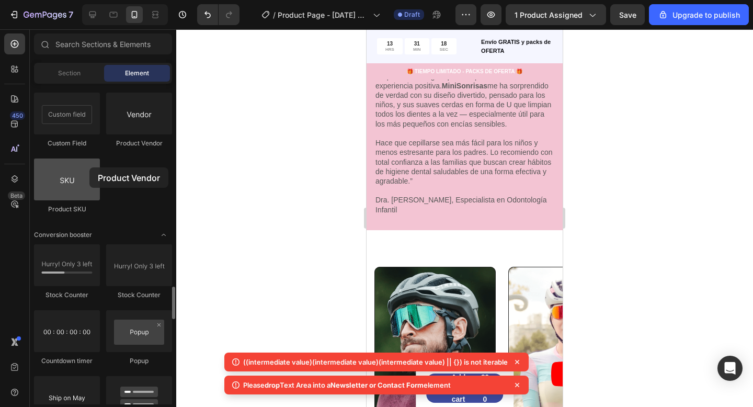
drag, startPoint x: 232, startPoint y: 140, endPoint x: 60, endPoint y: 159, distance: 173.0
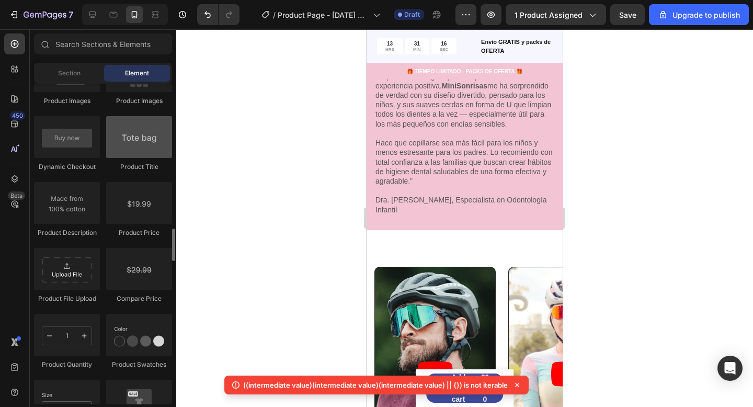
scroll to position [1588, 0]
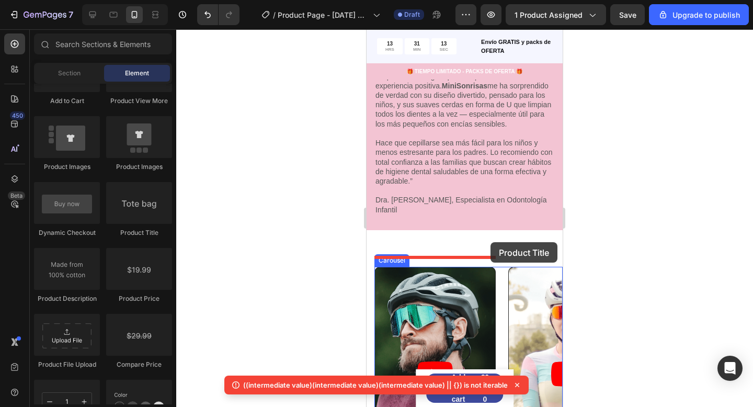
drag, startPoint x: 526, startPoint y: 243, endPoint x: 490, endPoint y: 242, distance: 35.6
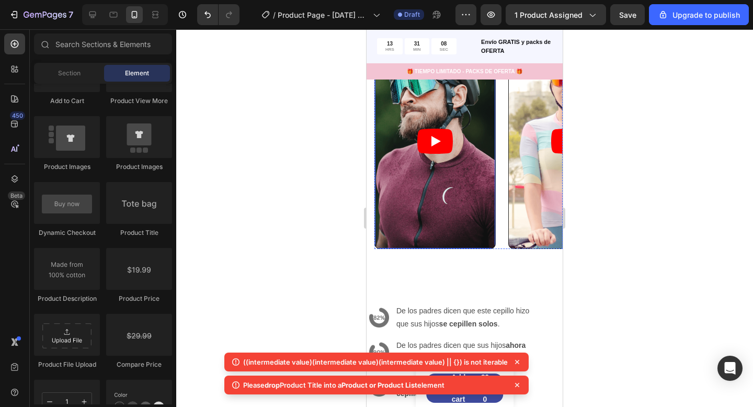
scroll to position [2005, 0]
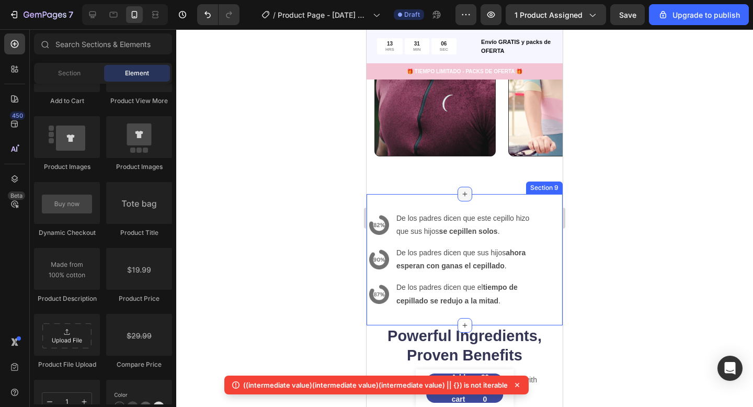
click at [464, 191] on icon at bounding box center [464, 193] width 5 height 5
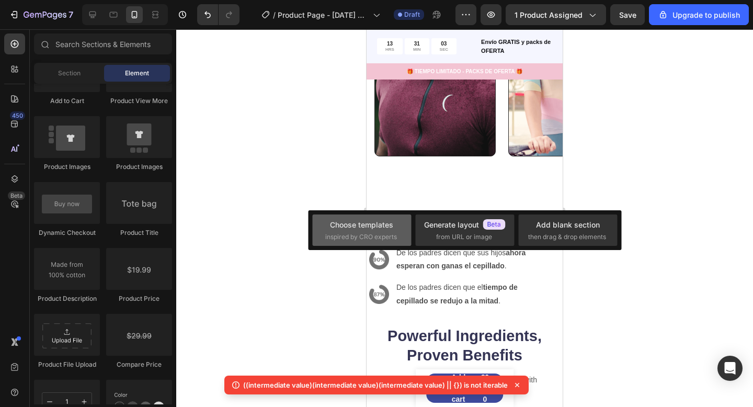
click at [393, 228] on div "Choose templates inspired by CRO experts" at bounding box center [361, 230] width 73 height 22
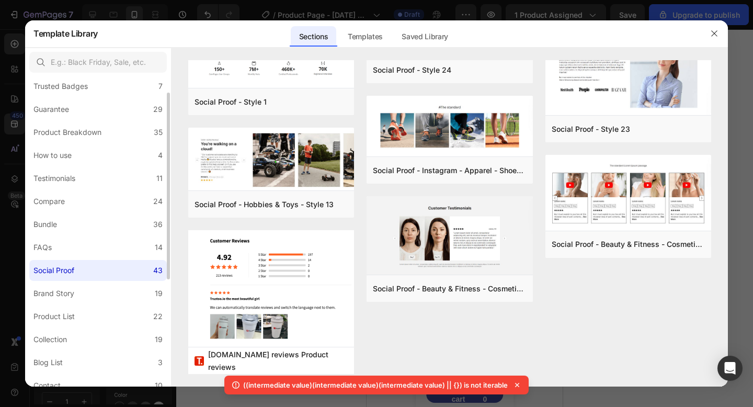
scroll to position [203, 0]
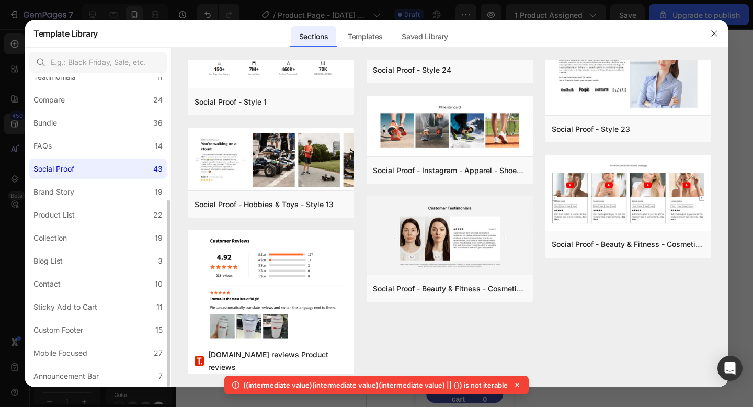
click at [118, 364] on div "All Sections 446 Hero Section 76 Product Detail 34 Brands 11 Trusted Badges 7 G…" at bounding box center [98, 130] width 146 height 512
click at [125, 353] on label "Mobile Focused 27" at bounding box center [97, 352] width 137 height 21
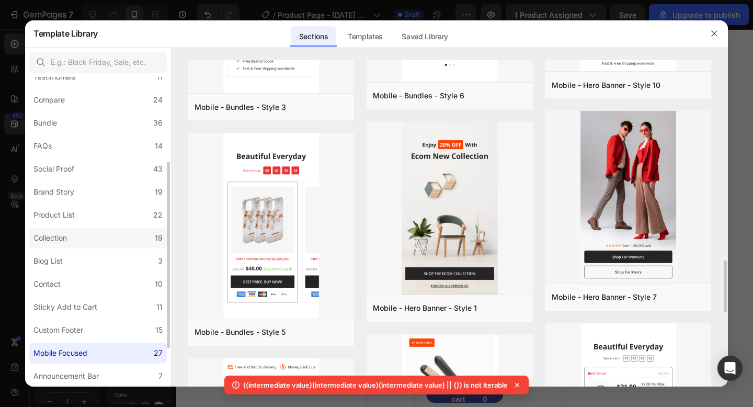
scroll to position [144, 0]
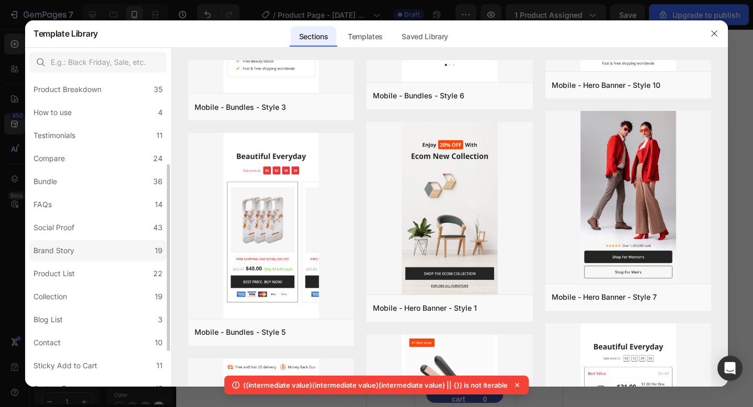
click at [94, 253] on label "Brand Story 19" at bounding box center [97, 250] width 137 height 21
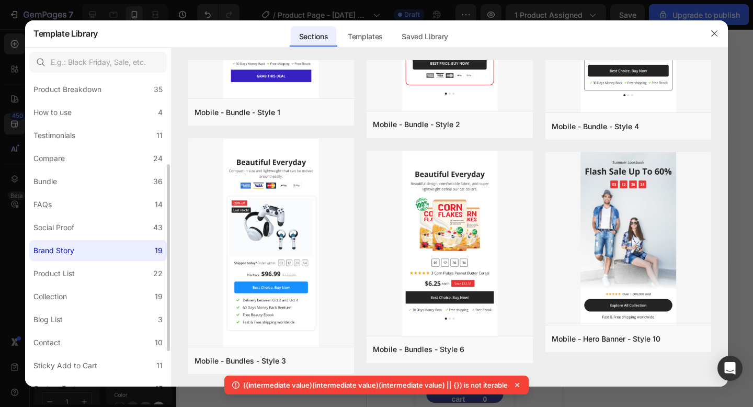
scroll to position [0, 0]
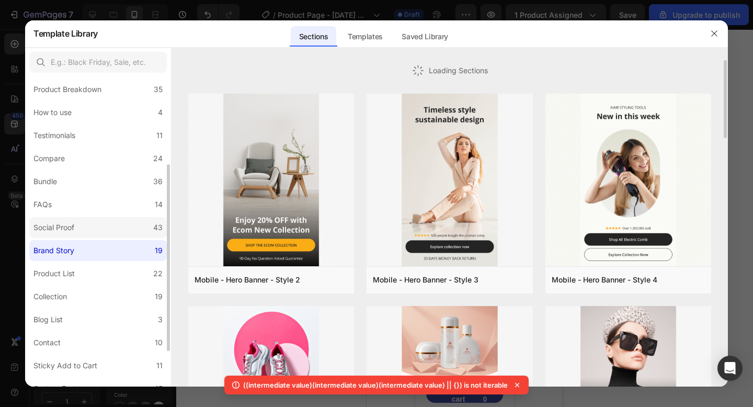
click at [112, 228] on label "Social Proof 43" at bounding box center [97, 227] width 137 height 21
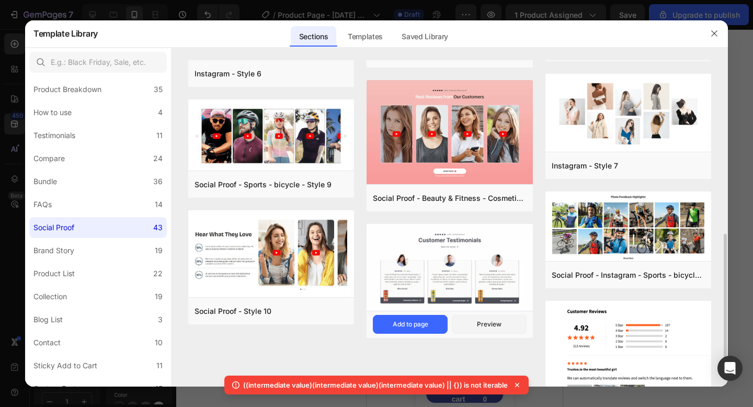
scroll to position [446, 0]
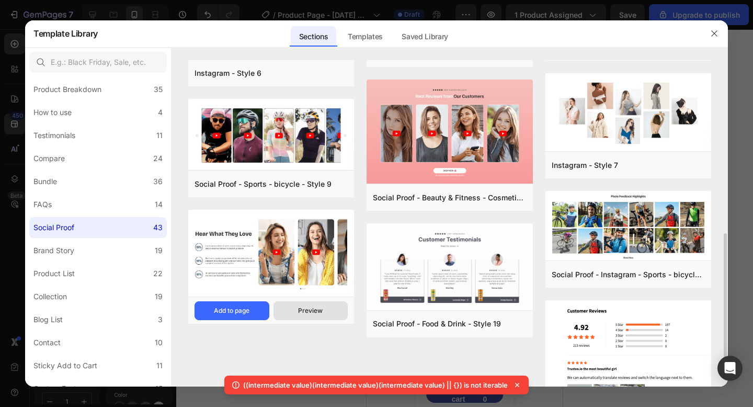
click at [309, 307] on div "Preview" at bounding box center [310, 310] width 25 height 9
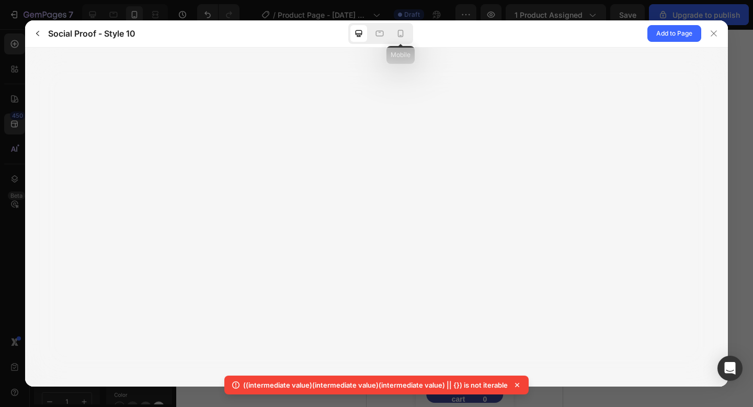
click at [410, 35] on div "Mobile" at bounding box center [380, 33] width 65 height 21
click at [406, 35] on div at bounding box center [400, 33] width 17 height 17
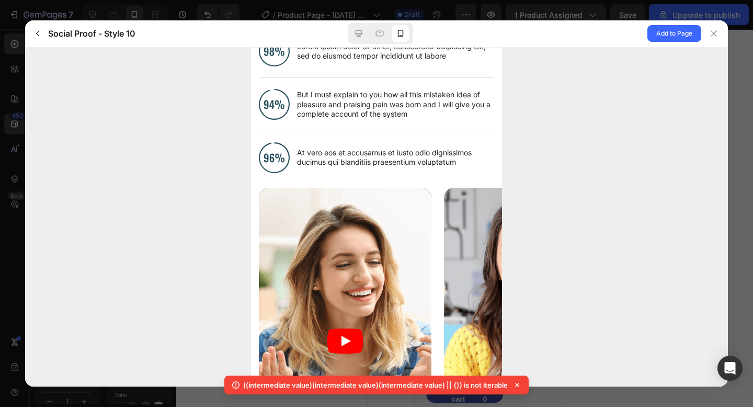
scroll to position [15, 0]
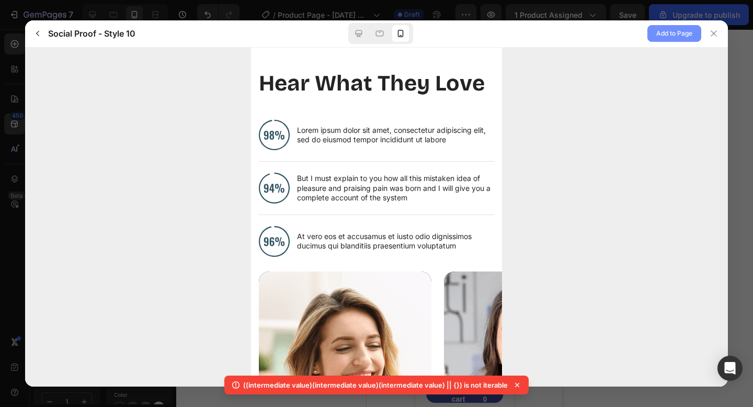
click at [665, 35] on span "Add to Page" at bounding box center [674, 33] width 36 height 13
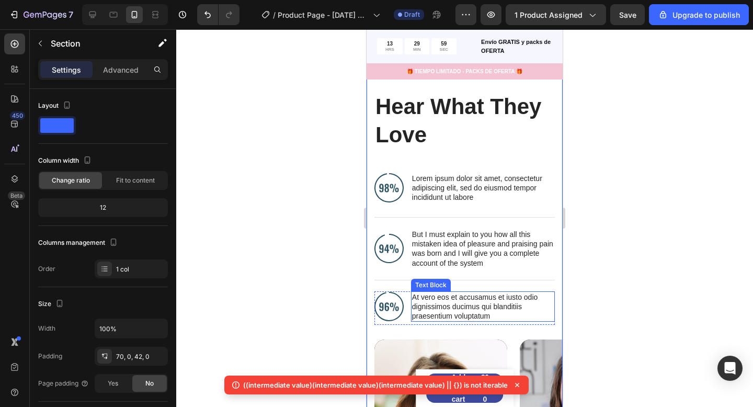
scroll to position [2222, 0]
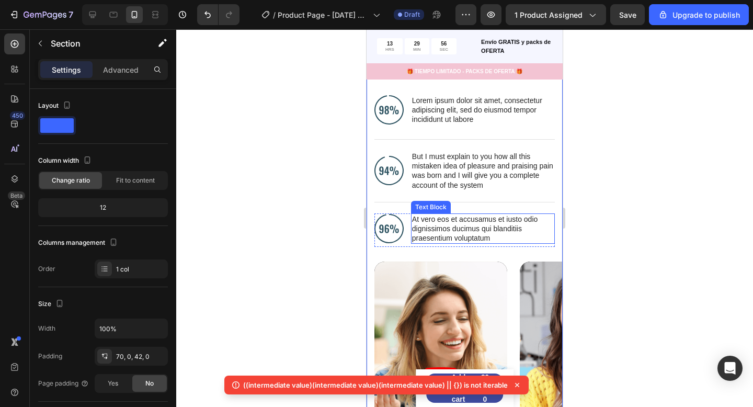
click at [476, 228] on p "At vero eos et accusamus et iusto odio dignissimos ducimus qui blanditiis praes…" at bounding box center [483, 228] width 142 height 29
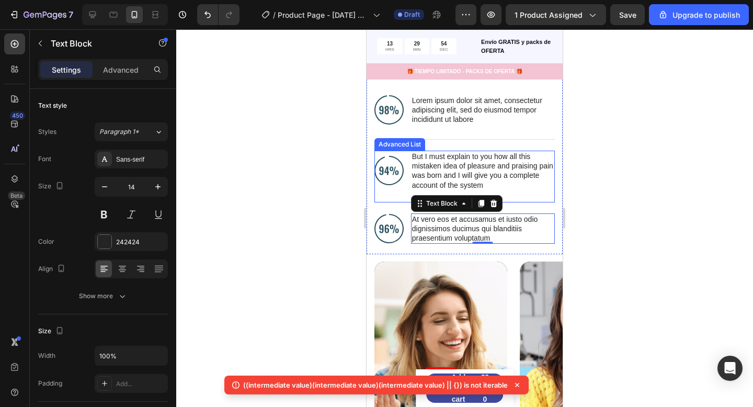
click at [539, 175] on p "But I must explain to you how all this mistaken idea of pleasure and praising p…" at bounding box center [483, 171] width 142 height 38
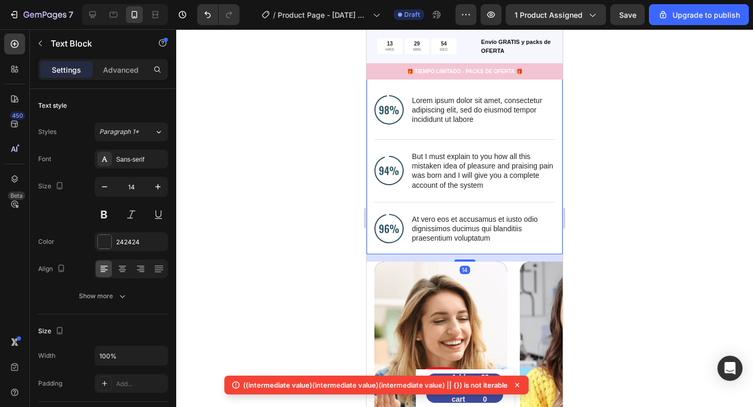
click at [551, 139] on div "Hear What They Love Heading Image Lorem ipsum dolor sit amet, consectetur adipi…" at bounding box center [464, 134] width 180 height 240
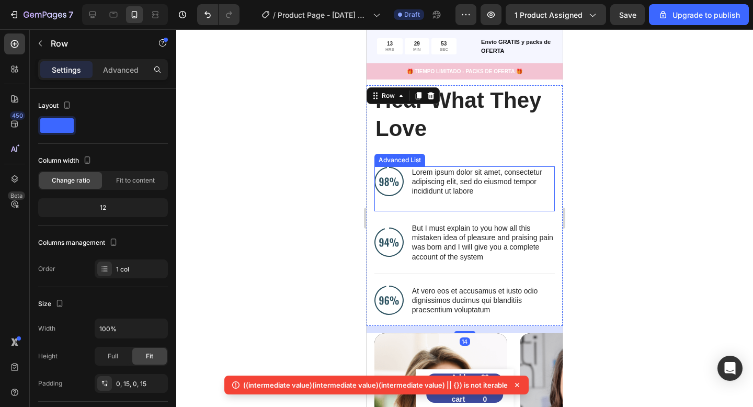
scroll to position [2148, 0]
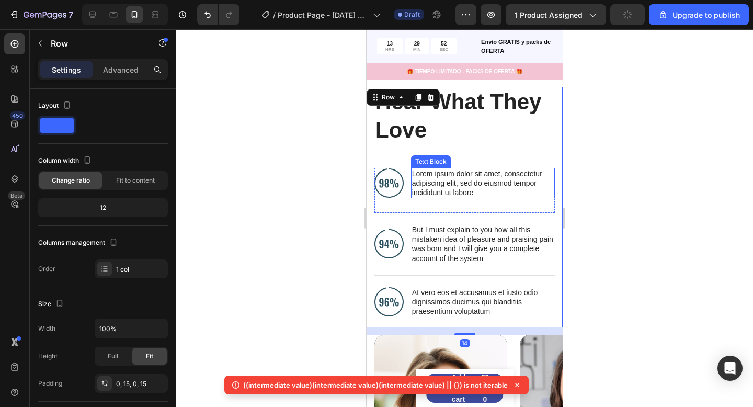
click at [525, 177] on p "Lorem ipsum dolor sit amet, consectetur adipiscing elit, sed do eiusmod tempor …" at bounding box center [483, 183] width 142 height 29
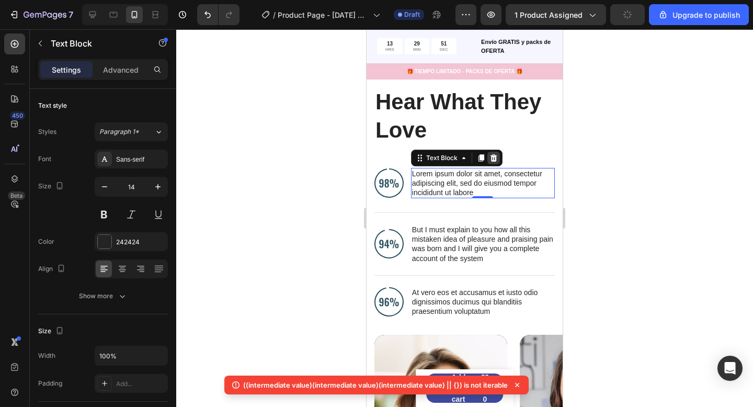
click at [489, 157] on icon at bounding box center [493, 158] width 8 height 8
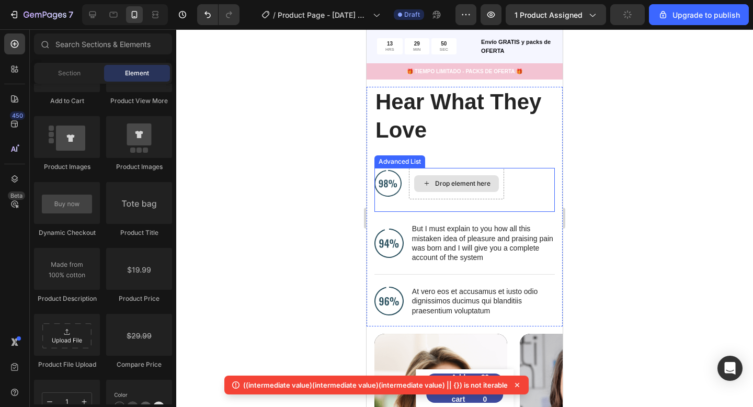
click at [404, 182] on li "Image Drop element here" at bounding box center [439, 183] width 130 height 31
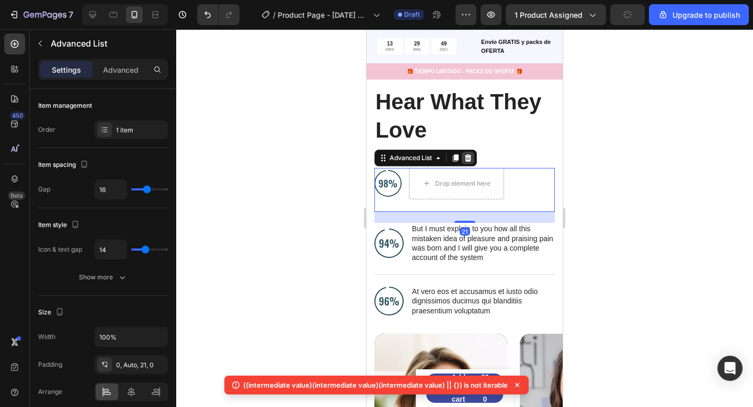
click at [471, 157] on icon at bounding box center [468, 158] width 8 height 8
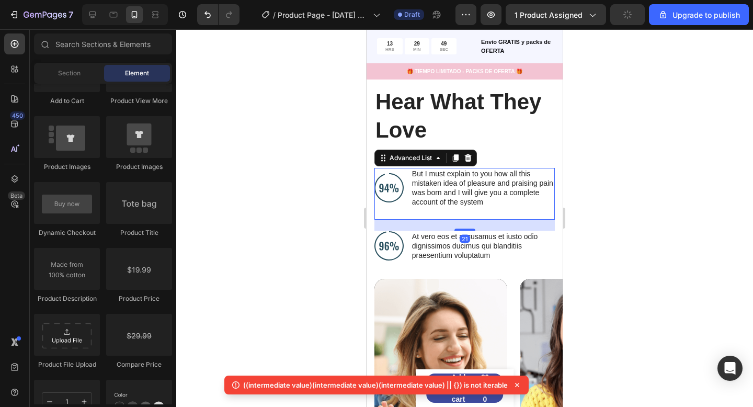
click at [409, 174] on li "Image But I must explain to you how all this mistaken idea of pleasure and prai…" at bounding box center [464, 188] width 180 height 40
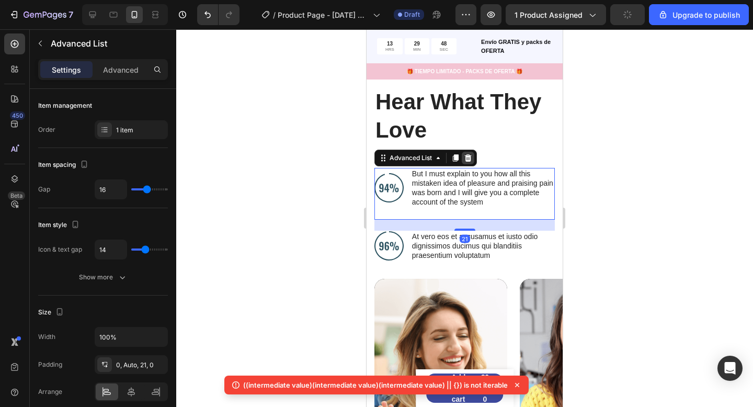
click at [470, 161] on icon at bounding box center [468, 158] width 8 height 8
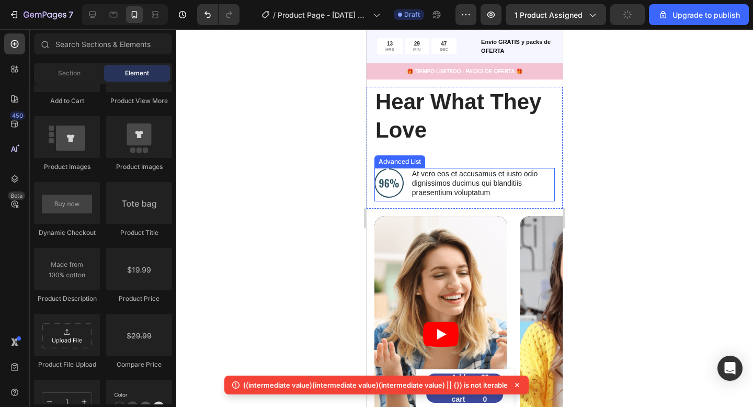
click at [408, 168] on li "Image At vero eos et accusamus et iusto odio dignissimos ducimus qui blanditiis…" at bounding box center [464, 183] width 180 height 31
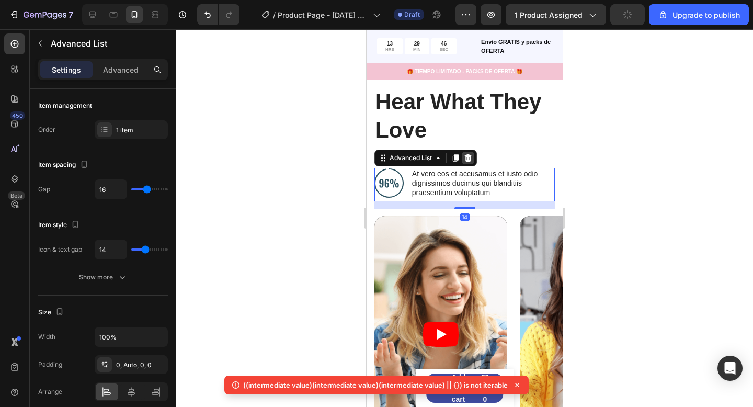
click at [473, 158] on div at bounding box center [467, 158] width 13 height 13
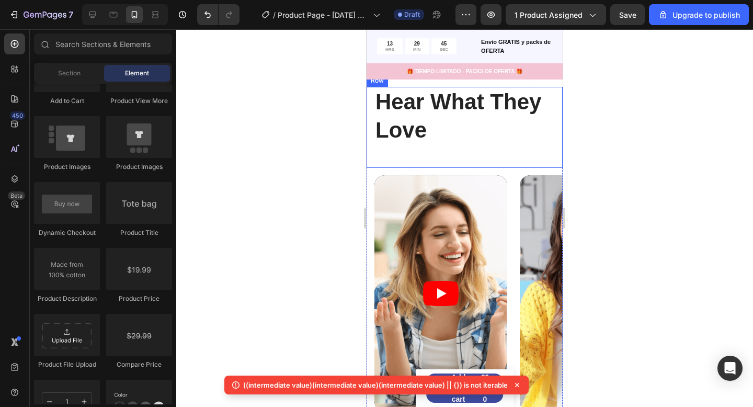
click at [459, 160] on div "Hear What They Love Heading" at bounding box center [464, 127] width 180 height 81
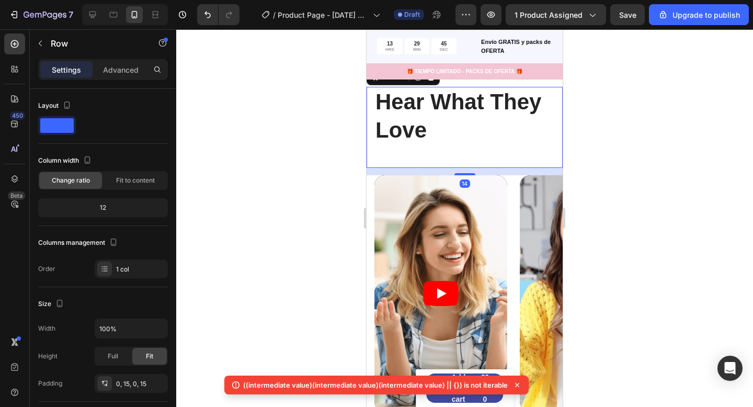
click at [462, 150] on div "Hear What They Love Heading" at bounding box center [464, 127] width 180 height 81
click at [136, 379] on div "0, 15, 0, 15" at bounding box center [131, 383] width 30 height 9
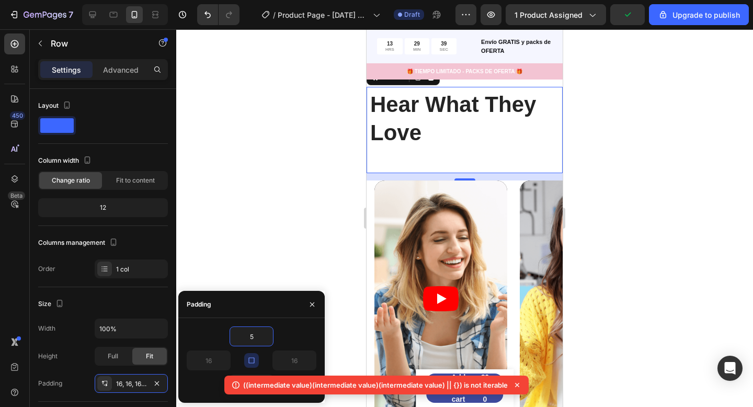
type input "5"
click at [215, 387] on div "16" at bounding box center [252, 384] width 130 height 20
type input "5"
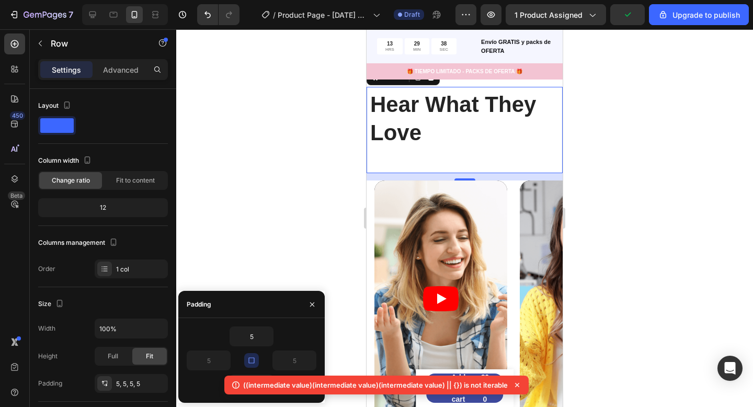
click at [521, 379] on icon at bounding box center [517, 384] width 10 height 10
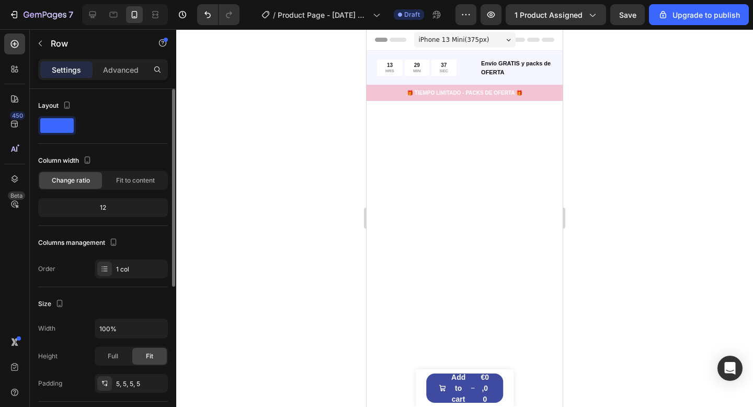
scroll to position [2148, 0]
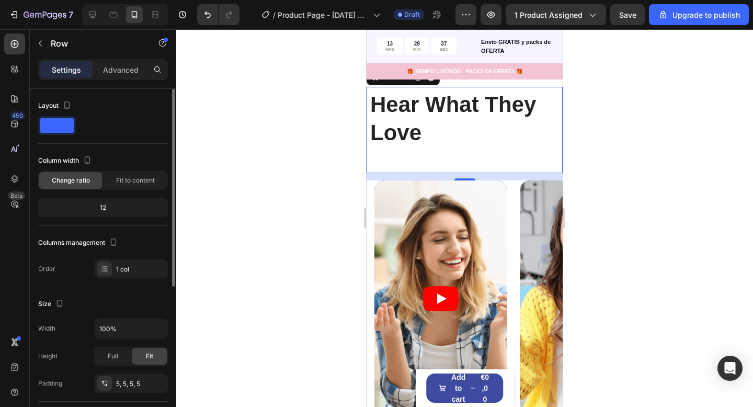
click at [127, 394] on div "Size Width 100% Height Full Fit Padding 5, 5, 5, 5" at bounding box center [103, 344] width 130 height 114
click at [129, 387] on div "5, 5, 5, 5" at bounding box center [131, 383] width 30 height 9
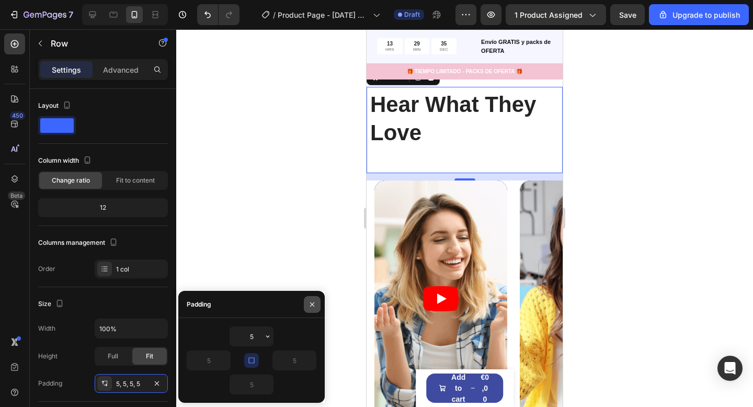
click at [317, 303] on button "button" at bounding box center [312, 304] width 17 height 17
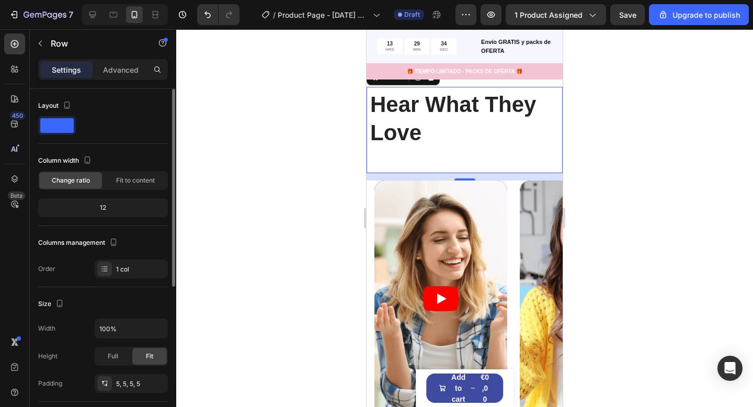
scroll to position [94, 0]
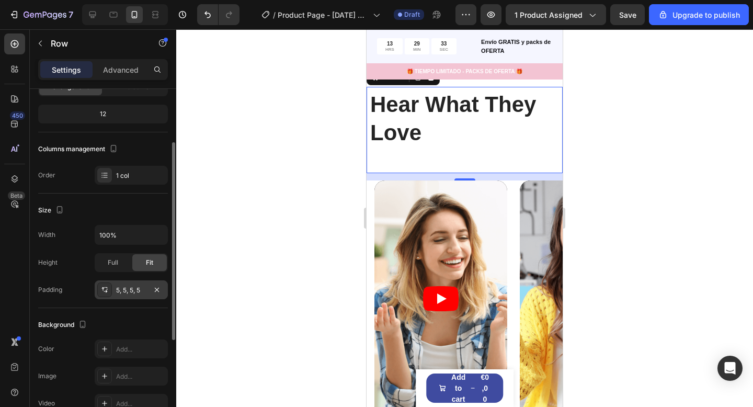
click at [131, 281] on div "5, 5, 5, 5" at bounding box center [131, 289] width 73 height 19
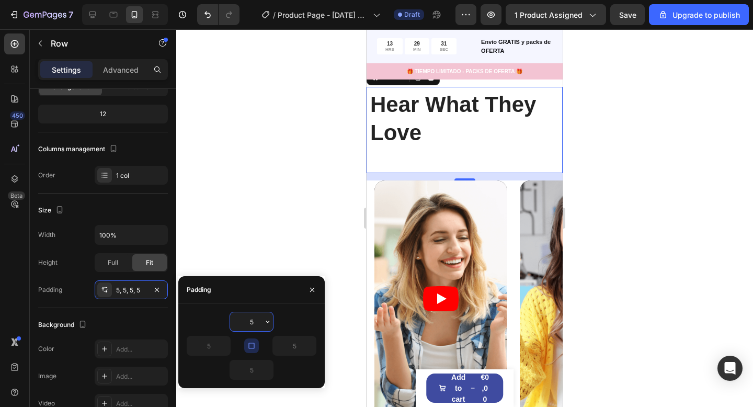
type input "0"
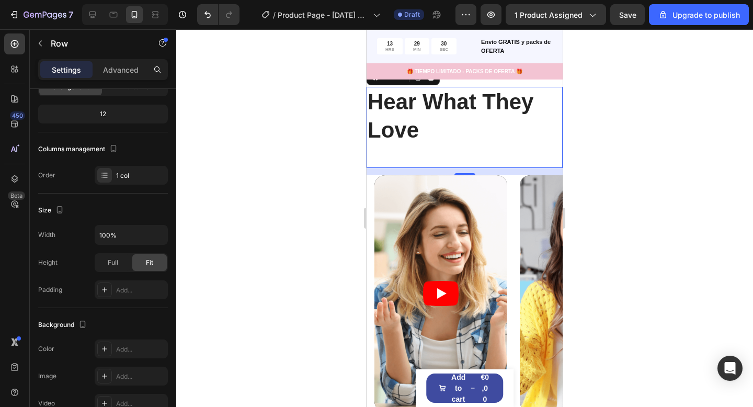
click at [315, 249] on div at bounding box center [464, 217] width 576 height 377
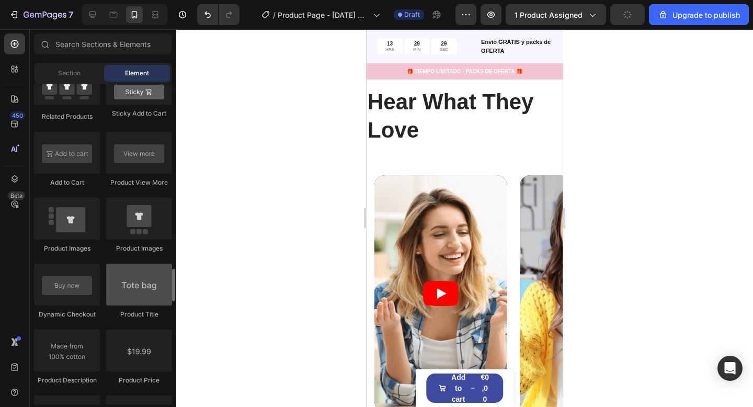
scroll to position [1491, 0]
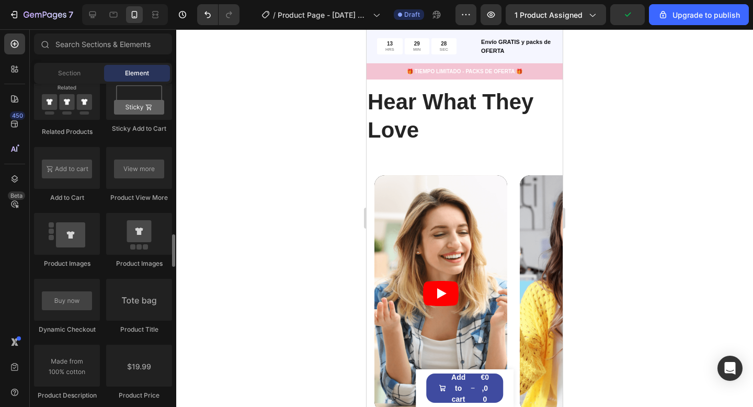
click at [78, 82] on div "Section Element" at bounding box center [103, 73] width 138 height 21
click at [390, 121] on h2 "Hear What They Love" at bounding box center [464, 116] width 196 height 59
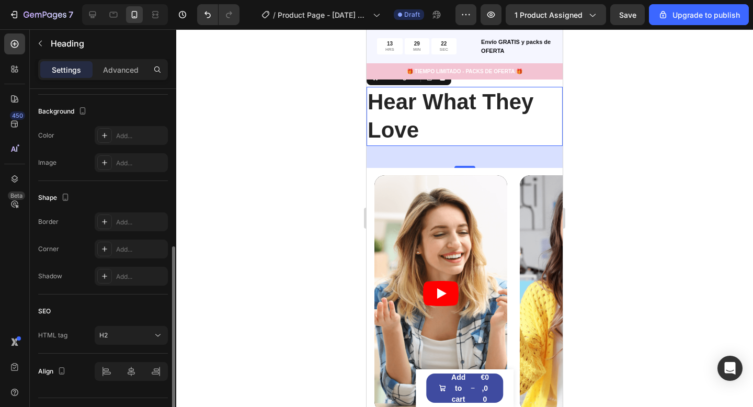
scroll to position [331, 0]
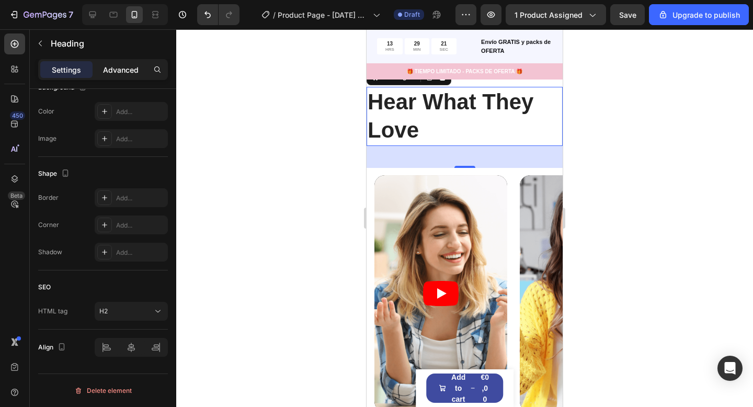
click at [127, 69] on p "Advanced" at bounding box center [121, 69] width 36 height 11
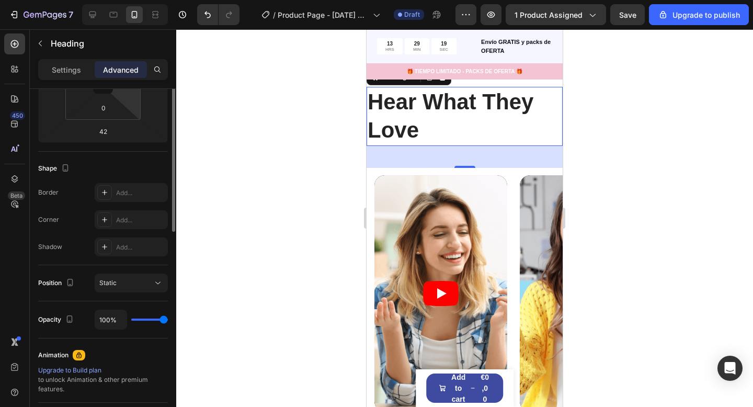
scroll to position [123, 0]
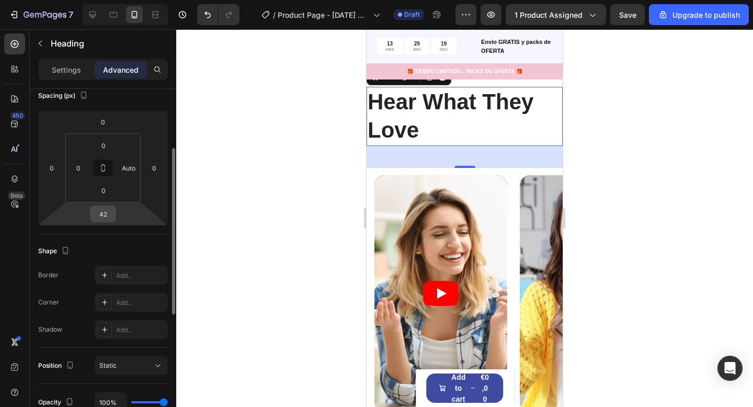
click at [105, 221] on input "42" at bounding box center [103, 214] width 21 height 16
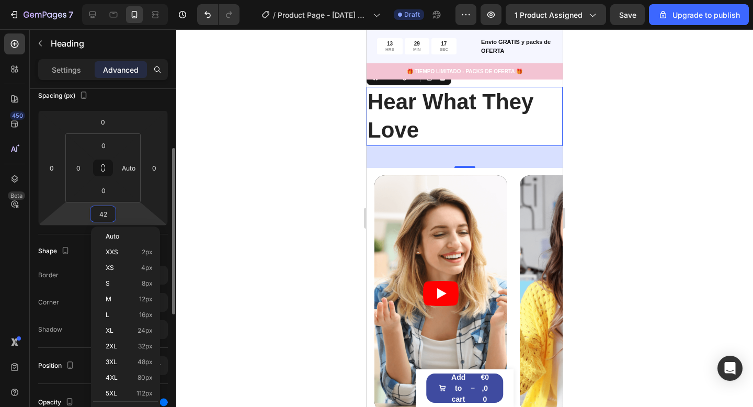
type input "0"
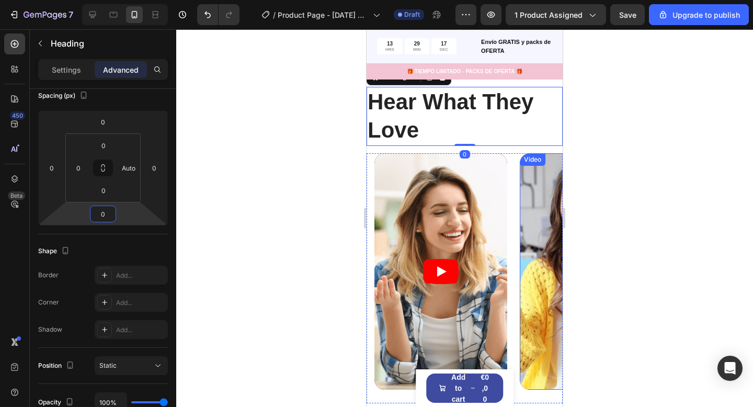
click at [587, 169] on div at bounding box center [464, 217] width 576 height 377
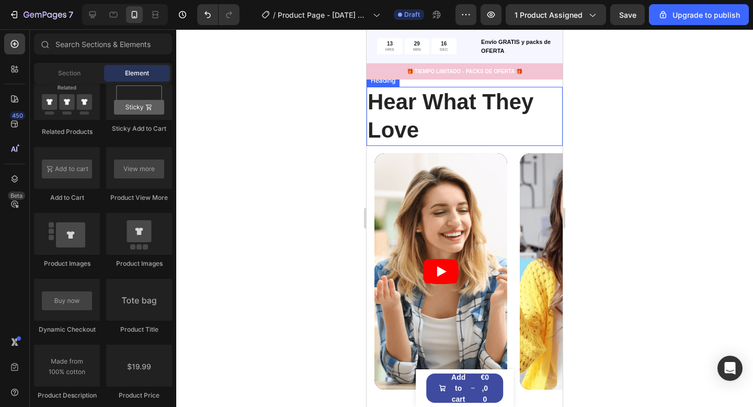
click at [489, 117] on h2 "Hear What They Love" at bounding box center [464, 116] width 196 height 59
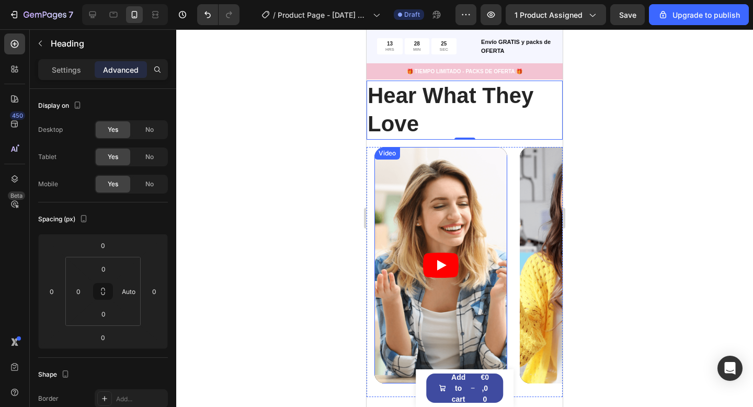
scroll to position [2153, 0]
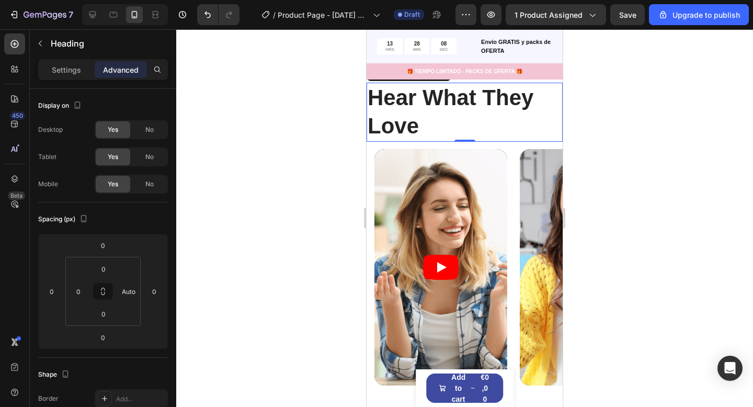
click at [420, 129] on h2 "Hear What They Love" at bounding box center [464, 112] width 196 height 59
click at [420, 129] on p "Hear What They Love" at bounding box center [464, 112] width 194 height 57
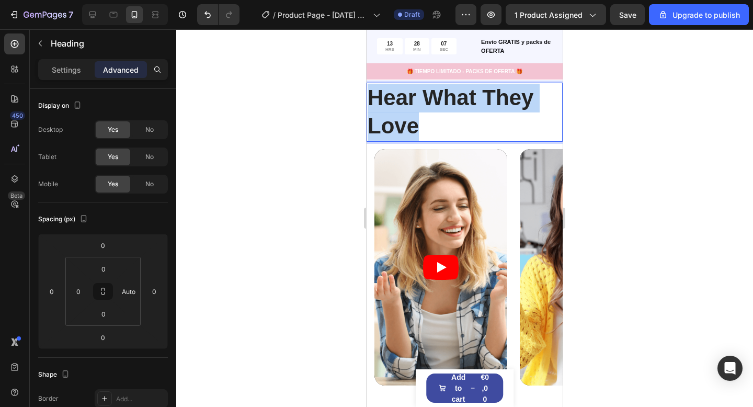
click at [420, 129] on p "Hear What They Love" at bounding box center [464, 112] width 194 height 57
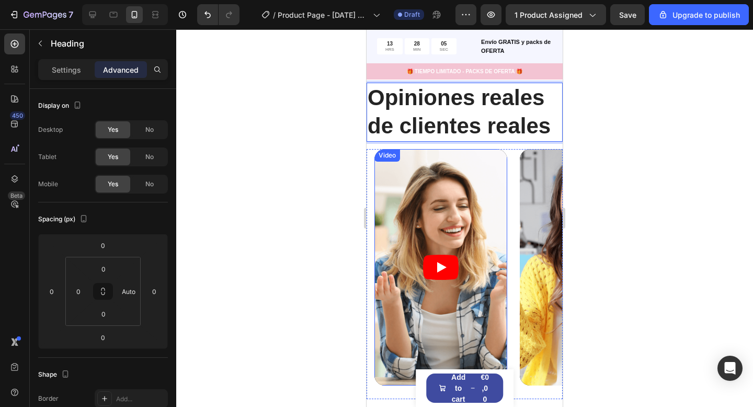
click at [305, 212] on div at bounding box center [464, 217] width 576 height 377
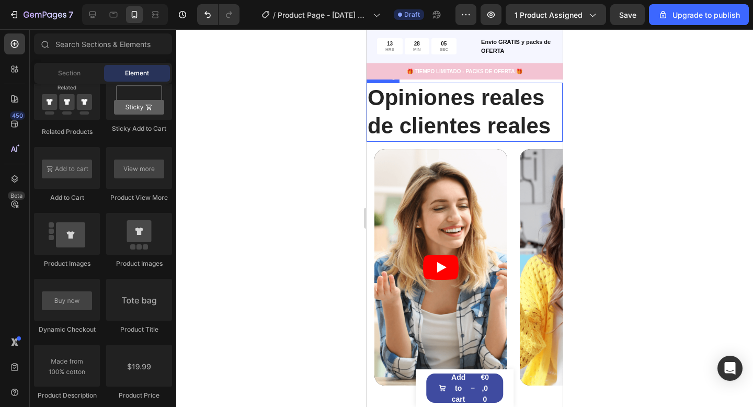
click at [432, 136] on p "Opiniones reales de clientes reales" at bounding box center [464, 112] width 194 height 57
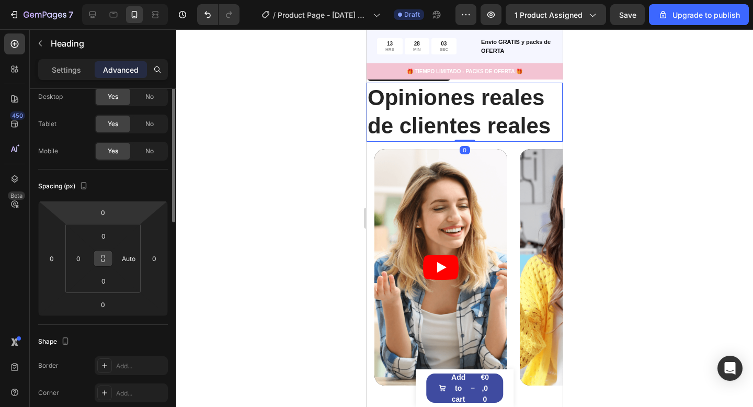
scroll to position [0, 0]
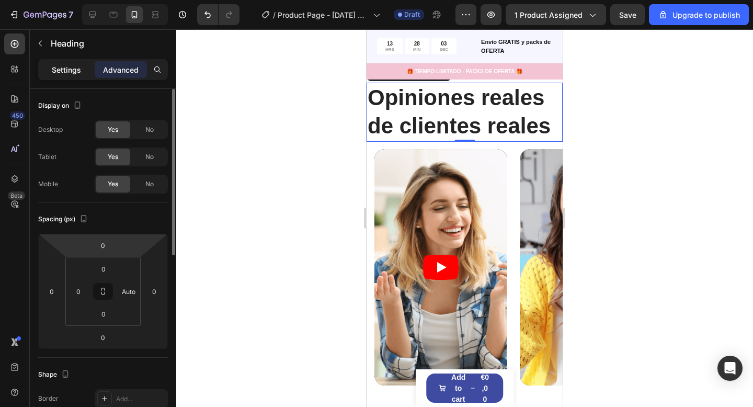
click at [72, 74] on p "Settings" at bounding box center [66, 69] width 29 height 11
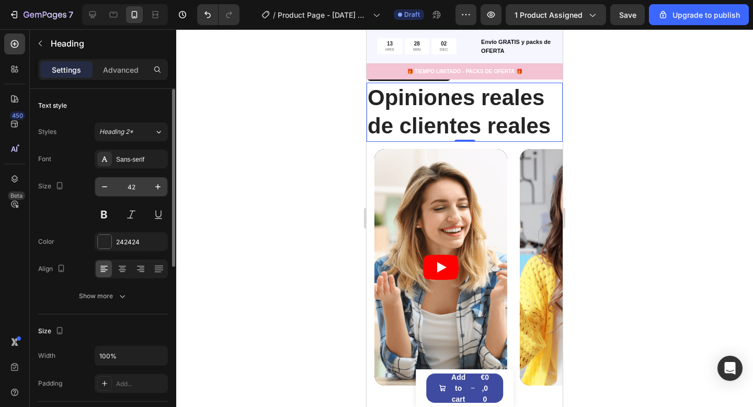
click at [128, 188] on input "42" at bounding box center [131, 186] width 34 height 19
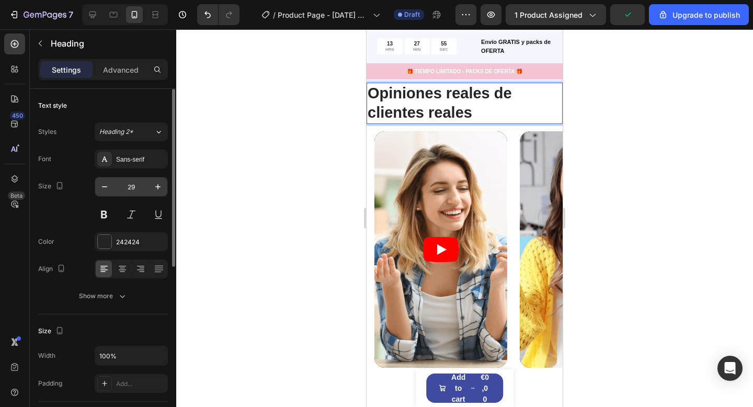
click at [138, 189] on input "29" at bounding box center [131, 186] width 34 height 19
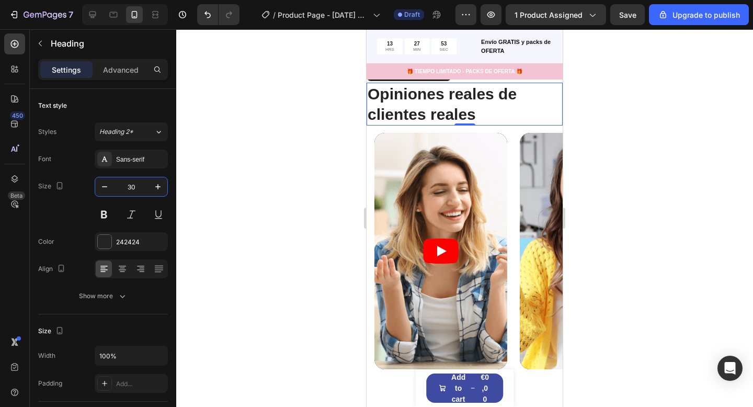
type input "30"
click at [303, 228] on div at bounding box center [464, 217] width 576 height 377
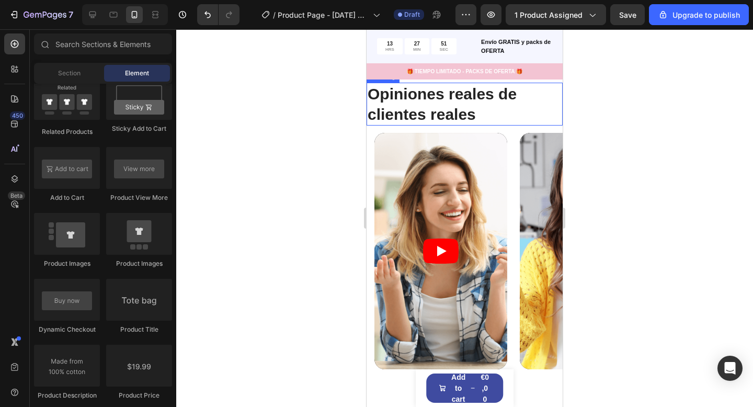
click at [475, 112] on p "Opiniones reales de clientes reales" at bounding box center [464, 104] width 194 height 41
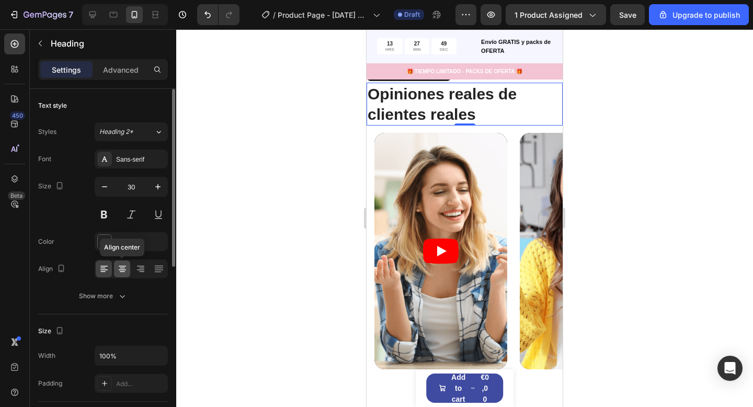
click at [123, 267] on icon at bounding box center [122, 268] width 10 height 10
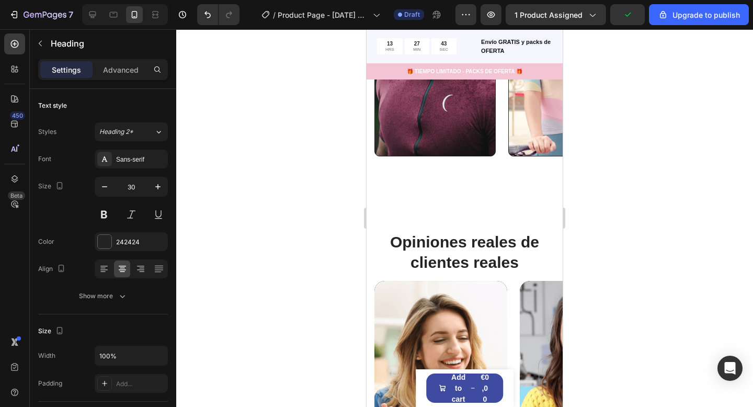
scroll to position [1943, 0]
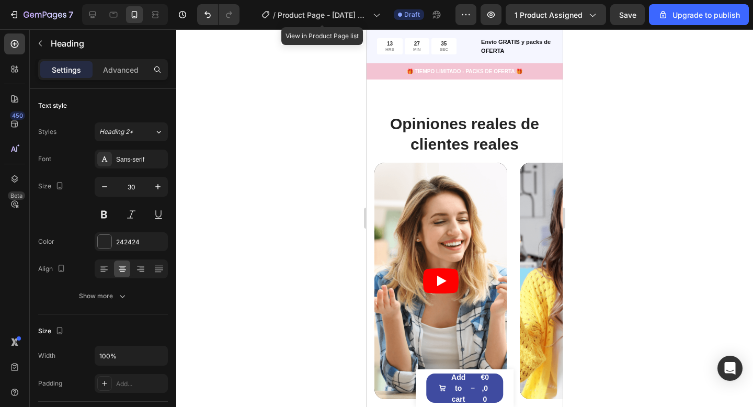
click at [457, 140] on h2 "Opiniones reales de clientes reales" at bounding box center [464, 133] width 196 height 43
click at [543, 166] on div "Video" at bounding box center [532, 168] width 21 height 9
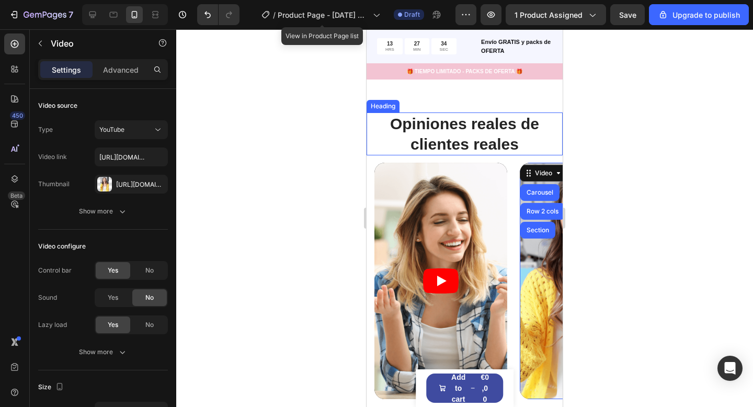
click at [537, 133] on p "Opiniones reales de clientes reales" at bounding box center [464, 133] width 194 height 41
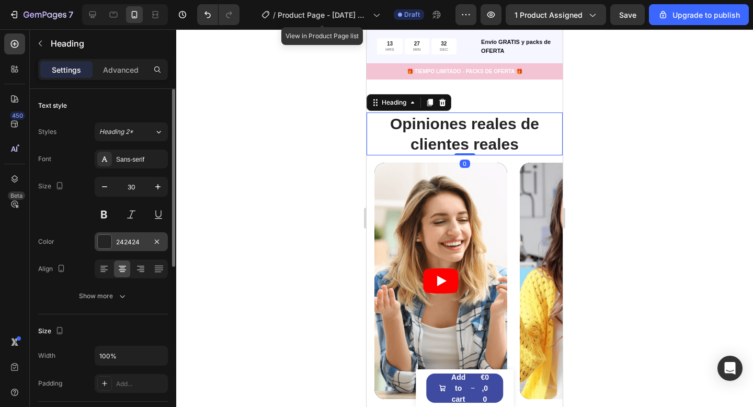
click at [130, 245] on div "242424" at bounding box center [131, 241] width 30 height 9
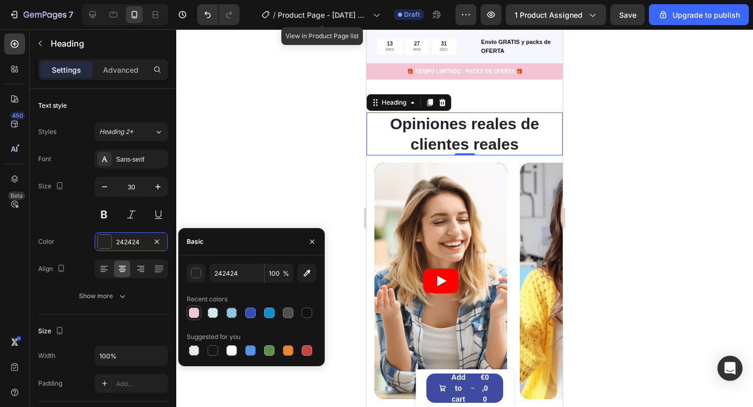
click at [196, 311] on div at bounding box center [194, 312] width 10 height 10
type input "F3C4D3"
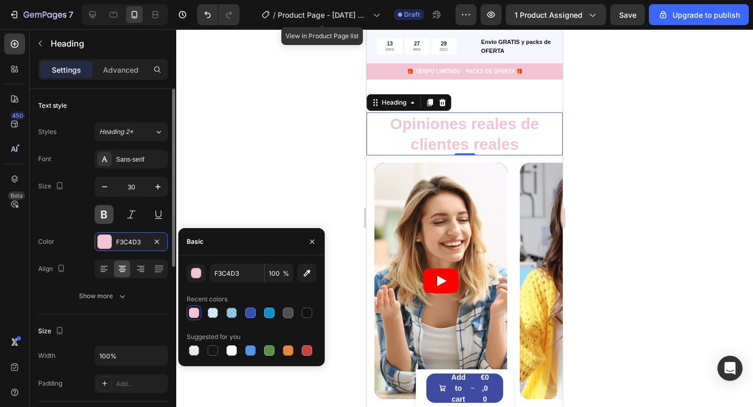
click at [109, 213] on button at bounding box center [104, 214] width 19 height 19
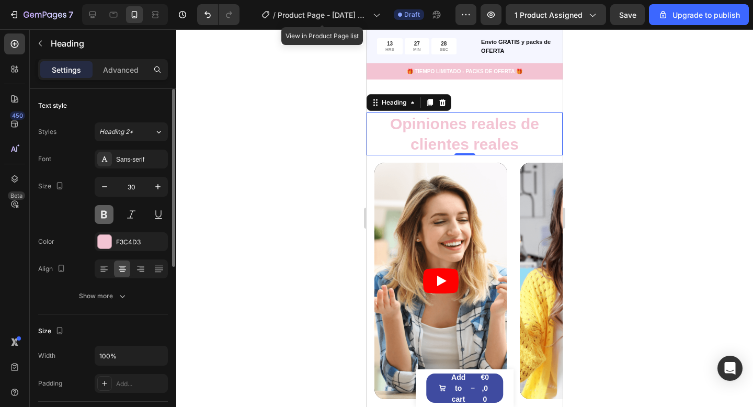
click at [108, 216] on button at bounding box center [104, 214] width 19 height 19
click at [299, 198] on div at bounding box center [464, 217] width 576 height 377
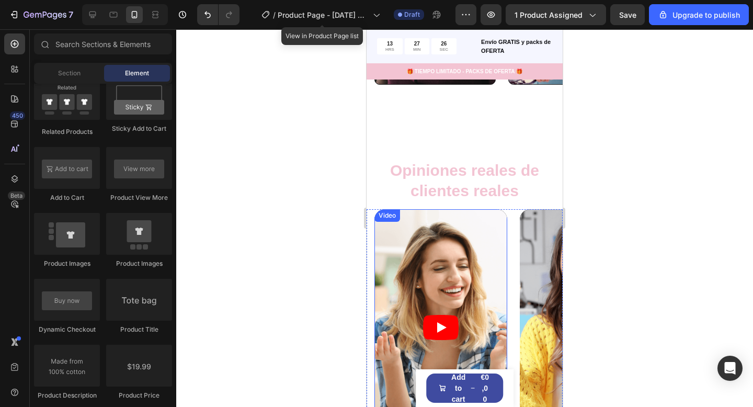
scroll to position [1896, 0]
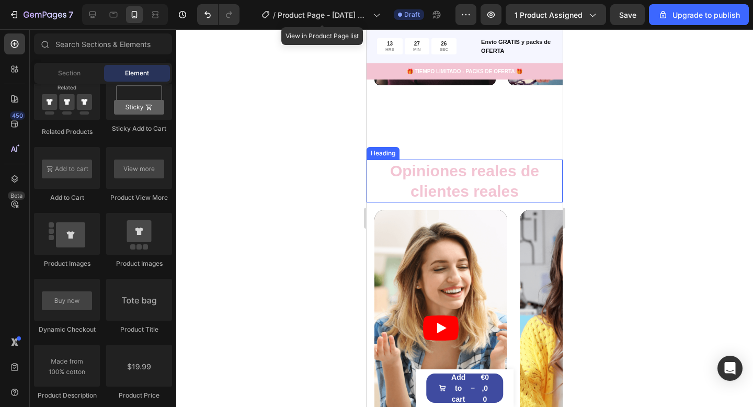
click at [505, 181] on p "Opiniones reales de clientes reales" at bounding box center [464, 180] width 194 height 41
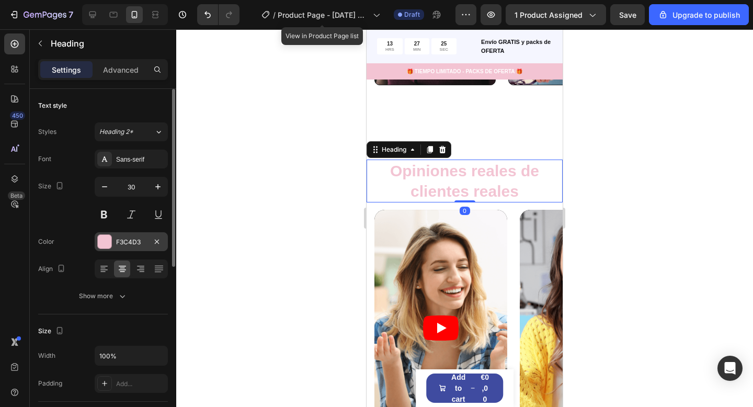
click at [105, 246] on div at bounding box center [105, 242] width 14 height 14
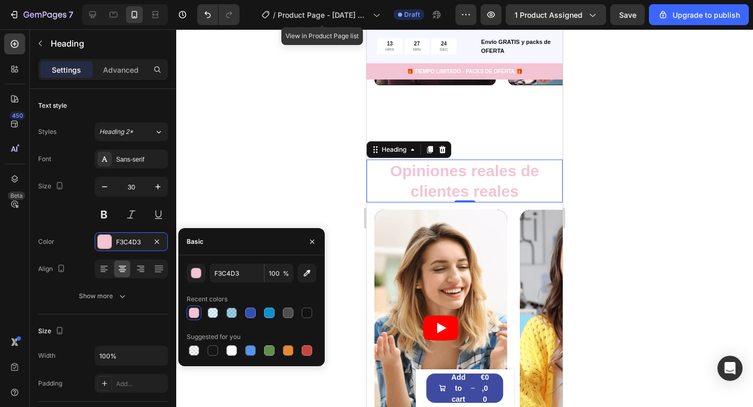
click at [194, 313] on div at bounding box center [194, 312] width 10 height 10
click at [245, 271] on input "F3C4D3" at bounding box center [237, 272] width 54 height 19
click at [198, 275] on div "button" at bounding box center [196, 273] width 10 height 10
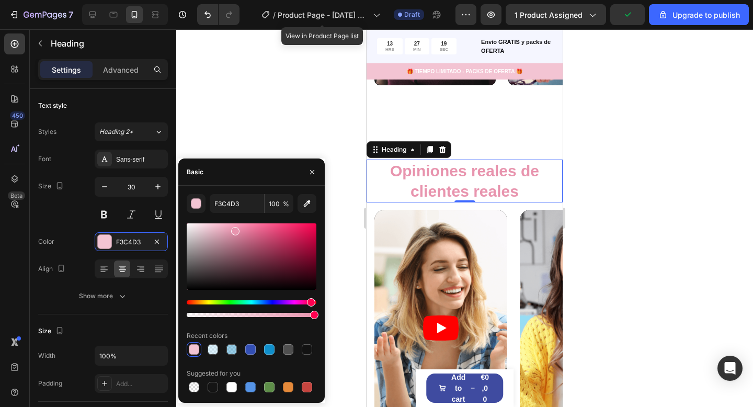
drag, startPoint x: 213, startPoint y: 226, endPoint x: 234, endPoint y: 229, distance: 21.6
click at [234, 229] on div at bounding box center [235, 231] width 8 height 8
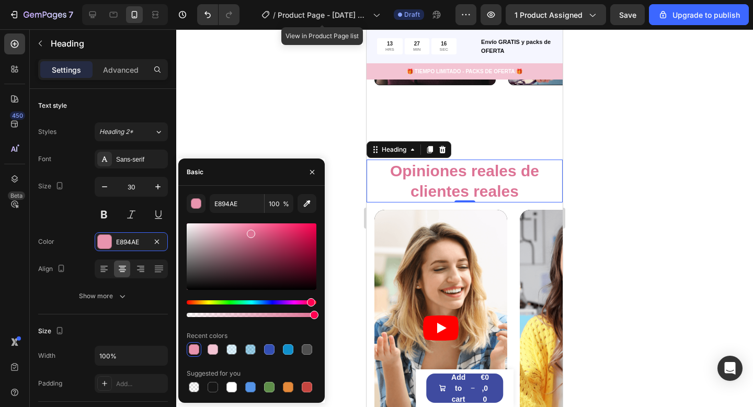
drag, startPoint x: 235, startPoint y: 230, endPoint x: 250, endPoint y: 232, distance: 15.2
click at [250, 232] on div at bounding box center [251, 233] width 8 height 8
type input "DD7193"
click at [302, 132] on div at bounding box center [464, 217] width 576 height 377
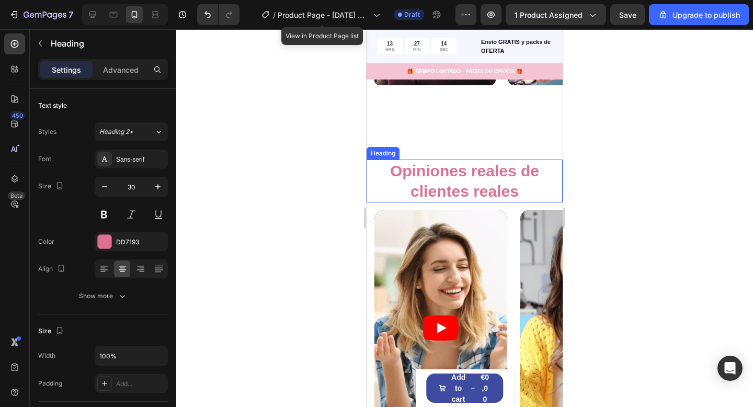
click at [533, 188] on p "Opiniones reales de clientes reales" at bounding box center [464, 180] width 194 height 41
click at [534, 182] on p "Opiniones reales de clientes reales" at bounding box center [464, 180] width 194 height 41
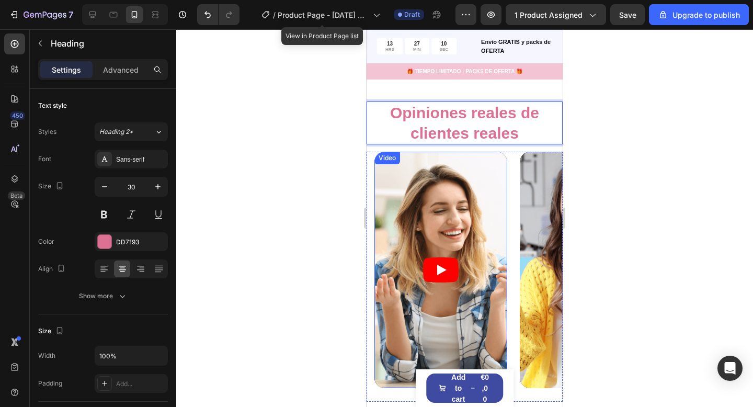
scroll to position [1955, 0]
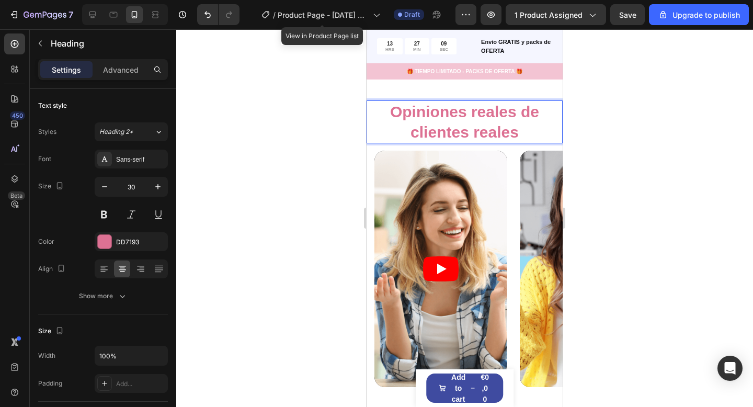
click at [527, 114] on p "Opiniones reales de clientes reales" at bounding box center [464, 121] width 194 height 41
click at [421, 135] on p "Opiniones reales, clientes reales" at bounding box center [464, 121] width 194 height 41
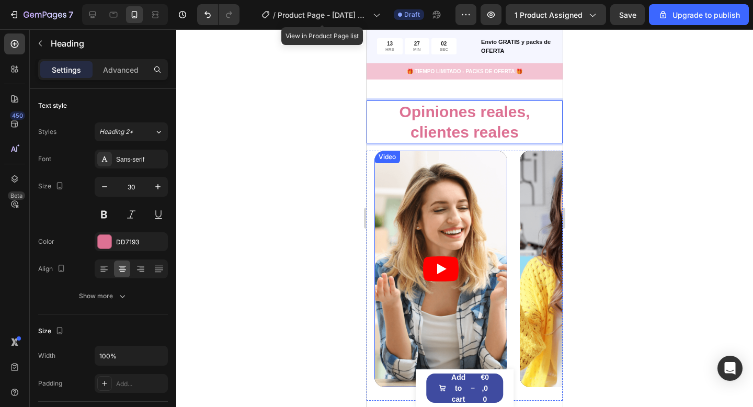
click at [402, 237] on article at bounding box center [440, 269] width 133 height 236
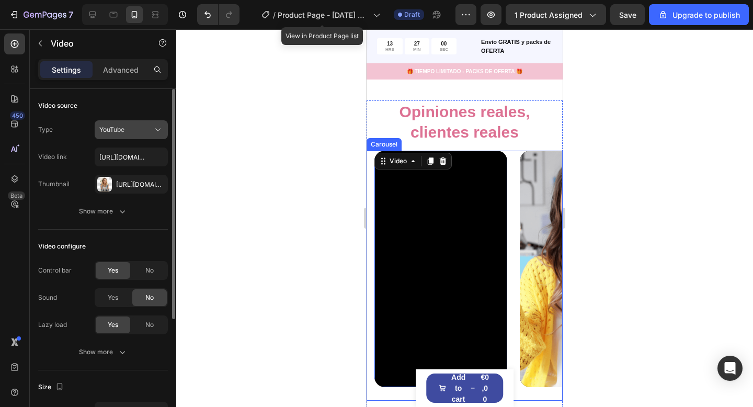
click at [135, 134] on div "YouTube" at bounding box center [131, 129] width 64 height 10
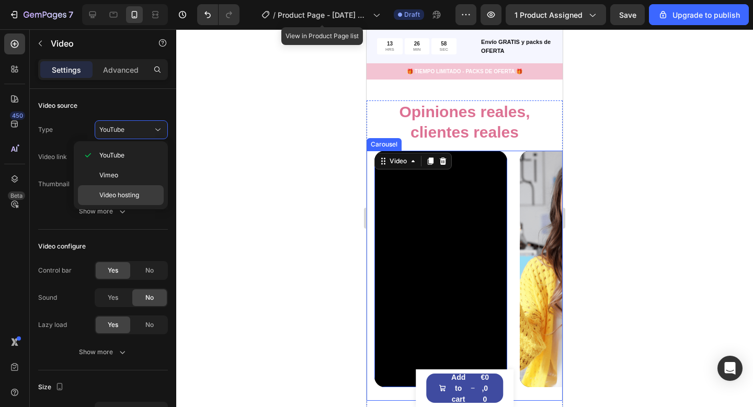
click at [133, 193] on span "Video hosting" at bounding box center [119, 194] width 40 height 9
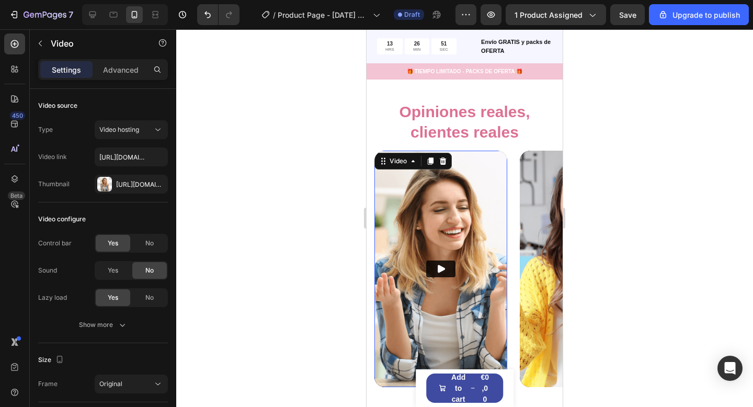
scroll to position [2020, 0]
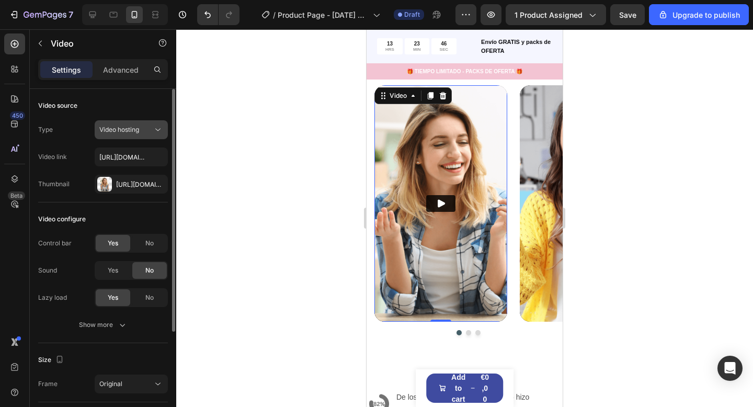
click at [134, 128] on span "Video hosting" at bounding box center [119, 129] width 40 height 8
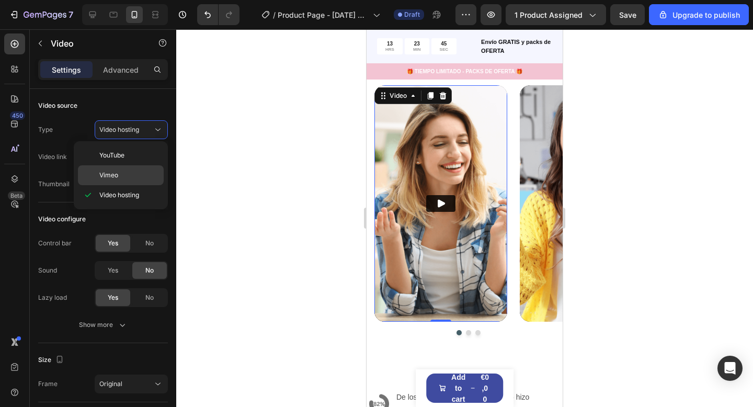
click at [131, 166] on div "Vimeo" at bounding box center [121, 175] width 86 height 20
type input "https://vimeo.com/347119375"
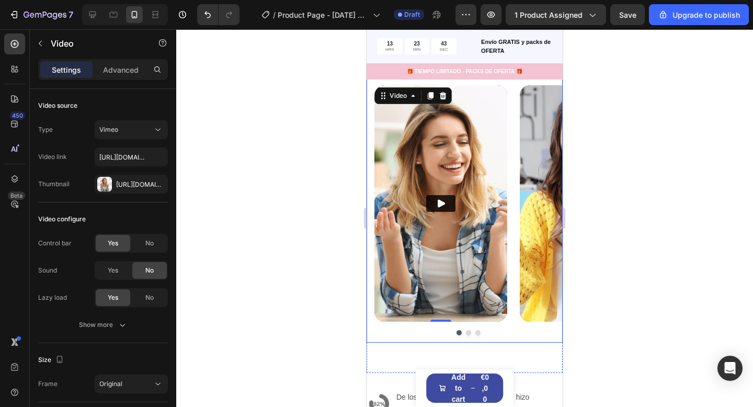
click at [464, 332] on div at bounding box center [468, 332] width 188 height 5
click at [437, 213] on img at bounding box center [440, 203] width 133 height 236
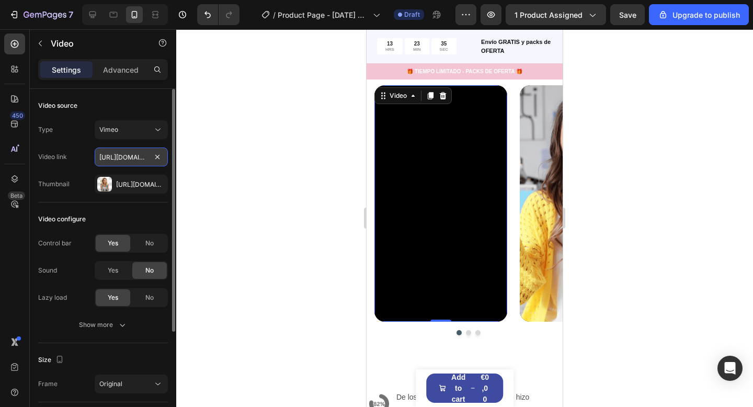
click at [139, 161] on input "https://vimeo.com/347119375" at bounding box center [131, 156] width 73 height 19
click at [127, 182] on div "Https://cdn.Shopify.Com/s/files/1/0974/8430/8818/files/gempages_576604532558005…" at bounding box center [131, 184] width 30 height 9
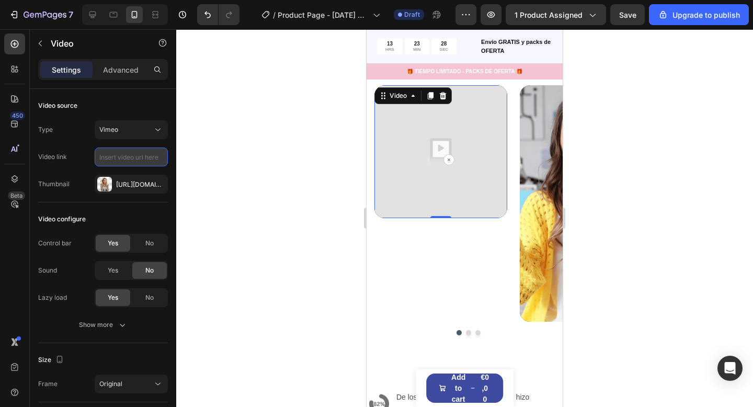
click at [124, 155] on input "text" at bounding box center [131, 156] width 73 height 19
click at [121, 136] on button "Vimeo" at bounding box center [131, 129] width 73 height 19
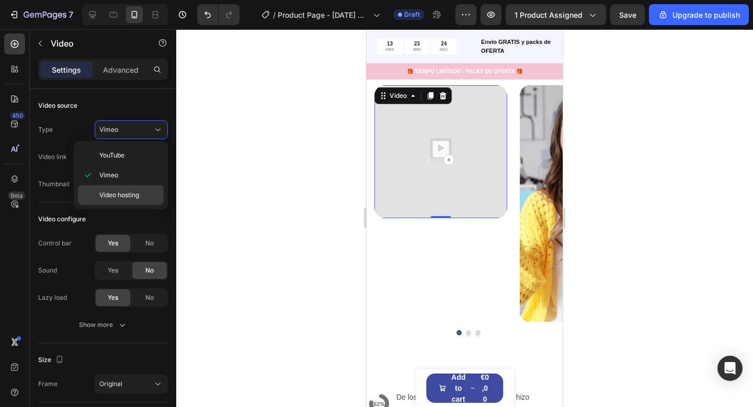
click at [112, 185] on div "YouTube Vimeo Video hosting" at bounding box center [121, 175] width 86 height 60
click at [112, 188] on div "Video hosting" at bounding box center [121, 195] width 86 height 20
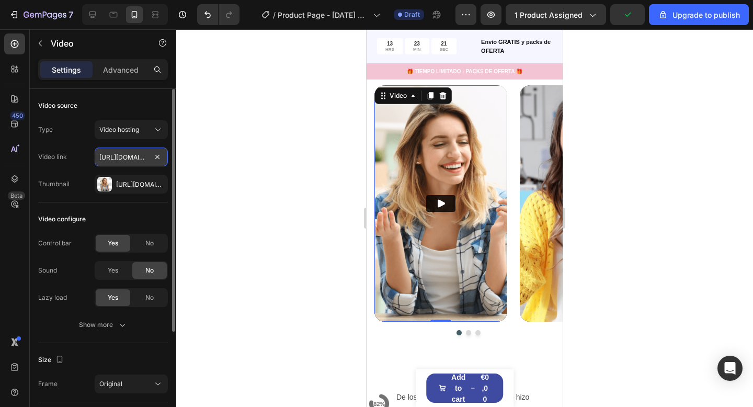
click at [137, 159] on input "https://media.w3.org/2010/05/sintel/trailer.mp4" at bounding box center [131, 156] width 73 height 19
paste input "vid1"
type input "vid1.mp4"
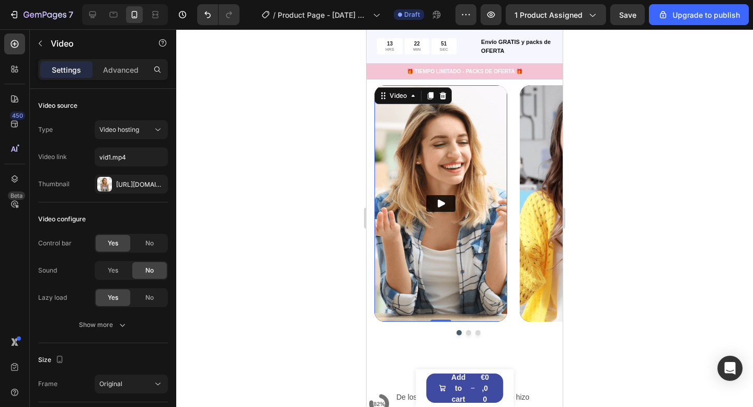
click at [224, 182] on div at bounding box center [464, 217] width 576 height 377
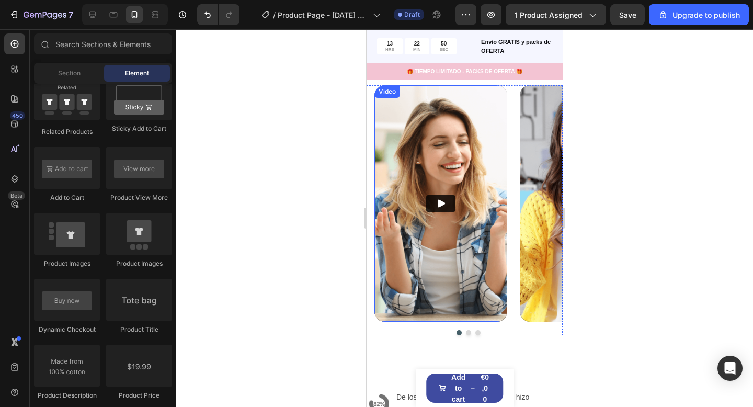
click at [381, 172] on img at bounding box center [440, 203] width 133 height 236
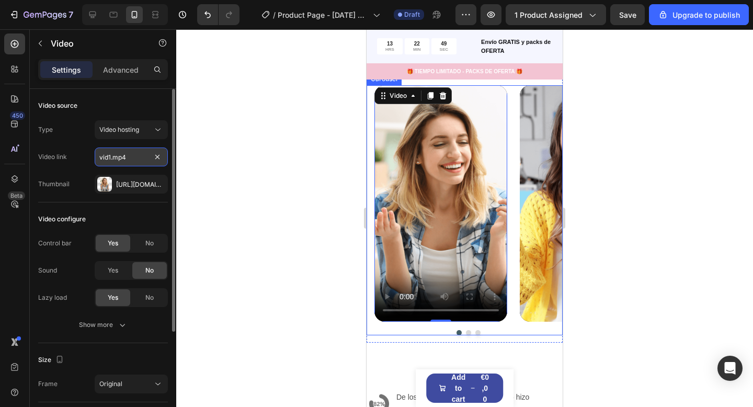
click at [120, 159] on input "vid1.mp4" at bounding box center [131, 156] width 73 height 19
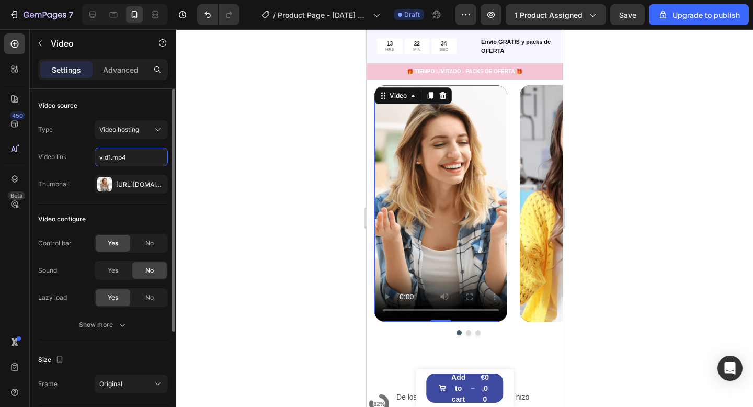
paste input "https://eu.toddla.co/cdn/shop/videos/c/vp/d63774fa2fb345c6b97b9fb51cfd2f9b/d637…"
type input "https://eu.toddla.co/cdn/shop/videos/c/vp/d63774fa2fb345c6b97b9fb51cfd2f9b/d637…"
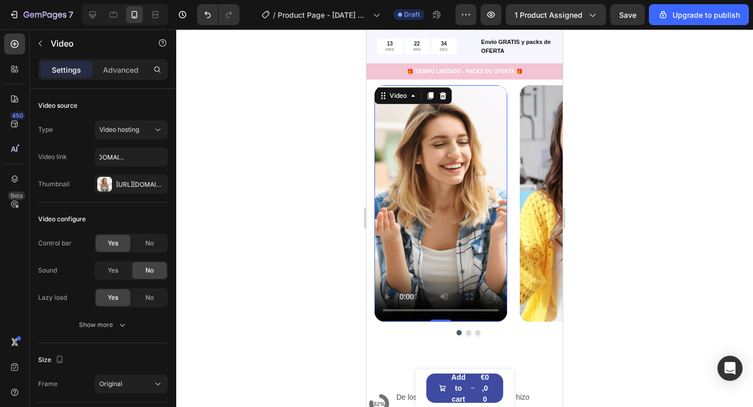
click at [210, 180] on div at bounding box center [464, 217] width 576 height 377
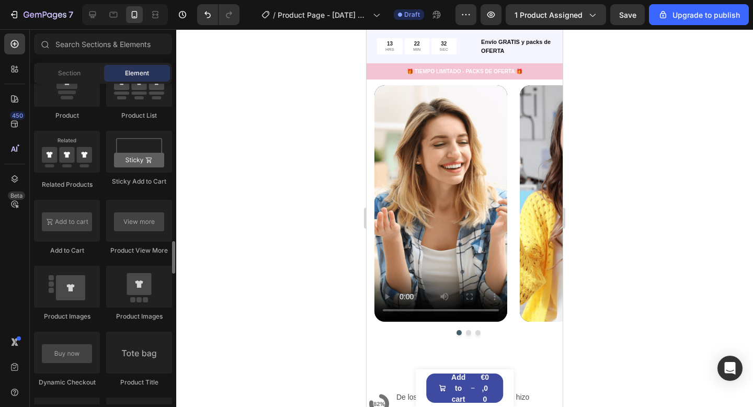
scroll to position [1431, 0]
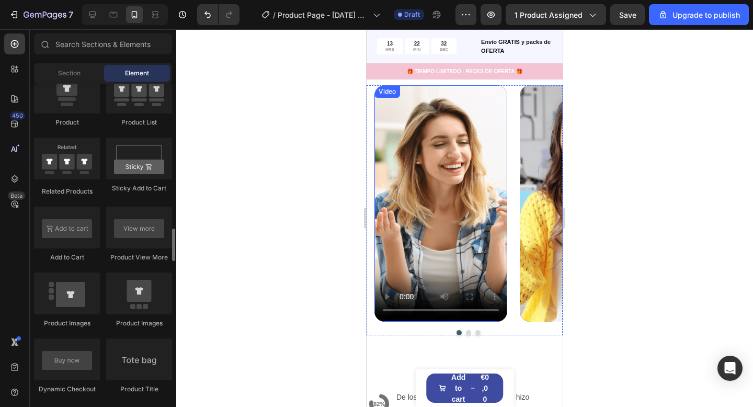
click at [436, 209] on video at bounding box center [440, 203] width 133 height 236
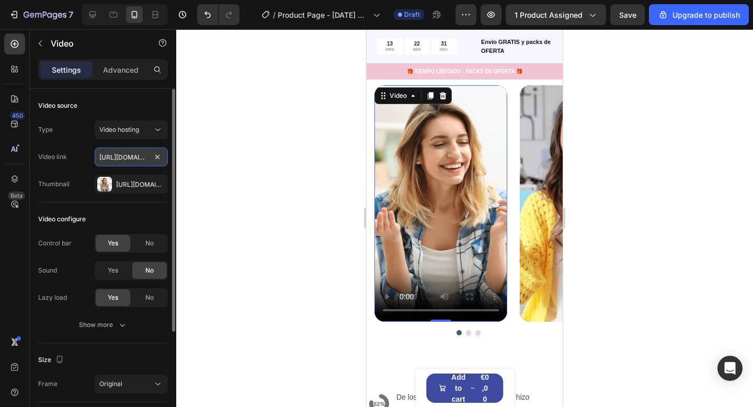
click at [126, 156] on input "https://eu.toddla.co/cdn/shop/videos/c/vp/d63774fa2fb345c6b97b9fb51cfd2f9b/d637…" at bounding box center [131, 156] width 73 height 19
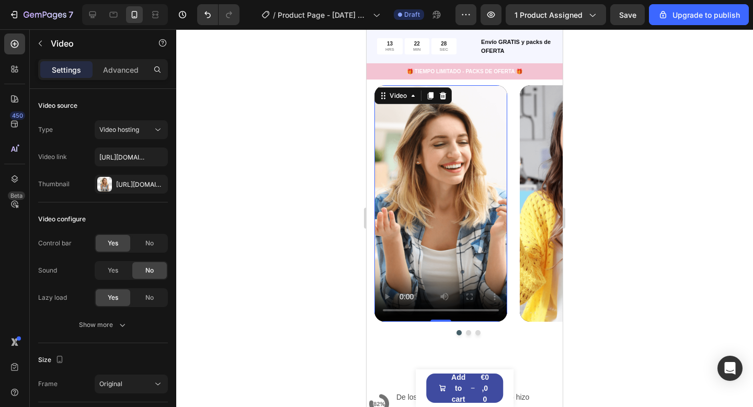
click at [405, 268] on video at bounding box center [440, 203] width 133 height 236
click at [532, 268] on article at bounding box center [585, 203] width 133 height 236
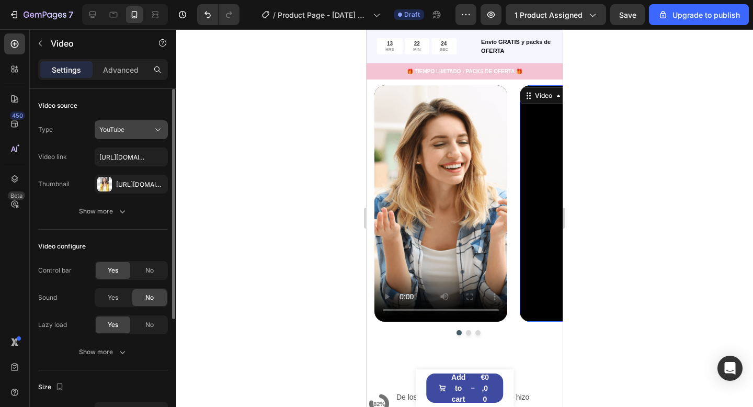
click at [158, 130] on icon at bounding box center [157, 130] width 5 height 3
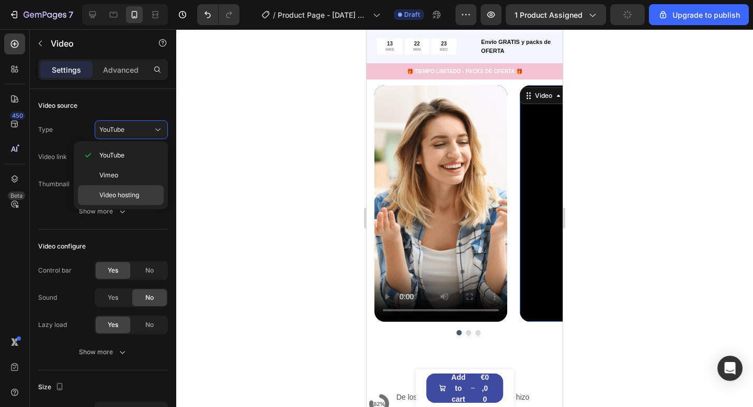
drag, startPoint x: 122, startPoint y: 200, endPoint x: 131, endPoint y: 199, distance: 8.9
click at [122, 200] on div "Video hosting" at bounding box center [121, 195] width 86 height 20
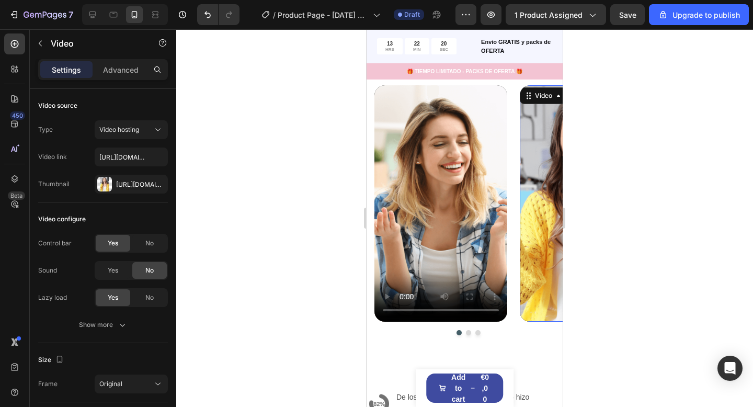
click at [538, 265] on img at bounding box center [585, 203] width 133 height 236
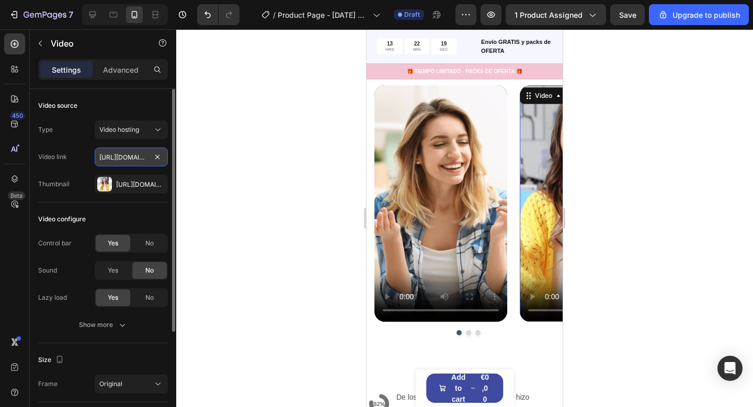
click at [149, 159] on input "https://media.w3.org/2010/05/sintel/trailer.mp4" at bounding box center [131, 156] width 73 height 19
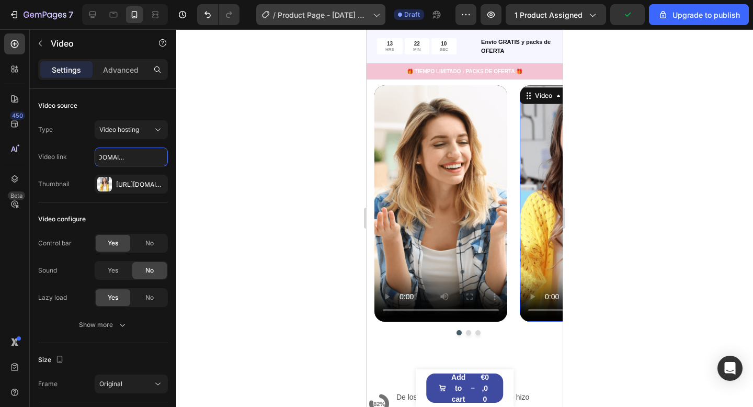
scroll to position [0, 0]
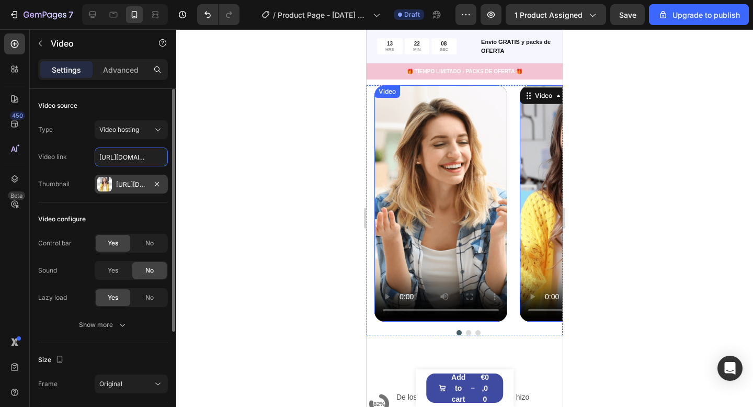
paste input "eu.toddla.co/cdn/shop/videos/c/vp/dd87ccbfa07e4a5b93f1cab272fc070f/dd87ccbfa07e…"
type input "https://eu.toddla.co/cdn/shop/videos/c/vp/dd87ccbfa07e4a5b93f1cab272fc070f/dd87…"
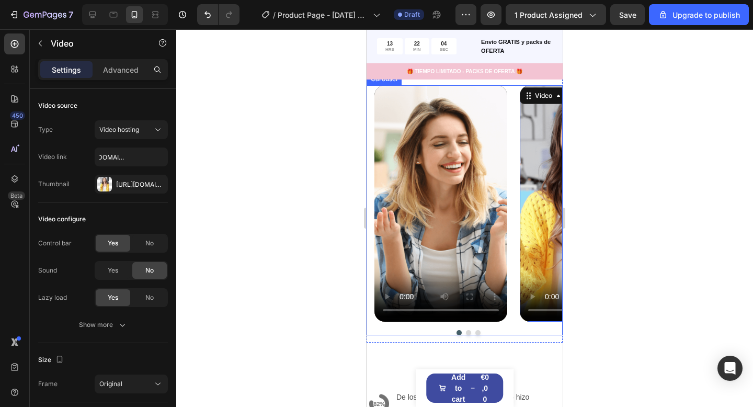
click at [468, 331] on button "Dot" at bounding box center [468, 332] width 5 height 5
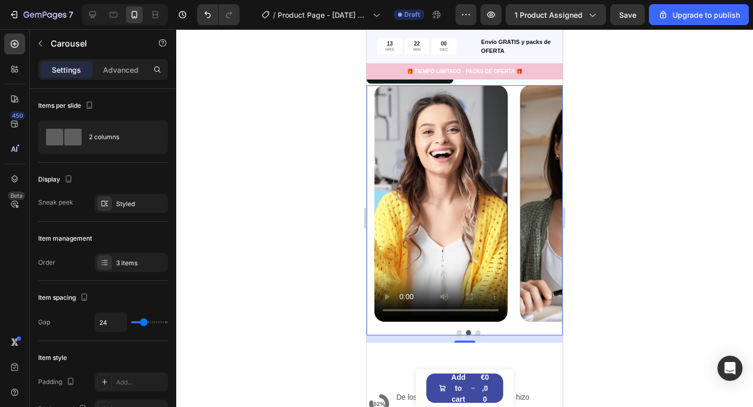
click at [474, 331] on div at bounding box center [468, 332] width 188 height 5
click at [477, 332] on button "Dot" at bounding box center [477, 332] width 5 height 5
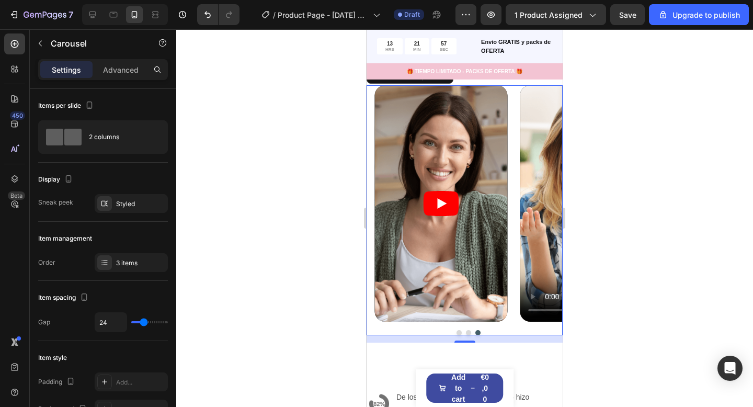
click at [460, 332] on button "Dot" at bounding box center [458, 332] width 5 height 5
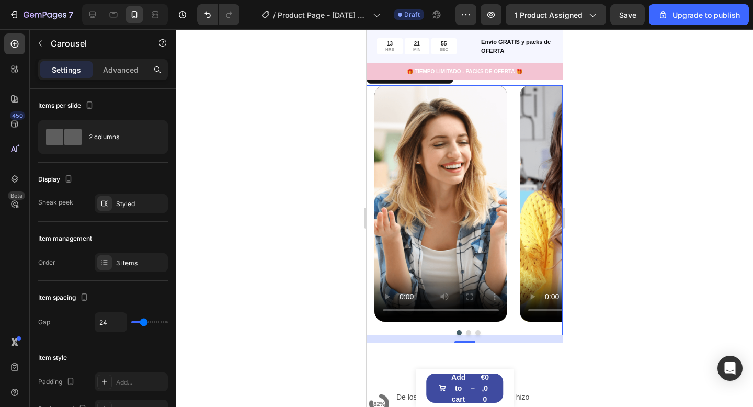
click at [467, 333] on button "Dot" at bounding box center [468, 332] width 5 height 5
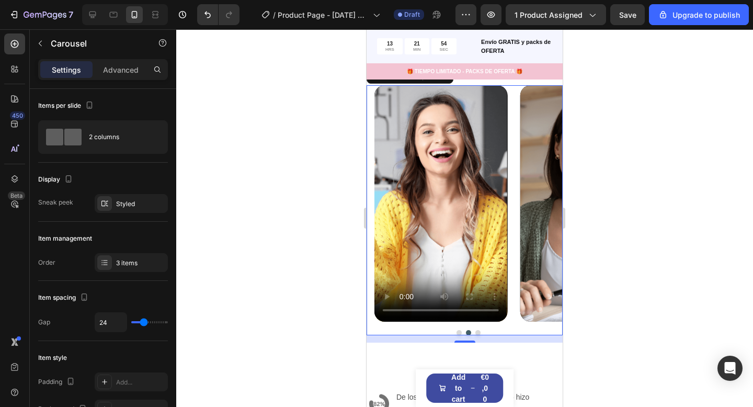
click at [477, 332] on button "Dot" at bounding box center [477, 332] width 5 height 5
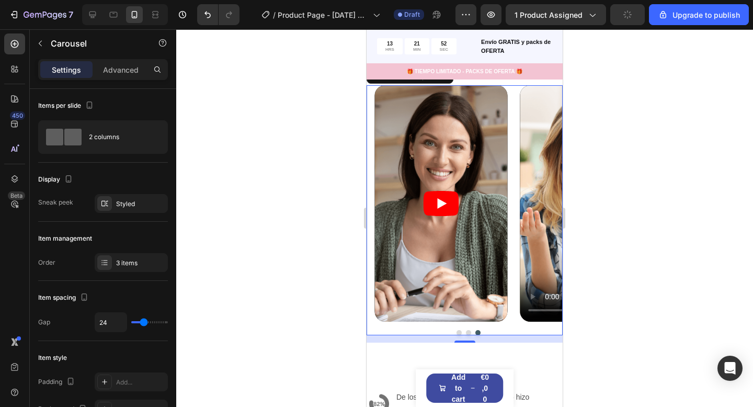
click at [457, 331] on button "Dot" at bounding box center [458, 332] width 5 height 5
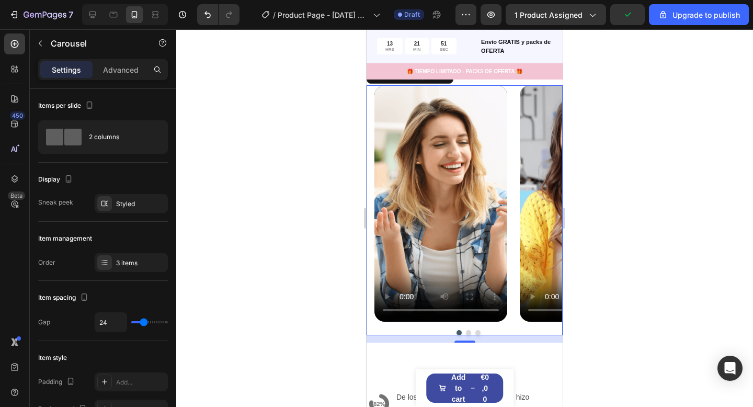
click at [477, 333] on button "Dot" at bounding box center [477, 332] width 5 height 5
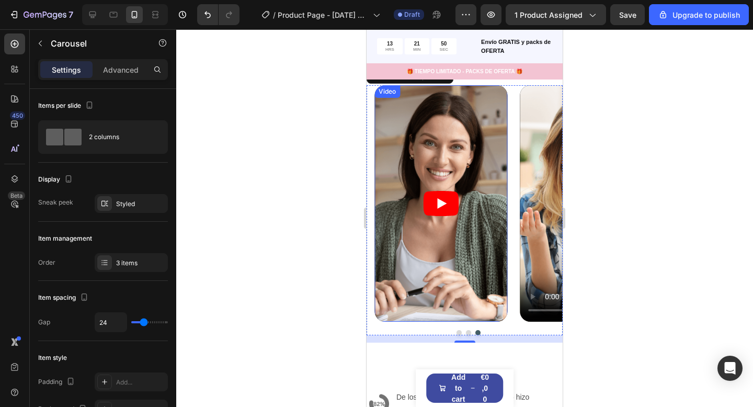
click at [486, 299] on article at bounding box center [440, 203] width 133 height 236
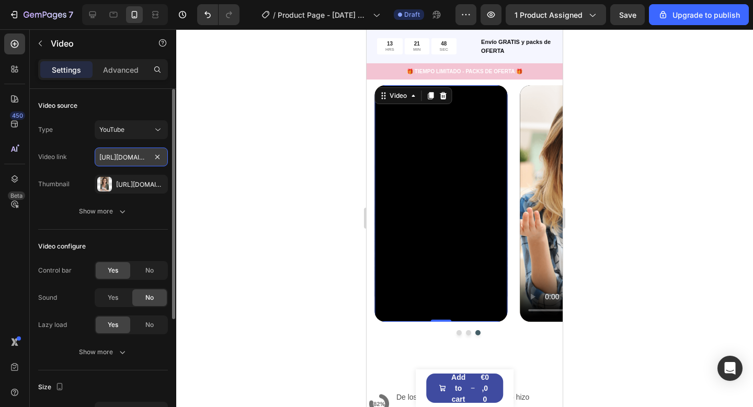
click at [140, 163] on input "https://www.youtube.com/watch?v=cyzh48XRS4M" at bounding box center [131, 156] width 73 height 19
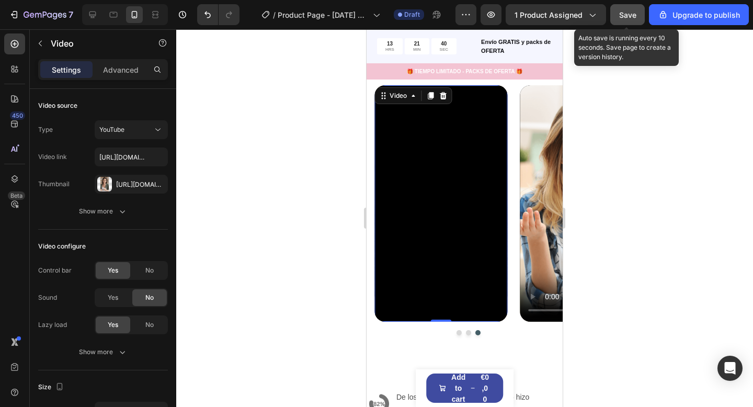
click at [625, 21] on button "Save" at bounding box center [627, 14] width 34 height 21
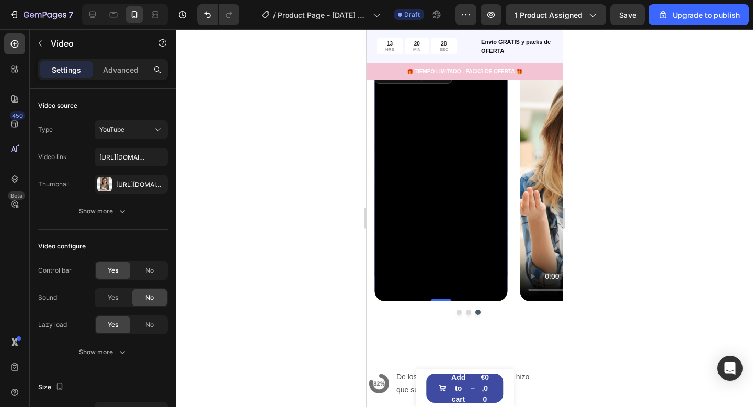
scroll to position [2039, 0]
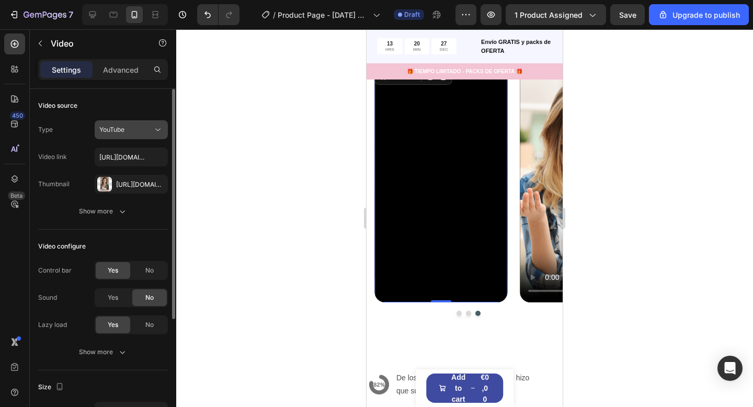
click at [147, 137] on button "YouTube" at bounding box center [131, 129] width 73 height 19
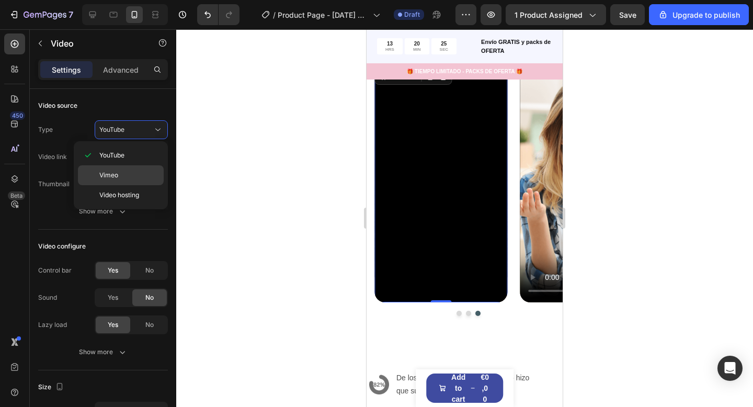
click at [138, 185] on div "Vimeo" at bounding box center [121, 195] width 86 height 20
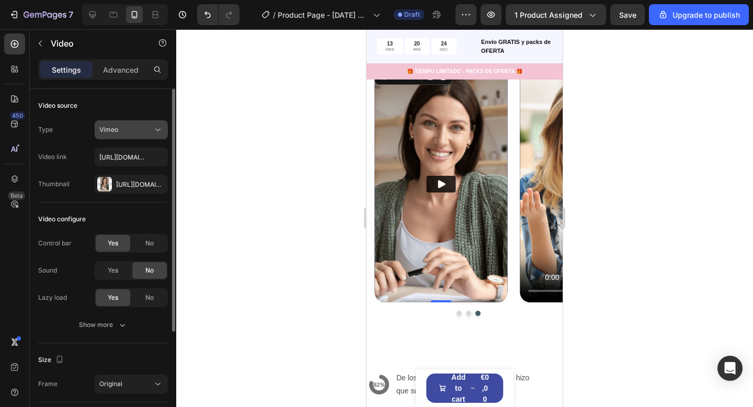
click at [148, 129] on div "Vimeo" at bounding box center [125, 129] width 53 height 9
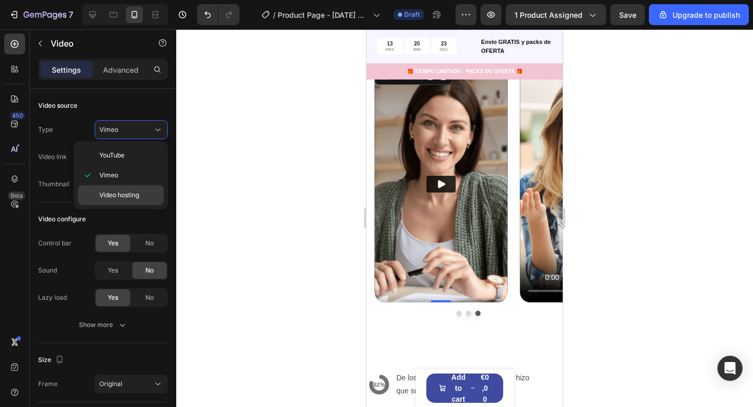
click at [133, 191] on span "Video hosting" at bounding box center [119, 194] width 40 height 9
type input "https://media.w3.org/2010/05/sintel/trailer.mp4"
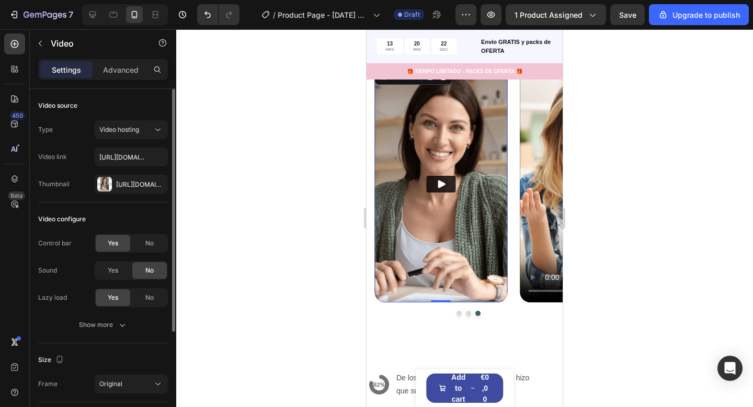
click at [141, 137] on button "Video hosting" at bounding box center [131, 129] width 73 height 19
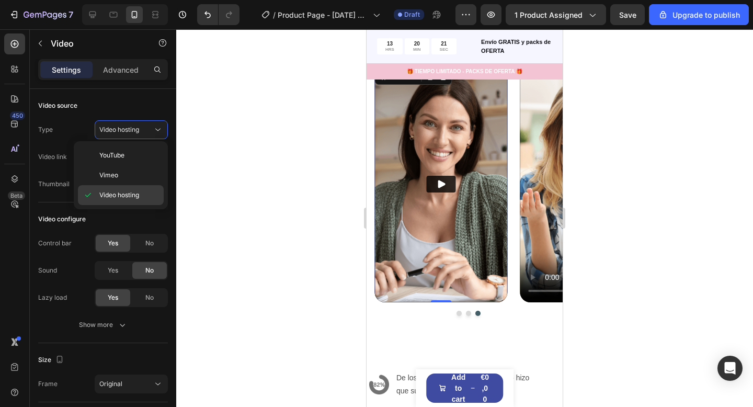
click at [141, 196] on p "Video hosting" at bounding box center [129, 194] width 60 height 9
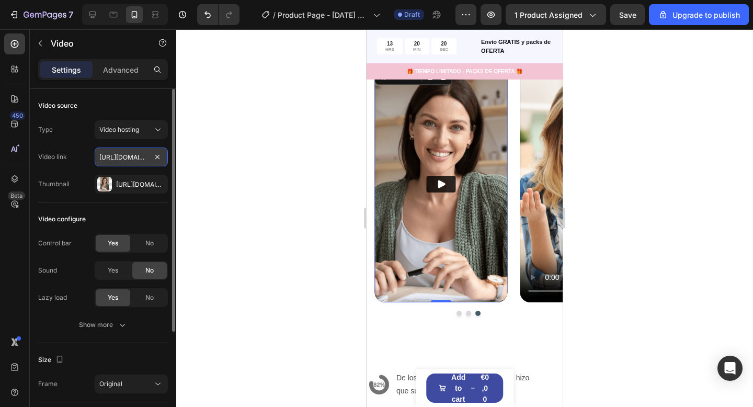
click at [143, 158] on input "https://media.w3.org/2010/05/sintel/trailer.mp4" at bounding box center [131, 156] width 73 height 19
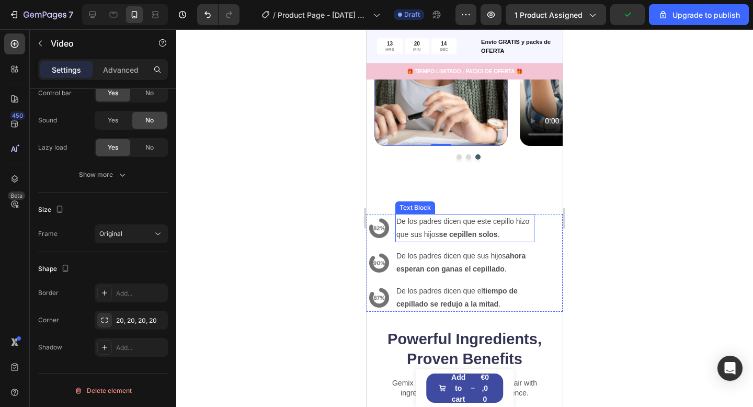
scroll to position [2205, 0]
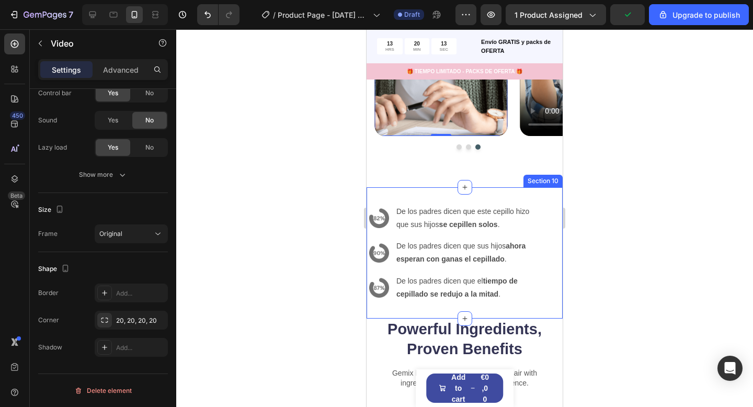
click at [473, 193] on div "Image De los padres dicen que este cepillo hizo que sus hijos se cepillen solos…" at bounding box center [464, 252] width 196 height 131
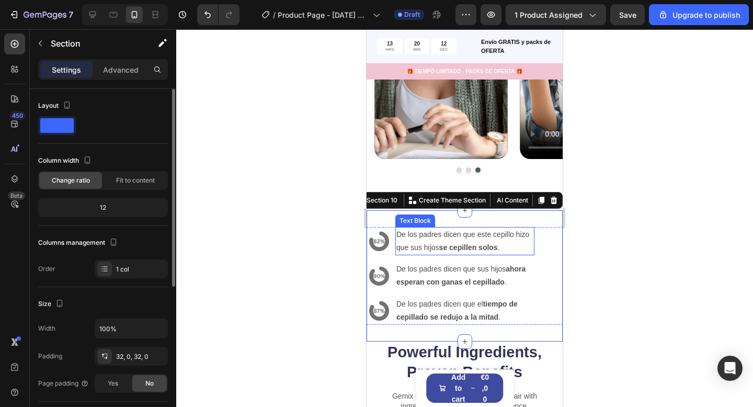
scroll to position [2165, 0]
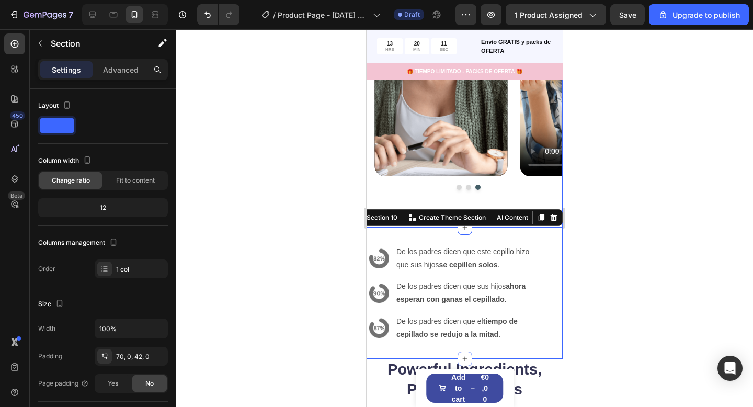
click at [521, 207] on div "Opiniones reales, clientes reales Heading Row Video Video Video Carousel Row Se…" at bounding box center [464, 40] width 196 height 374
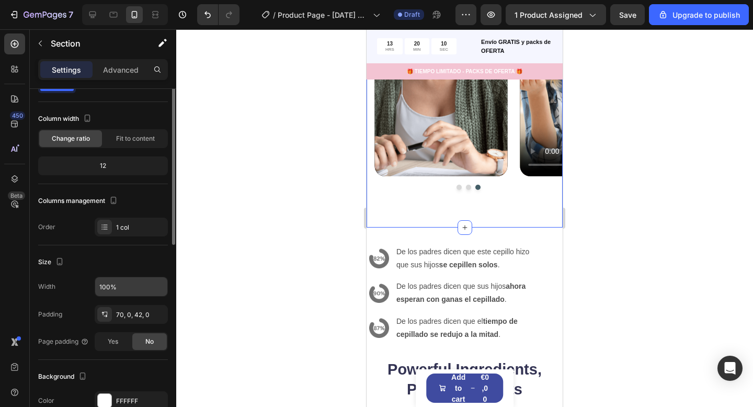
scroll to position [52, 0]
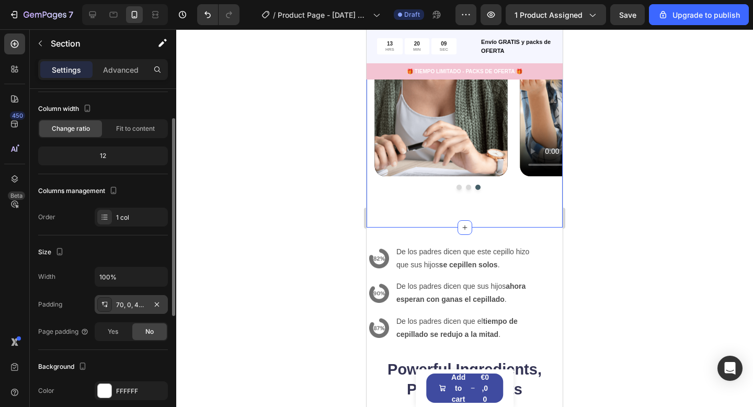
click at [126, 301] on div "70, 0, 42, 0" at bounding box center [131, 304] width 30 height 9
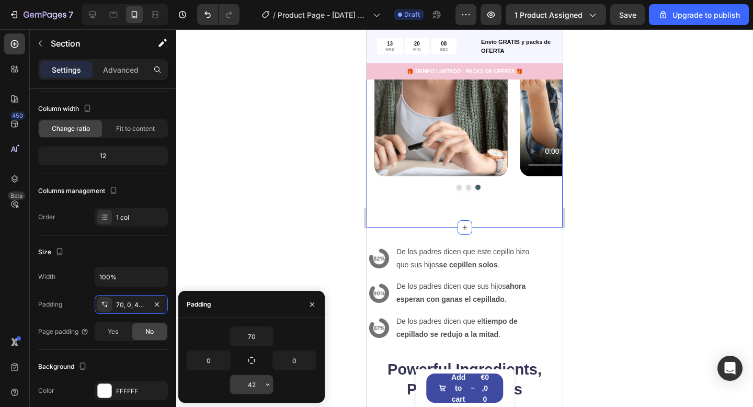
click at [260, 374] on div "42" at bounding box center [251, 384] width 44 height 20
click at [257, 384] on input "42" at bounding box center [251, 384] width 43 height 19
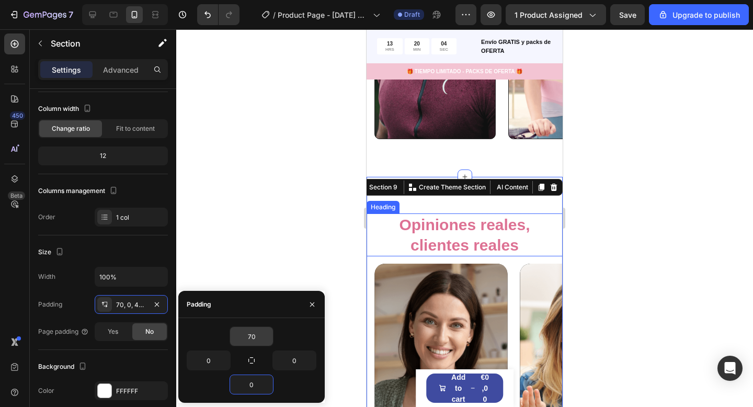
scroll to position [1842, 0]
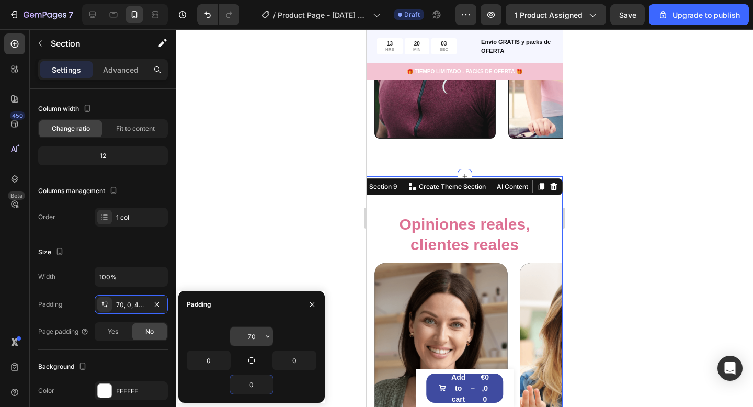
type input "0"
click at [257, 336] on input "70" at bounding box center [251, 336] width 43 height 19
type input "0"
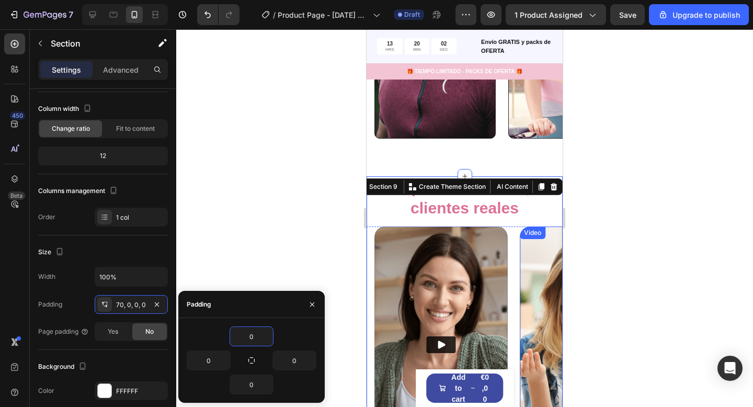
click at [607, 283] on div at bounding box center [464, 217] width 576 height 377
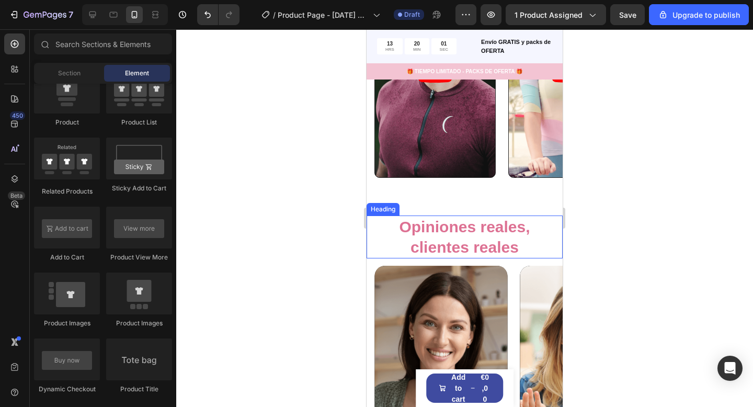
scroll to position [1745, 0]
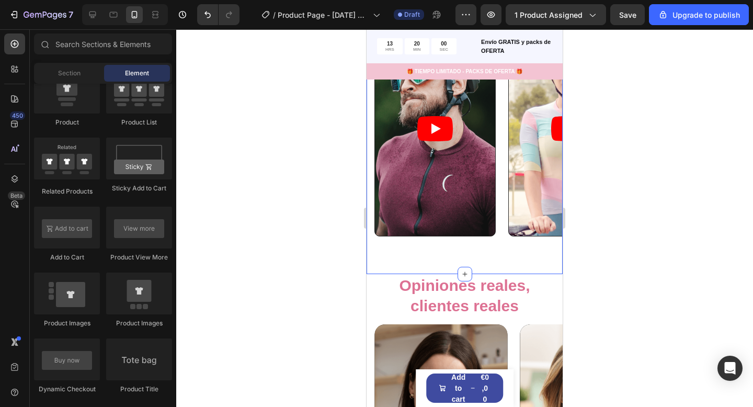
click at [500, 258] on div "Video Video Video Video Video Carousel Section 8" at bounding box center [464, 129] width 196 height 289
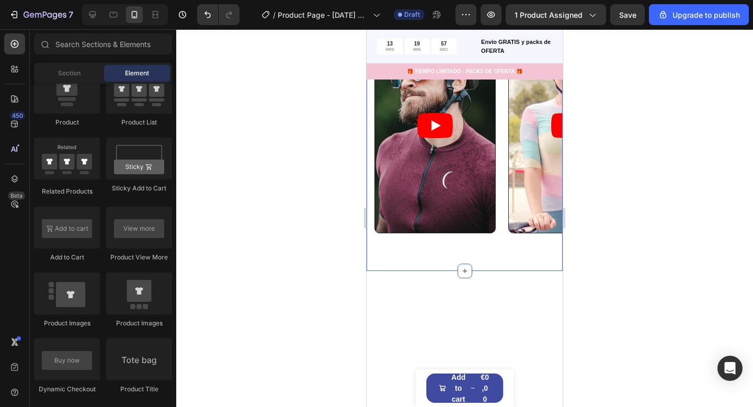
scroll to position [1527, 0]
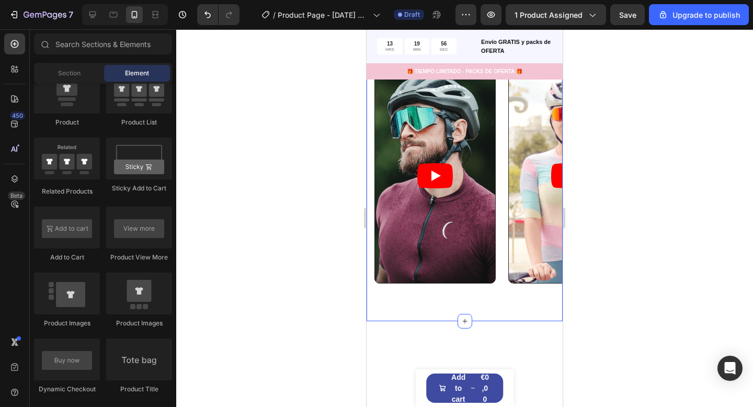
click at [527, 206] on div "Video Video Video Video Video Carousel Section 8" at bounding box center [464, 176] width 196 height 289
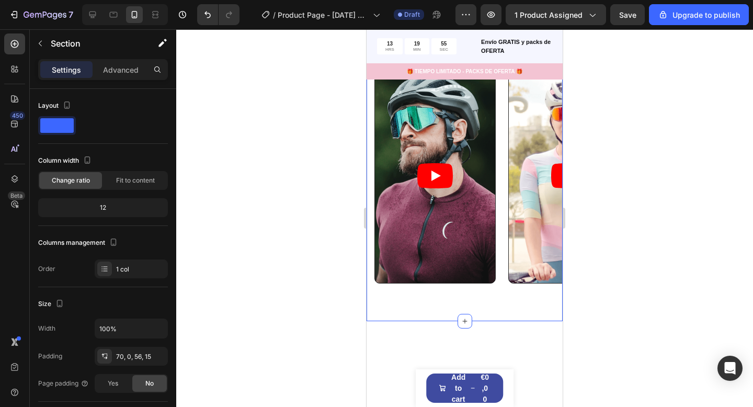
click at [550, 26] on icon at bounding box center [553, 22] width 8 height 8
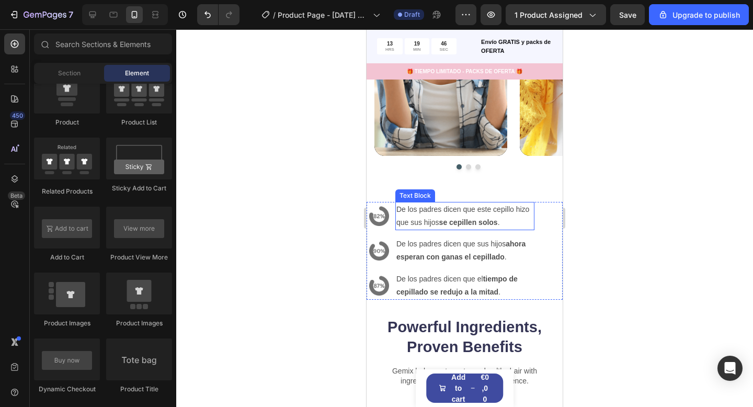
scroll to position [1862, 0]
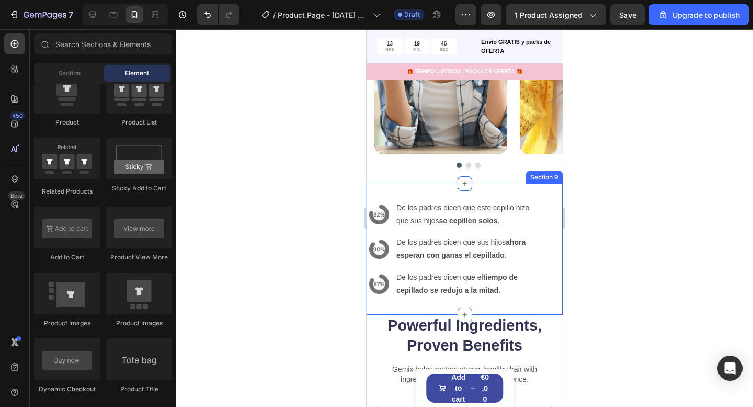
click at [501, 195] on div "Image De los padres dicen que este cepillo hizo que sus hijos se cepillen solos…" at bounding box center [464, 248] width 196 height 131
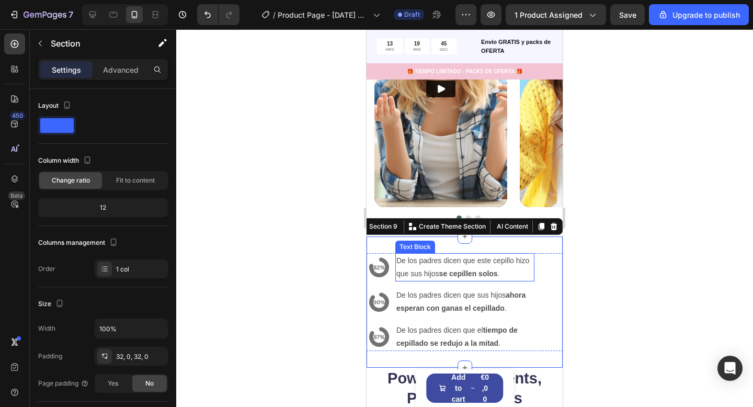
scroll to position [1808, 0]
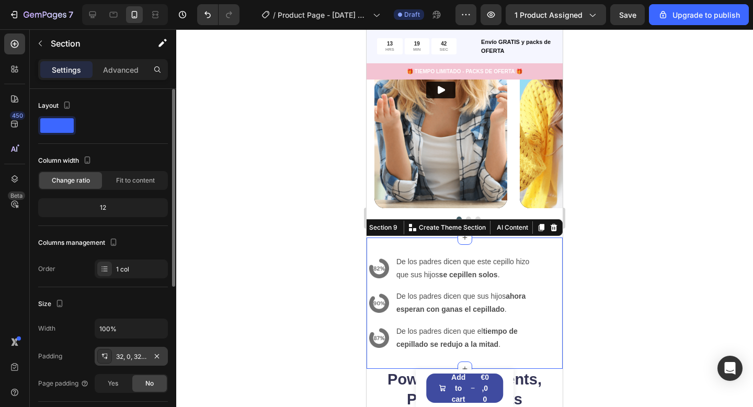
click at [129, 357] on div "32, 0, 32, 0" at bounding box center [131, 356] width 30 height 9
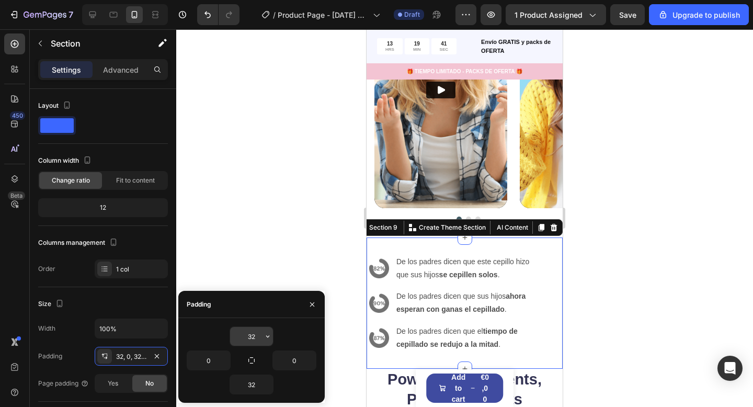
click at [252, 336] on input "32" at bounding box center [251, 336] width 43 height 19
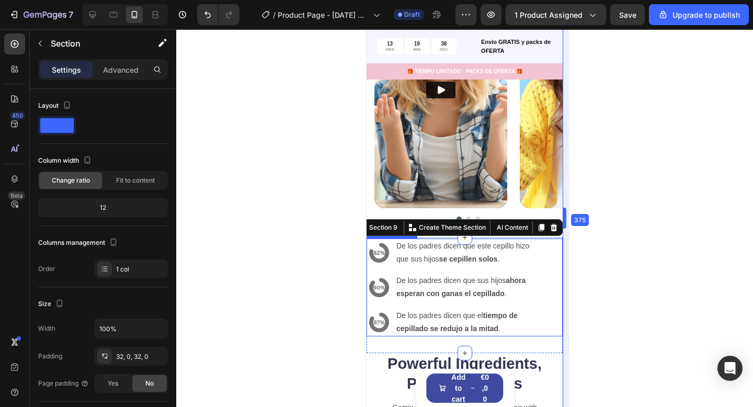
type input "2"
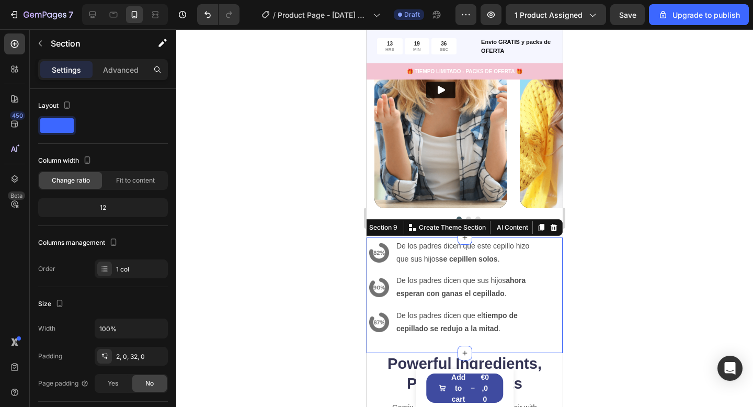
click at [519, 342] on div "Image De los padres dicen que este cepillo hizo que sus hijos se cepillen solos…" at bounding box center [464, 294] width 196 height 115
click at [128, 356] on div "2, 0, 32, 0" at bounding box center [131, 356] width 30 height 9
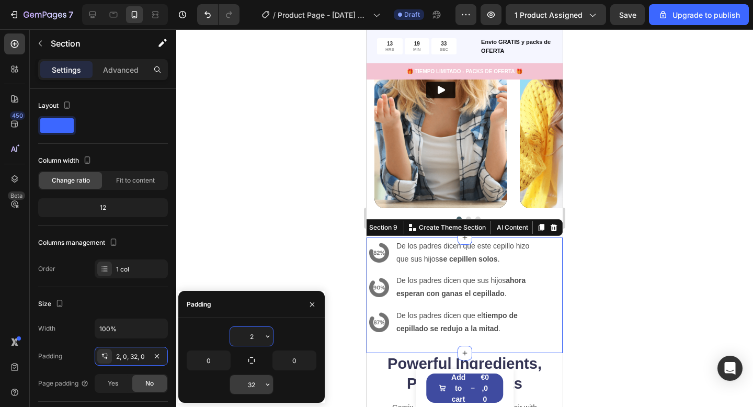
click at [252, 377] on input "32" at bounding box center [251, 384] width 43 height 19
type input "0"
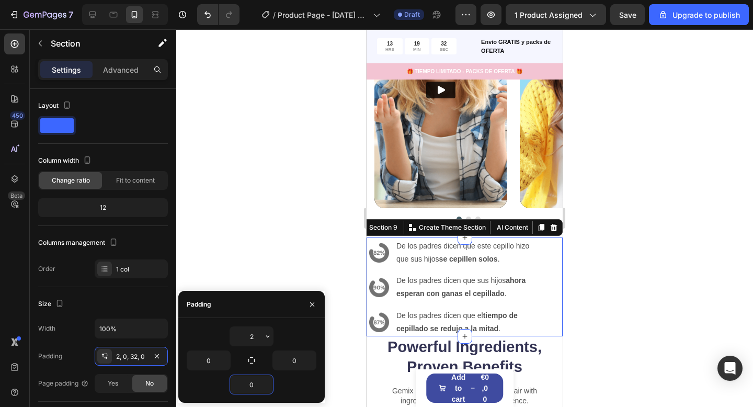
click at [644, 308] on div at bounding box center [464, 217] width 576 height 377
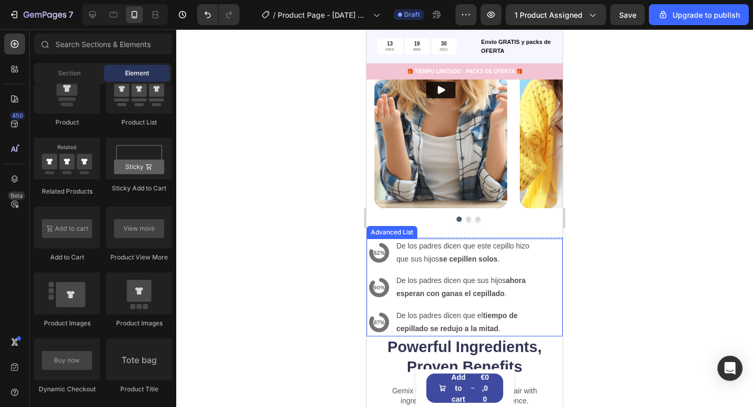
click at [543, 303] on div "Image De los padres dicen que este cepillo hizo que sus hijos se cepillen solos…" at bounding box center [464, 287] width 196 height 98
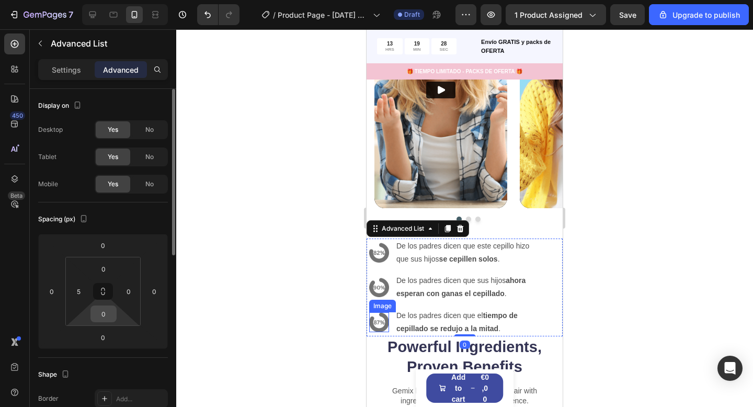
click at [105, 317] on input "0" at bounding box center [103, 314] width 21 height 16
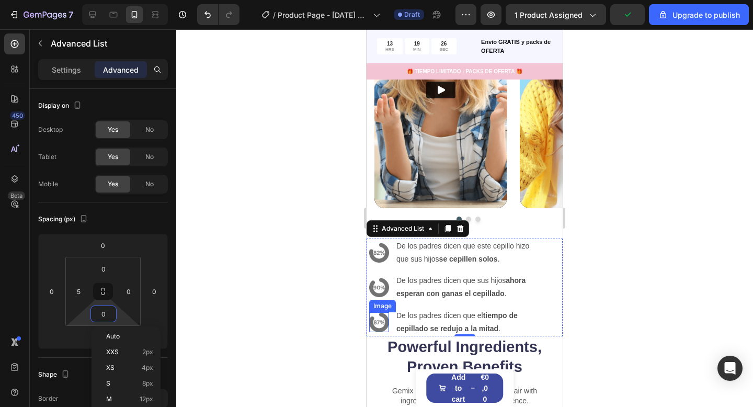
type input "5"
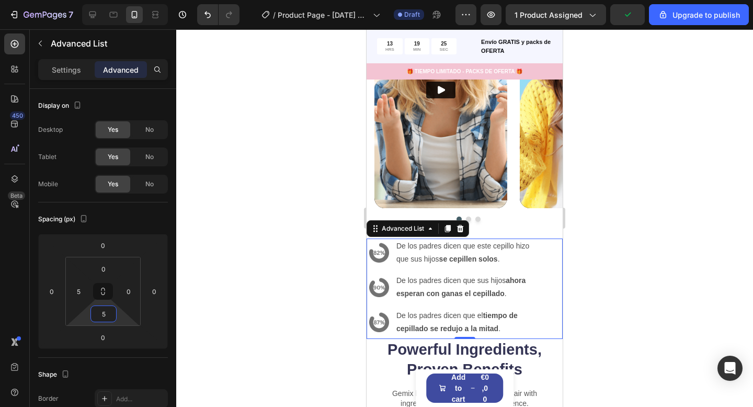
click at [592, 267] on div at bounding box center [464, 217] width 576 height 377
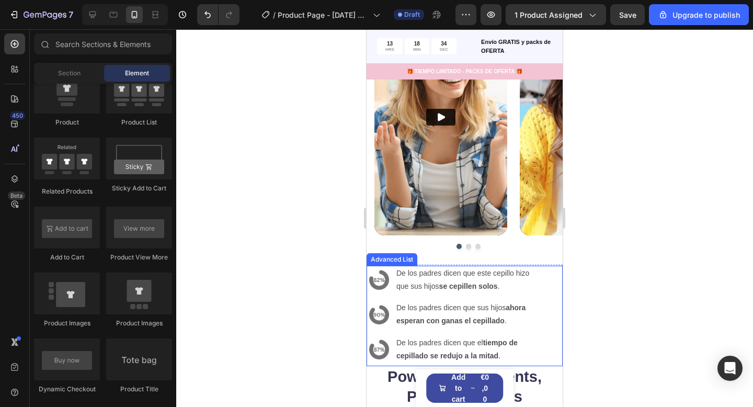
scroll to position [1774, 0]
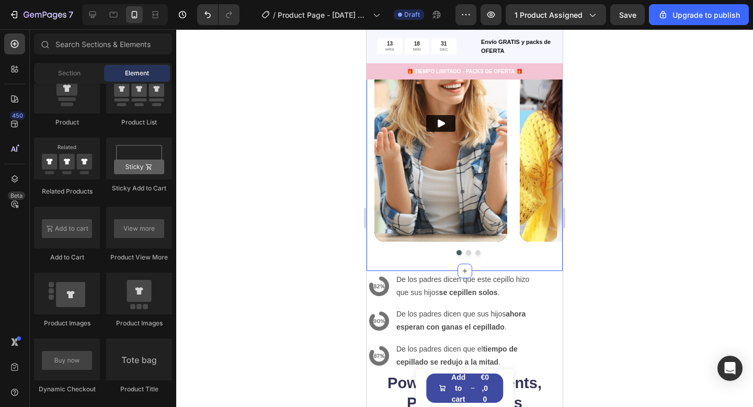
click at [504, 267] on div "Opiniones reales, clientes reales Heading Row Video Video Video Carousel Row" at bounding box center [464, 113] width 196 height 316
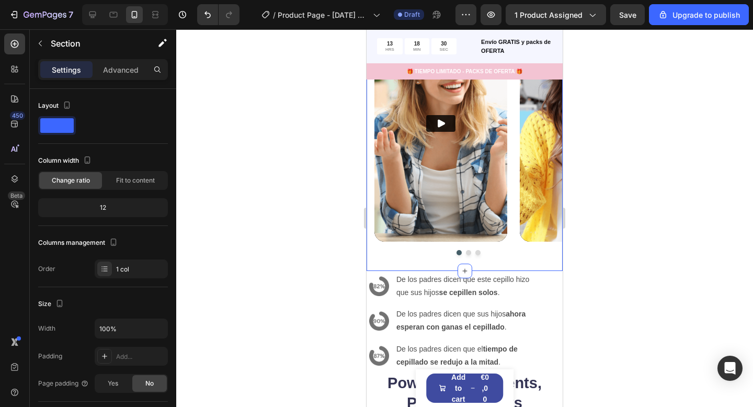
click at [505, 265] on div "Opiniones reales, clientes reales Heading Row Video Video Video Carousel Row" at bounding box center [464, 113] width 196 height 316
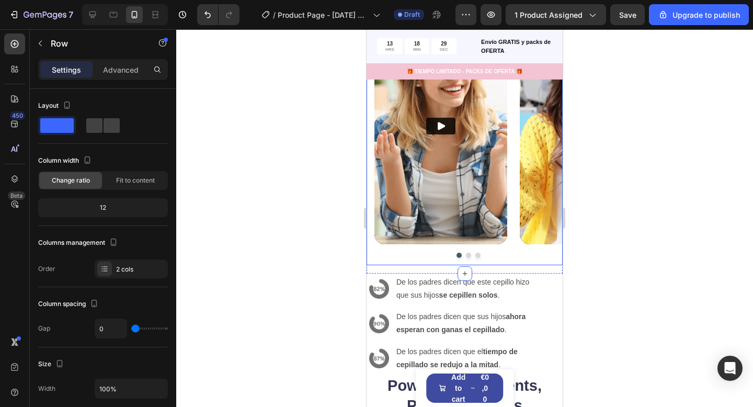
click at [505, 258] on div "Video Video Video Carousel" at bounding box center [464, 136] width 196 height 257
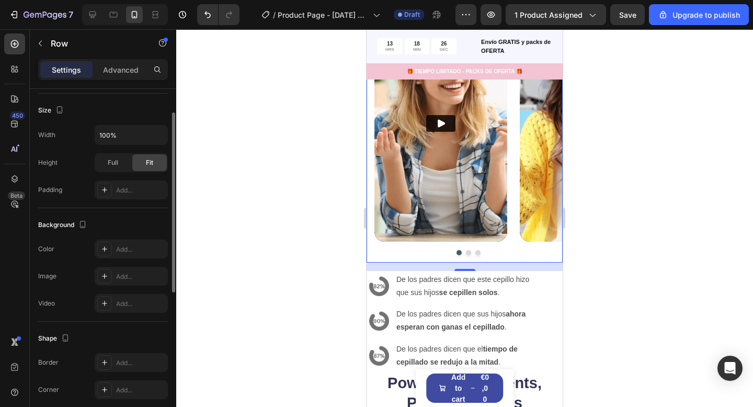
scroll to position [323, 0]
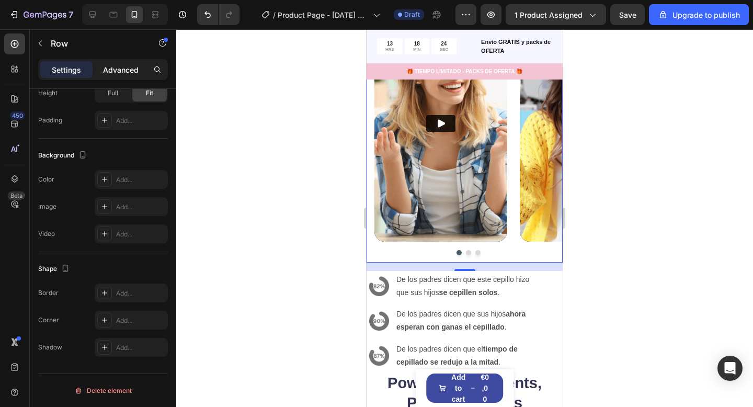
click at [102, 70] on div "Advanced" at bounding box center [121, 69] width 52 height 17
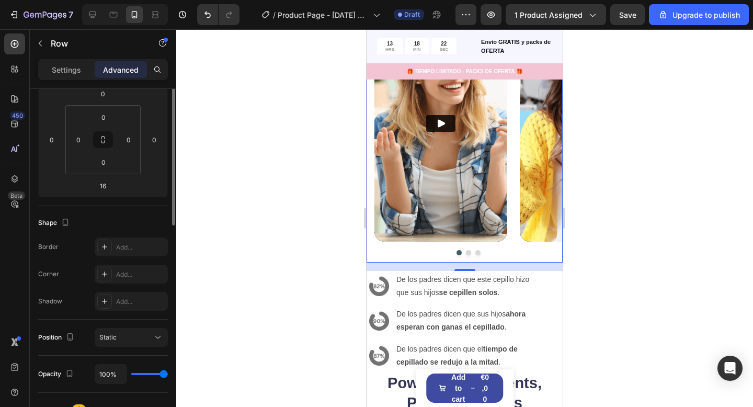
scroll to position [83, 0]
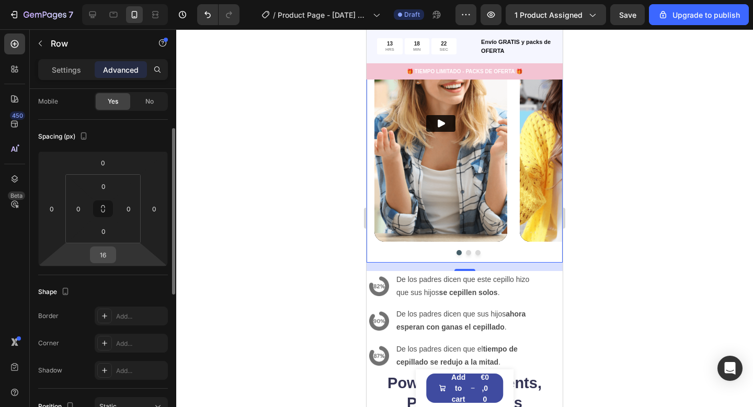
click at [100, 251] on input "16" at bounding box center [103, 255] width 21 height 16
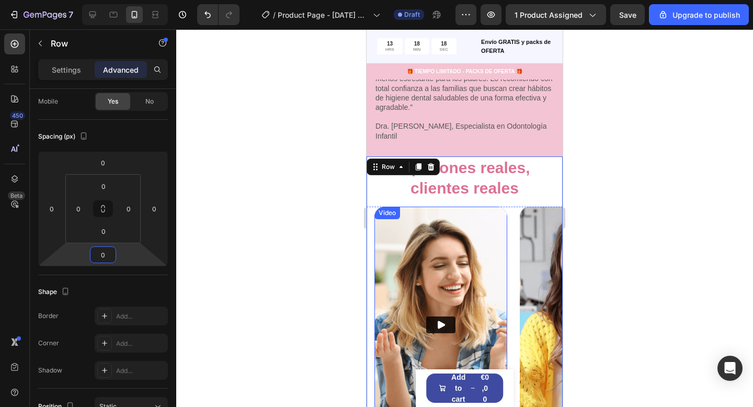
scroll to position [1585, 0]
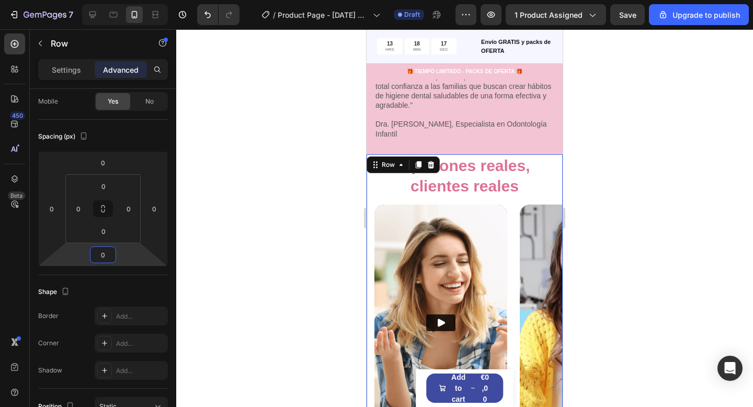
type input "0"
drag, startPoint x: 703, startPoint y: 305, endPoint x: 655, endPoint y: 309, distance: 48.3
click at [698, 305] on div at bounding box center [464, 217] width 576 height 377
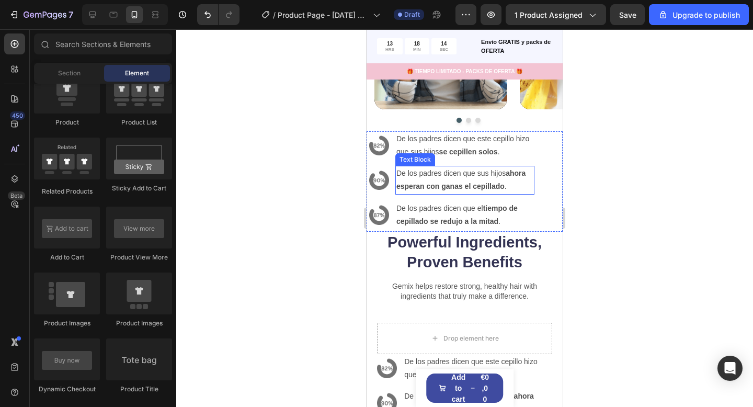
scroll to position [1902, 0]
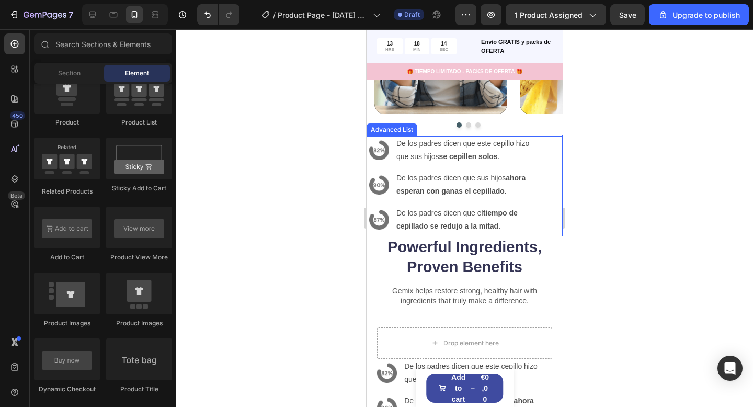
click at [447, 166] on ul "Image De los padres dicen que este cepillo hizo que sus hijos se cepillen solos…" at bounding box center [451, 185] width 165 height 98
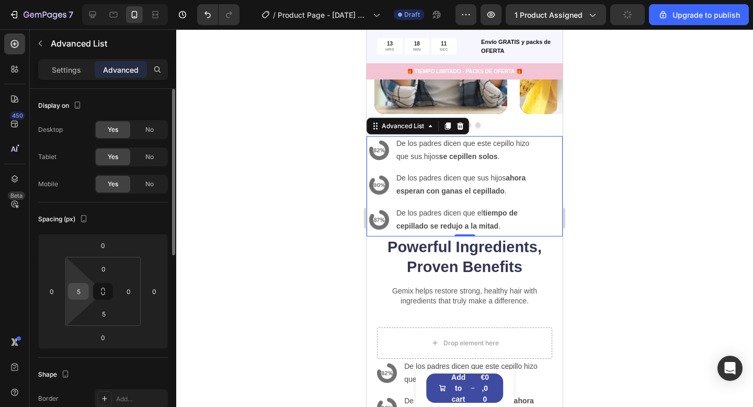
click at [82, 285] on input "5" at bounding box center [79, 291] width 16 height 16
click at [77, 293] on input "15" at bounding box center [79, 291] width 16 height 16
type input "20"
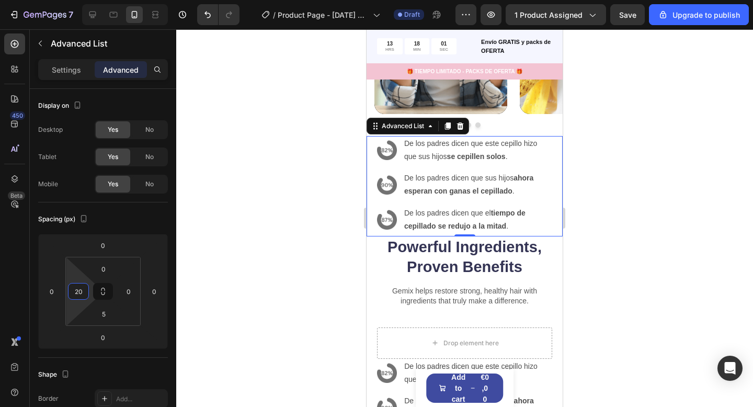
click at [637, 224] on div at bounding box center [464, 217] width 576 height 377
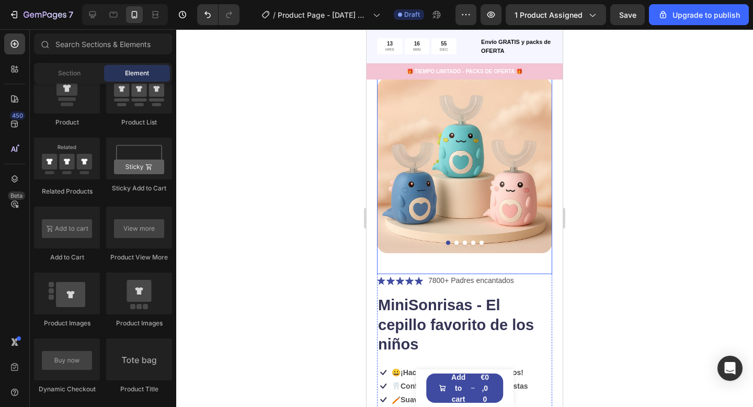
scroll to position [0, 0]
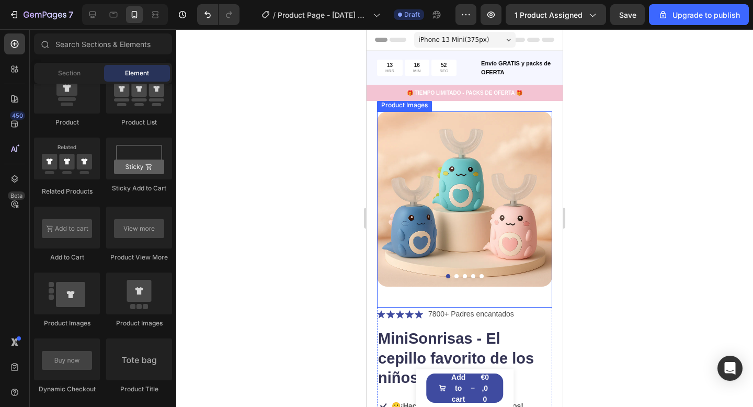
click at [455, 275] on button "Dot" at bounding box center [456, 276] width 4 height 4
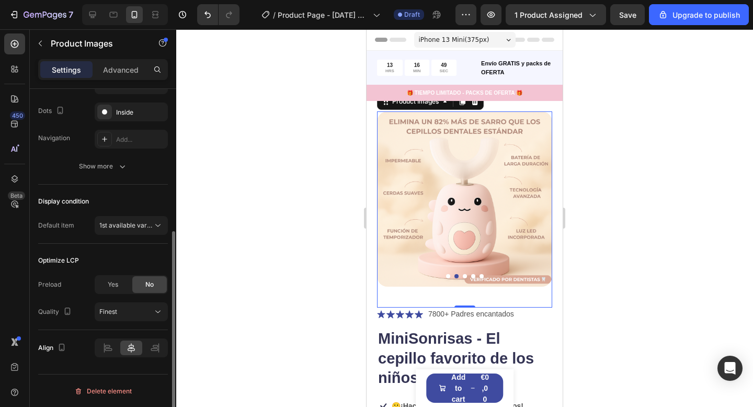
scroll to position [241, 0]
click at [395, 313] on div "Icon Icon Icon Icon Icon" at bounding box center [400, 314] width 46 height 8
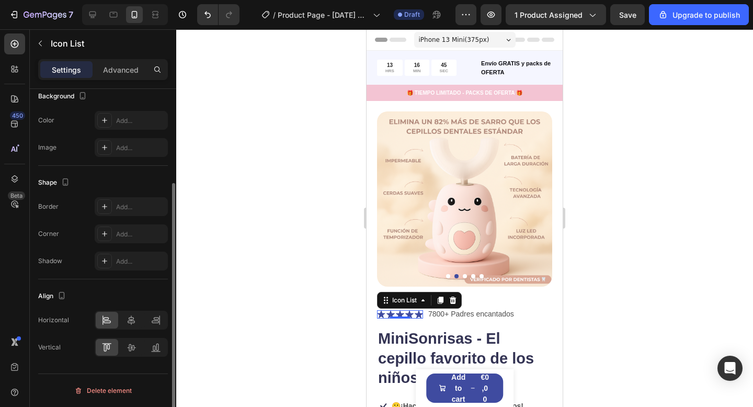
scroll to position [0, 0]
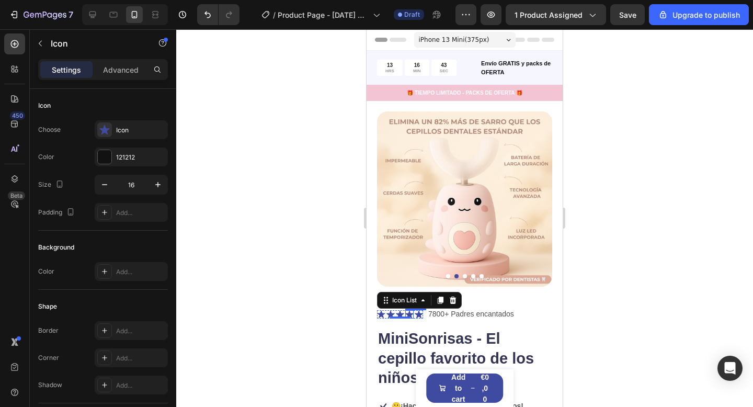
click at [411, 314] on icon at bounding box center [409, 314] width 8 height 8
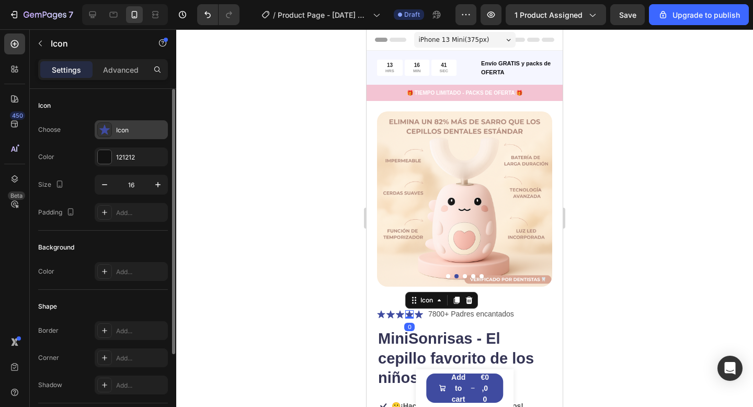
click at [99, 129] on icon at bounding box center [104, 129] width 10 height 10
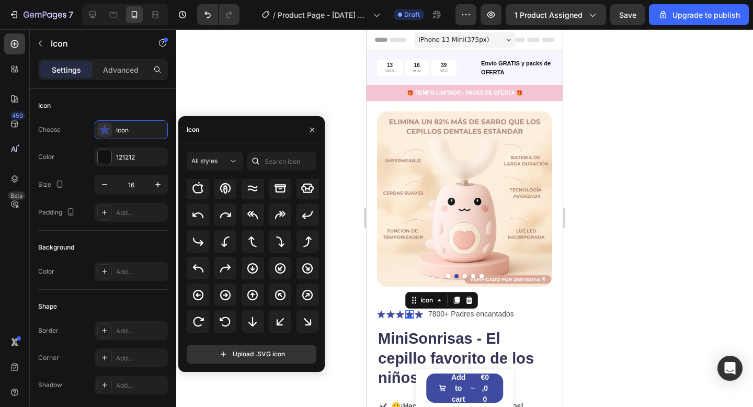
scroll to position [340, 0]
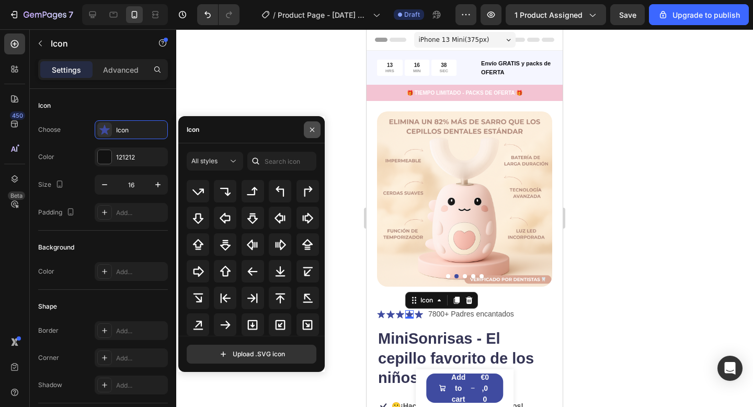
click at [305, 127] on button "button" at bounding box center [312, 129] width 17 height 17
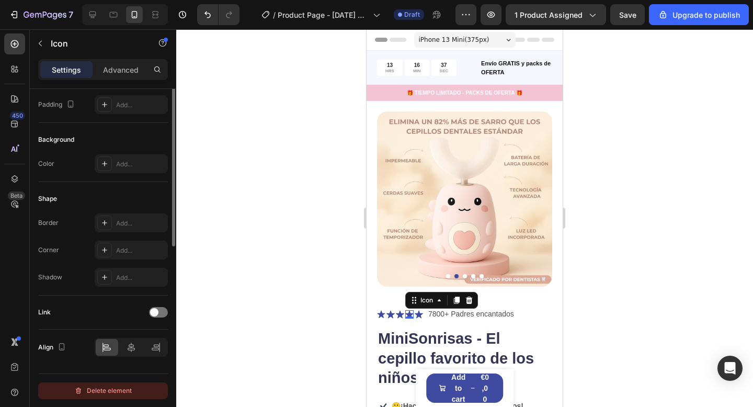
scroll to position [0, 0]
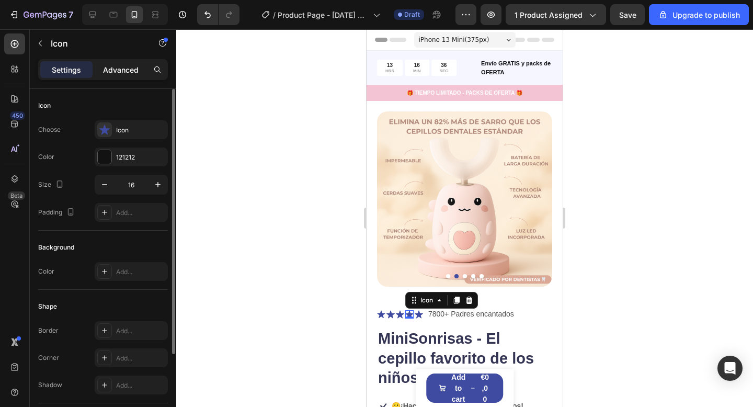
click at [113, 73] on p "Advanced" at bounding box center [121, 69] width 36 height 11
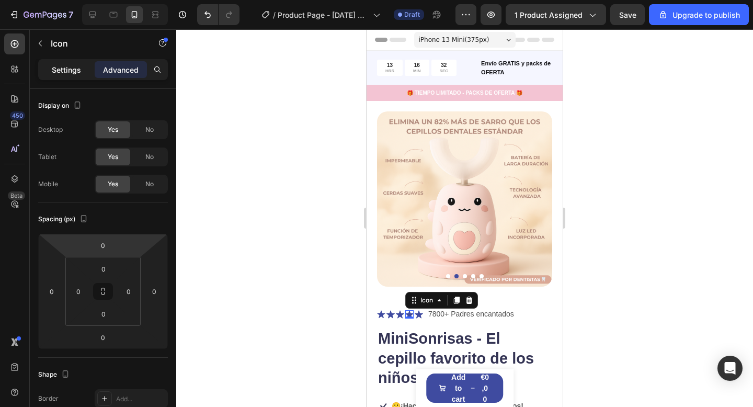
click at [80, 64] on p "Settings" at bounding box center [66, 69] width 29 height 11
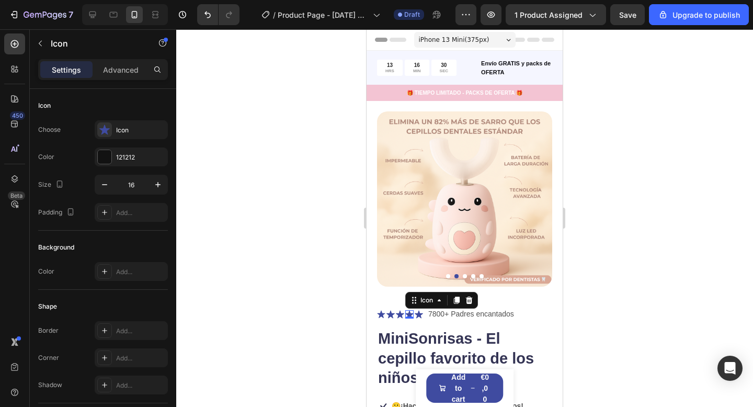
click at [72, 66] on p "Settings" at bounding box center [66, 69] width 29 height 11
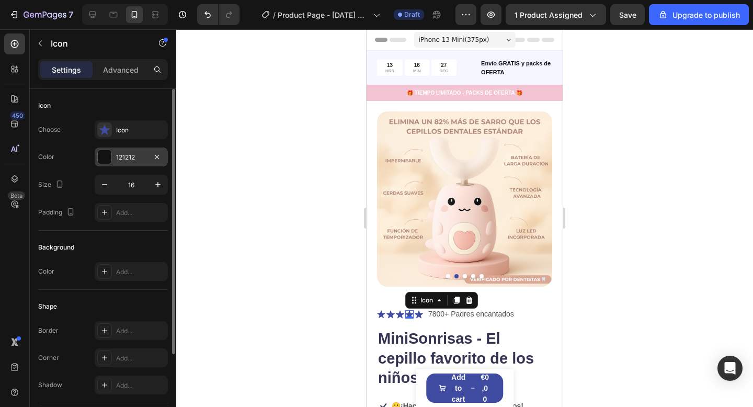
click at [106, 155] on div at bounding box center [105, 157] width 14 height 14
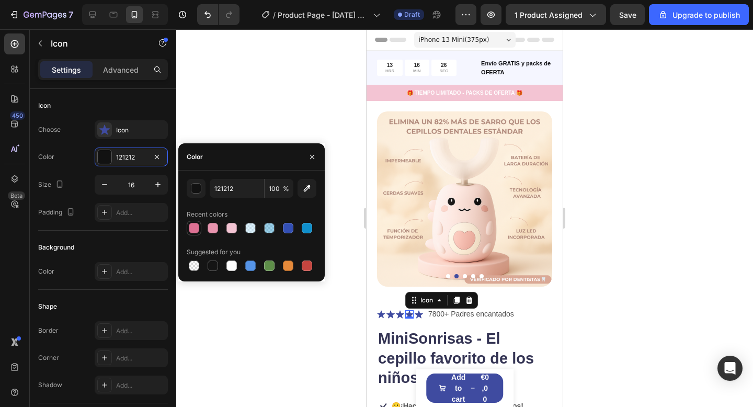
click at [190, 228] on div at bounding box center [194, 228] width 10 height 10
click at [214, 268] on div at bounding box center [212, 265] width 10 height 10
type input "151515"
click at [311, 158] on icon "button" at bounding box center [312, 157] width 8 height 8
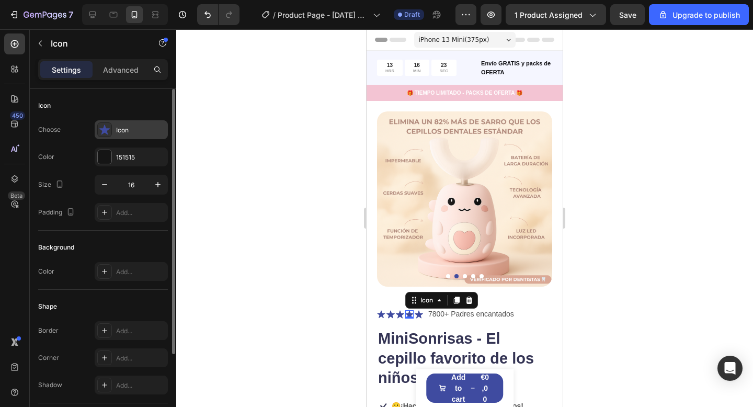
click at [102, 129] on icon at bounding box center [104, 129] width 10 height 10
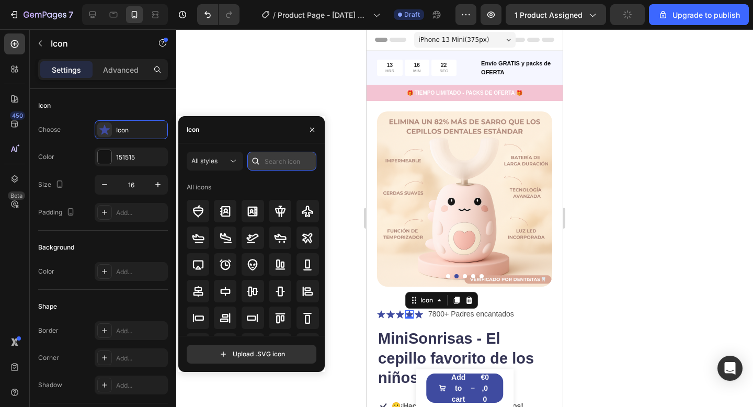
click at [276, 163] on input "text" at bounding box center [281, 161] width 69 height 19
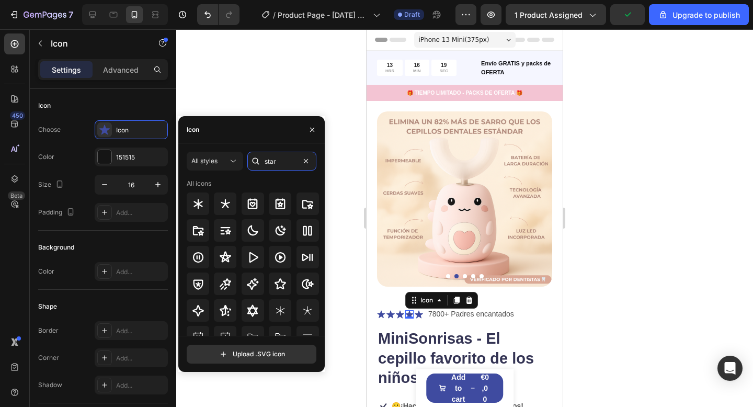
type input "star"
click at [278, 165] on input "star" at bounding box center [281, 161] width 69 height 19
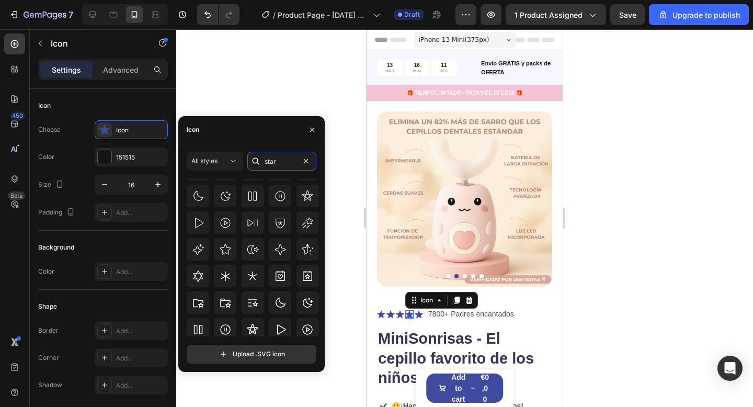
scroll to position [94, 0]
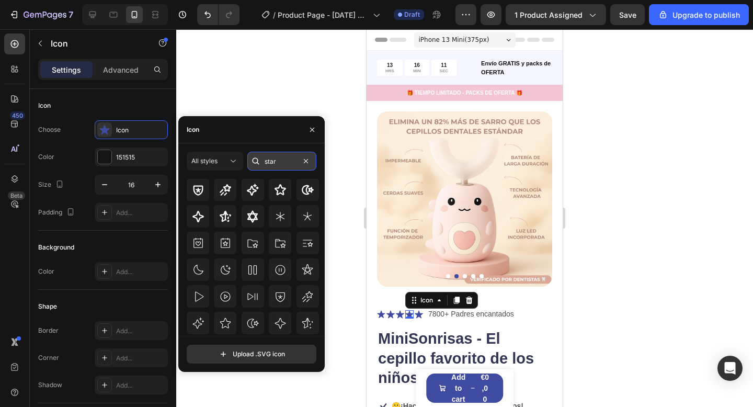
click at [281, 156] on input "star" at bounding box center [281, 161] width 69 height 19
click at [232, 164] on icon at bounding box center [233, 161] width 10 height 10
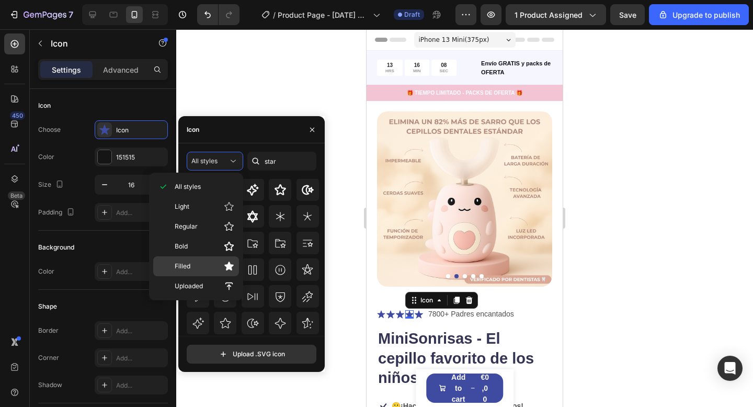
click at [212, 263] on p "Filled" at bounding box center [205, 266] width 60 height 10
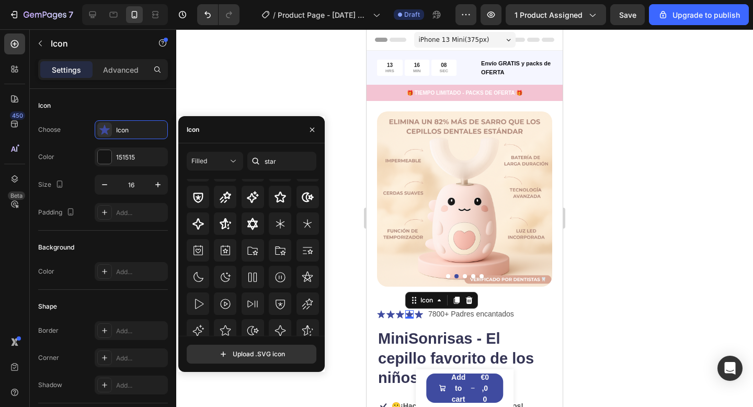
scroll to position [0, 0]
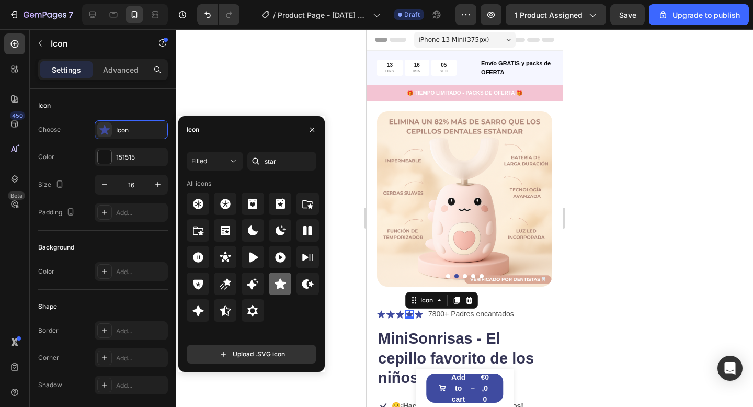
click at [286, 289] on div at bounding box center [280, 283] width 22 height 22
click at [400, 316] on icon at bounding box center [400, 314] width 8 height 8
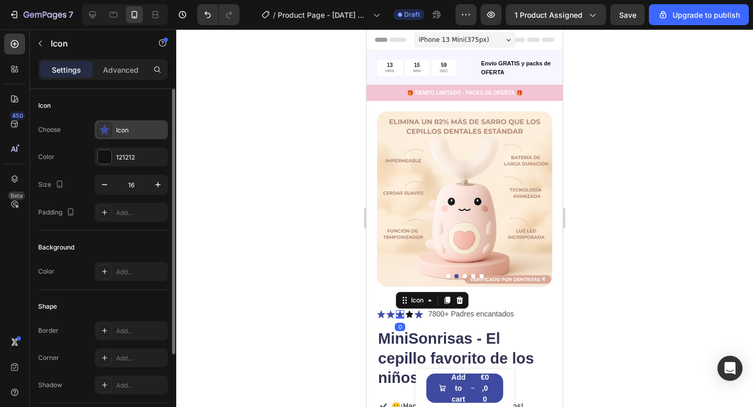
click at [110, 131] on div at bounding box center [104, 129] width 15 height 15
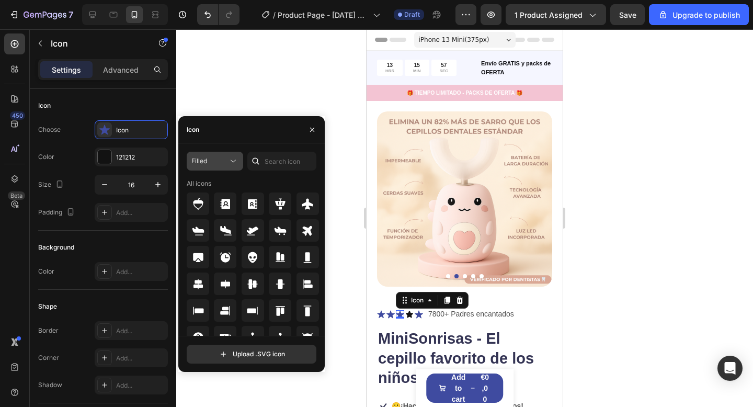
click at [218, 159] on div "Filled" at bounding box center [209, 160] width 37 height 9
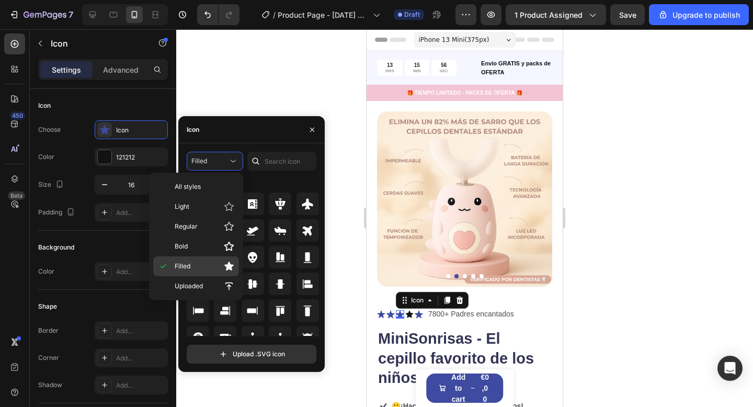
click at [214, 268] on p "Filled" at bounding box center [205, 266] width 60 height 10
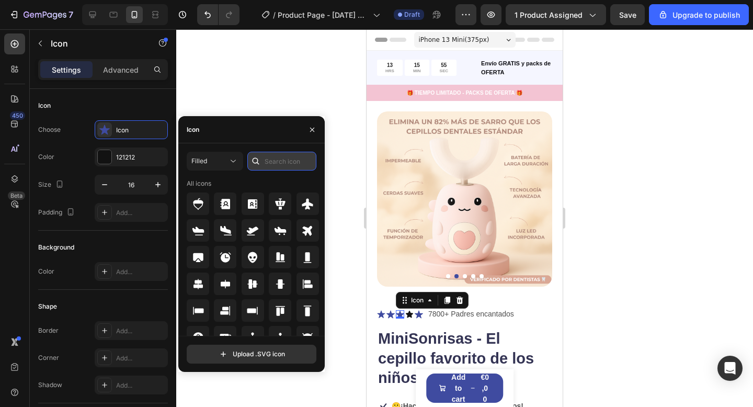
click at [293, 164] on input "text" at bounding box center [281, 161] width 69 height 19
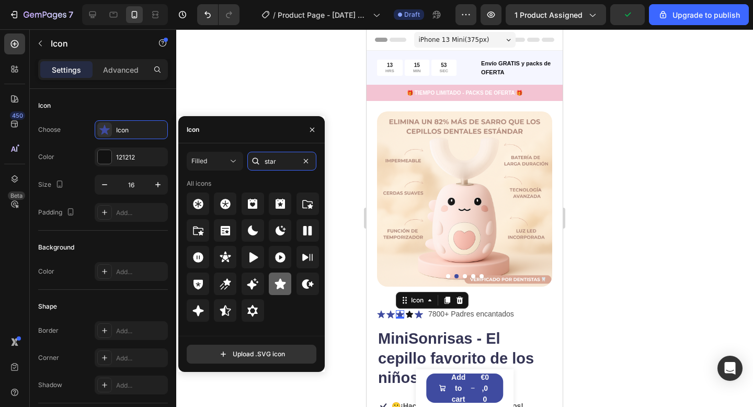
type input "star"
click at [286, 283] on div at bounding box center [280, 283] width 22 height 22
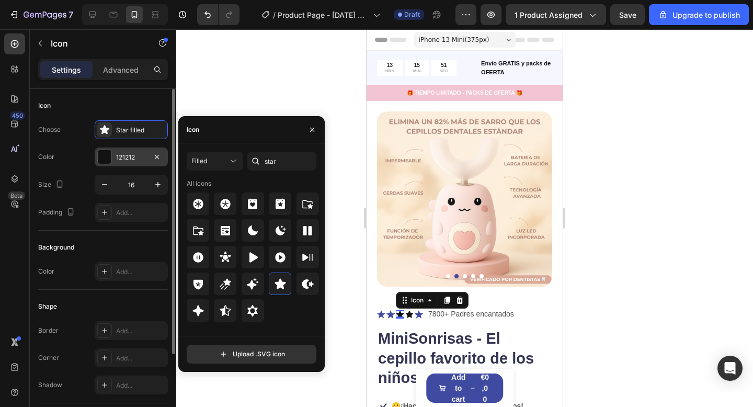
click at [118, 148] on div "121212" at bounding box center [131, 156] width 73 height 19
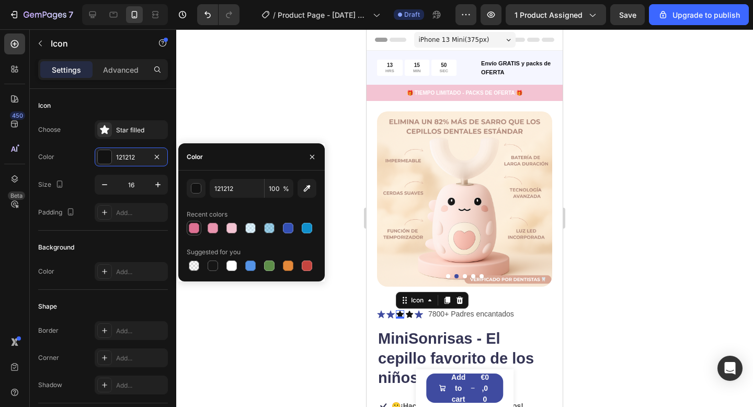
click at [193, 224] on div at bounding box center [194, 228] width 10 height 10
type input "DD7193"
click at [407, 313] on icon at bounding box center [409, 313] width 7 height 7
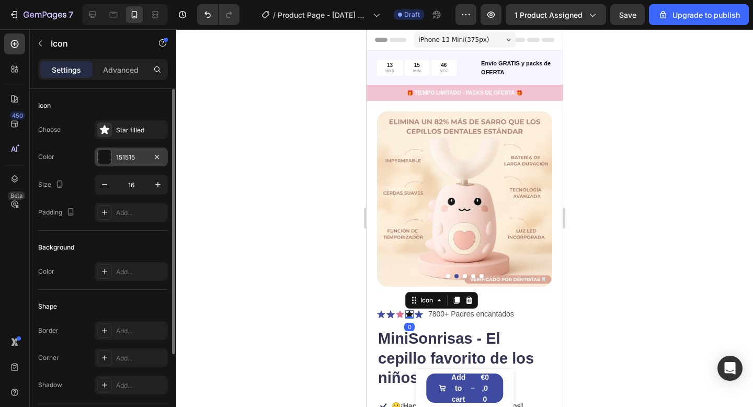
click at [121, 159] on div "151515" at bounding box center [131, 157] width 30 height 9
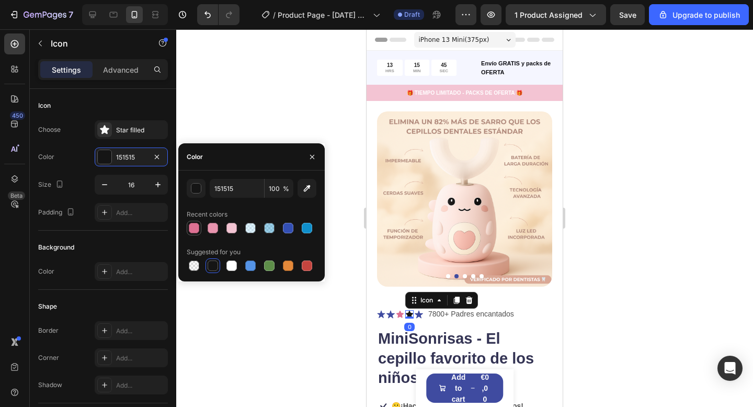
click at [193, 229] on div at bounding box center [194, 228] width 10 height 10
type input "DD7193"
click at [419, 315] on icon at bounding box center [418, 314] width 8 height 8
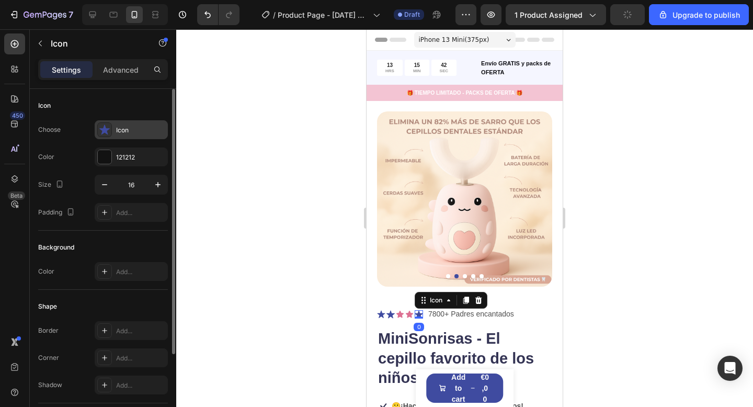
click at [122, 127] on div "Icon" at bounding box center [140, 129] width 49 height 9
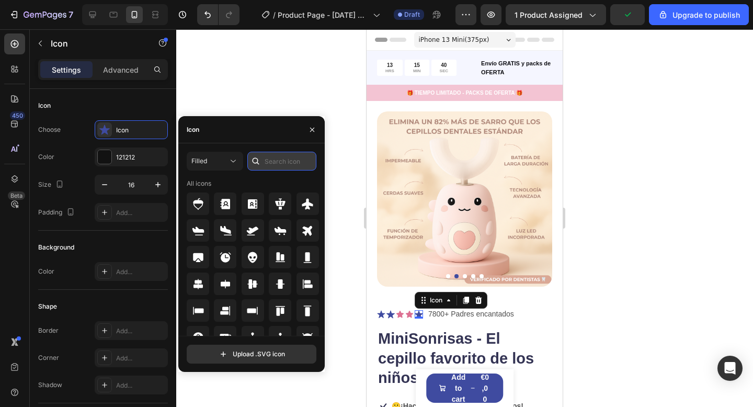
click at [279, 167] on input "text" at bounding box center [281, 161] width 69 height 19
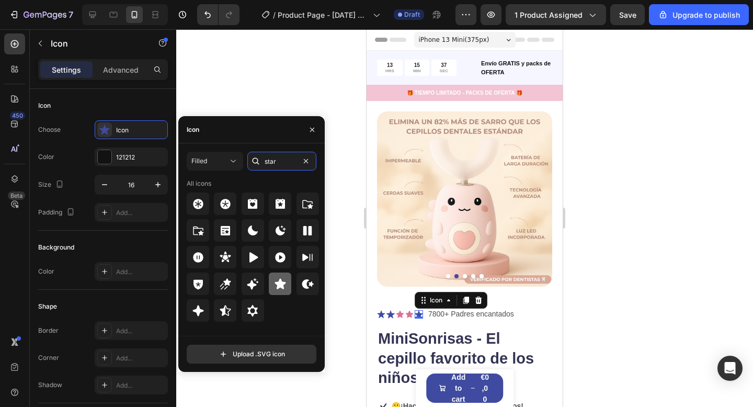
type input "star"
click at [283, 284] on icon at bounding box center [279, 283] width 11 height 10
click at [389, 312] on icon at bounding box center [390, 314] width 8 height 8
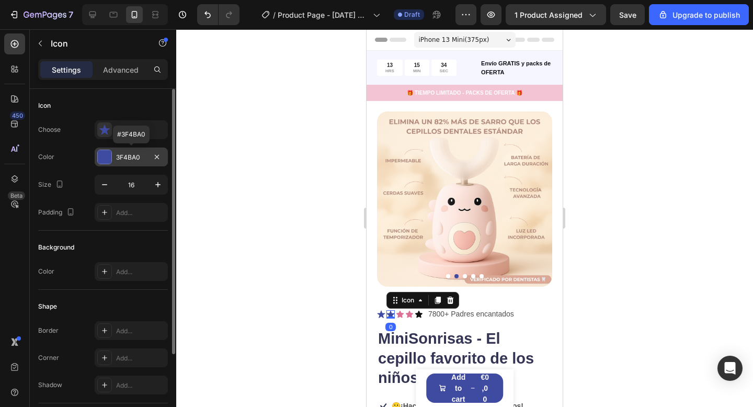
click at [141, 155] on div "3F4BA0" at bounding box center [131, 157] width 30 height 9
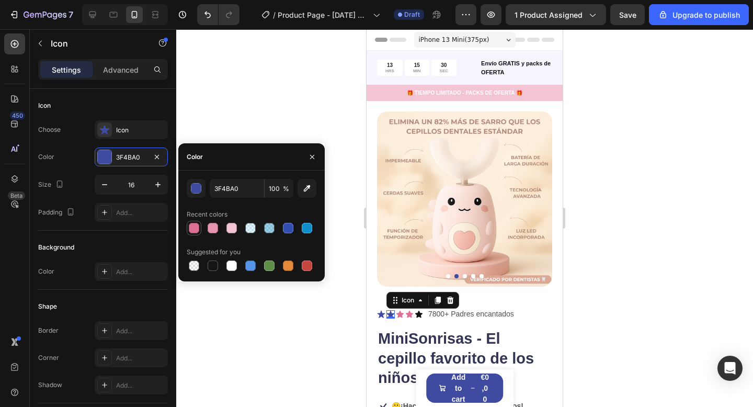
click at [194, 229] on div at bounding box center [194, 228] width 10 height 10
type input "DD7193"
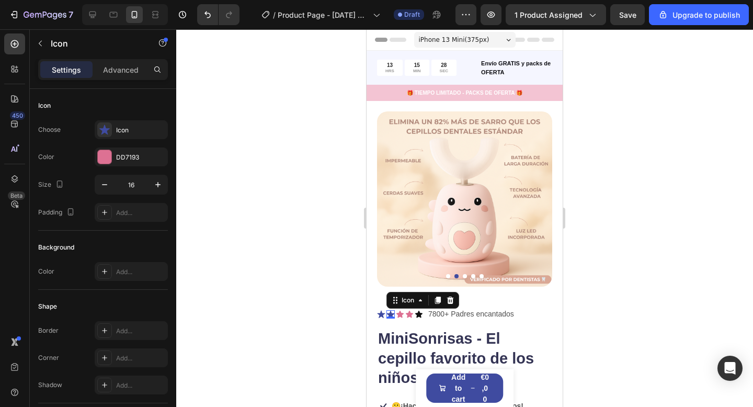
click at [250, 319] on div at bounding box center [464, 217] width 576 height 377
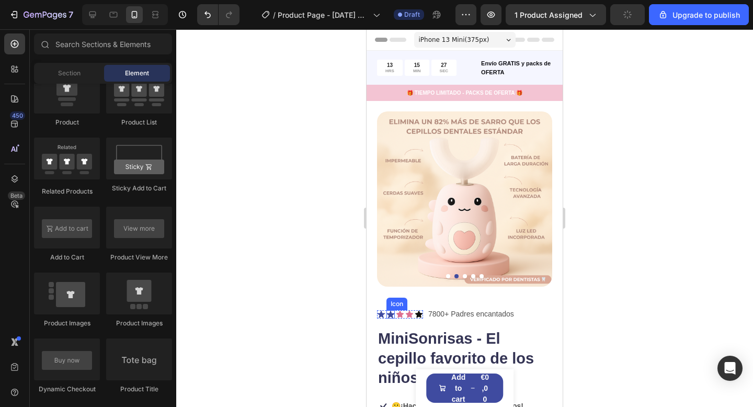
click at [392, 311] on icon at bounding box center [390, 314] width 8 height 8
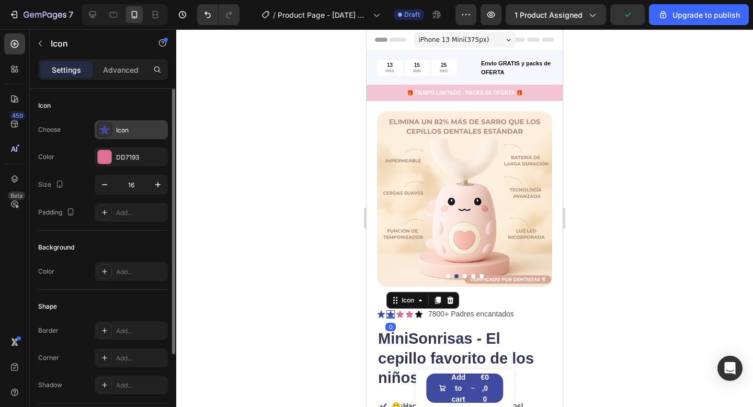
click at [126, 136] on div "Icon" at bounding box center [131, 129] width 73 height 19
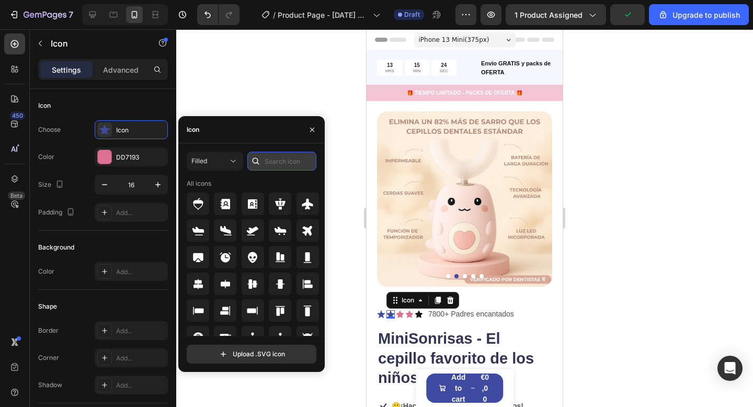
click at [278, 168] on input "text" at bounding box center [281, 161] width 69 height 19
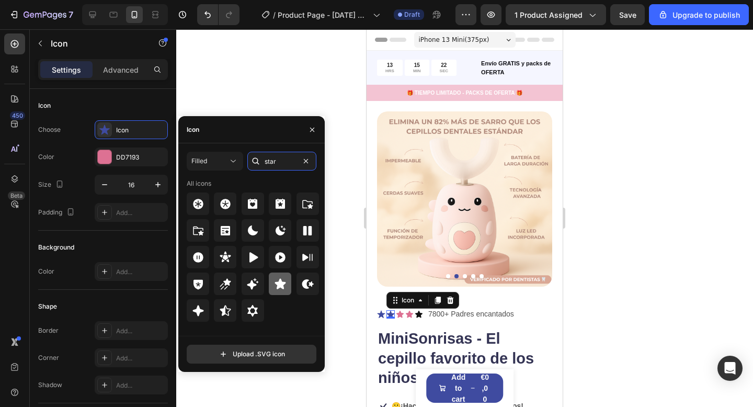
type input "star"
click at [280, 285] on icon at bounding box center [279, 283] width 11 height 10
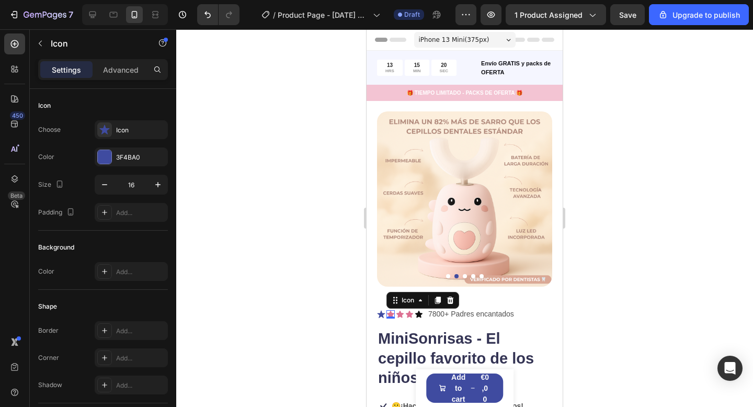
click at [382, 313] on icon at bounding box center [381, 314] width 8 height 8
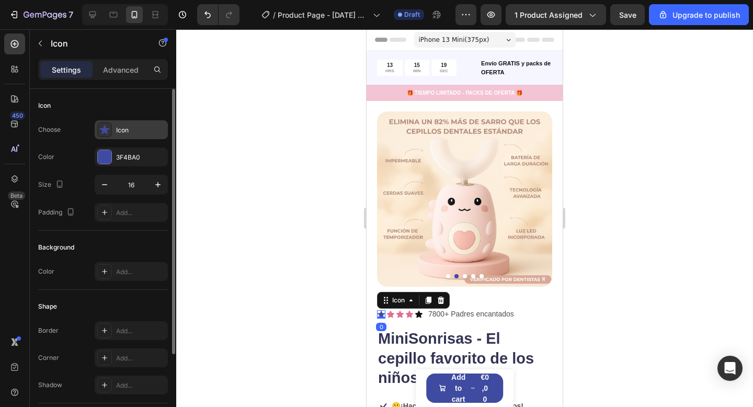
click at [132, 130] on div "Icon" at bounding box center [140, 129] width 49 height 9
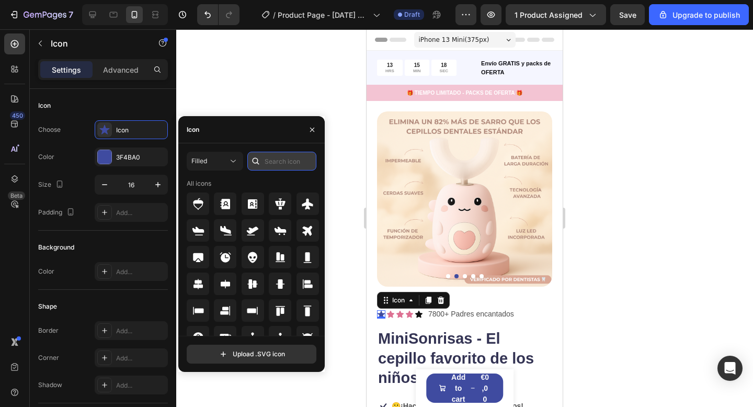
click at [274, 158] on input "text" at bounding box center [281, 161] width 69 height 19
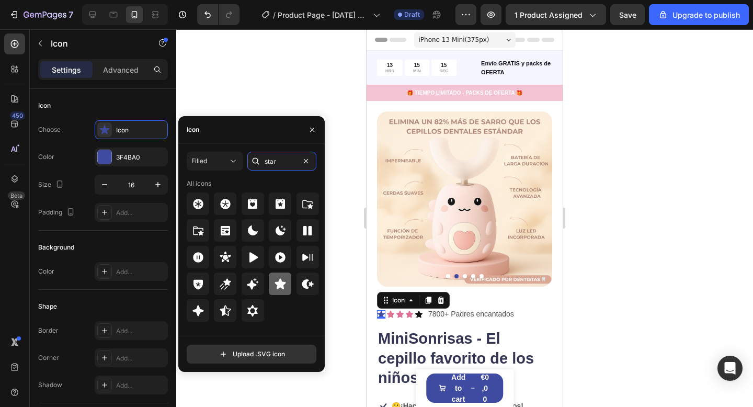
type input "star"
click at [284, 282] on icon at bounding box center [279, 283] width 11 height 10
click at [334, 232] on div at bounding box center [464, 217] width 576 height 377
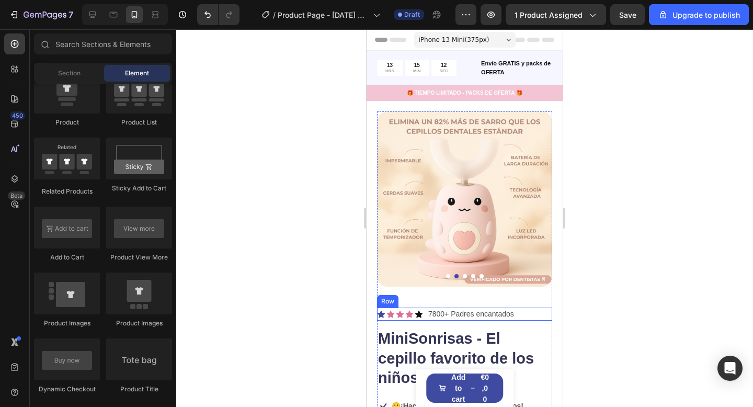
click at [382, 311] on icon at bounding box center [381, 314] width 8 height 8
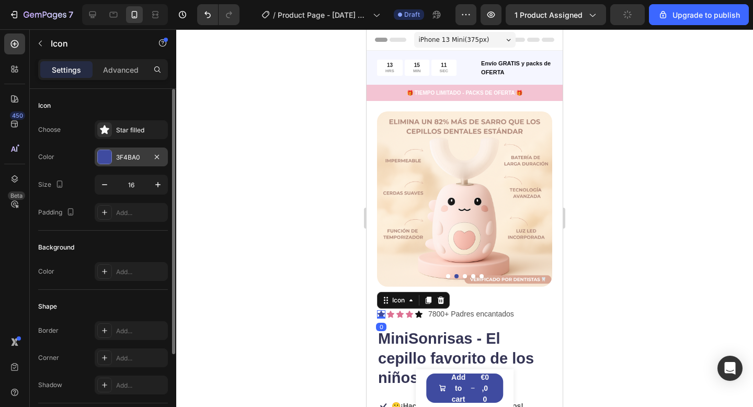
click at [136, 156] on div "3F4BA0" at bounding box center [131, 157] width 30 height 9
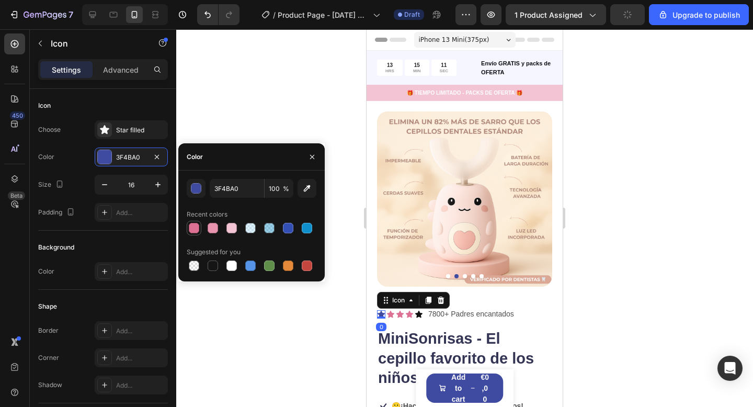
click at [194, 228] on div at bounding box center [194, 228] width 10 height 10
type input "DD7193"
click at [421, 313] on icon at bounding box center [418, 313] width 7 height 7
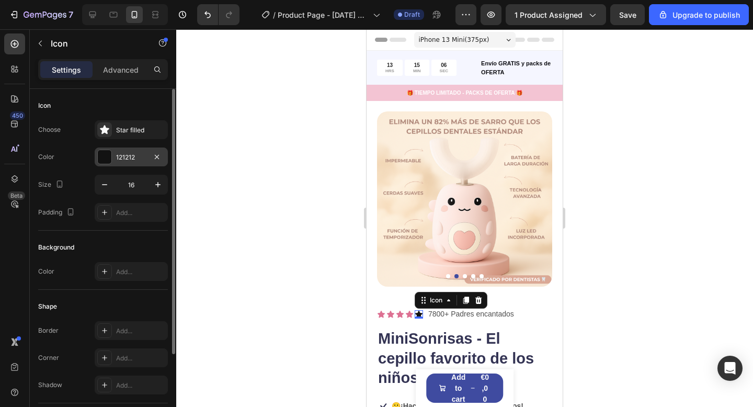
click at [112, 154] on div "121212" at bounding box center [131, 156] width 73 height 19
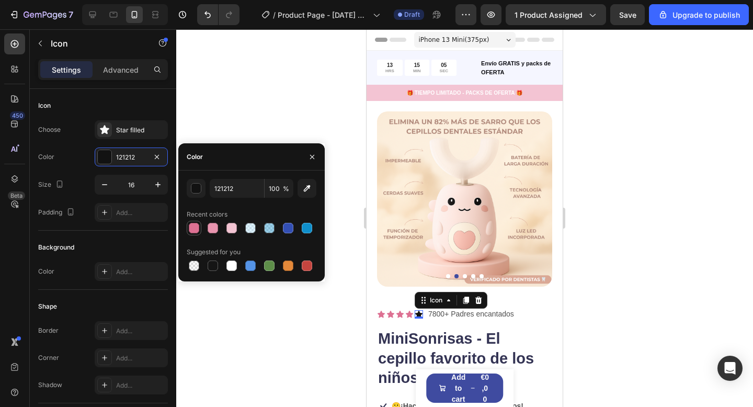
click at [192, 229] on div at bounding box center [194, 228] width 10 height 10
type input "DD7193"
click at [308, 110] on div at bounding box center [464, 217] width 576 height 377
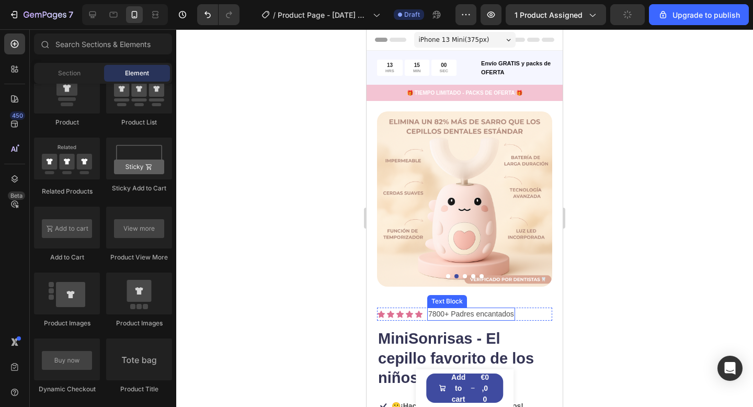
click at [441, 313] on p "7800+ Padres encantados" at bounding box center [471, 313] width 86 height 11
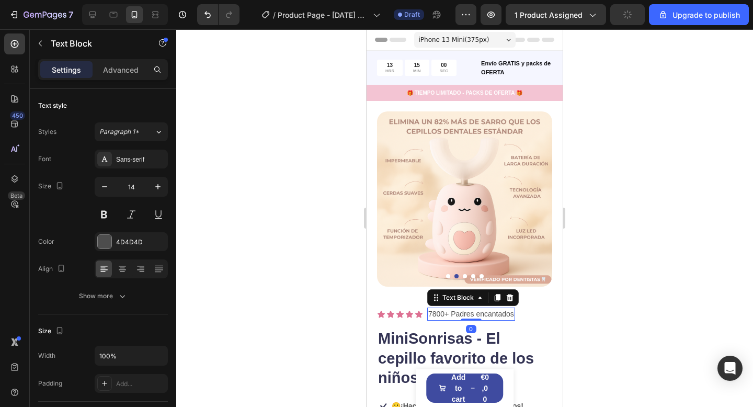
click at [444, 313] on p "7800+ Padres encantados" at bounding box center [471, 313] width 86 height 11
click at [446, 314] on p "7800+ Padres encantados" at bounding box center [471, 313] width 86 height 11
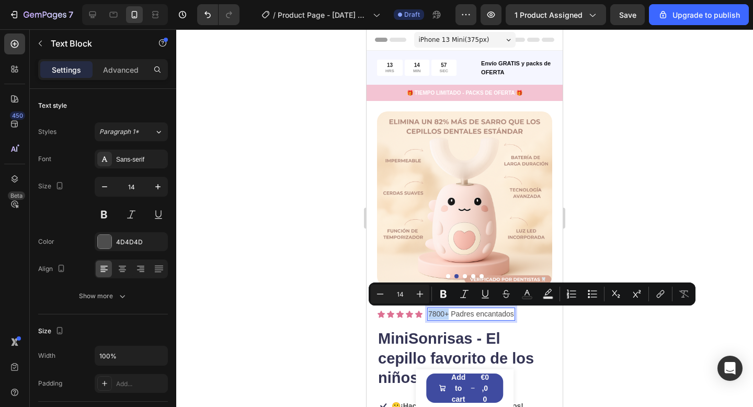
drag, startPoint x: 447, startPoint y: 314, endPoint x: 428, endPoint y: 316, distance: 19.4
click at [428, 316] on p "7800+ Padres encantados" at bounding box center [471, 313] width 86 height 11
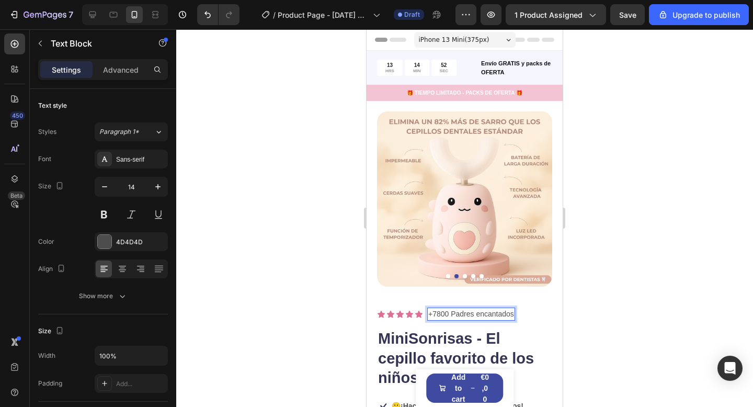
click at [605, 317] on div at bounding box center [464, 217] width 576 height 377
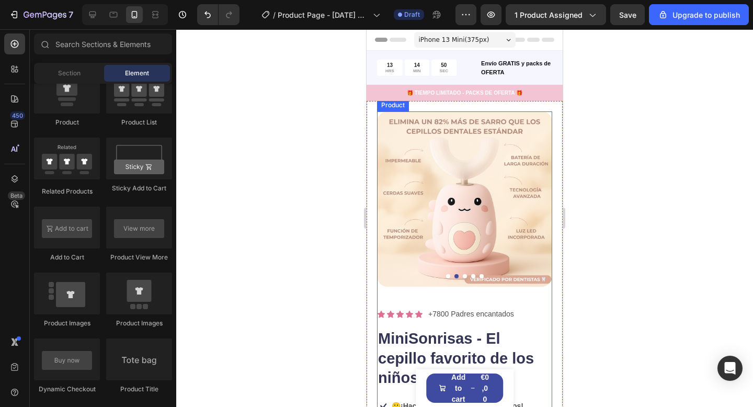
click at [475, 314] on p "+7800 Padres encantados" at bounding box center [471, 313] width 86 height 11
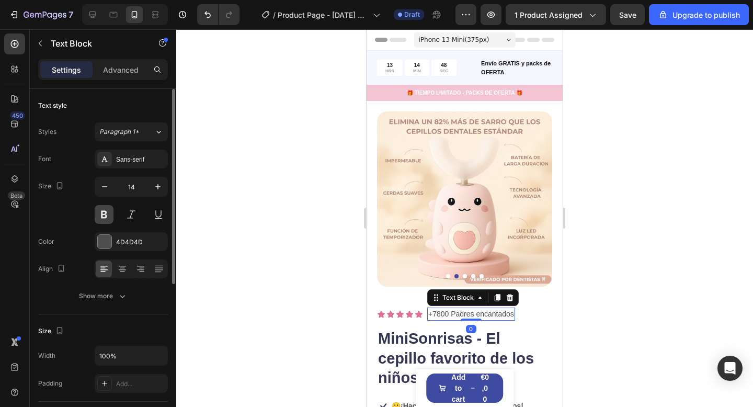
click at [106, 210] on button at bounding box center [104, 214] width 19 height 19
drag, startPoint x: 285, startPoint y: 283, endPoint x: 303, endPoint y: 283, distance: 17.8
click at [285, 283] on div at bounding box center [464, 217] width 576 height 377
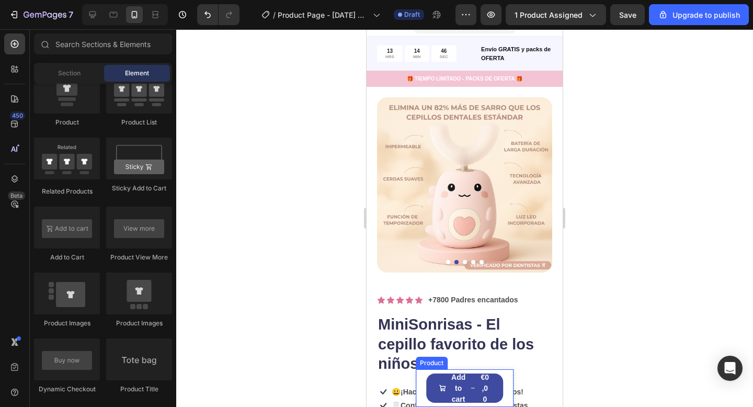
scroll to position [15, 0]
click at [442, 304] on p "+7800 Padres encantados" at bounding box center [473, 299] width 90 height 11
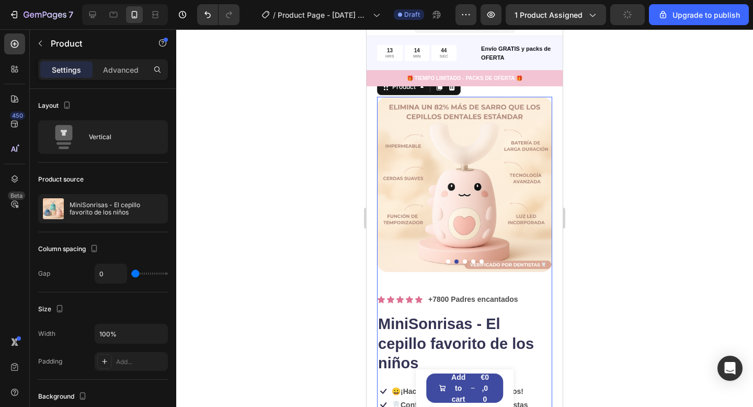
click at [475, 281] on div "Product Images 0" at bounding box center [464, 195] width 175 height 196
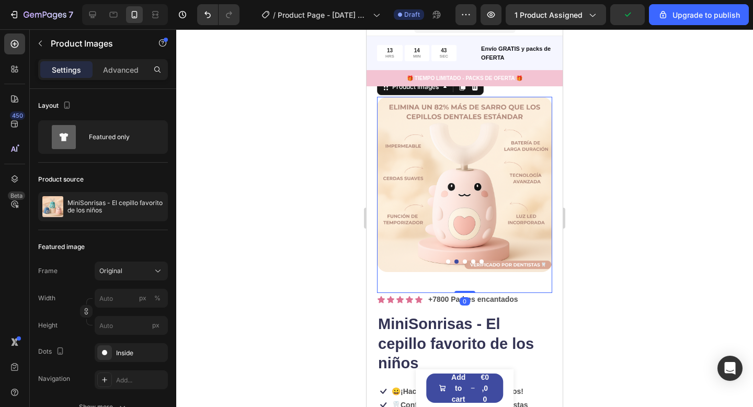
click at [460, 286] on div "Product Images 0" at bounding box center [464, 195] width 175 height 196
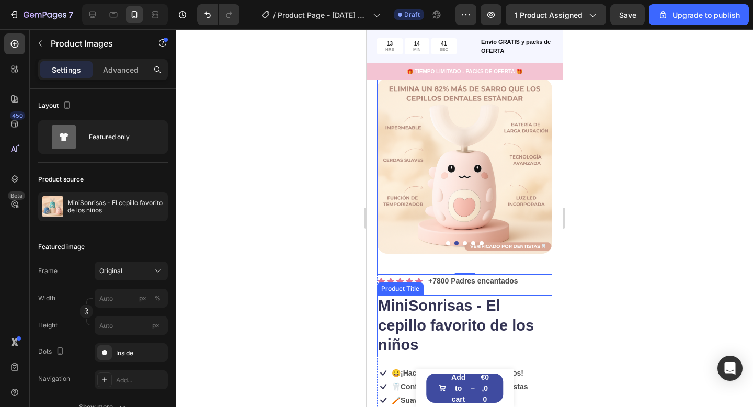
scroll to position [37, 0]
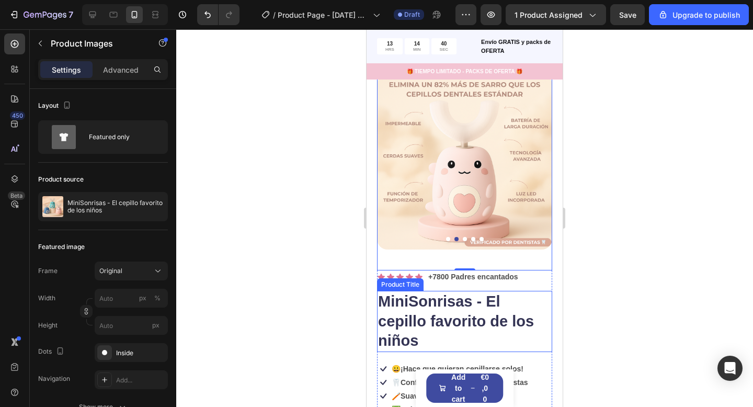
click at [452, 320] on h1 "MiniSonrisas - El cepillo favorito de los niños" at bounding box center [464, 321] width 175 height 61
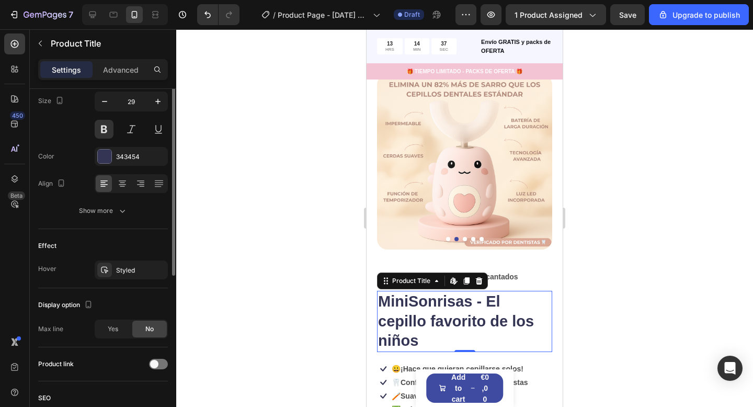
scroll to position [42, 0]
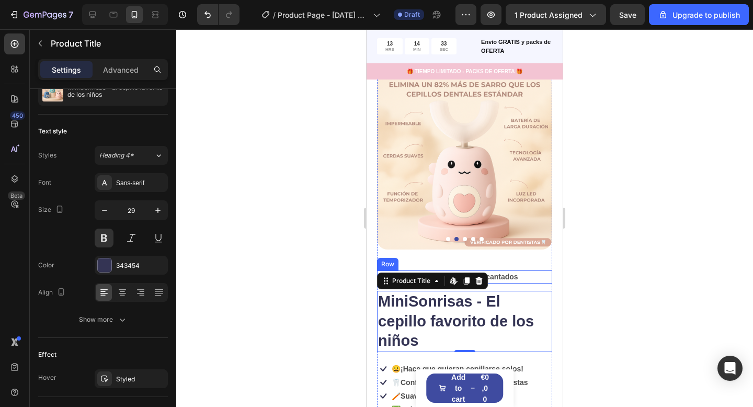
click at [544, 275] on div "Icon Icon Icon Icon Icon Icon List +7800 Padres encantados Text Block Row" at bounding box center [464, 276] width 175 height 13
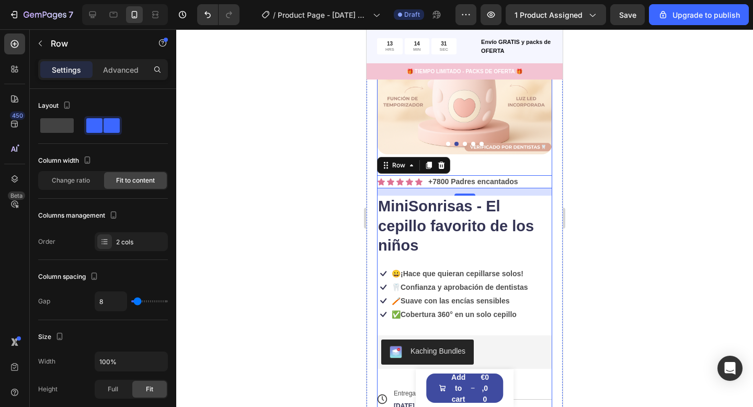
scroll to position [147, 0]
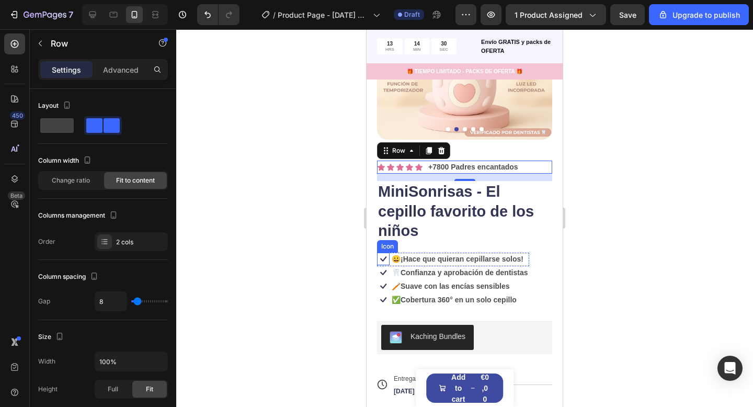
click at [385, 258] on icon at bounding box center [383, 258] width 6 height 5
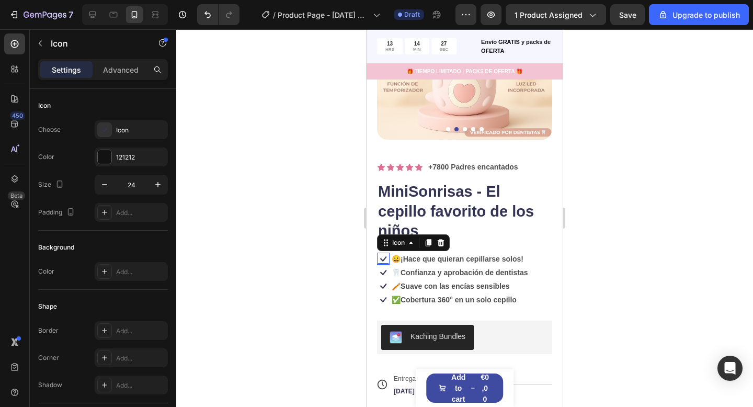
click at [437, 241] on icon at bounding box center [440, 242] width 8 height 8
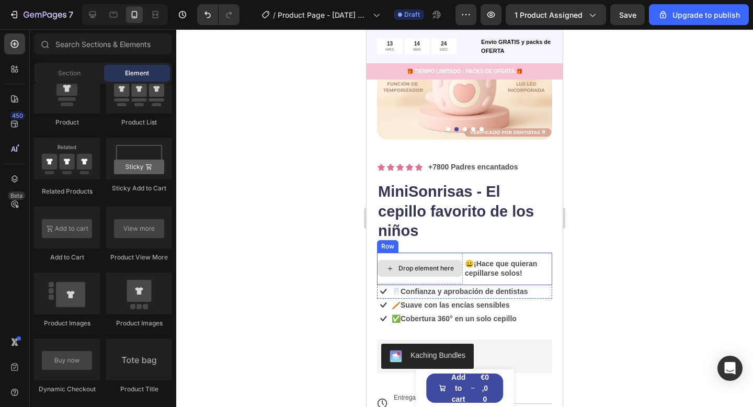
click at [438, 268] on div "Drop element here" at bounding box center [425, 268] width 55 height 8
click at [442, 260] on div "Drop element here" at bounding box center [419, 268] width 85 height 17
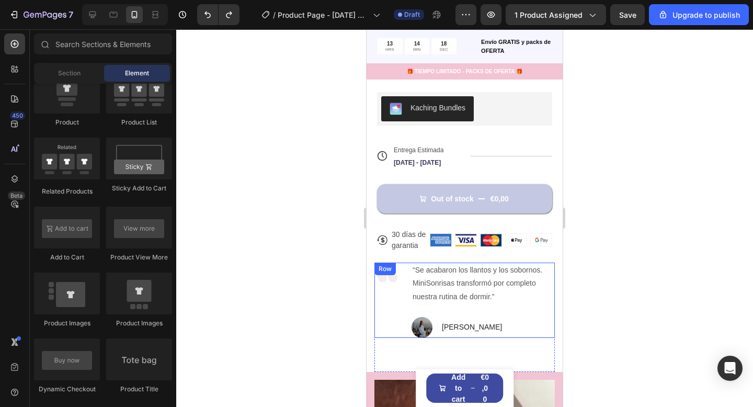
scroll to position [380, 0]
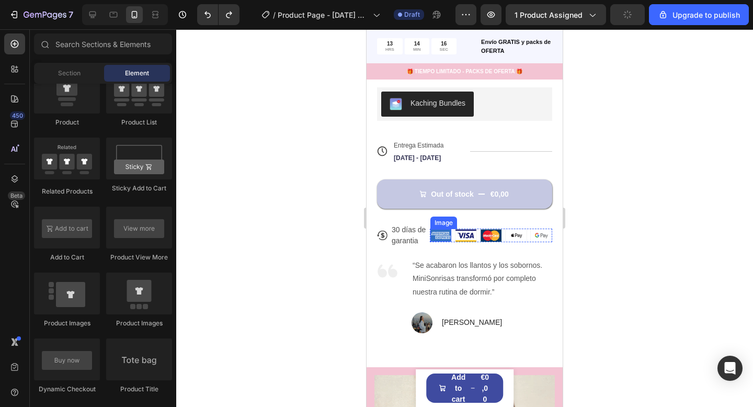
click at [408, 234] on p "30 días de" at bounding box center [408, 229] width 34 height 11
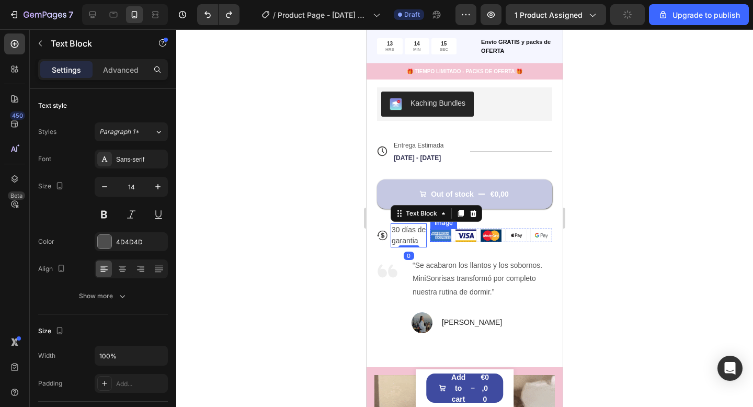
click at [435, 237] on img at bounding box center [440, 235] width 21 height 12
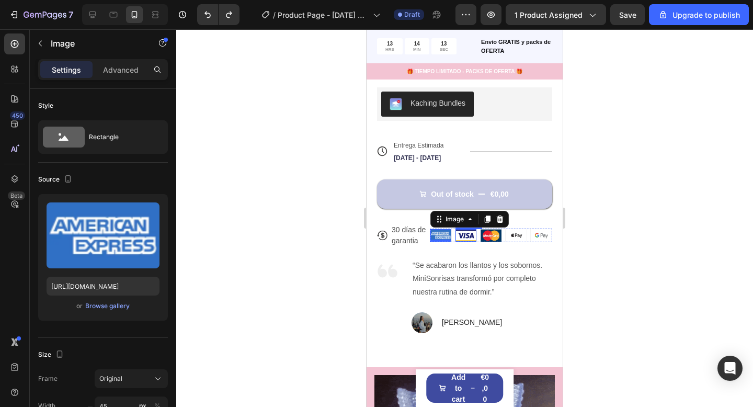
click at [463, 235] on img at bounding box center [465, 235] width 21 height 12
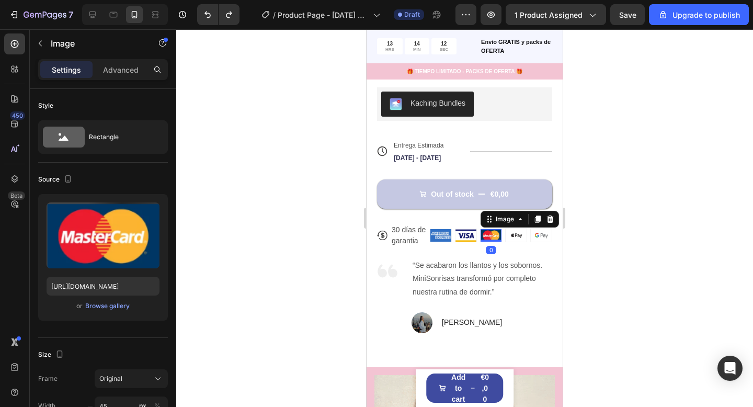
click at [489, 235] on img at bounding box center [490, 235] width 21 height 12
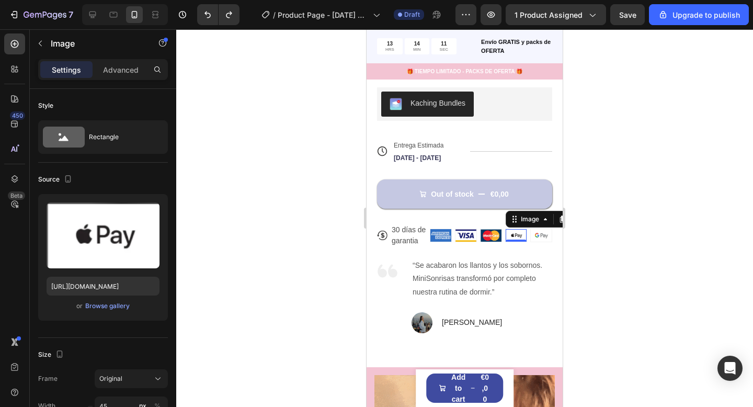
click at [511, 236] on img at bounding box center [515, 235] width 21 height 12
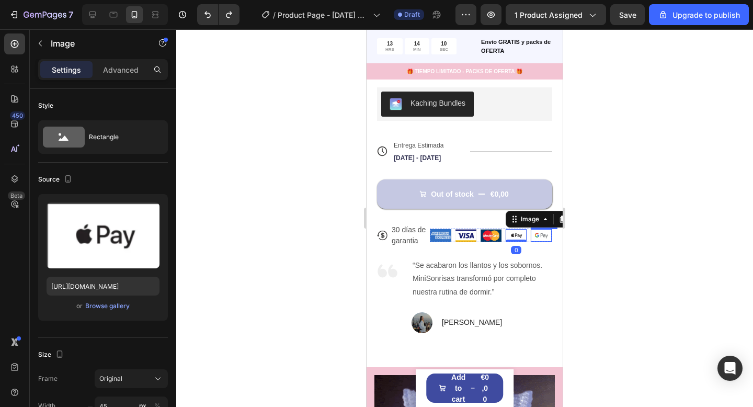
click at [539, 236] on img at bounding box center [540, 235] width 21 height 12
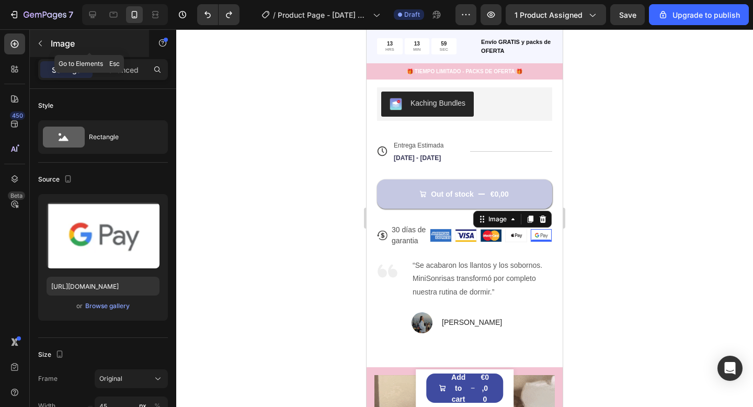
click at [34, 42] on button "button" at bounding box center [40, 43] width 17 height 17
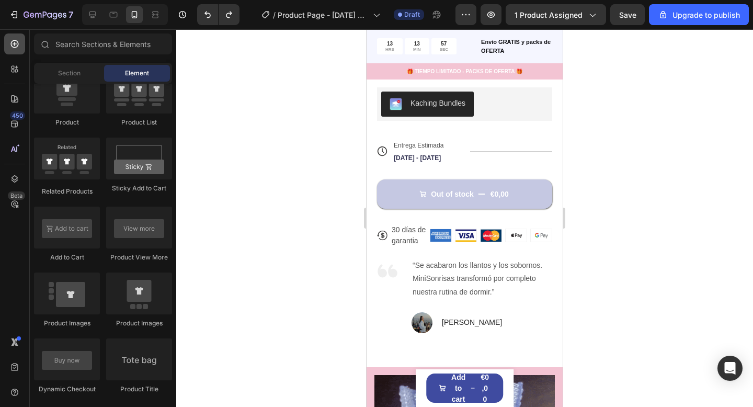
click at [20, 39] on div at bounding box center [14, 43] width 21 height 21
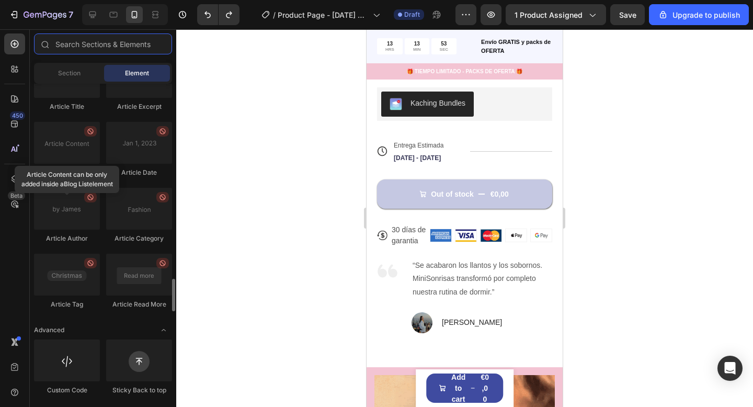
scroll to position [2596, 0]
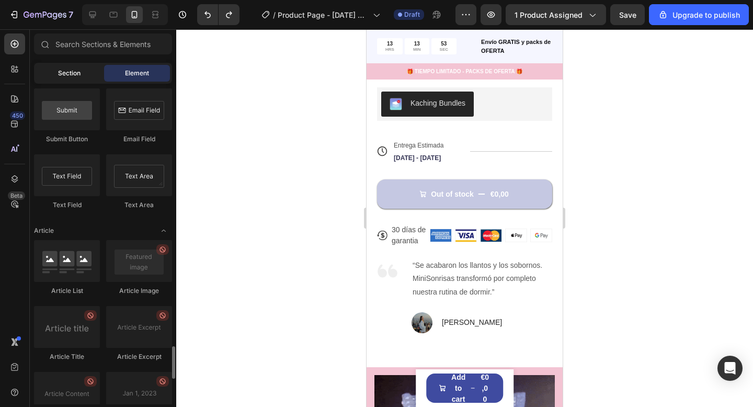
click at [57, 75] on div "Section" at bounding box center [69, 73] width 66 height 17
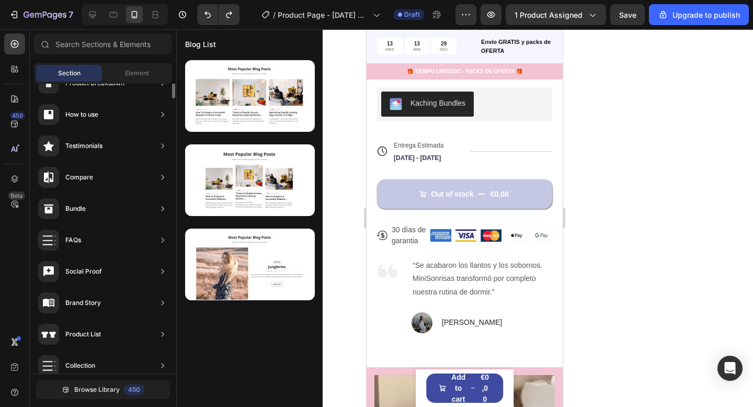
scroll to position [0, 0]
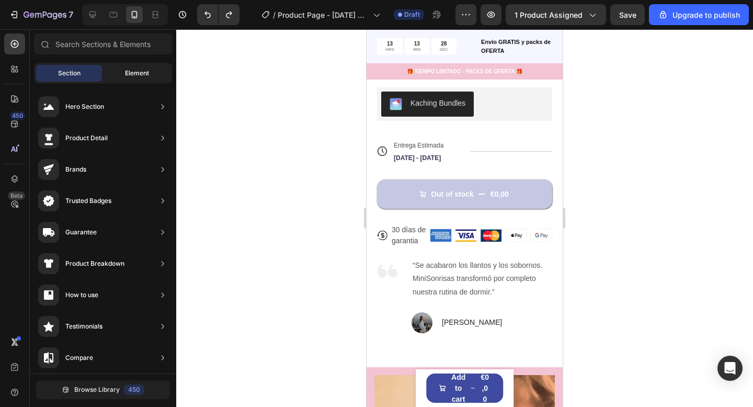
click at [134, 75] on span "Element" at bounding box center [137, 72] width 24 height 9
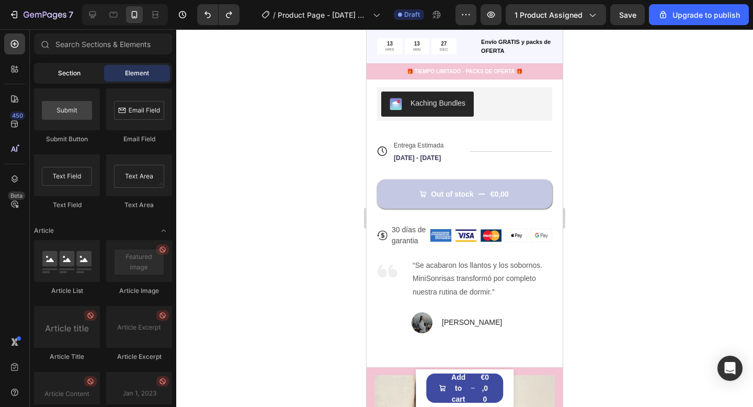
click at [84, 69] on div "Section" at bounding box center [69, 73] width 66 height 17
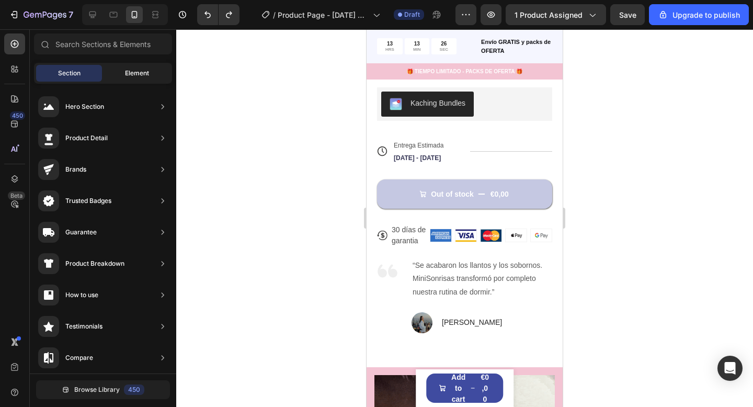
click at [119, 67] on div "Element" at bounding box center [137, 73] width 66 height 17
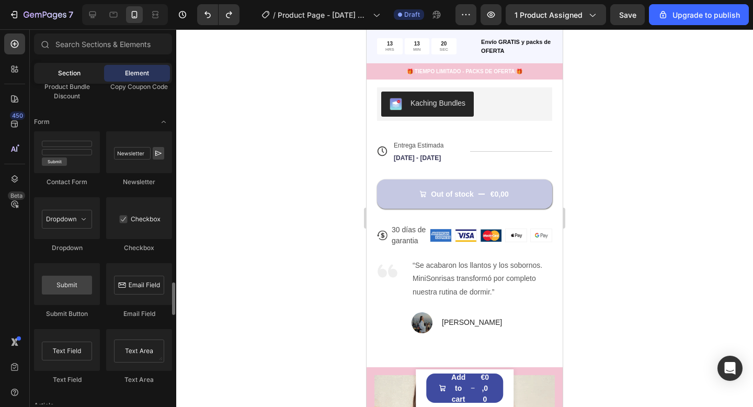
scroll to position [2366, 0]
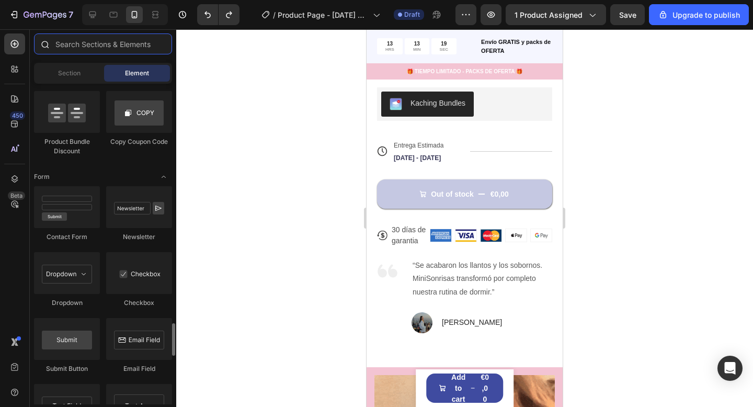
click at [91, 51] on input "text" at bounding box center [103, 43] width 138 height 21
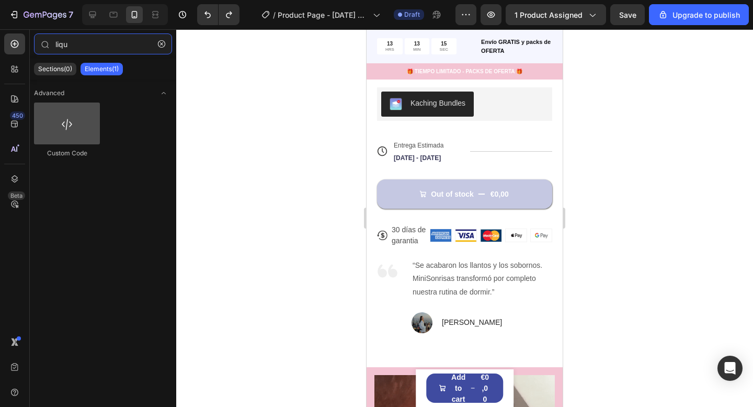
type input "liqu"
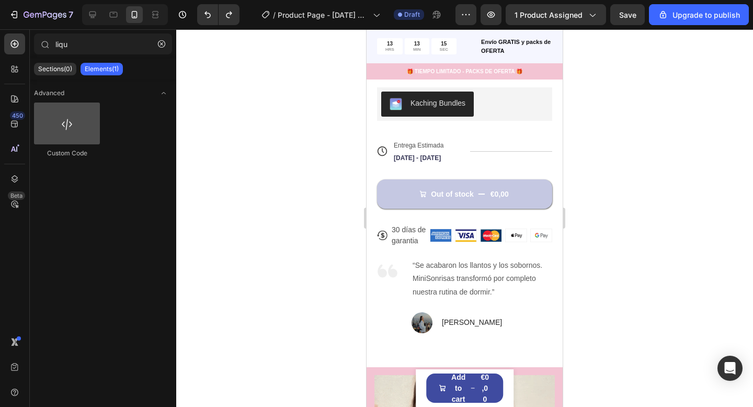
click at [75, 120] on div at bounding box center [67, 123] width 66 height 42
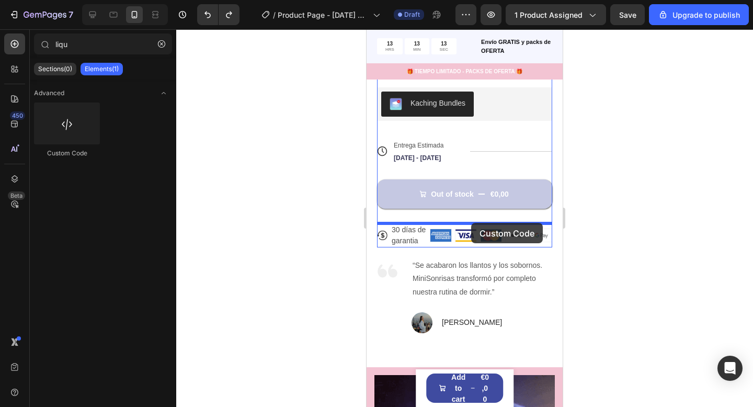
drag, startPoint x: 440, startPoint y: 159, endPoint x: 471, endPoint y: 223, distance: 71.1
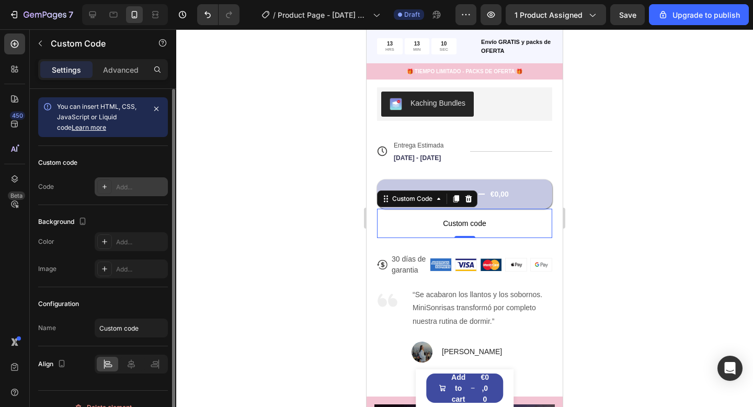
click at [118, 192] on div "Add..." at bounding box center [131, 186] width 73 height 19
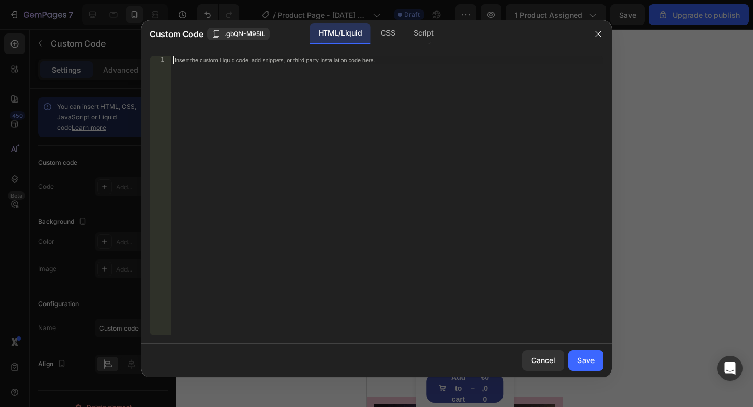
click at [267, 88] on div "Insert the custom Liquid code, add snippets, or third-party installation code h…" at bounding box center [386, 204] width 433 height 296
paste textarea "</li></ul>"
type textarea "</li></ul>"
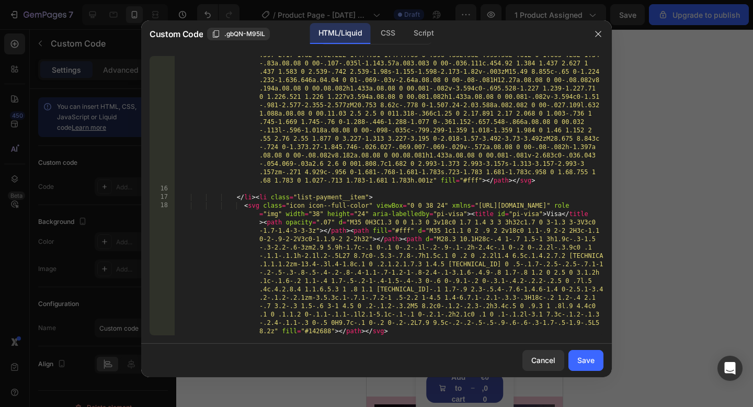
scroll to position [1009, 0]
click at [591, 368] on button "Save" at bounding box center [585, 360] width 35 height 21
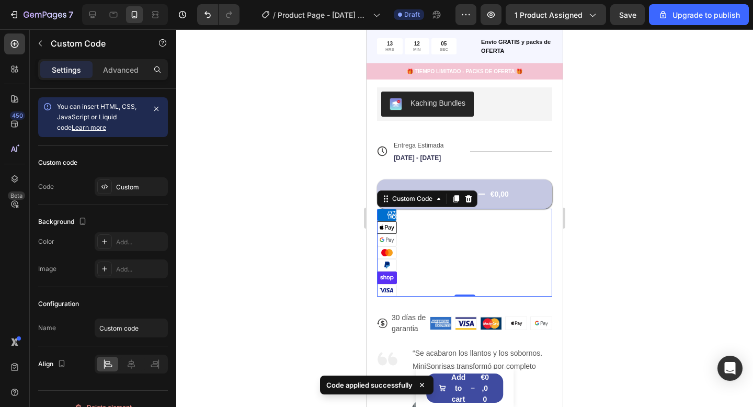
click at [449, 284] on li "Visa" at bounding box center [464, 290] width 175 height 13
click at [589, 283] on div at bounding box center [464, 217] width 576 height 377
click at [409, 255] on li "Mastercard" at bounding box center [464, 252] width 175 height 13
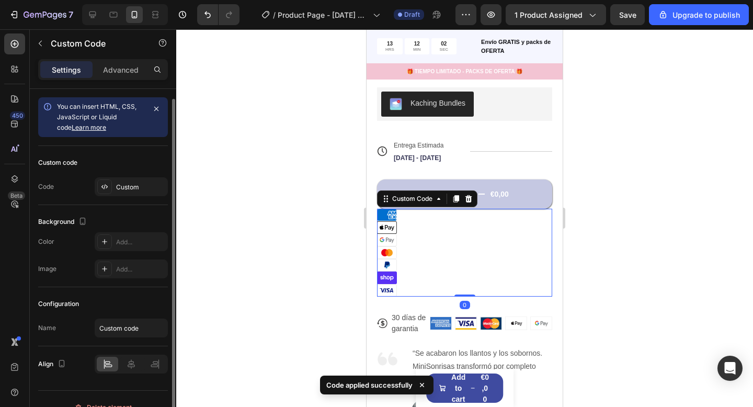
scroll to position [17, 0]
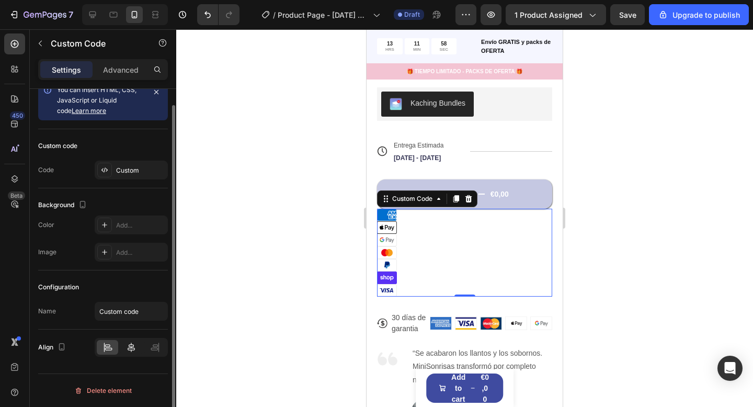
click at [135, 346] on icon at bounding box center [131, 347] width 10 height 10
click at [156, 348] on icon at bounding box center [154, 349] width 7 height 3
click at [98, 346] on div at bounding box center [107, 347] width 21 height 15
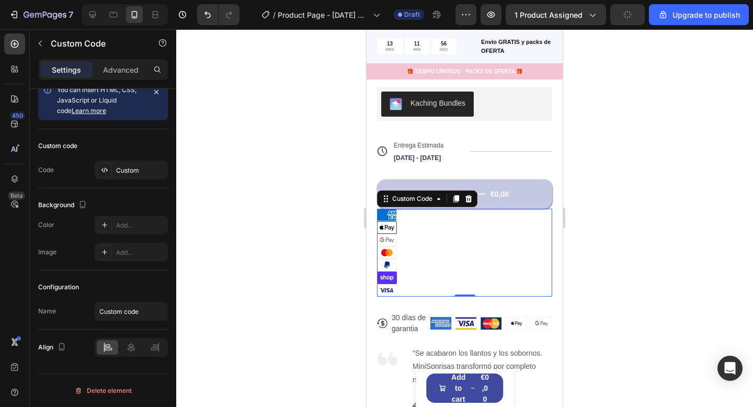
click at [402, 257] on li "Mastercard" at bounding box center [464, 252] width 175 height 13
click at [590, 204] on div at bounding box center [464, 217] width 576 height 377
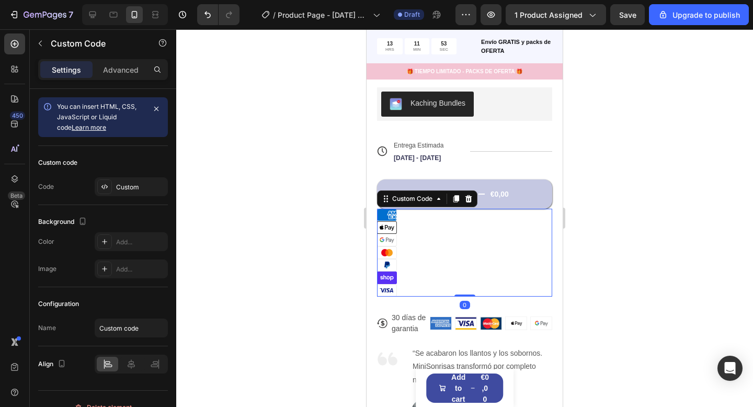
click at [532, 237] on li "Google Pay" at bounding box center [464, 240] width 175 height 13
click at [588, 246] on div at bounding box center [464, 217] width 576 height 377
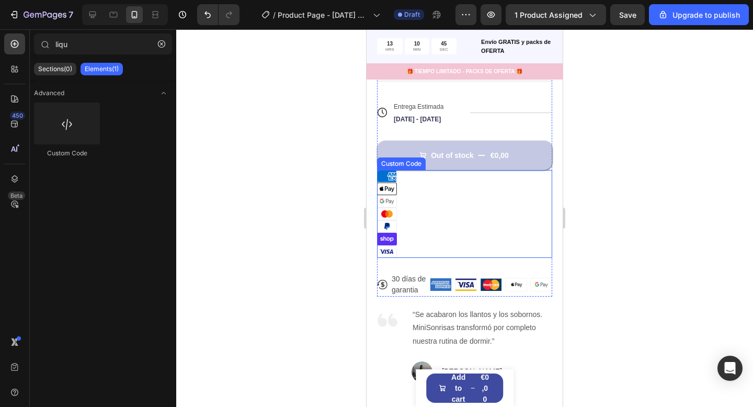
scroll to position [444, 0]
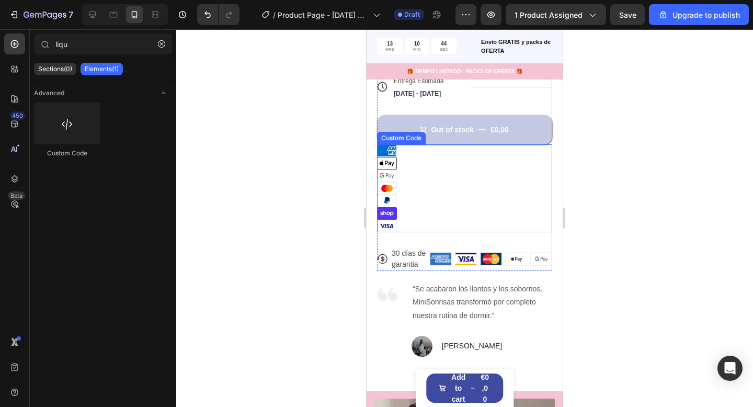
click at [444, 218] on li "Shop Pay" at bounding box center [464, 213] width 175 height 13
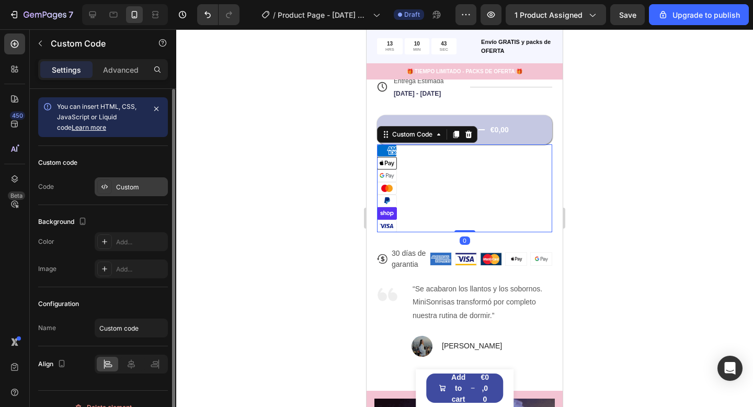
click at [138, 187] on div "Custom" at bounding box center [140, 186] width 49 height 9
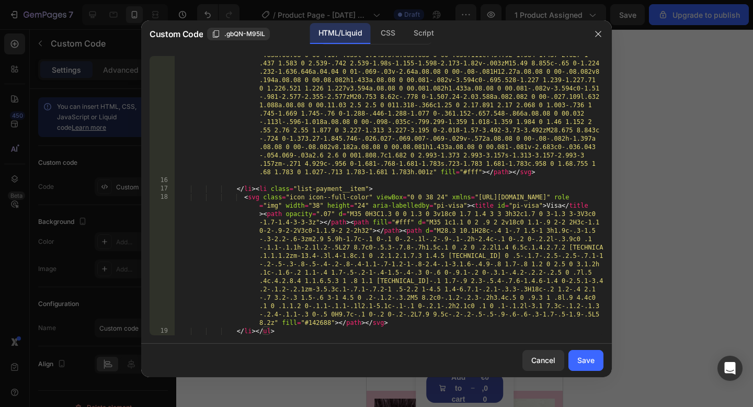
scroll to position [1017, 0]
type textarea "</li></ul>"
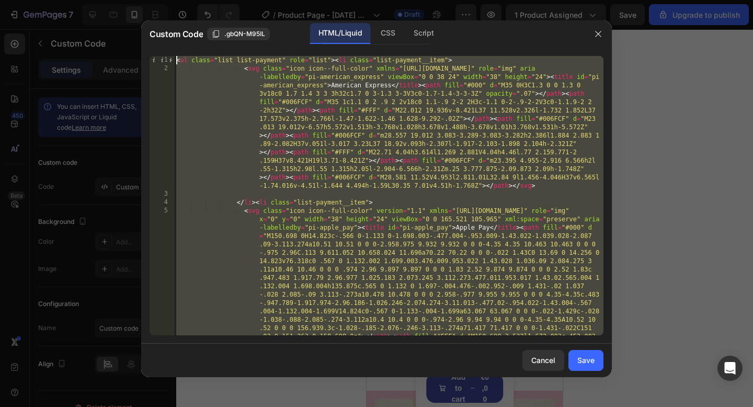
scroll to position [0, 0]
drag, startPoint x: 285, startPoint y: 332, endPoint x: 248, endPoint y: -1, distance: 334.5
click at [248, 0] on div "Custom Code .gbQN-M95IL HTML/Liquid CSS Script </li></ul> 1 2 3 4 5 < ul class …" at bounding box center [376, 203] width 753 height 407
paste textarea
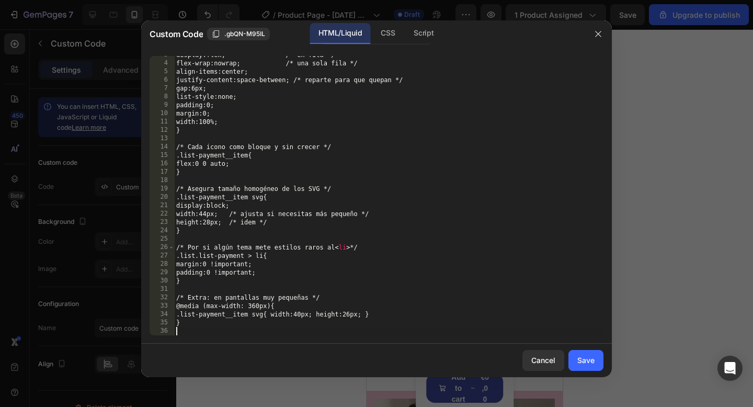
scroll to position [22, 0]
click at [573, 352] on button "Save" at bounding box center [585, 360] width 35 height 21
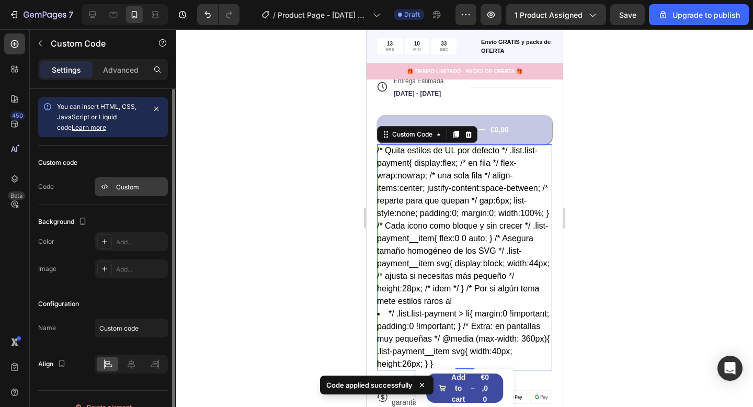
click at [139, 193] on div "Custom" at bounding box center [131, 186] width 73 height 19
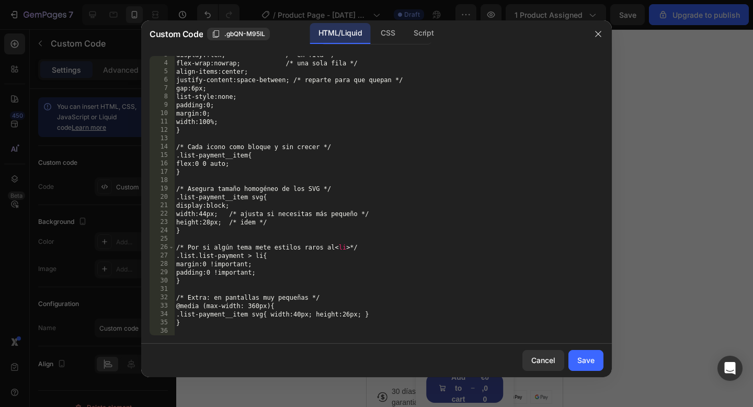
click at [185, 329] on div "display:flex; /* en fila */ flex-wrap:nowrap; /* una sola fila */ align-items:c…" at bounding box center [388, 199] width 429 height 296
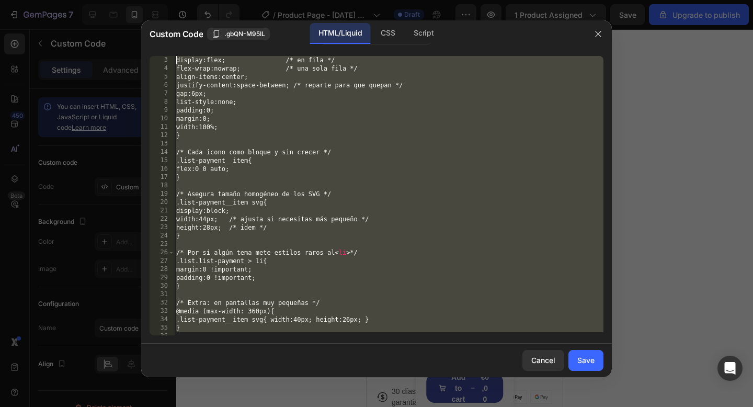
scroll to position [0, 0]
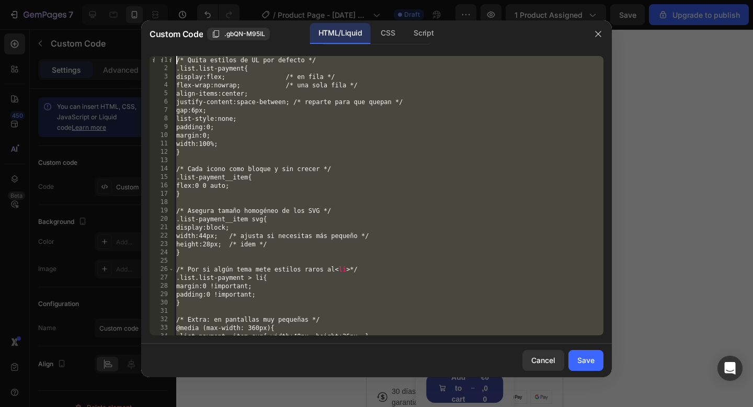
drag, startPoint x: 185, startPoint y: 329, endPoint x: 169, endPoint y: 55, distance: 274.9
click at [169, 55] on div "1 2 3 4 5 6 7 8 9 10 11 12 13 14 15 16 17 18 19 20 21 22 23 24 25 26 27 28 29 3…" at bounding box center [376, 196] width 470 height 296
type textarea "/* Quita estilos de UL por defecto */ .list.list-payment{"
paste textarea
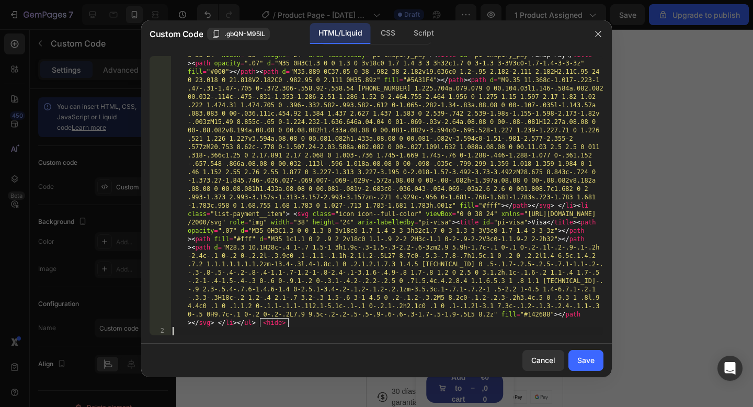
scroll to position [1017, 0]
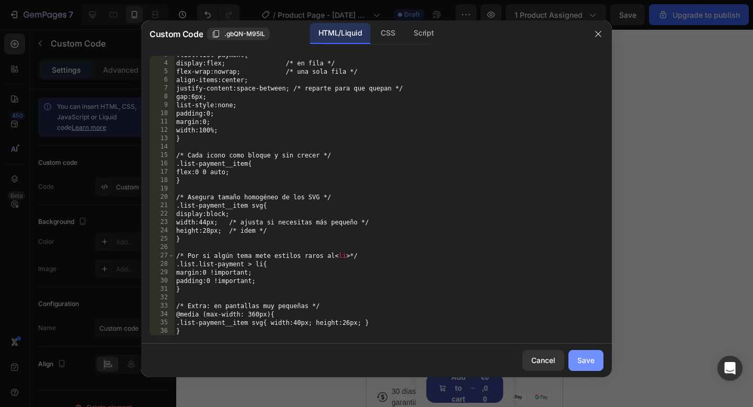
click at [586, 359] on div "Save" at bounding box center [585, 359] width 17 height 11
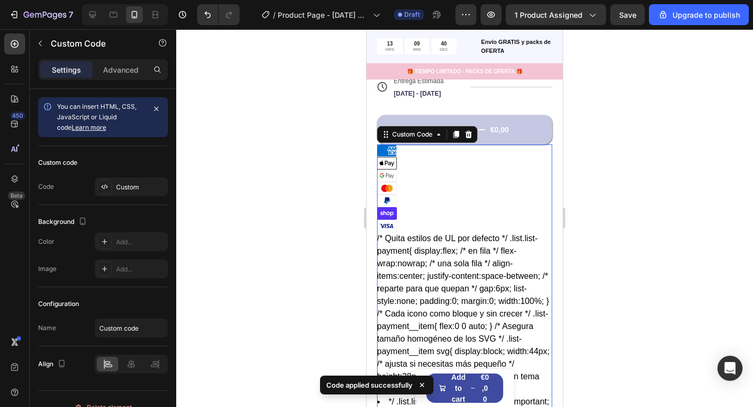
scroll to position [470, 0]
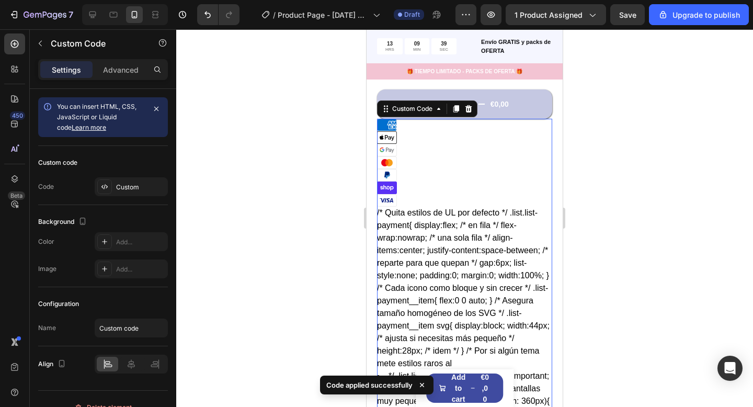
click at [440, 167] on li "Mastercard" at bounding box center [464, 162] width 175 height 13
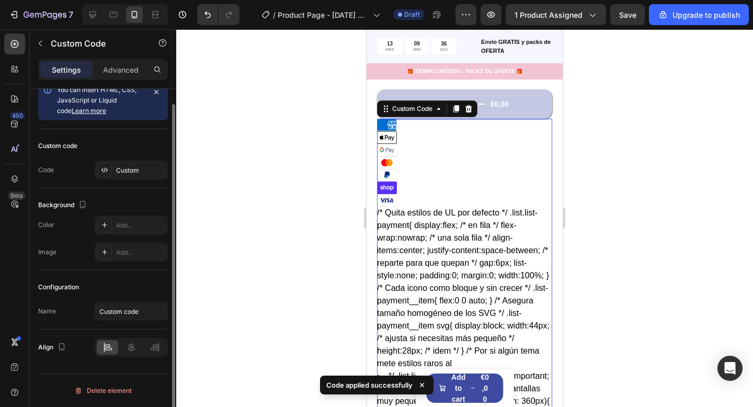
scroll to position [0, 0]
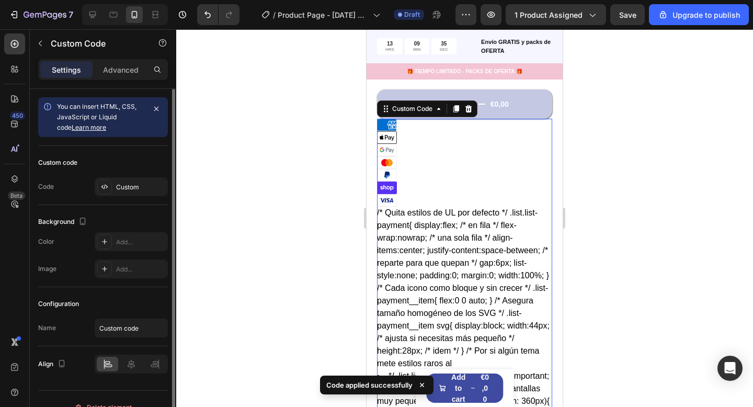
click at [394, 141] on icon at bounding box center [386, 137] width 19 height 11
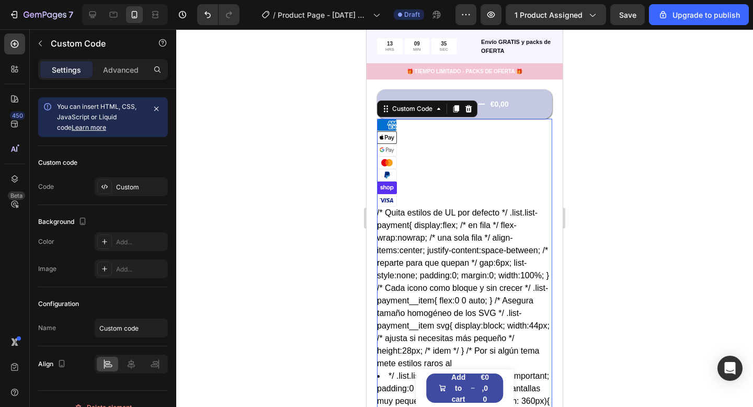
click at [412, 167] on li "Mastercard" at bounding box center [464, 162] width 175 height 13
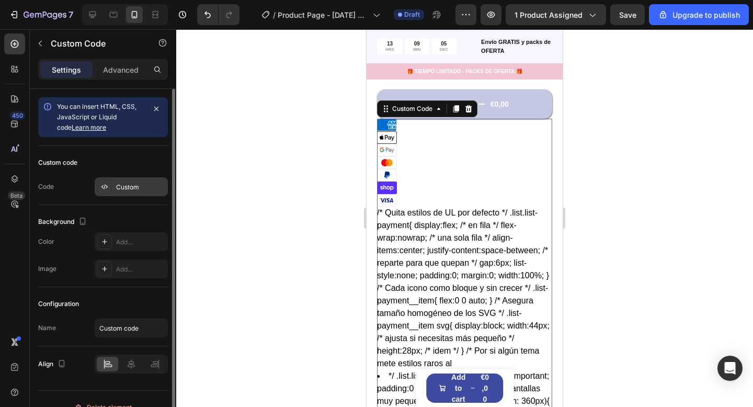
click at [117, 191] on div "Custom" at bounding box center [140, 186] width 49 height 9
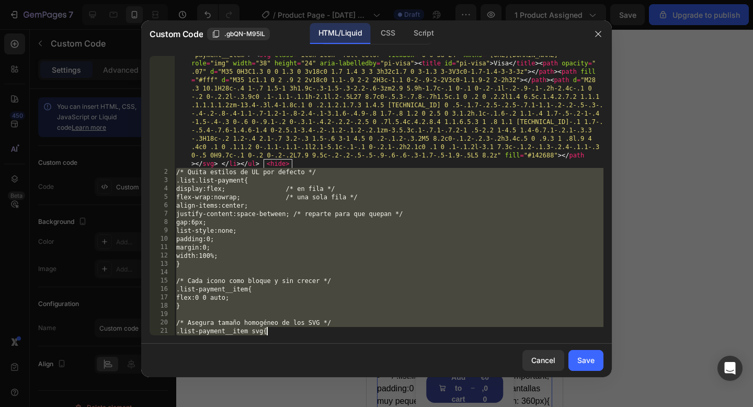
scroll to position [1025, 0]
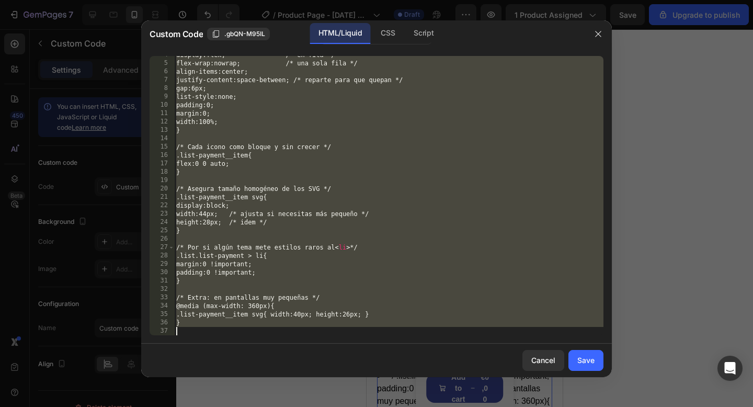
drag, startPoint x: 175, startPoint y: 177, endPoint x: 355, endPoint y: 406, distance: 291.4
click at [355, 406] on div "Custom Code .gbQN-M95IL HTML/Liquid CSS Script /* Quita estilos de UL por defec…" at bounding box center [376, 203] width 753 height 407
type textarea "}"
paste textarea
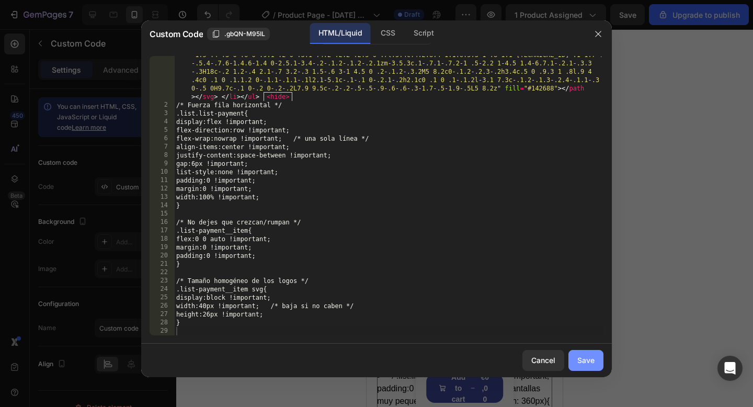
click at [586, 360] on div "Save" at bounding box center [585, 359] width 17 height 11
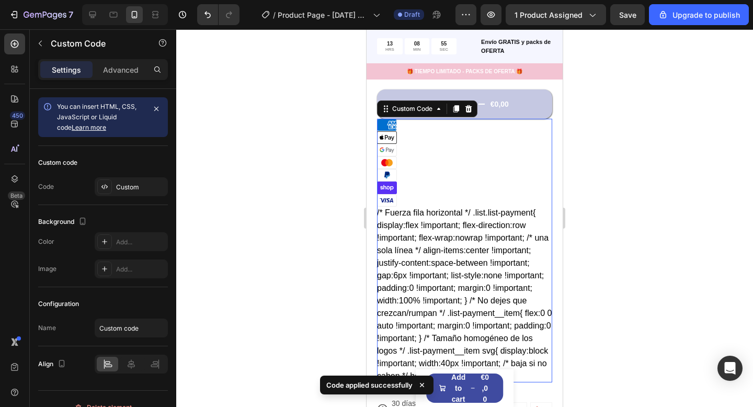
click at [401, 149] on li "Google Pay" at bounding box center [464, 150] width 175 height 13
click at [403, 167] on li "Mastercard" at bounding box center [464, 162] width 175 height 13
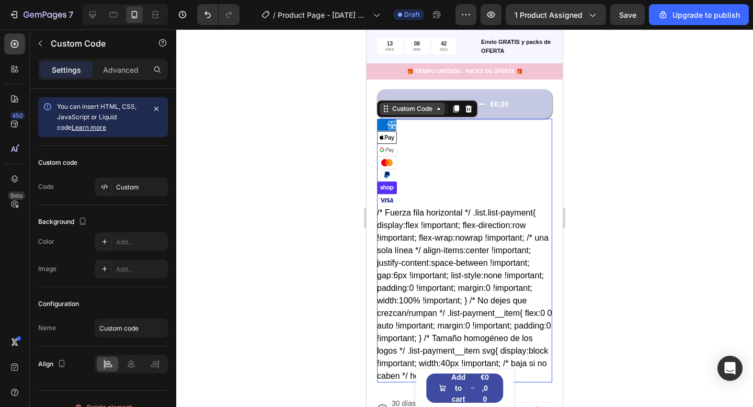
click at [417, 106] on div "Custom Code" at bounding box center [412, 108] width 44 height 9
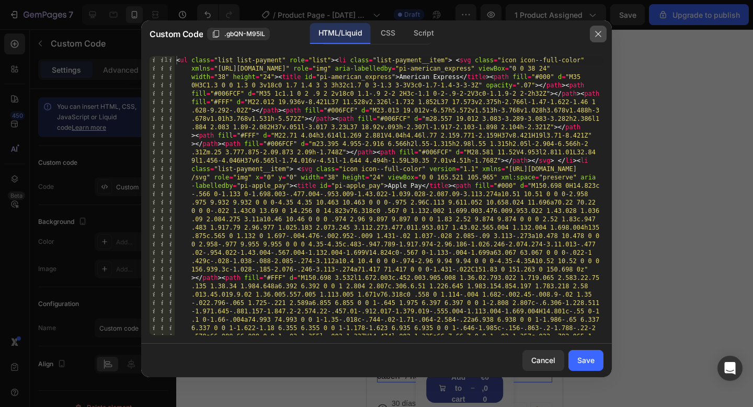
click at [596, 35] on icon "button" at bounding box center [598, 34] width 8 height 8
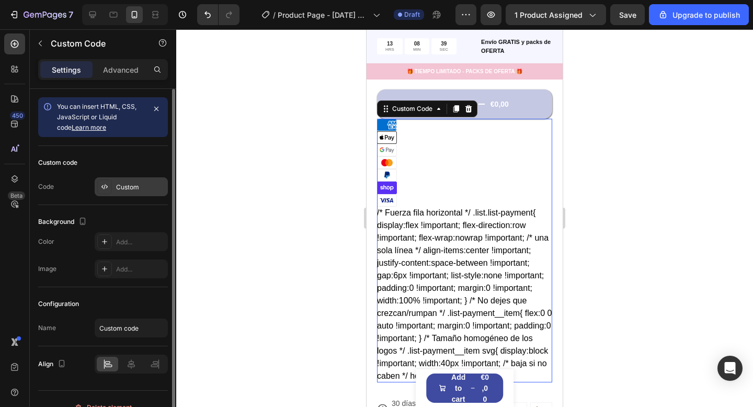
click at [149, 190] on div "Custom" at bounding box center [140, 186] width 49 height 9
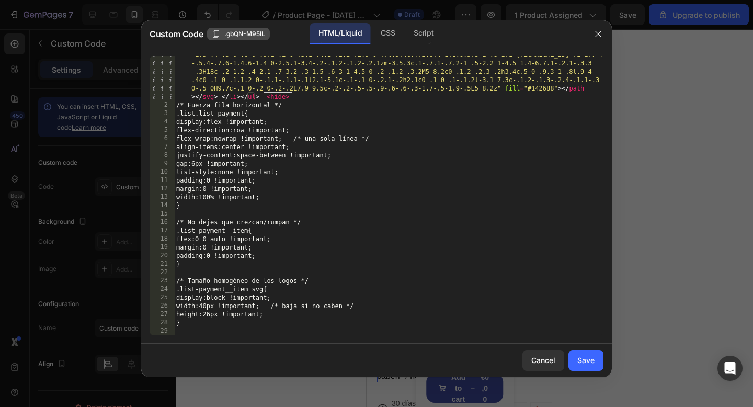
click at [216, 29] on div ".gbQN-M95IL" at bounding box center [238, 33] width 53 height 9
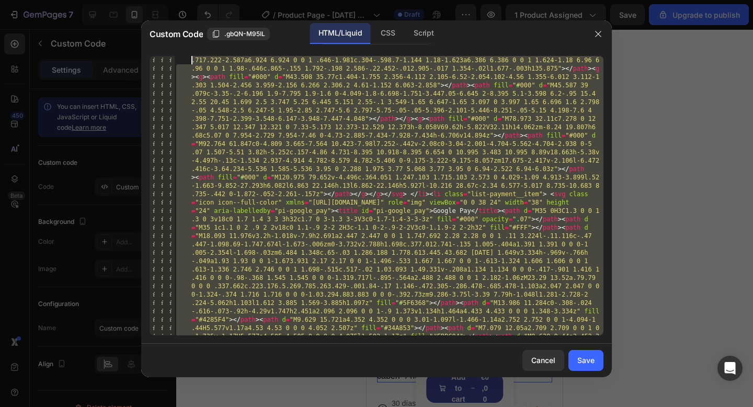
scroll to position [0, 0]
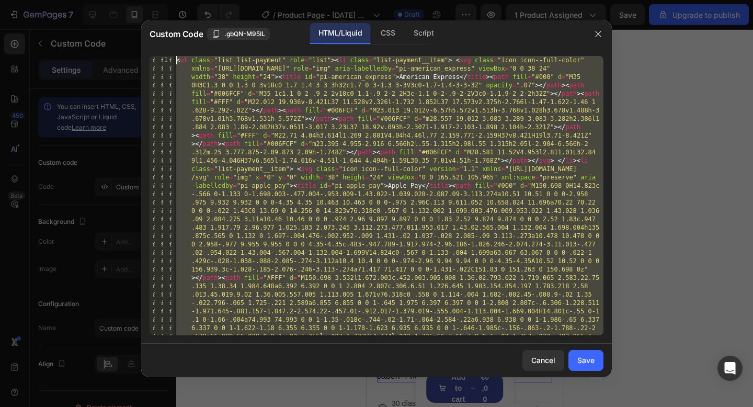
drag, startPoint x: 191, startPoint y: 328, endPoint x: 186, endPoint y: -6, distance: 334.0
click at [186, 0] on html "7 / Product Page - Aug 26, 08:59:21 Draft Preview 1 product assigned Save Upgra…" at bounding box center [376, 0] width 753 height 0
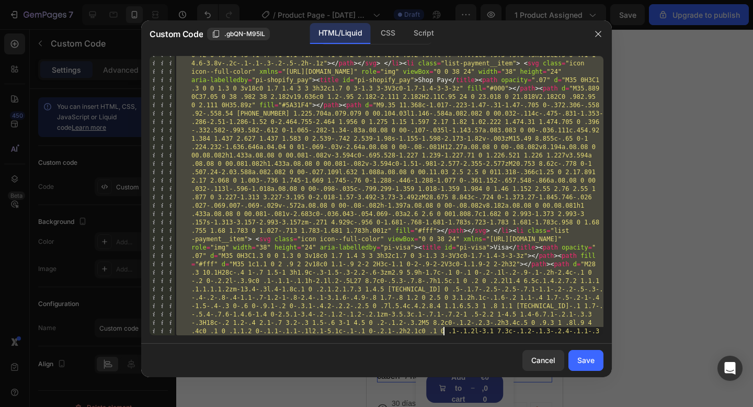
scroll to position [958, 0]
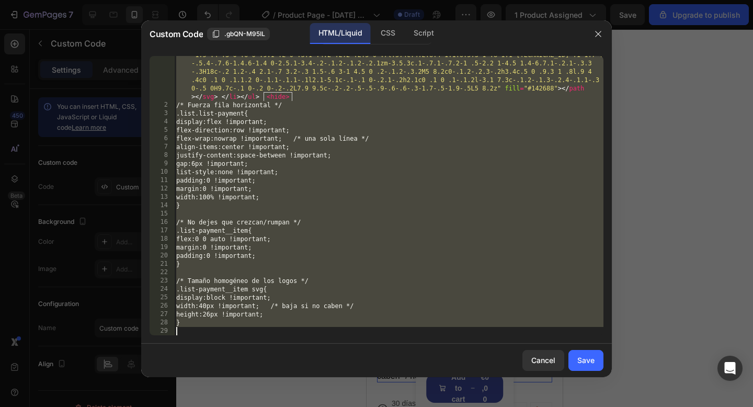
drag, startPoint x: 177, startPoint y: 61, endPoint x: 396, endPoint y: 383, distance: 389.8
click at [396, 383] on div "Custom Code .gbQN-M95IL HTML/Liquid CSS Script 1 2 3 4 5 6 7 8 9 10 11 12 13 14…" at bounding box center [376, 203] width 470 height 366
type textarea "}"
paste textarea
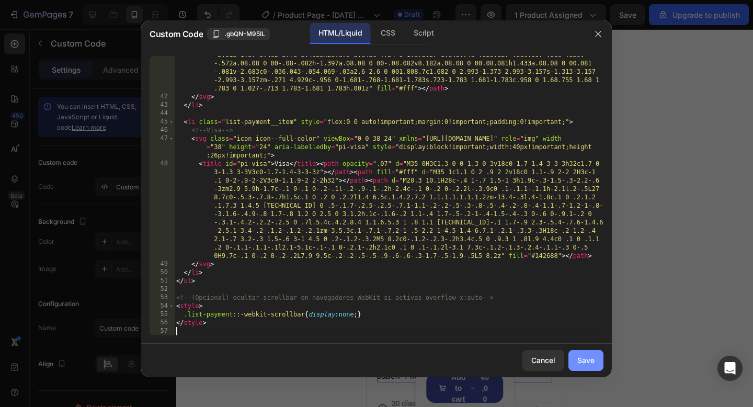
click at [568, 358] on button "Save" at bounding box center [585, 360] width 35 height 21
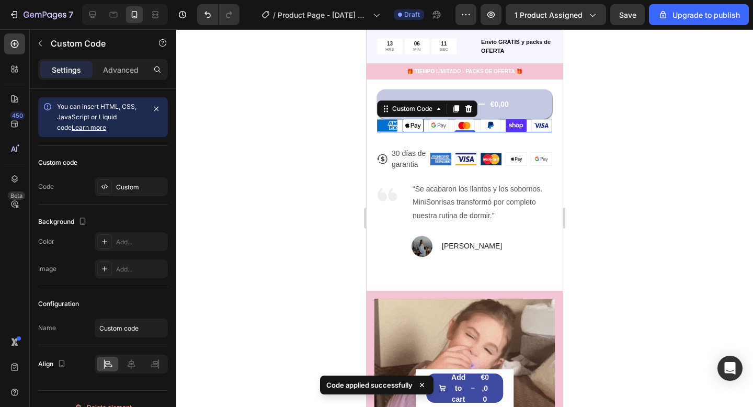
scroll to position [452, 0]
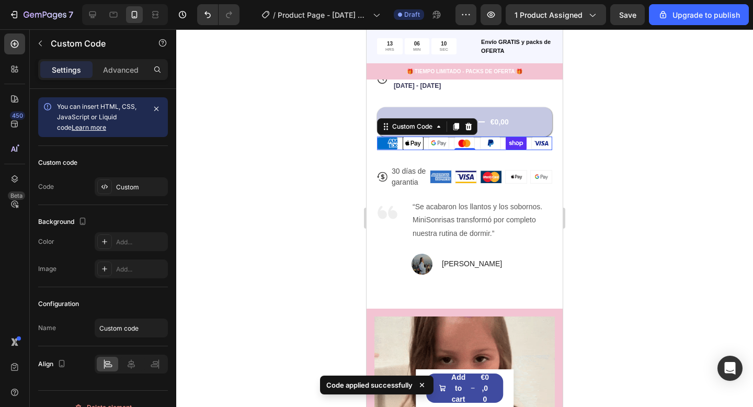
click at [598, 239] on div at bounding box center [464, 217] width 576 height 377
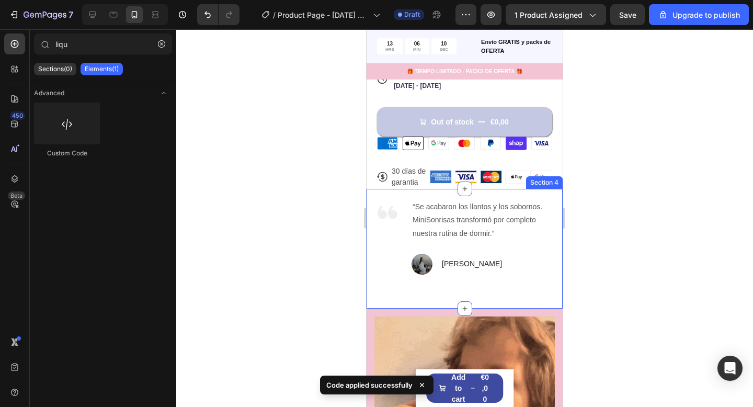
scroll to position [437, 0]
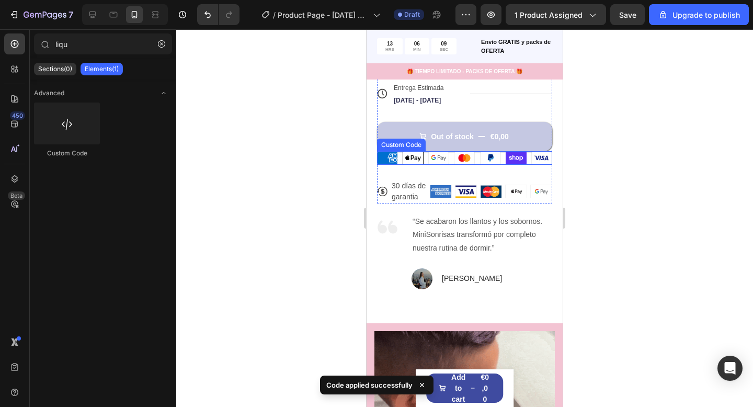
click at [502, 160] on ul "American Express Apple Pay Google Pay Mastercard PayPal Shop Pay Visa" at bounding box center [464, 158] width 175 height 14
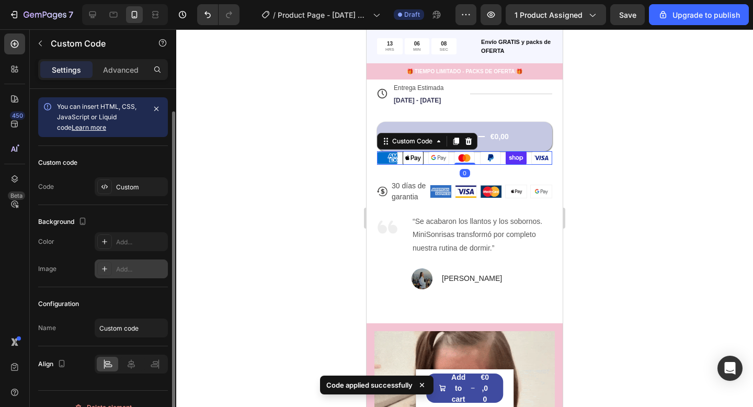
scroll to position [17, 0]
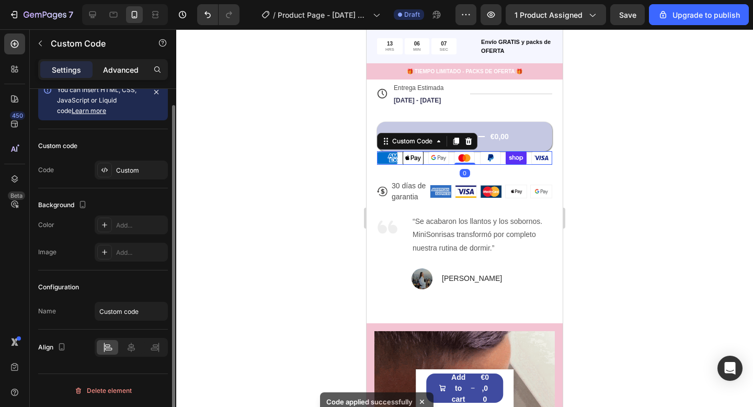
click at [124, 73] on p "Advanced" at bounding box center [121, 69] width 36 height 11
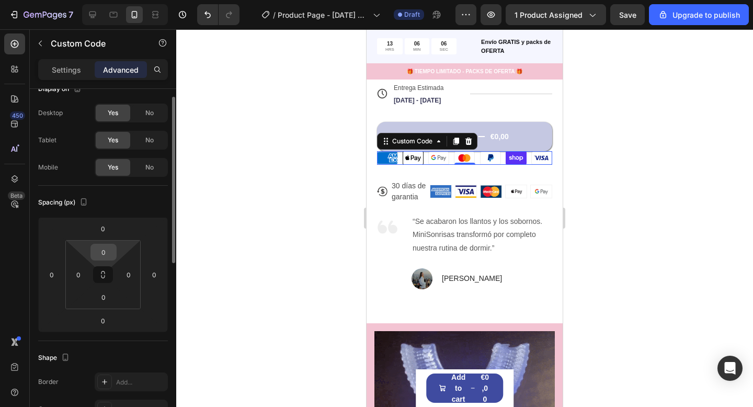
click at [101, 247] on input "0" at bounding box center [103, 252] width 21 height 16
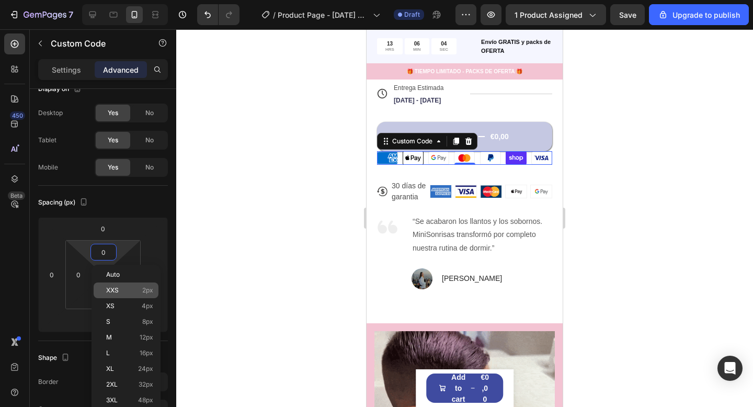
type input "5"
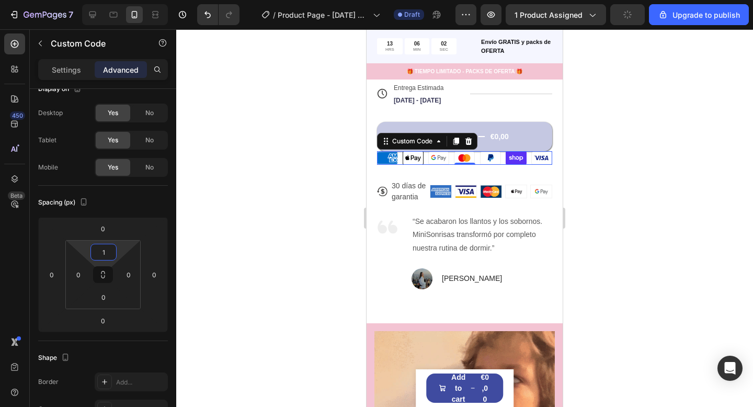
type input "10"
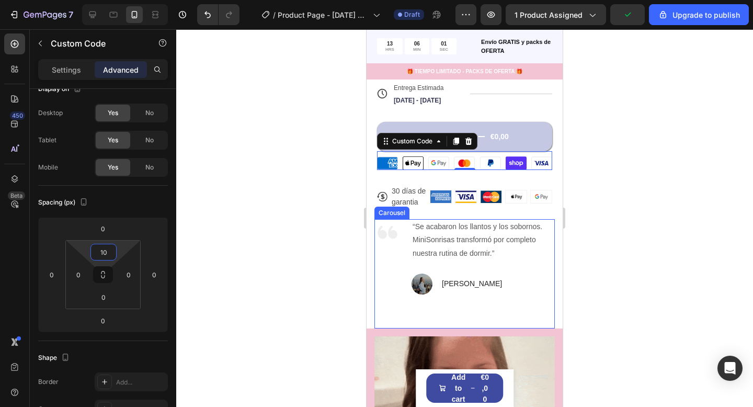
click at [614, 287] on div at bounding box center [464, 217] width 576 height 377
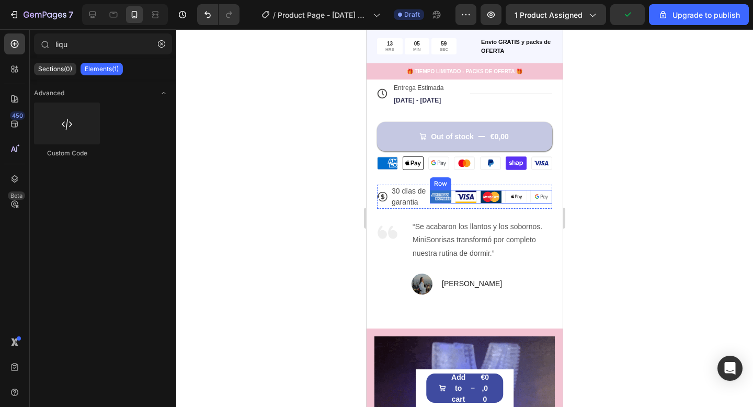
click at [509, 188] on div "Image" at bounding box center [519, 184] width 28 height 13
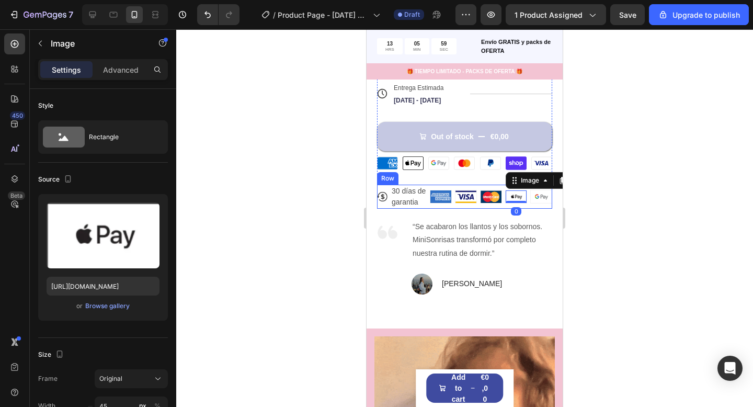
click at [435, 186] on div "Image Image Image Image 0 Image Row" at bounding box center [491, 196] width 122 height 24
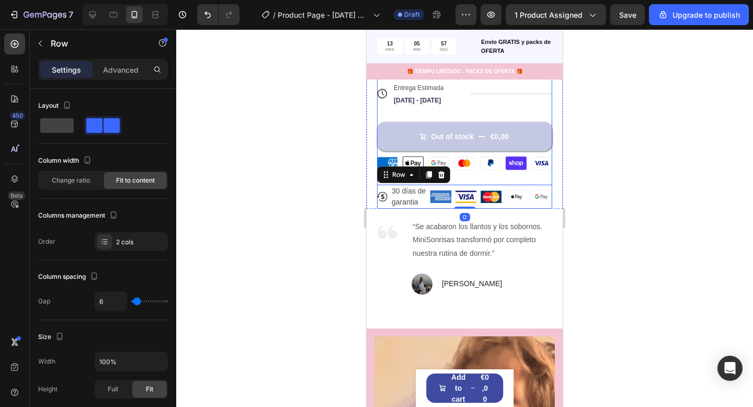
click at [481, 180] on div "Icon Icon Icon Icon Icon Icon List +7800 Padres encantados Text Block Row MiniS…" at bounding box center [464, 39] width 175 height 339
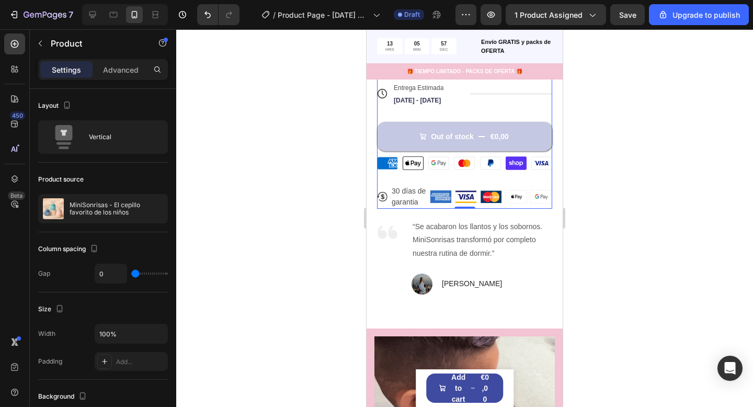
click at [481, 175] on div "Icon Icon Icon Icon Icon Icon List +7800 Padres encantados Text Block Row MiniS…" at bounding box center [464, 39] width 175 height 339
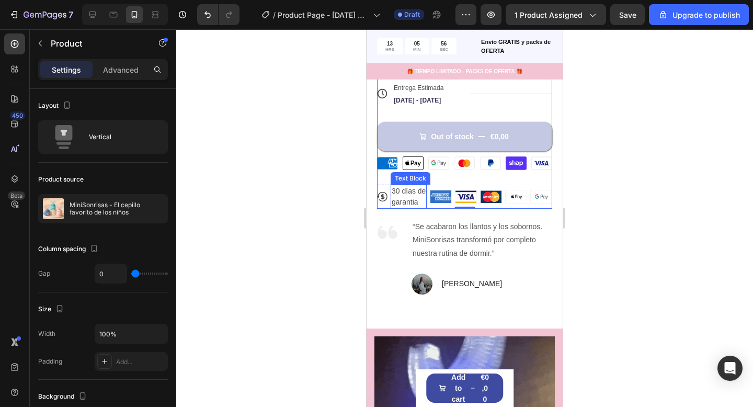
click at [409, 192] on p "30 días de" at bounding box center [408, 191] width 34 height 11
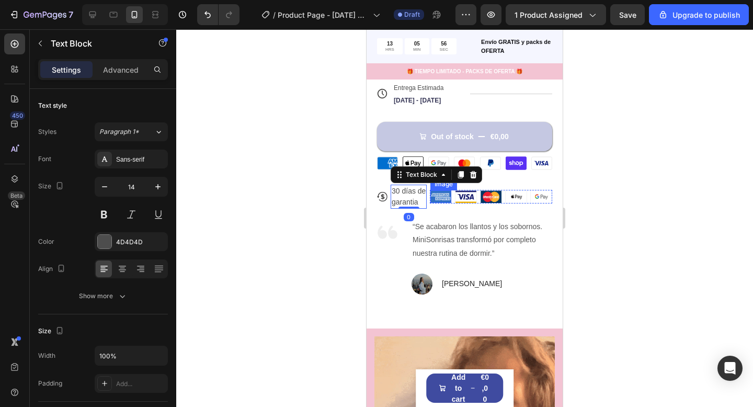
click at [431, 193] on img at bounding box center [440, 196] width 21 height 12
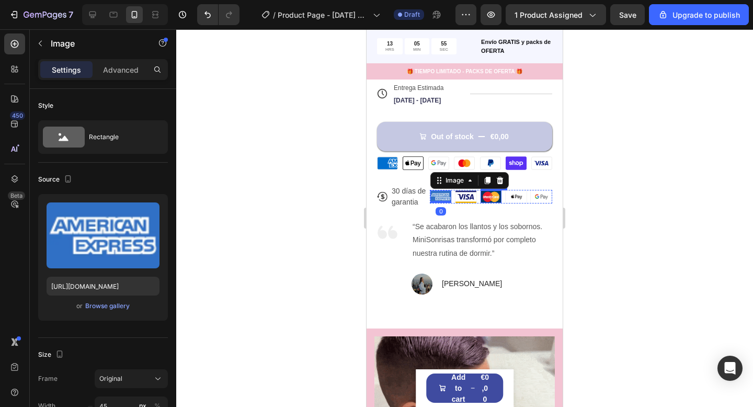
click at [491, 198] on img at bounding box center [490, 196] width 21 height 12
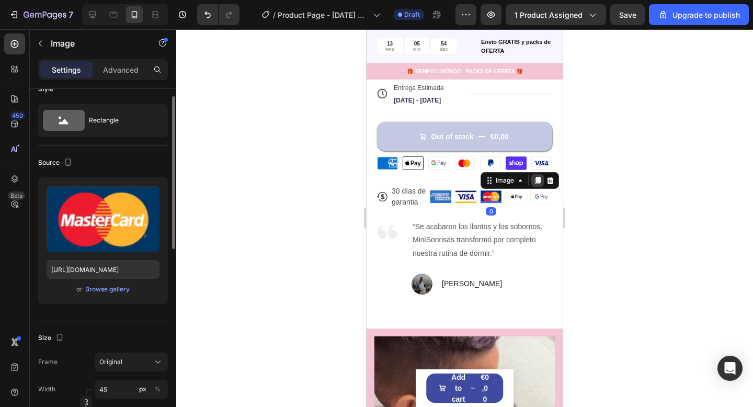
click at [542, 182] on div at bounding box center [537, 180] width 13 height 13
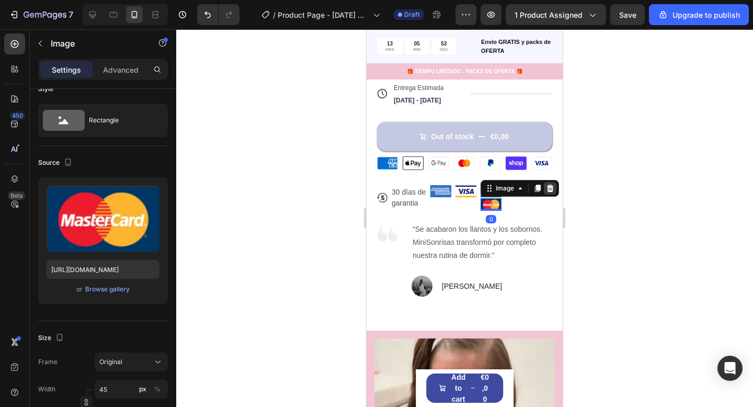
click at [552, 188] on icon at bounding box center [550, 187] width 7 height 7
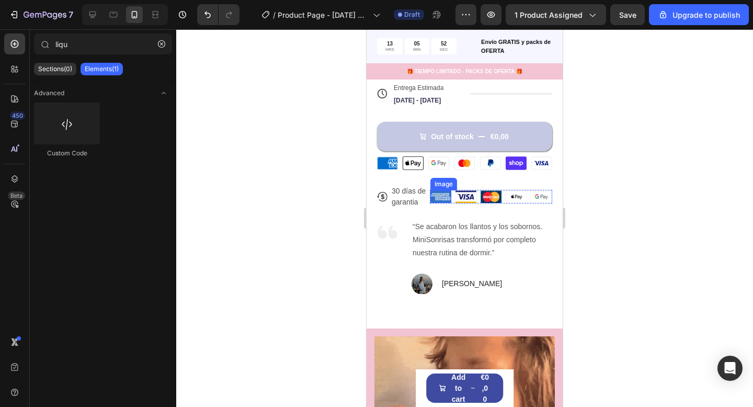
click at [435, 196] on img at bounding box center [440, 196] width 21 height 12
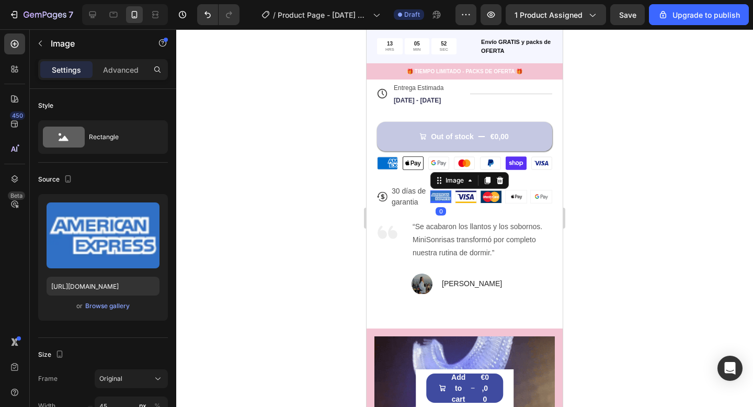
click at [507, 183] on div "Image" at bounding box center [469, 180] width 78 height 17
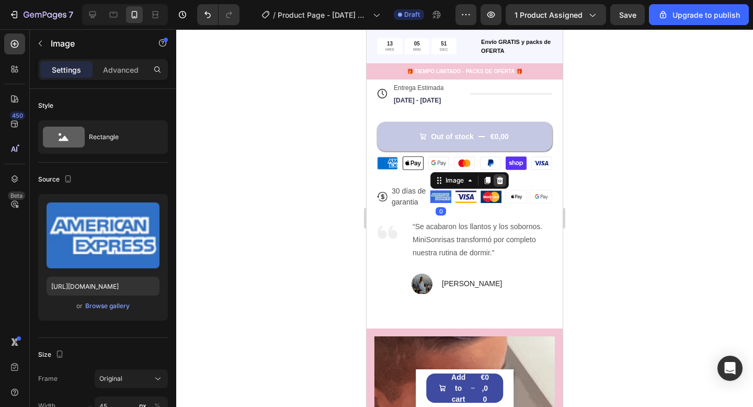
click at [504, 182] on div at bounding box center [499, 180] width 13 height 13
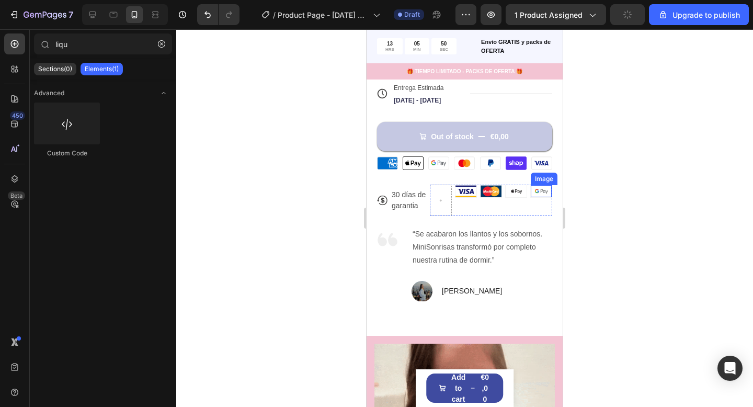
click at [536, 192] on img at bounding box center [540, 191] width 21 height 12
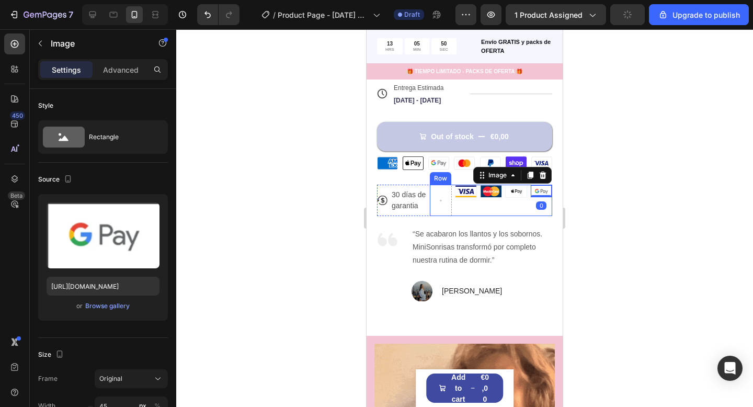
click at [514, 211] on div "Image" at bounding box center [516, 199] width 22 height 31
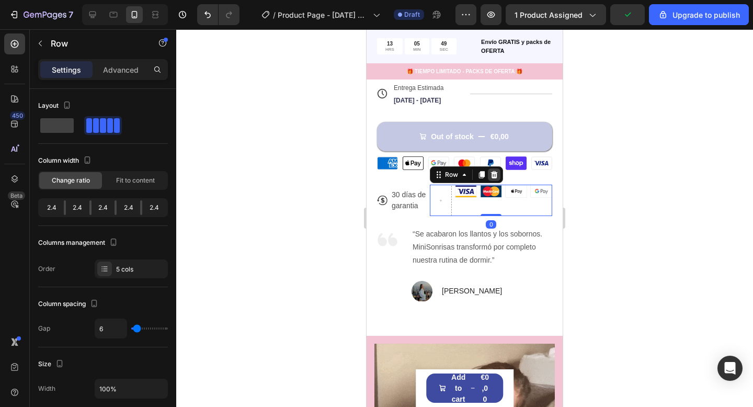
click at [492, 171] on icon at bounding box center [494, 174] width 8 height 8
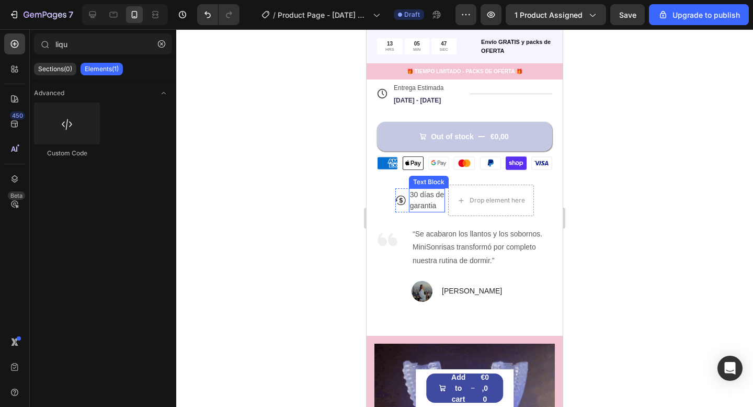
click at [404, 195] on icon at bounding box center [400, 200] width 10 height 10
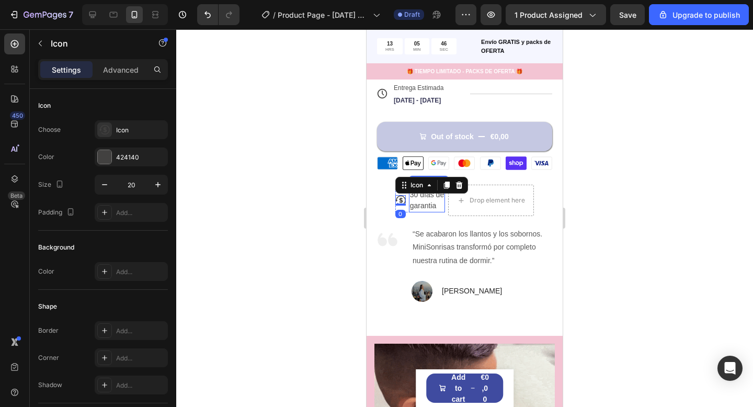
click at [418, 202] on p "garantia" at bounding box center [427, 205] width 34 height 11
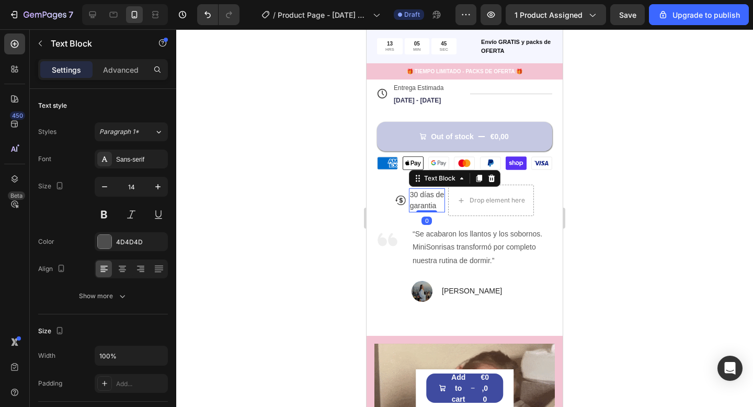
click at [410, 201] on p "garantia" at bounding box center [427, 205] width 34 height 11
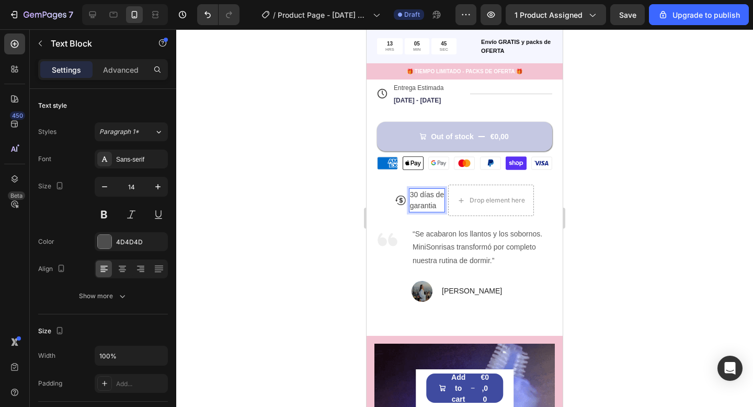
click at [410, 204] on p "garantia" at bounding box center [427, 205] width 34 height 11
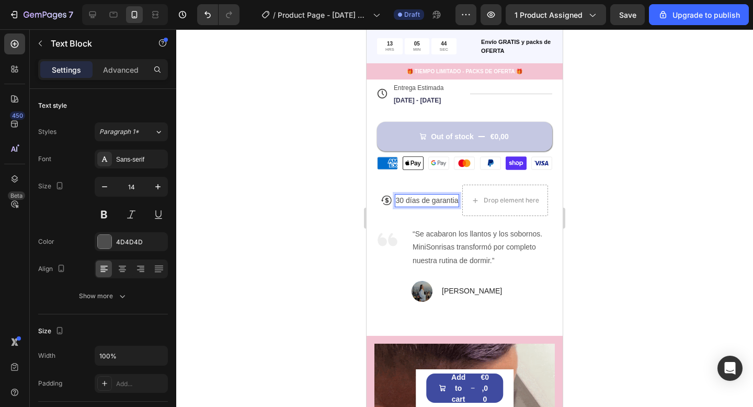
scroll to position [443, 0]
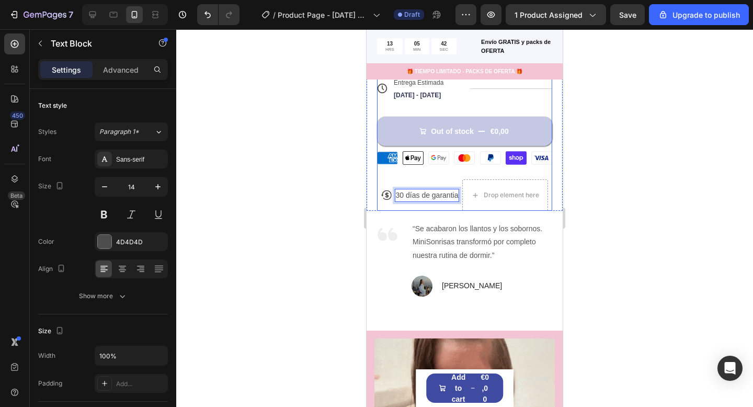
click at [436, 177] on div "Icon Icon Icon Icon Icon Icon List +7800 Padres encantados Text Block Row MiniS…" at bounding box center [464, 38] width 175 height 346
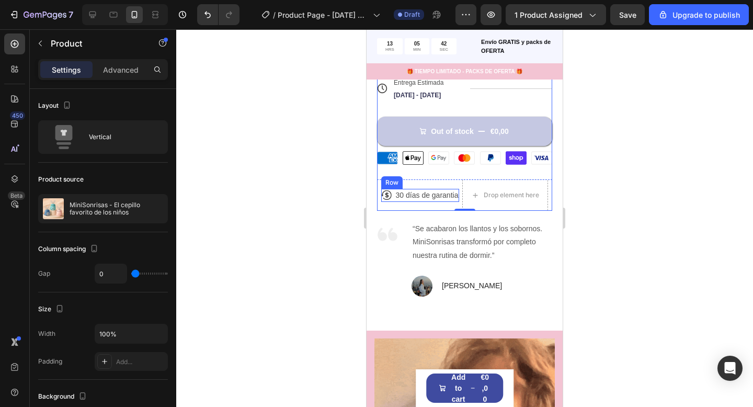
click at [391, 189] on div "Icon 30 días de garantia Text Block Row" at bounding box center [420, 195] width 78 height 13
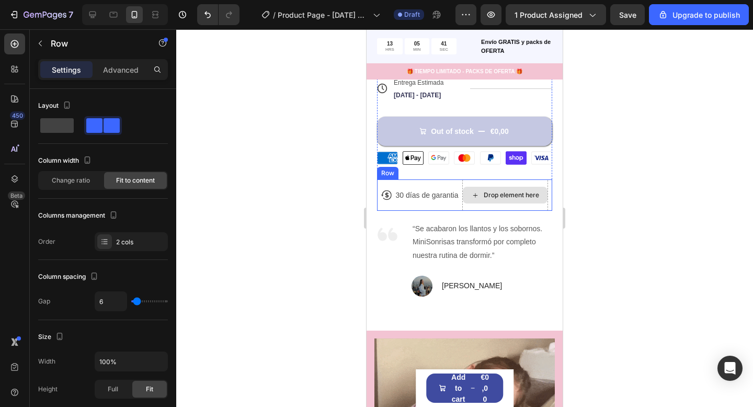
click at [507, 199] on div "Drop element here" at bounding box center [505, 195] width 85 height 17
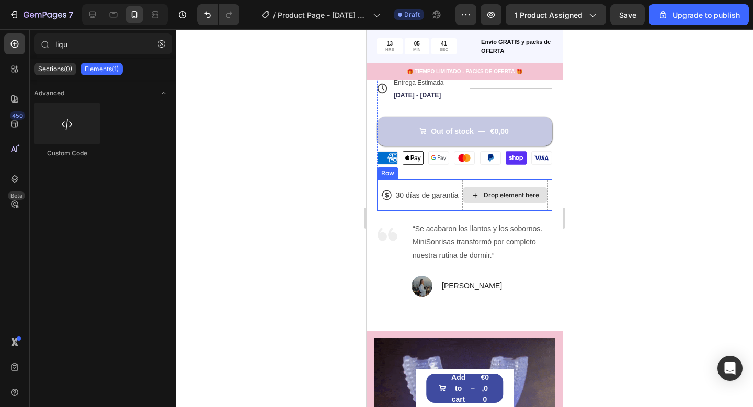
click at [487, 204] on div "Drop element here" at bounding box center [505, 194] width 86 height 31
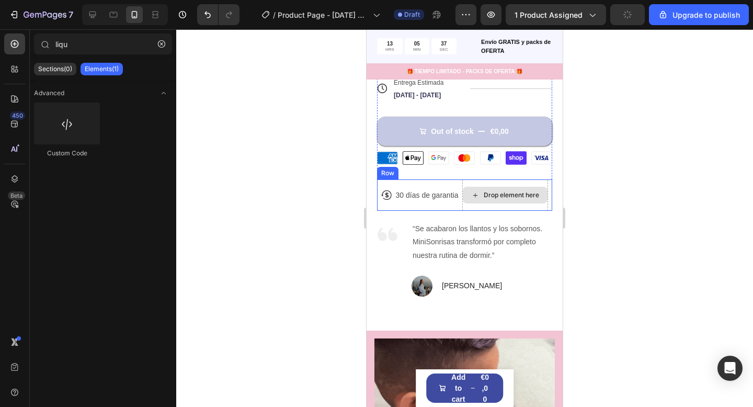
click at [483, 194] on div "Drop element here" at bounding box center [505, 195] width 85 height 17
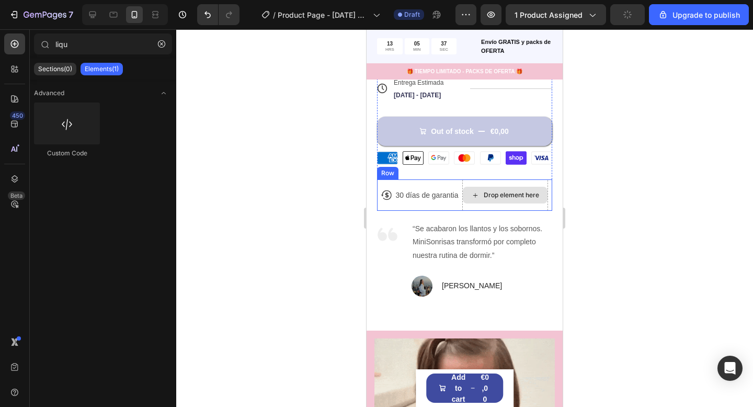
click at [483, 182] on div "Drop element here" at bounding box center [505, 194] width 86 height 31
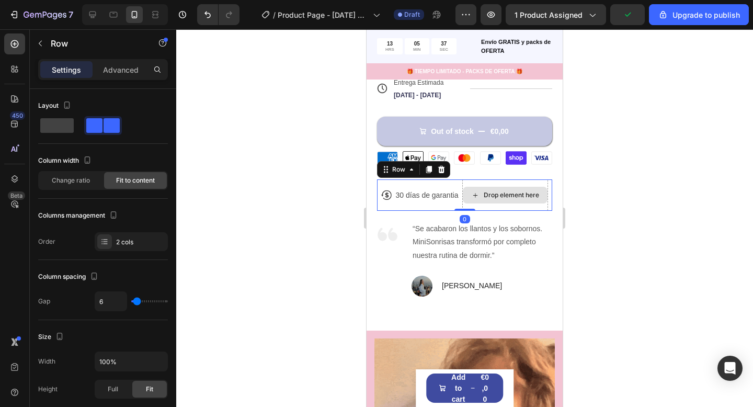
click at [483, 182] on div "Drop element here" at bounding box center [505, 194] width 86 height 31
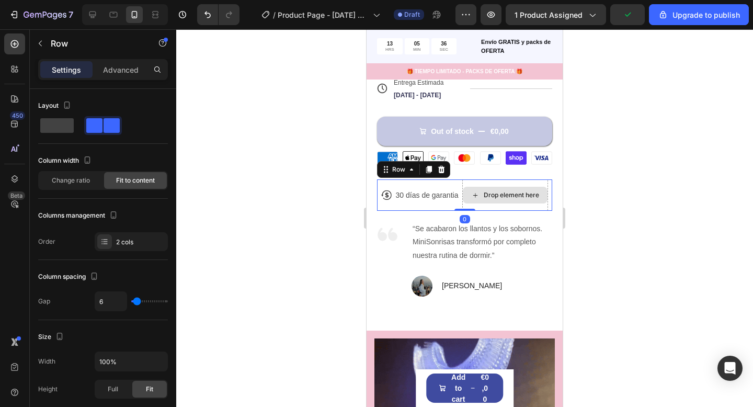
click at [483, 182] on div "Drop element here" at bounding box center [505, 194] width 86 height 31
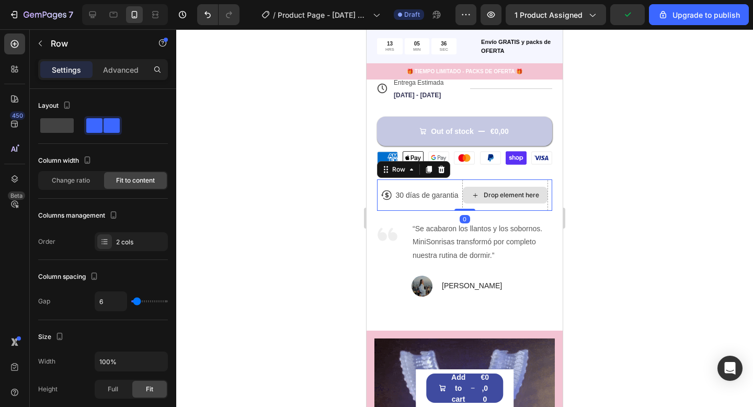
click at [483, 182] on div "Drop element here" at bounding box center [505, 194] width 86 height 31
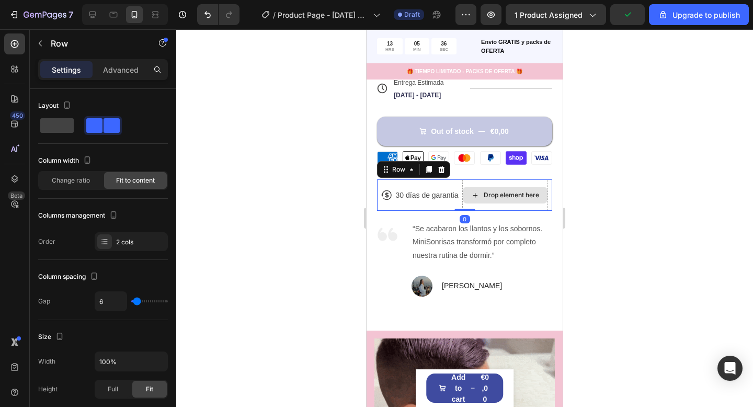
click at [463, 186] on div "Drop element here" at bounding box center [505, 194] width 86 height 31
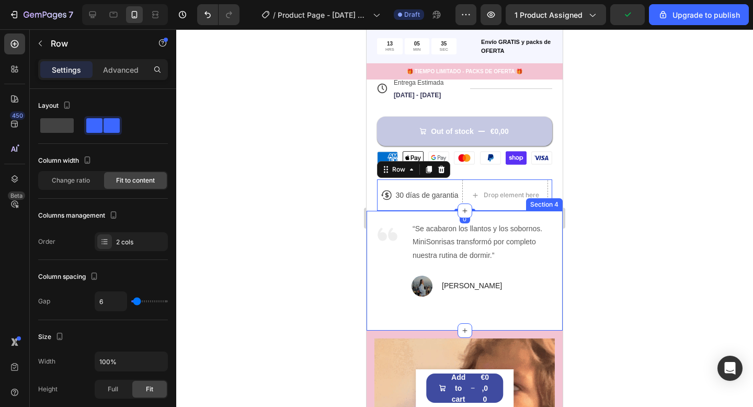
click at [471, 237] on div "“Se acabaron los llantos y los sobornos. MiniSonrisas transformó por completo n…" at bounding box center [482, 242] width 143 height 42
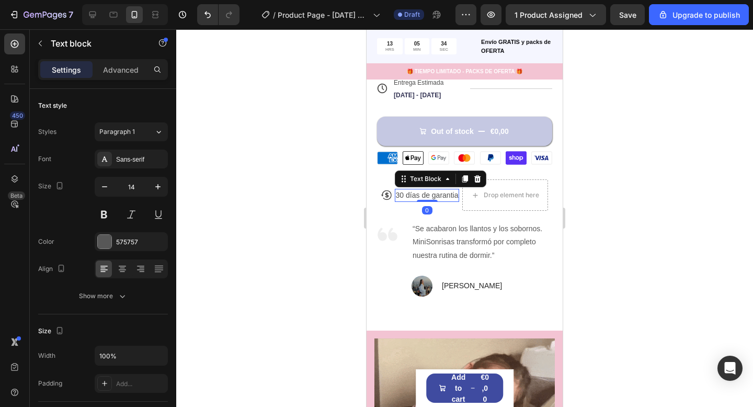
click at [432, 196] on p "30 días de garantia" at bounding box center [427, 195] width 63 height 11
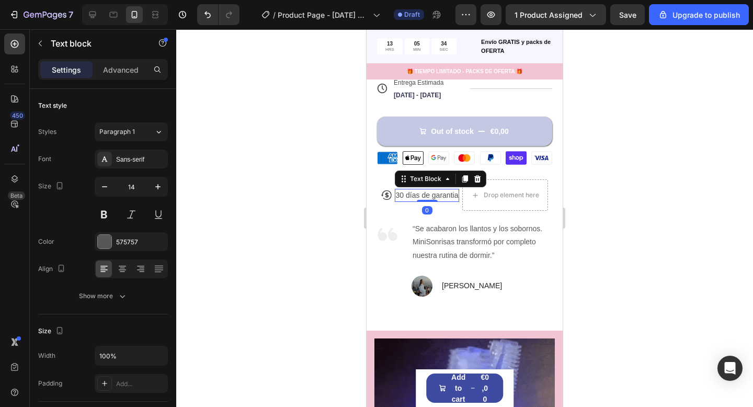
scroll to position [17, 0]
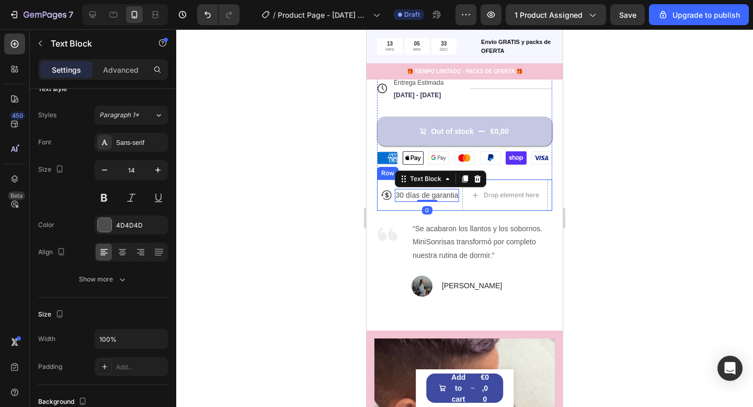
click at [393, 202] on div "Icon 30 días de garantia Text Block 0 Row" at bounding box center [420, 194] width 78 height 31
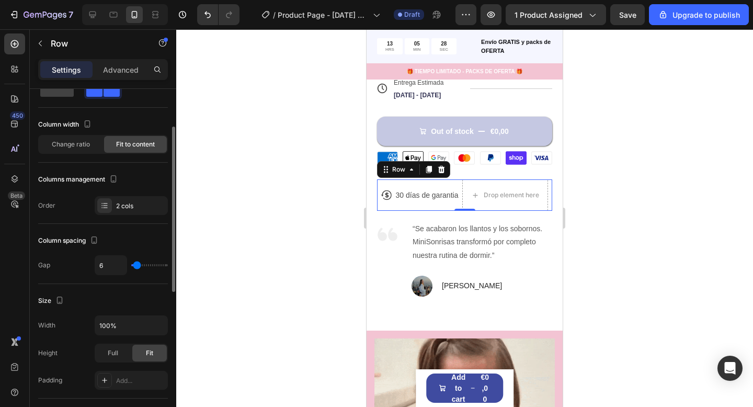
scroll to position [26, 0]
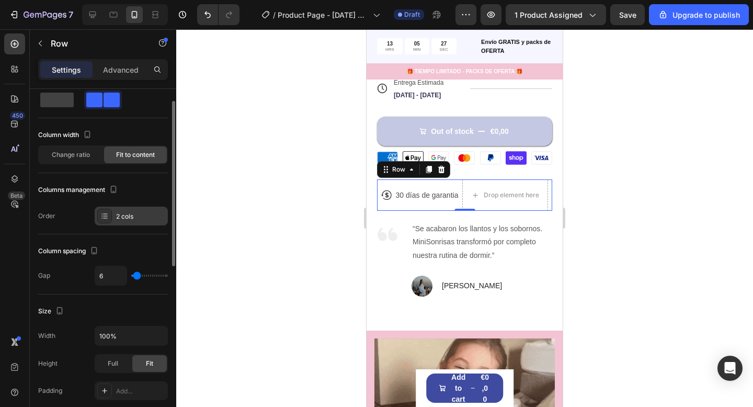
click at [135, 215] on div "2 cols" at bounding box center [140, 216] width 49 height 9
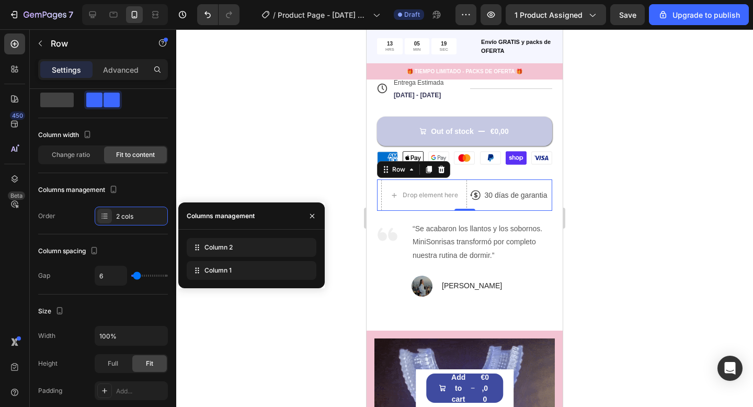
click at [289, 173] on div at bounding box center [464, 217] width 576 height 377
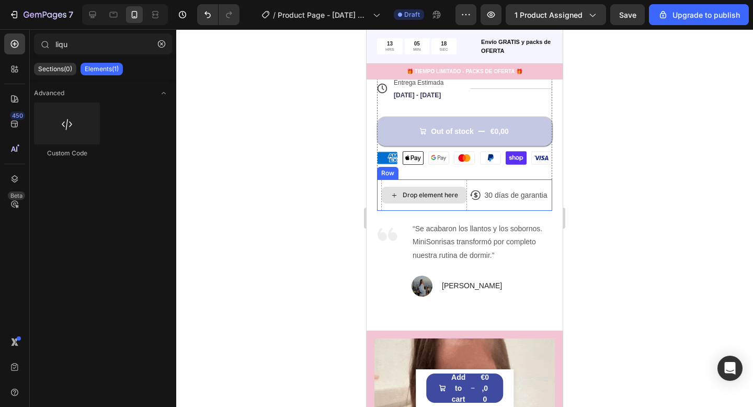
click at [453, 202] on div "Drop element here" at bounding box center [424, 195] width 85 height 17
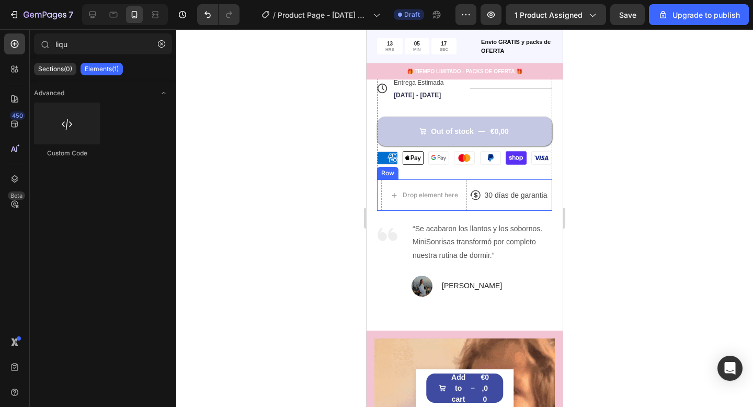
click at [500, 205] on div "Icon 30 días de garantia Text Block Row" at bounding box center [509, 194] width 78 height 31
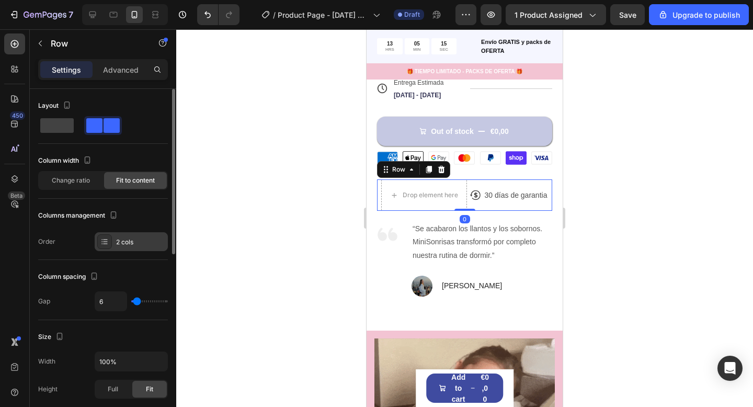
click at [125, 240] on div "2 cols" at bounding box center [140, 241] width 49 height 9
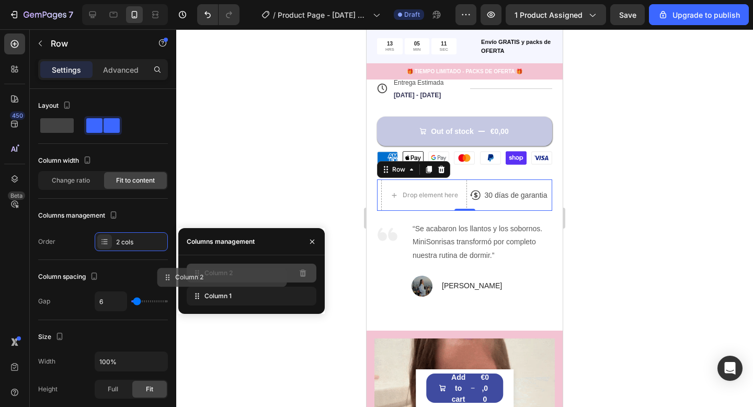
click at [274, 278] on div "Column 2" at bounding box center [252, 272] width 130 height 19
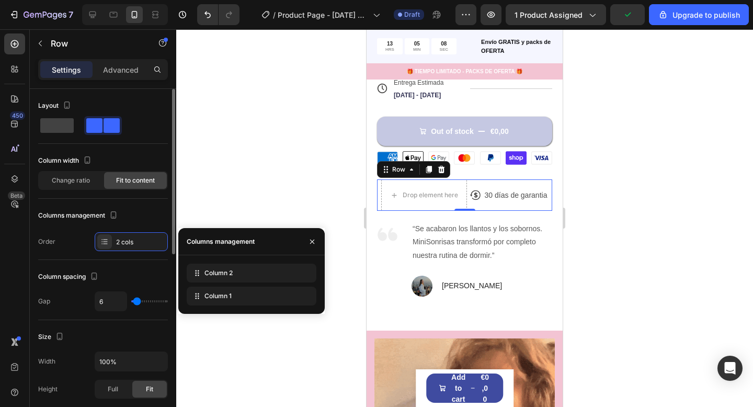
click at [66, 249] on div "Order 2 cols" at bounding box center [103, 241] width 130 height 19
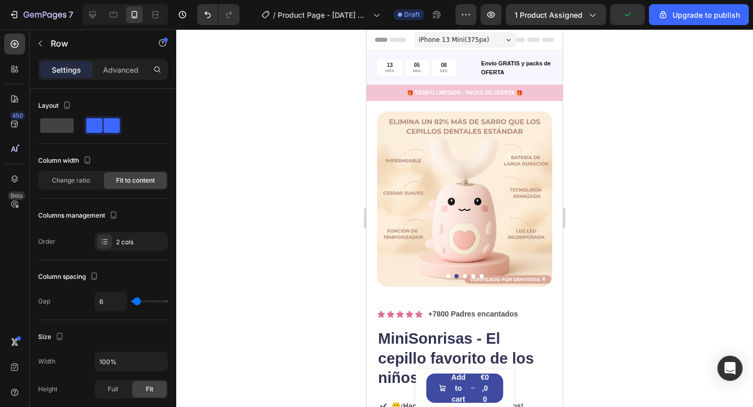
scroll to position [443, 0]
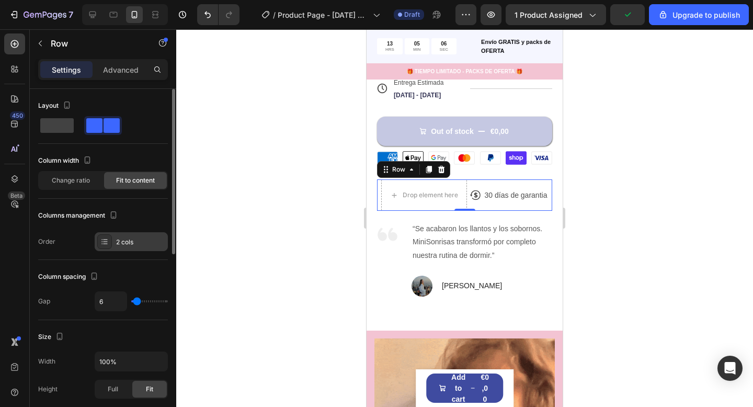
click at [156, 243] on div "2 cols" at bounding box center [140, 241] width 49 height 9
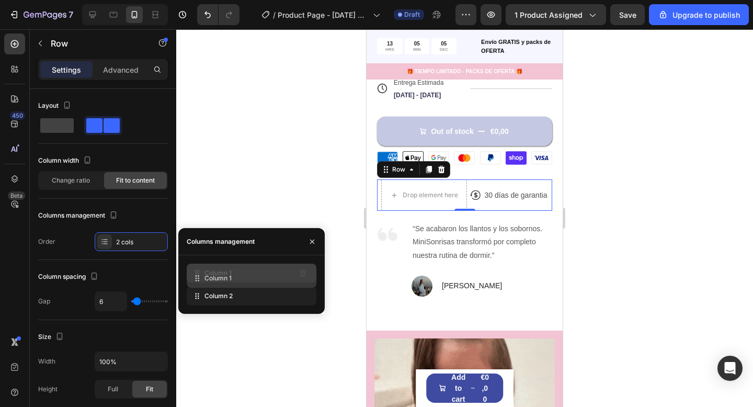
drag, startPoint x: 241, startPoint y: 296, endPoint x: 241, endPoint y: 278, distance: 18.3
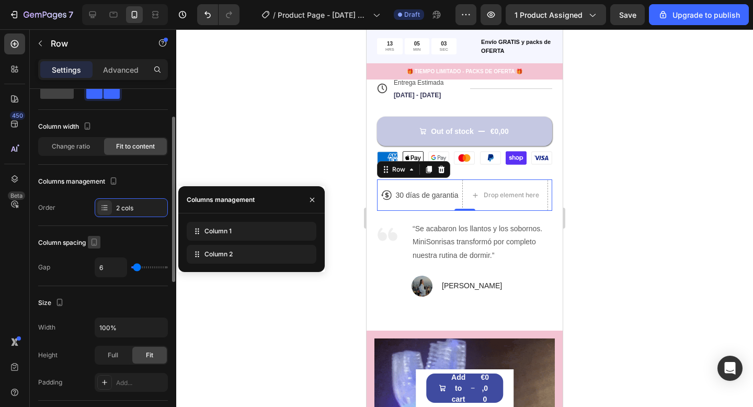
scroll to position [42, 0]
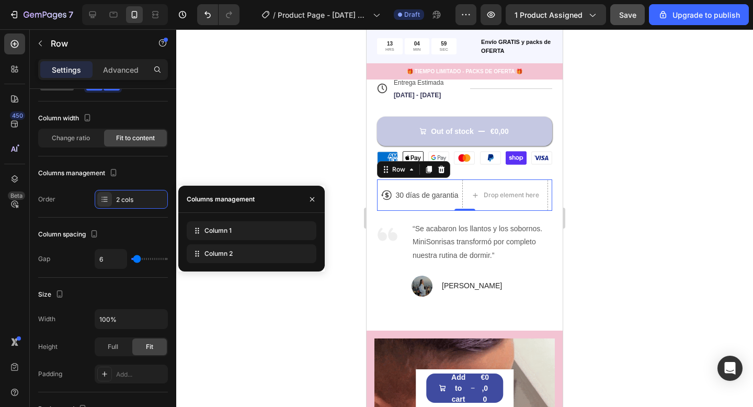
click at [625, 17] on span "Save" at bounding box center [627, 14] width 17 height 9
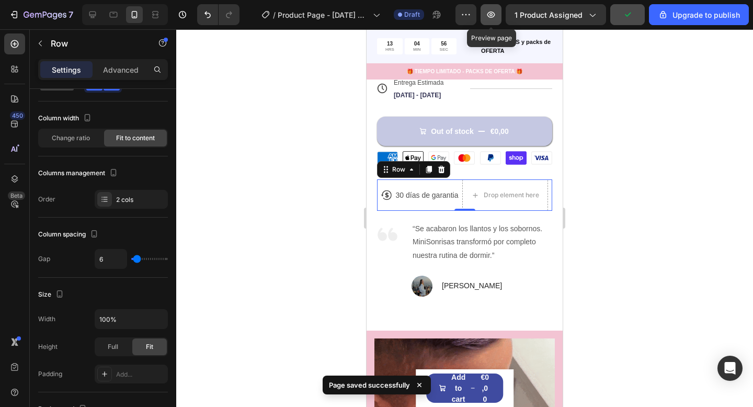
click at [491, 13] on icon "button" at bounding box center [491, 14] width 10 height 10
